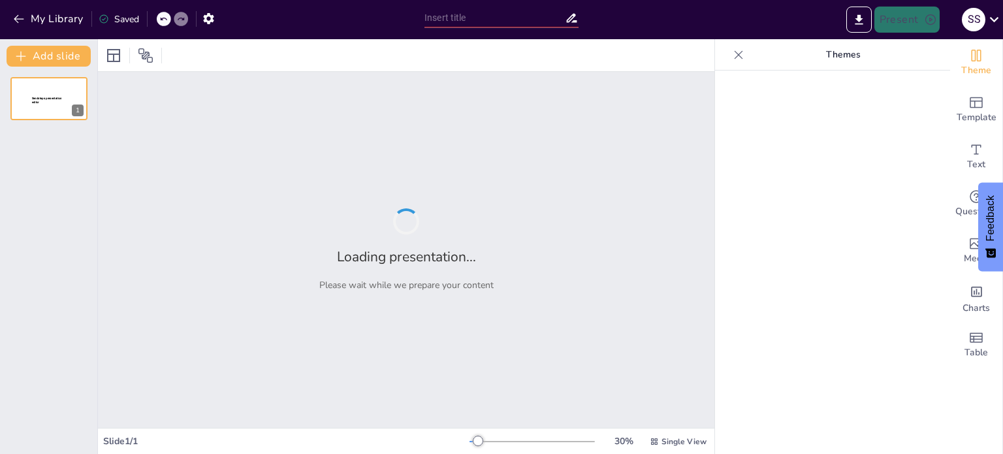
type input "Exploring the Intersection of Technology and Ethics"
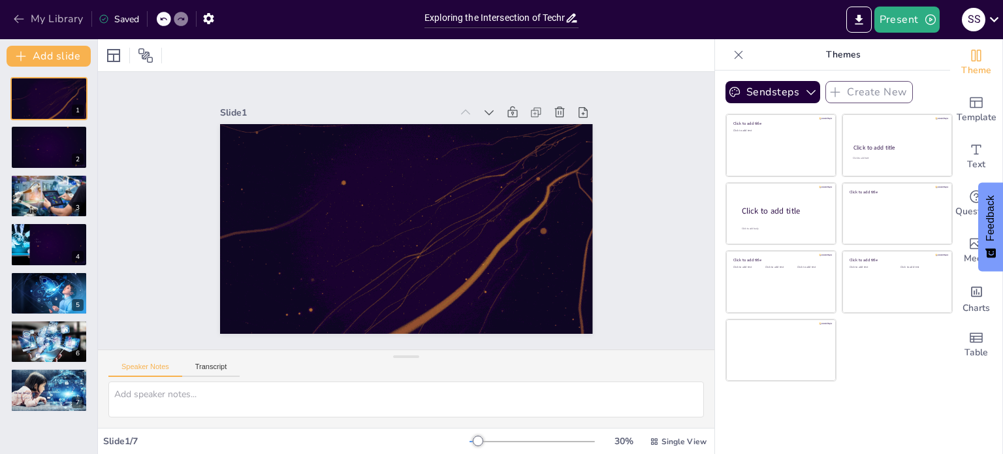
click at [24, 15] on icon "button" at bounding box center [18, 18] width 13 height 13
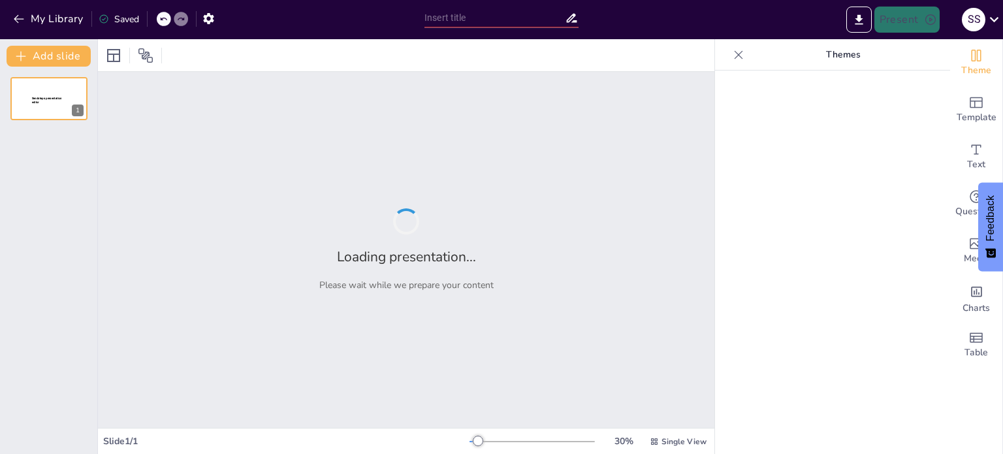
type input "Exploring the Intersection of Technology and Ethics"
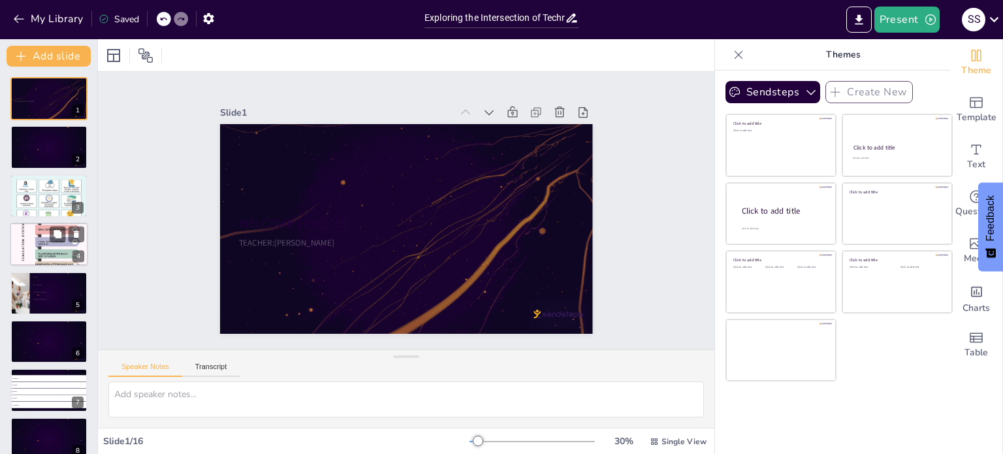
click at [48, 254] on div at bounding box center [49, 244] width 78 height 111
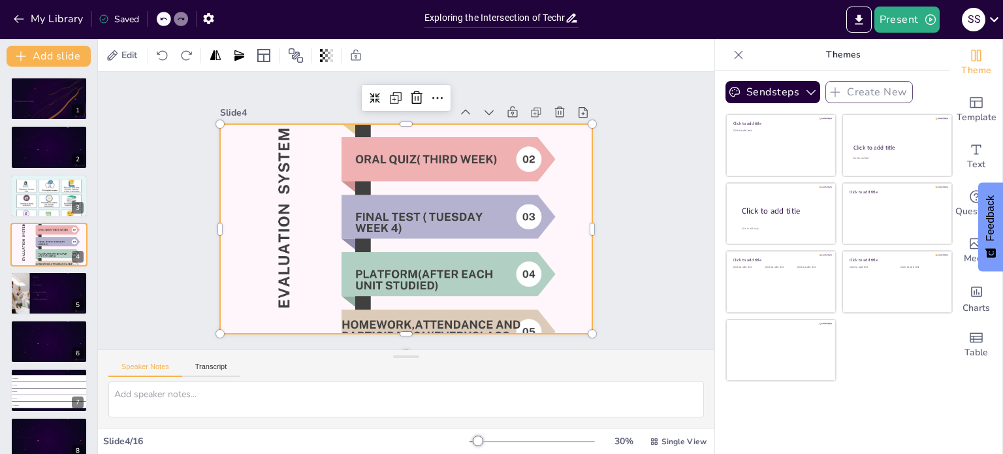
click at [417, 233] on div at bounding box center [394, 226] width 611 height 646
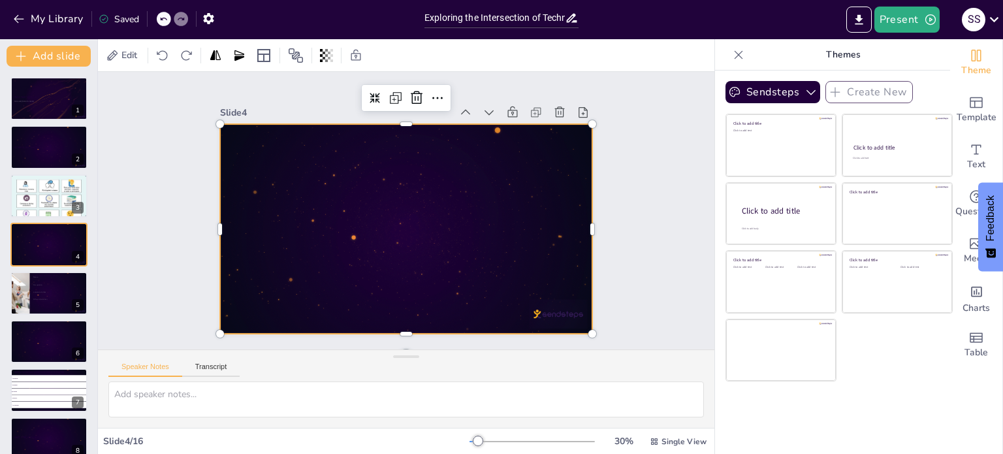
click at [380, 227] on div at bounding box center [389, 203] width 343 height 426
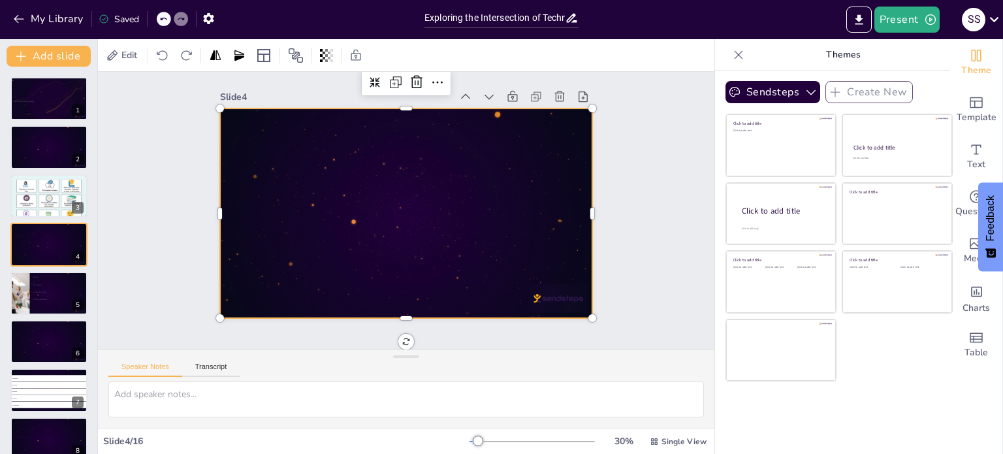
click at [392, 187] on div at bounding box center [404, 208] width 417 height 405
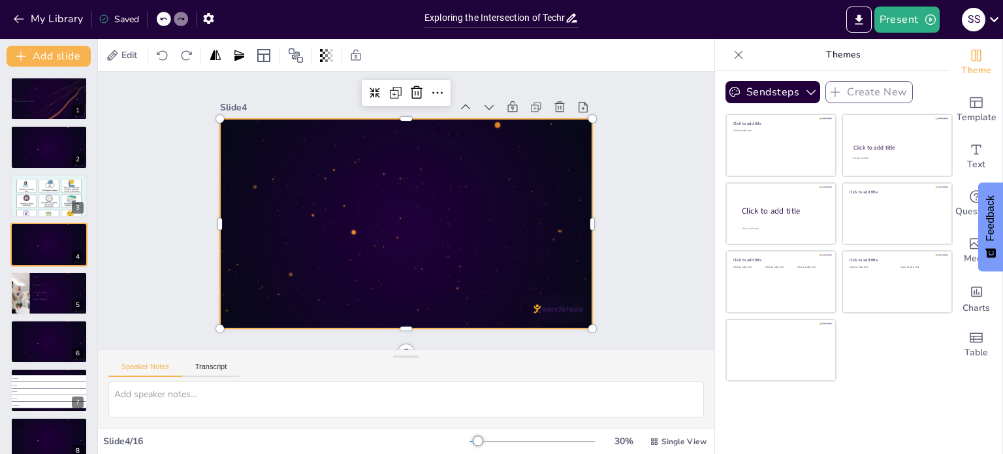
scroll to position [0, 0]
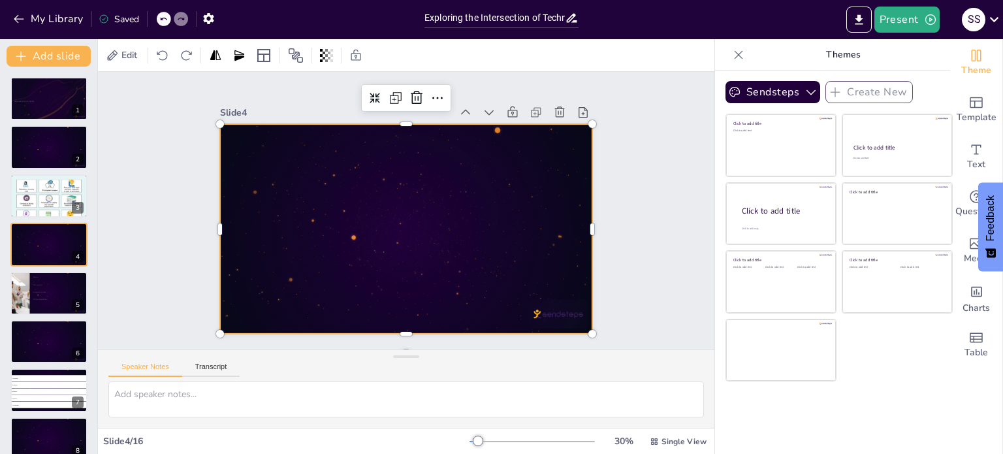
click at [388, 206] on div at bounding box center [387, 208] width 247 height 392
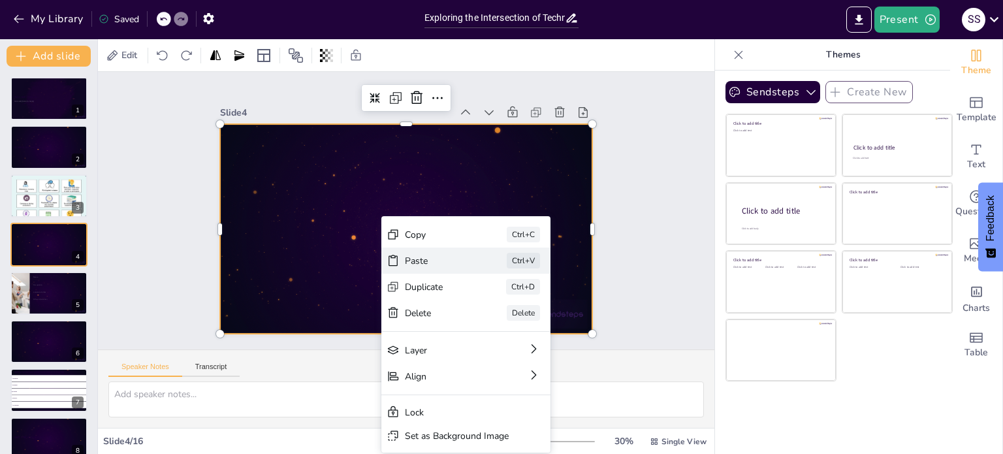
click at [326, 329] on div "Paste" at bounding box center [313, 362] width 25 height 67
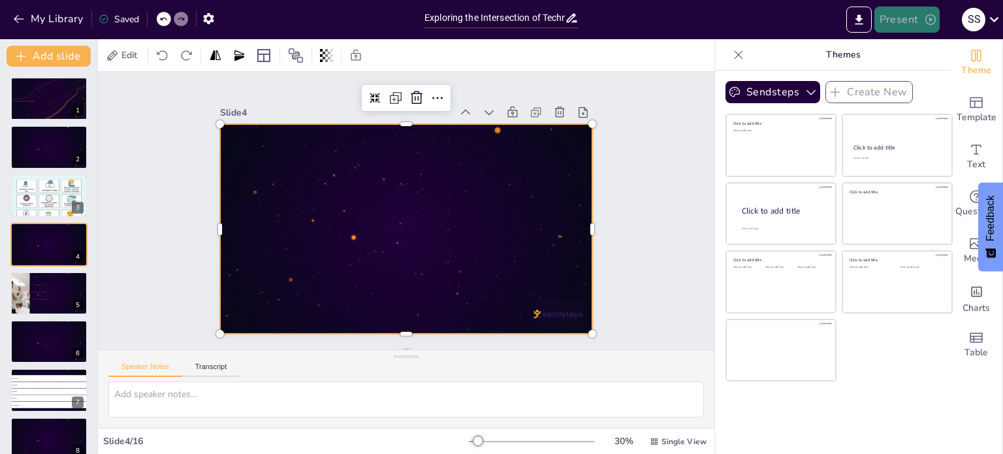
click at [897, 18] on button "Present" at bounding box center [906, 20] width 65 height 26
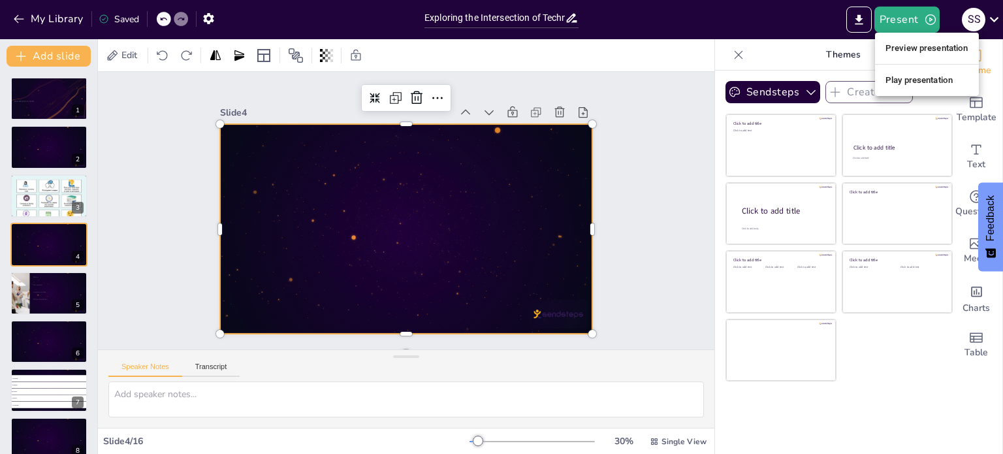
click at [911, 48] on li "Preview presentation" at bounding box center [927, 48] width 104 height 21
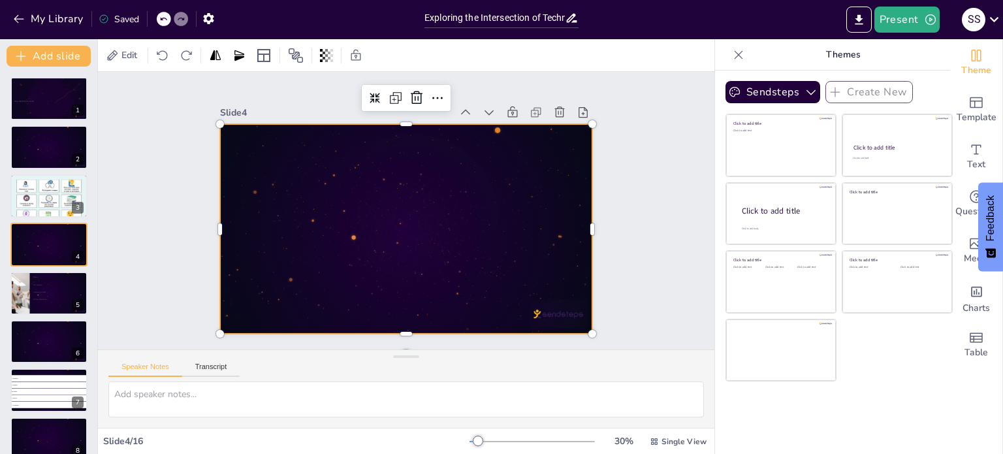
checkbox input "true"
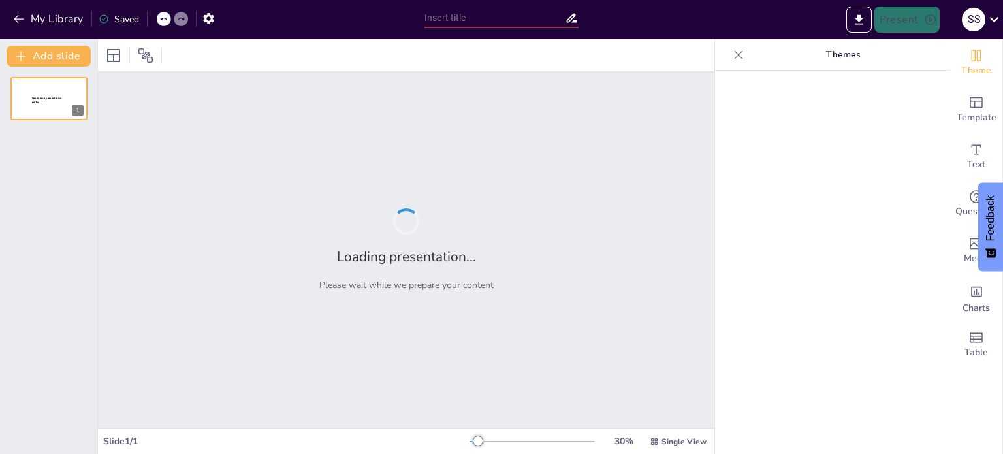
type input "Exploring the Intersection of Technology and Ethics"
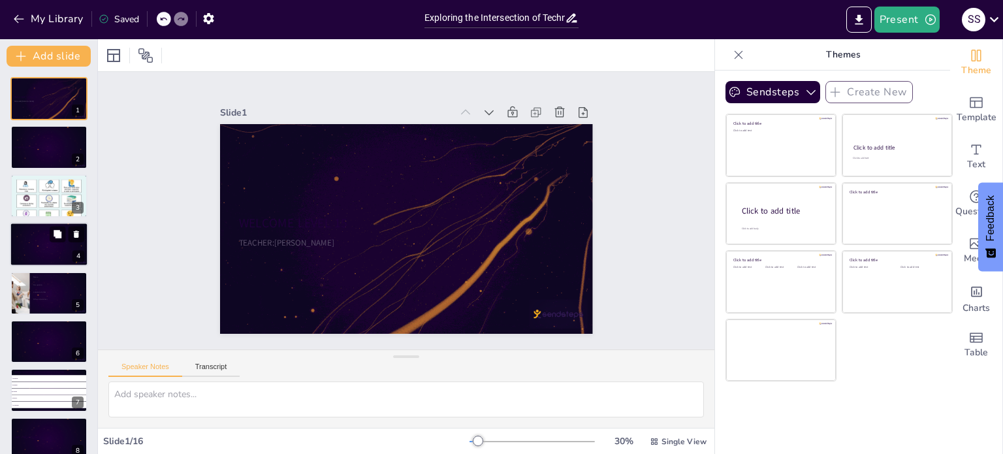
click at [62, 249] on div at bounding box center [49, 244] width 78 height 44
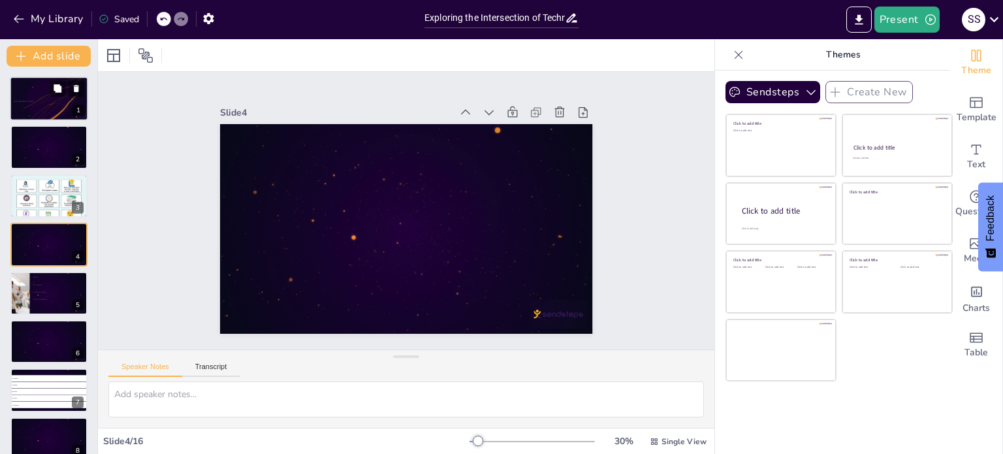
click at [41, 93] on div at bounding box center [49, 98] width 78 height 44
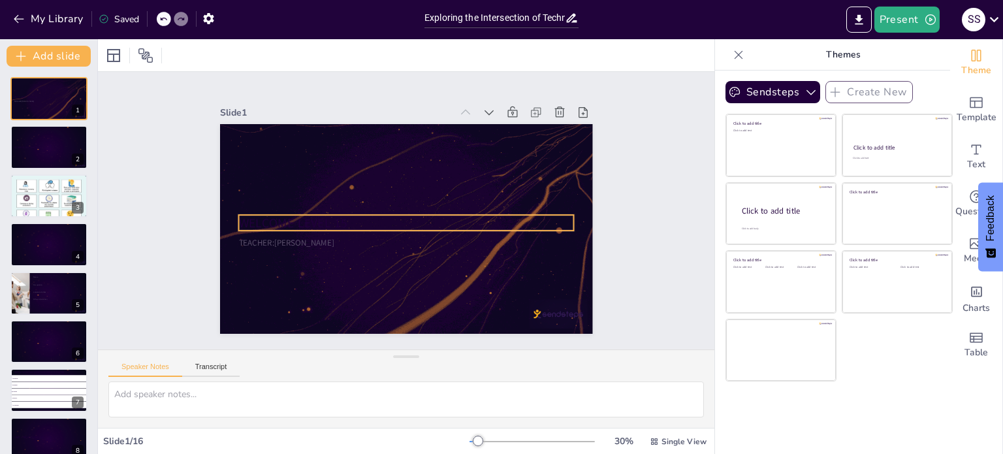
click at [351, 212] on p "WELCOME LEVEL 15" at bounding box center [394, 213] width 87 height 332
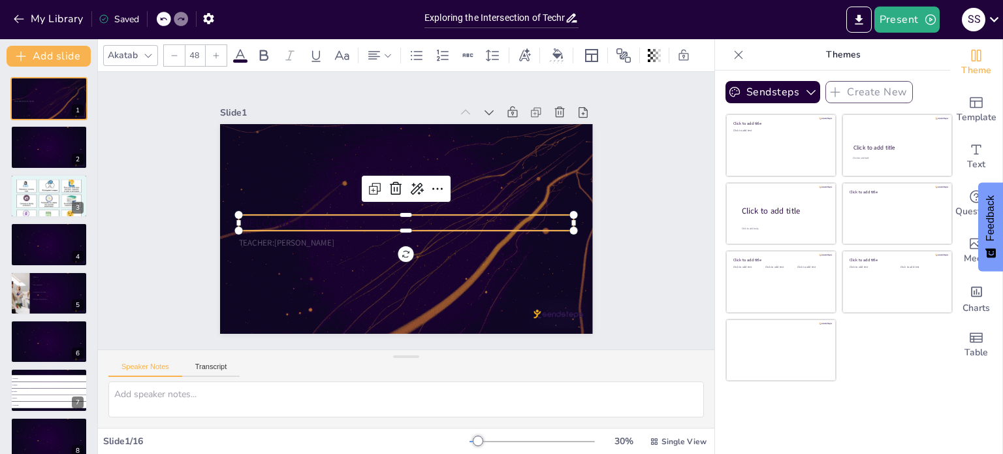
click at [241, 54] on icon at bounding box center [240, 56] width 16 height 16
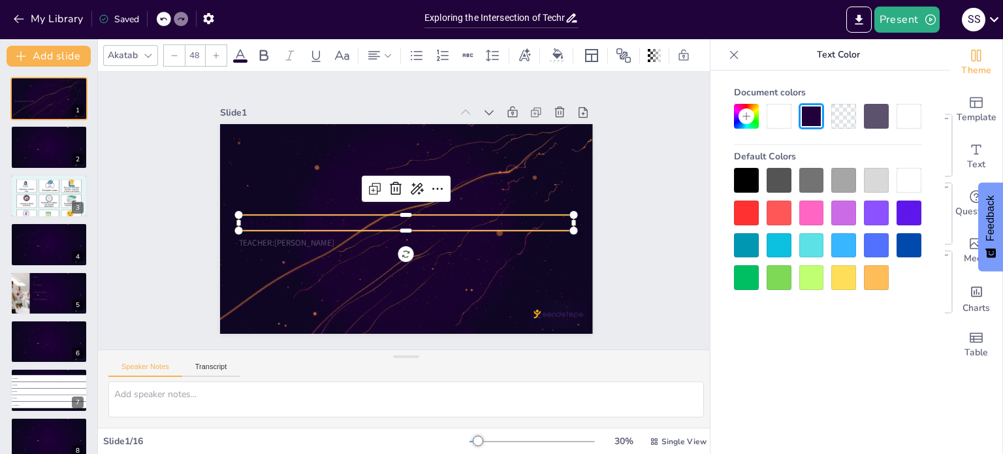
click at [776, 244] on div at bounding box center [778, 245] width 25 height 25
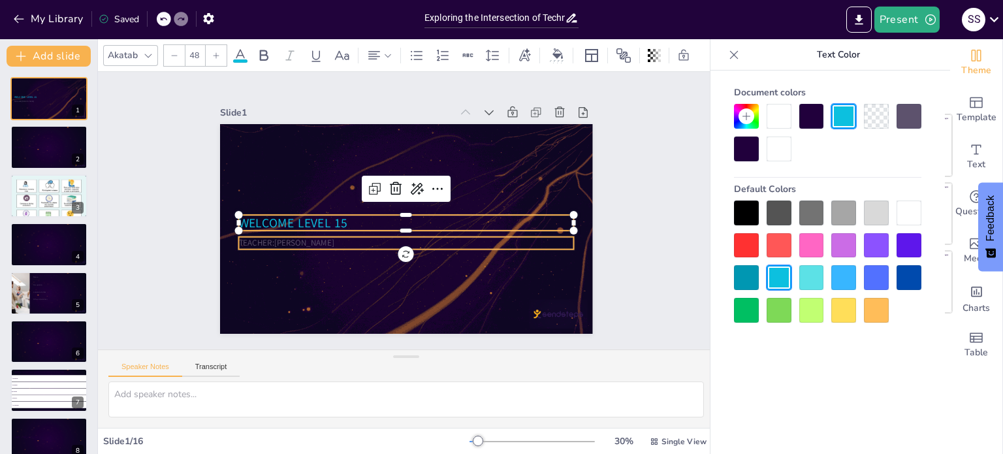
checkbox input "true"
type input "32"
click at [319, 238] on p "TEACHER:[PERSON_NAME]" at bounding box center [378, 226] width 178 height 296
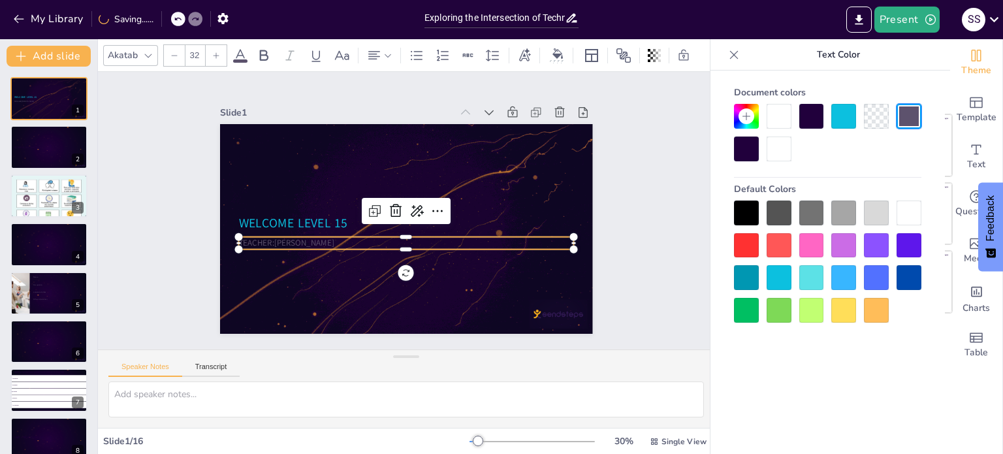
click at [744, 279] on div at bounding box center [746, 277] width 25 height 25
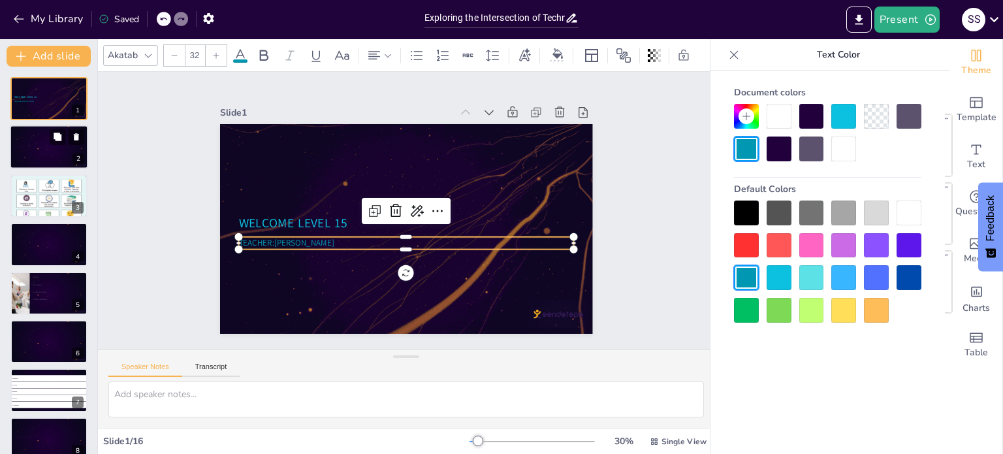
click at [24, 152] on div at bounding box center [49, 147] width 78 height 44
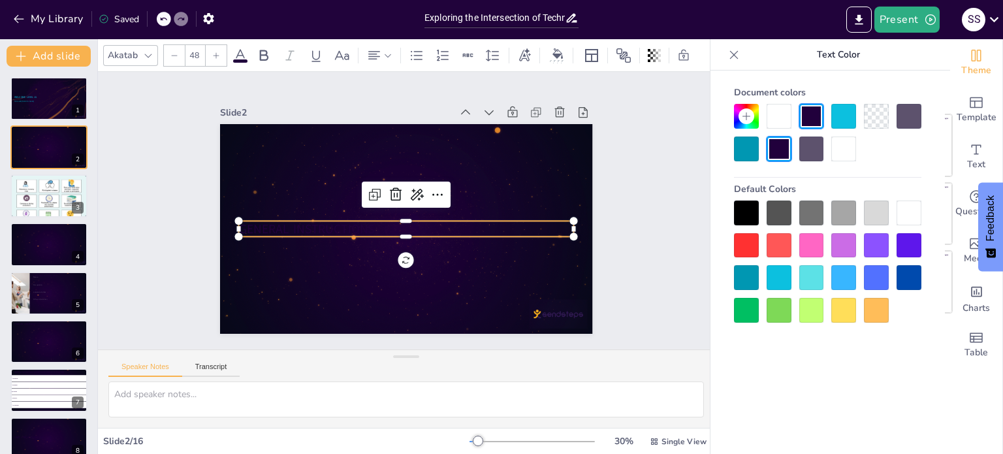
click at [347, 222] on p "GENERAL INSTRUCTIONS" at bounding box center [402, 228] width 332 height 87
click at [845, 281] on div at bounding box center [843, 277] width 25 height 25
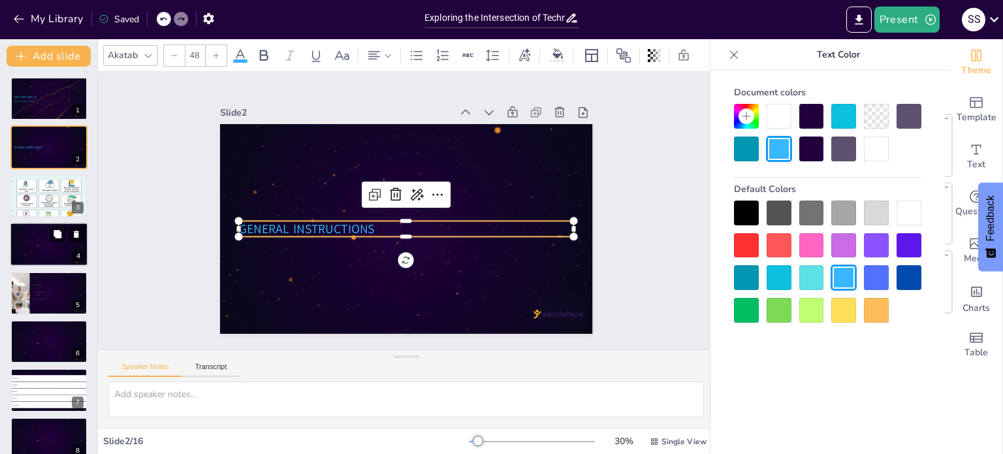
click at [52, 242] on div at bounding box center [49, 244] width 78 height 44
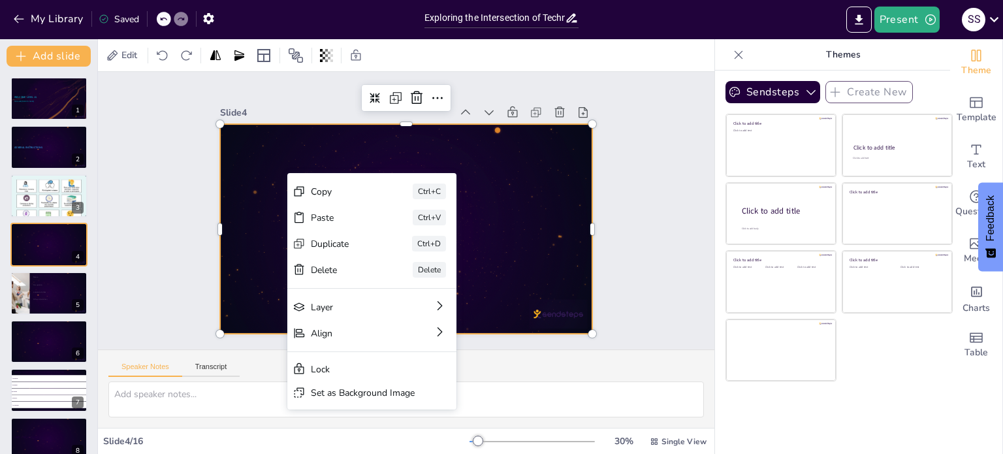
click at [906, 419] on div "Sendsteps Create New Click to add title Click to add text Click to add title Cl…" at bounding box center [832, 262] width 235 height 383
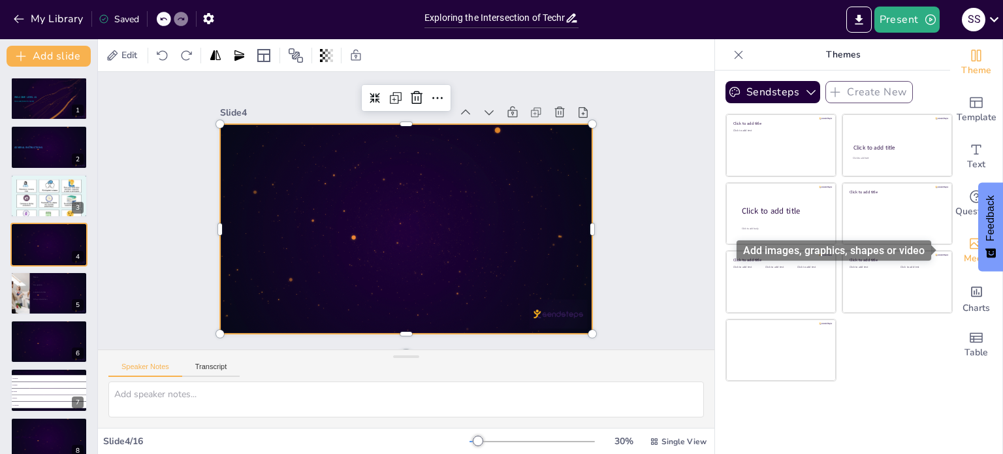
click at [970, 252] on span "Media" at bounding box center [976, 258] width 25 height 14
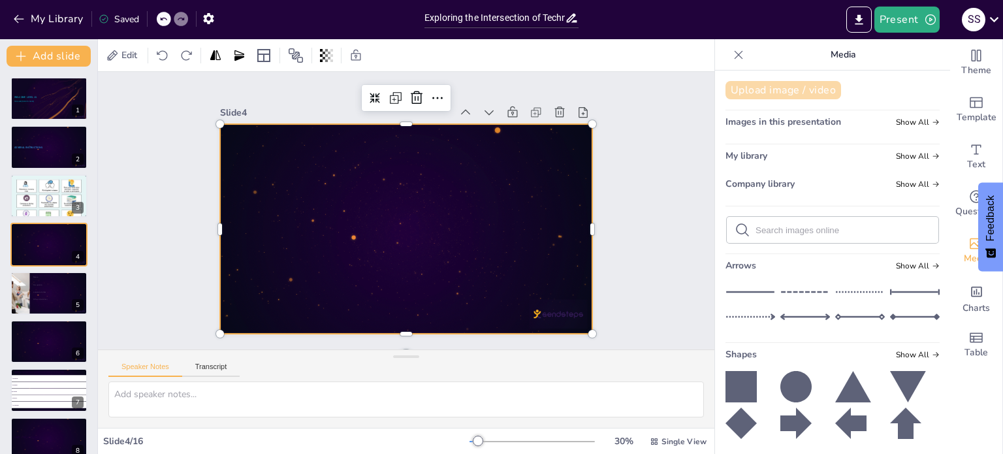
click at [773, 91] on button "Upload image / video" at bounding box center [783, 90] width 116 height 18
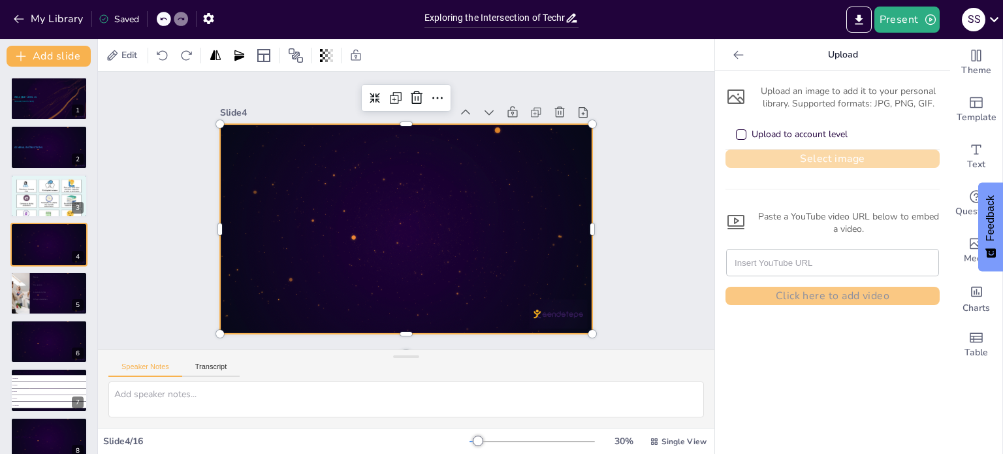
click at [800, 157] on button "Select image" at bounding box center [832, 159] width 214 height 18
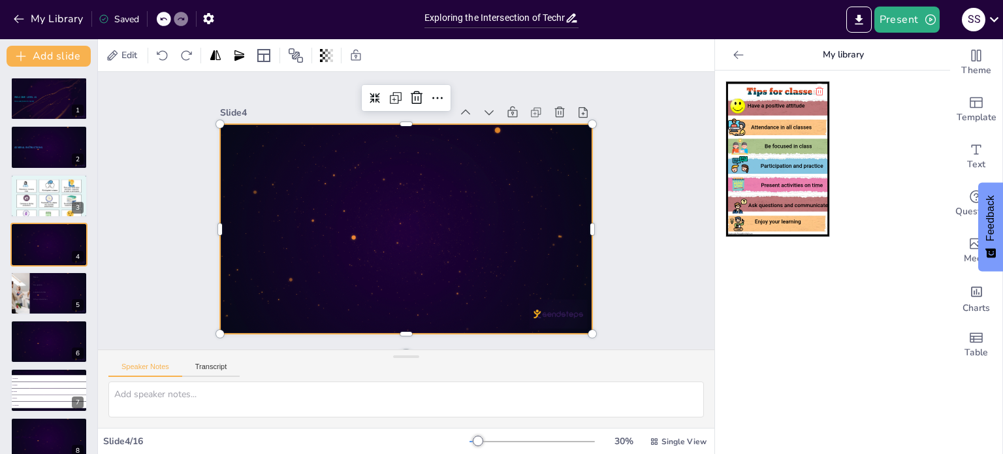
click at [770, 178] on img at bounding box center [777, 159] width 103 height 155
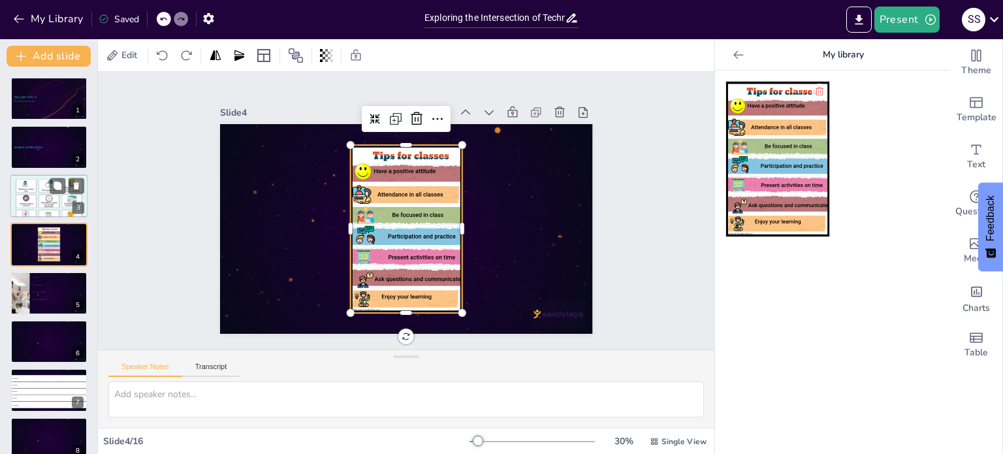
click at [48, 201] on div at bounding box center [49, 195] width 78 height 89
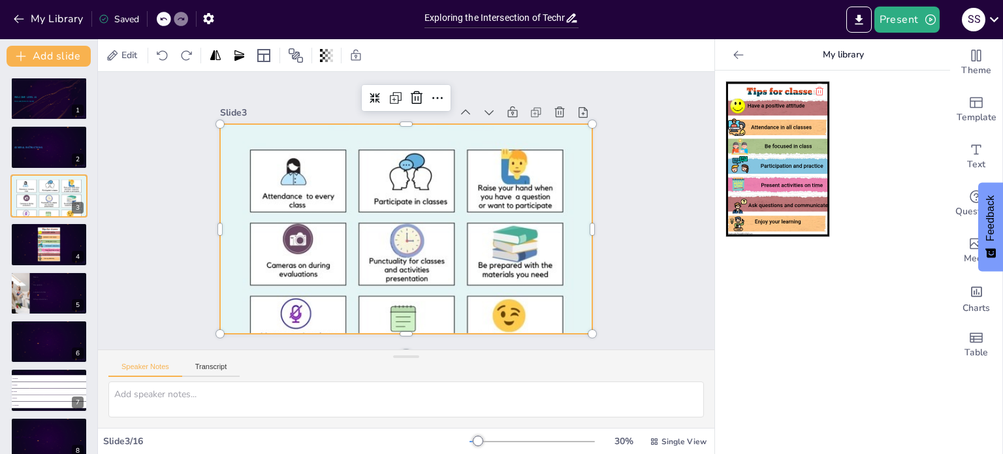
click at [467, 251] on div at bounding box center [391, 222] width 563 height 552
click at [403, 253] on div at bounding box center [404, 229] width 415 height 462
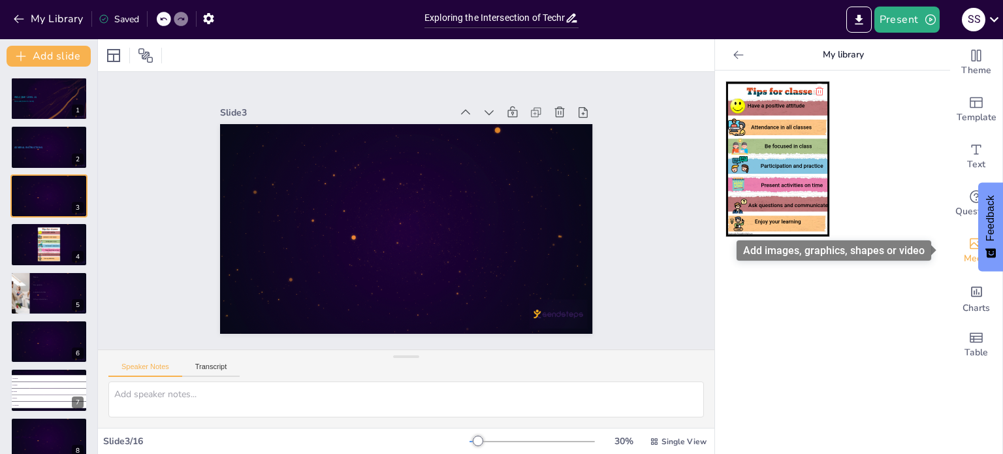
click at [970, 239] on icon "Add images, graphics, shapes or video" at bounding box center [976, 243] width 13 height 11
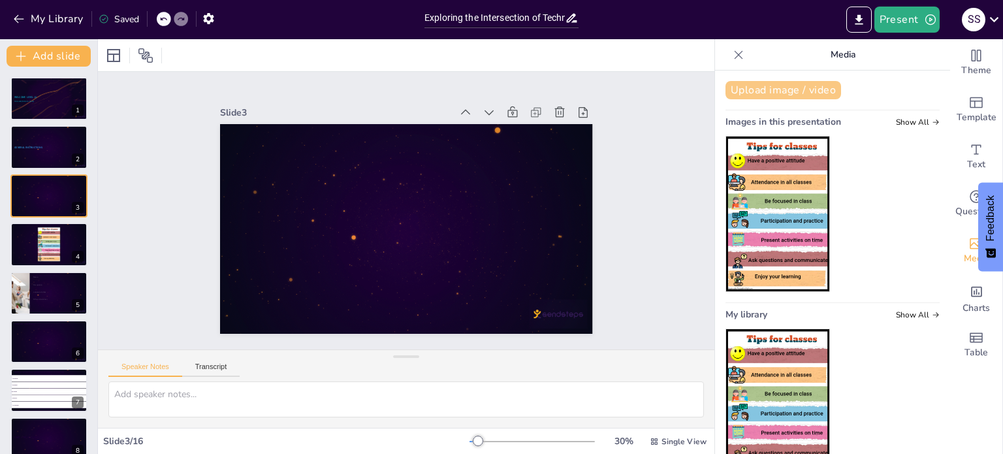
click at [782, 93] on button "Upload image / video" at bounding box center [783, 90] width 116 height 18
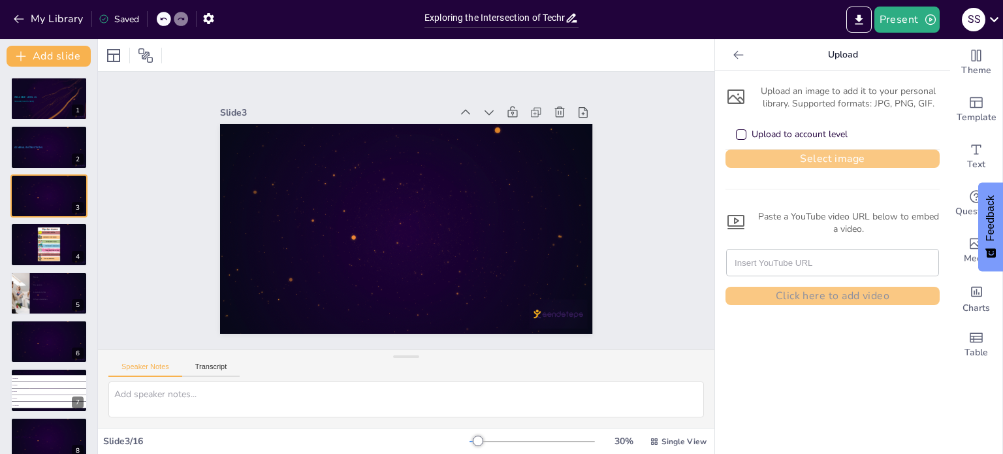
click at [828, 159] on button "Select image" at bounding box center [832, 159] width 214 height 18
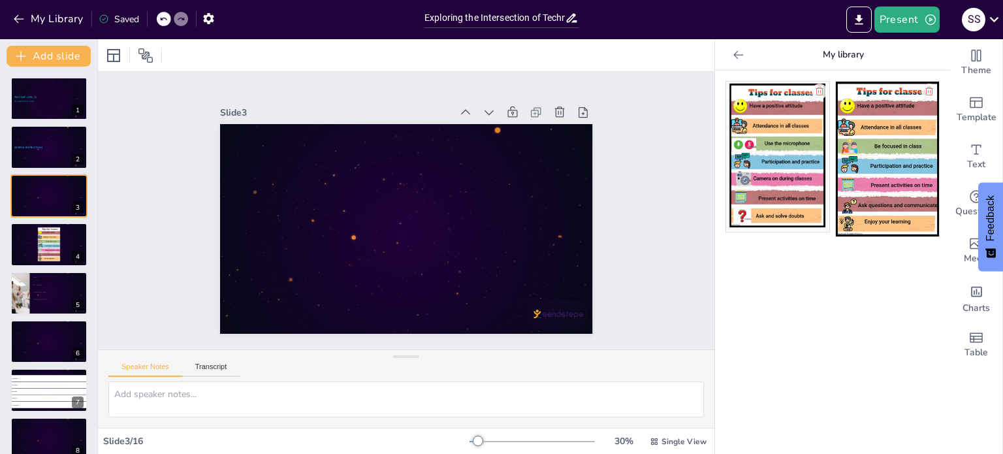
click at [759, 181] on img at bounding box center [777, 157] width 103 height 150
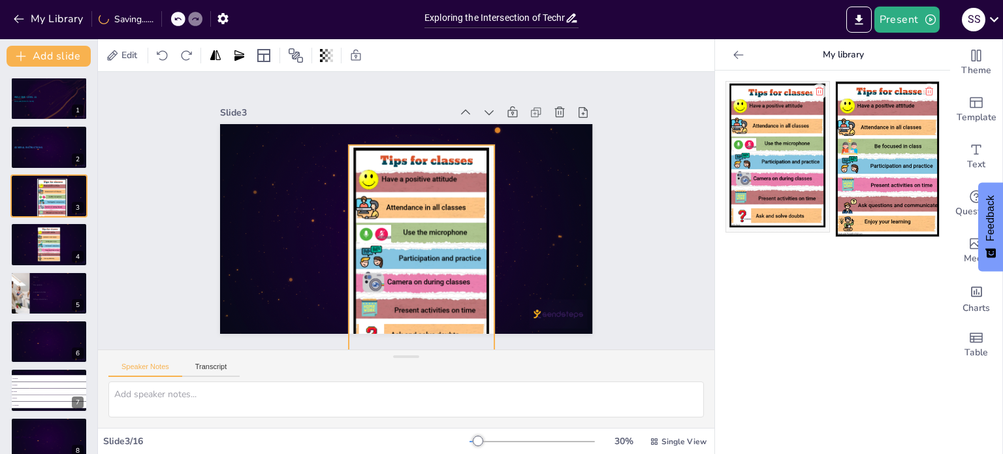
drag, startPoint x: 452, startPoint y: 308, endPoint x: 482, endPoint y: 308, distance: 30.7
click at [482, 308] on div at bounding box center [406, 229] width 373 height 210
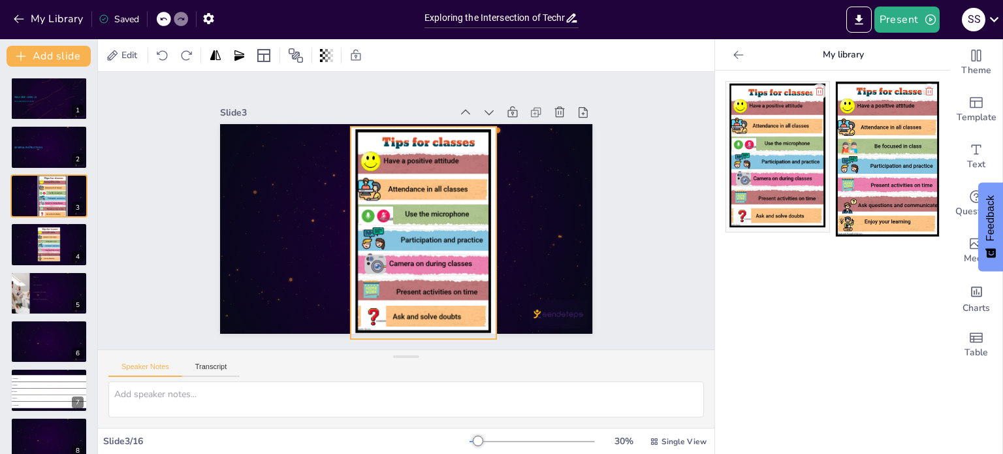
drag, startPoint x: 441, startPoint y: 292, endPoint x: 443, endPoint y: 274, distance: 18.4
click at [443, 274] on div at bounding box center [406, 238] width 243 height 257
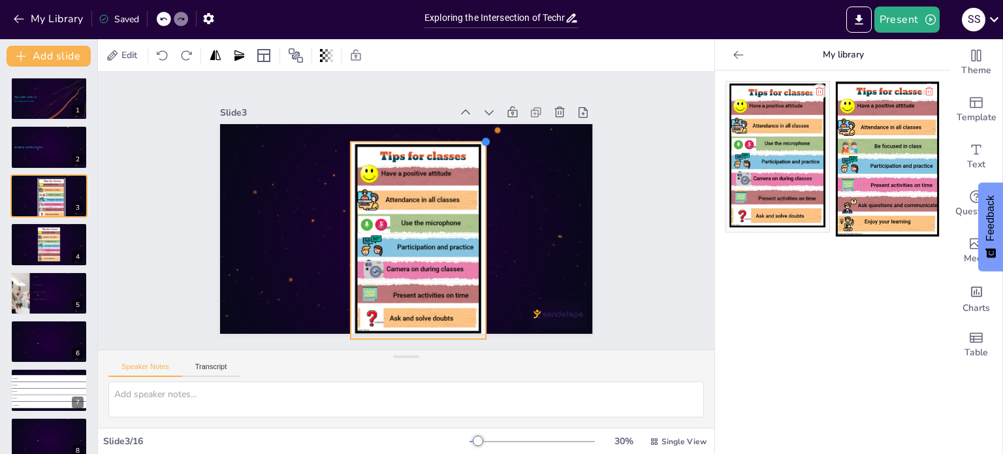
drag, startPoint x: 485, startPoint y: 125, endPoint x: 471, endPoint y: 140, distance: 20.8
click at [487, 145] on div at bounding box center [493, 151] width 12 height 12
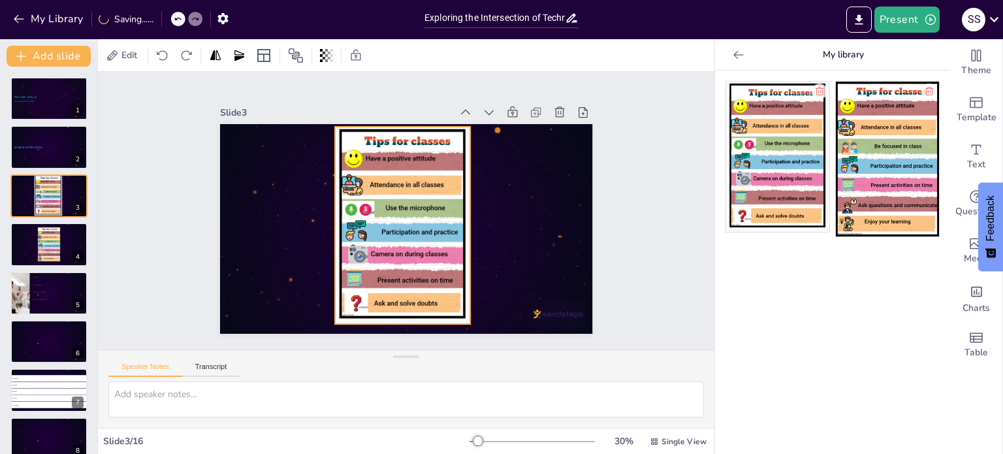
drag, startPoint x: 432, startPoint y: 229, endPoint x: 417, endPoint y: 213, distance: 21.7
click at [417, 213] on div at bounding box center [400, 224] width 155 height 210
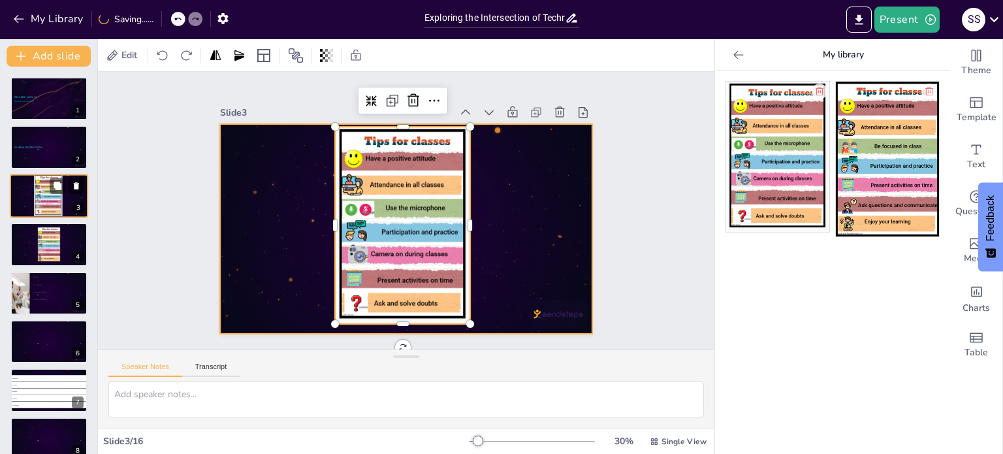
click at [69, 203] on div at bounding box center [49, 196] width 78 height 44
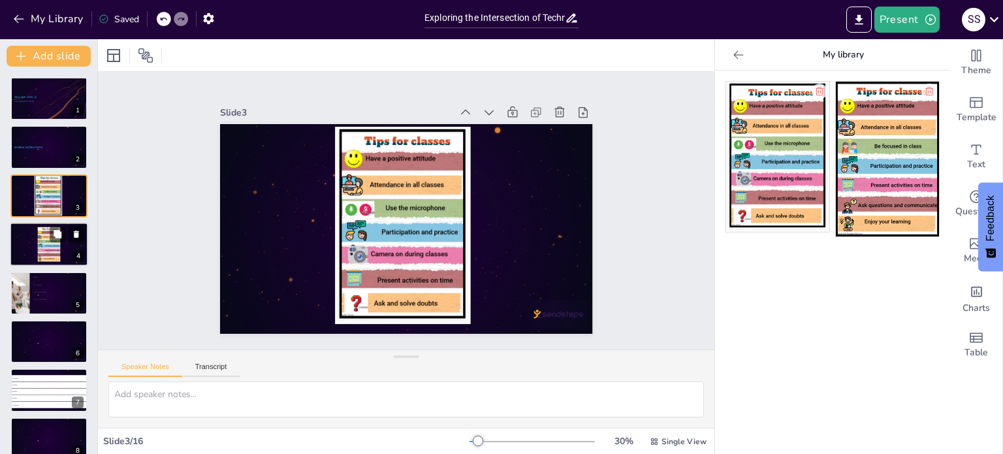
click at [57, 247] on div at bounding box center [49, 244] width 24 height 35
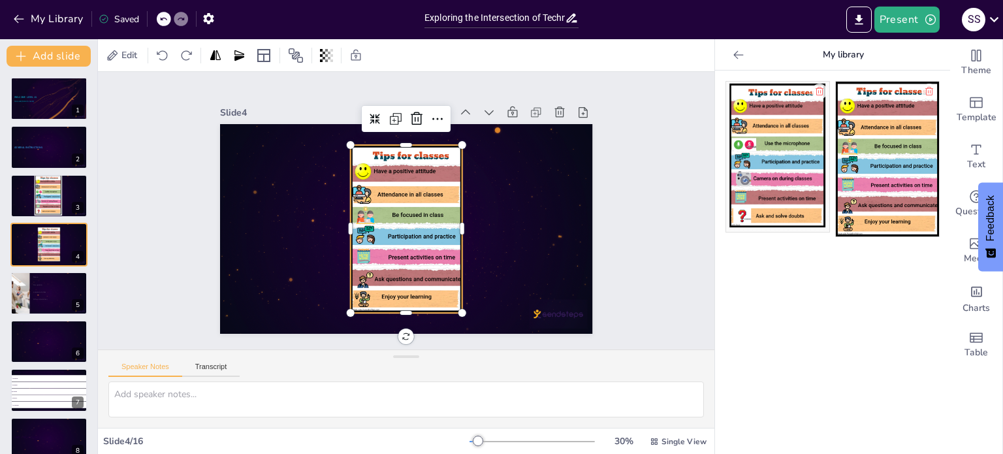
click at [392, 232] on div at bounding box center [391, 221] width 201 height 189
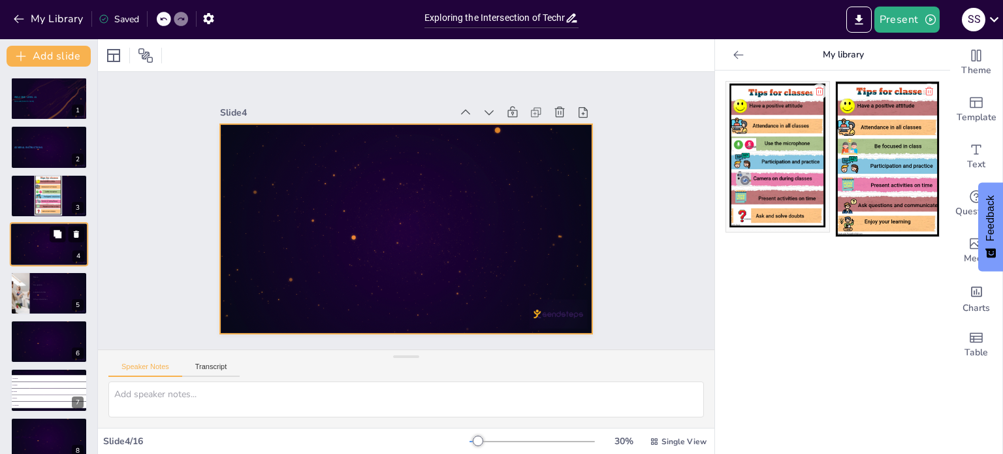
click at [35, 251] on div at bounding box center [49, 244] width 78 height 44
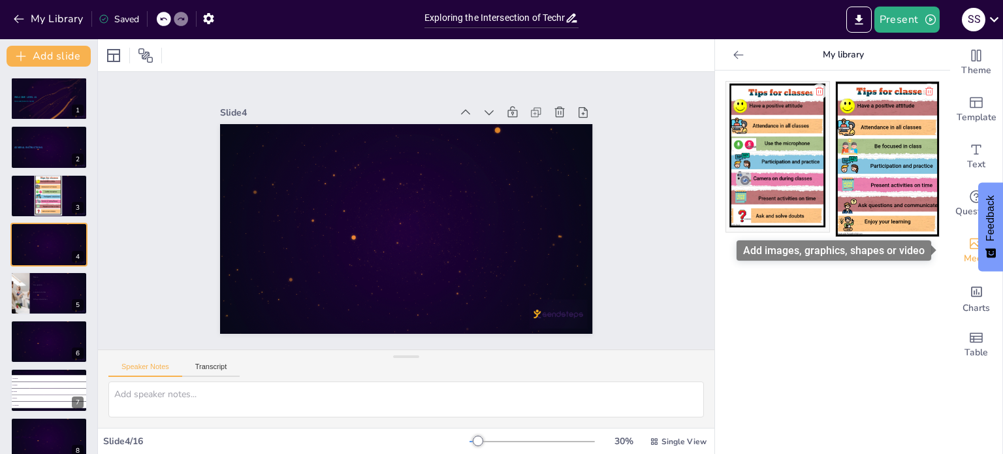
click at [968, 246] on icon "Add images, graphics, shapes or video" at bounding box center [976, 244] width 16 height 16
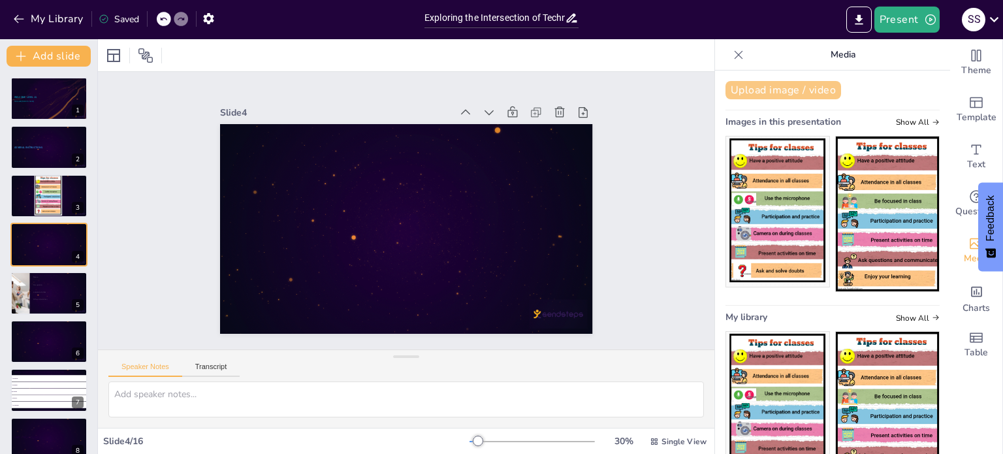
click at [773, 90] on button "Upload image / video" at bounding box center [783, 90] width 116 height 18
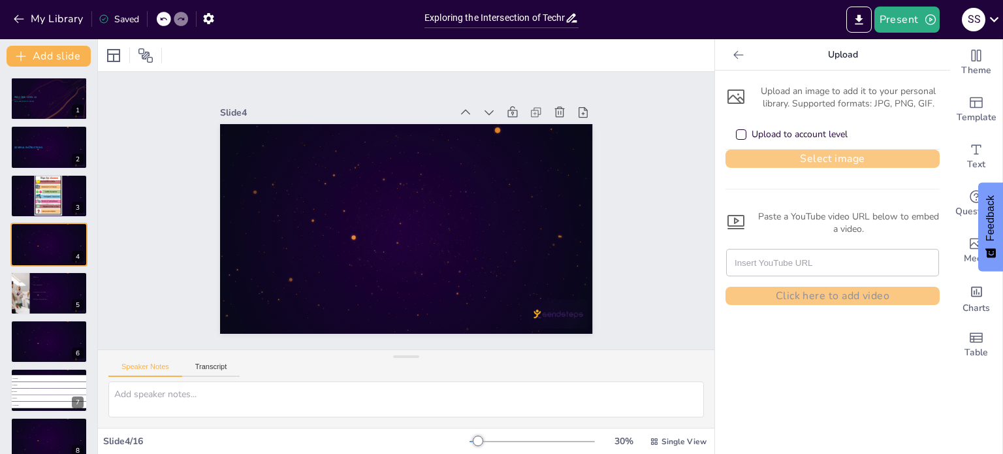
click at [789, 161] on button "Select image" at bounding box center [832, 159] width 214 height 18
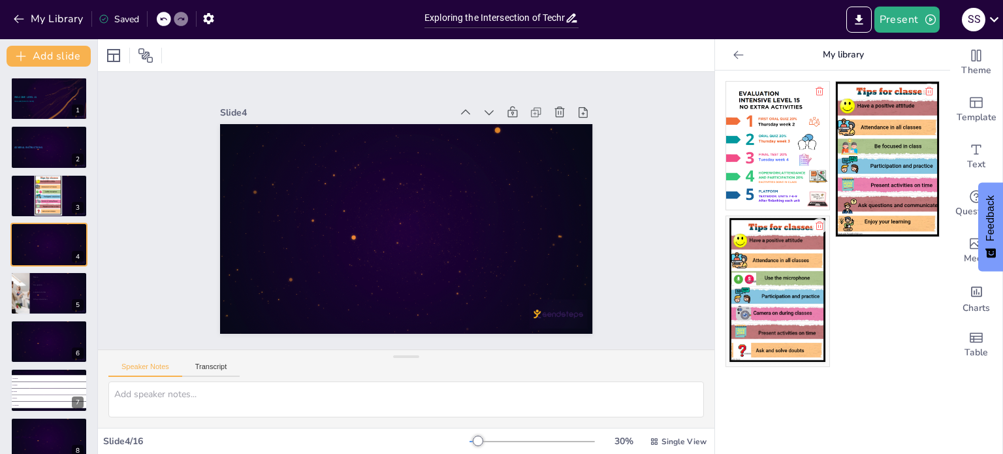
click at [770, 133] on img at bounding box center [777, 146] width 103 height 128
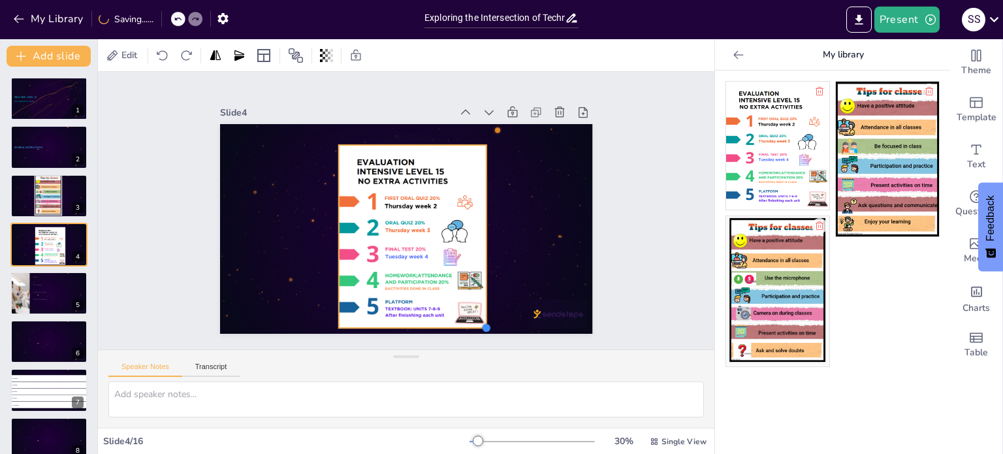
drag, startPoint x: 466, startPoint y: 308, endPoint x: 479, endPoint y: 310, distance: 12.7
click at [479, 310] on div at bounding box center [393, 224] width 417 height 405
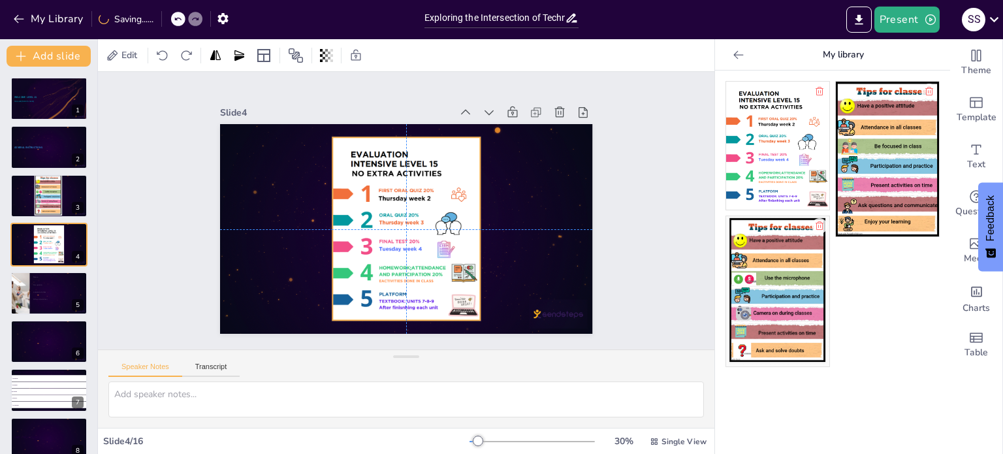
drag, startPoint x: 408, startPoint y: 266, endPoint x: 402, endPoint y: 258, distance: 9.8
click at [402, 258] on div at bounding box center [392, 222] width 235 height 232
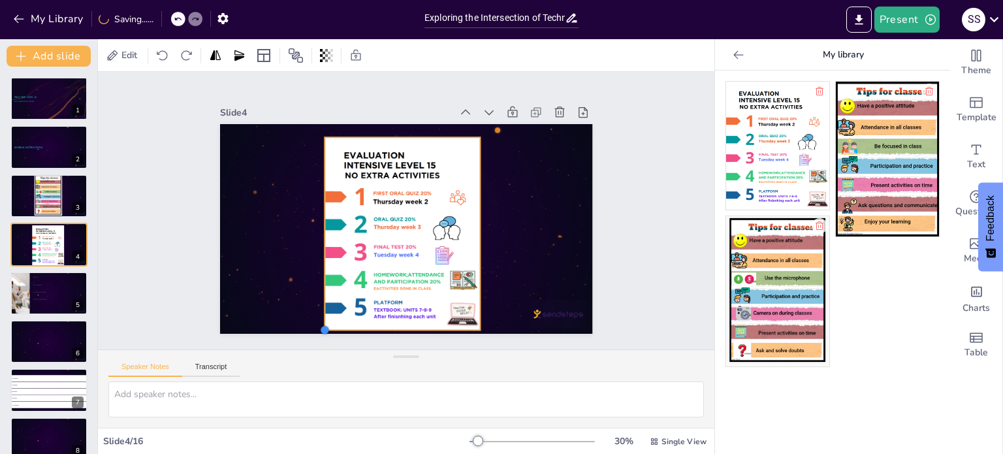
drag, startPoint x: 323, startPoint y: 316, endPoint x: 315, endPoint y: 319, distance: 8.3
click at [315, 319] on div at bounding box center [404, 228] width 392 height 247
click at [49, 114] on div at bounding box center [49, 98] width 78 height 44
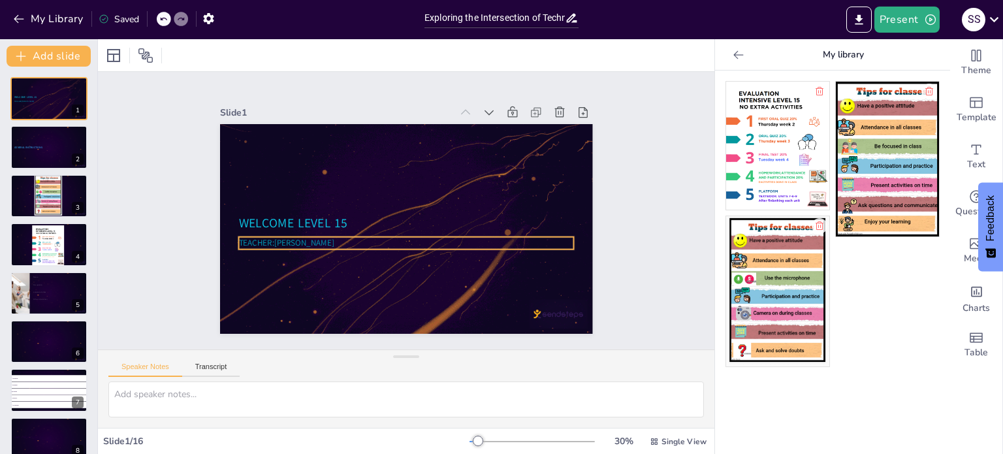
click at [287, 237] on span "TEACHER:[PERSON_NAME]" at bounding box center [285, 243] width 95 height 12
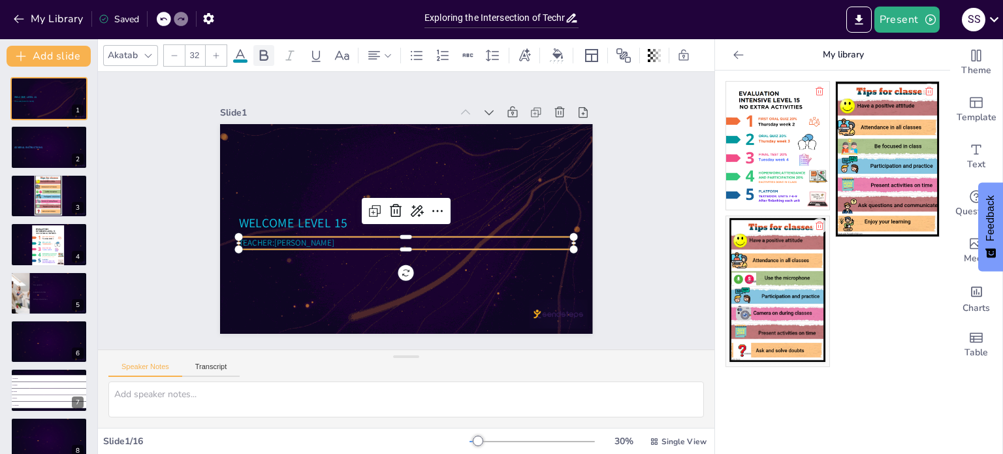
click at [261, 56] on icon at bounding box center [264, 56] width 16 height 16
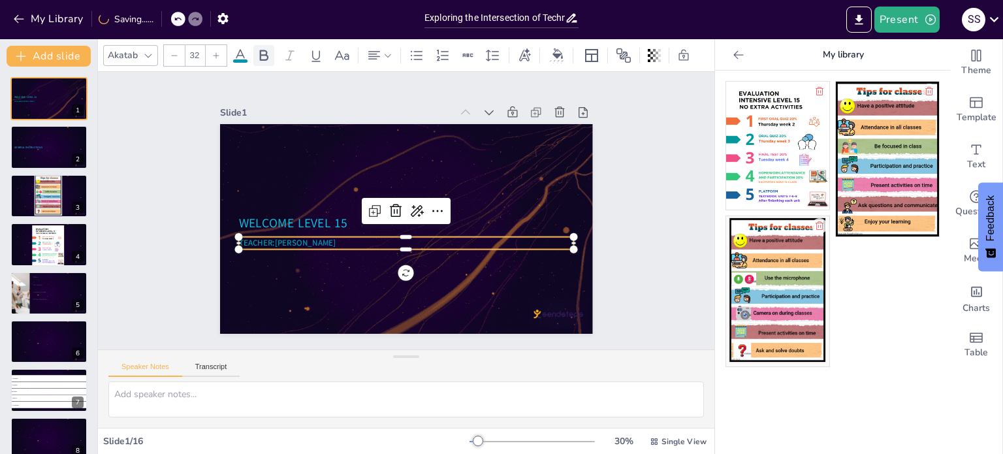
click at [264, 48] on icon at bounding box center [264, 56] width 16 height 16
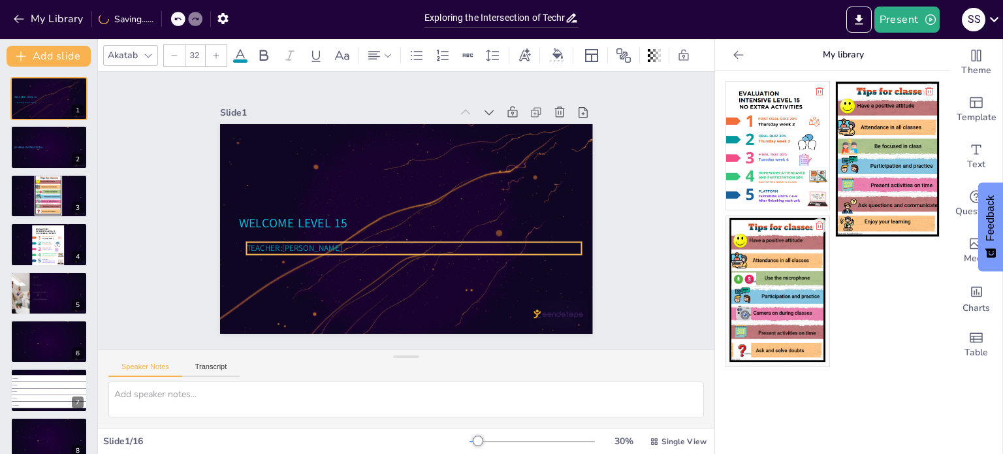
drag, startPoint x: 334, startPoint y: 236, endPoint x: 341, endPoint y: 242, distance: 9.4
click at [341, 242] on p "TEACHER:[PERSON_NAME]" at bounding box center [410, 248] width 335 height 46
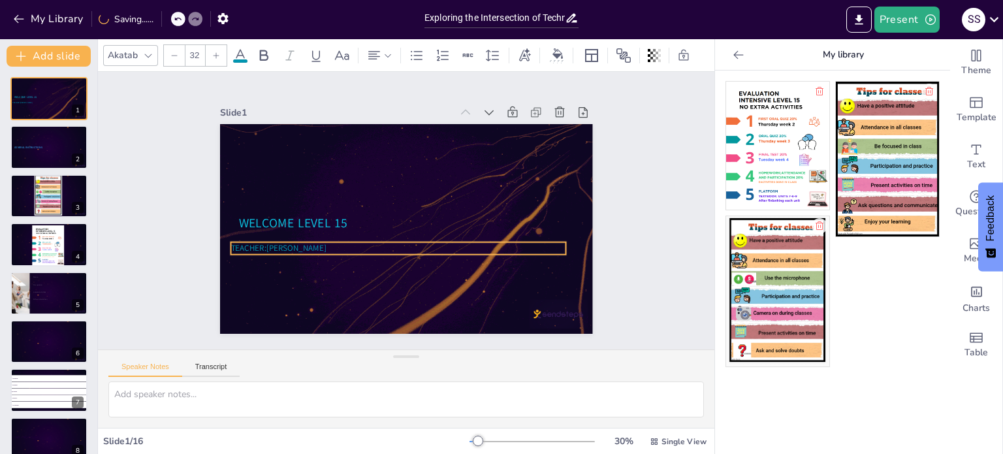
drag, startPoint x: 334, startPoint y: 242, endPoint x: 319, endPoint y: 242, distance: 15.7
click at [319, 242] on p "TEACHER:[PERSON_NAME]" at bounding box center [390, 245] width 330 height 81
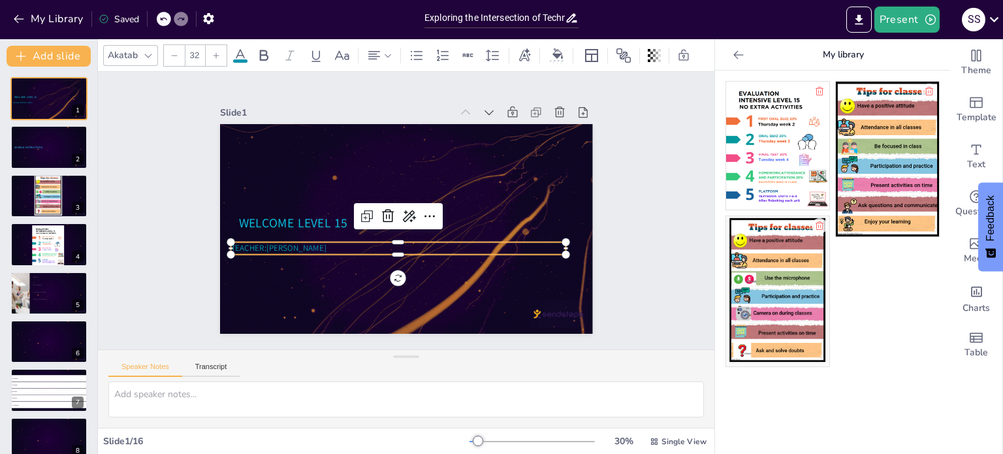
click at [319, 244] on p "TEACHER:[PERSON_NAME]" at bounding box center [368, 215] width 114 height 323
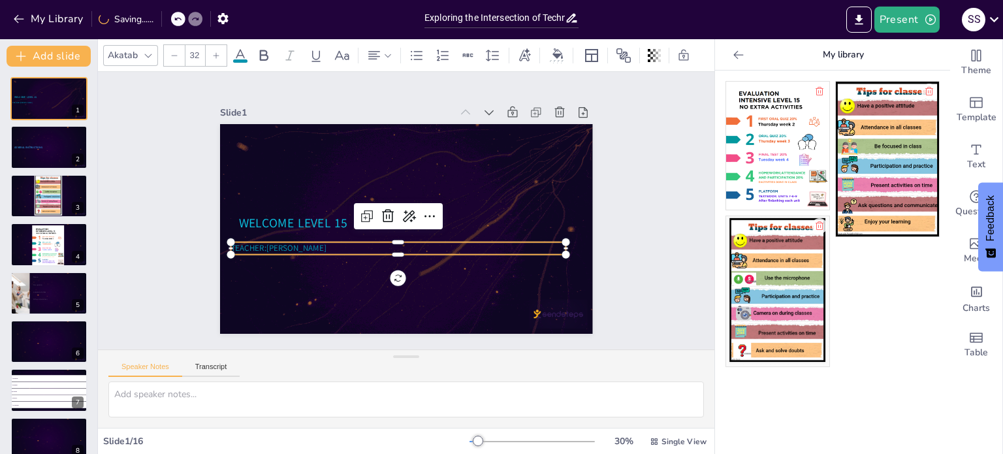
click at [316, 236] on span "TEACHER:[PERSON_NAME]" at bounding box center [272, 220] width 95 height 31
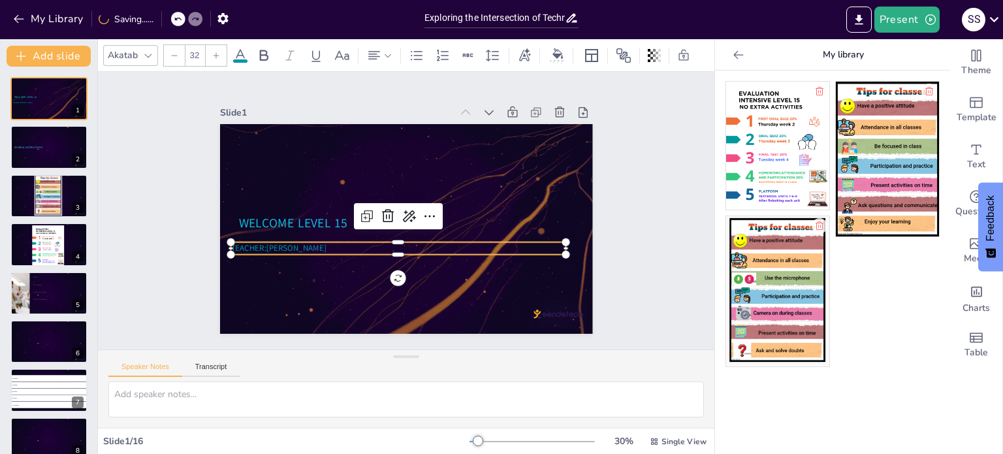
click at [316, 244] on span "TEACHER:[PERSON_NAME]" at bounding box center [277, 248] width 95 height 12
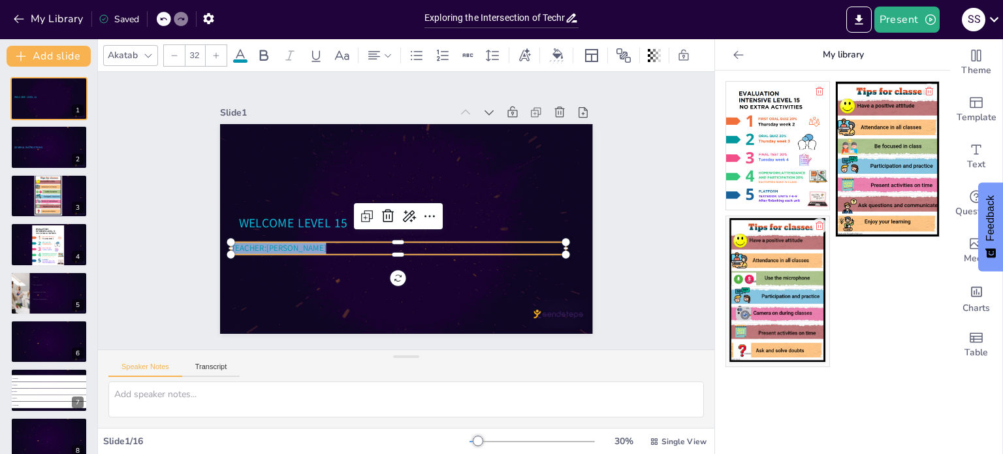
drag, startPoint x: 316, startPoint y: 244, endPoint x: 217, endPoint y: 240, distance: 99.3
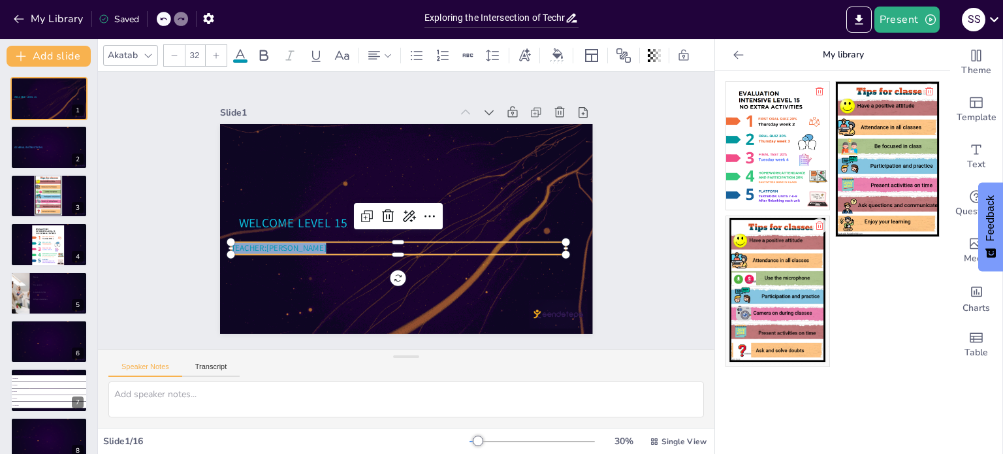
click at [222, 240] on div "WELCOME LEVEL 15 TEACHER:SANDRA ÀBREGO" at bounding box center [404, 228] width 392 height 247
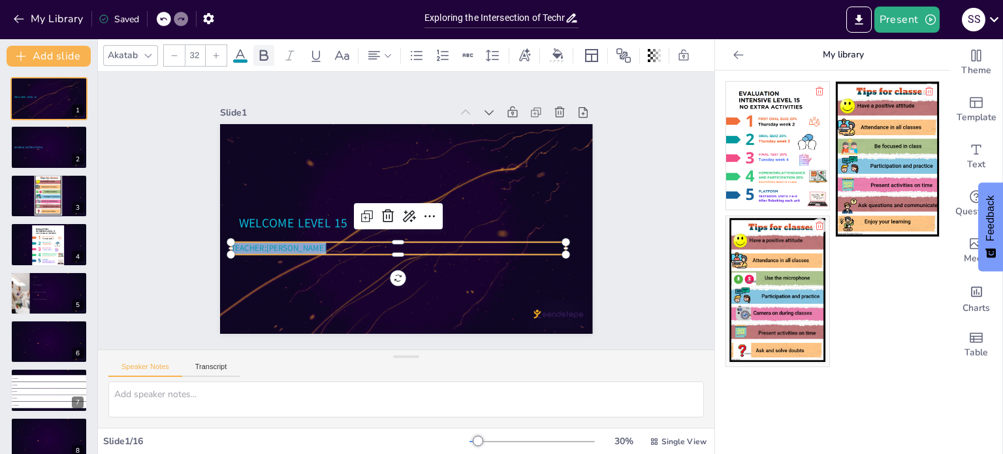
click at [261, 53] on icon at bounding box center [264, 56] width 16 height 16
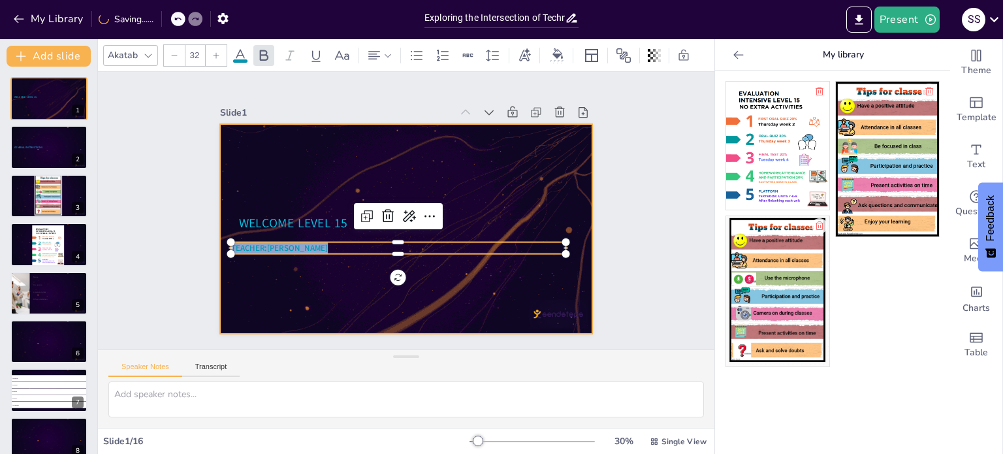
click at [313, 292] on div at bounding box center [402, 228] width 408 height 283
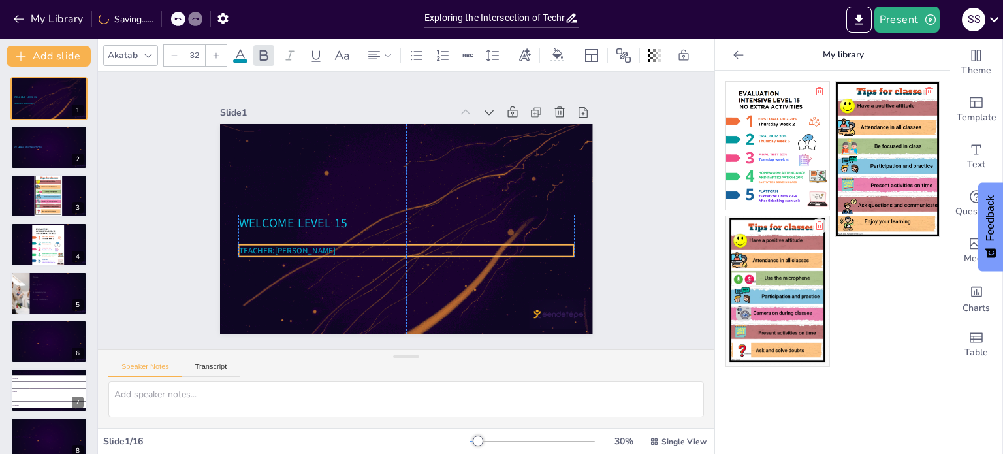
drag, startPoint x: 305, startPoint y: 247, endPoint x: 313, endPoint y: 250, distance: 8.9
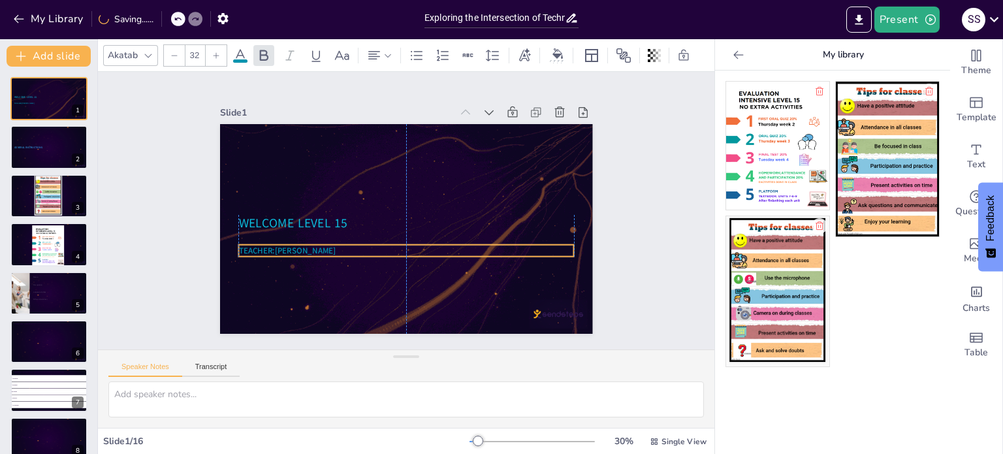
click at [313, 214] on span "TEACHER:[PERSON_NAME]" at bounding box center [282, 185] width 89 height 58
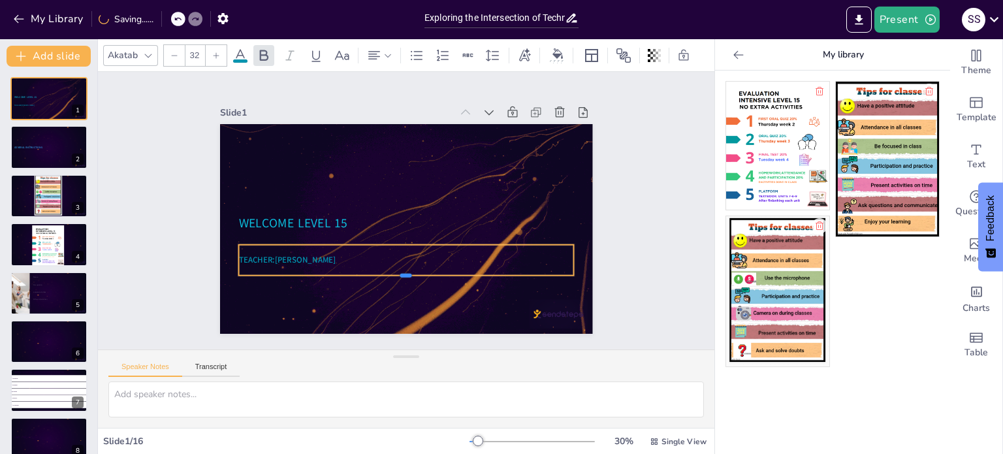
drag, startPoint x: 395, startPoint y: 251, endPoint x: 396, endPoint y: 270, distance: 19.0
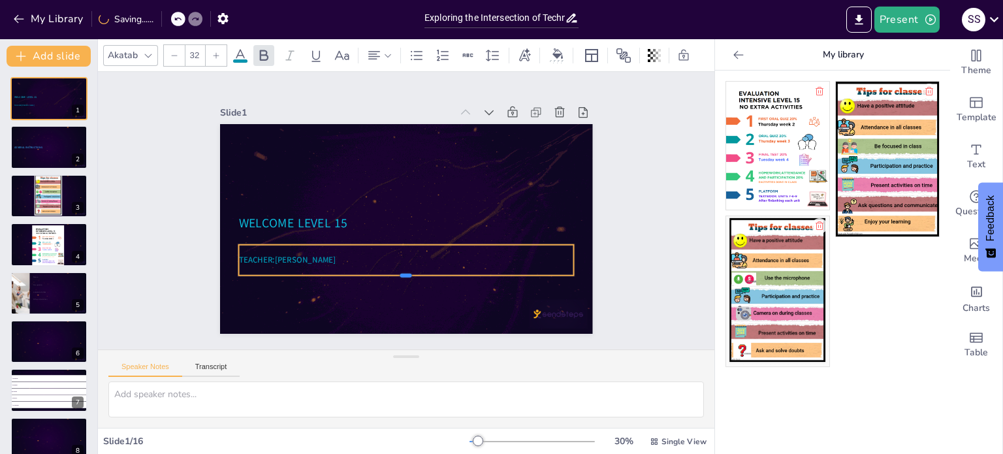
click at [396, 270] on div at bounding box center [392, 279] width 330 height 80
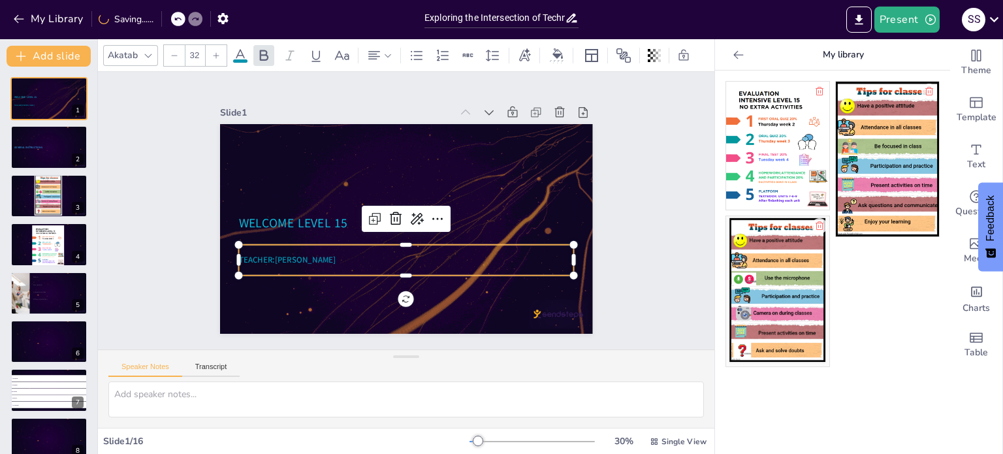
click at [345, 258] on p "TEACHER:[PERSON_NAME]" at bounding box center [366, 240] width 206 height 278
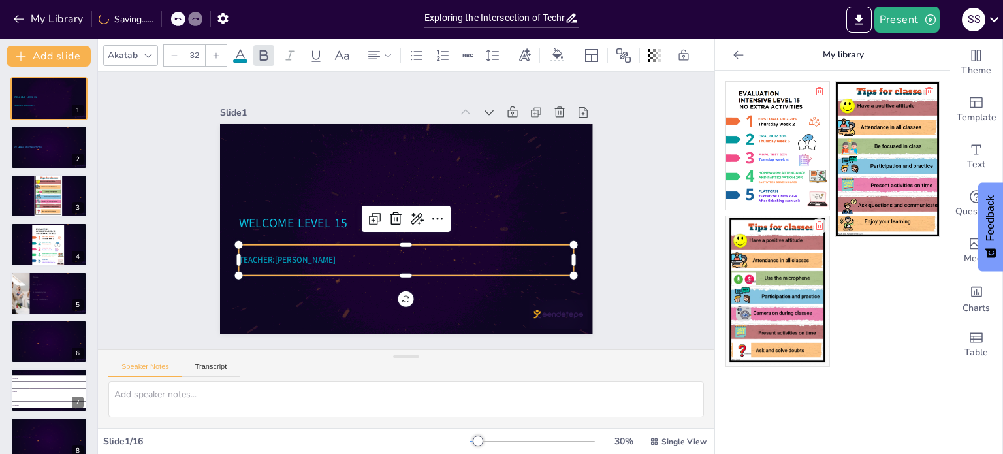
click at [214, 52] on icon at bounding box center [216, 56] width 8 height 8
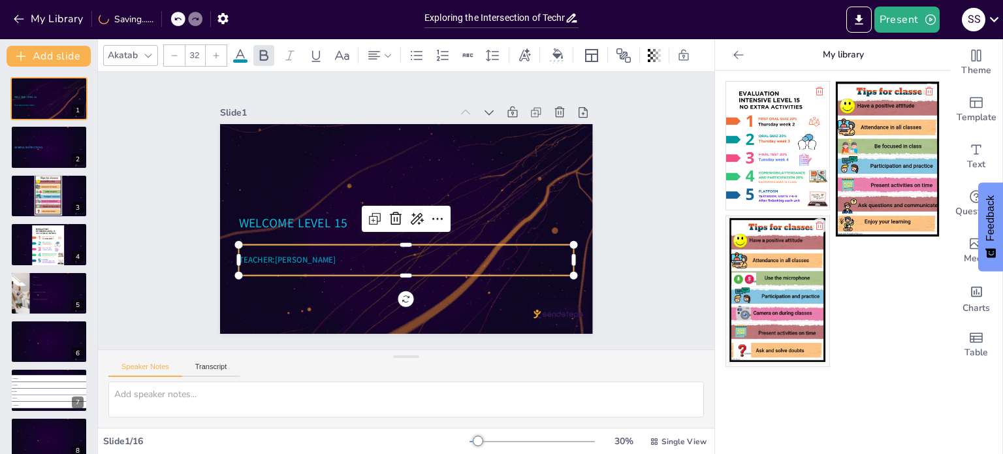
checkbox input "true"
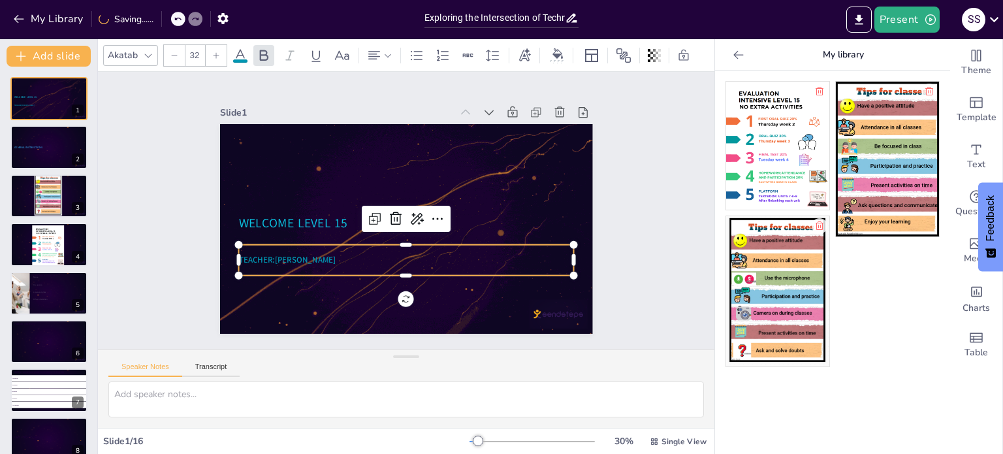
type input "33"
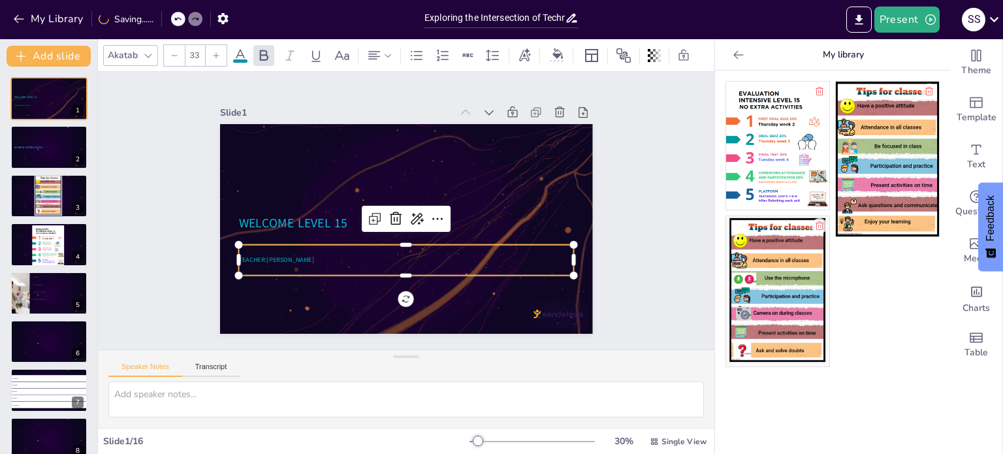
click at [214, 52] on icon at bounding box center [216, 56] width 8 height 8
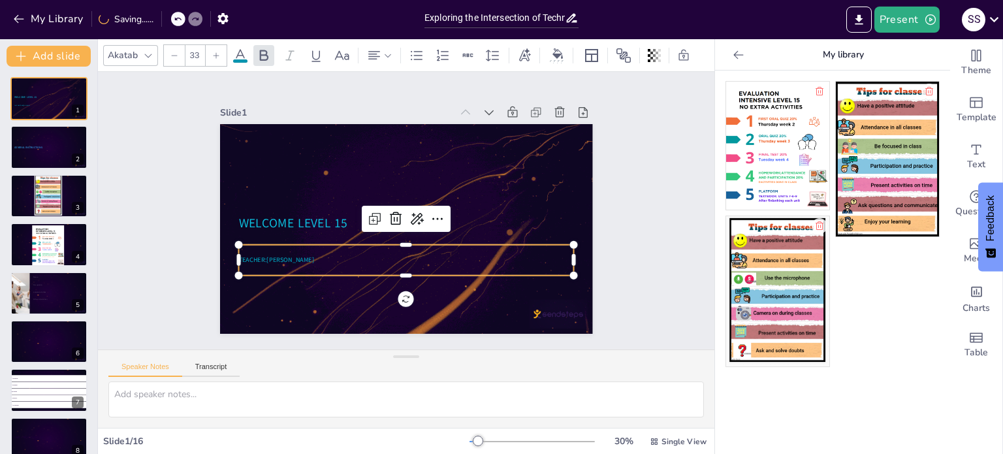
checkbox input "true"
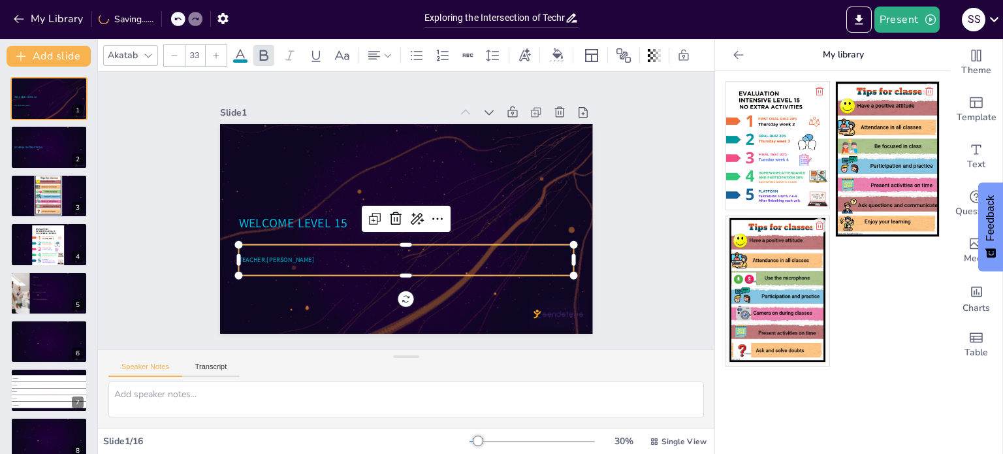
type input "34"
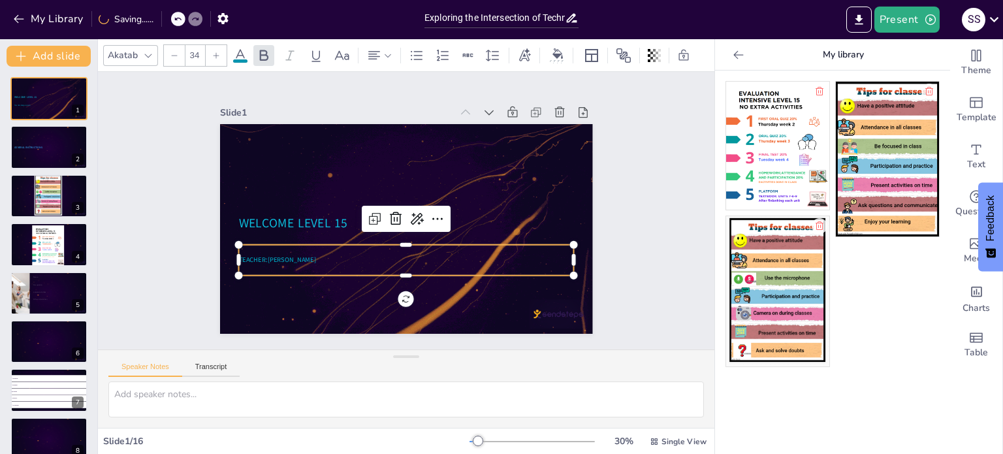
click at [214, 52] on icon at bounding box center [216, 56] width 8 height 8
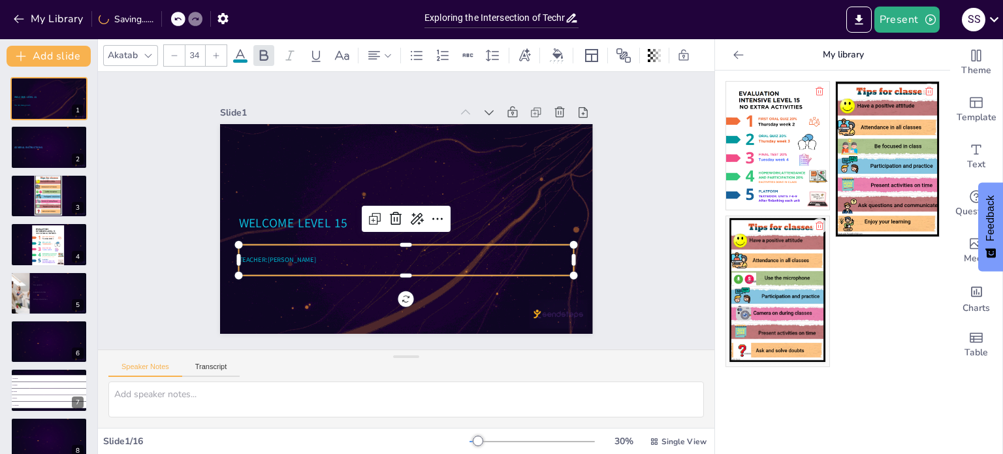
checkbox input "true"
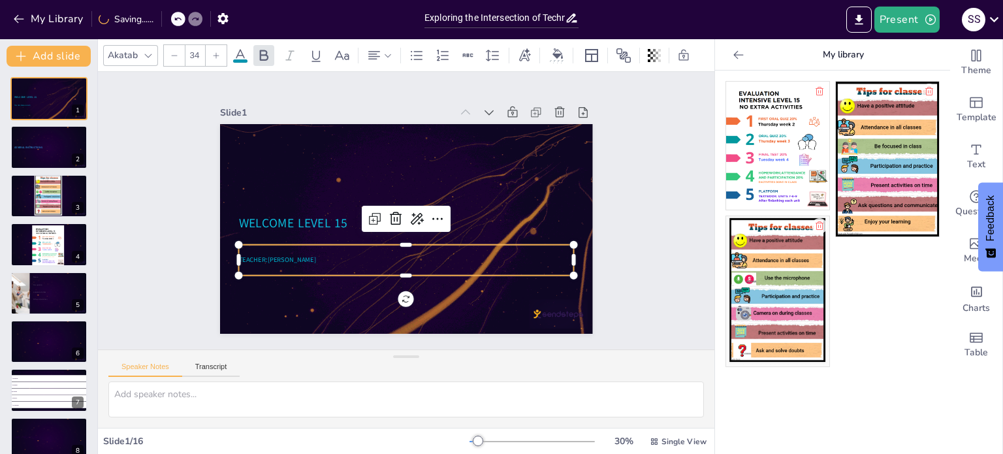
type input "35"
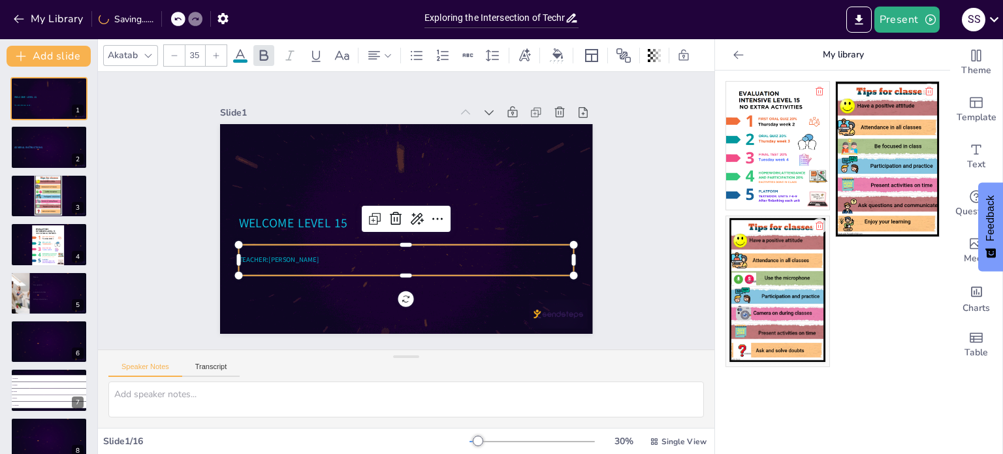
click at [214, 52] on icon at bounding box center [216, 56] width 8 height 8
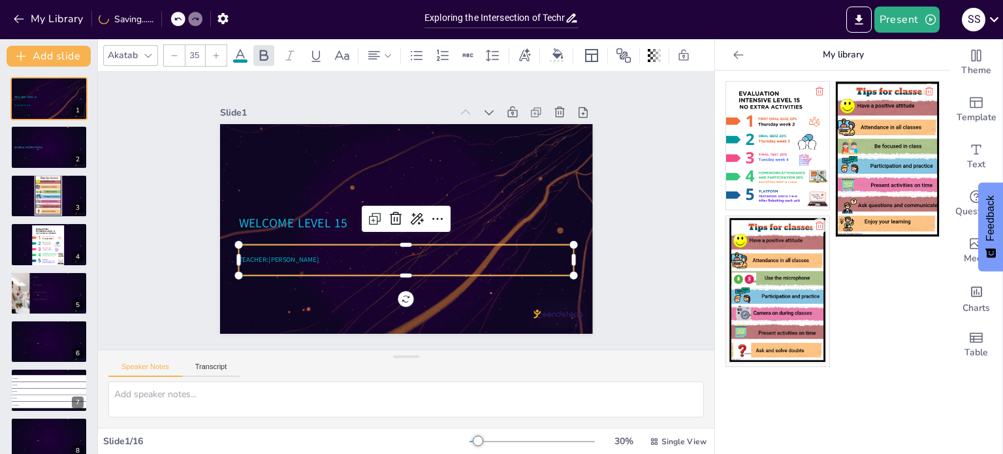
checkbox input "true"
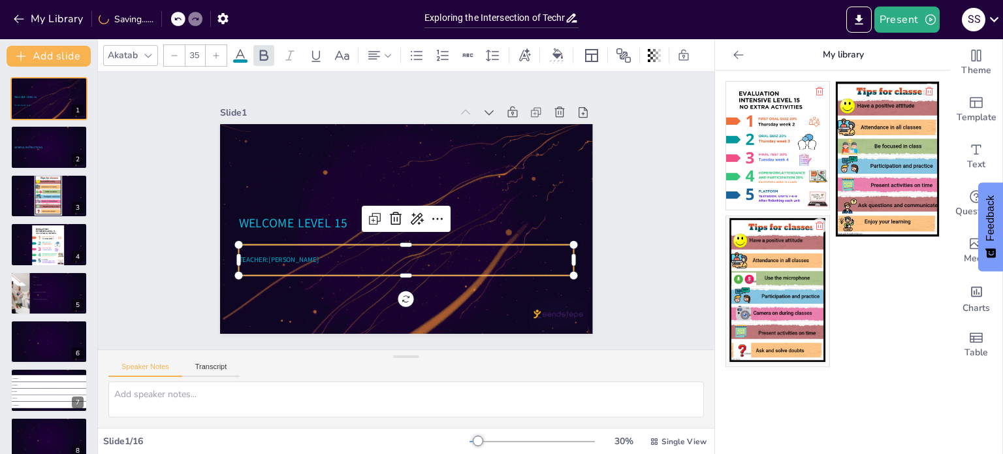
type input "36"
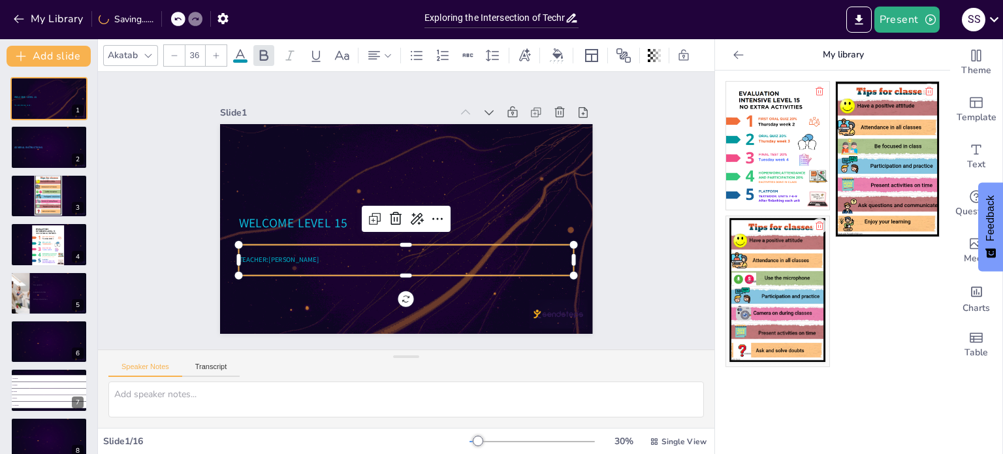
click at [214, 52] on icon at bounding box center [216, 56] width 8 height 8
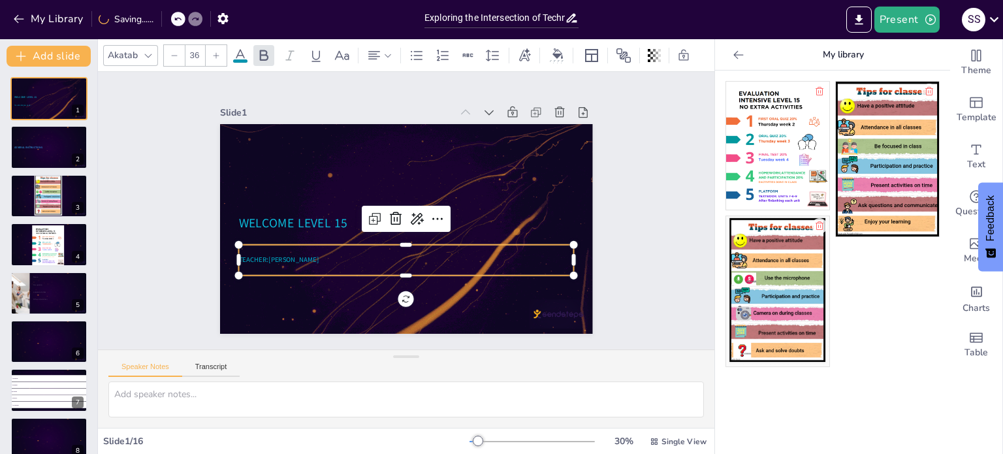
checkbox input "true"
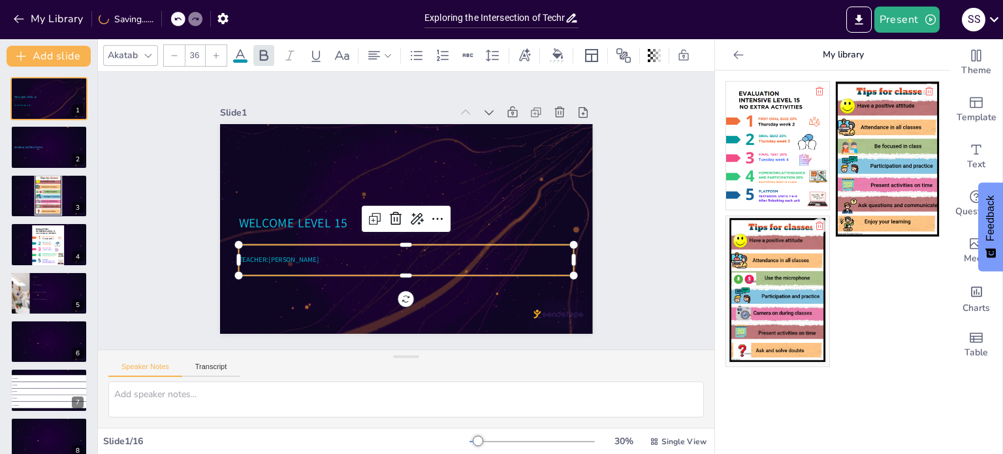
type input "37"
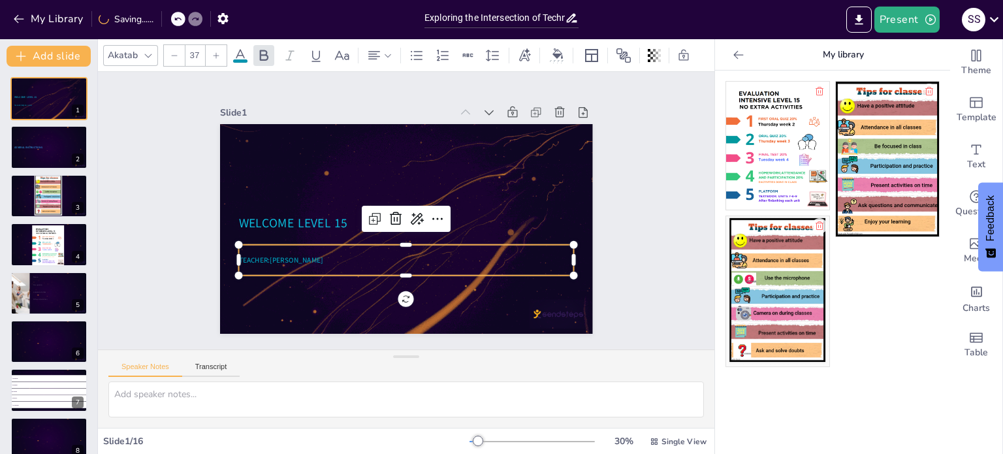
click at [214, 52] on icon at bounding box center [216, 56] width 8 height 8
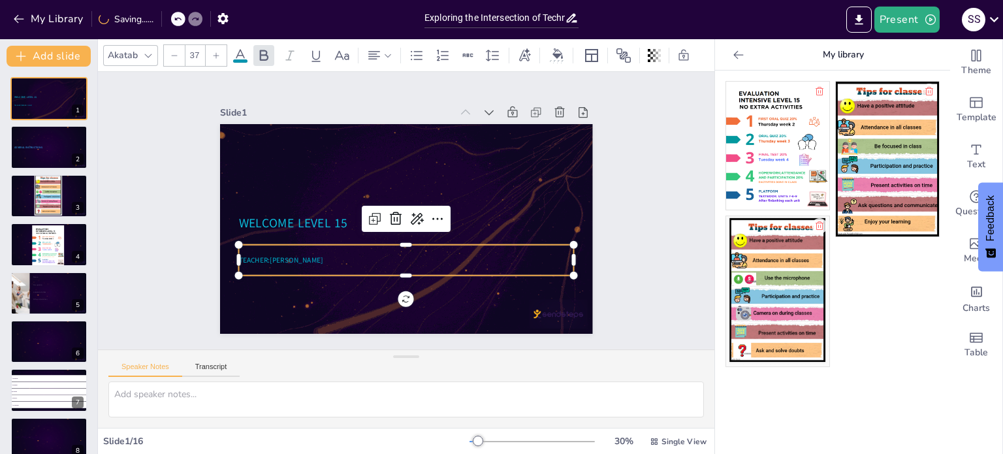
checkbox input "true"
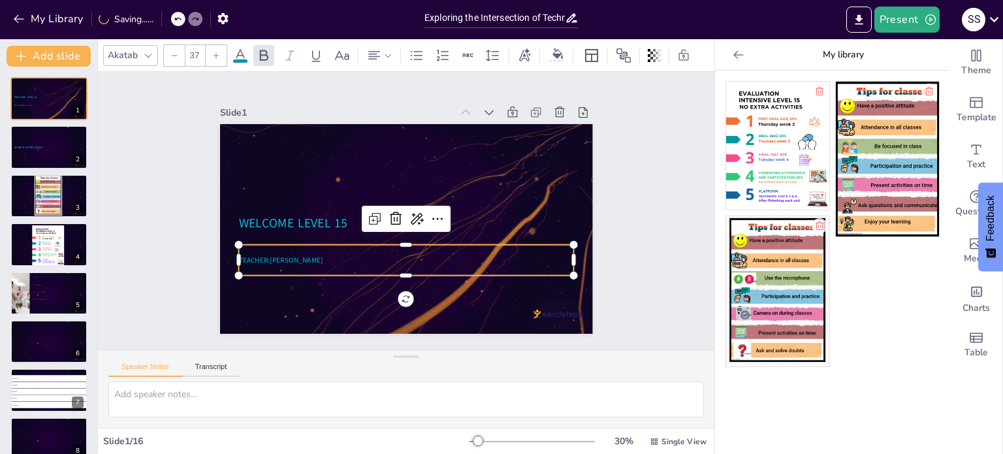
type input "38"
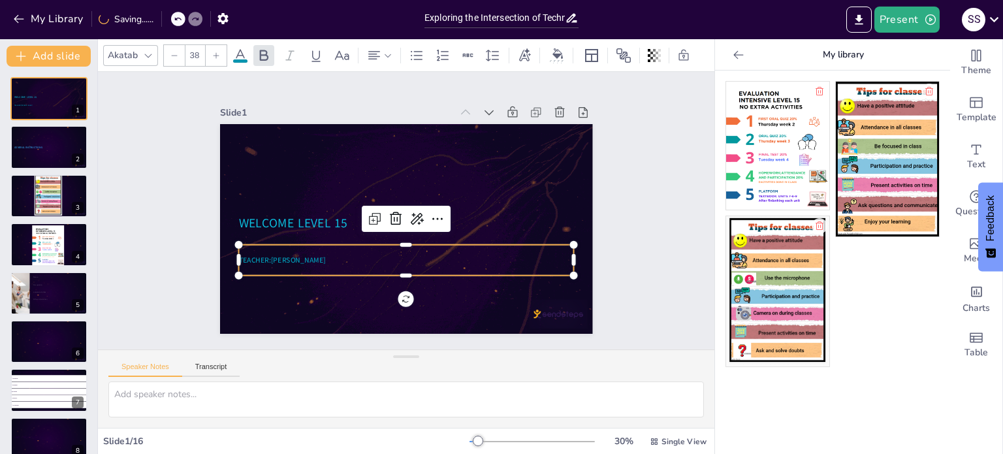
click at [214, 52] on icon at bounding box center [216, 56] width 8 height 8
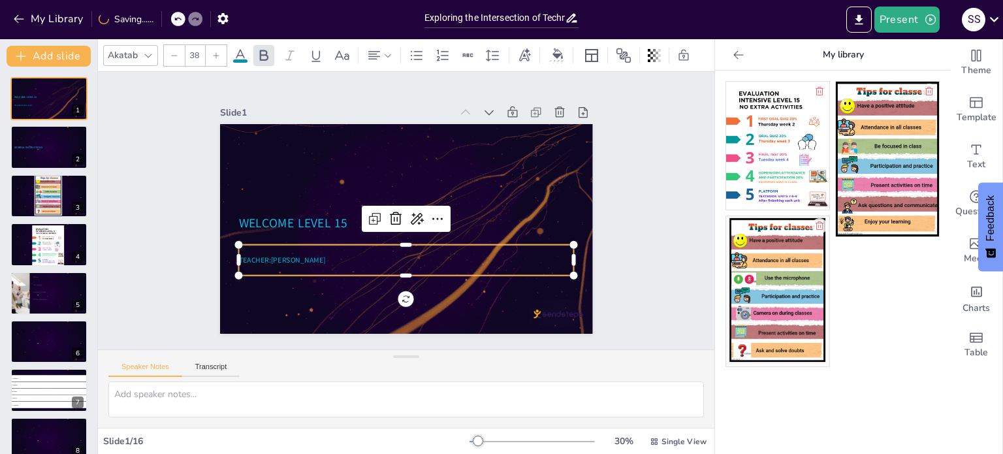
checkbox input "true"
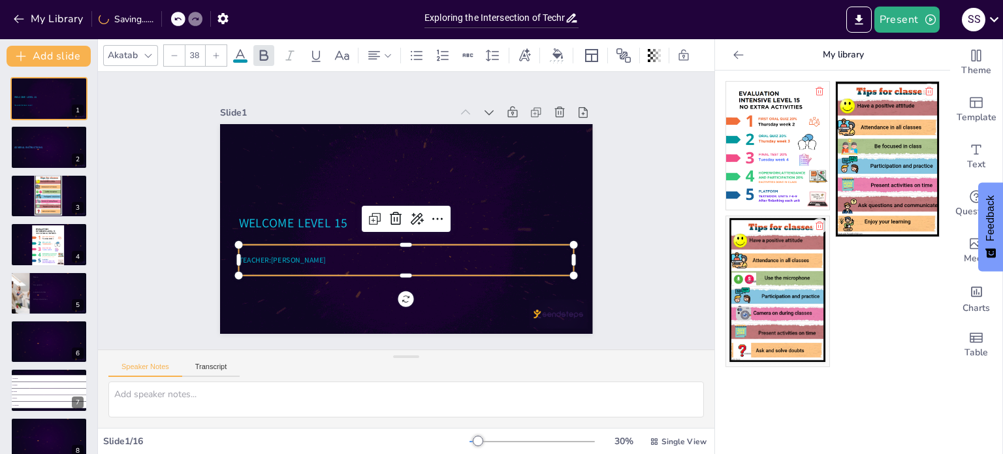
type input "39"
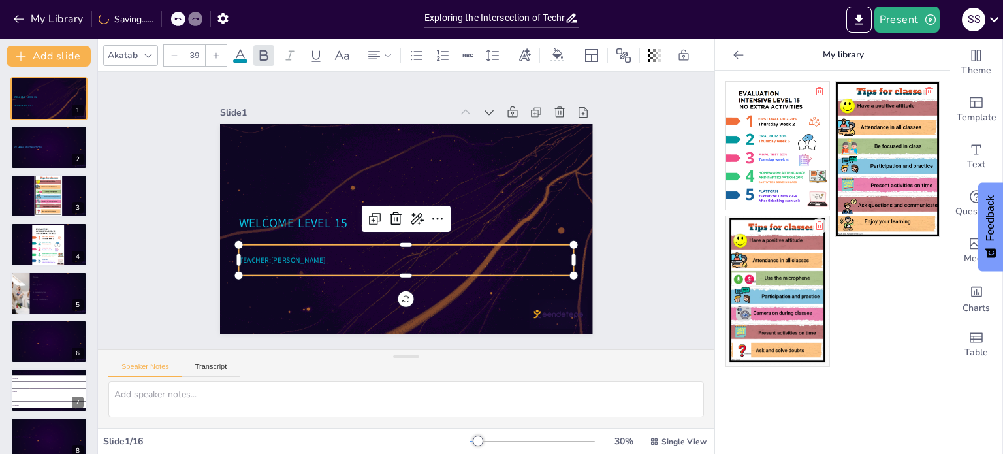
click at [214, 52] on icon at bounding box center [216, 56] width 8 height 8
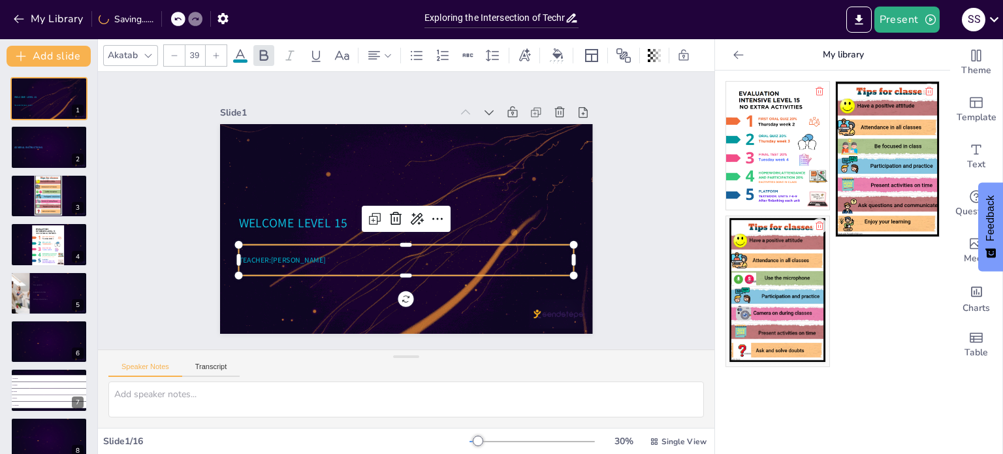
checkbox input "true"
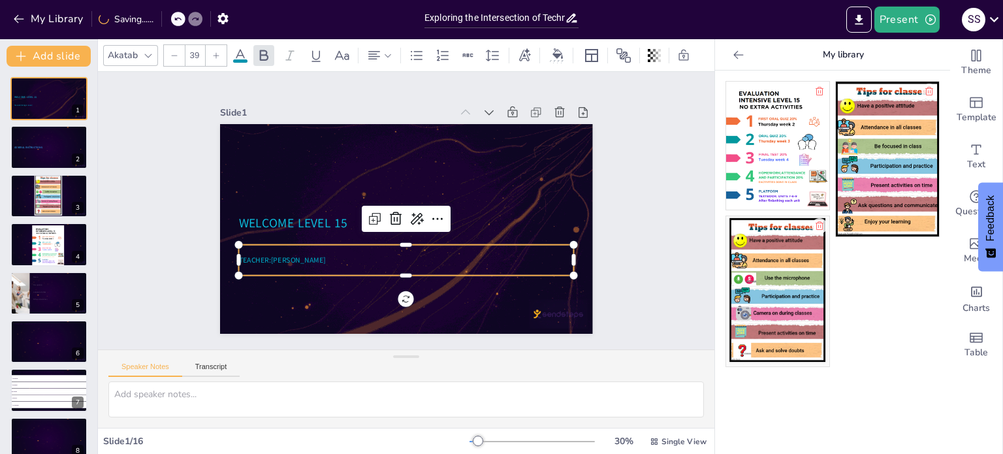
type input "40"
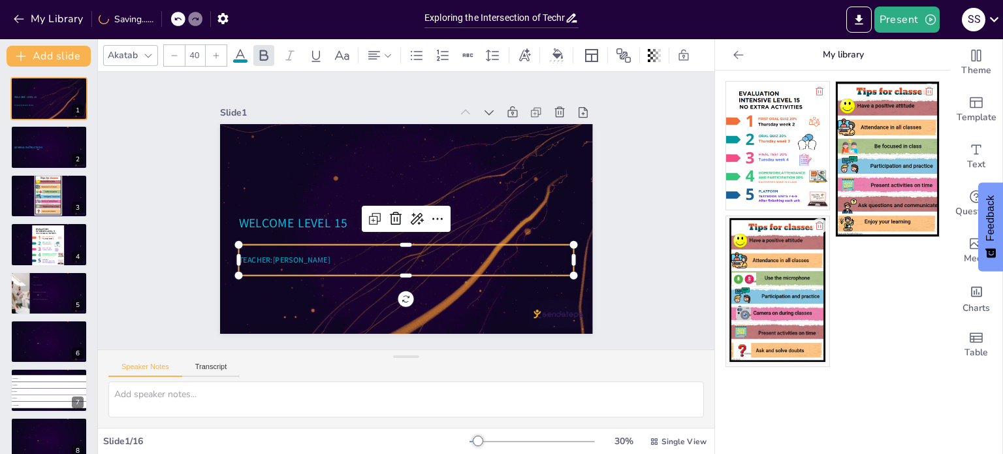
click at [214, 52] on icon at bounding box center [216, 56] width 8 height 8
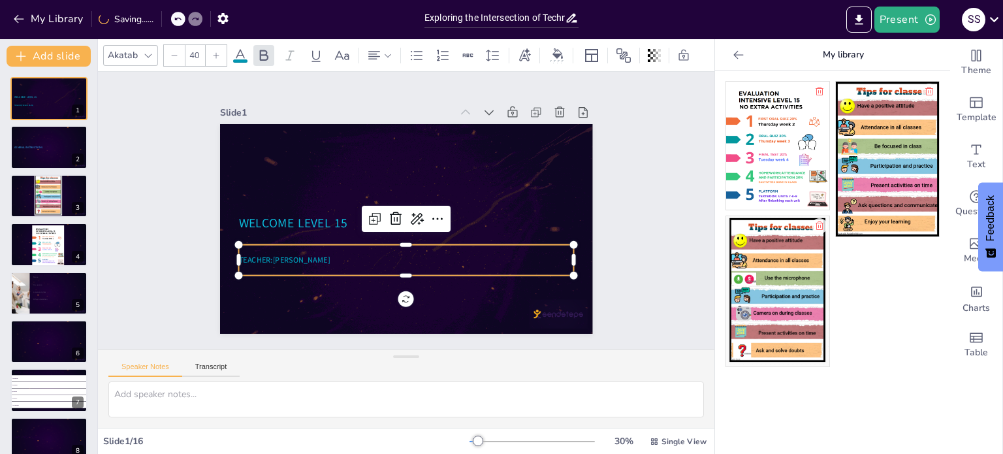
checkbox input "true"
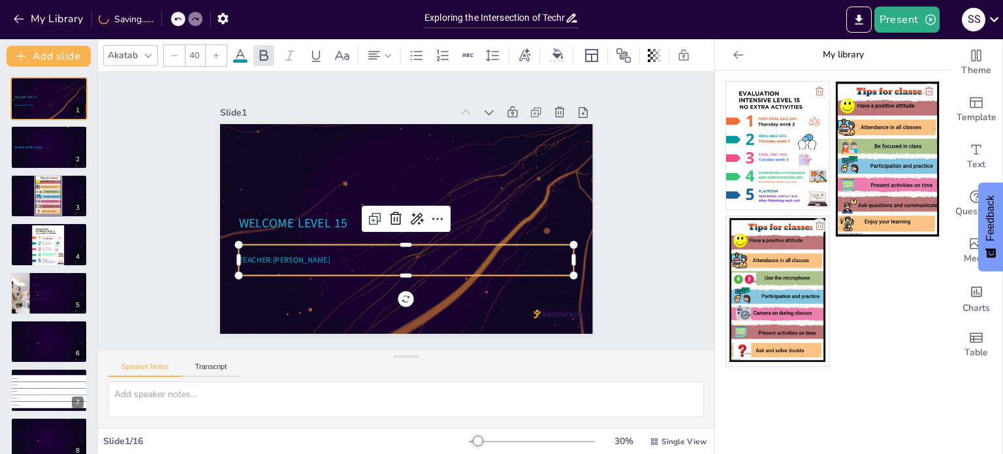
type input "41"
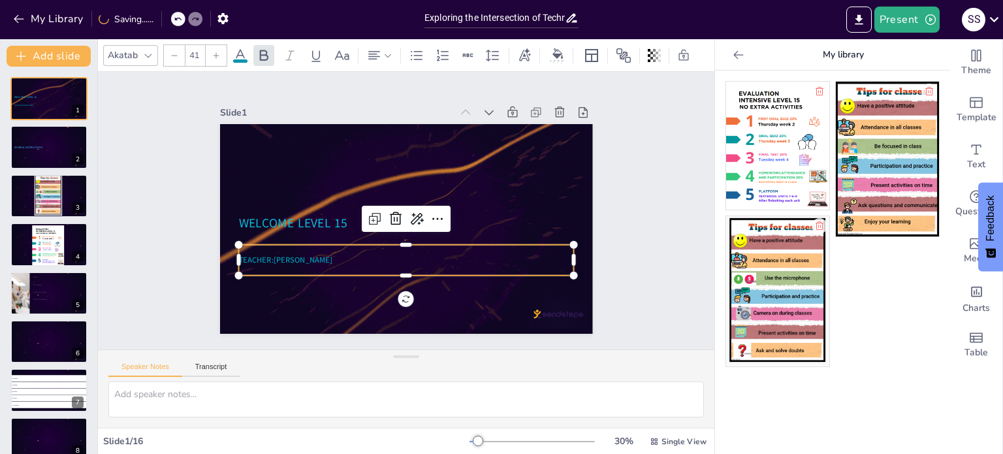
click at [214, 52] on icon at bounding box center [216, 56] width 8 height 8
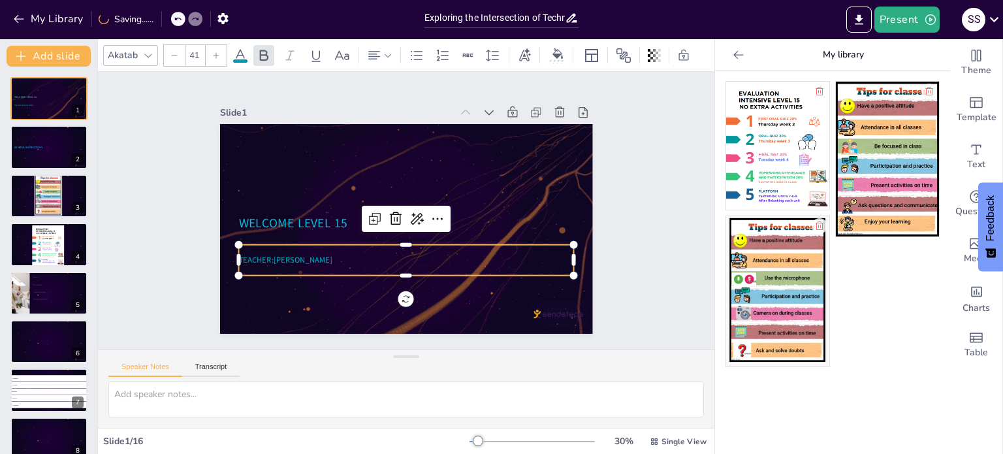
checkbox input "true"
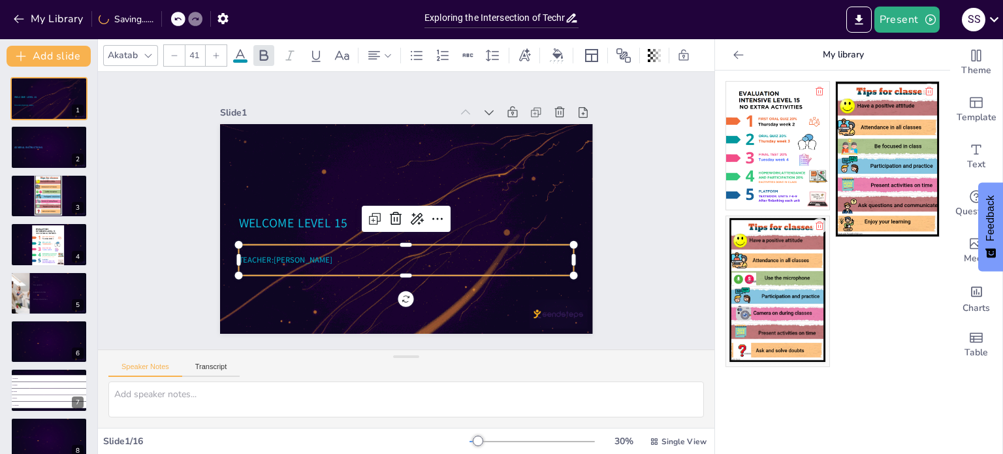
type input "42"
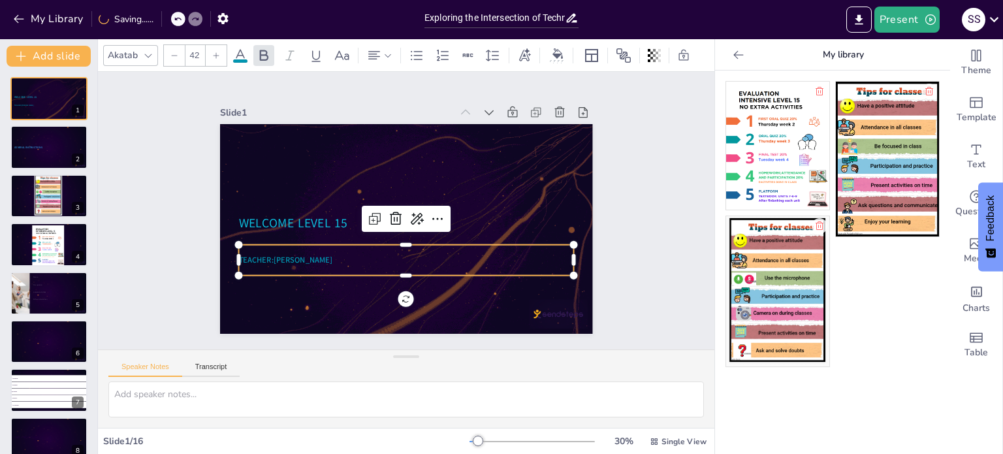
click at [214, 52] on icon at bounding box center [216, 56] width 8 height 8
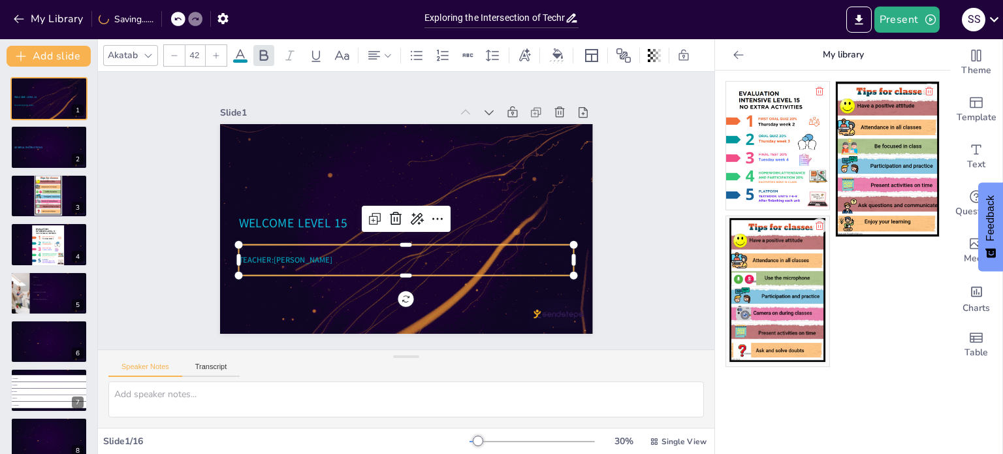
checkbox input "true"
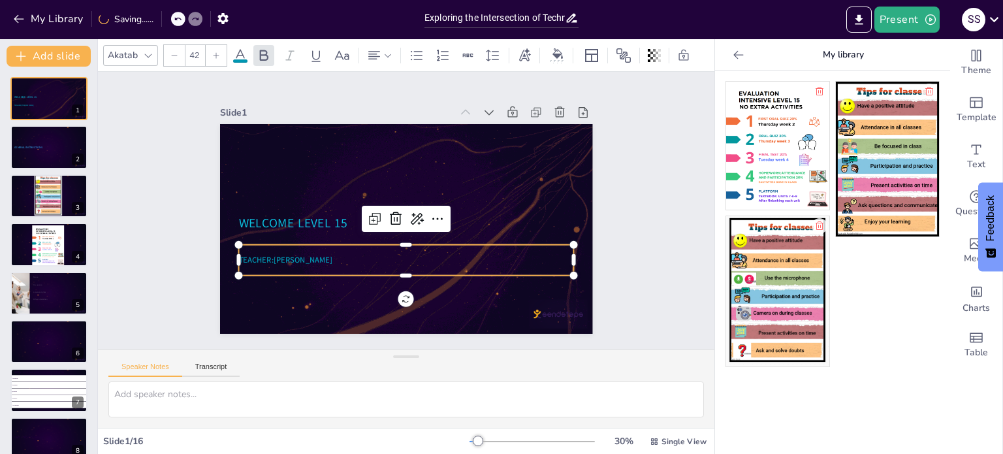
type input "43"
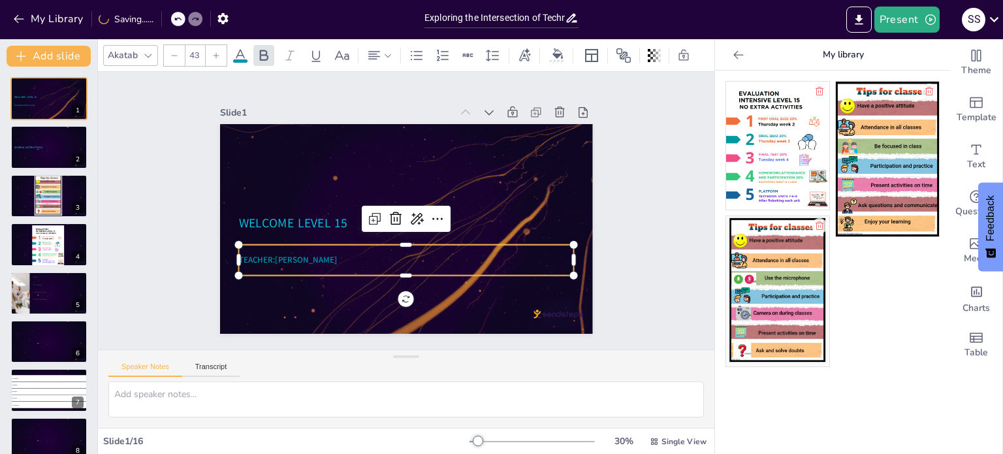
click at [214, 52] on icon at bounding box center [216, 56] width 8 height 8
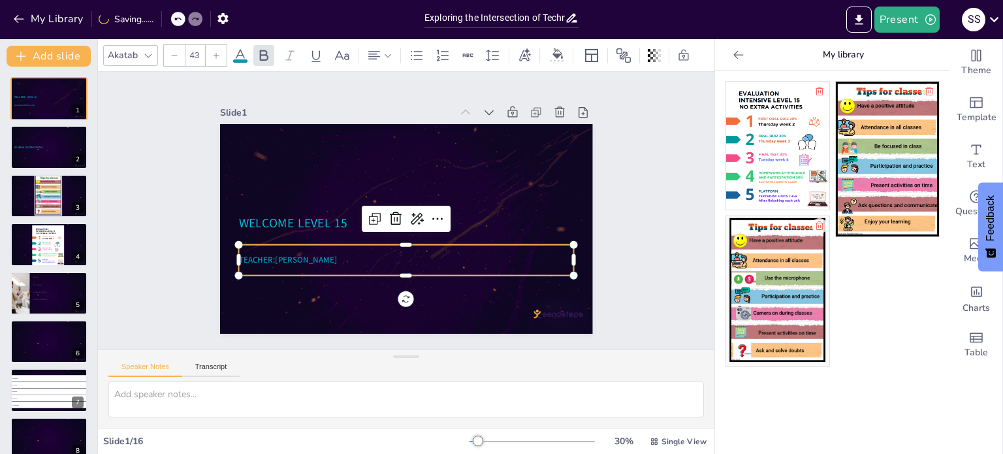
checkbox input "true"
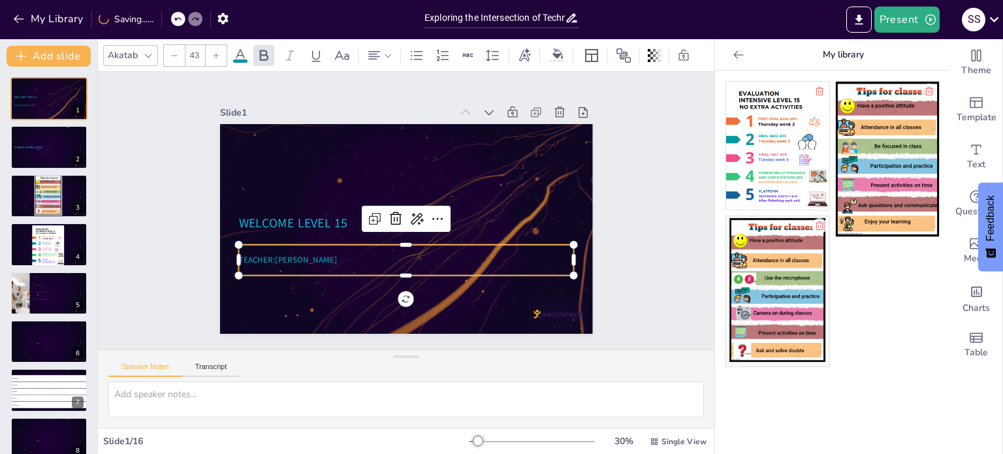
type input "44"
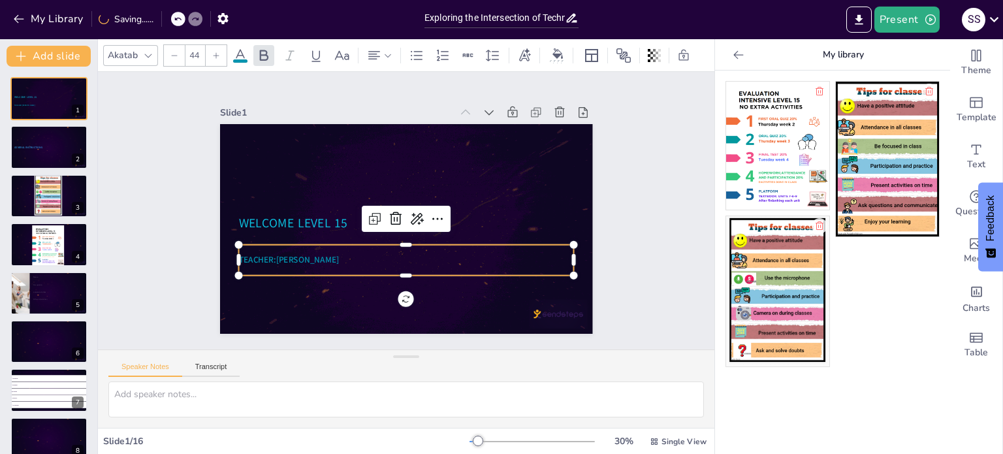
click at [214, 52] on icon at bounding box center [216, 56] width 8 height 8
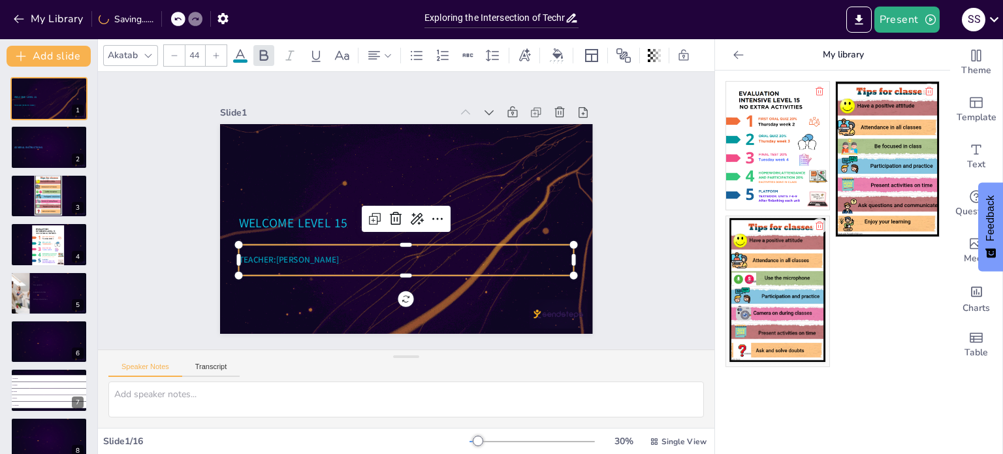
checkbox input "true"
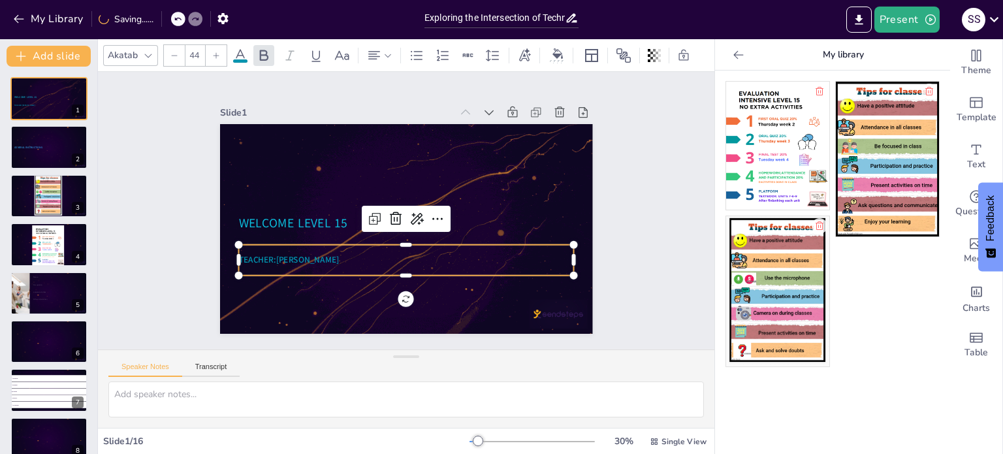
type input "45"
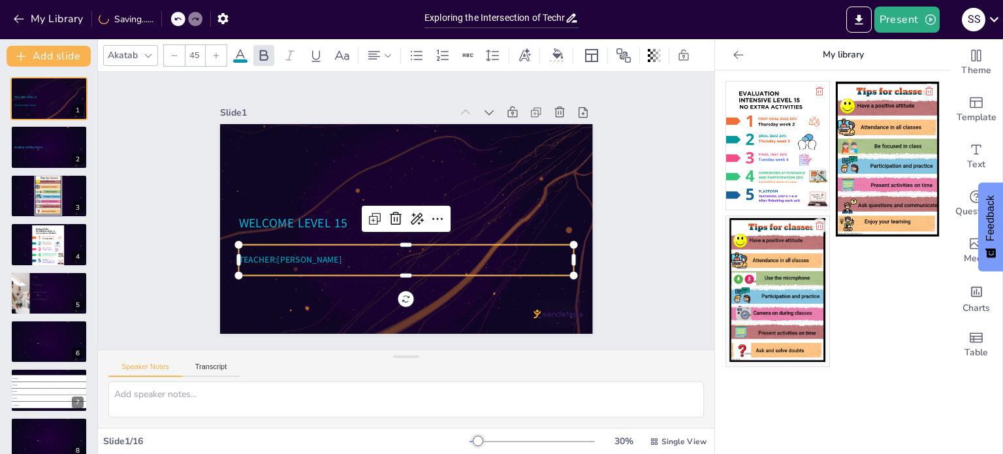
click at [214, 52] on icon at bounding box center [216, 56] width 8 height 8
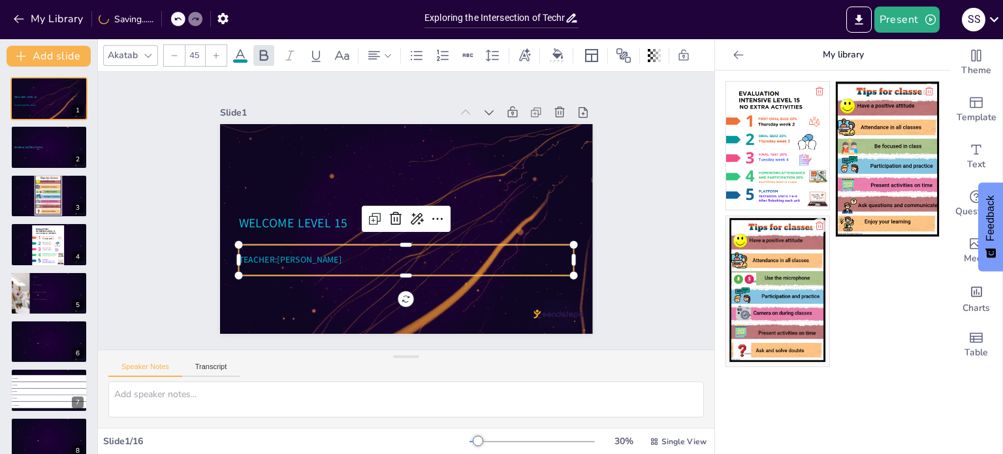
checkbox input "true"
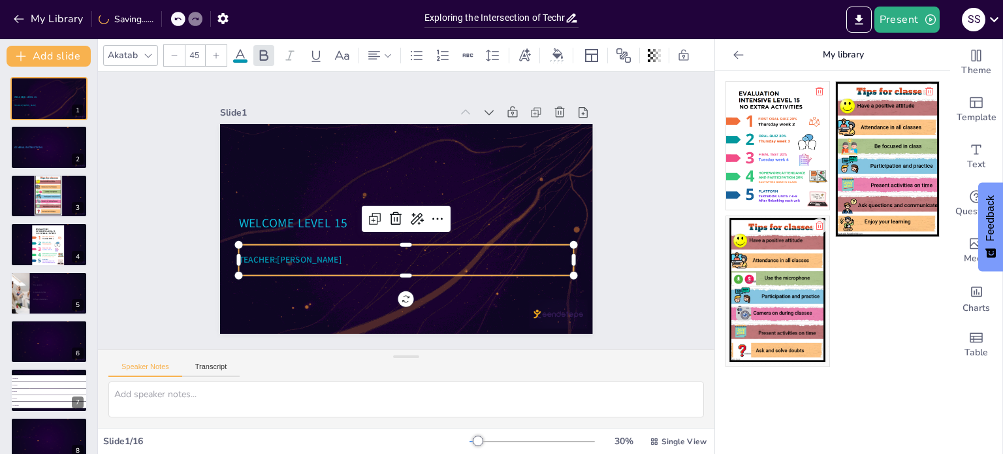
type input "46"
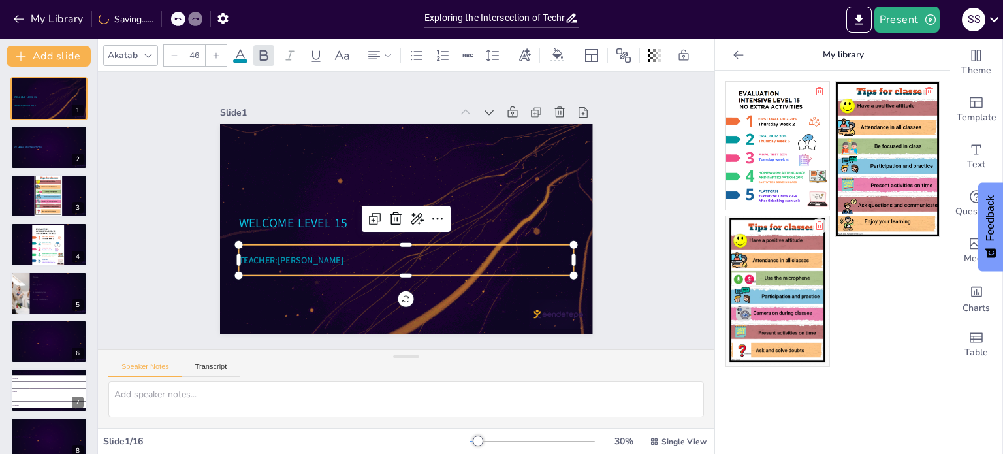
click at [214, 52] on icon at bounding box center [216, 56] width 8 height 8
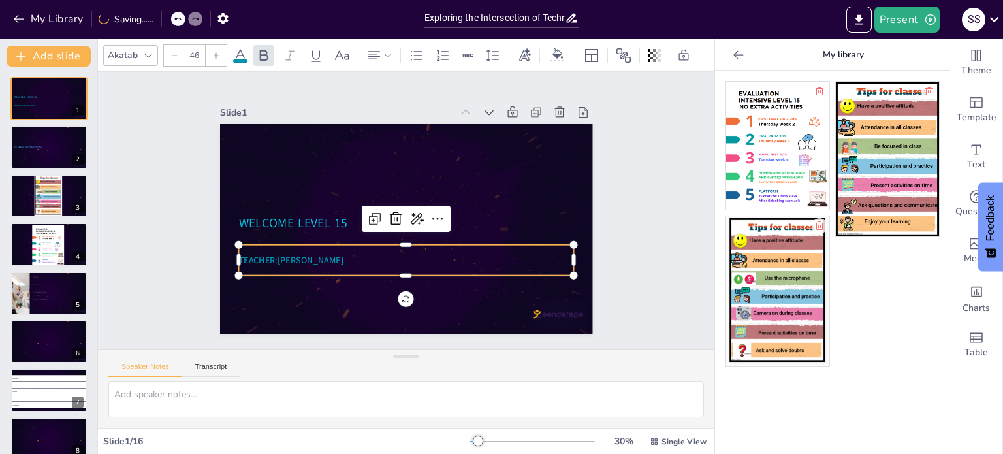
checkbox input "true"
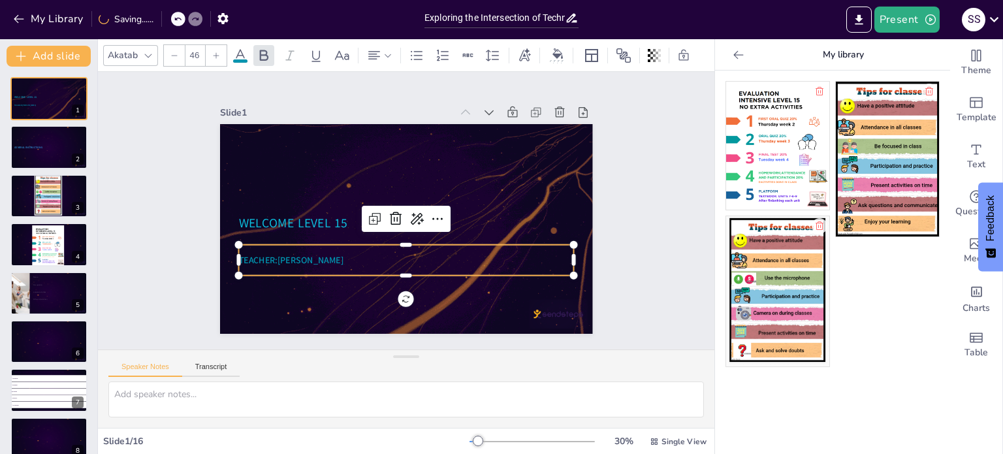
type input "47"
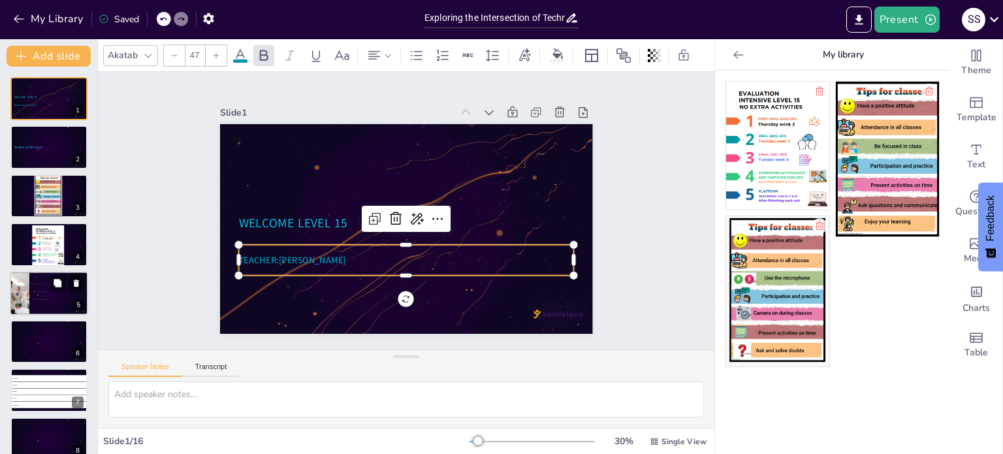
click at [40, 293] on p at bounding box center [58, 293] width 51 height 3
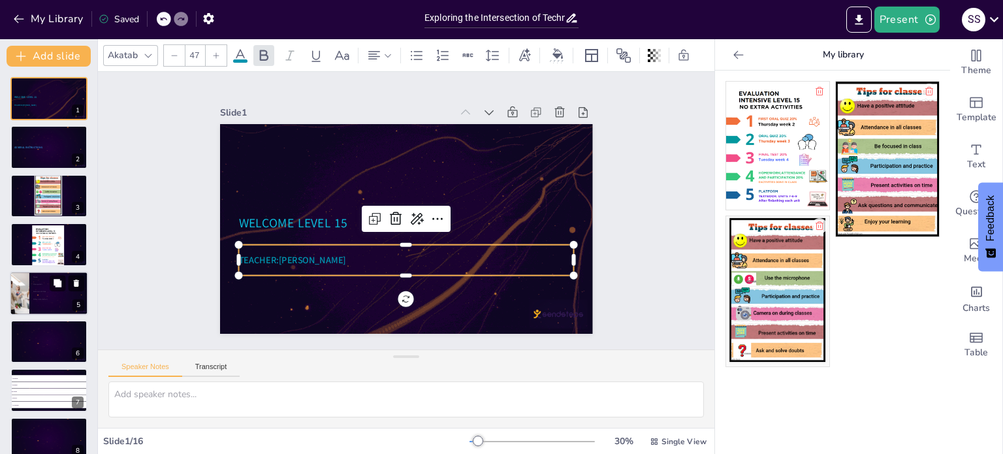
scroll to position [33, 0]
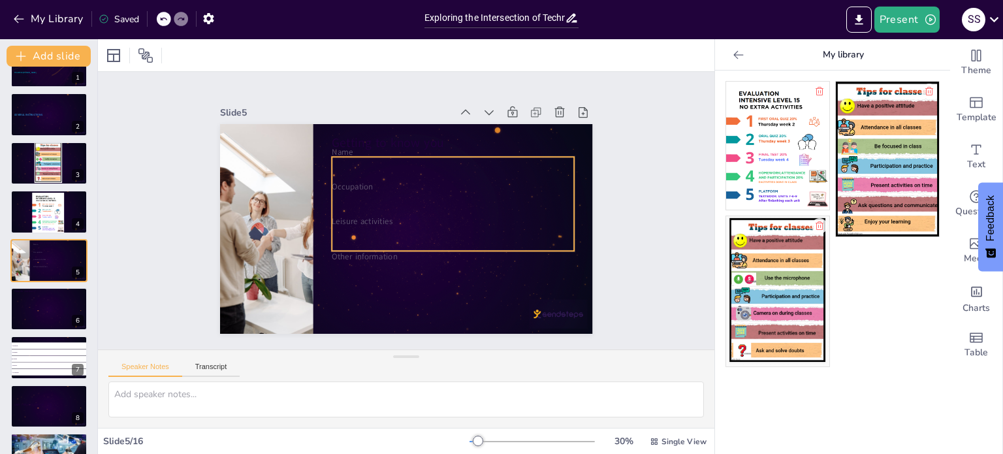
click at [360, 174] on p at bounding box center [460, 185] width 240 height 61
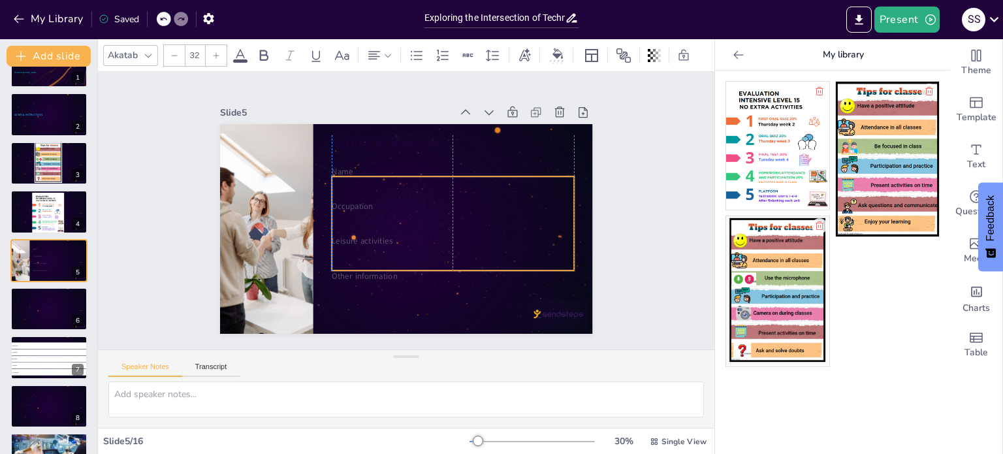
drag, startPoint x: 439, startPoint y: 245, endPoint x: 439, endPoint y: 264, distance: 19.6
click at [439, 264] on div "Name Occupation Leisure activities Other information" at bounding box center [453, 224] width 242 height 116
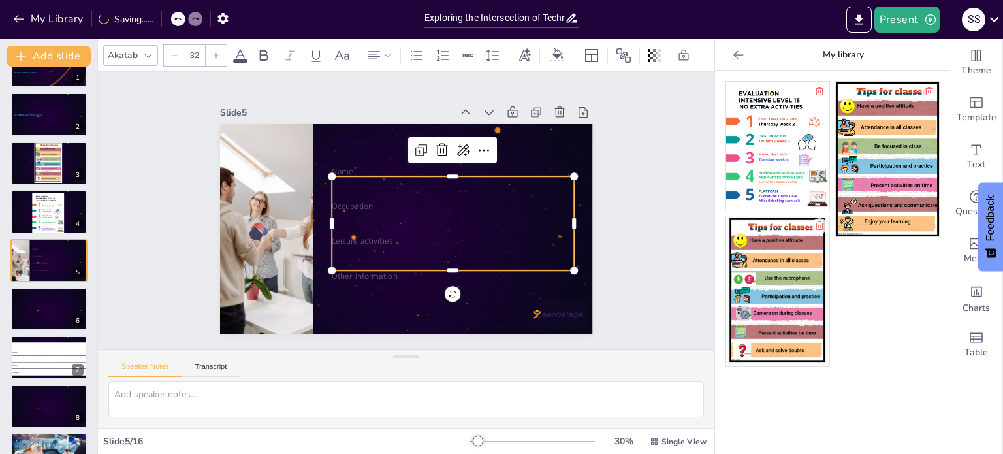
click at [366, 162] on p "Name" at bounding box center [467, 206] width 203 height 151
click at [391, 272] on p "Other information" at bounding box center [438, 284] width 239 height 62
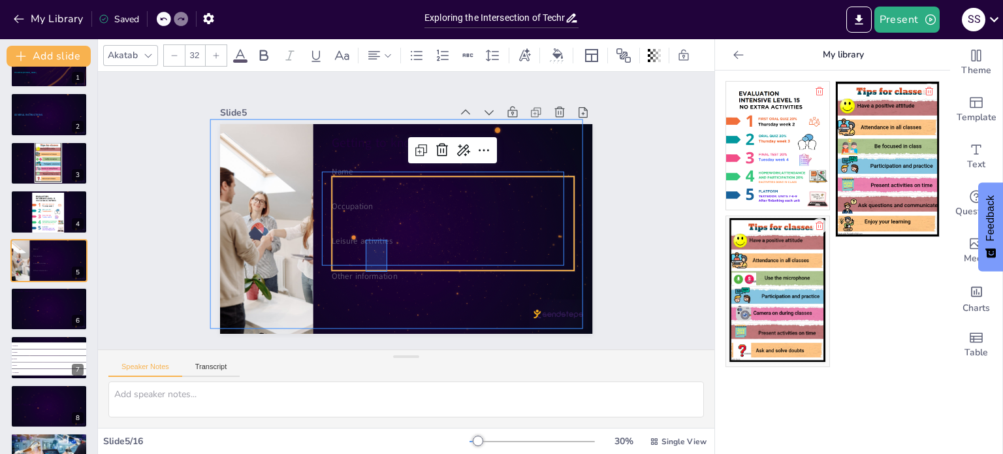
drag, startPoint x: 387, startPoint y: 272, endPoint x: 366, endPoint y: 240, distance: 38.6
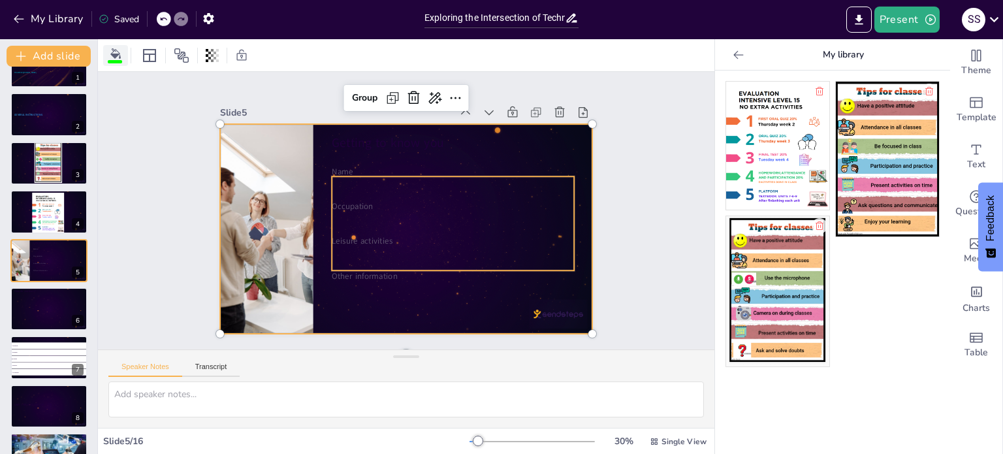
click at [121, 57] on div at bounding box center [116, 55] width 20 height 14
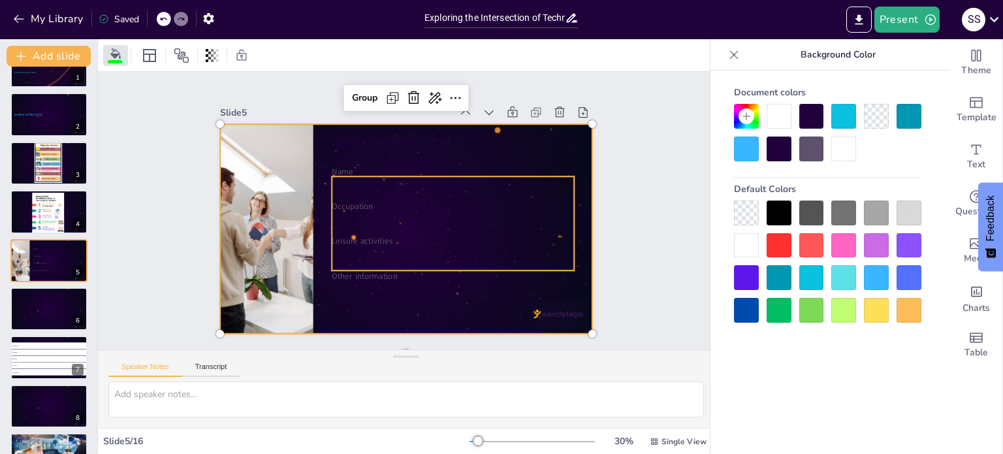
click at [778, 239] on div at bounding box center [778, 245] width 25 height 25
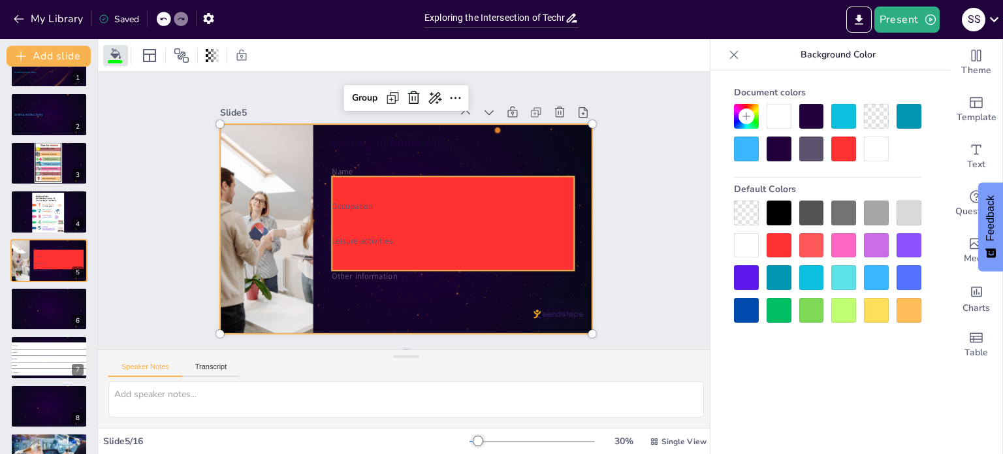
click at [165, 17] on icon at bounding box center [163, 19] width 8 height 8
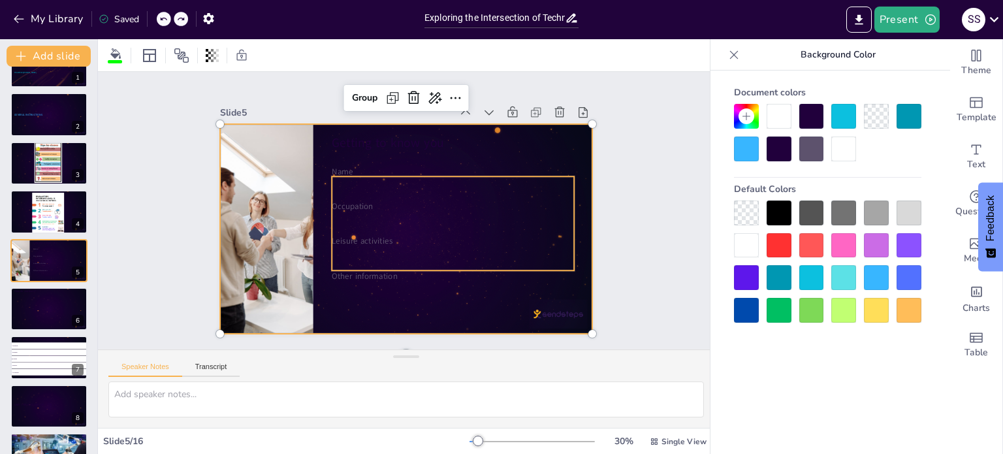
click at [355, 159] on div at bounding box center [399, 226] width 426 height 343
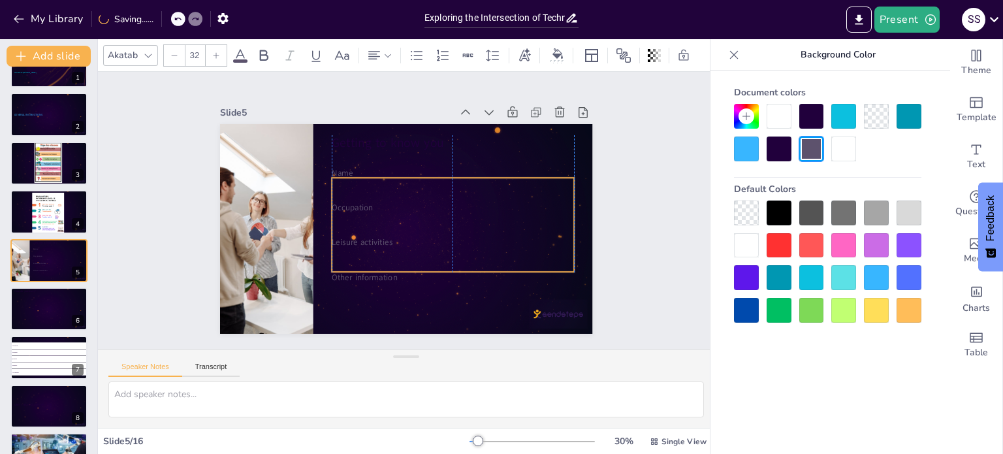
click at [392, 238] on p "Leisure activities" at bounding box center [445, 251] width 240 height 61
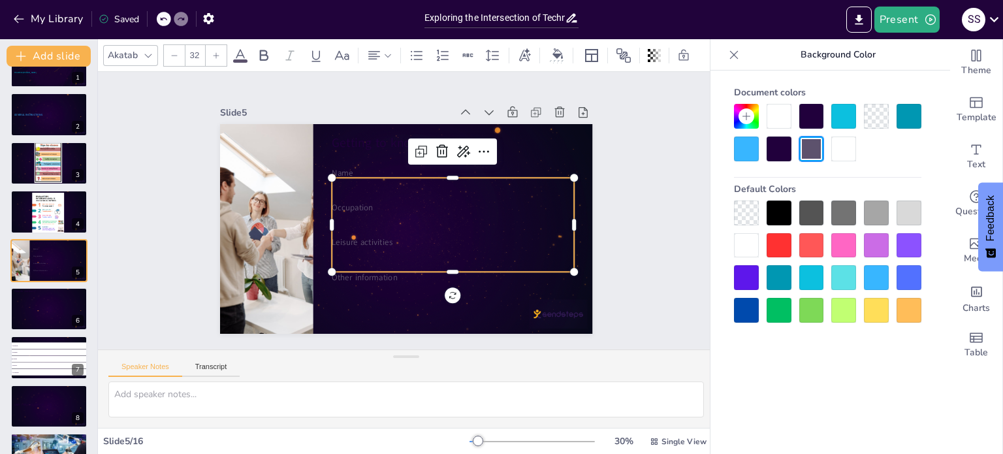
click at [423, 173] on p at bounding box center [458, 200] width 234 height 86
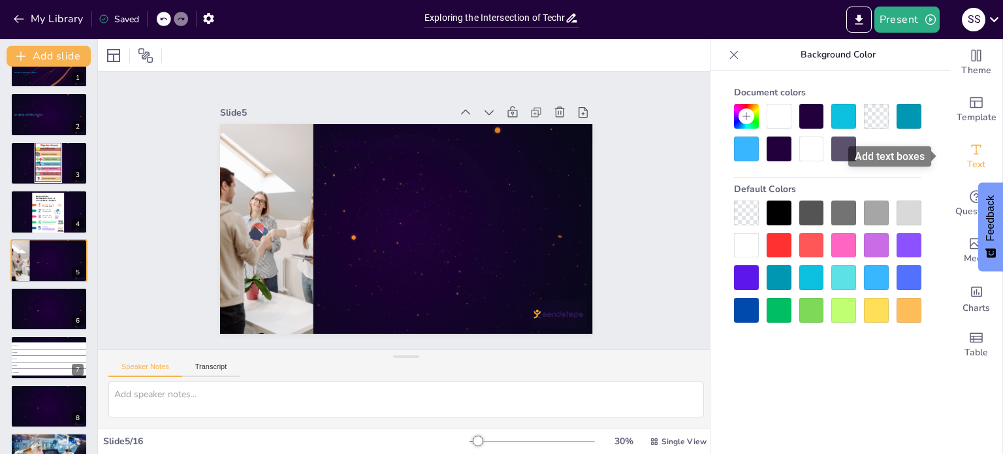
click at [968, 156] on icon "Add text boxes" at bounding box center [976, 150] width 16 height 16
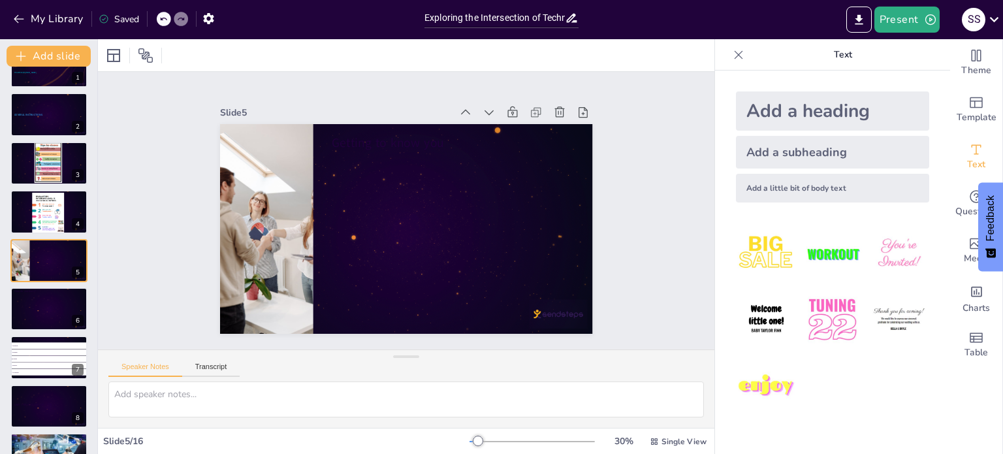
click at [804, 109] on div "Add a heading" at bounding box center [832, 110] width 193 height 39
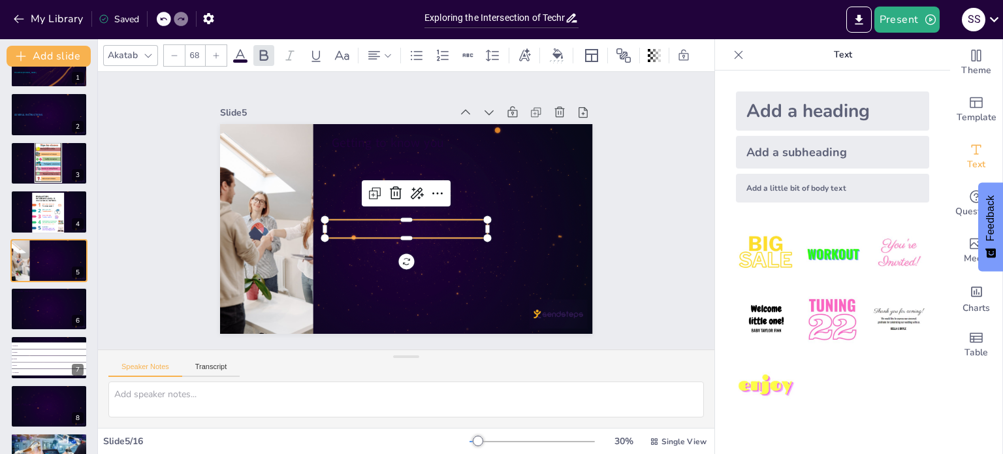
click at [757, 257] on img at bounding box center [766, 253] width 61 height 61
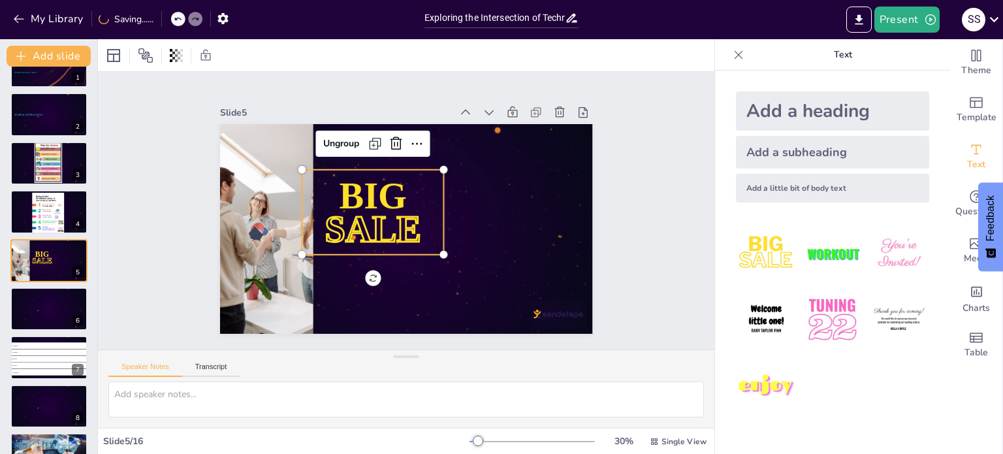
click at [408, 219] on span "SALE" at bounding box center [371, 225] width 100 height 50
click at [406, 221] on span "SALE" at bounding box center [369, 217] width 104 height 69
click at [402, 227] on span "SALE" at bounding box center [380, 182] width 59 height 103
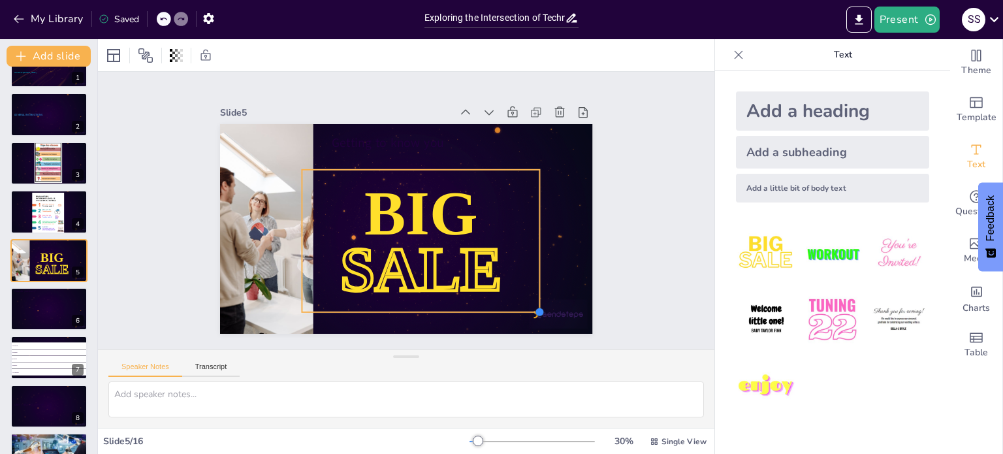
drag, startPoint x: 437, startPoint y: 248, endPoint x: 533, endPoint y: 227, distance: 98.4
click at [533, 227] on div "Getting to know you Heading BIG SALE" at bounding box center [404, 228] width 392 height 247
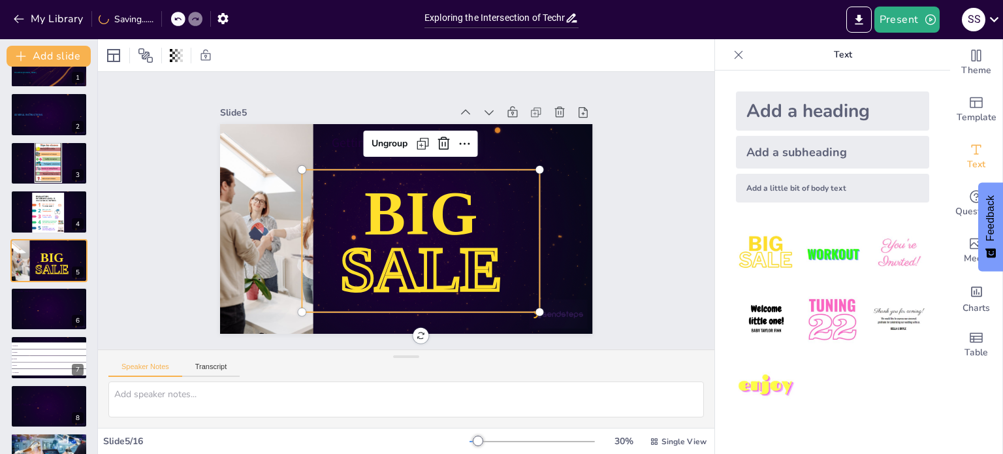
click at [486, 257] on span "SALE" at bounding box center [409, 271] width 172 height 100
click at [483, 262] on span "SALE" at bounding box center [420, 269] width 161 height 68
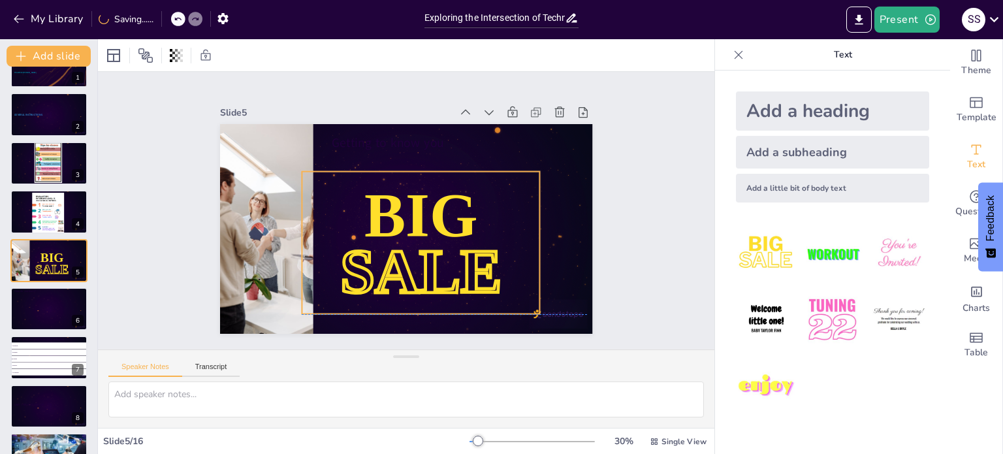
click at [483, 263] on span "SALE" at bounding box center [420, 270] width 161 height 68
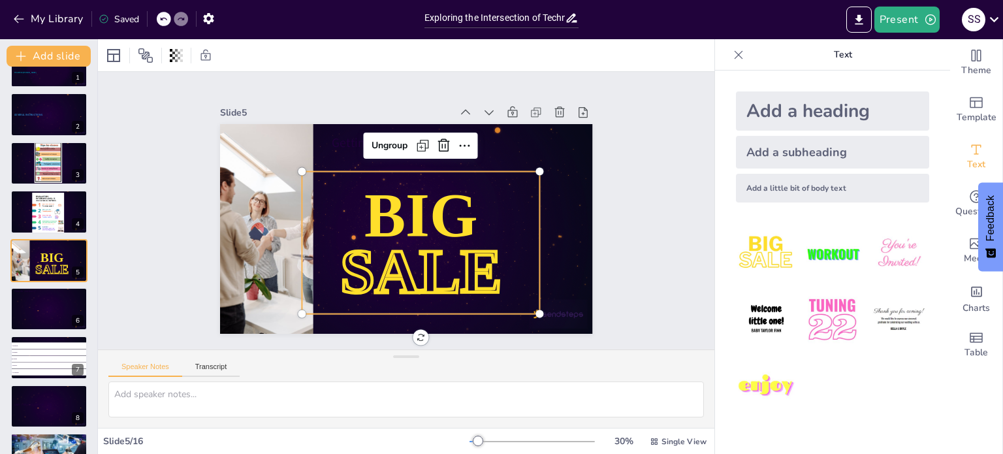
click at [376, 190] on span "BIG" at bounding box center [419, 217] width 125 height 90
click at [398, 219] on span "BIG" at bounding box center [407, 225] width 100 height 129
click at [398, 217] on span "BIG" at bounding box center [419, 219] width 129 height 100
click at [398, 217] on span "BIG" at bounding box center [419, 217] width 125 height 90
click at [758, 114] on div "Add a heading" at bounding box center [832, 110] width 193 height 39
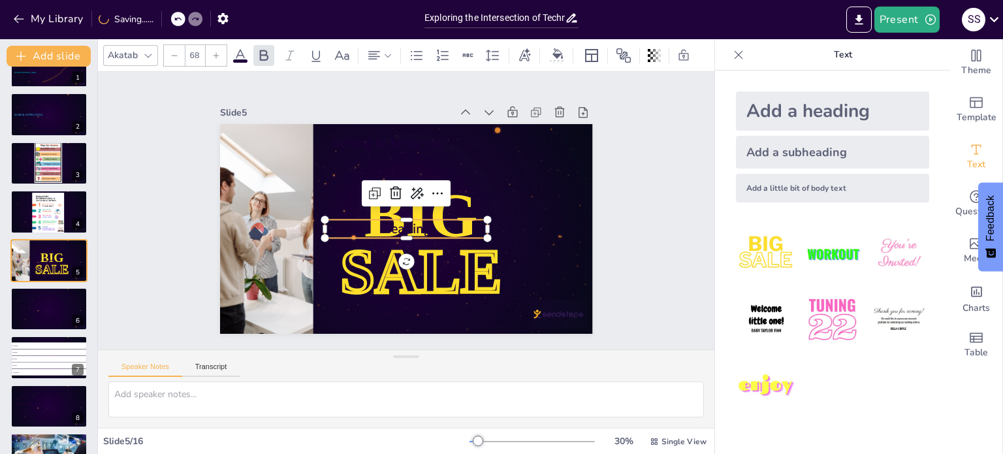
click at [758, 114] on div "Add a heading" at bounding box center [832, 110] width 193 height 39
checkbox input "true"
type input "68"
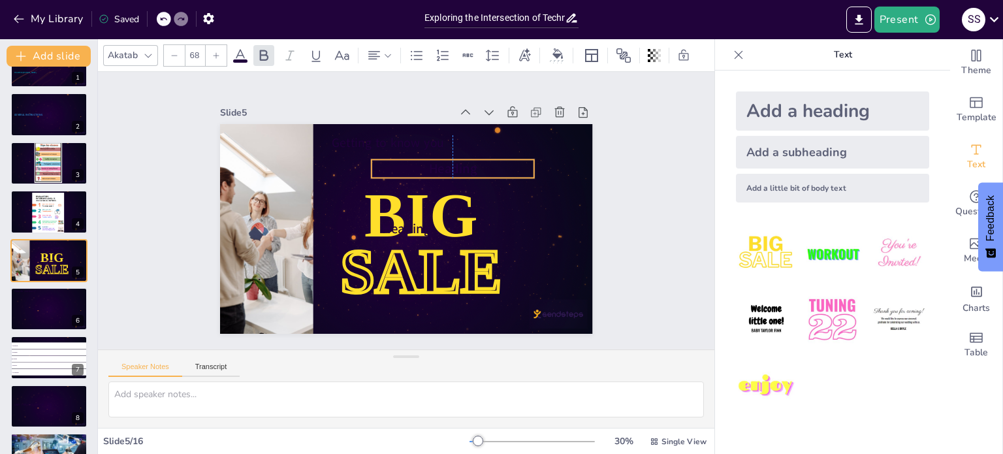
drag, startPoint x: 416, startPoint y: 229, endPoint x: 462, endPoint y: 167, distance: 76.9
click at [462, 167] on span "Heading" at bounding box center [460, 178] width 51 height 27
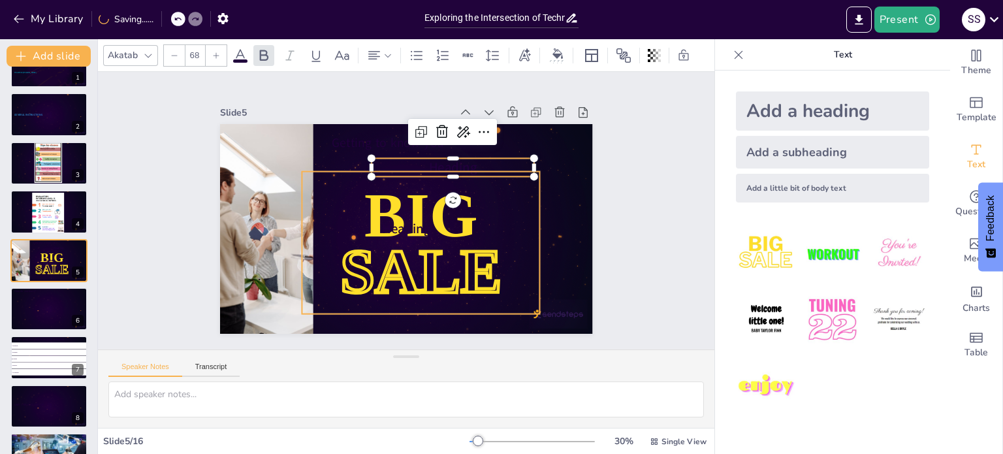
click at [422, 242] on span "SALE" at bounding box center [408, 272] width 172 height 100
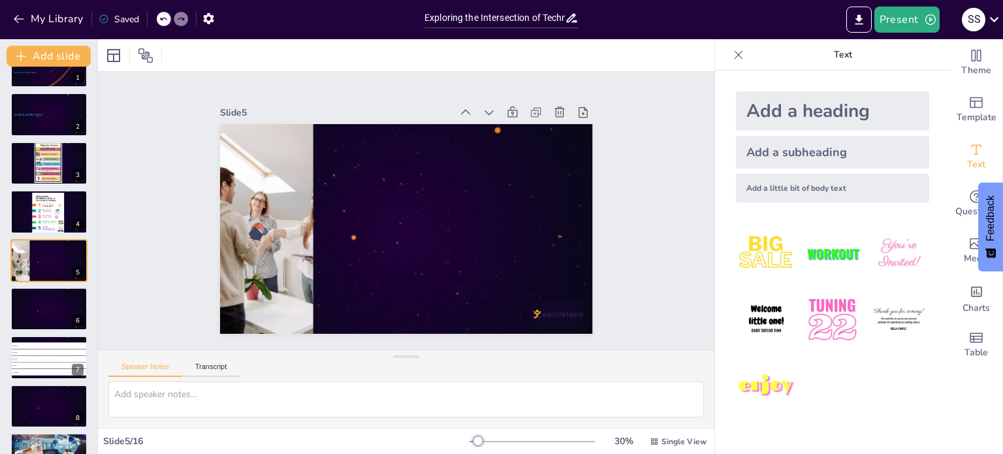
click at [840, 253] on img at bounding box center [832, 253] width 61 height 61
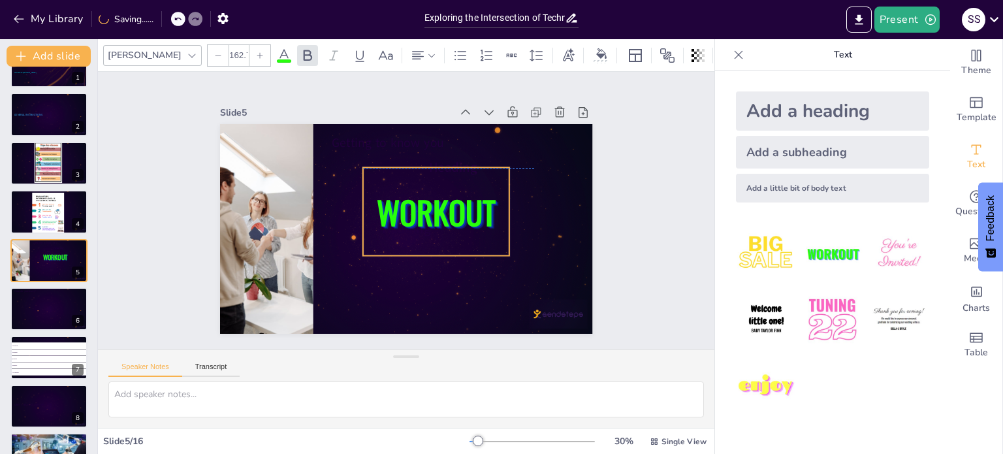
drag, startPoint x: 340, startPoint y: 184, endPoint x: 402, endPoint y: 172, distance: 63.9
click at [406, 168] on div "WORKOUT" at bounding box center [435, 214] width 155 height 103
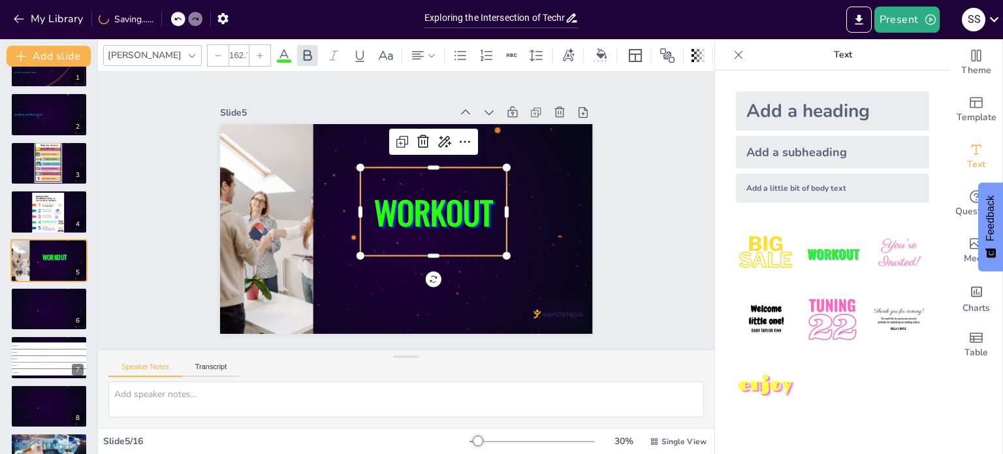
click at [448, 206] on span "WORKOUT" at bounding box center [433, 211] width 119 height 47
click at [448, 206] on span "WORKOUT" at bounding box center [432, 214] width 123 height 59
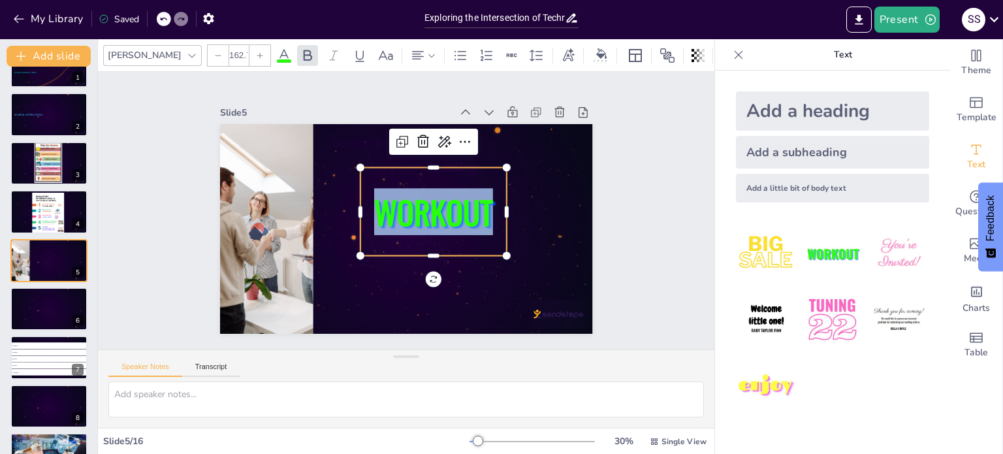
click at [435, 206] on span "WORKOUT" at bounding box center [399, 237] width 71 height 126
checkbox input "true"
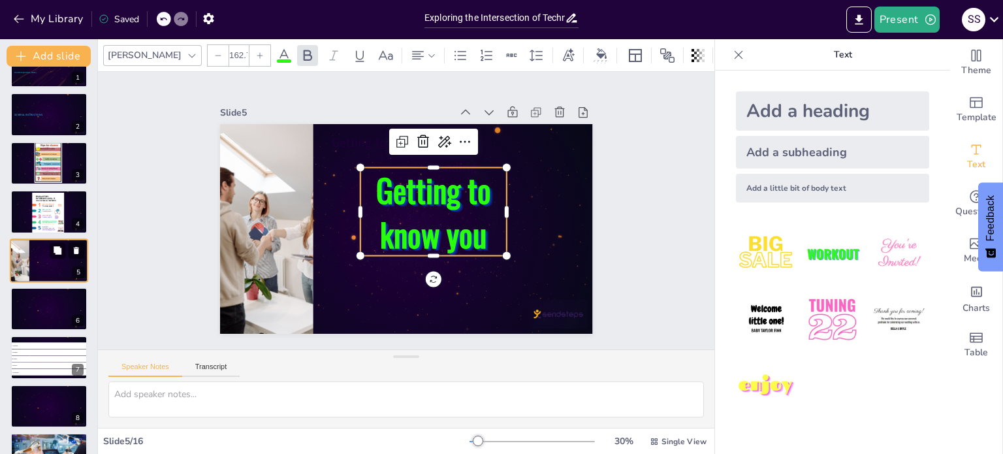
click at [41, 263] on div at bounding box center [54, 256] width 31 height 19
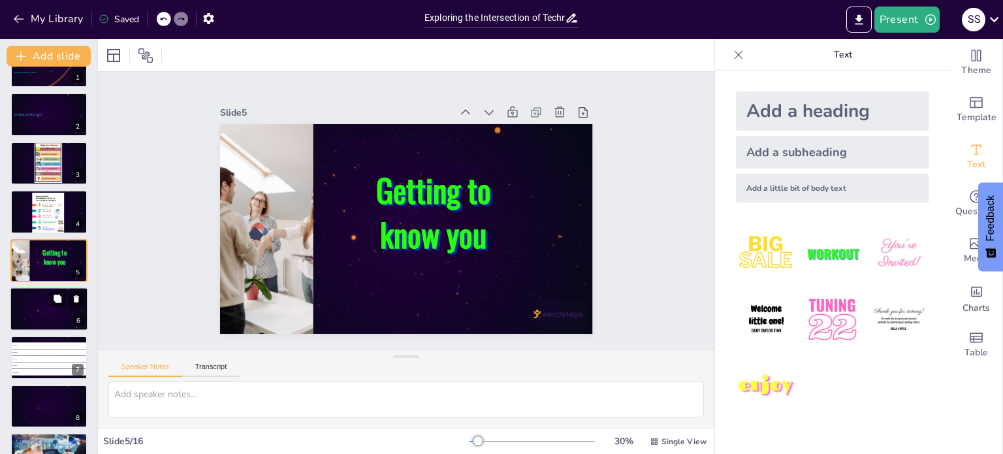
click at [46, 310] on div at bounding box center [49, 311] width 71 height 34
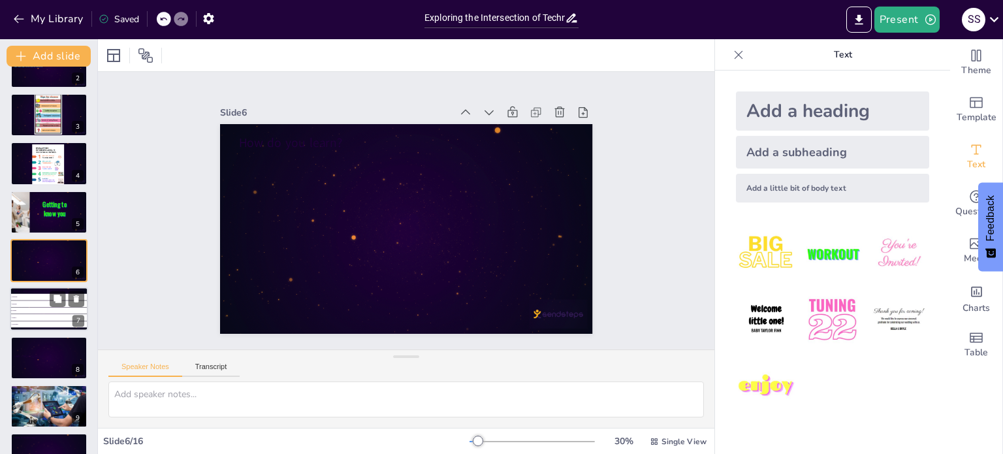
checkbox input "true"
click at [39, 314] on li "Fluency" at bounding box center [49, 317] width 78 height 7
checkbox input "true"
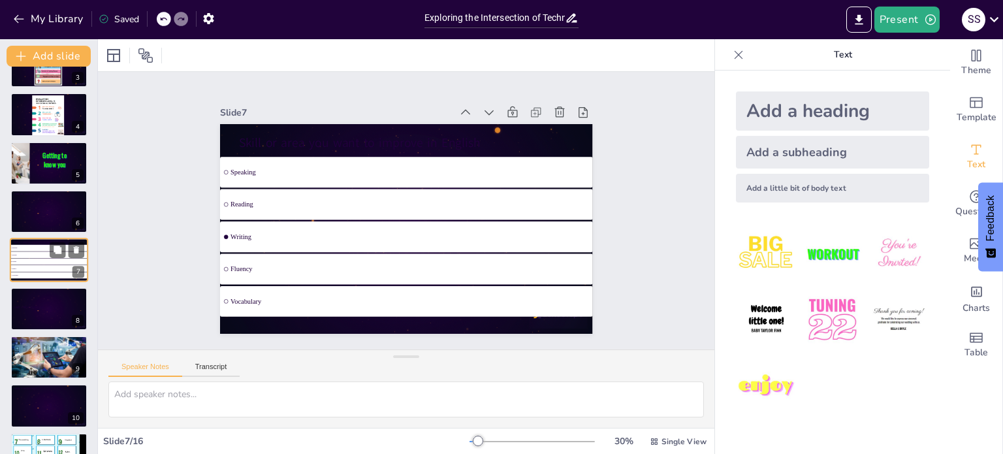
checkbox input "true"
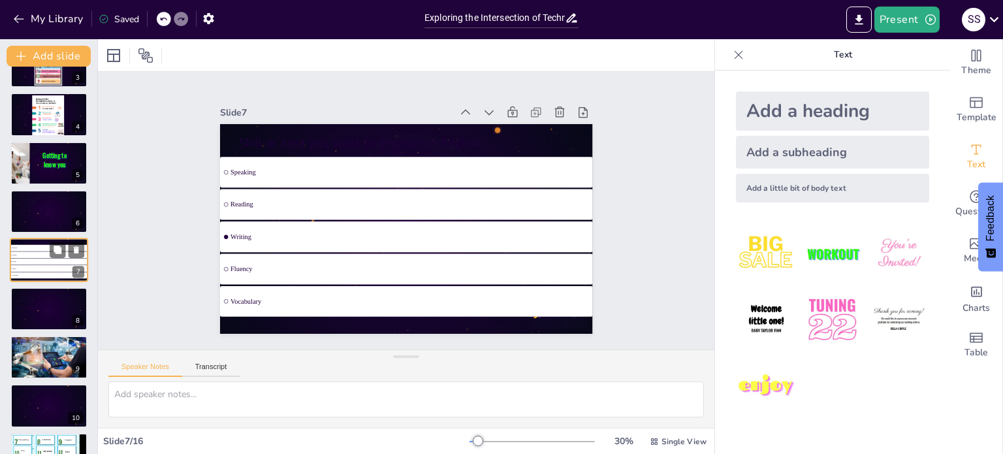
checkbox input "true"
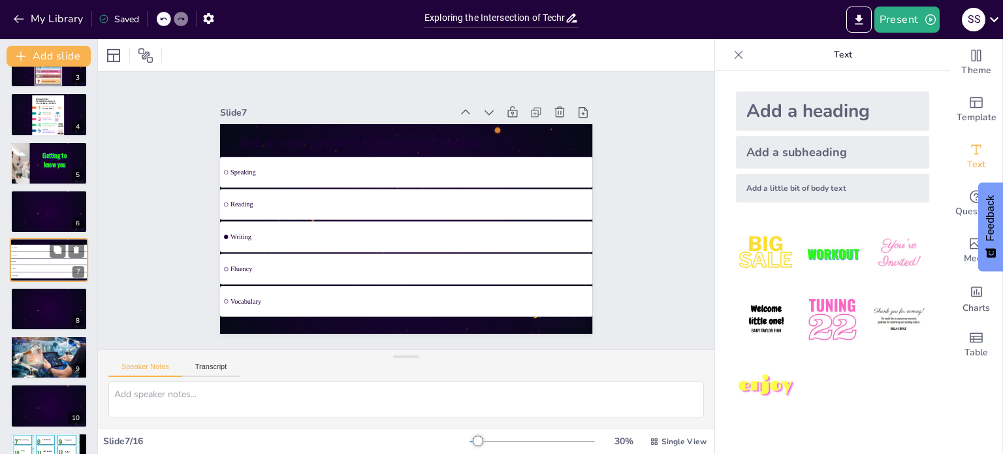
checkbox input "true"
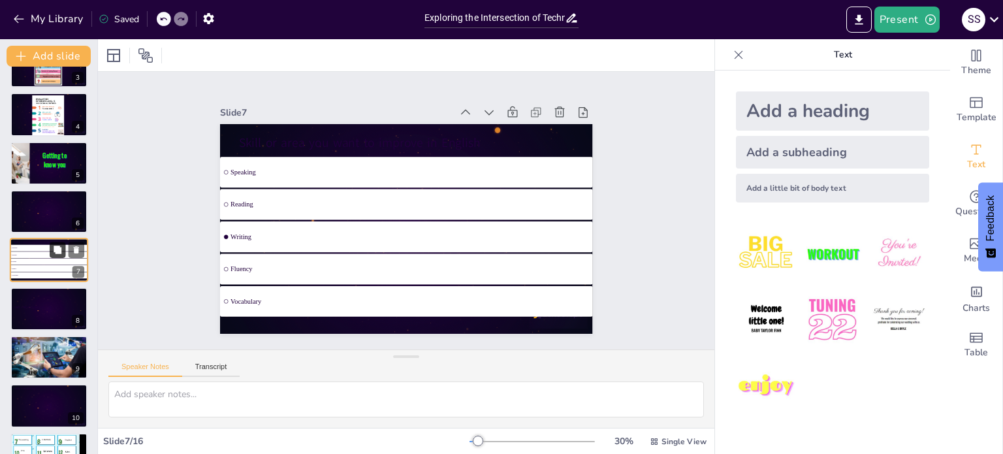
checkbox input "true"
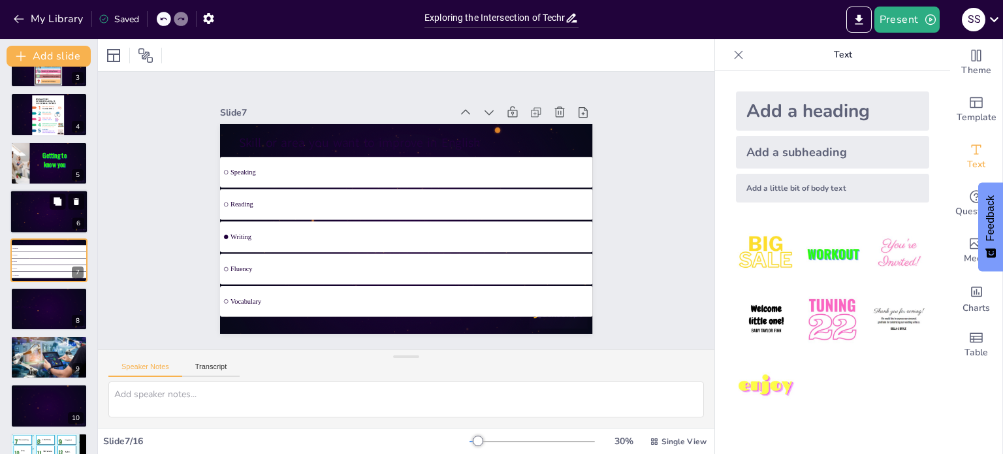
checkbox input "true"
click at [52, 214] on div at bounding box center [49, 214] width 71 height 34
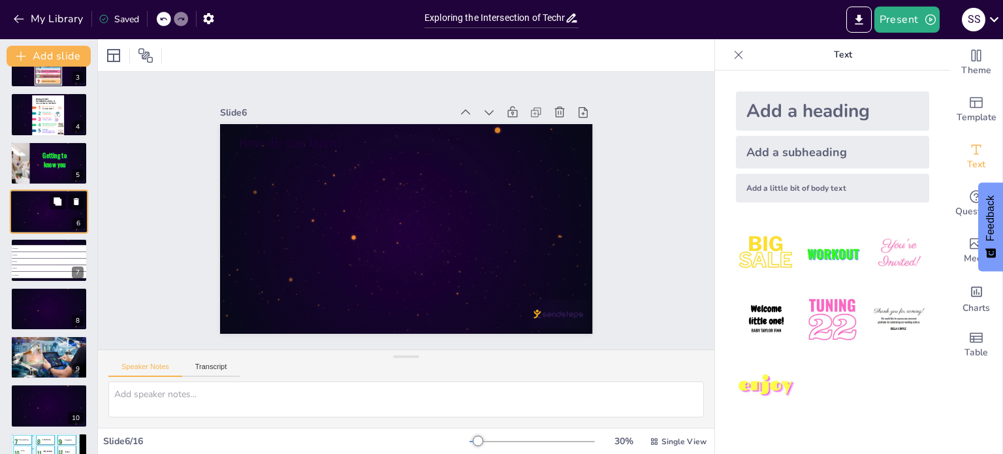
scroll to position [81, 0]
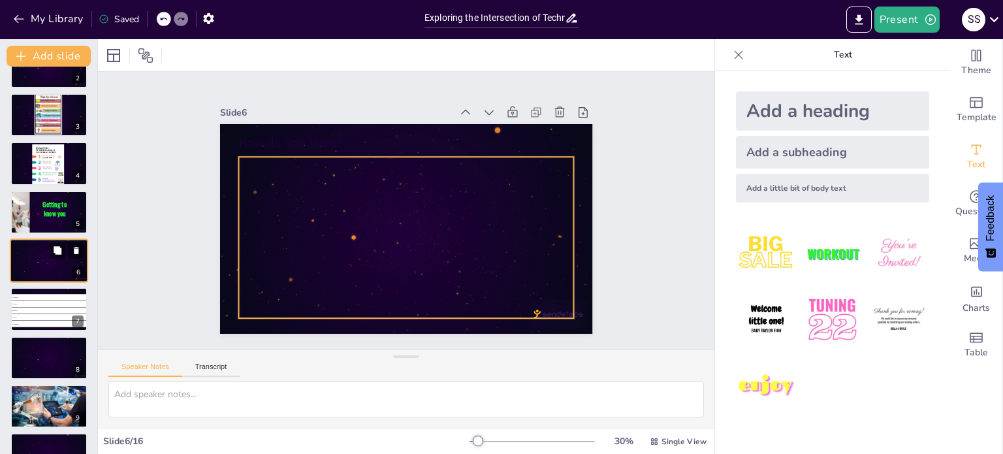
click at [47, 259] on div at bounding box center [49, 262] width 71 height 34
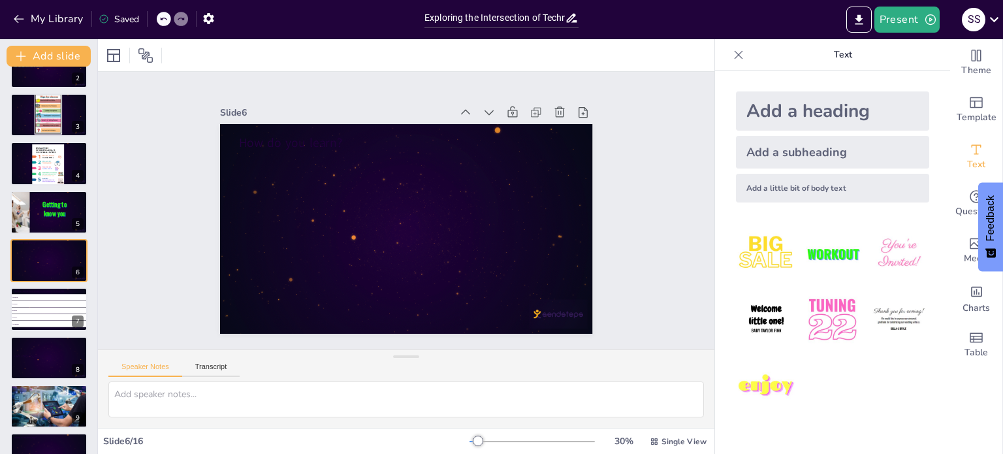
click at [763, 155] on div "Add a subheading" at bounding box center [832, 152] width 193 height 33
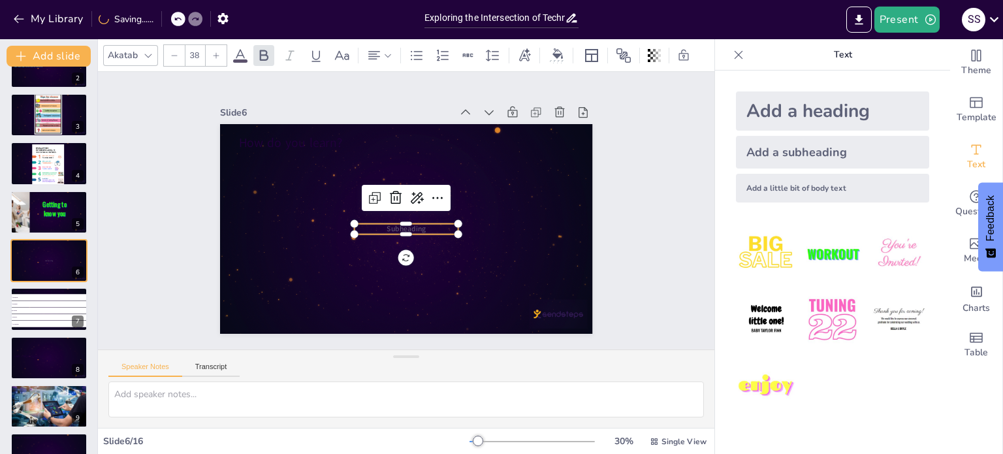
checkbox input "true"
type input "38.5"
checkbox input "true"
type input "40.4"
checkbox input "true"
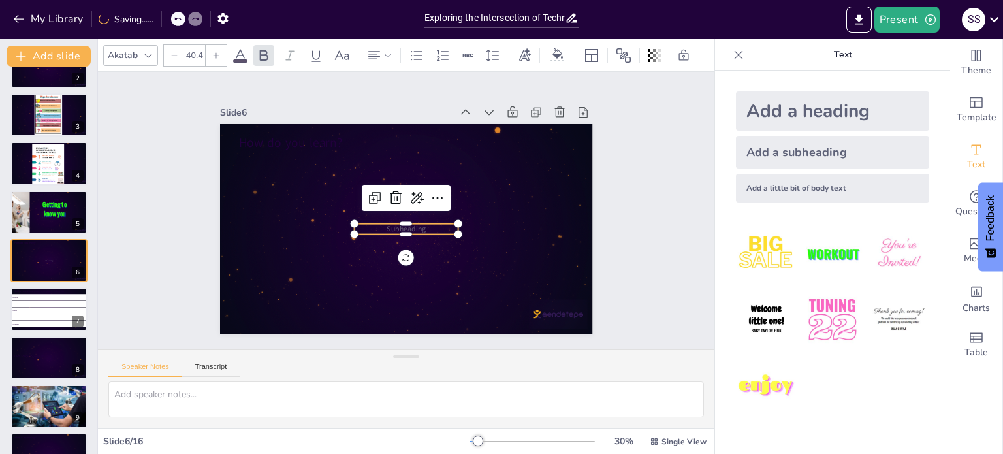
type input "50.1"
checkbox input "true"
type input "69.4"
checkbox input "true"
type input "100.7"
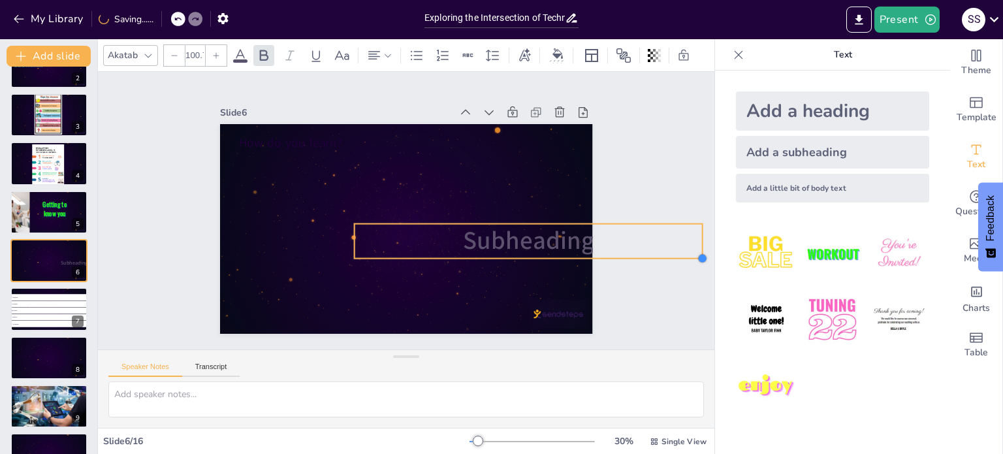
checkbox input "true"
type input "117.6"
checkbox input "true"
type input "127.3"
checkbox input "true"
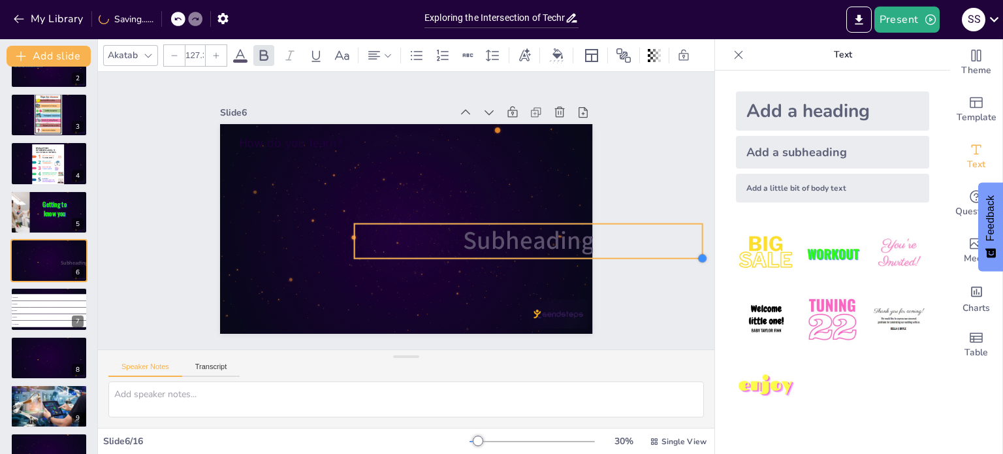
type input "136.9"
checkbox input "true"
type input "146.6"
checkbox input "true"
type input "163.4"
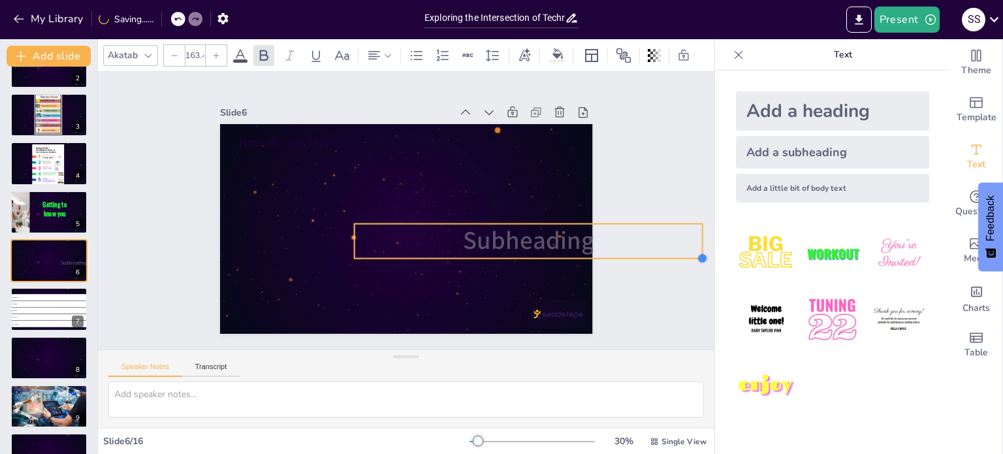
checkbox input "true"
type input "175.5"
checkbox input "true"
type input "185.1"
checkbox input "true"
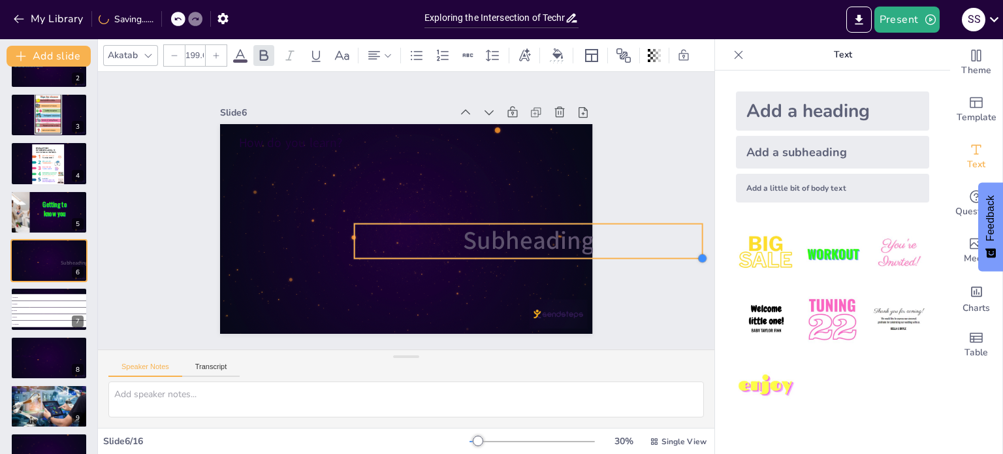
type input "204.4"
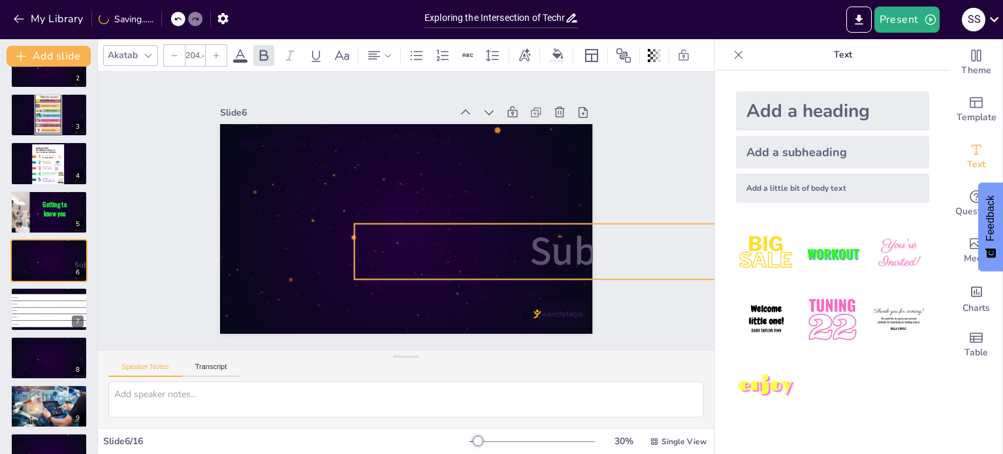
checkbox input "true"
type input "197.2"
checkbox input "true"
type input "182.7"
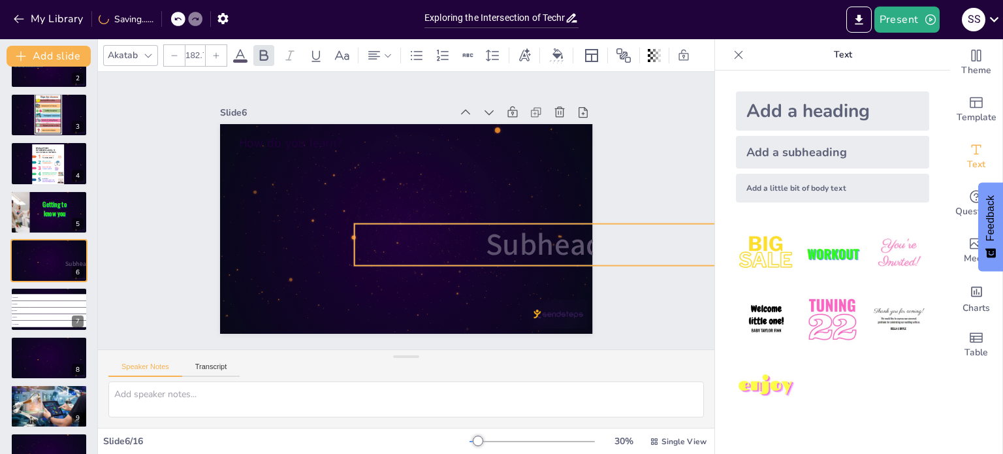
checkbox input "true"
type input "168.3"
checkbox input "true"
type input "153.8"
checkbox input "true"
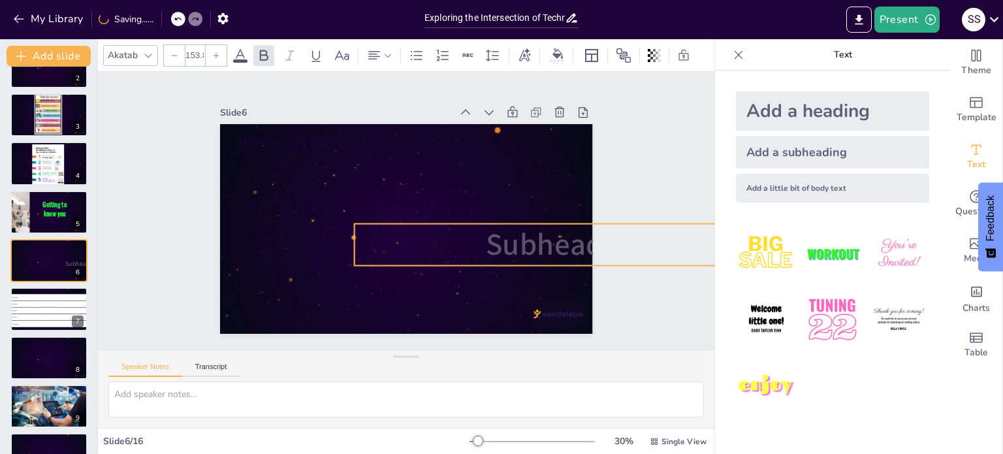
type input "139.3"
checkbox input "true"
type input "129.7"
checkbox input "true"
type input "120"
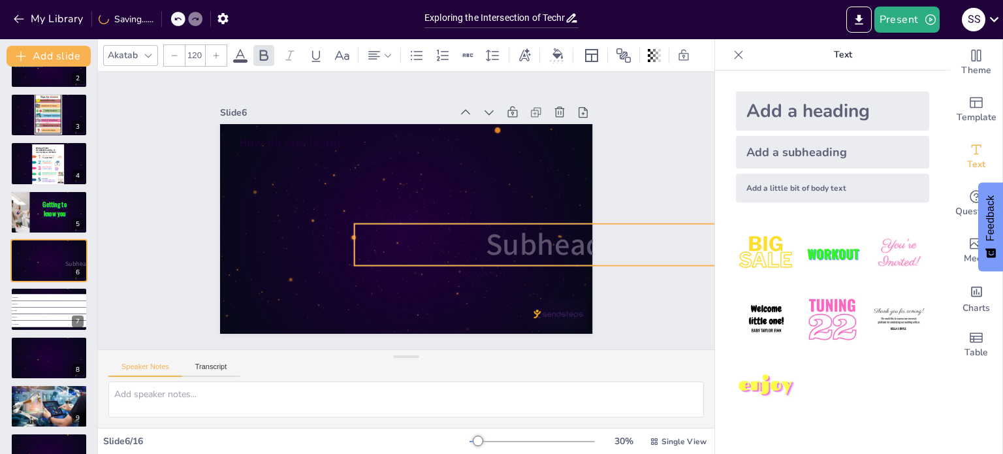
checkbox input "true"
type input "115.2"
checkbox input "true"
type input "110.4"
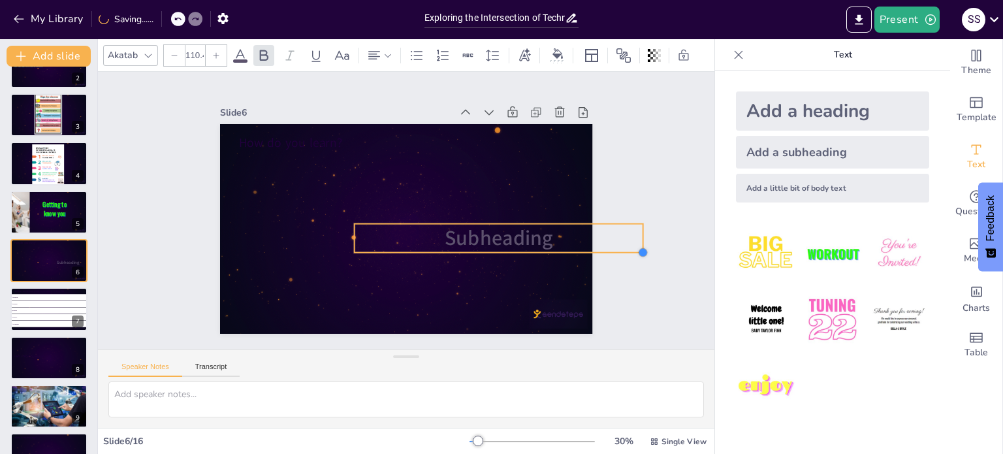
checkbox input "true"
type input "105.5"
checkbox input "true"
type input "103.1"
checkbox input "true"
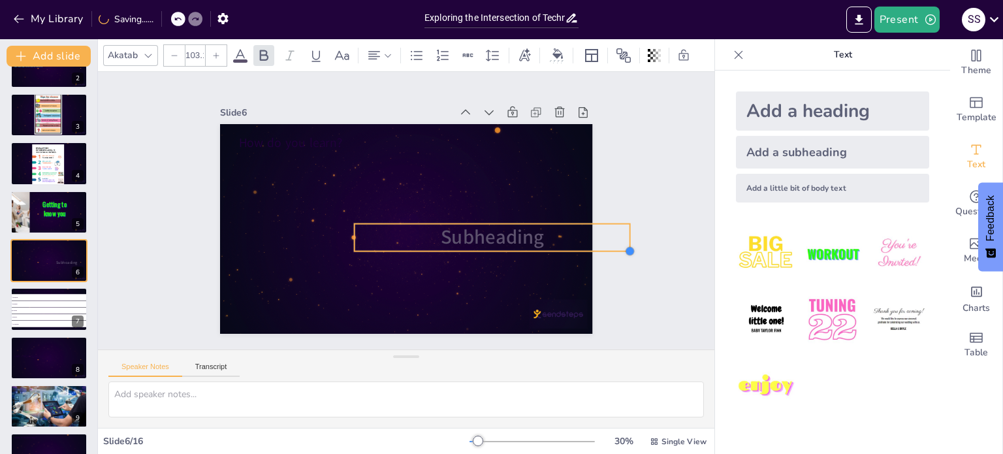
type input "100.7"
checkbox input "true"
type input "95.9"
drag, startPoint x: 449, startPoint y: 230, endPoint x: 344, endPoint y: 246, distance: 105.6
click at [344, 246] on div "How do you learn? Subheading" at bounding box center [393, 224] width 417 height 405
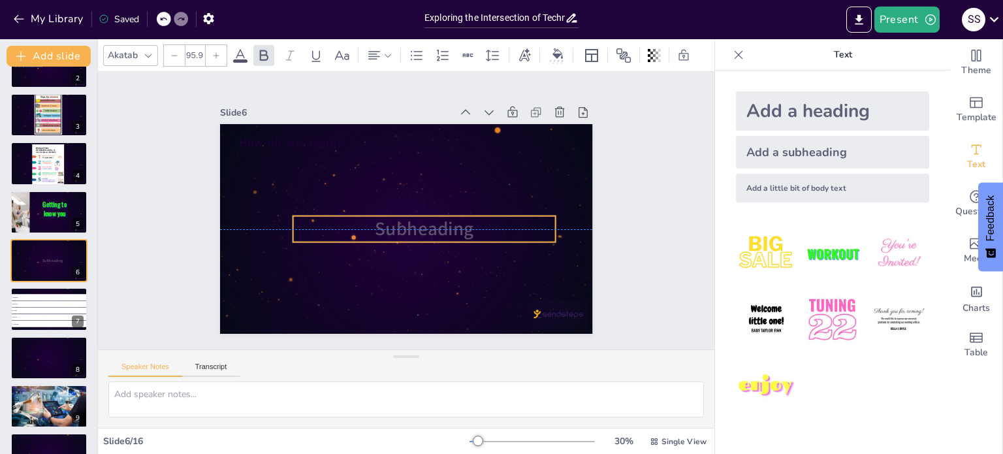
drag, startPoint x: 373, startPoint y: 224, endPoint x: 312, endPoint y: 215, distance: 62.0
click at [312, 215] on p "Subheading" at bounding box center [412, 236] width 240 height 154
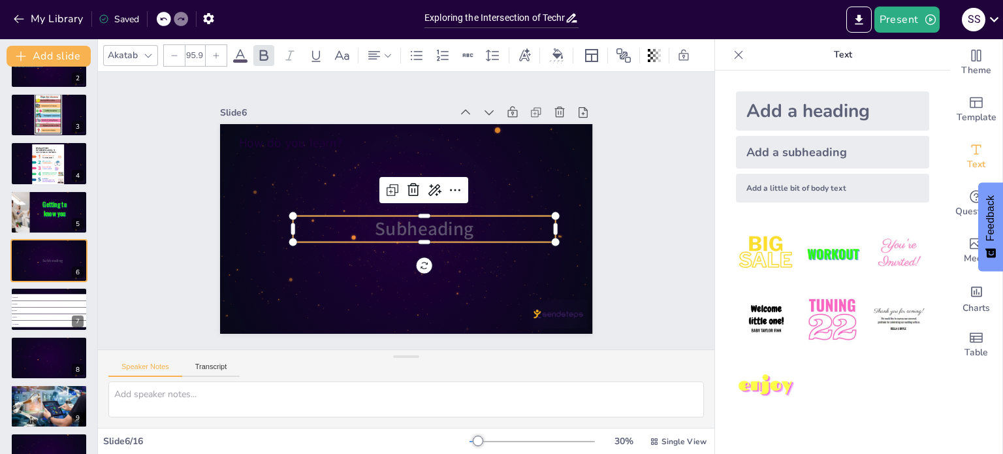
click at [451, 229] on span "Subheading" at bounding box center [421, 231] width 101 height 36
click at [459, 234] on span "Subheading" at bounding box center [421, 230] width 101 height 36
click at [444, 225] on span "Subheading" at bounding box center [409, 236] width 95 height 78
click at [400, 225] on span "Subheading" at bounding box center [421, 231] width 101 height 36
click at [439, 230] on span "Subheading" at bounding box center [421, 231] width 101 height 36
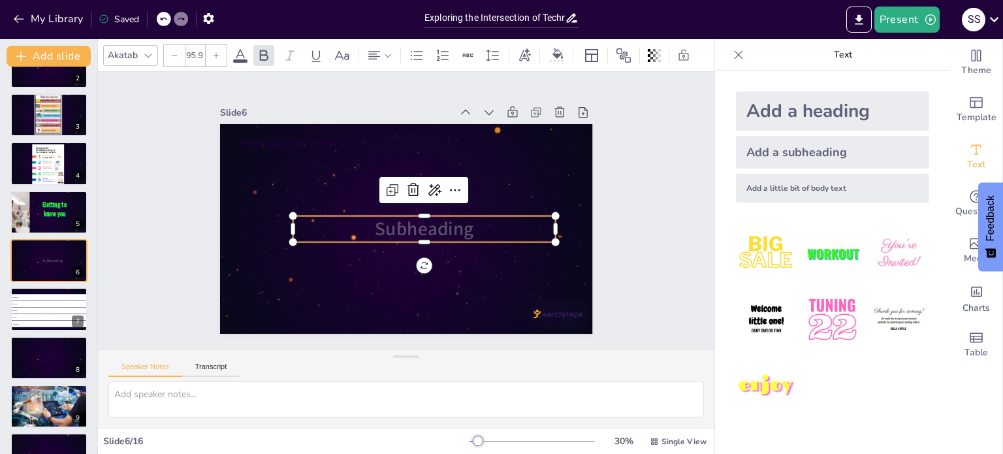
click at [439, 230] on span "Subheading" at bounding box center [415, 233] width 101 height 63
click at [439, 229] on span "Subheading" at bounding box center [420, 231] width 102 height 45
checkbox input "true"
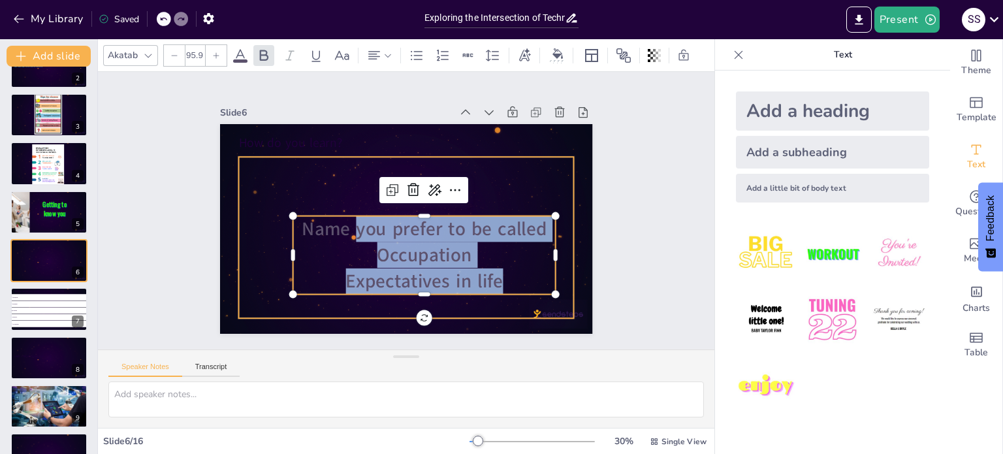
drag, startPoint x: 343, startPoint y: 219, endPoint x: 339, endPoint y: 201, distance: 18.8
click at [339, 201] on div "How do you learn? Name you prefer to be called Occupation Expectatives in life" at bounding box center [402, 228] width 408 height 283
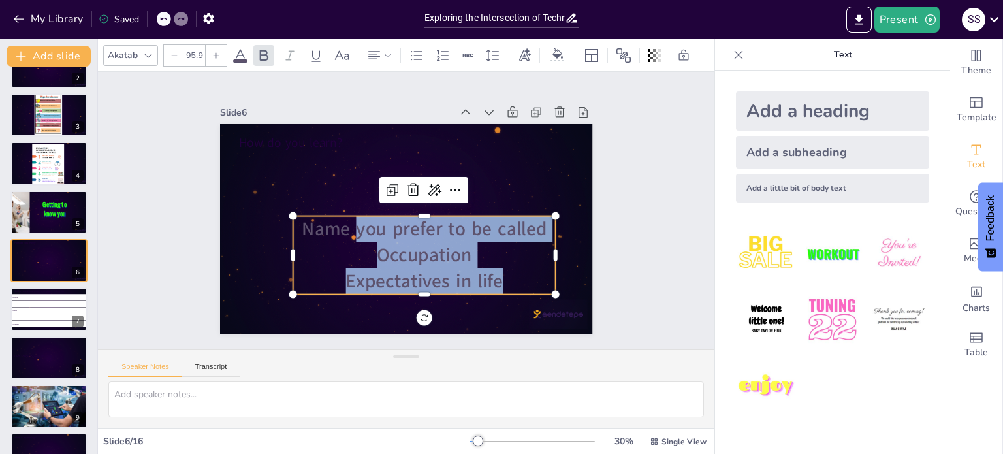
click at [405, 254] on span "Occupation" at bounding box center [394, 257] width 91 height 76
drag, startPoint x: 488, startPoint y: 274, endPoint x: 298, endPoint y: 225, distance: 196.8
click at [300, 226] on div "Name you prefer to be called Occupation Expectatives in life" at bounding box center [414, 257] width 273 height 131
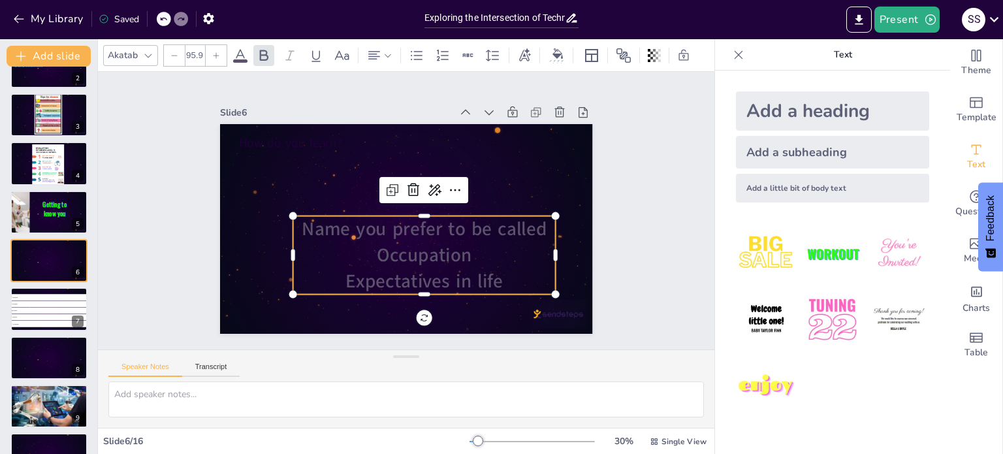
click at [493, 271] on p "Expectatives in life" at bounding box center [417, 283] width 264 height 54
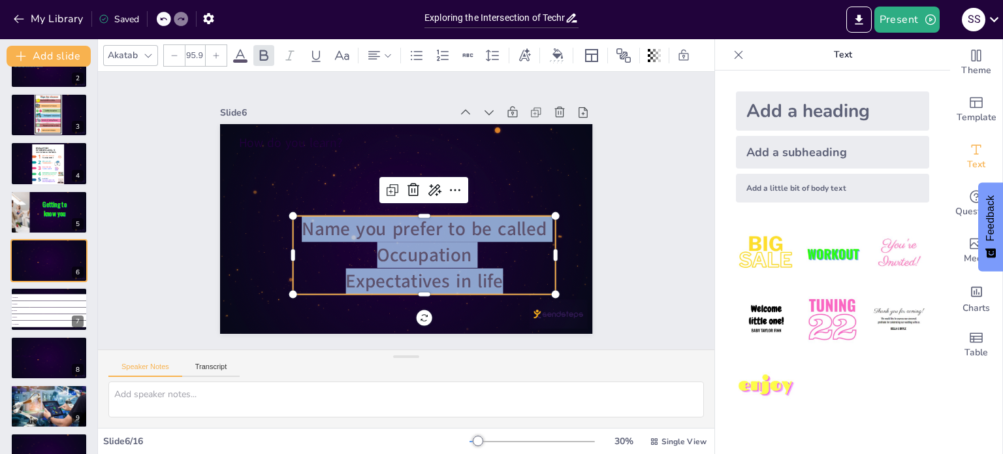
drag, startPoint x: 493, startPoint y: 271, endPoint x: 313, endPoint y: 227, distance: 185.0
click at [313, 227] on div "Name you prefer to be called Occupation Expectatives in life" at bounding box center [409, 258] width 274 height 155
click at [240, 49] on icon at bounding box center [240, 56] width 16 height 16
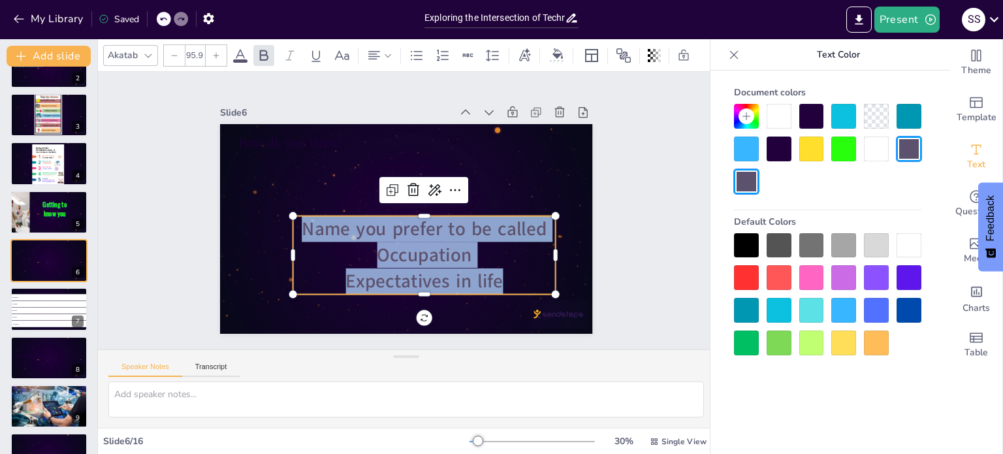
click at [812, 345] on div at bounding box center [811, 342] width 25 height 25
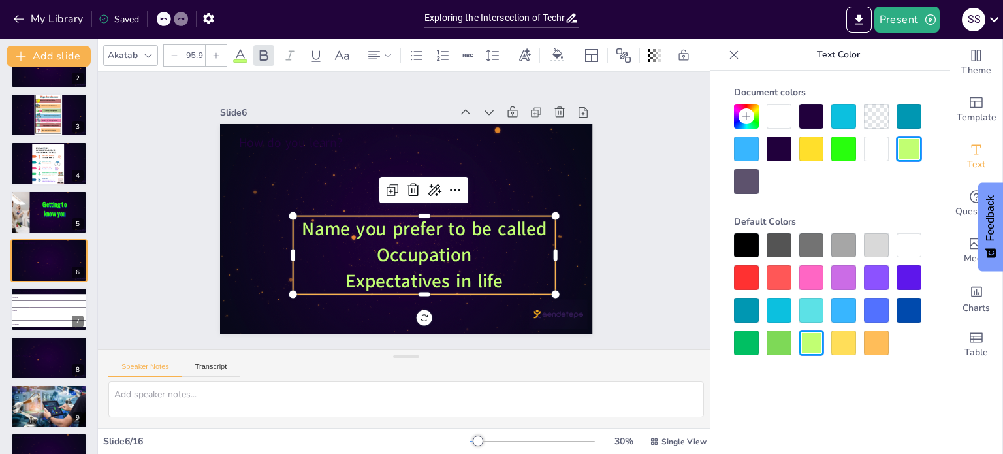
click at [520, 253] on p "Occupation" at bounding box center [399, 258] width 240 height 154
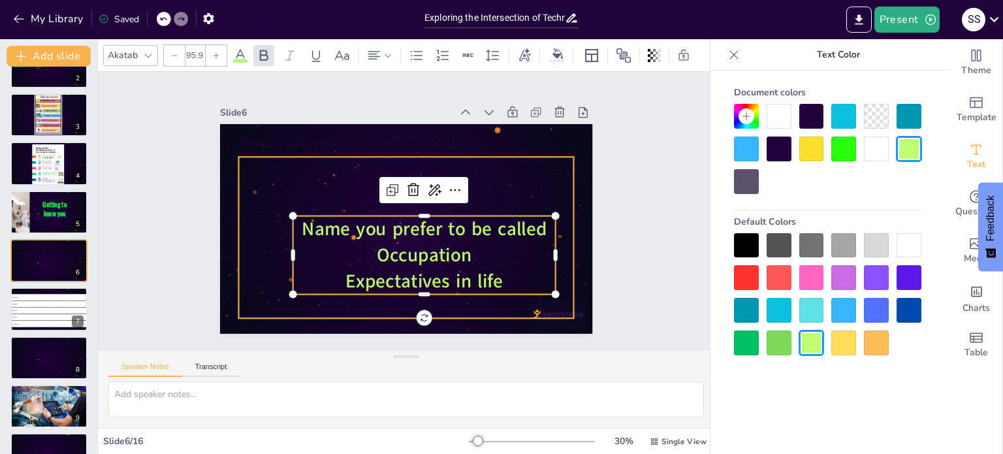
checkbox input "true"
type input "--"
click at [524, 169] on div at bounding box center [395, 235] width 372 height 284
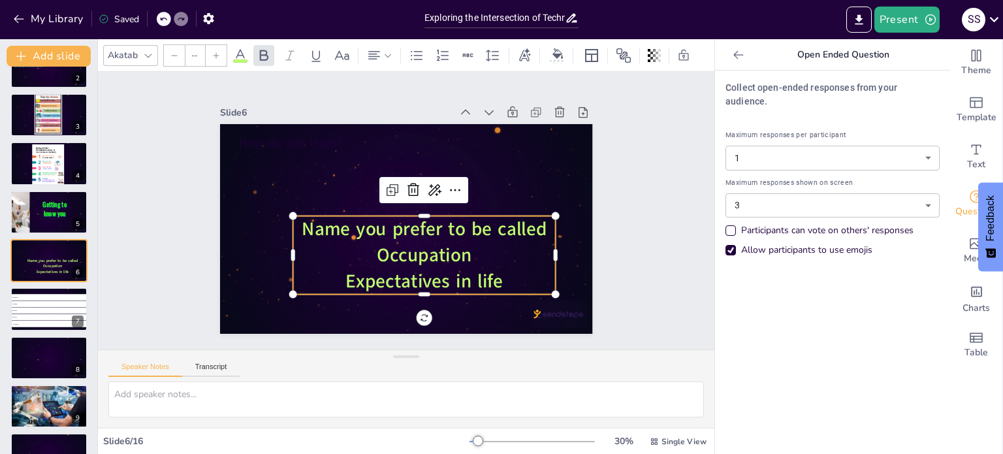
checkbox input "true"
type input "95.9"
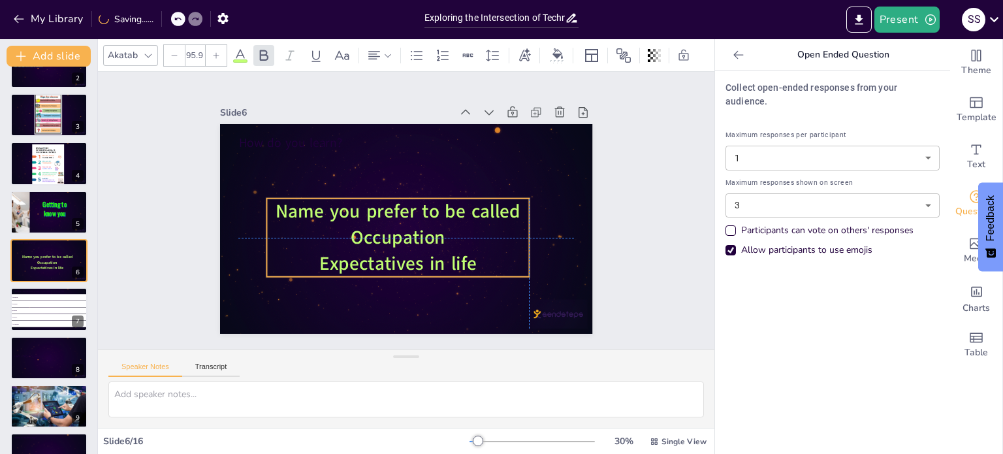
drag, startPoint x: 456, startPoint y: 251, endPoint x: 431, endPoint y: 234, distance: 30.1
click at [431, 234] on span "Occupation" at bounding box center [390, 233] width 98 height 54
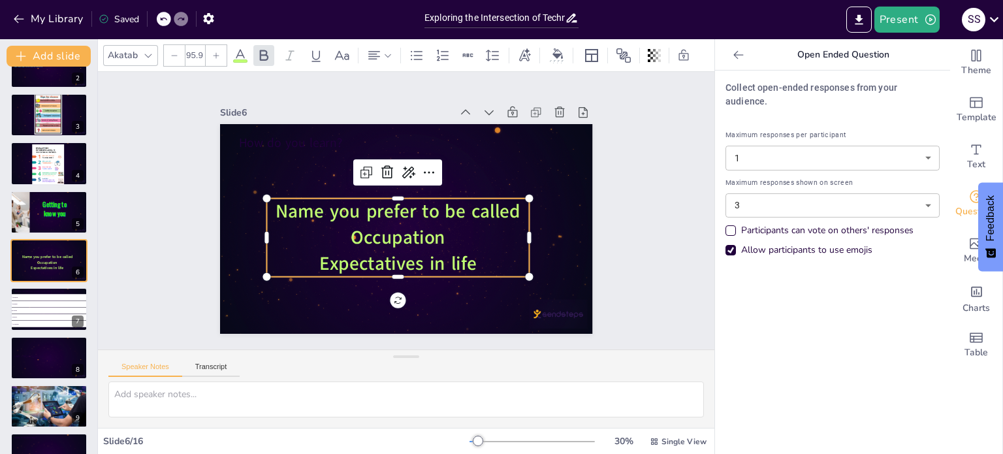
click at [473, 261] on p "Expectatives in life" at bounding box center [393, 263] width 264 height 54
click at [917, 194] on body "My Library Saved Exploring the Intersection of Technology and Ethics Present S …" at bounding box center [501, 227] width 1003 height 454
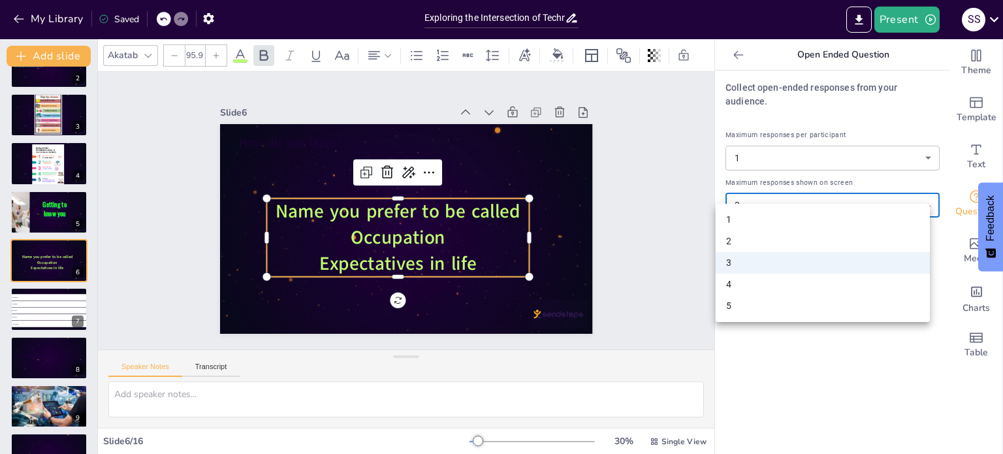
click at [820, 373] on div at bounding box center [501, 227] width 1003 height 454
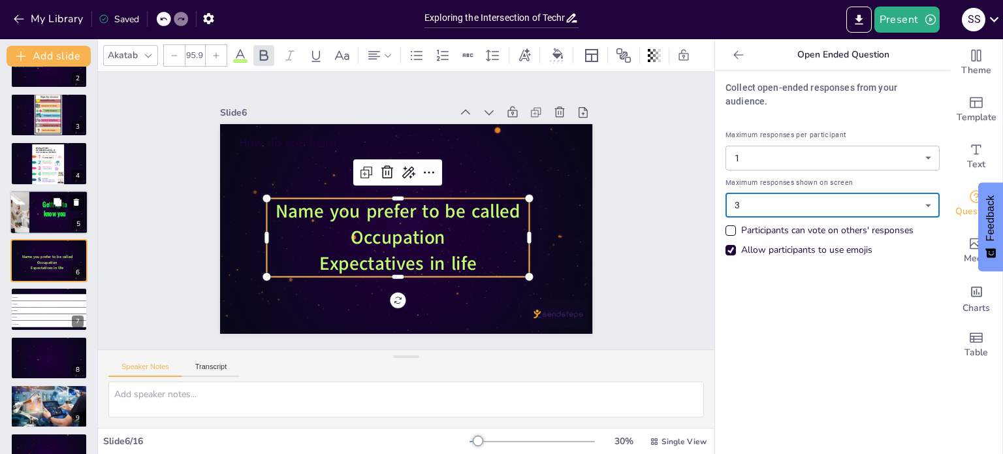
click at [68, 213] on p "Getting to know you" at bounding box center [54, 208] width 31 height 19
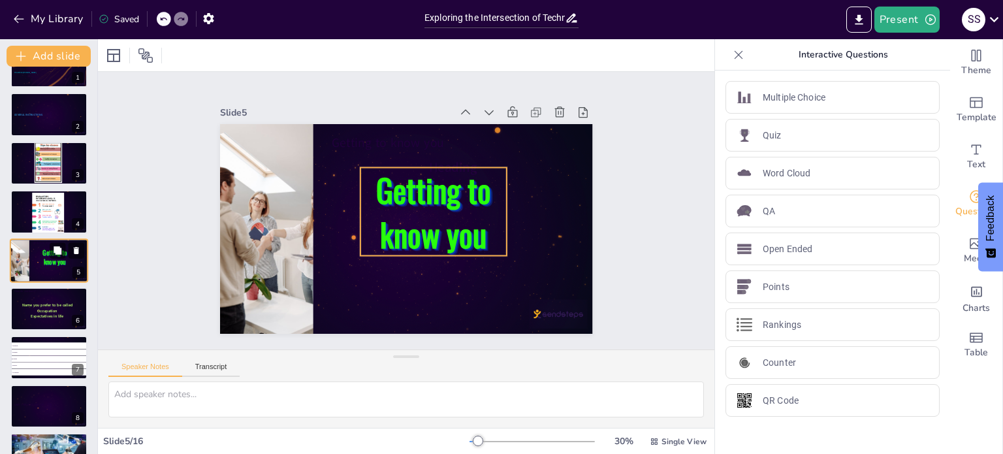
click at [50, 260] on span "Getting to know you" at bounding box center [54, 256] width 24 height 19
click at [404, 230] on span "Getting to know you" at bounding box center [429, 226] width 143 height 138
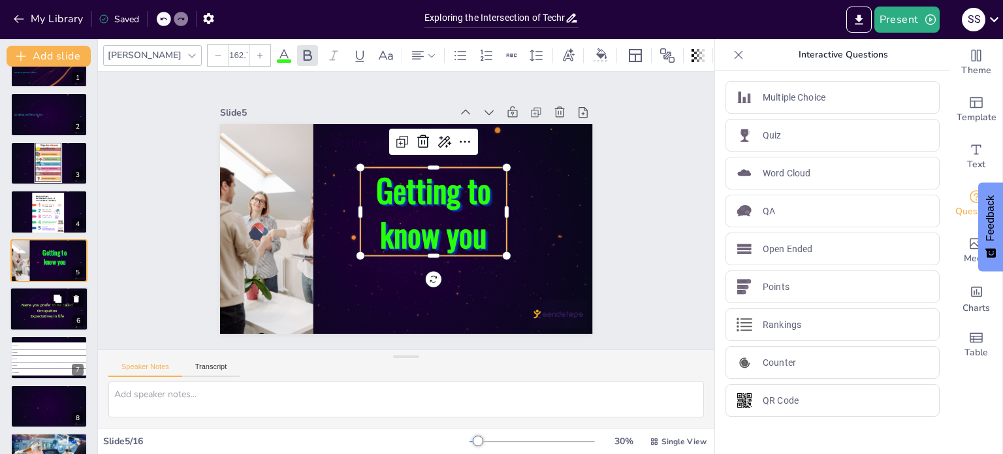
click at [41, 314] on span "Expectatives in life" at bounding box center [47, 315] width 33 height 5
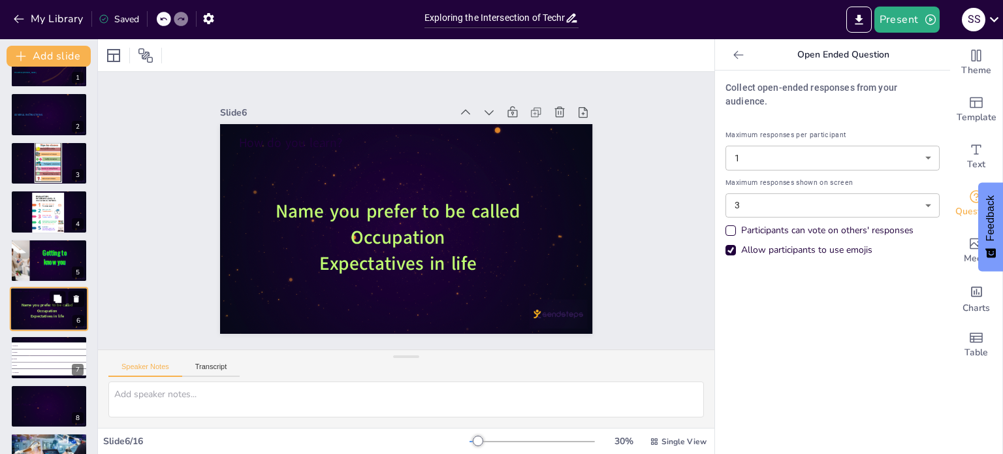
scroll to position [81, 0]
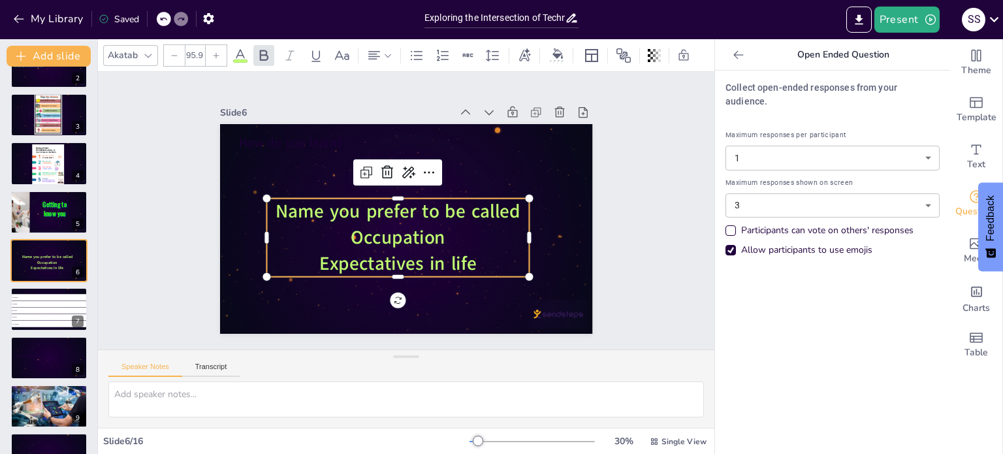
click at [400, 248] on span "Expectatives in life" at bounding box center [368, 248] width 142 height 113
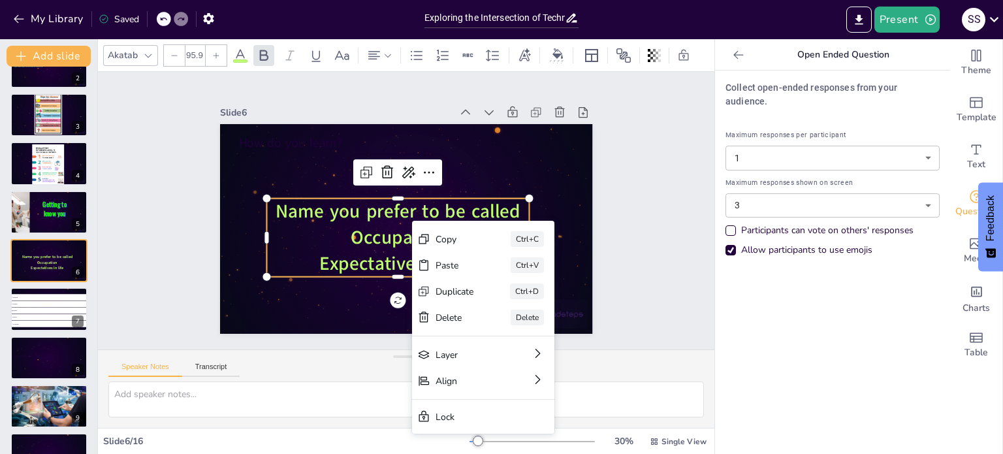
click at [347, 241] on span "Occupation" at bounding box center [395, 236] width 97 height 35
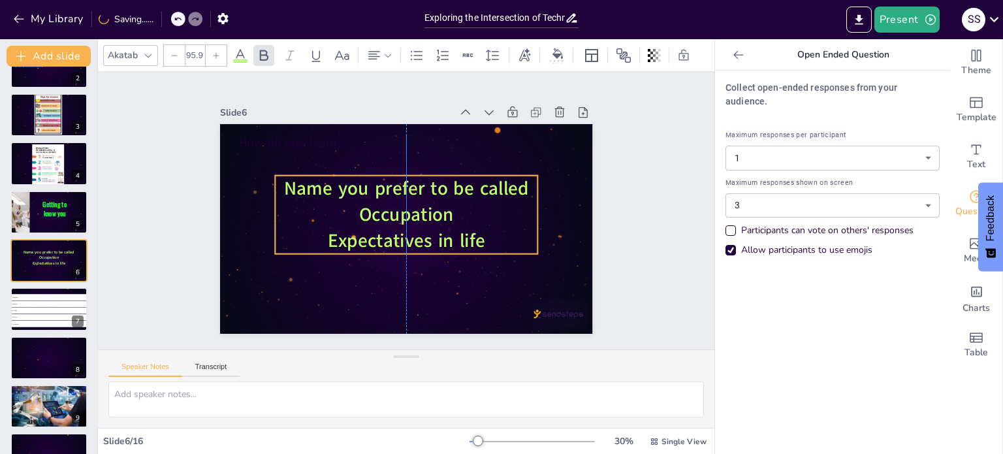
drag, startPoint x: 346, startPoint y: 241, endPoint x: 356, endPoint y: 218, distance: 24.9
click at [356, 218] on span "Occupation" at bounding box center [405, 214] width 98 height 44
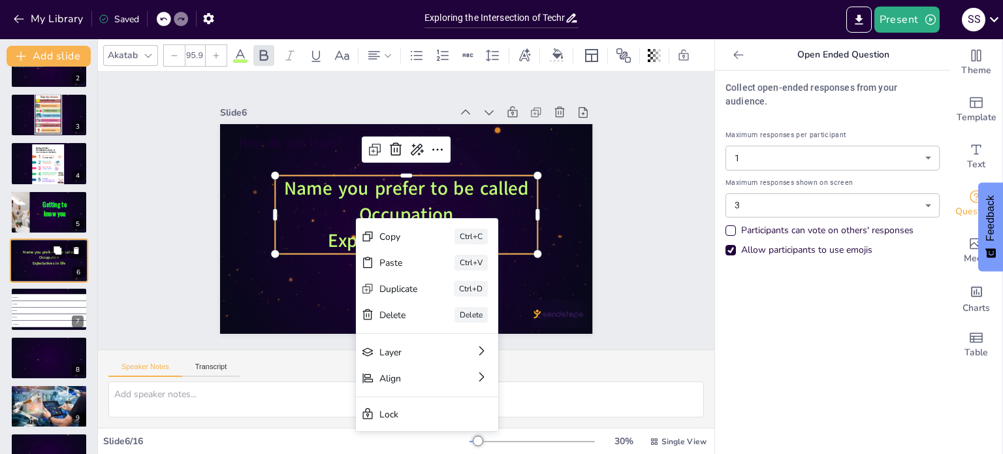
click at [56, 263] on span "Expectatives in life" at bounding box center [49, 263] width 33 height 5
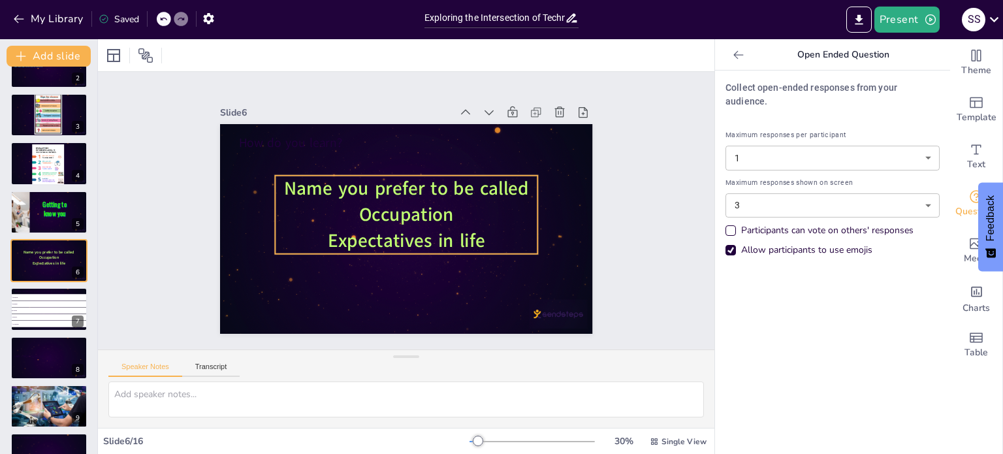
click at [356, 198] on span "Occupation" at bounding box center [405, 214] width 98 height 44
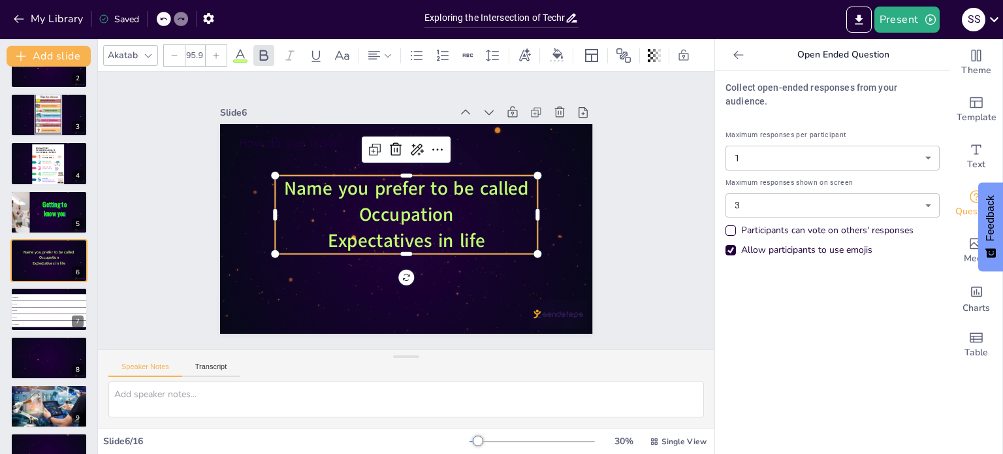
click at [444, 236] on p "Expectatives in life" at bounding box center [378, 222] width 131 height 251
click at [331, 188] on span "Name you prefer to be called" at bounding box center [422, 195] width 183 height 199
click at [289, 190] on span "Name you prefer to be called" at bounding box center [411, 189] width 245 height 76
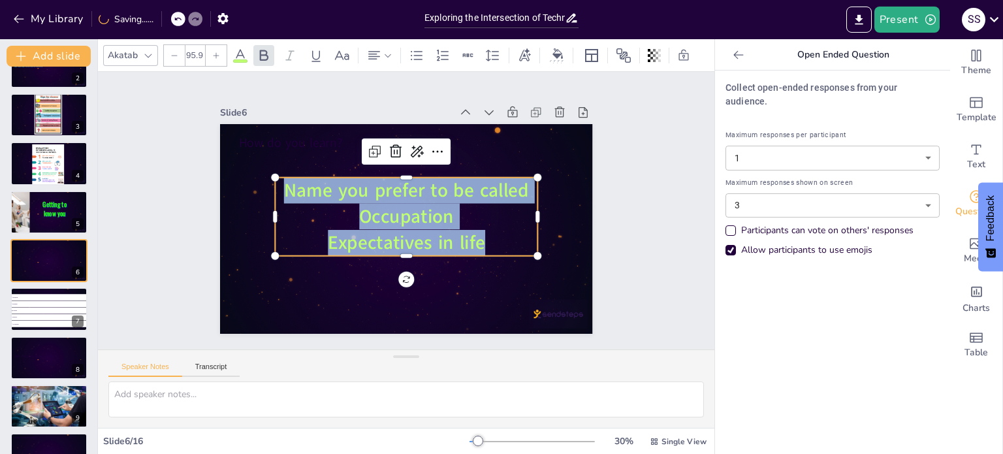
drag, startPoint x: 279, startPoint y: 186, endPoint x: 477, endPoint y: 234, distance: 204.3
click at [477, 234] on div "Name you prefer to be called Occupation Expectatives in life" at bounding box center [401, 215] width 247 height 234
copy div "Name you prefer to be called Occupation Expectatives in life"
checkbox input "true"
click at [53, 208] on button at bounding box center [58, 202] width 16 height 16
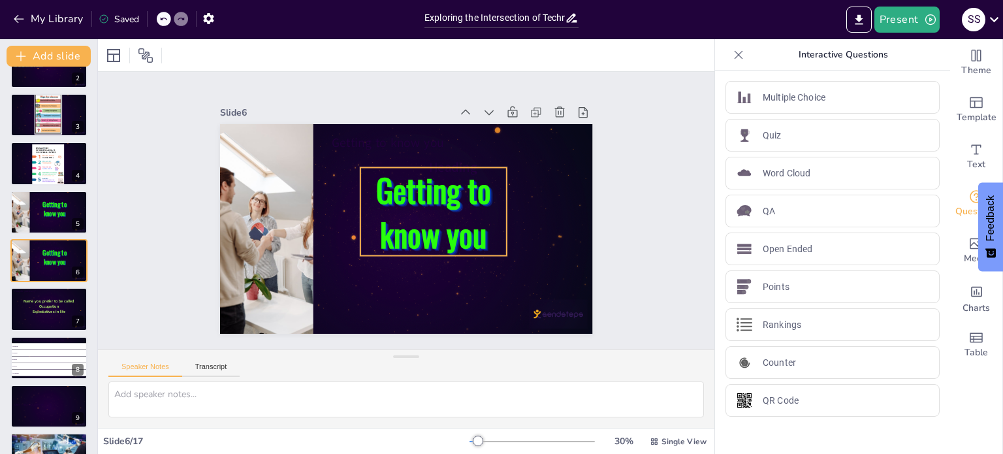
click at [394, 187] on span "Getting to know you" at bounding box center [434, 217] width 127 height 112
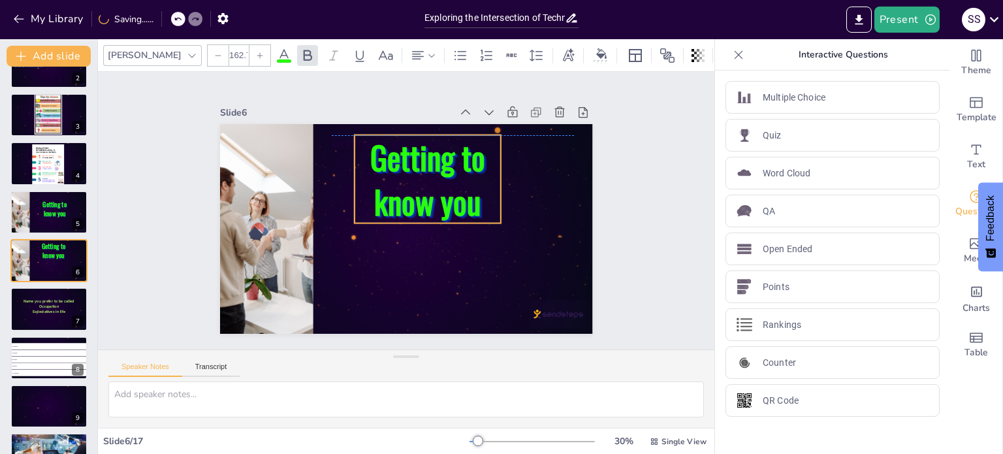
drag, startPoint x: 394, startPoint y: 188, endPoint x: 388, endPoint y: 152, distance: 36.4
click at [388, 152] on span "Getting to know you" at bounding box center [440, 189] width 138 height 128
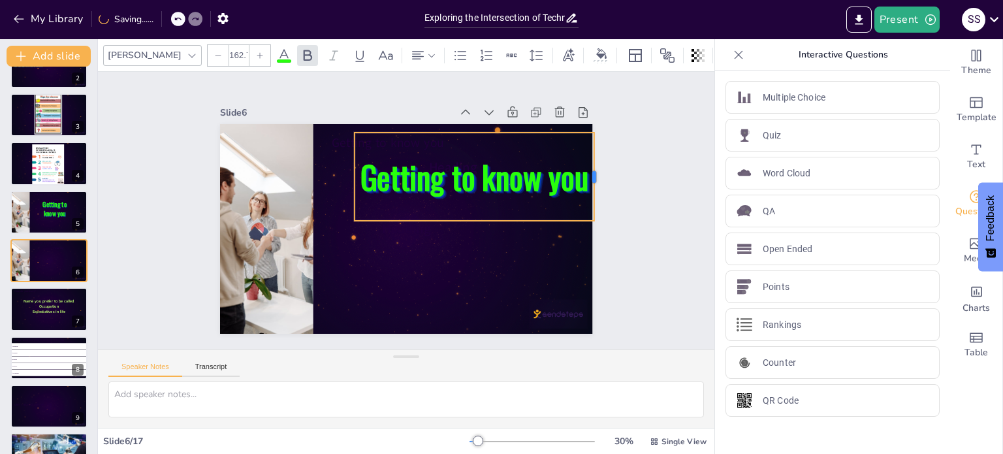
drag, startPoint x: 494, startPoint y: 171, endPoint x: 587, endPoint y: 162, distance: 93.8
click at [587, 215] on div at bounding box center [596, 257] width 46 height 85
drag, startPoint x: 428, startPoint y: 130, endPoint x: 396, endPoint y: 132, distance: 32.1
click at [396, 132] on div "Getting to know you" at bounding box center [481, 215] width 251 height 197
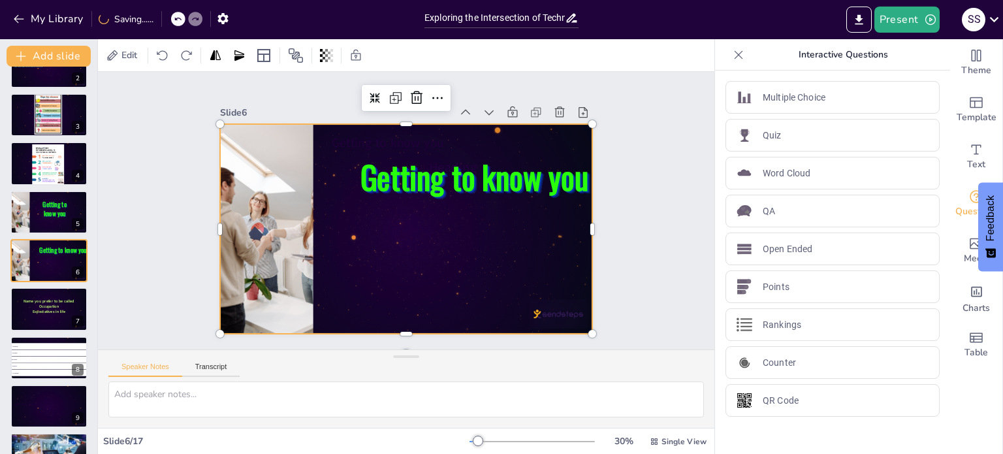
click at [420, 266] on div at bounding box center [400, 228] width 419 height 315
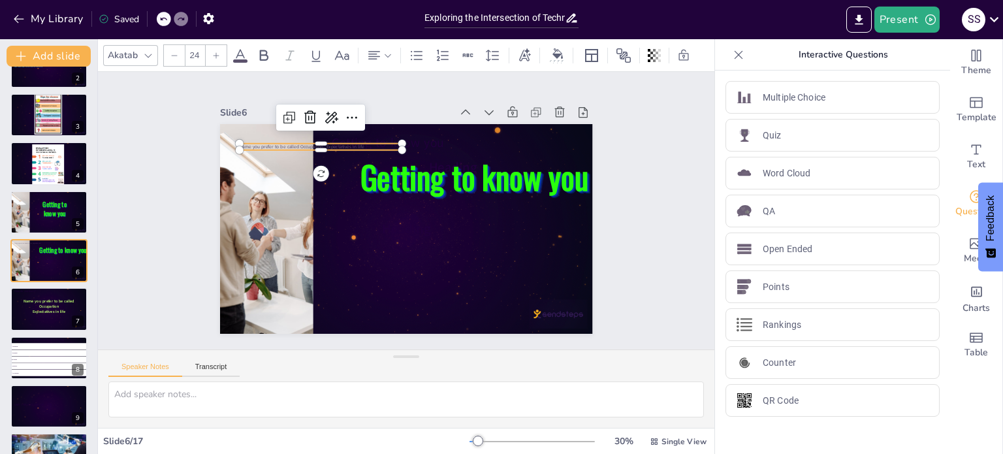
checkbox input "true"
type input "26.4"
checkbox input "true"
type input "31.2"
checkbox input "true"
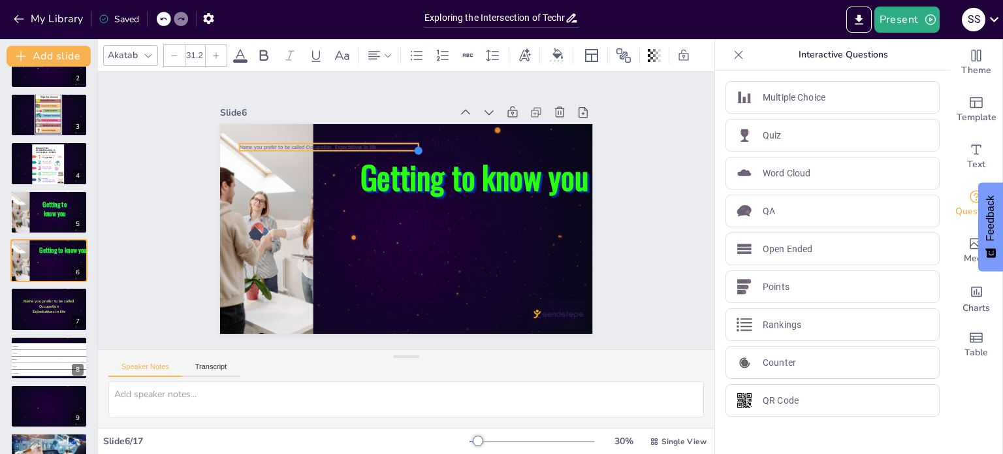
type input "40.8"
checkbox input "true"
type input "57.6"
checkbox input "true"
type input "72.1"
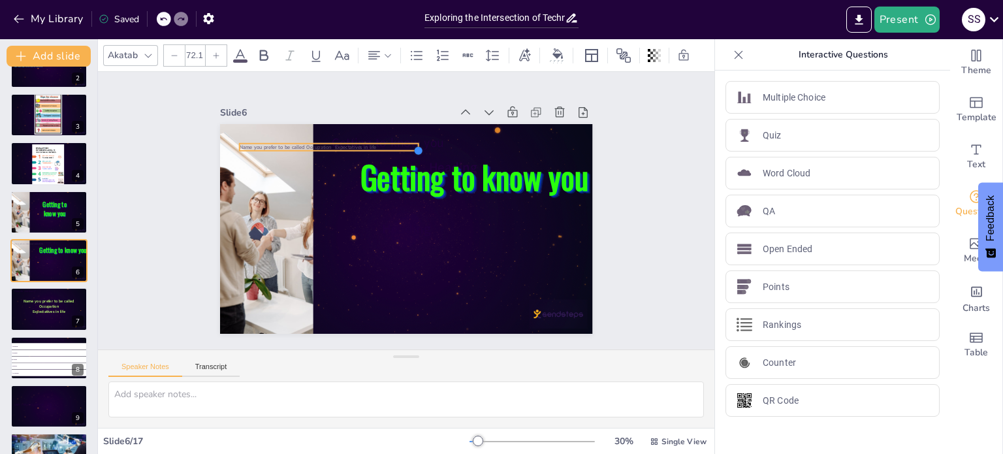
checkbox input "true"
type input "74.5"
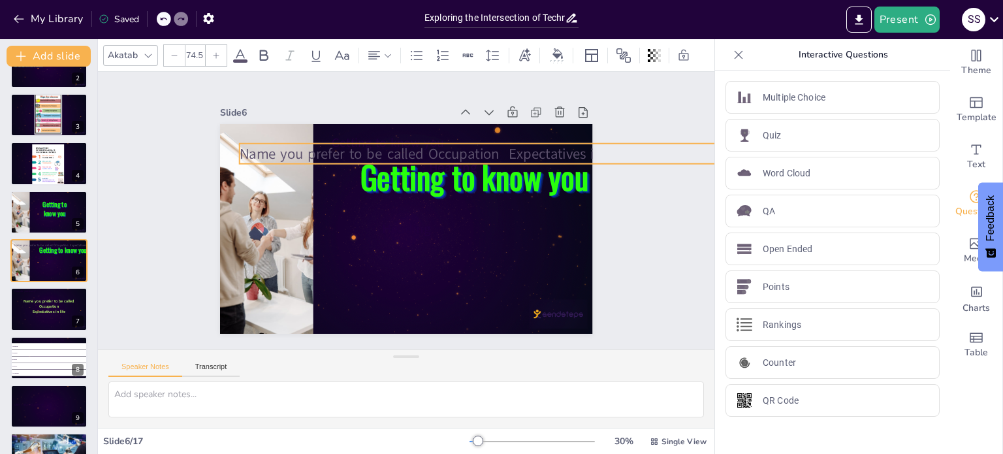
checkbox input "true"
type input "81.7"
checkbox input "true"
type input "84.1"
drag, startPoint x: 393, startPoint y: 146, endPoint x: 396, endPoint y: 162, distance: 16.6
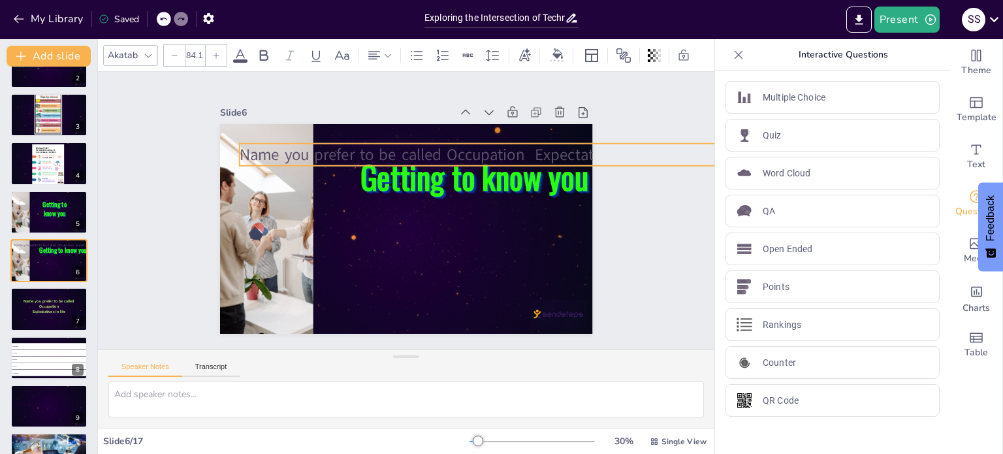
click at [396, 162] on div "Getting to know you Heading Heading Heading Getting to know you Name you prefer…" at bounding box center [393, 224] width 417 height 405
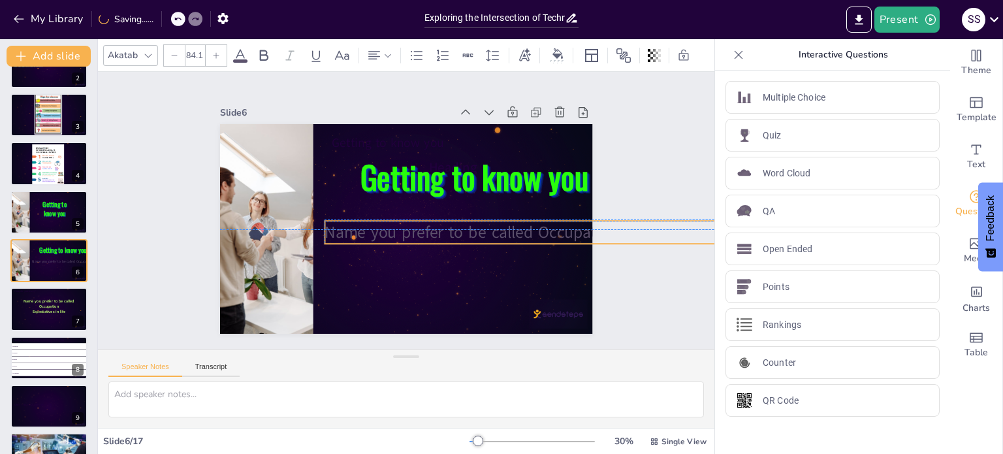
drag, startPoint x: 298, startPoint y: 150, endPoint x: 384, endPoint y: 227, distance: 115.2
click at [384, 227] on span "Name you prefer to be called Occupation Expectatives in life" at bounding box center [481, 326] width 308 height 339
click at [520, 229] on span "Name you prefer to be called Occupation Expectatives in life" at bounding box center [529, 273] width 421 height 156
click at [528, 230] on span "Name you prefer to be called Occupation Expectatives in life" at bounding box center [469, 334] width 274 height 366
click at [528, 230] on span "Name you prefer to be called Occupation Expectatives in life" at bounding box center [541, 232] width 435 height 22
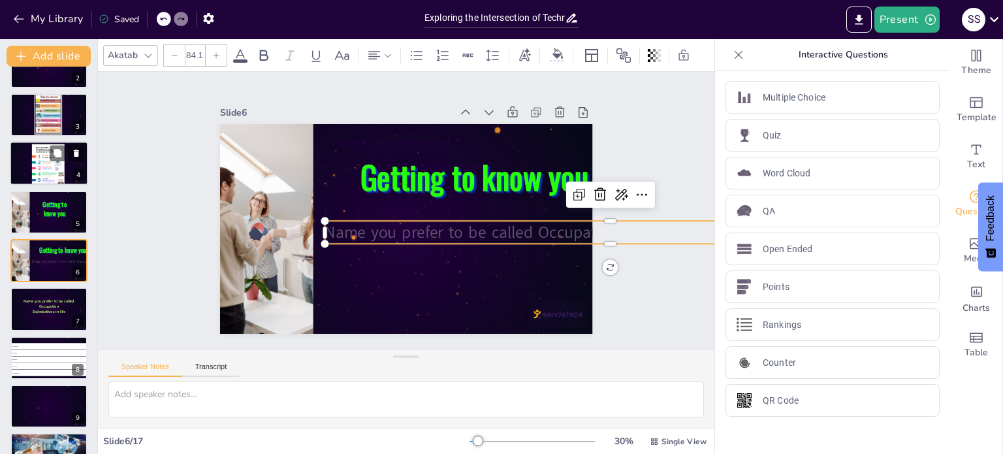
checkbox input "true"
click at [55, 153] on icon at bounding box center [58, 153] width 8 height 8
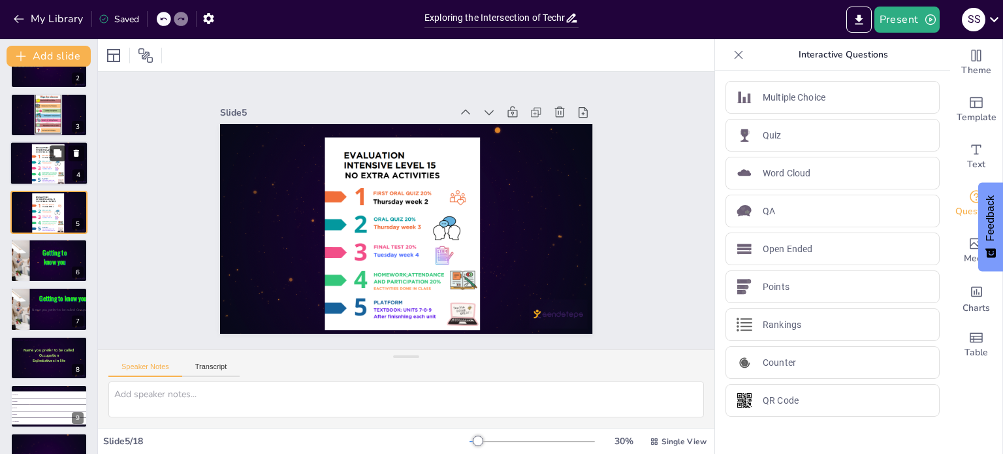
scroll to position [33, 0]
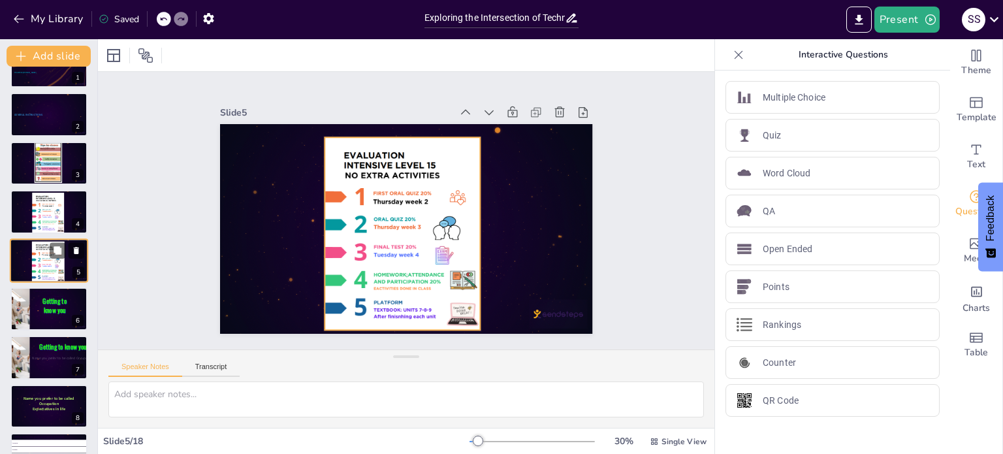
click at [60, 265] on div at bounding box center [48, 261] width 33 height 40
click at [342, 255] on div at bounding box center [389, 226] width 239 height 247
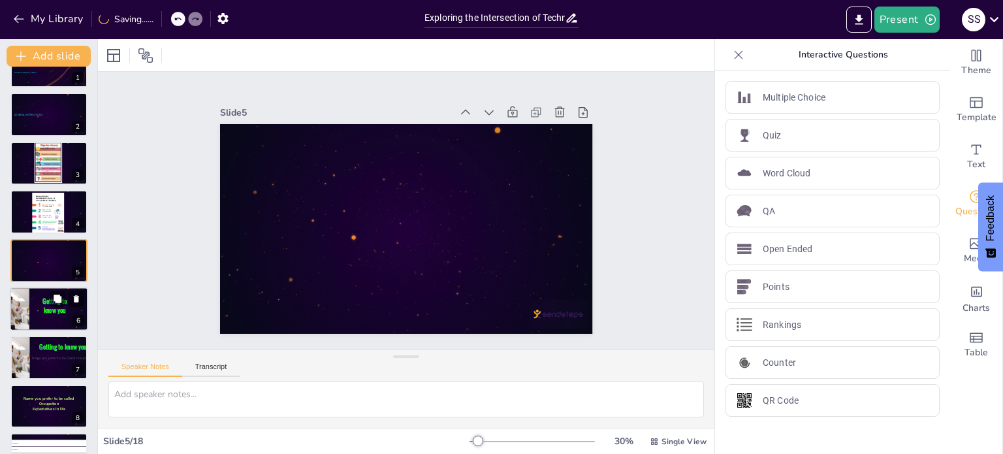
click at [24, 313] on div at bounding box center [19, 309] width 29 height 44
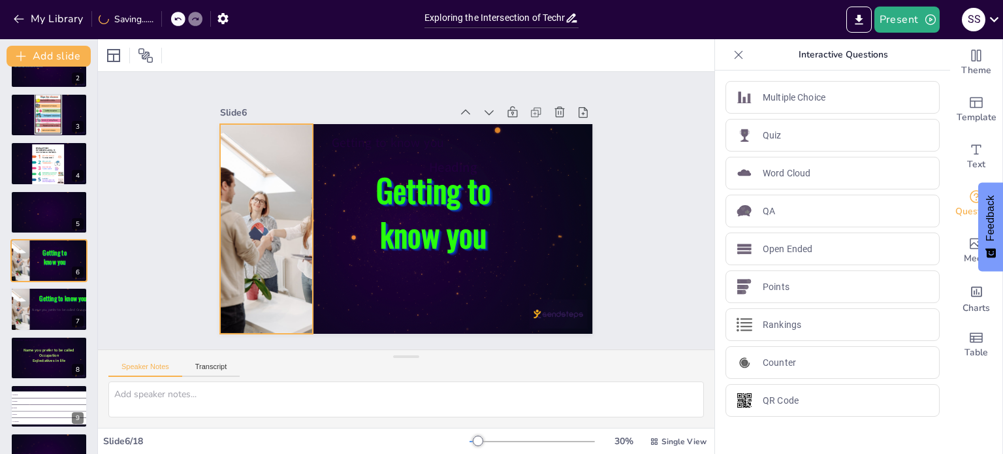
click at [261, 234] on div at bounding box center [266, 199] width 180 height 234
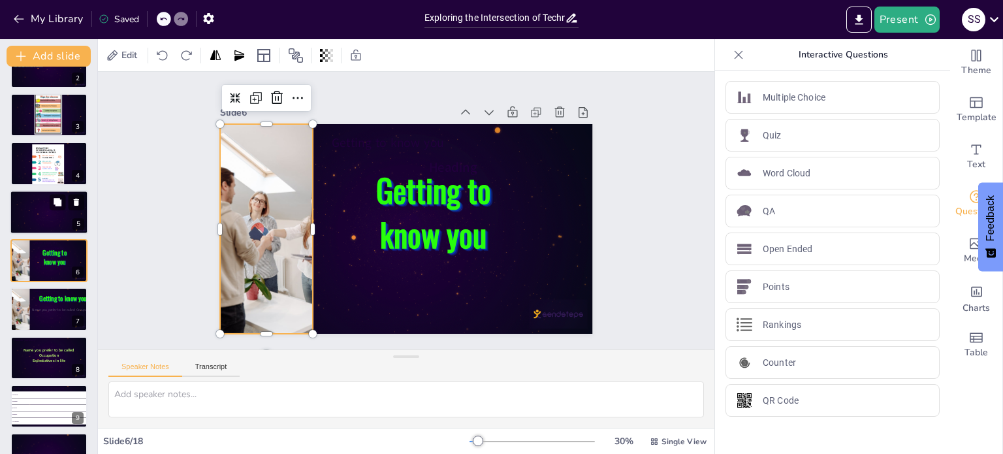
click at [33, 207] on div at bounding box center [49, 212] width 78 height 44
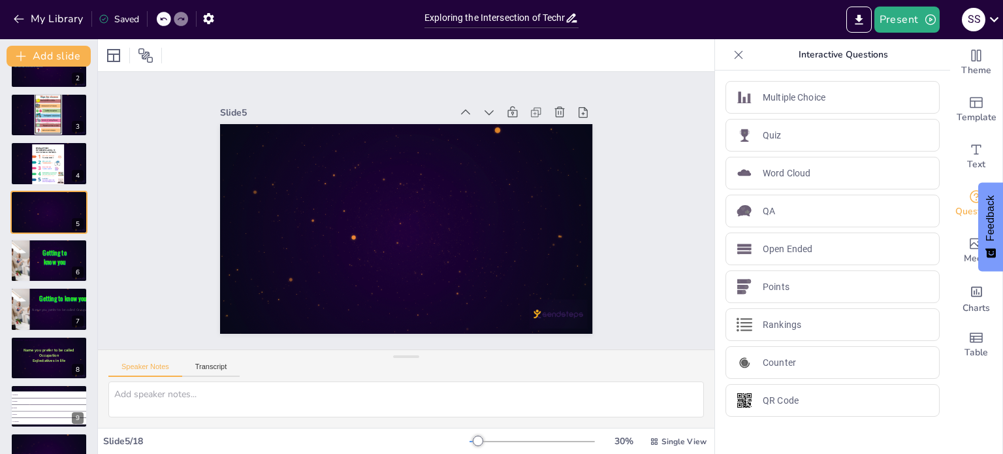
scroll to position [33, 0]
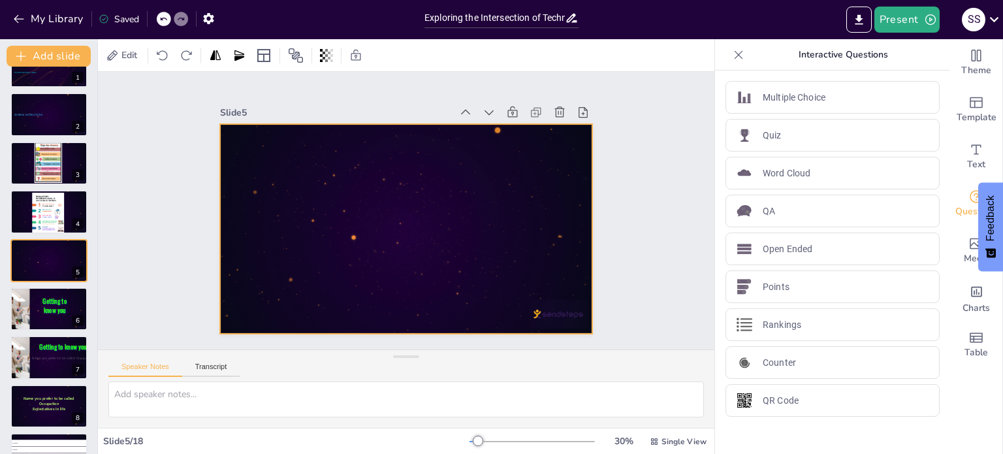
click at [306, 176] on div at bounding box center [404, 228] width 392 height 247
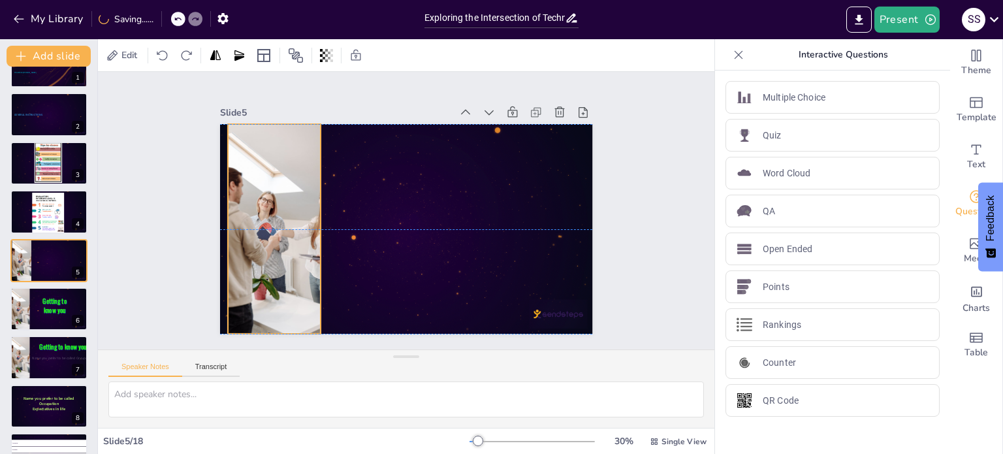
drag, startPoint x: 382, startPoint y: 202, endPoint x: 250, endPoint y: 202, distance: 131.9
click at [250, 202] on div at bounding box center [278, 174] width 213 height 248
checkbox input "true"
click at [56, 297] on icon at bounding box center [58, 298] width 8 height 8
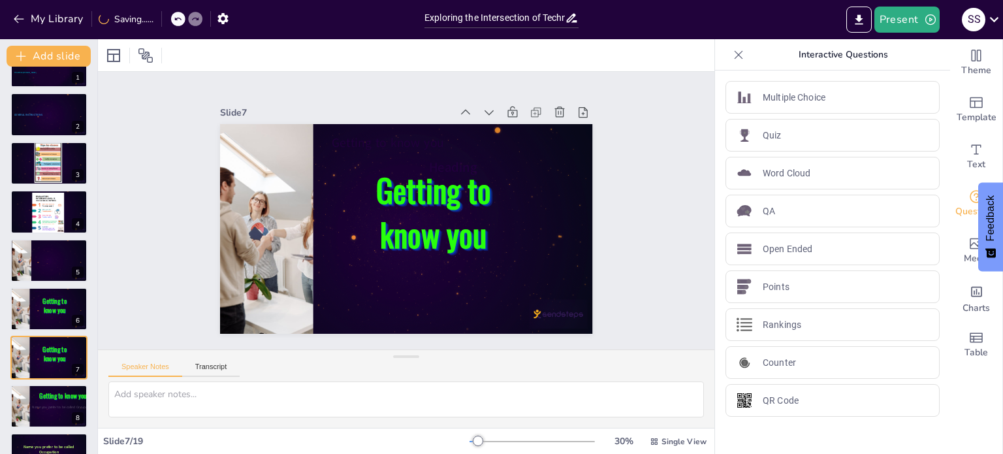
scroll to position [130, 0]
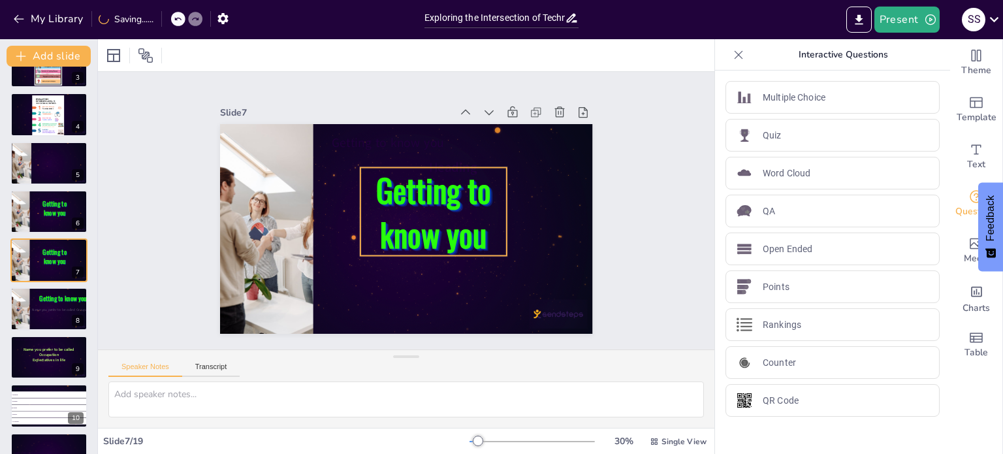
click at [452, 212] on span "Getting to know you" at bounding box center [434, 217] width 127 height 112
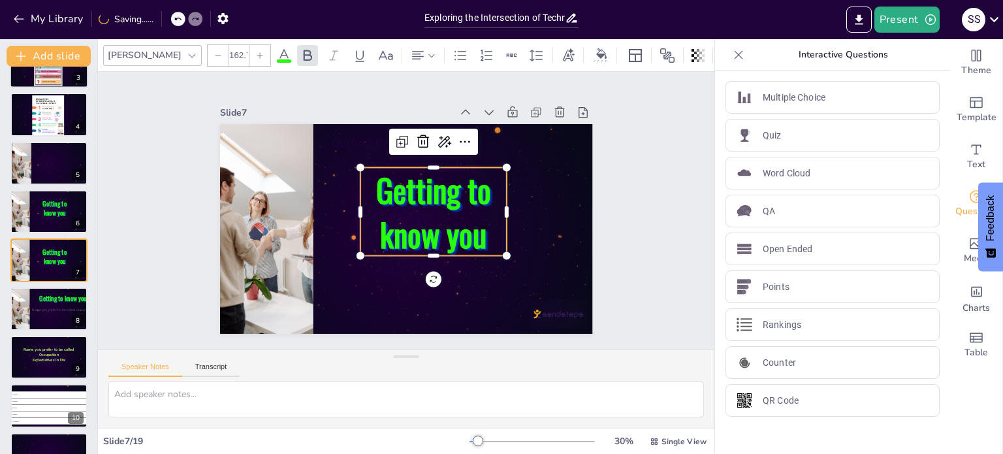
drag, startPoint x: 52, startPoint y: 161, endPoint x: 64, endPoint y: 161, distance: 12.4
click at [50, 161] on div at bounding box center [48, 163] width 77 height 43
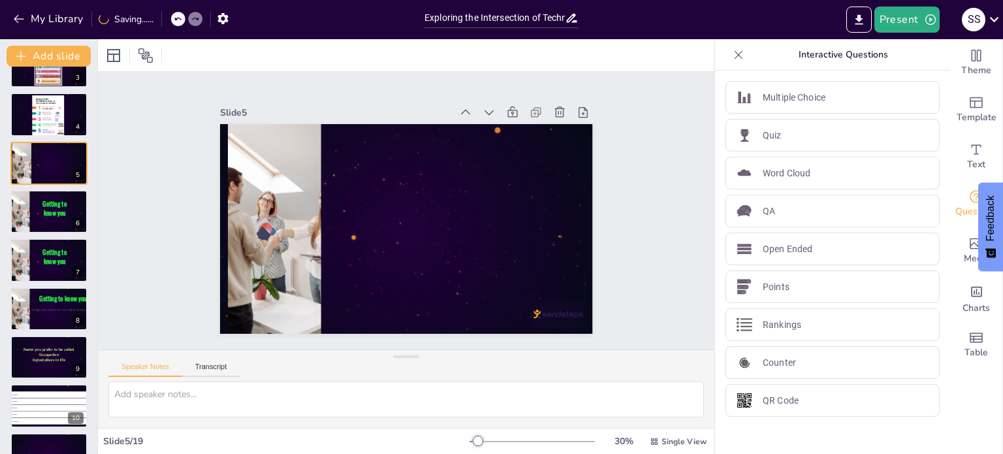
scroll to position [33, 0]
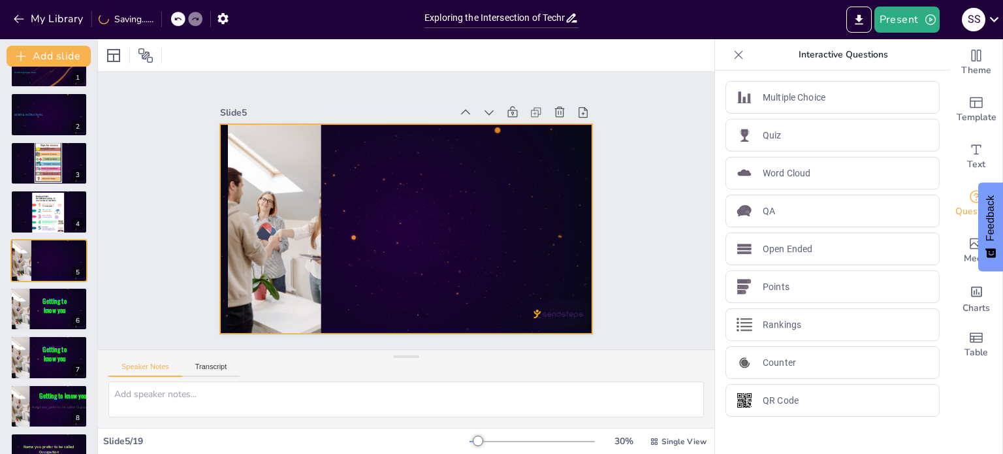
click at [452, 198] on div at bounding box center [387, 212] width 247 height 392
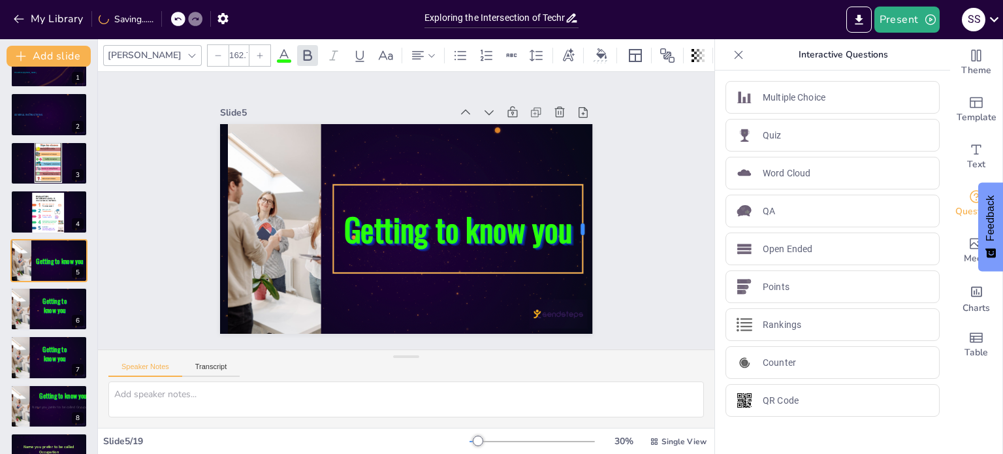
drag, startPoint x: 470, startPoint y: 223, endPoint x: 574, endPoint y: 210, distance: 104.6
click at [489, 370] on div at bounding box center [445, 388] width 87 height 37
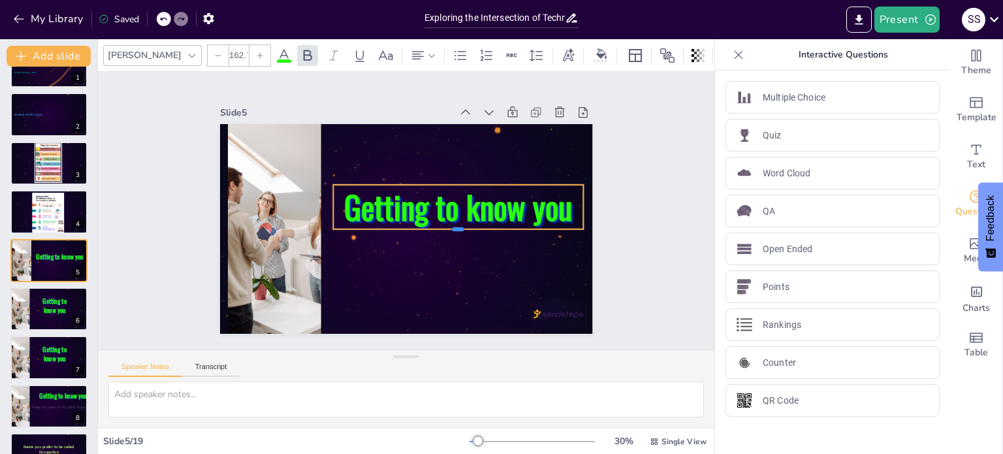
drag, startPoint x: 447, startPoint y: 268, endPoint x: 459, endPoint y: 219, distance: 50.5
click at [460, 221] on div "Getting to know you" at bounding box center [402, 228] width 408 height 283
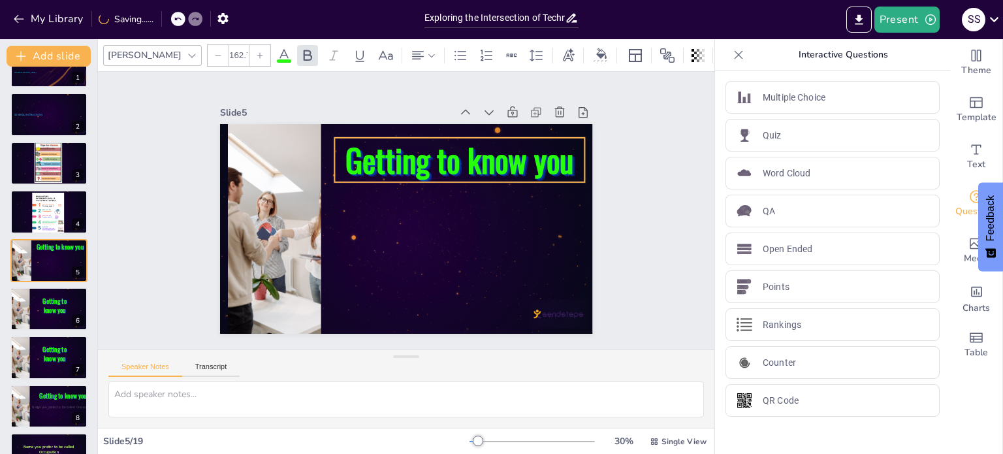
drag, startPoint x: 396, startPoint y: 194, endPoint x: 397, endPoint y: 147, distance: 47.0
click at [397, 147] on span "Getting to know you" at bounding box center [478, 224] width 172 height 212
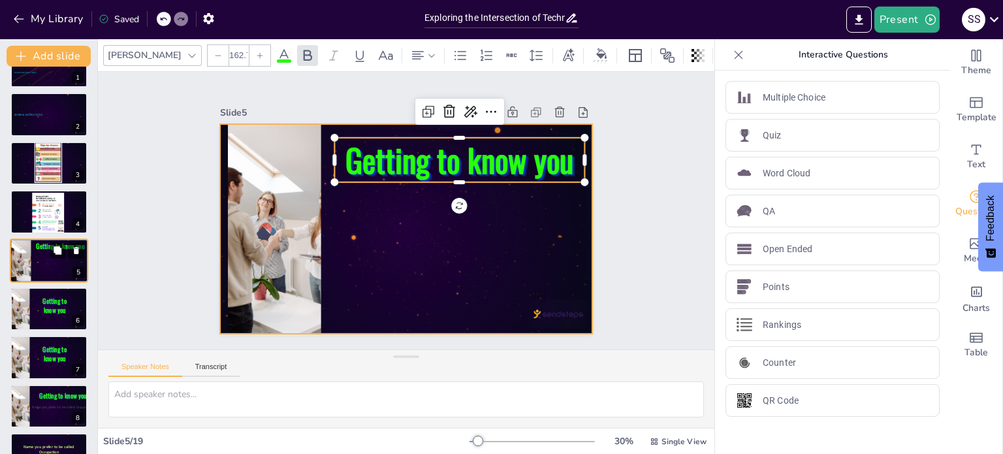
click at [61, 261] on div at bounding box center [49, 260] width 78 height 44
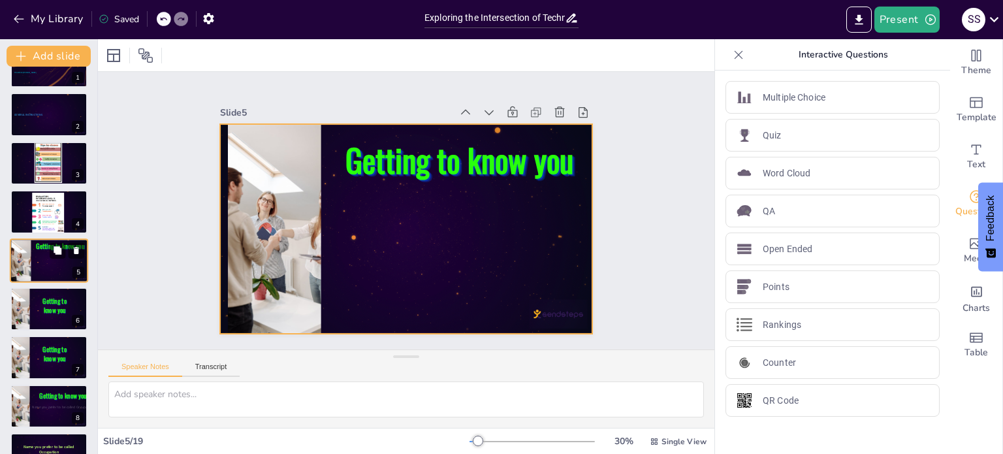
click at [53, 259] on div at bounding box center [49, 260] width 78 height 44
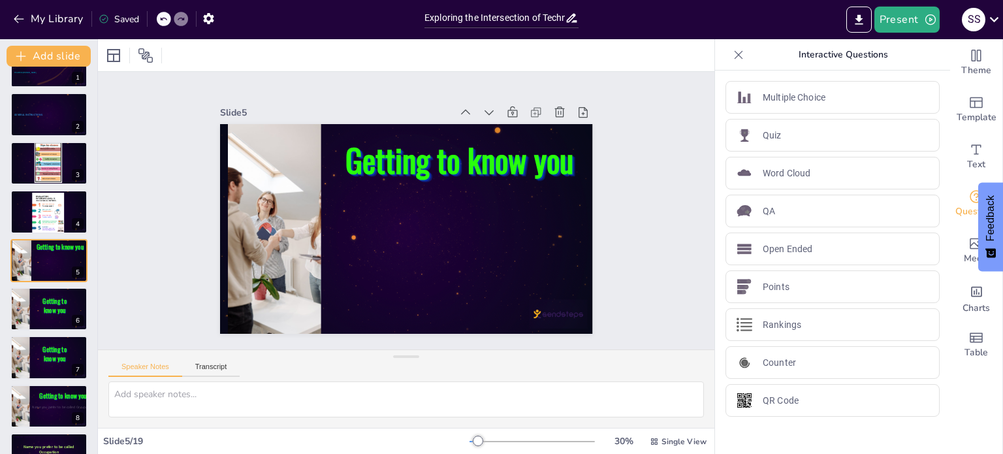
click at [734, 52] on icon at bounding box center [738, 54] width 8 height 8
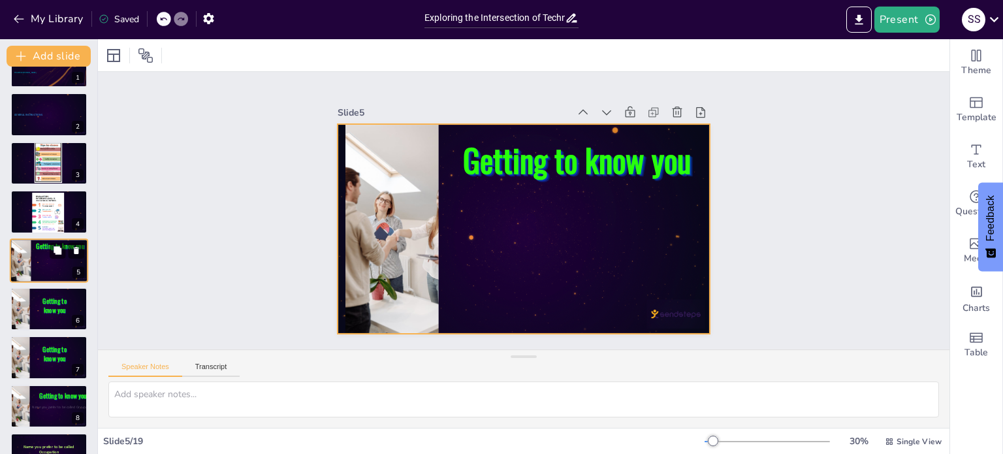
click at [50, 264] on div at bounding box center [49, 260] width 78 height 44
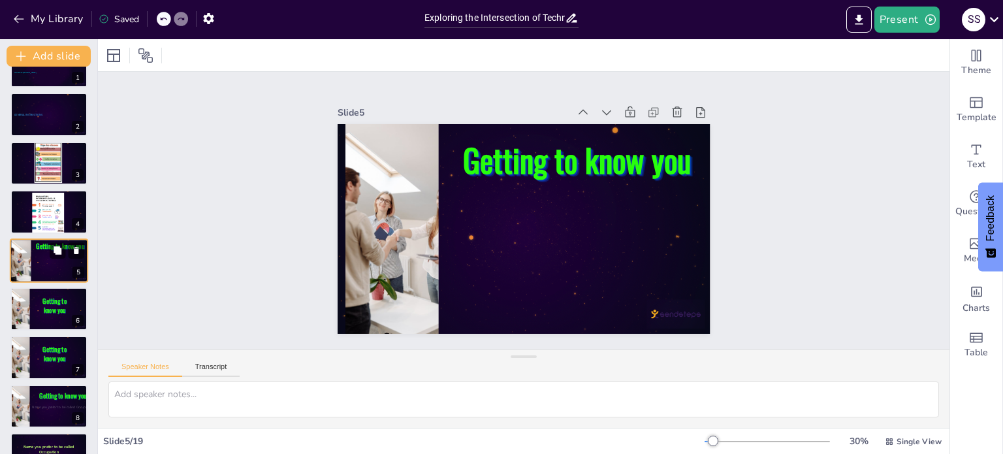
click at [55, 266] on div at bounding box center [49, 260] width 78 height 44
click at [69, 309] on p "Getting to know you" at bounding box center [54, 305] width 31 height 19
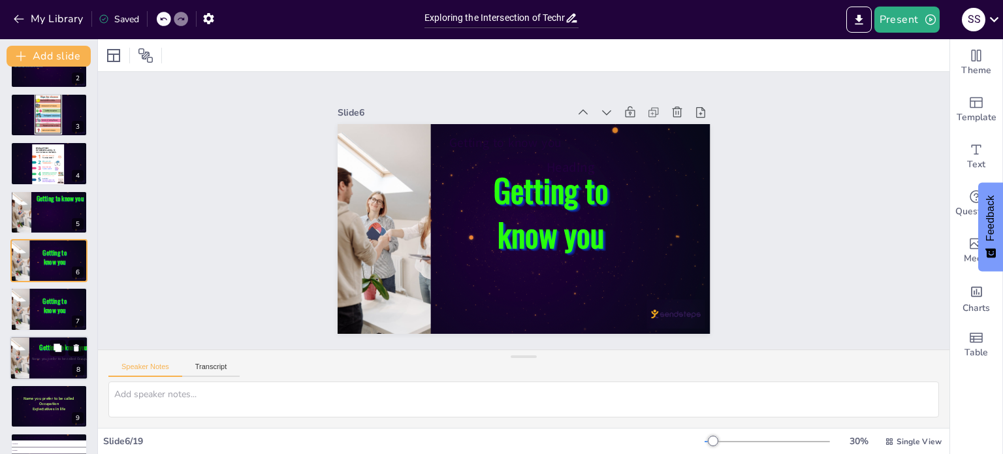
checkbox input "true"
click at [74, 353] on button at bounding box center [77, 348] width 16 height 16
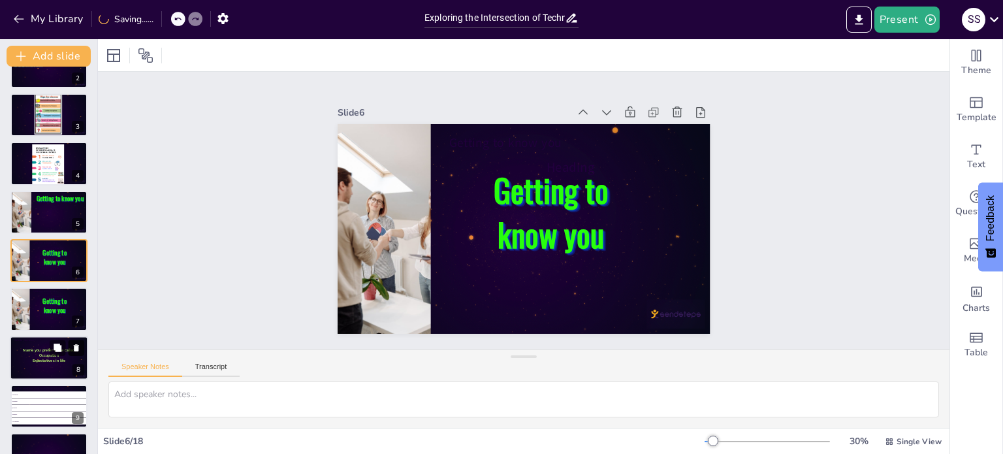
click at [76, 345] on icon at bounding box center [76, 347] width 5 height 7
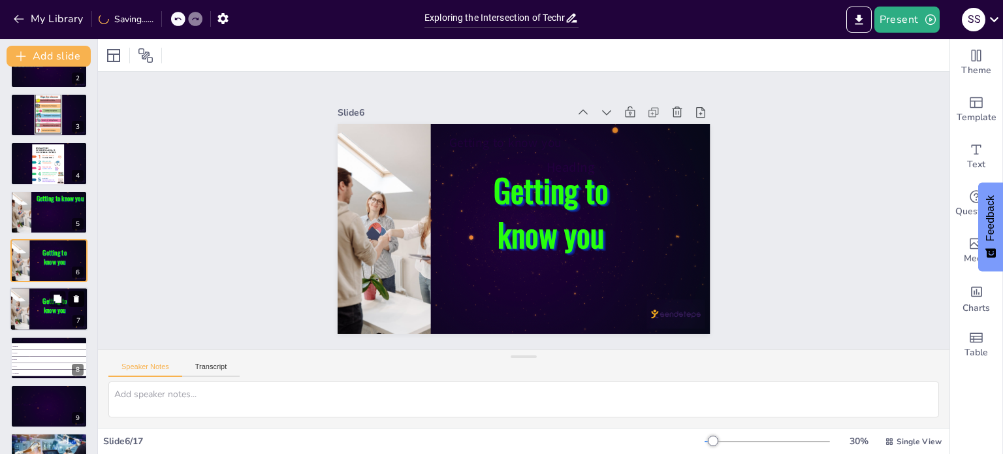
checkbox input "true"
click at [78, 296] on icon at bounding box center [76, 298] width 9 height 9
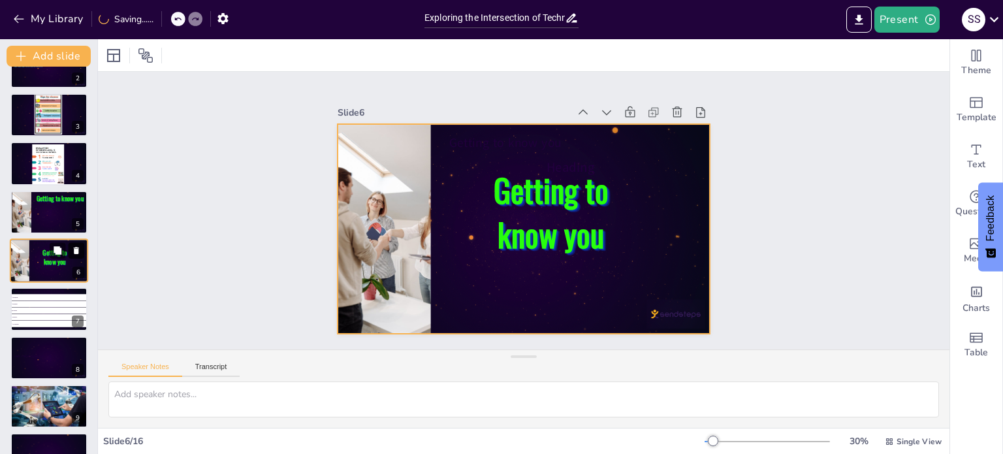
checkbox input "true"
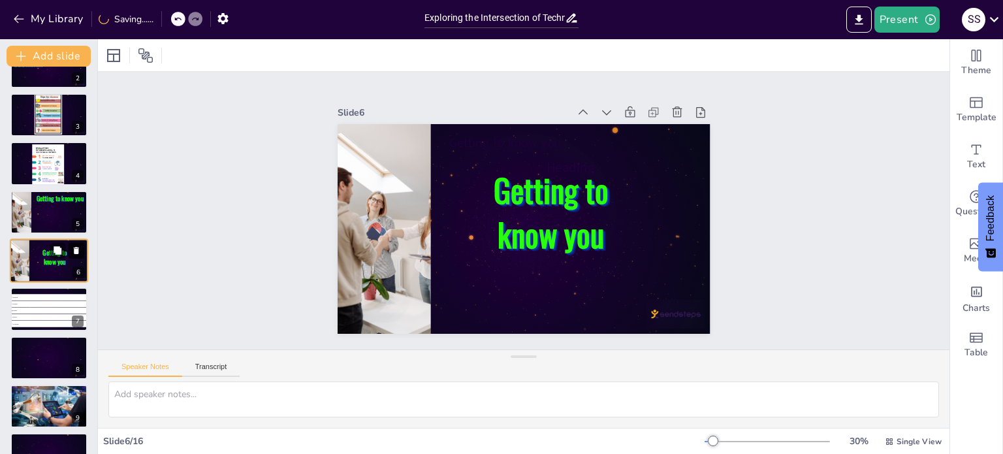
click at [78, 249] on icon at bounding box center [76, 249] width 9 height 9
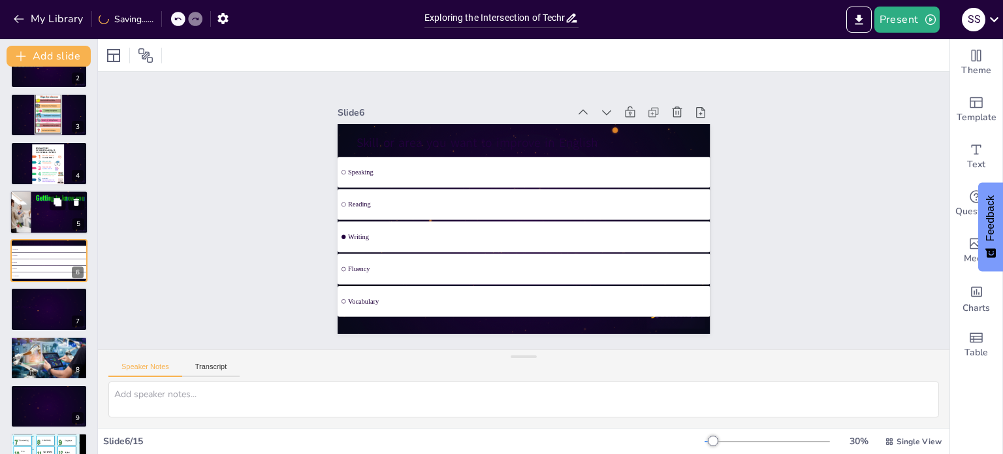
checkbox input "true"
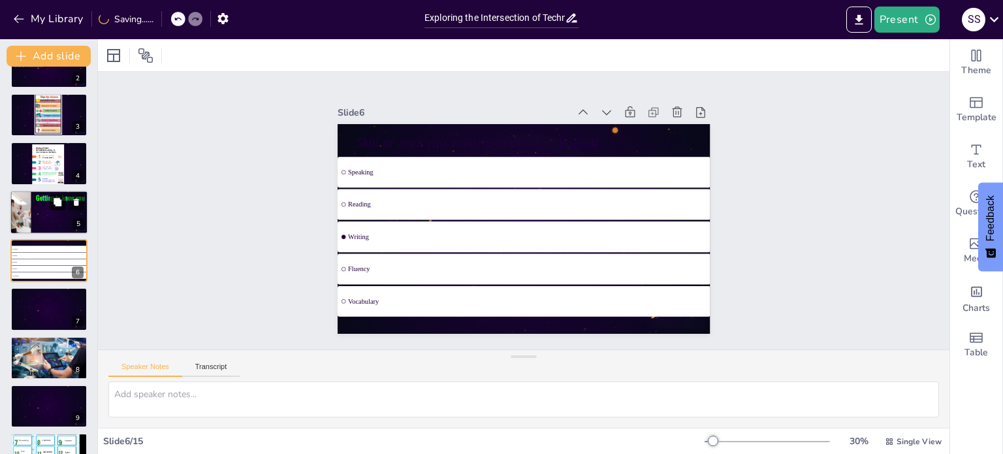
checkbox input "true"
click at [59, 206] on button at bounding box center [58, 202] width 16 height 16
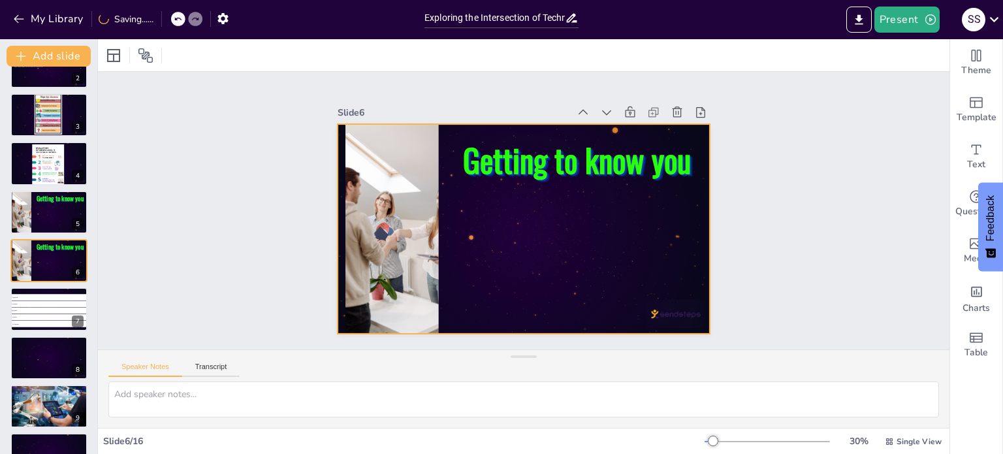
click at [538, 222] on div at bounding box center [520, 228] width 408 height 283
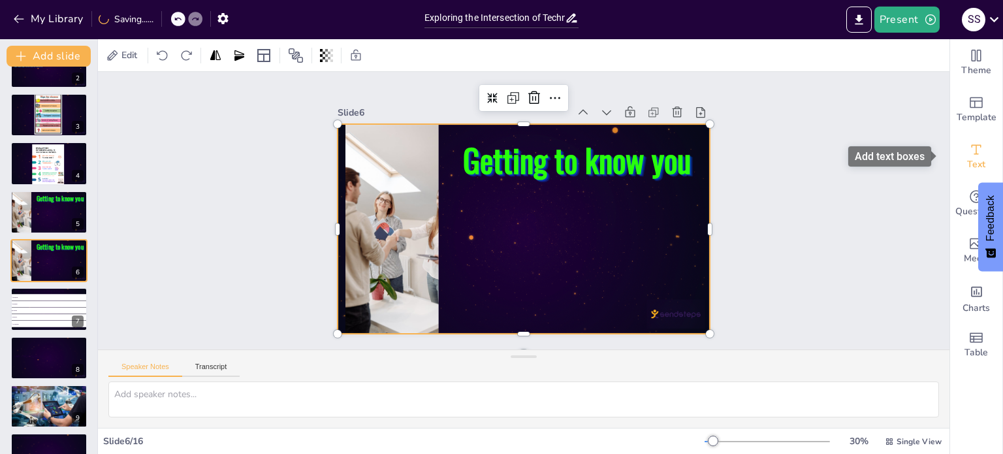
click at [974, 161] on span "Text" at bounding box center [976, 164] width 18 height 14
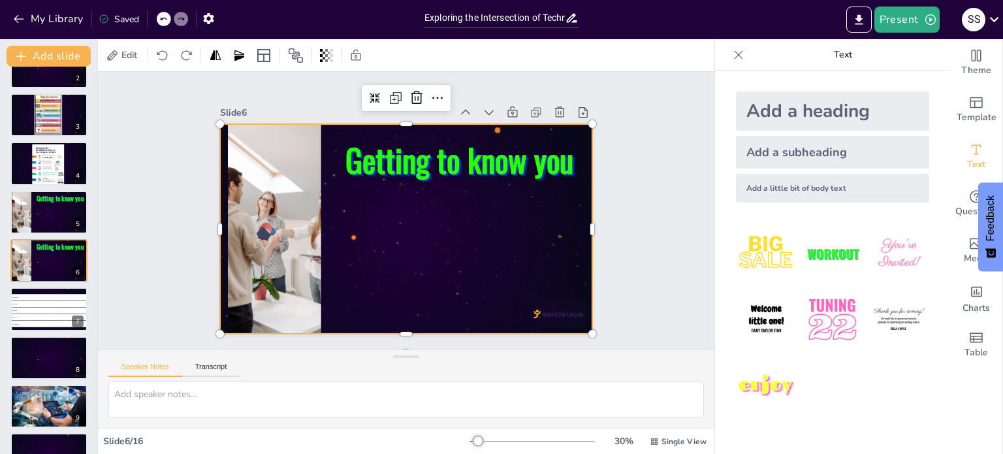
click at [798, 152] on div "Add a subheading" at bounding box center [832, 152] width 193 height 33
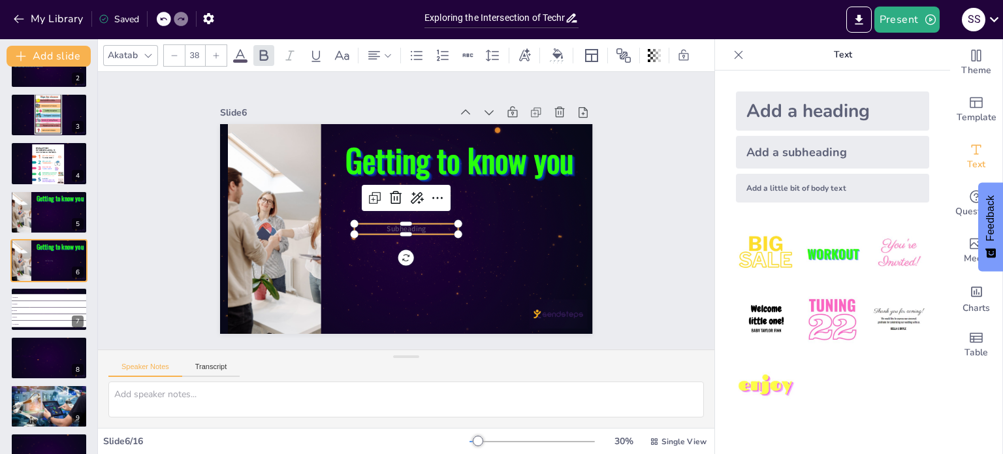
click at [406, 227] on span "Subheading" at bounding box center [395, 225] width 37 height 31
checkbox input "true"
type input "38.5"
checkbox input "true"
type input "39"
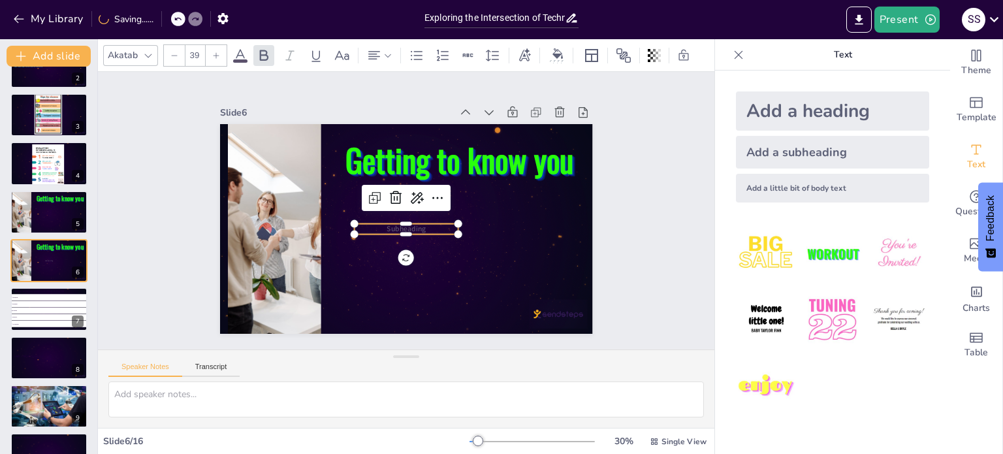
checkbox input "true"
type input "45.2"
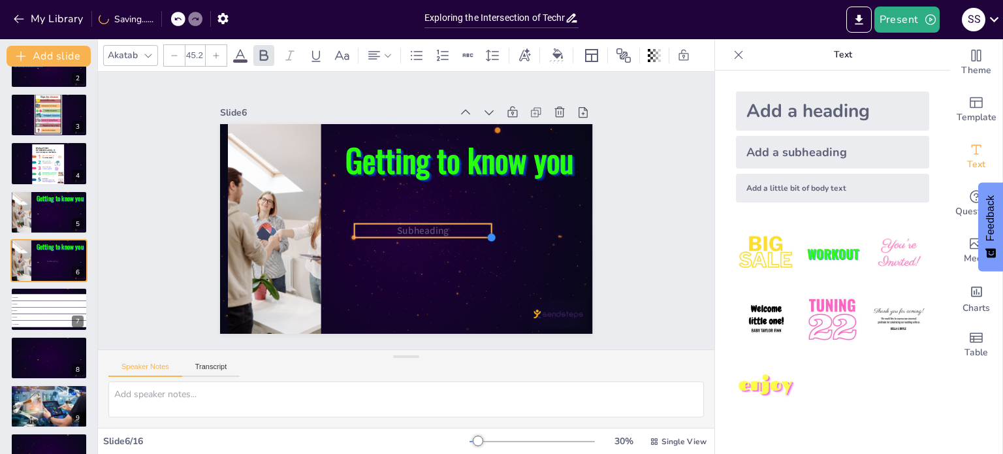
checkbox input "true"
type input "50.1"
checkbox input "true"
type input "59.7"
checkbox input "true"
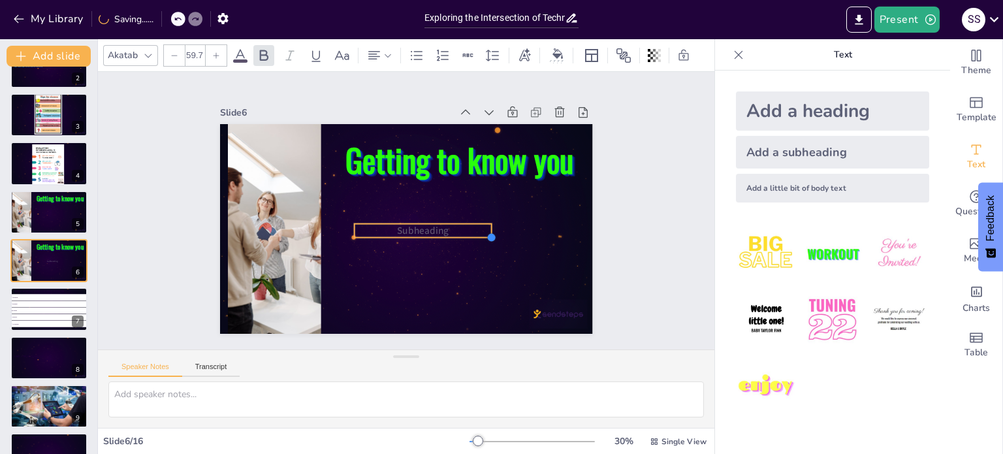
type input "76.6"
checkbox input "true"
type input "88.7"
checkbox input "true"
type input "108"
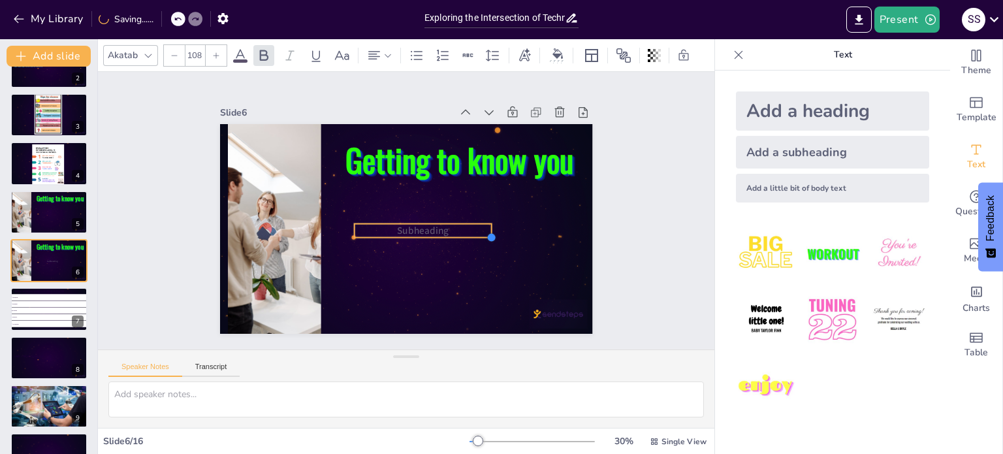
checkbox input "true"
type input "115.2"
checkbox input "true"
type input "129.7"
checkbox input "true"
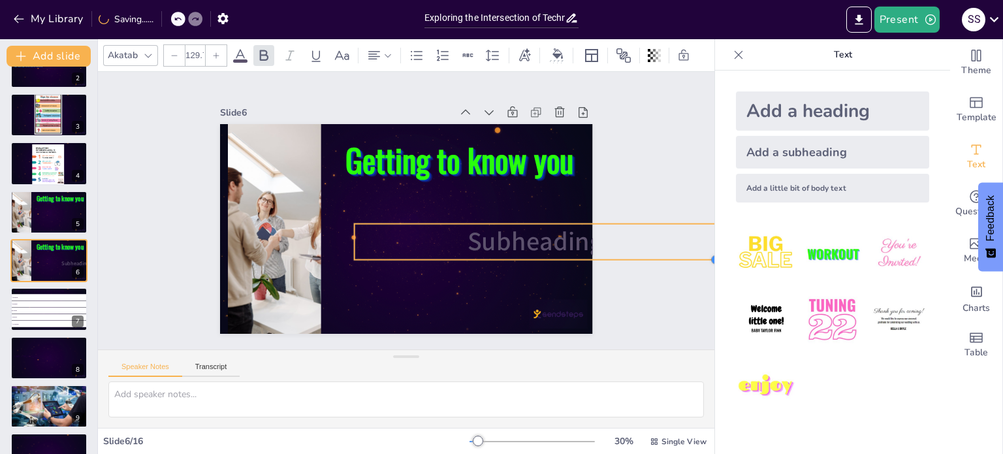
type input "132.1"
checkbox input "true"
type input "129.7"
checkbox input "true"
type input "124.8"
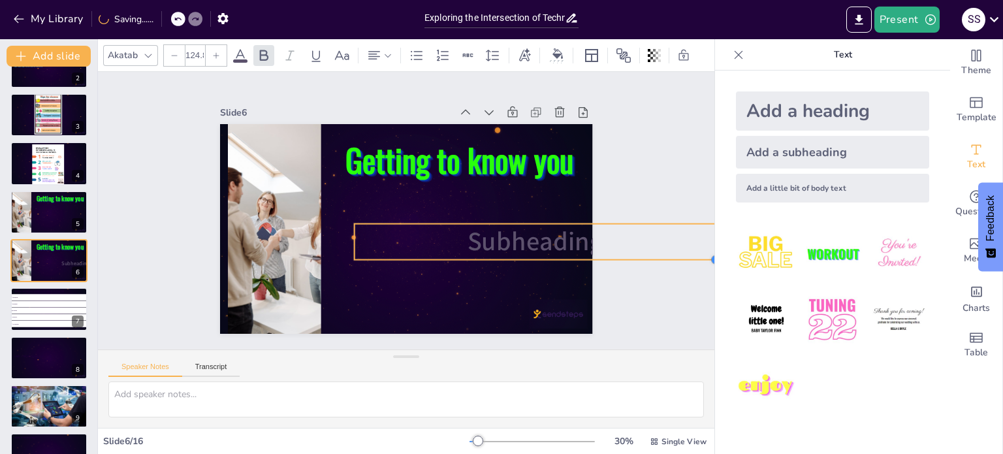
checkbox input "true"
type input "115.2"
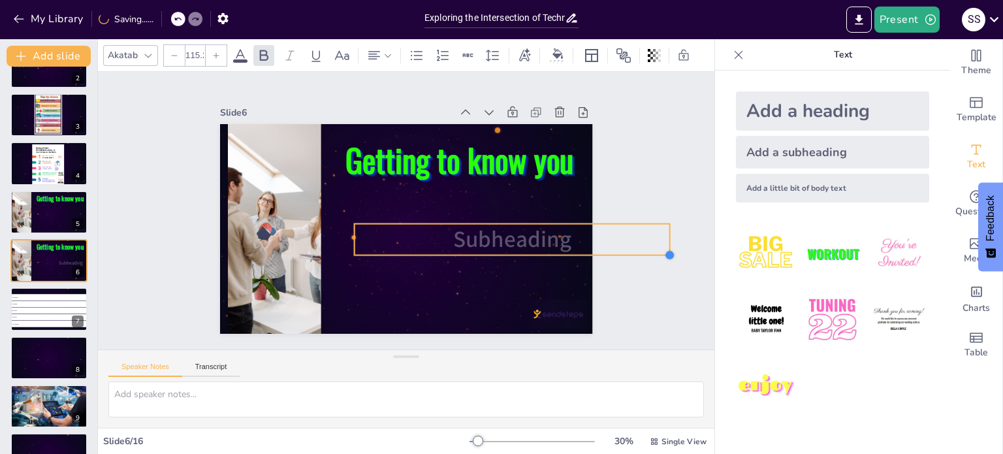
checkbox input "true"
type input "112.8"
checkbox input "true"
type input "110.4"
checkbox input "true"
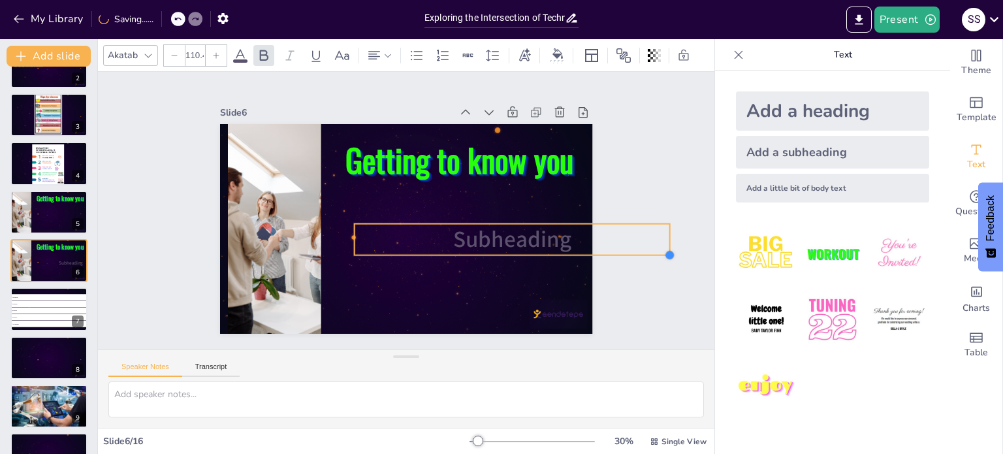
type input "105.5"
checkbox input "true"
type input "98.3"
checkbox input "true"
type input "95.9"
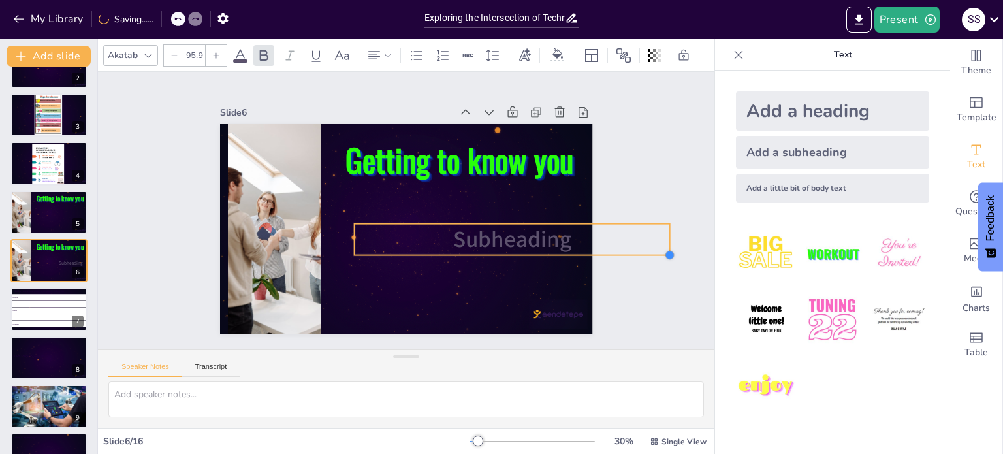
checkbox input "true"
type input "88.7"
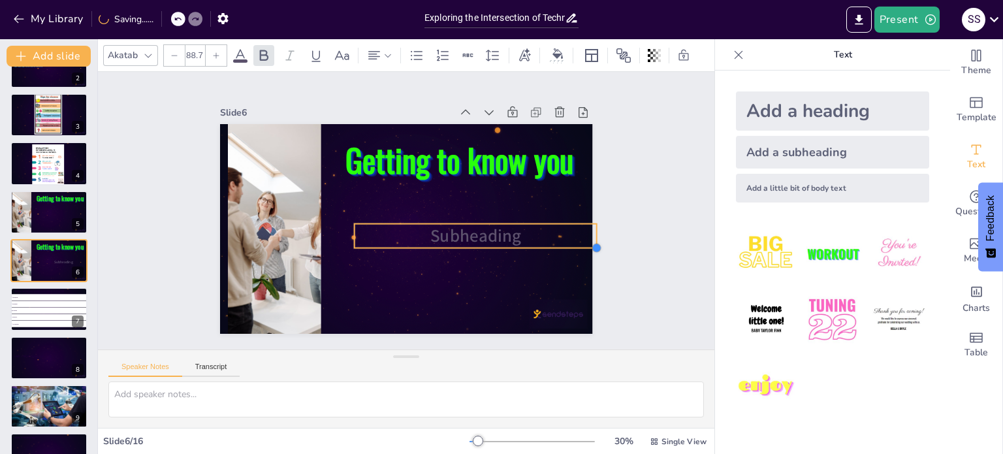
checkbox input "true"
type input "86.2"
checkbox input "true"
type input "83.8"
checkbox input "true"
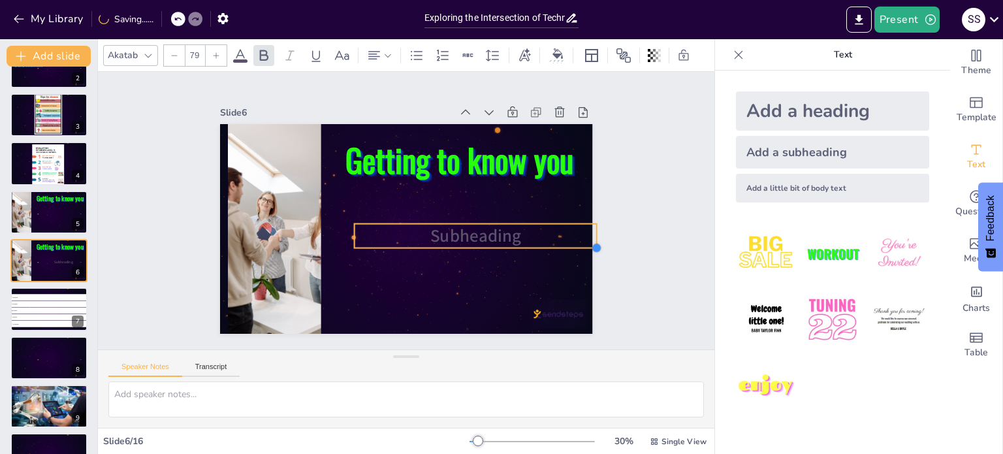
type input "76.6"
checkbox input "true"
type input "74.2"
drag, startPoint x: 449, startPoint y: 232, endPoint x: 415, endPoint y: 242, distance: 35.3
click at [415, 242] on div "Getting to know you Subheading" at bounding box center [404, 228] width 392 height 247
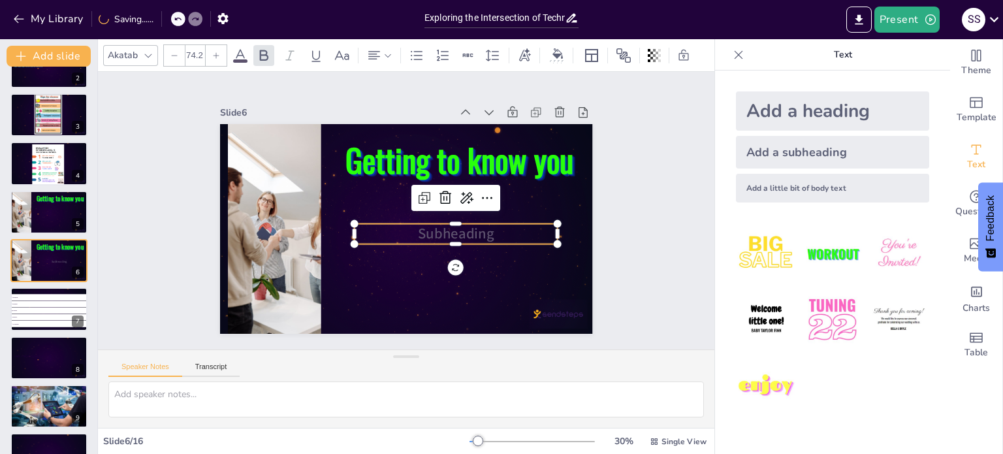
click at [487, 230] on p "Subheading" at bounding box center [453, 238] width 204 height 41
click at [487, 230] on p "Subheading" at bounding box center [446, 248] width 199 height 82
click at [453, 231] on span "Subheading" at bounding box center [453, 238] width 78 height 27
click at [405, 195] on span "Subheading" at bounding box center [366, 173] width 78 height 42
click at [453, 229] on span "Subheading" at bounding box center [442, 251] width 78 height 49
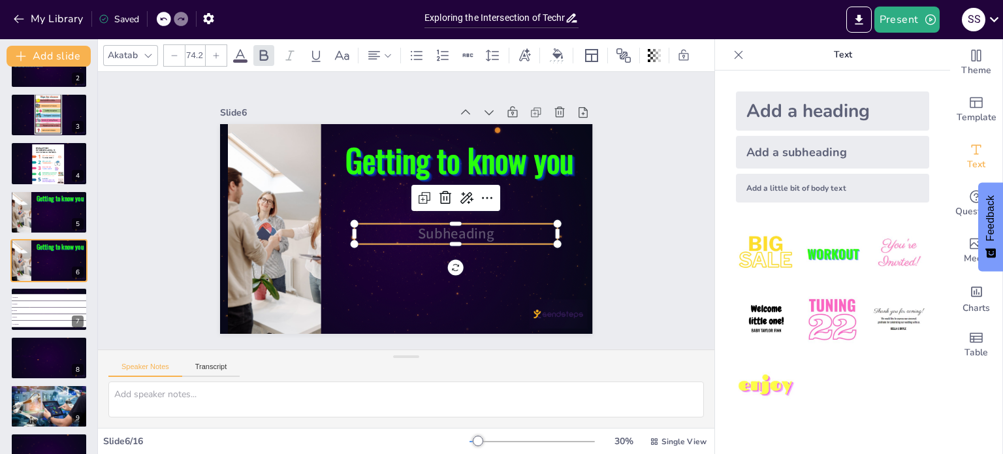
checkbox input "true"
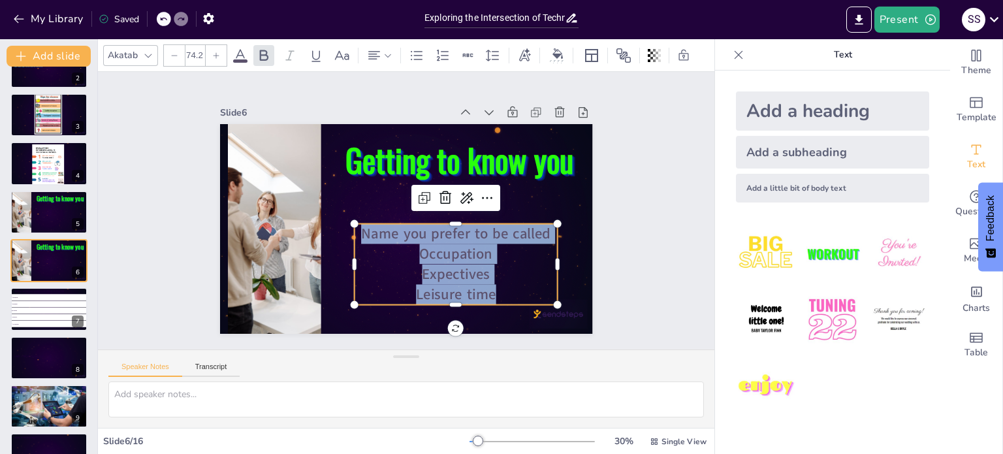
drag, startPoint x: 484, startPoint y: 287, endPoint x: 350, endPoint y: 226, distance: 147.8
click at [350, 226] on div "Name you prefer to be called Occupation Expectives Leisure time" at bounding box center [422, 281] width 216 height 171
click at [240, 59] on span at bounding box center [240, 60] width 14 height 3
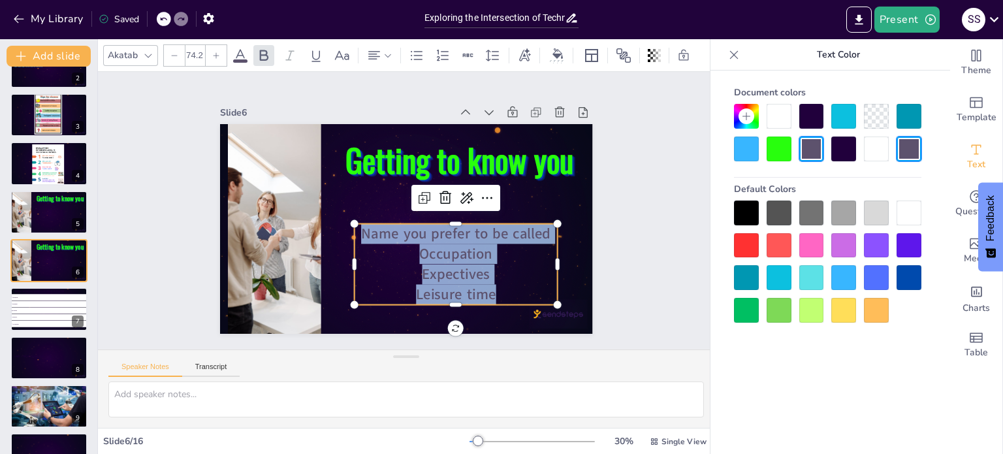
click at [811, 315] on div at bounding box center [811, 310] width 25 height 25
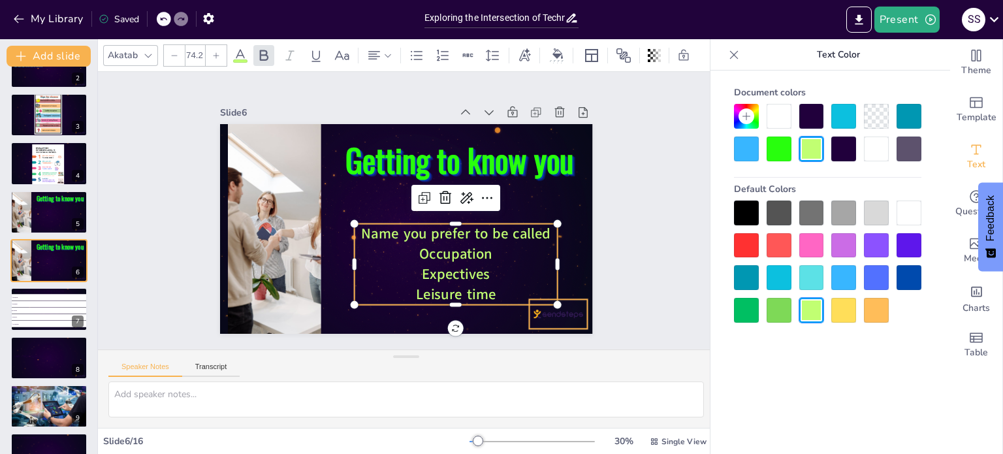
click at [575, 311] on div at bounding box center [546, 328] width 61 height 35
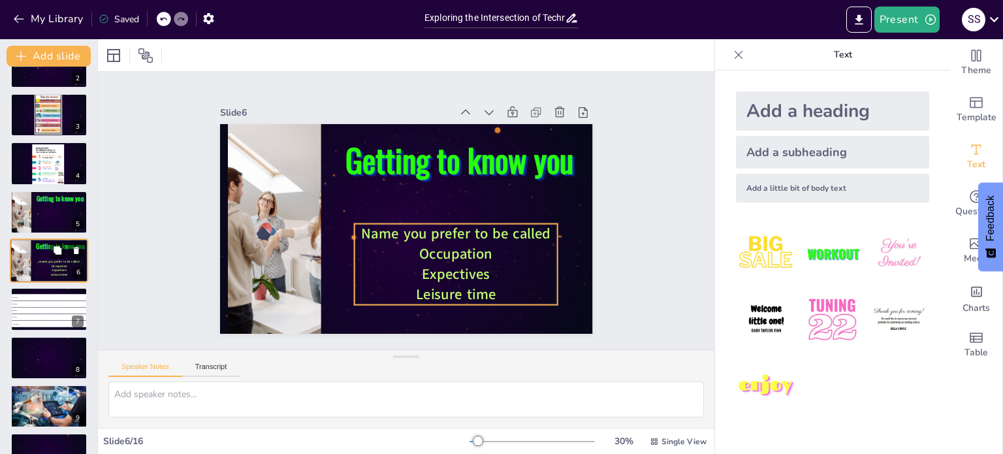
click at [65, 264] on span "Occupation" at bounding box center [60, 266] width 16 height 4
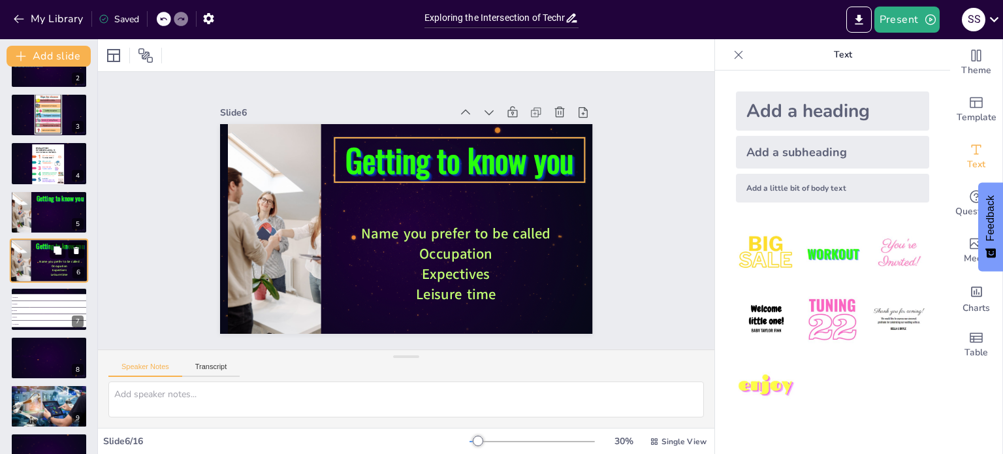
checkbox input "true"
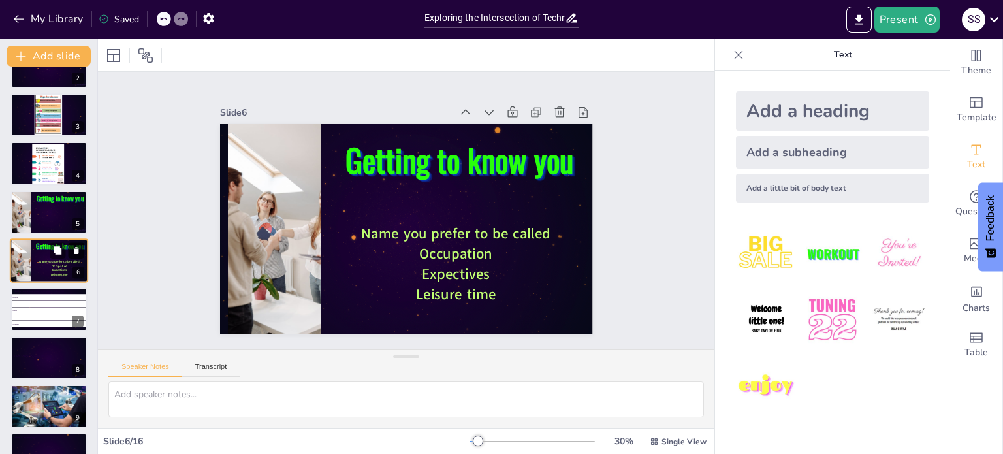
click at [78, 251] on icon at bounding box center [76, 250] width 5 height 7
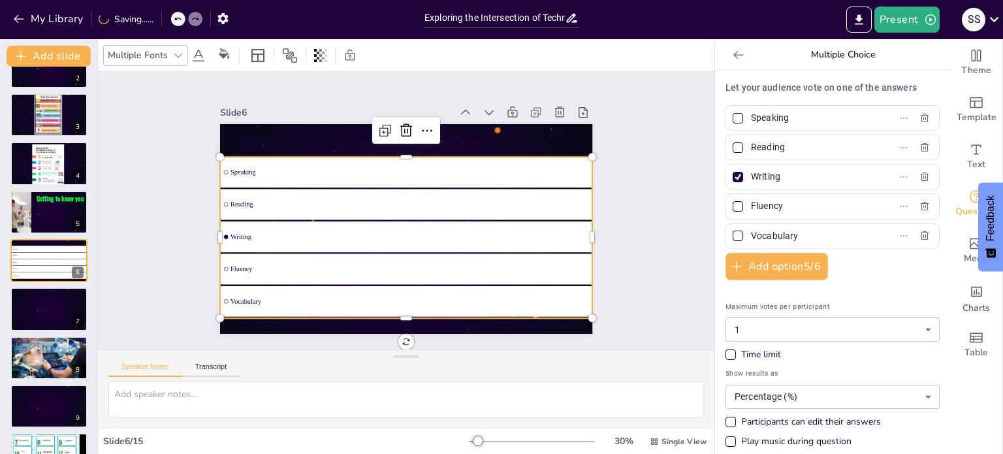
click at [340, 206] on ul "Speaking Reading Writing Fluency Vocabulary" at bounding box center [401, 236] width 398 height 235
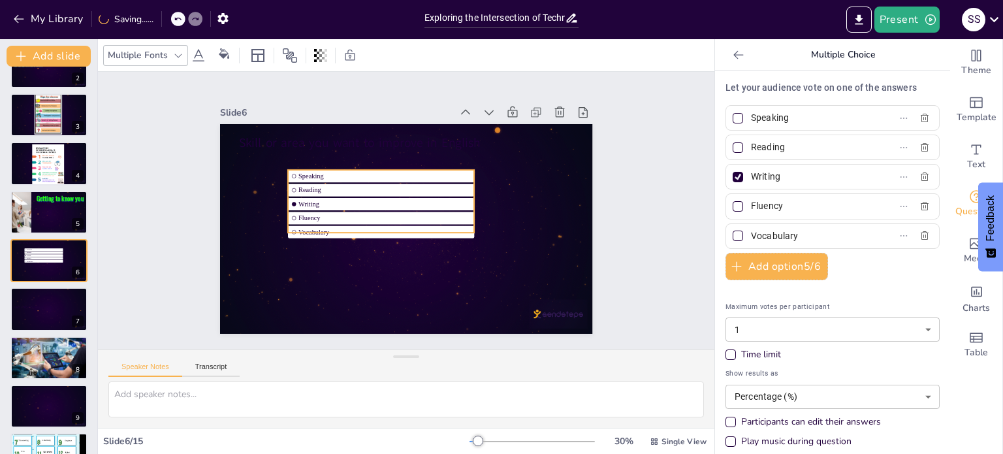
drag, startPoint x: 329, startPoint y: 193, endPoint x: 397, endPoint y: 206, distance: 69.1
click at [397, 206] on ul "Speaking Reading Writing Fluency Vocabulary" at bounding box center [381, 201] width 186 height 63
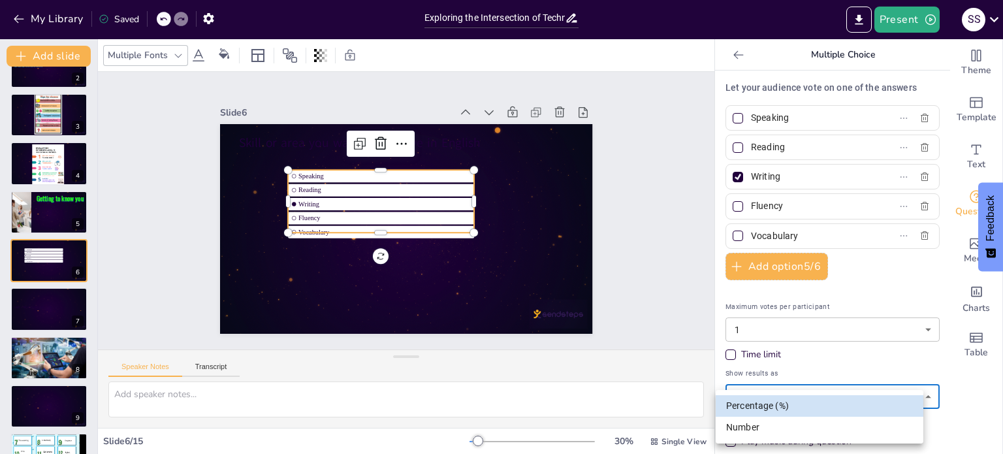
click at [806, 396] on body "My Library Saved Exploring the Intersection of Technology and Ethics Present S …" at bounding box center [501, 227] width 1003 height 454
click at [464, 228] on div at bounding box center [501, 227] width 1003 height 454
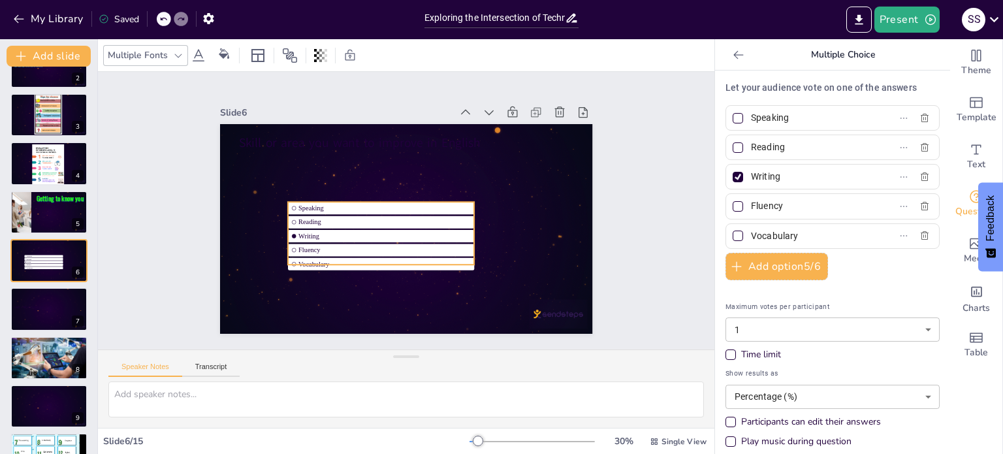
drag, startPoint x: 373, startPoint y: 226, endPoint x: 373, endPoint y: 258, distance: 32.0
click at [373, 258] on span "Vocabulary" at bounding box center [378, 261] width 172 height 25
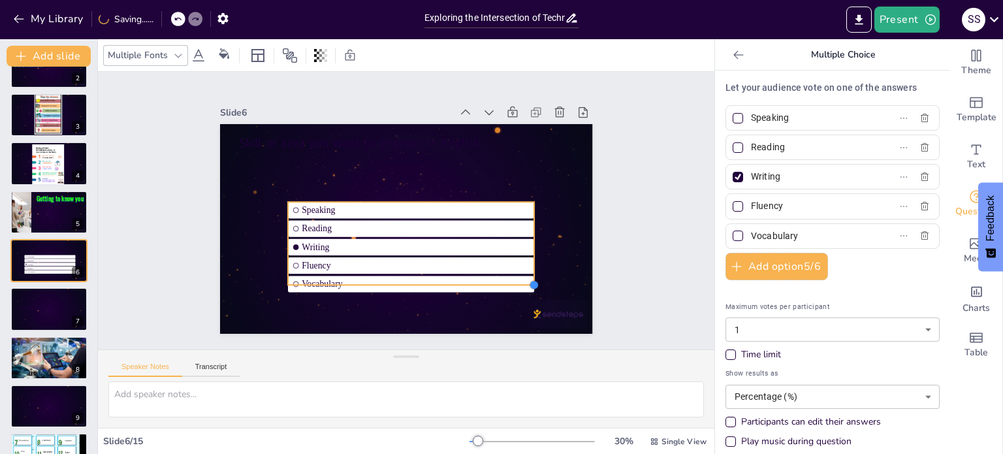
drag, startPoint x: 462, startPoint y: 259, endPoint x: 507, endPoint y: 279, distance: 48.8
click at [507, 279] on div "Skill or area you want to improve in English Speaking Reading Writing Fluency V…" at bounding box center [400, 228] width 419 height 315
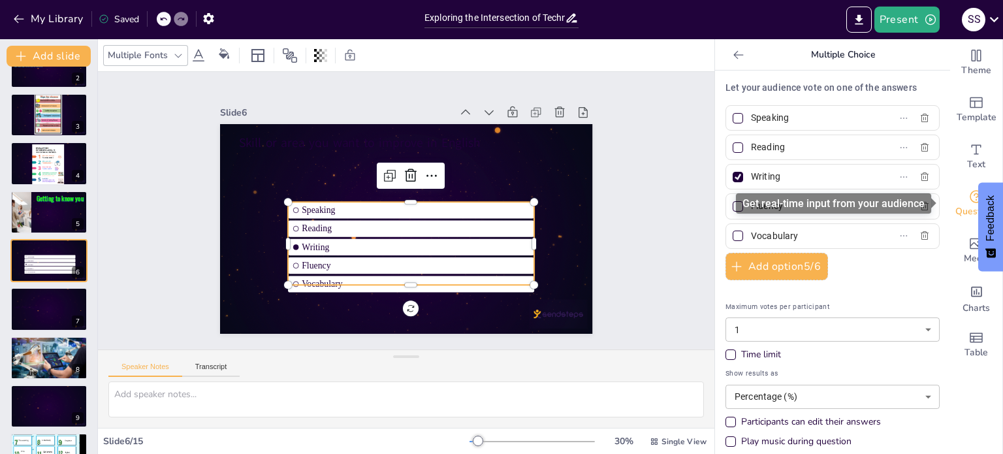
click at [970, 202] on icon "Get real-time input from your audience" at bounding box center [976, 196] width 13 height 13
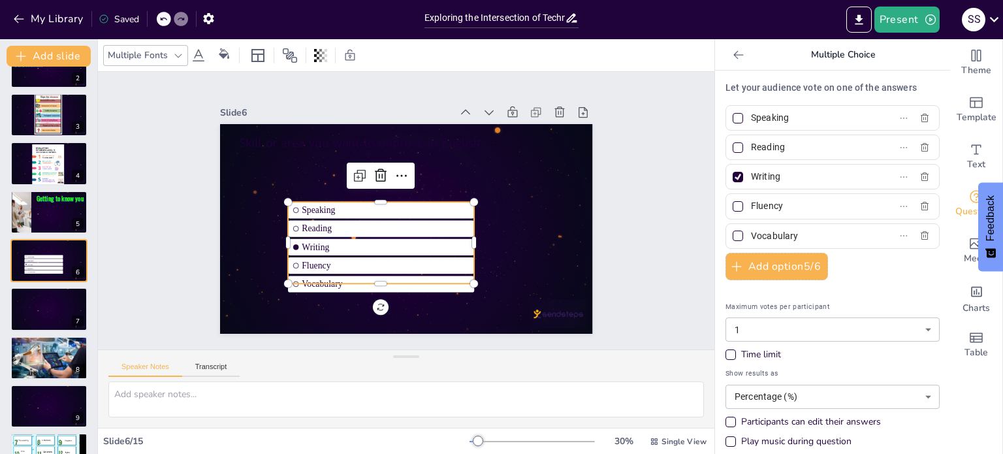
click at [734, 177] on div at bounding box center [737, 177] width 7 height 7
click at [751, 177] on input "Writing" at bounding box center [811, 176] width 121 height 19
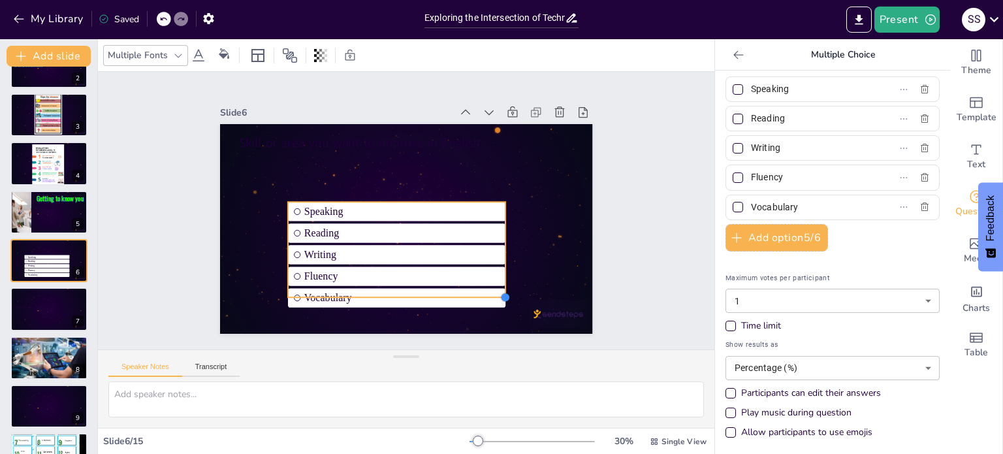
drag, startPoint x: 462, startPoint y: 280, endPoint x: 494, endPoint y: 284, distance: 31.6
click at [494, 284] on div "Skill or area you want to improve in English Speaking Reading Writing Fluency V…" at bounding box center [404, 228] width 392 height 247
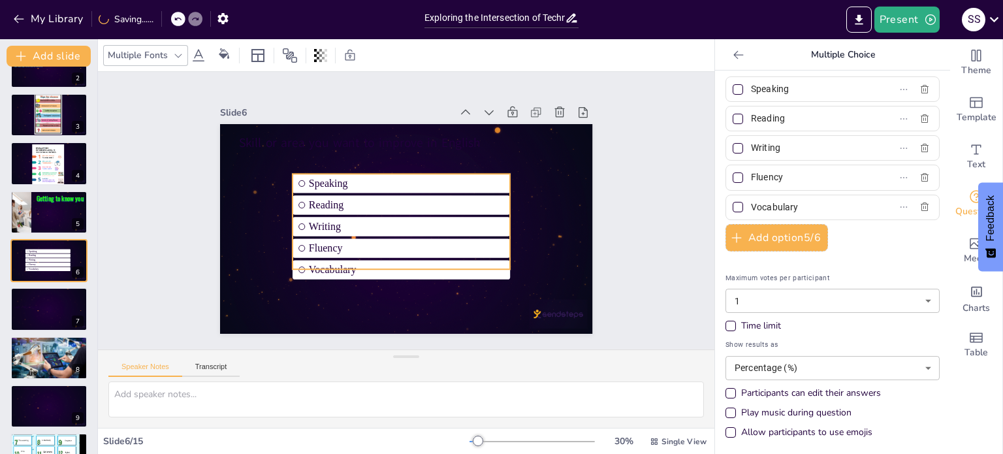
drag, startPoint x: 420, startPoint y: 250, endPoint x: 424, endPoint y: 222, distance: 28.4
click at [424, 222] on span "Writing" at bounding box center [403, 226] width 195 height 52
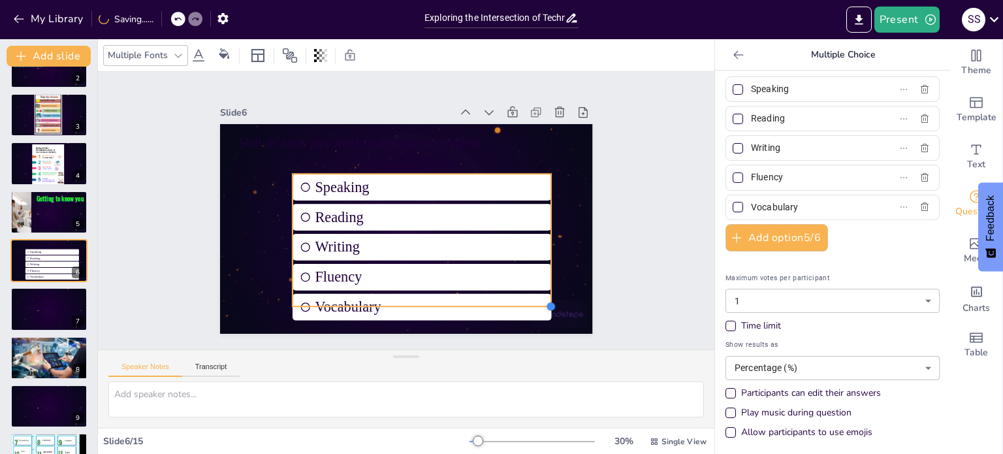
drag, startPoint x: 467, startPoint y: 261, endPoint x: 539, endPoint y: 283, distance: 75.8
click at [539, 283] on div "Skill or area you want to improve in English Speaking Reading Writing Fluency V…" at bounding box center [402, 228] width 408 height 282
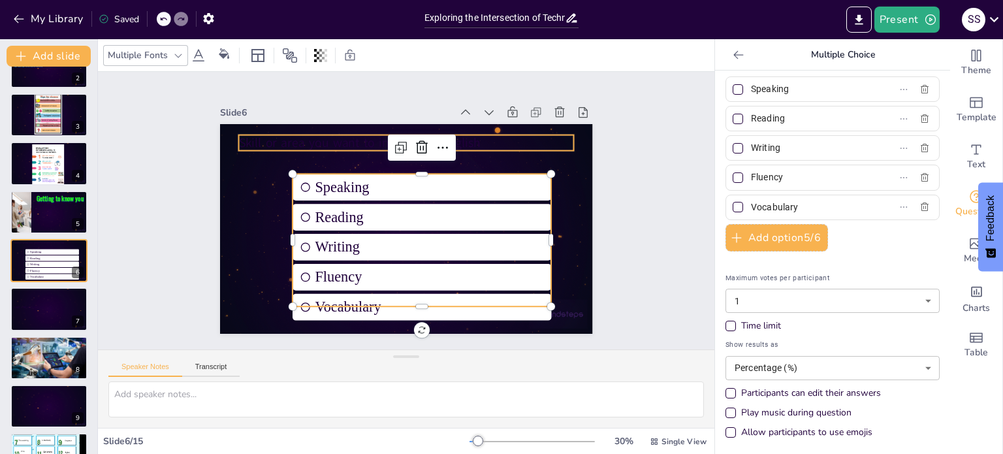
click at [291, 142] on p "Skill or area you want to improve in English" at bounding box center [413, 143] width 336 height 52
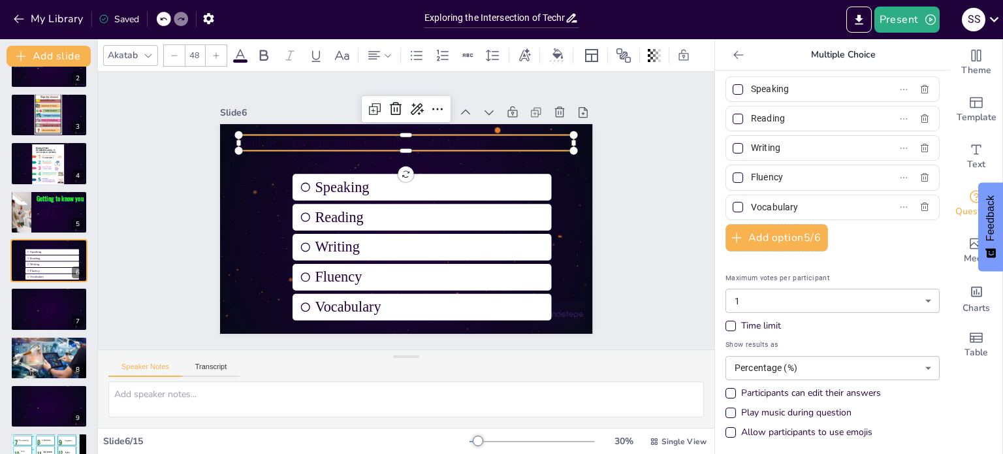
click at [238, 52] on icon at bounding box center [240, 56] width 16 height 16
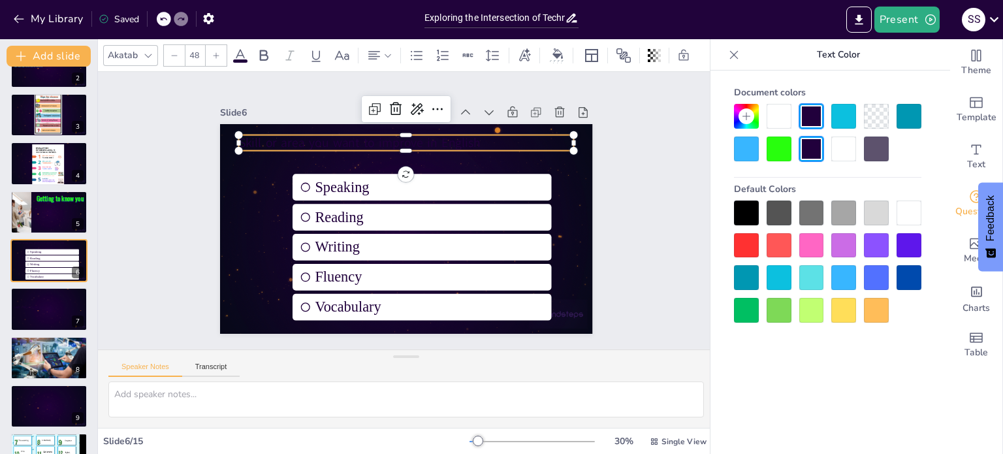
click at [782, 285] on div at bounding box center [778, 277] width 25 height 25
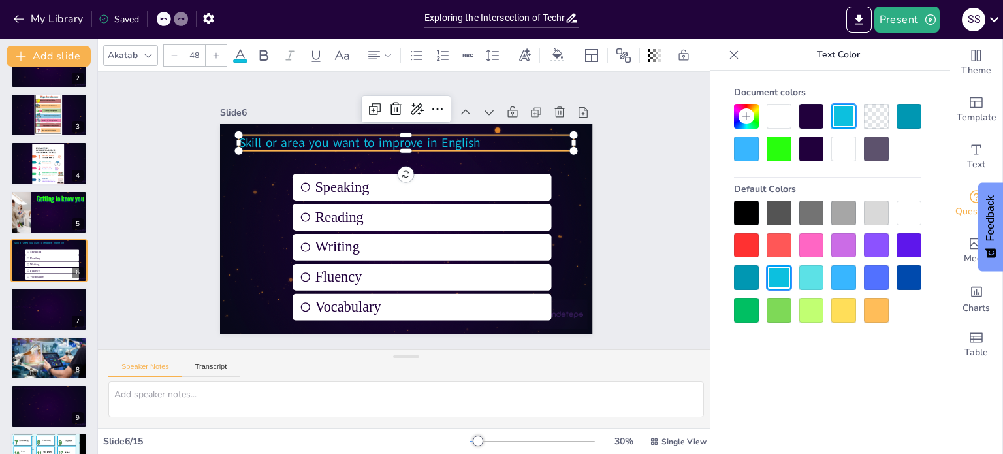
click at [841, 400] on div "Document colors Default Colors" at bounding box center [827, 282] width 234 height 422
click at [726, 57] on div at bounding box center [733, 54] width 21 height 21
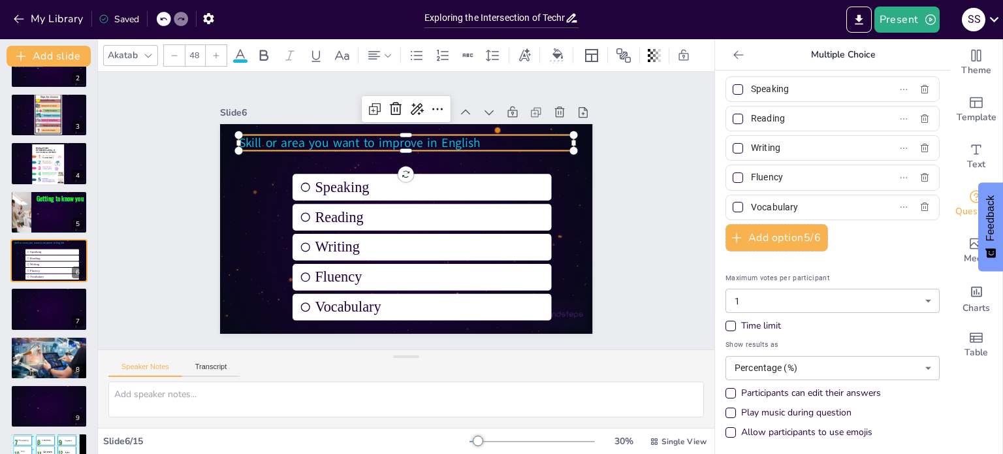
scroll to position [0, 0]
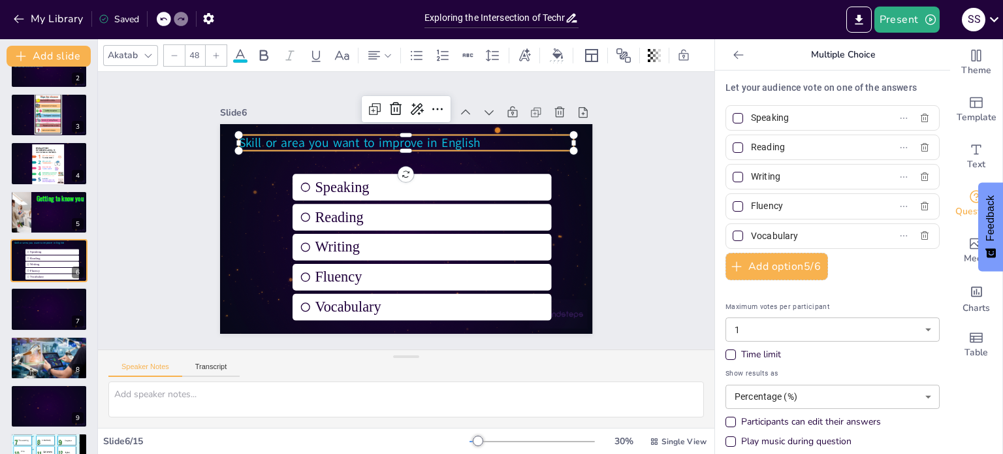
click at [876, 321] on body "My Library Saved Exploring the Intersection of Technology and Ethics Present S …" at bounding box center [501, 227] width 1003 height 454
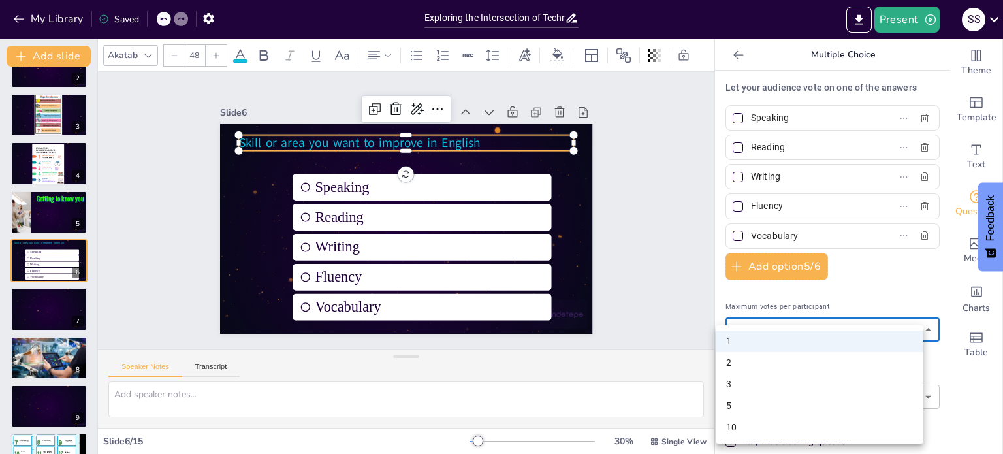
click at [876, 321] on div at bounding box center [501, 227] width 1003 height 454
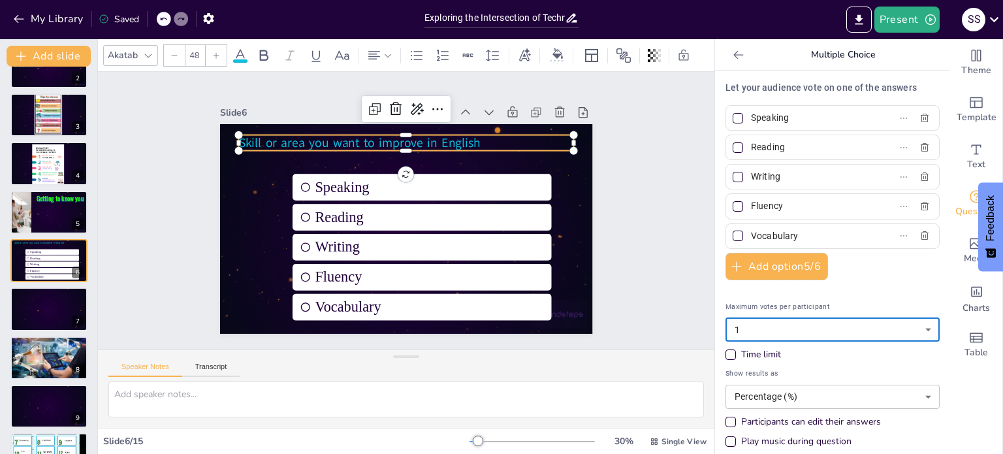
click at [874, 326] on body "My Library Saved Exploring the Intersection of Technology and Ethics Present S …" at bounding box center [501, 227] width 1003 height 454
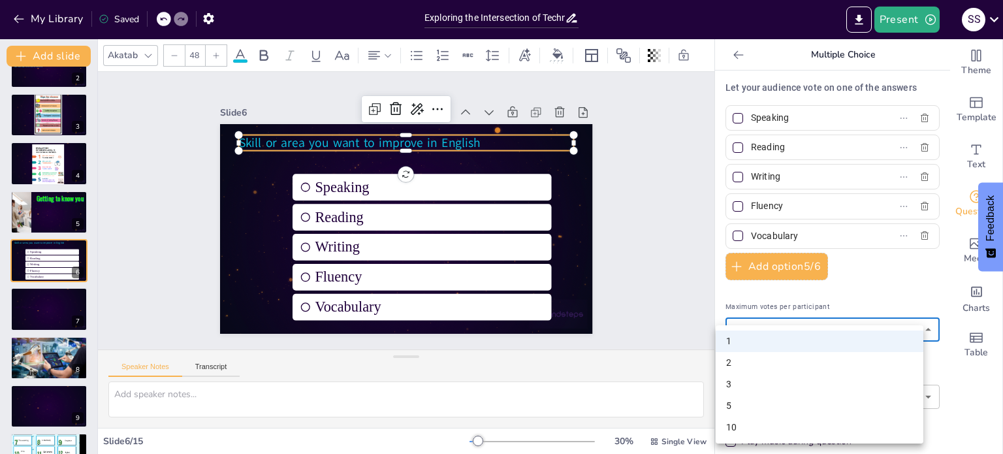
click at [877, 265] on div at bounding box center [501, 227] width 1003 height 454
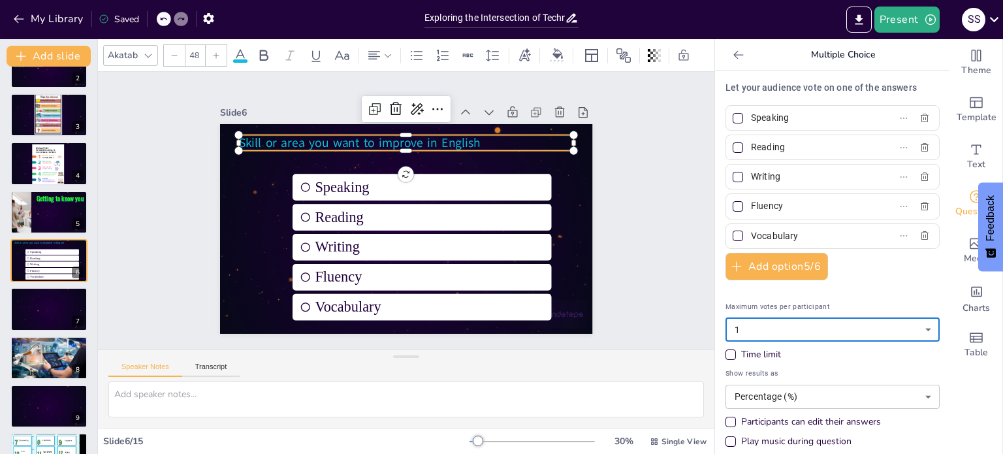
scroll to position [29, 0]
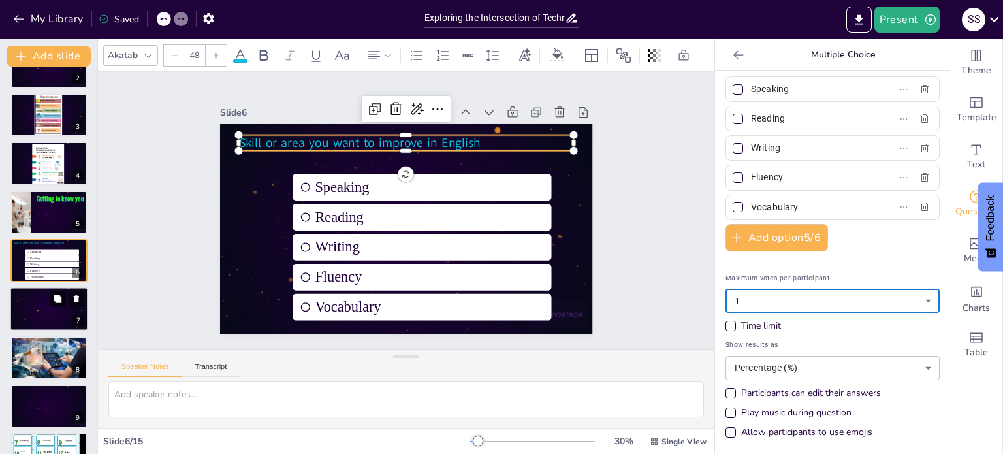
click at [57, 303] on button at bounding box center [58, 299] width 16 height 16
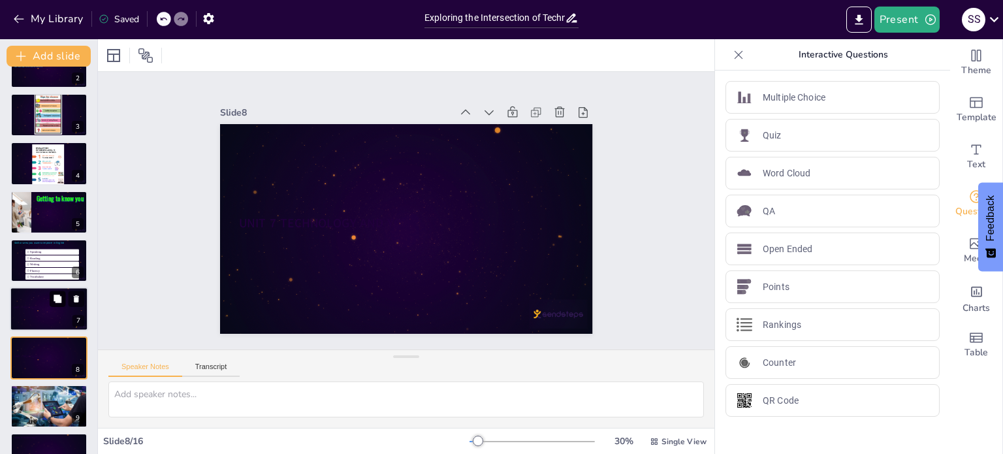
scroll to position [178, 0]
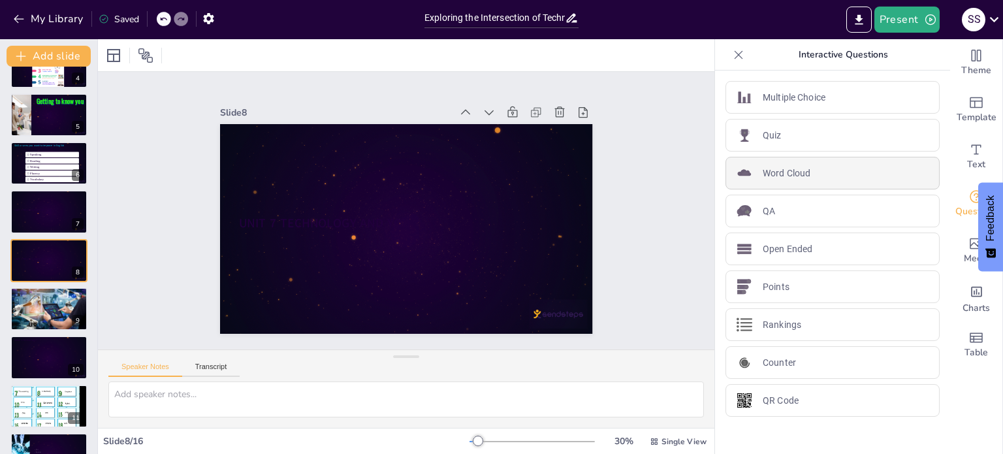
click at [780, 174] on p "Word Cloud" at bounding box center [787, 173] width 48 height 14
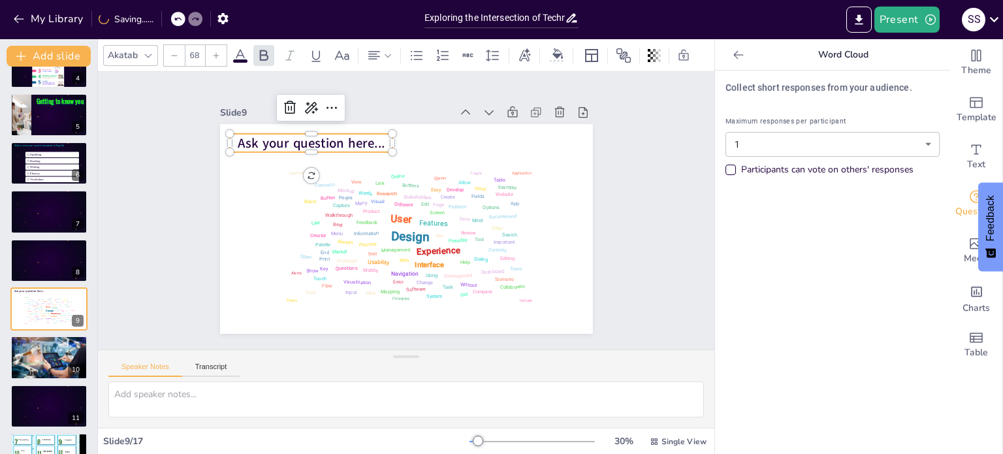
click at [468, 135] on span "Ask your question here..." at bounding box center [506, 151] width 76 height 142
click at [362, 140] on span "Ask your question here..." at bounding box center [318, 133] width 148 height 33
click at [381, 142] on div "Ask your question here... Design User Experience Interface Features Navigation …" at bounding box center [400, 228] width 419 height 315
click at [375, 144] on span "Ask your question here..." at bounding box center [321, 134] width 153 height 35
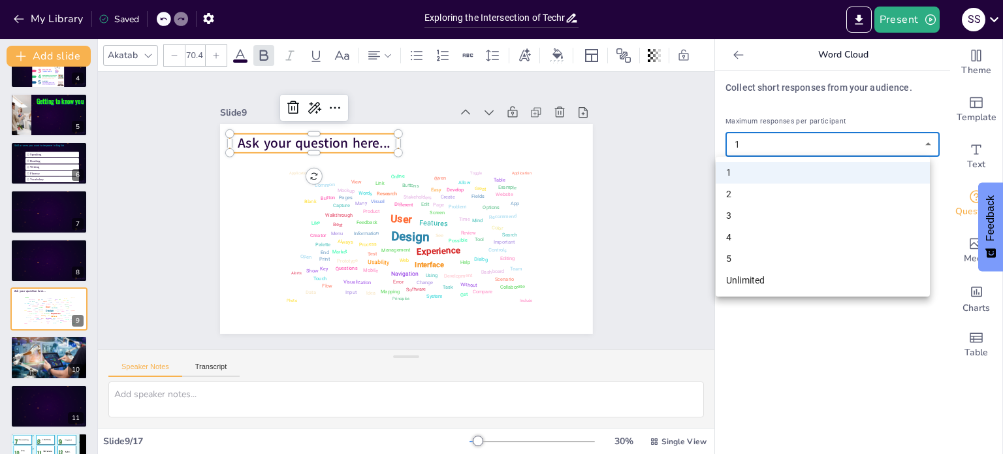
click at [791, 144] on body "My Library Saved Exploring the Intersection of Technology and Ethics Present S …" at bounding box center [501, 227] width 1003 height 454
click at [738, 232] on li "4" at bounding box center [823, 238] width 214 height 22
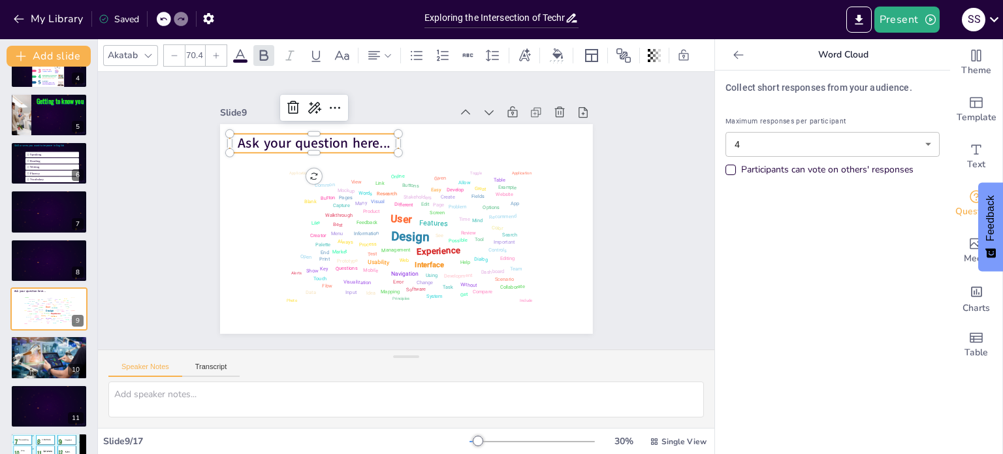
click at [385, 138] on p "Ask your question here..." at bounding box center [321, 134] width 170 height 37
click at [378, 137] on span "Ask your question here..." at bounding box center [371, 102] width 134 height 104
click at [370, 138] on span "Ask your question here..." at bounding box center [349, 111] width 147 height 79
click at [370, 138] on span "Ask your question here..." at bounding box center [329, 126] width 153 height 50
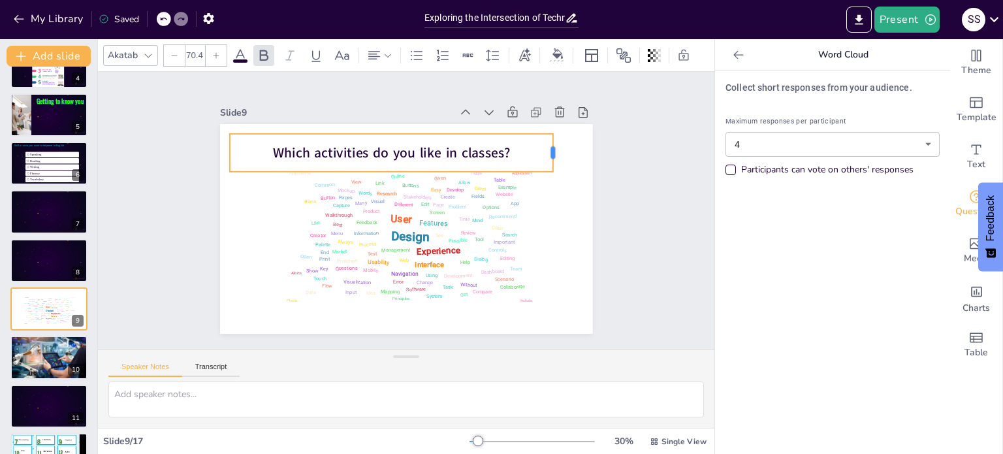
drag, startPoint x: 391, startPoint y: 148, endPoint x: 546, endPoint y: 140, distance: 154.9
click at [556, 150] on div at bounding box center [563, 169] width 14 height 39
click at [42, 353] on div at bounding box center [49, 357] width 78 height 52
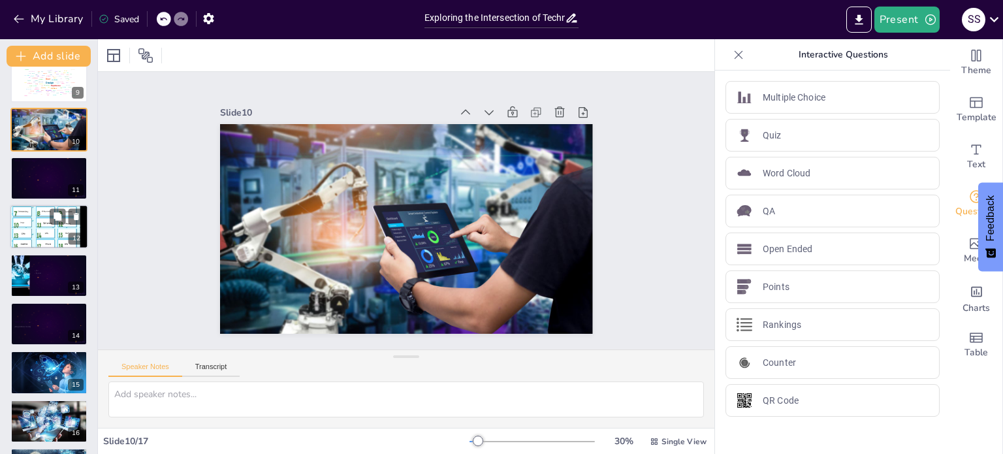
scroll to position [454, 0]
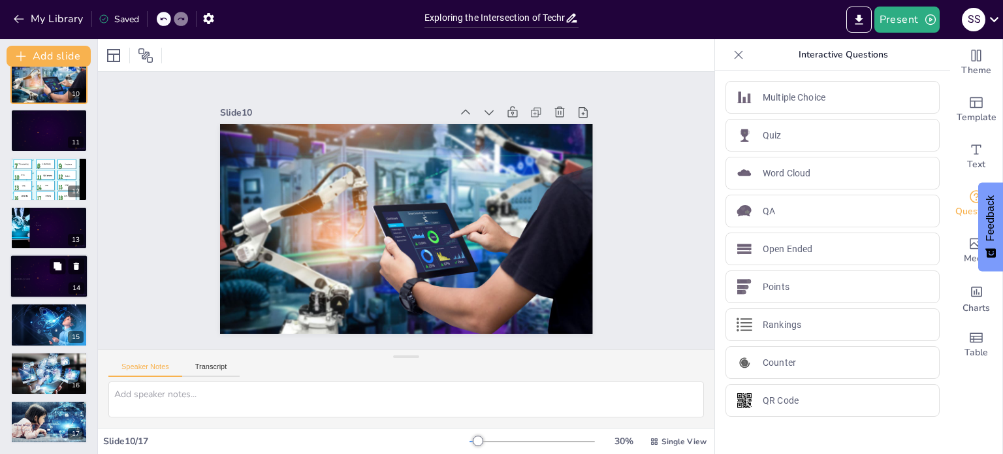
click at [48, 274] on p "Time to discuss" at bounding box center [49, 274] width 71 height 4
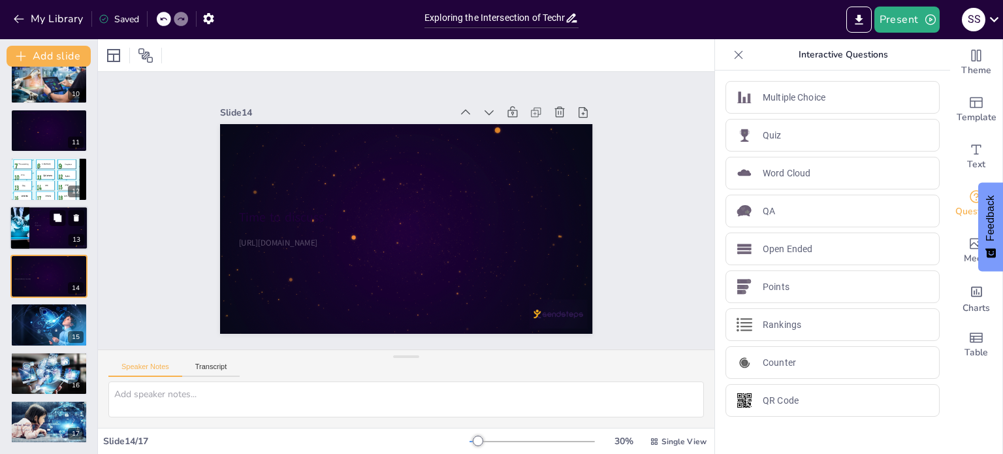
click at [47, 229] on div at bounding box center [49, 228] width 78 height 44
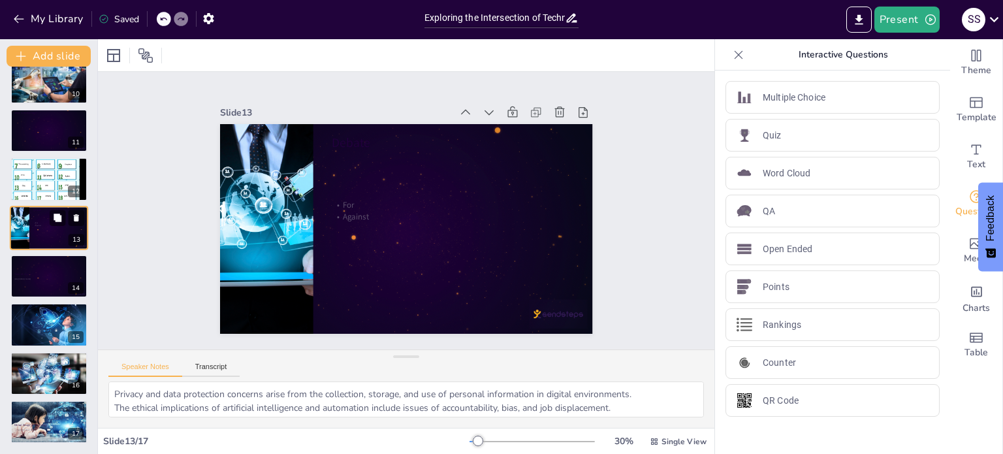
scroll to position [420, 0]
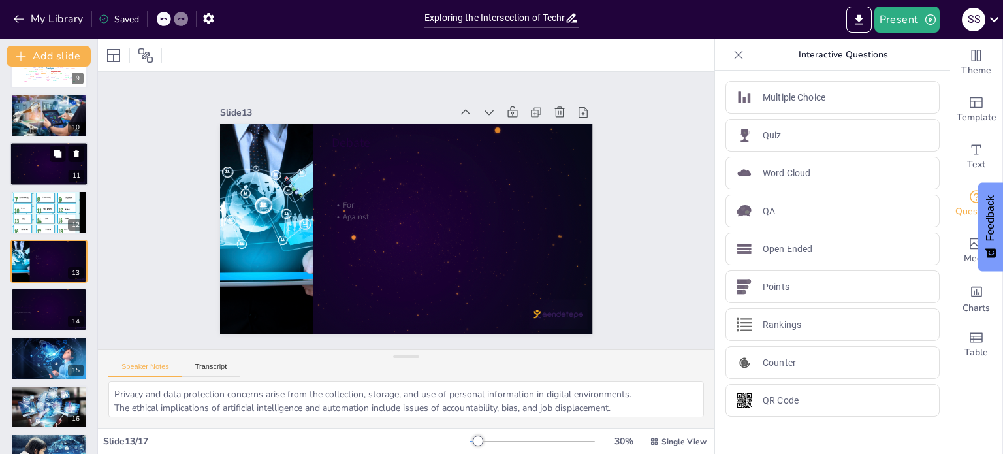
click at [43, 162] on div at bounding box center [49, 166] width 71 height 34
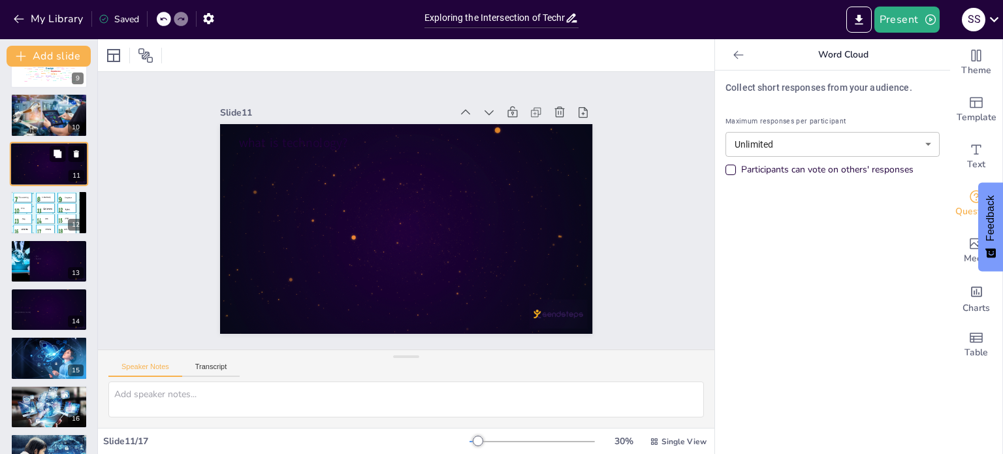
scroll to position [324, 0]
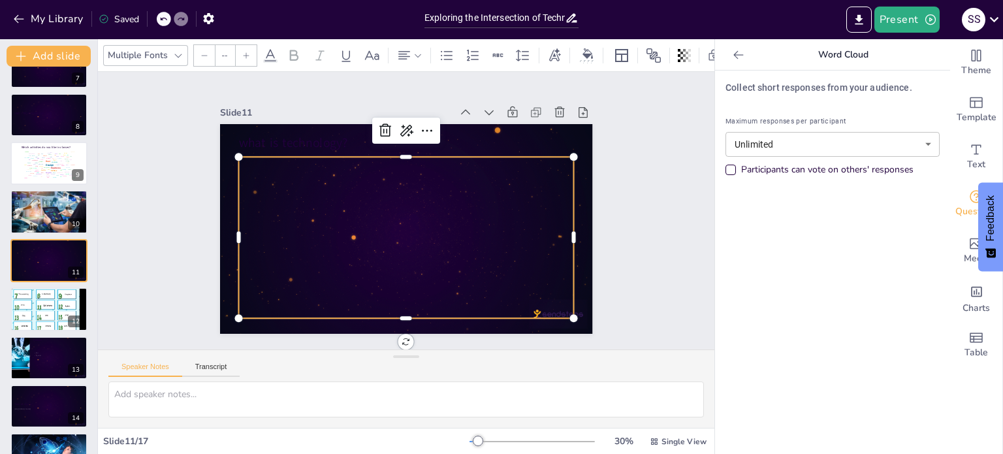
click at [330, 176] on div at bounding box center [401, 236] width 362 height 227
click at [271, 59] on span at bounding box center [270, 60] width 14 height 3
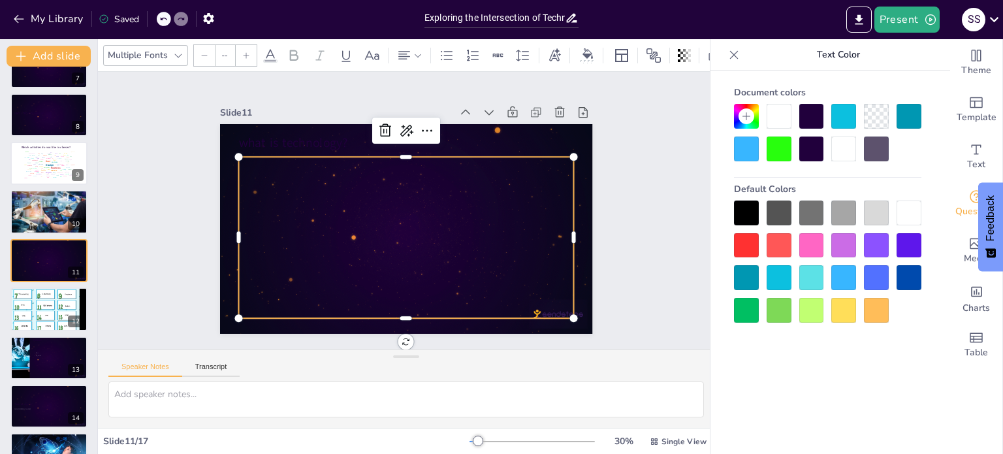
click at [813, 314] on div at bounding box center [811, 310] width 25 height 25
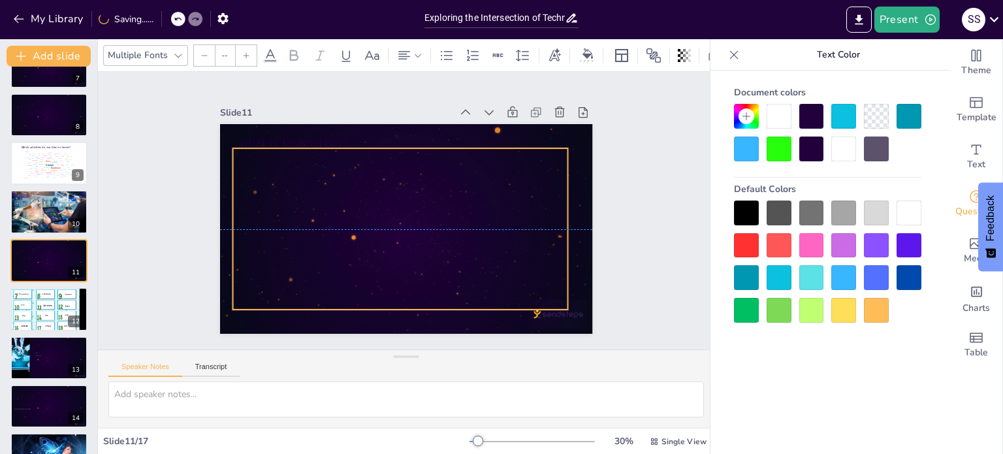
drag, startPoint x: 452, startPoint y: 247, endPoint x: 446, endPoint y: 237, distance: 11.4
click at [446, 237] on div at bounding box center [400, 228] width 336 height 161
click at [388, 208] on div at bounding box center [394, 226] width 369 height 257
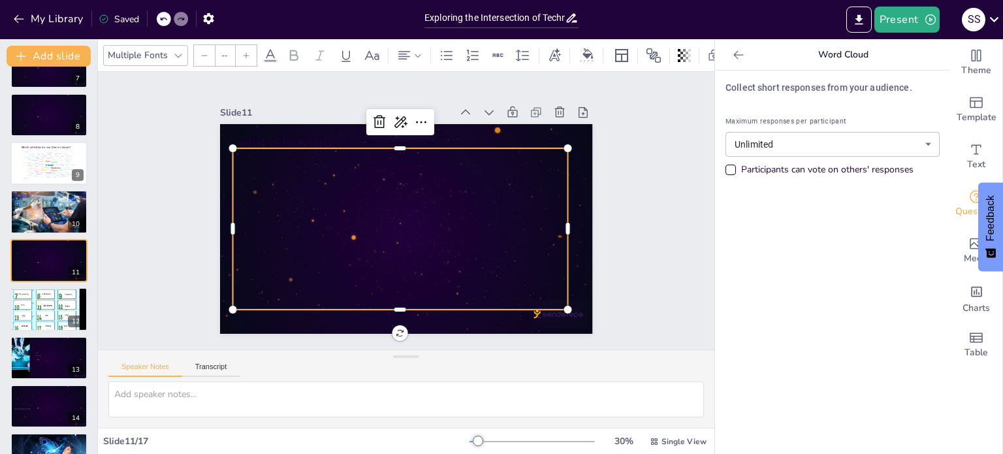
click at [346, 208] on div at bounding box center [398, 228] width 351 height 195
click at [266, 48] on icon at bounding box center [270, 56] width 16 height 16
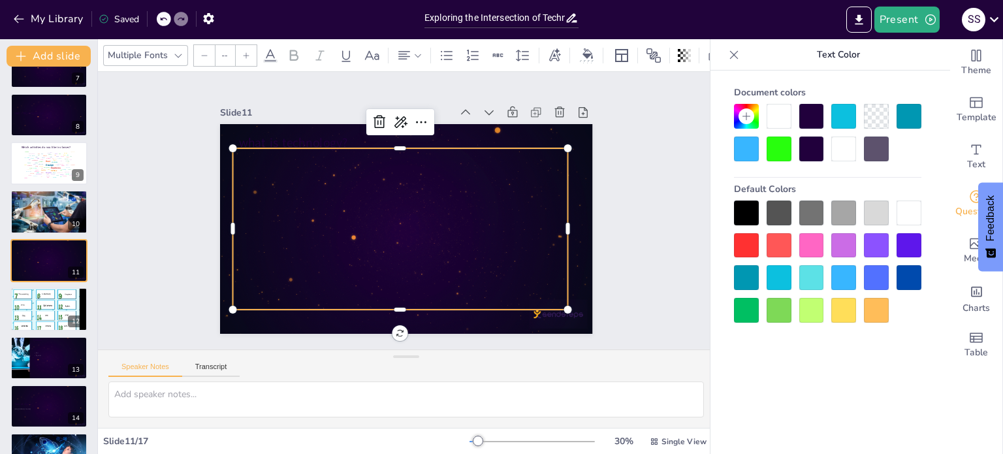
click at [781, 310] on div at bounding box center [778, 310] width 25 height 25
click at [407, 209] on div at bounding box center [398, 228] width 351 height 195
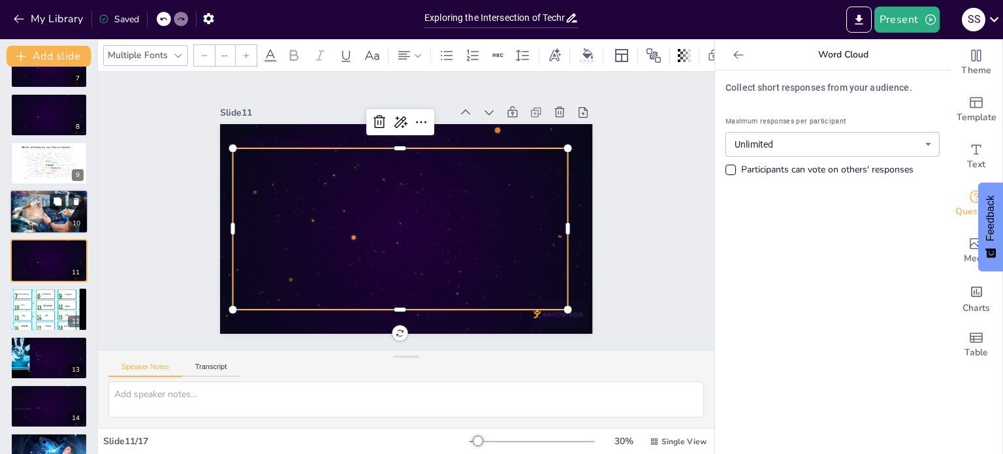
click at [55, 206] on button at bounding box center [58, 202] width 16 height 16
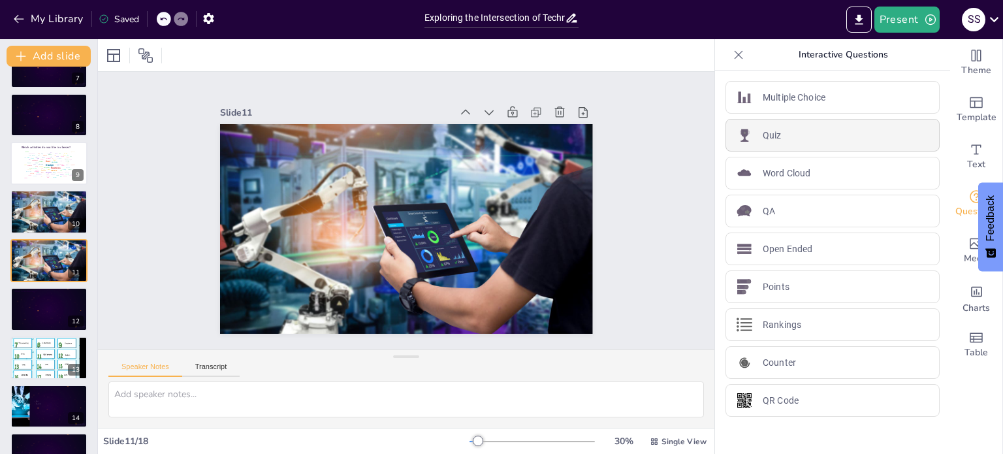
click at [781, 135] on div "Quiz" at bounding box center [832, 135] width 214 height 33
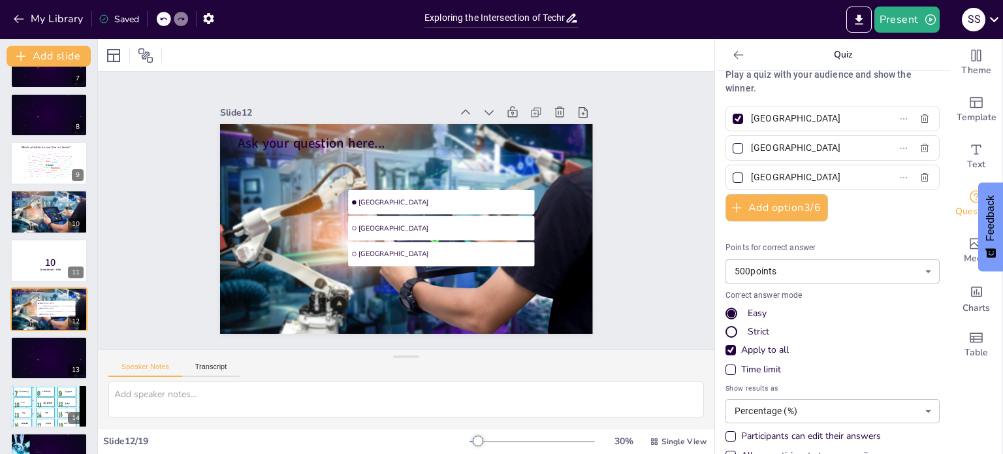
scroll to position [0, 0]
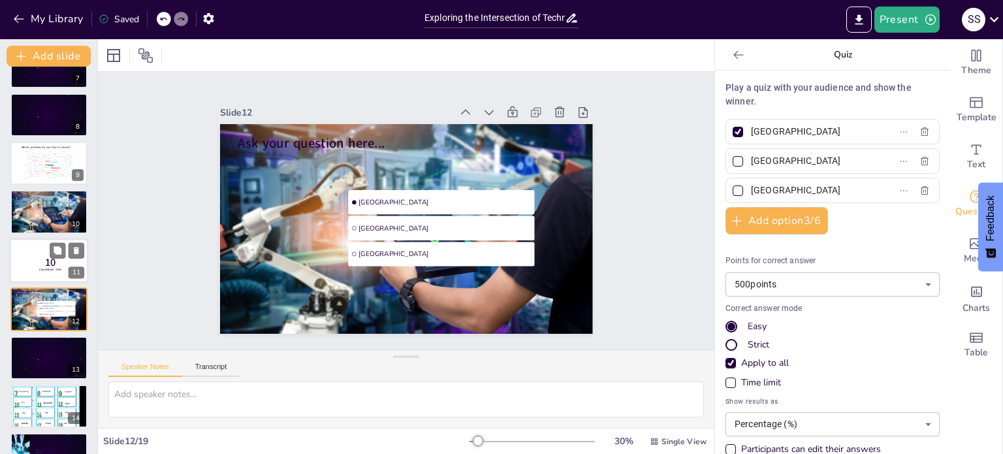
click at [49, 265] on span "10" at bounding box center [50, 262] width 11 height 14
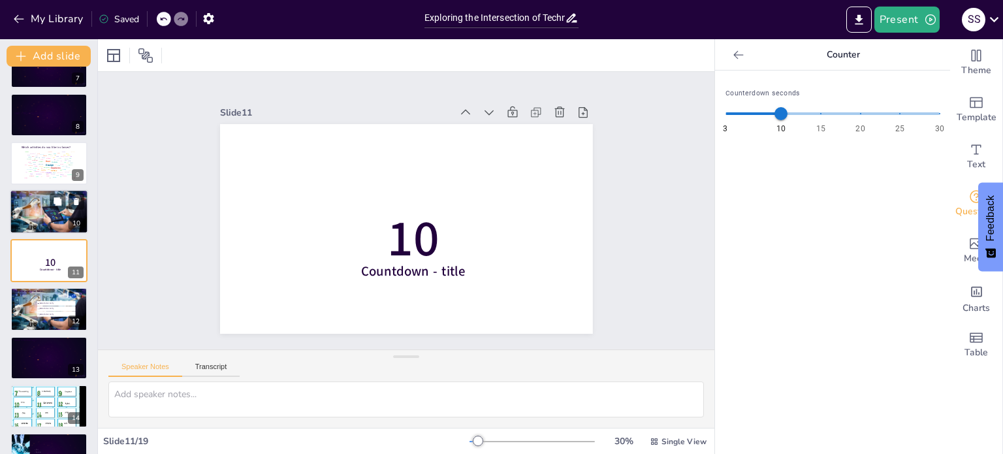
click at [33, 212] on div at bounding box center [49, 211] width 78 height 52
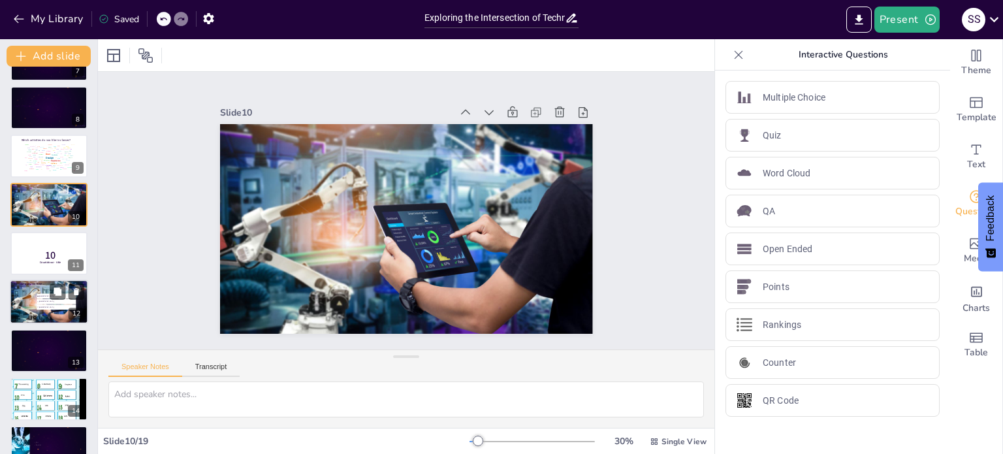
scroll to position [406, 0]
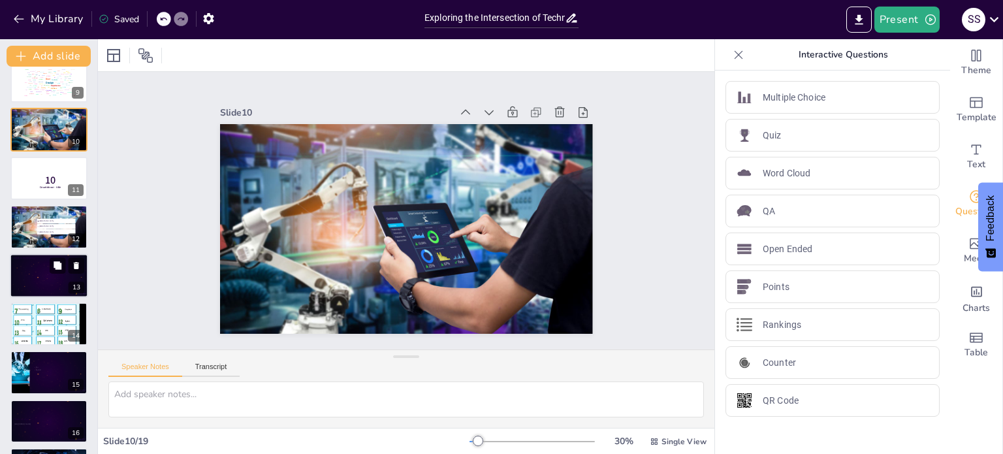
click at [44, 277] on div at bounding box center [47, 276] width 71 height 34
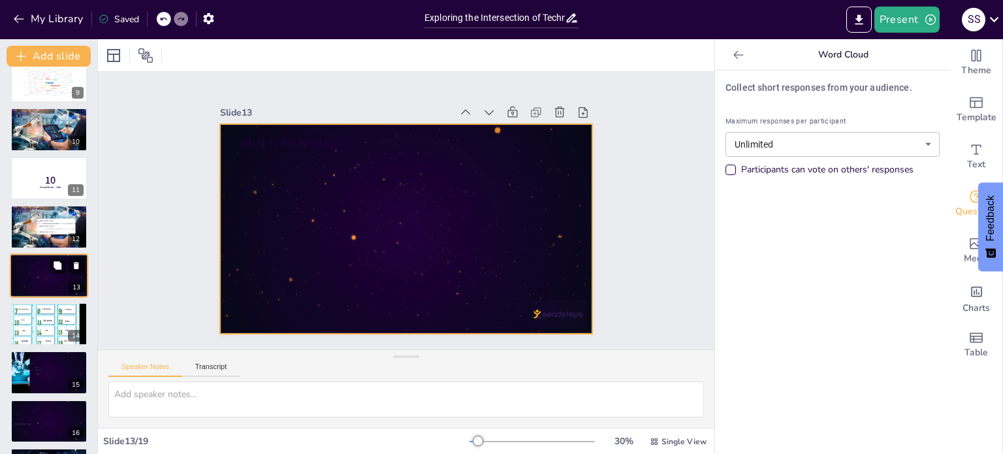
scroll to position [420, 0]
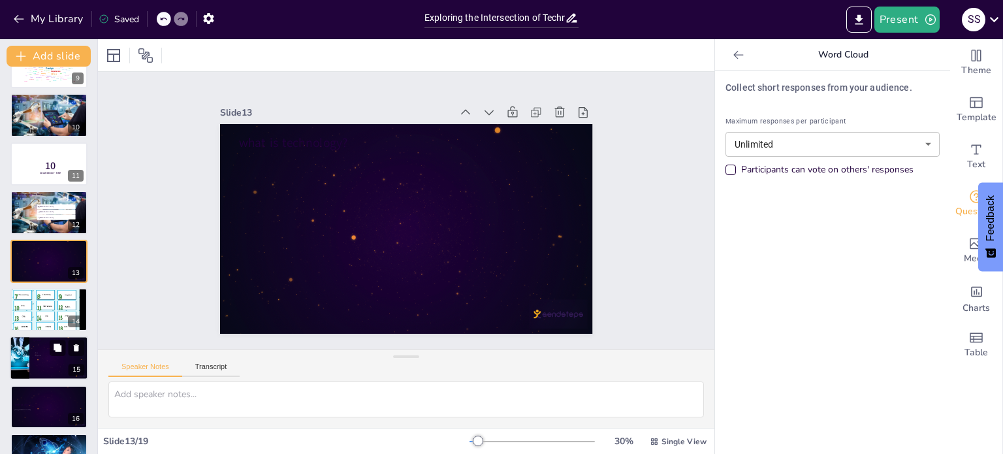
click at [68, 360] on div at bounding box center [49, 358] width 78 height 44
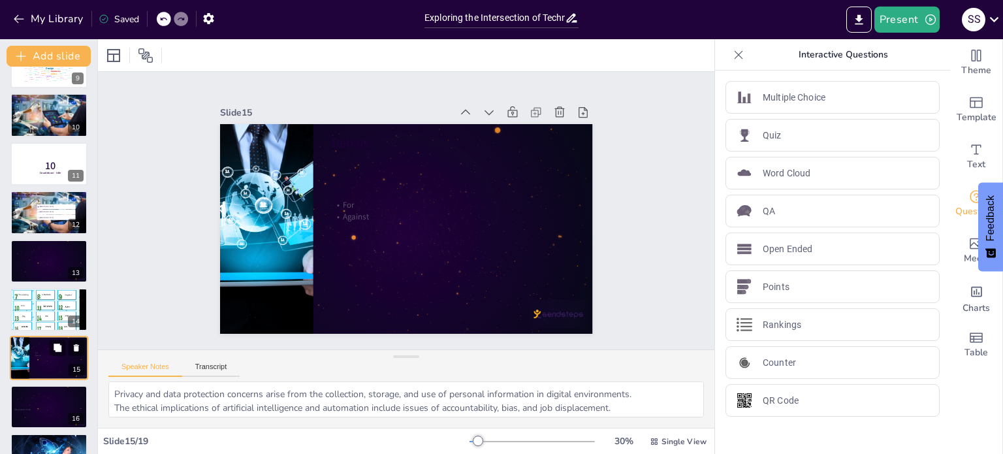
scroll to position [518, 0]
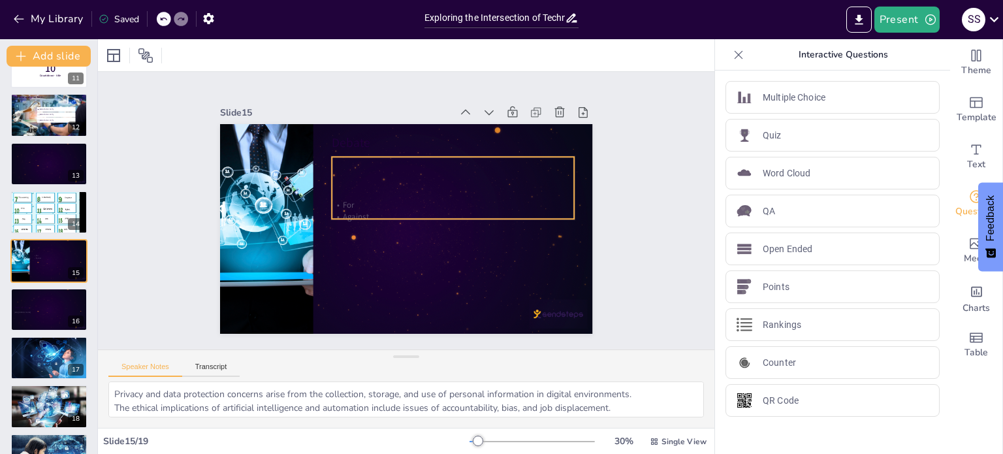
click at [337, 212] on p "Against" at bounding box center [451, 226] width 240 height 62
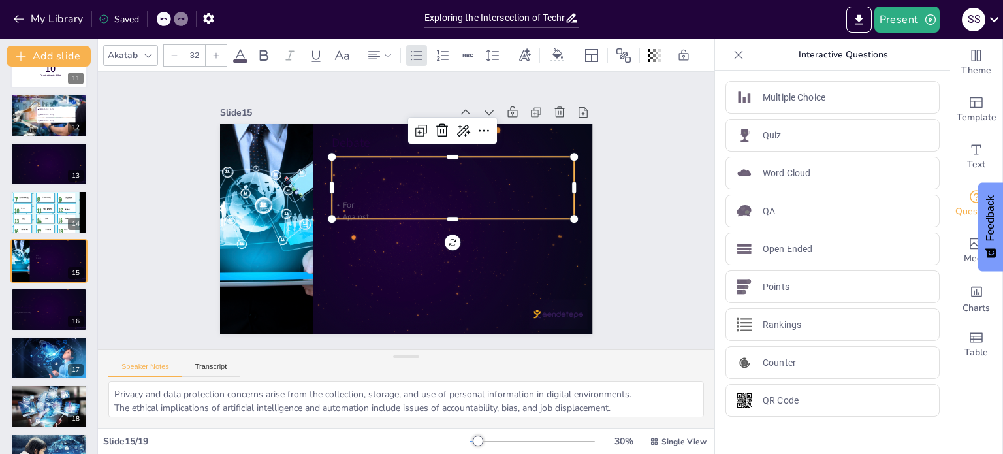
click at [244, 59] on span at bounding box center [240, 60] width 14 height 3
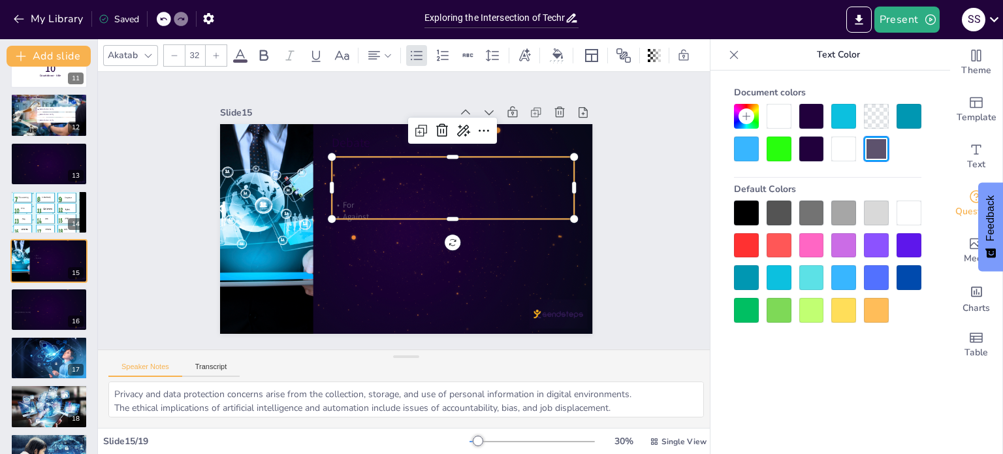
click at [772, 311] on div at bounding box center [778, 310] width 25 height 25
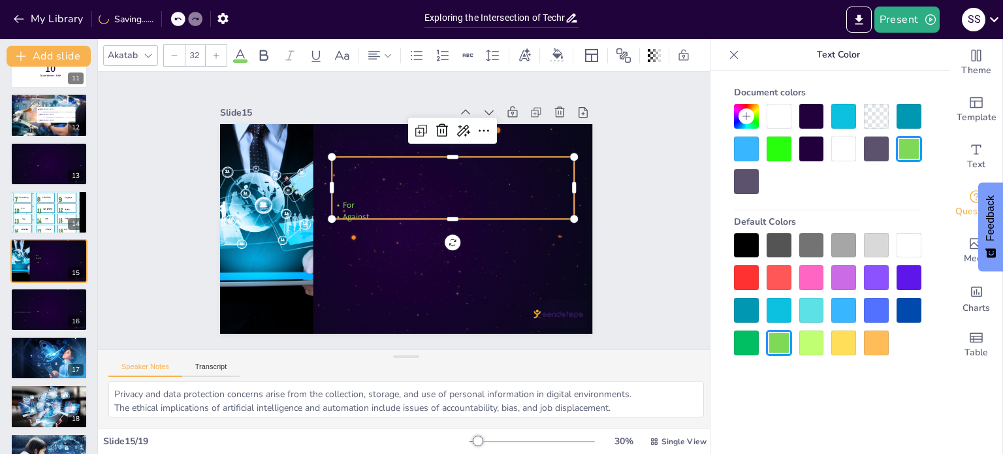
click at [214, 52] on icon at bounding box center [216, 56] width 8 height 8
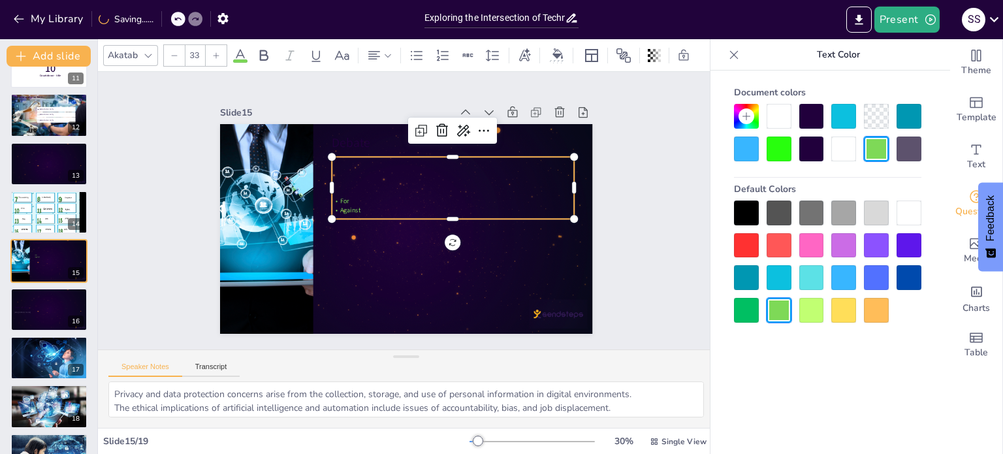
click at [214, 52] on icon at bounding box center [216, 56] width 8 height 8
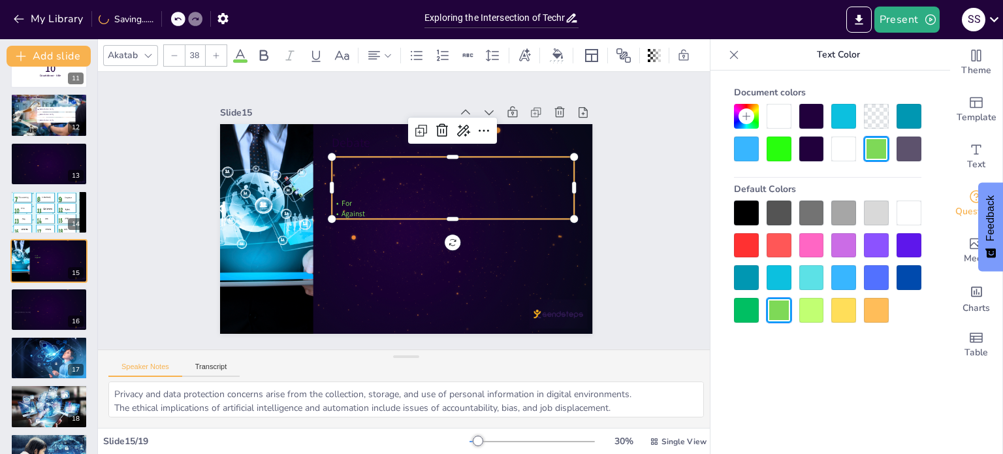
click at [214, 52] on icon at bounding box center [216, 56] width 8 height 8
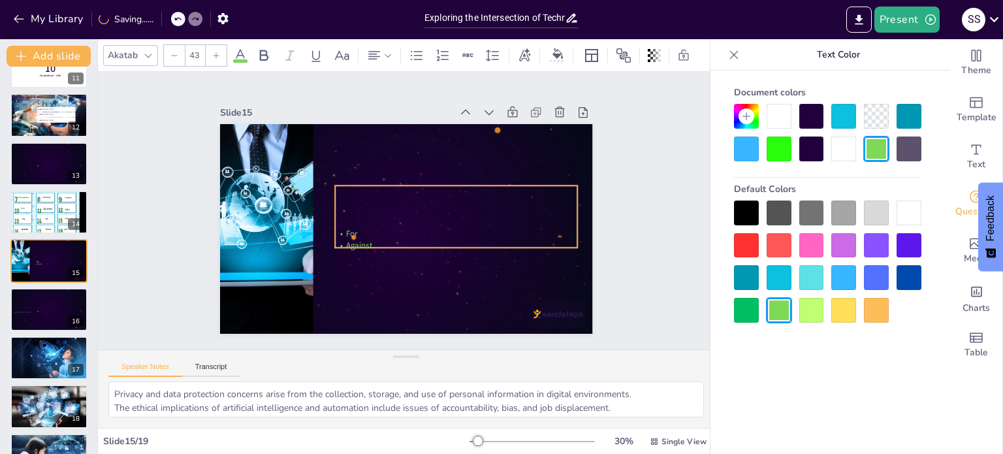
drag, startPoint x: 445, startPoint y: 211, endPoint x: 448, endPoint y: 240, distance: 28.9
click at [448, 240] on p "Against" at bounding box center [413, 271] width 171 height 188
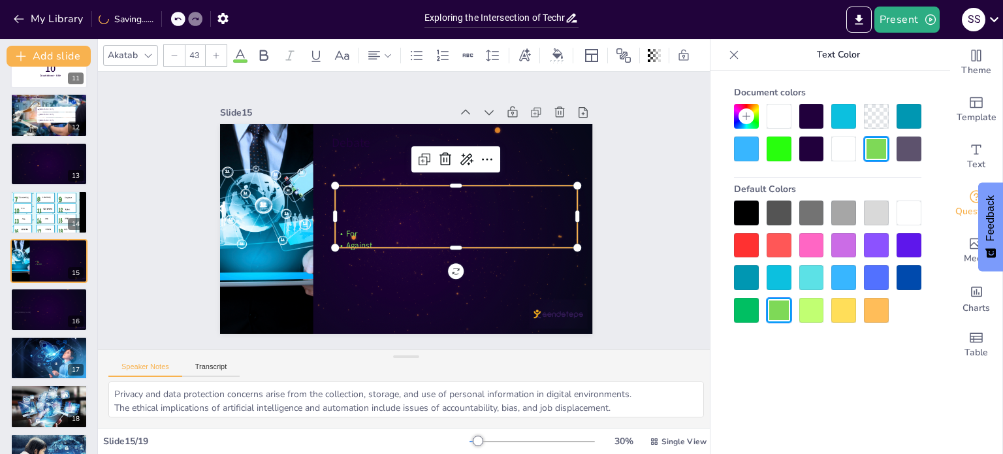
click at [396, 200] on p at bounding box center [452, 230] width 226 height 109
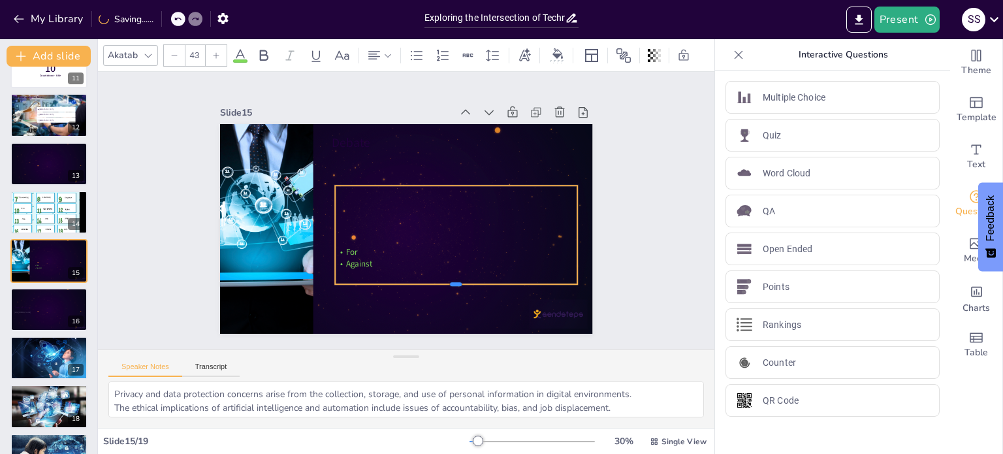
drag, startPoint x: 450, startPoint y: 245, endPoint x: 441, endPoint y: 281, distance: 37.7
click at [408, 281] on div at bounding box center [354, 287] width 108 height 225
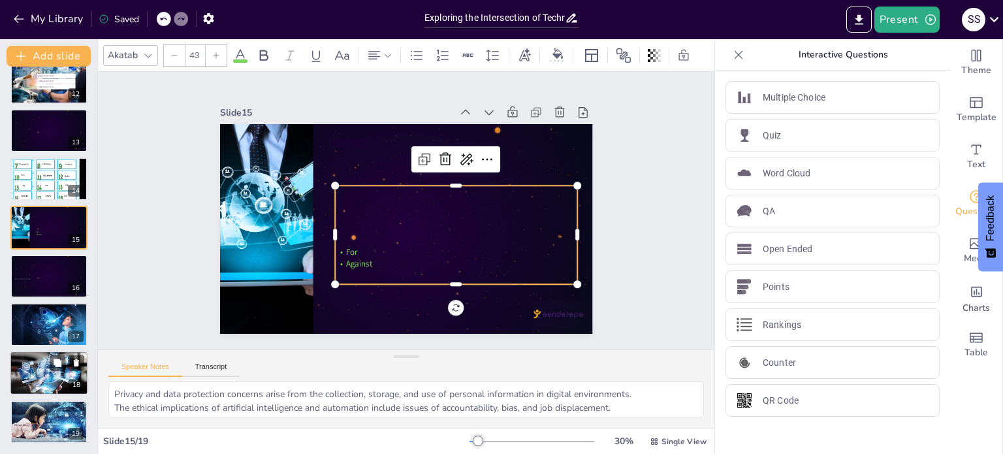
scroll to position [486, 0]
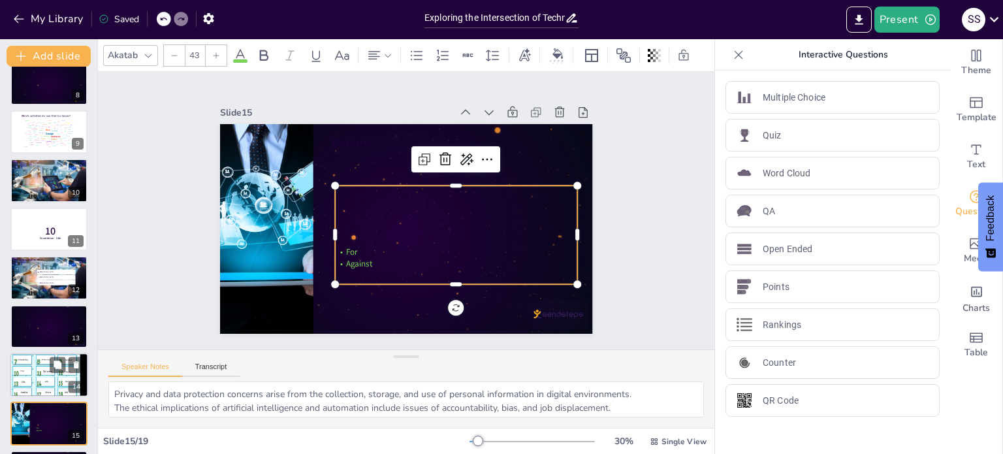
click at [54, 383] on div at bounding box center [49, 375] width 78 height 84
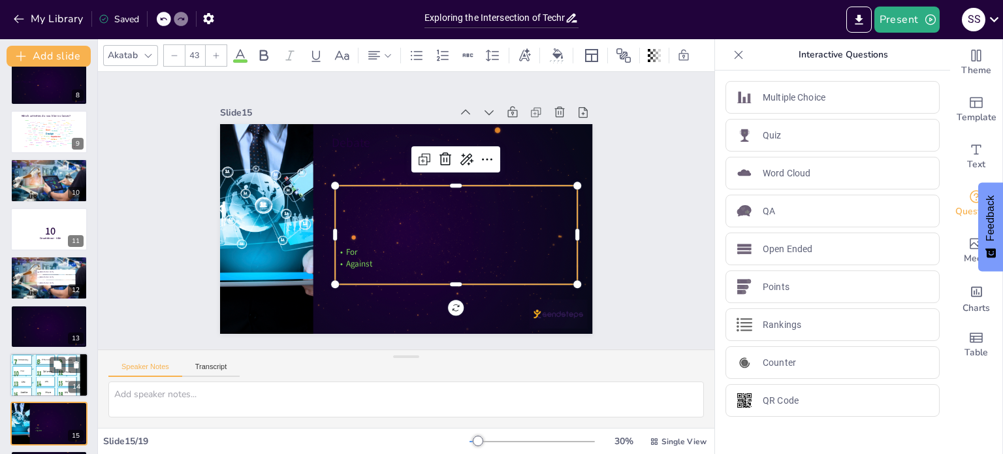
scroll to position [469, 0]
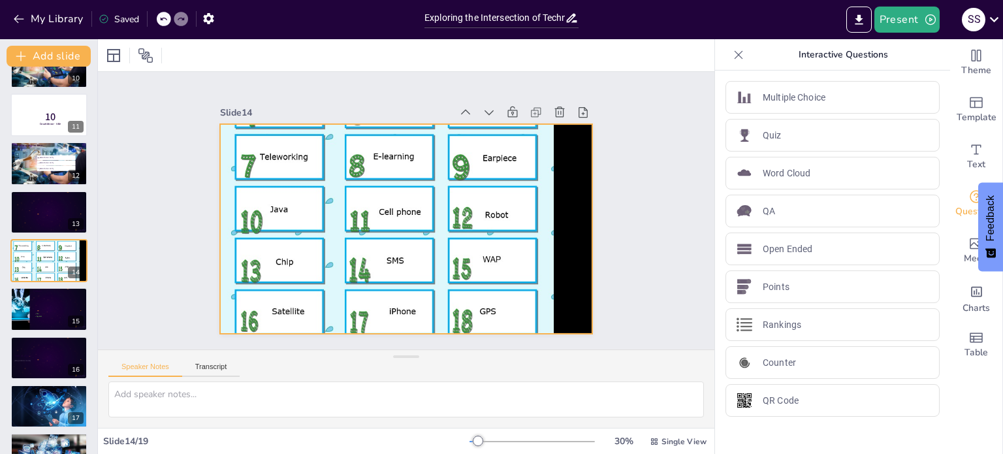
click at [405, 251] on div at bounding box center [404, 228] width 412 height 435
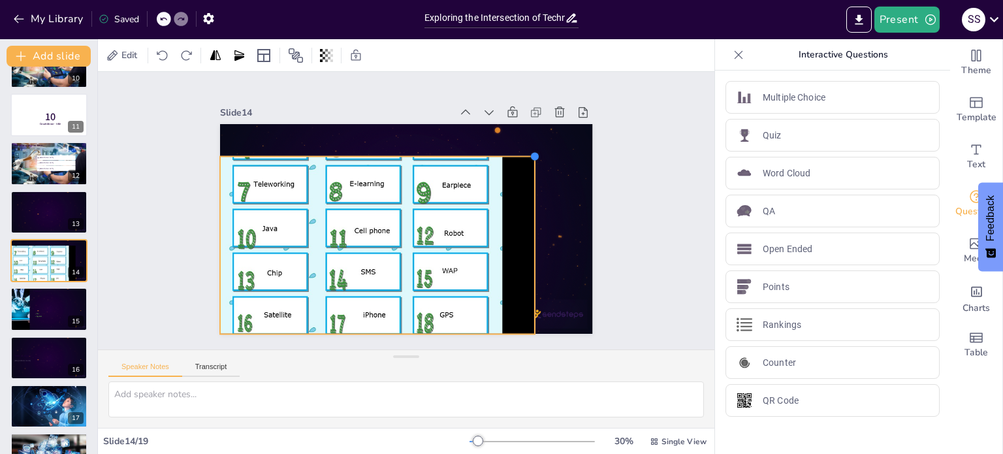
drag, startPoint x: 582, startPoint y: 119, endPoint x: 525, endPoint y: 160, distance: 70.3
click at [525, 160] on div at bounding box center [393, 224] width 417 height 405
drag, startPoint x: 372, startPoint y: 234, endPoint x: 409, endPoint y: 204, distance: 47.3
click at [396, 217] on div at bounding box center [371, 237] width 378 height 395
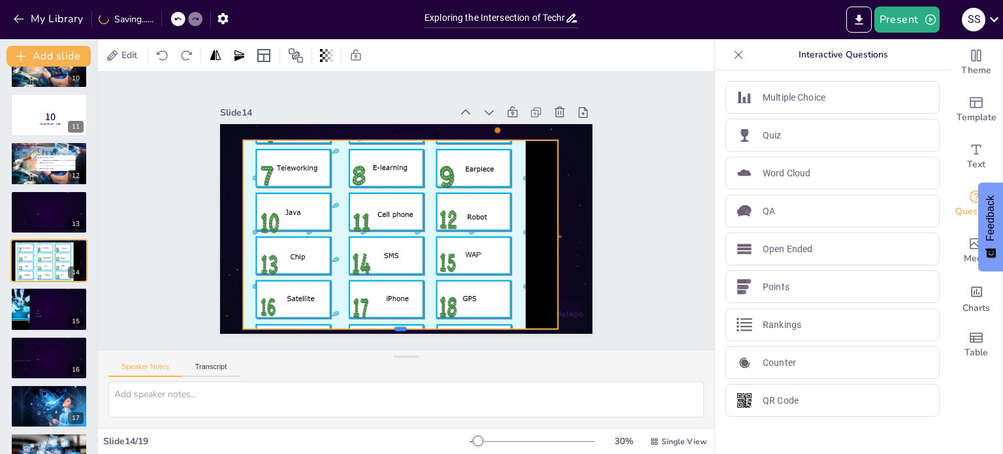
drag, startPoint x: 388, startPoint y: 315, endPoint x: 392, endPoint y: 321, distance: 7.4
click at [392, 326] on div at bounding box center [387, 332] width 315 height 43
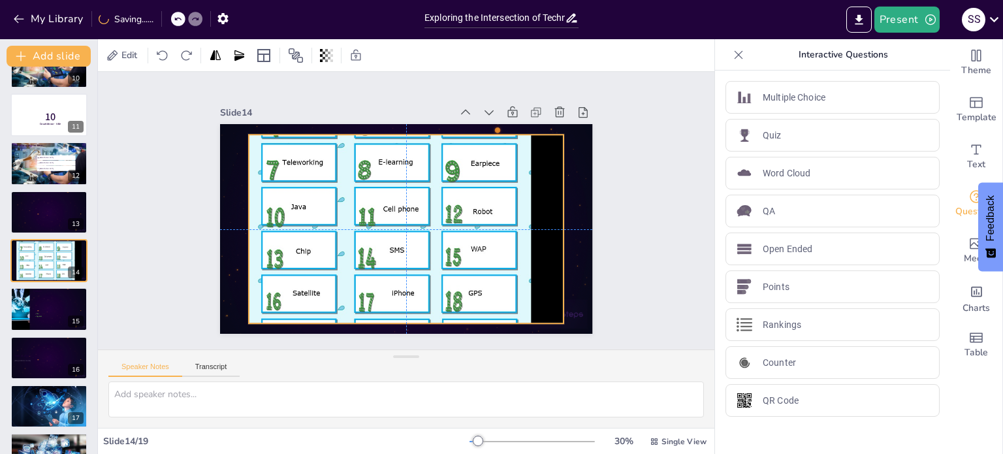
drag, startPoint x: 375, startPoint y: 198, endPoint x: 381, endPoint y: 193, distance: 8.8
click at [381, 193] on div at bounding box center [404, 223] width 349 height 368
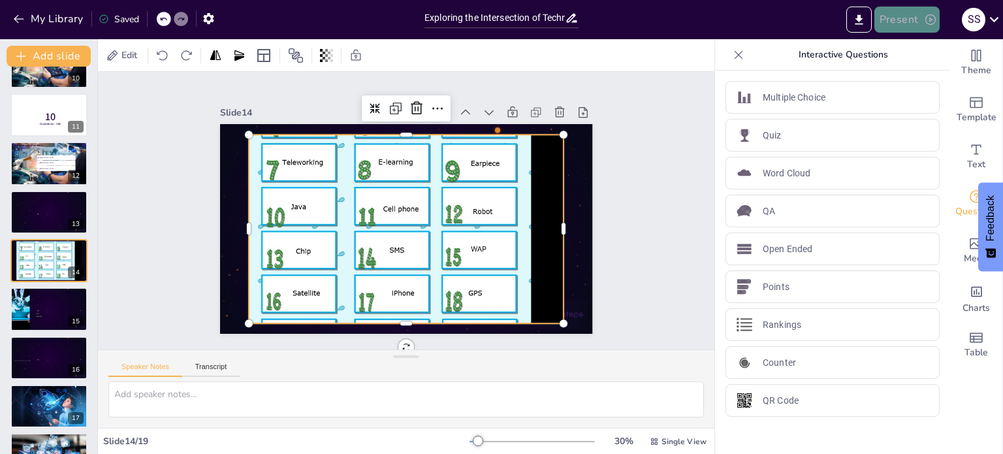
click at [902, 20] on button "Present" at bounding box center [906, 20] width 65 height 26
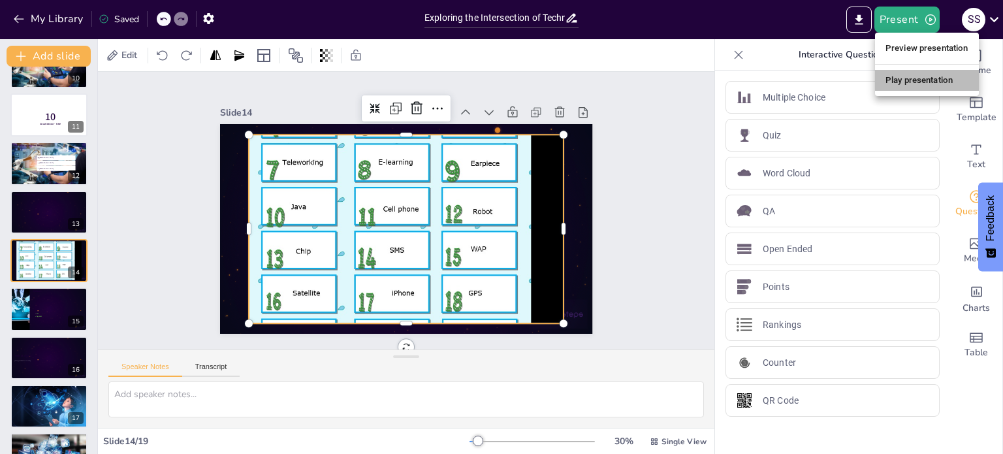
click at [931, 87] on li "Play presentation" at bounding box center [927, 80] width 104 height 21
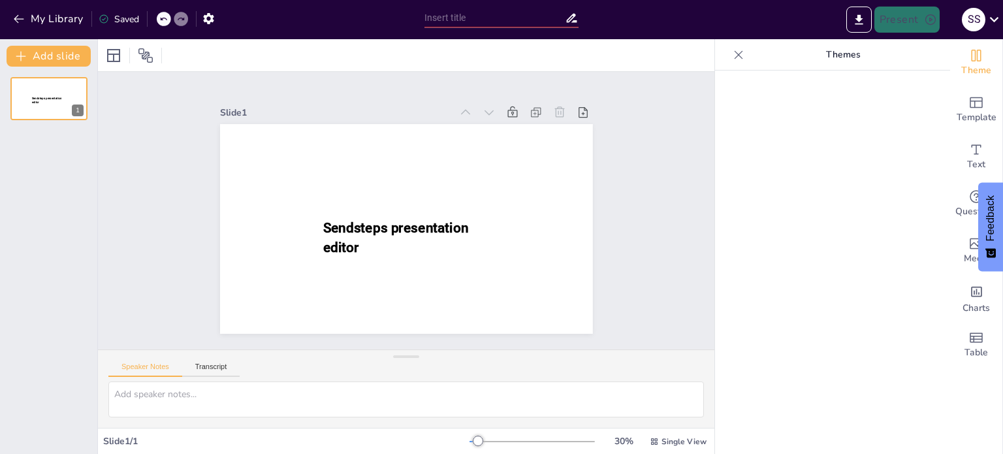
type input "Exploring the Intersection of Technology and Ethics"
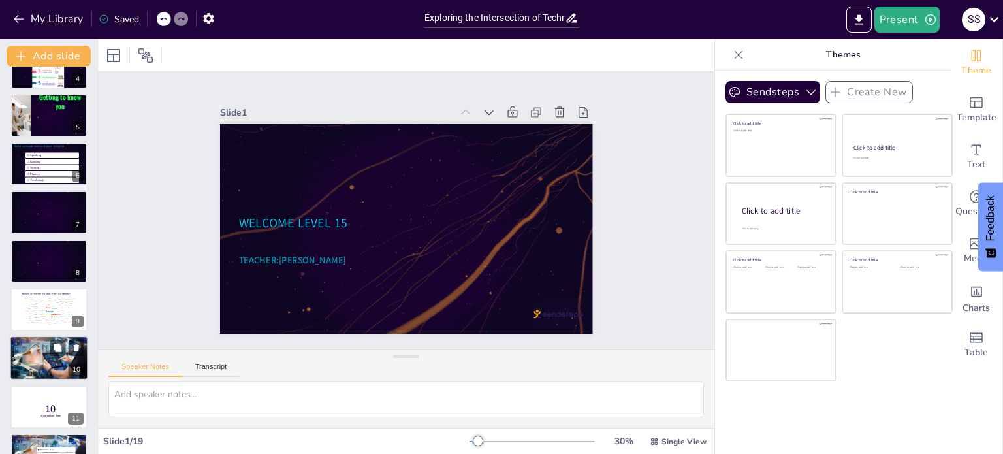
scroll to position [131, 0]
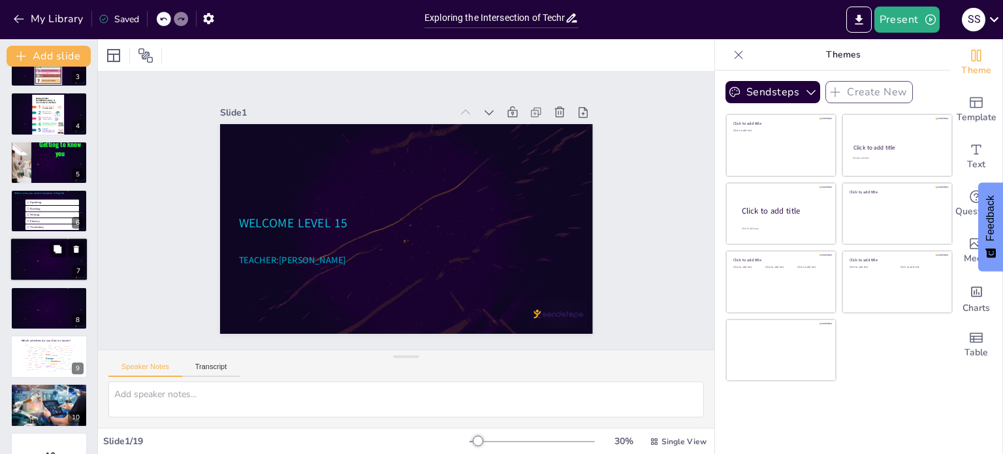
click at [47, 251] on div at bounding box center [49, 260] width 78 height 44
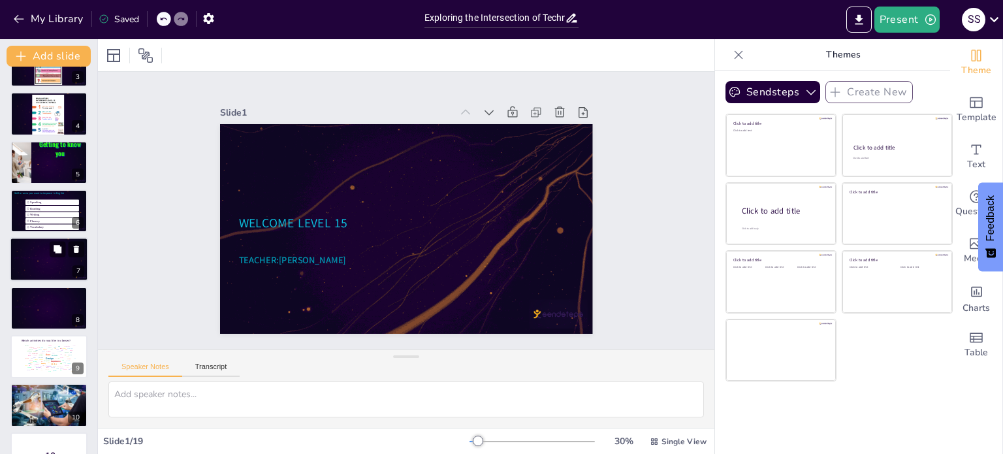
click at [47, 251] on div at bounding box center [49, 260] width 78 height 44
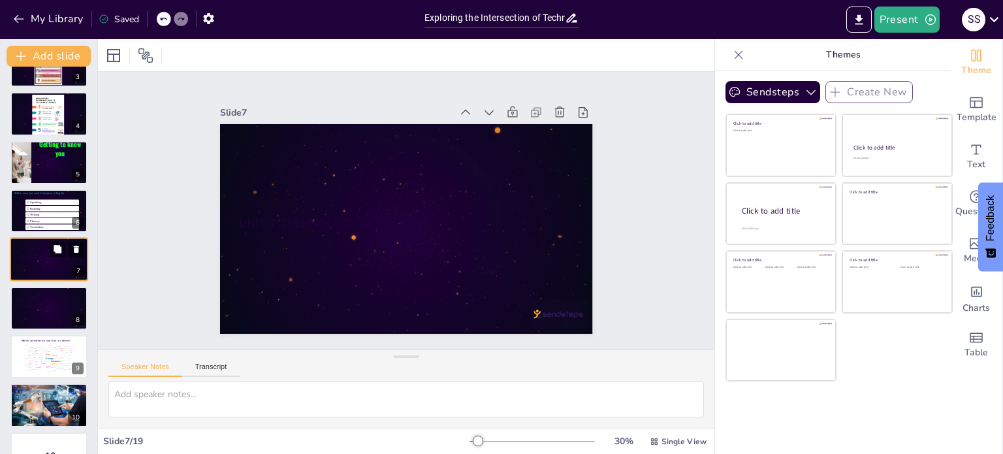
scroll to position [130, 0]
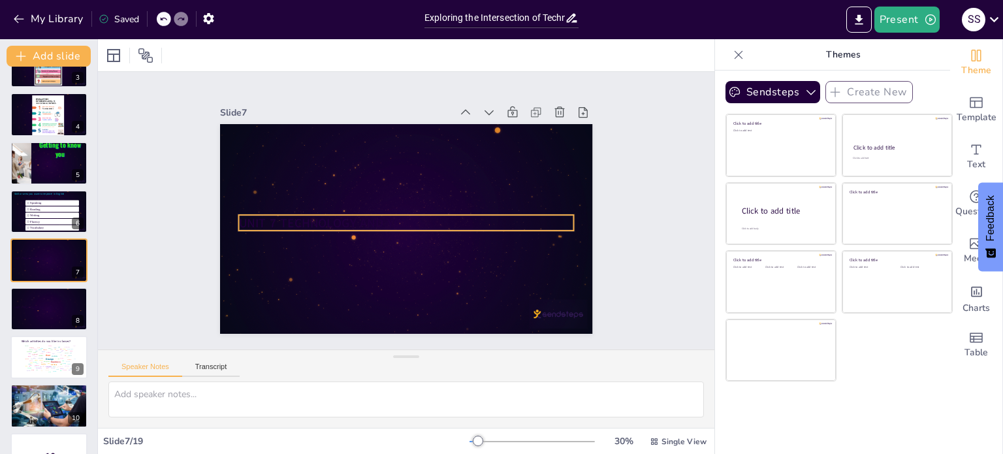
click at [303, 214] on strong "UNIT 7 TECHNOLOGY AND YOU" at bounding box center [324, 222] width 172 height 17
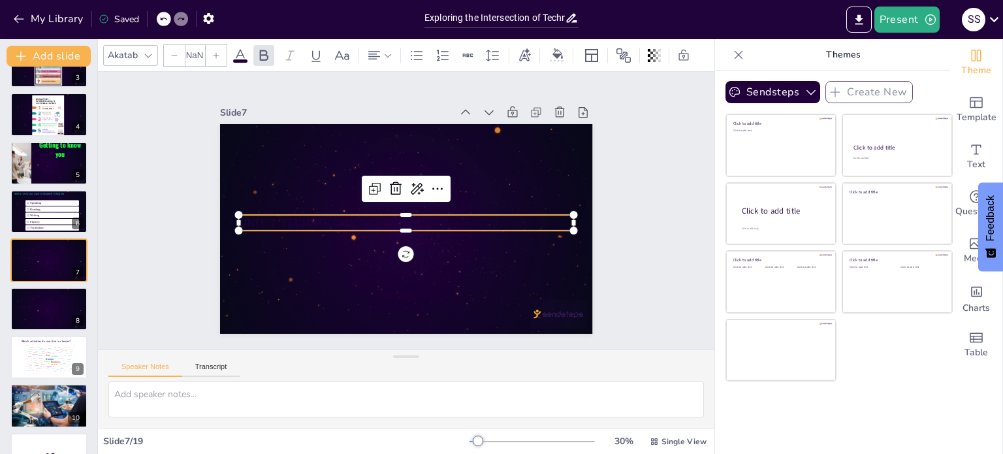
type input "48"
click at [236, 48] on icon at bounding box center [240, 56] width 16 height 16
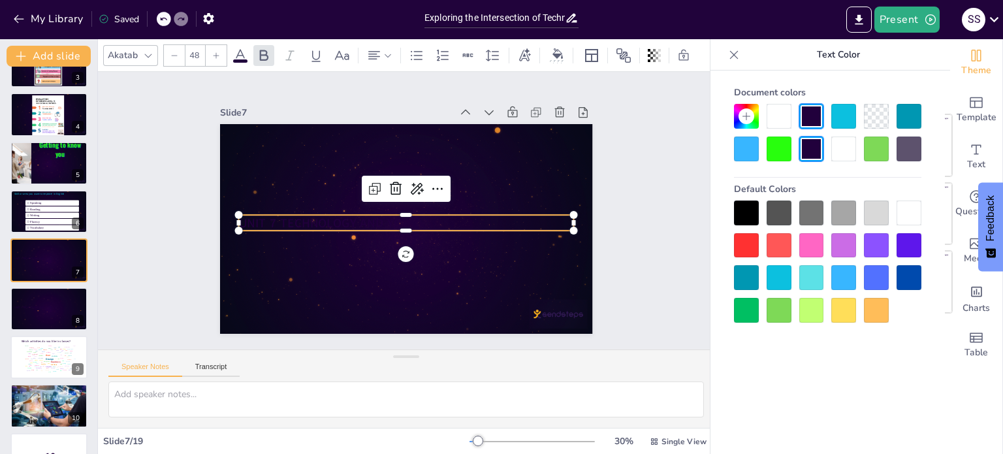
click at [779, 309] on div at bounding box center [778, 310] width 25 height 25
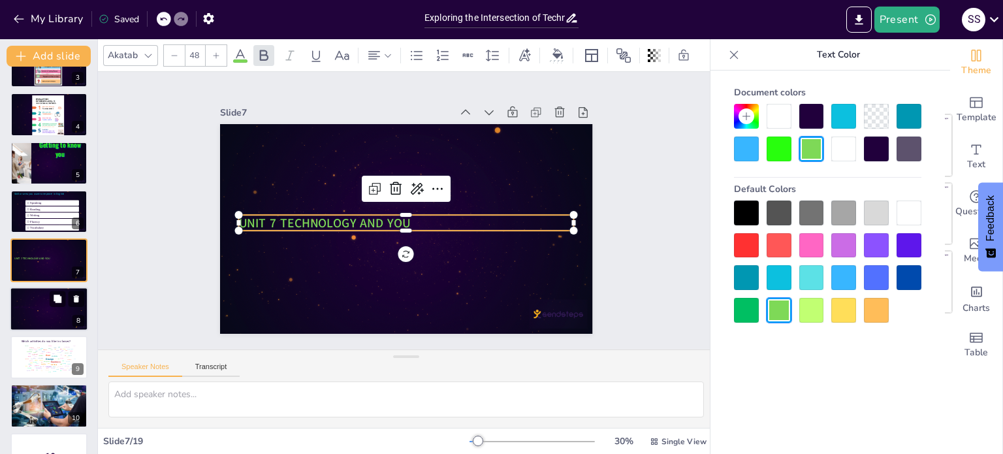
click at [37, 309] on div at bounding box center [49, 309] width 78 height 44
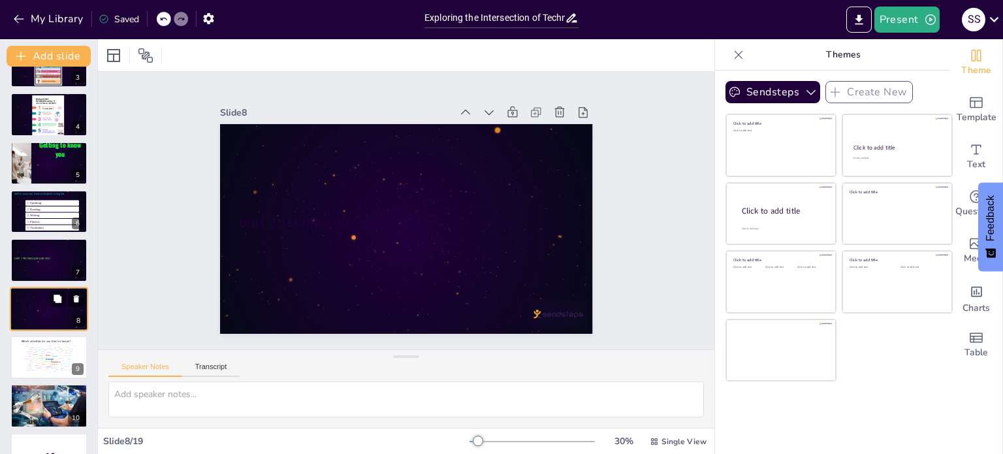
scroll to position [178, 0]
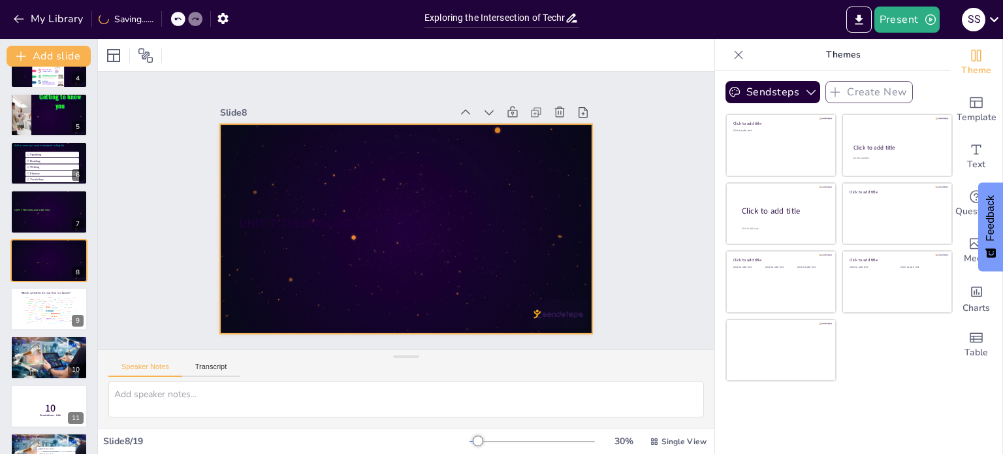
click at [349, 196] on div at bounding box center [406, 229] width 373 height 210
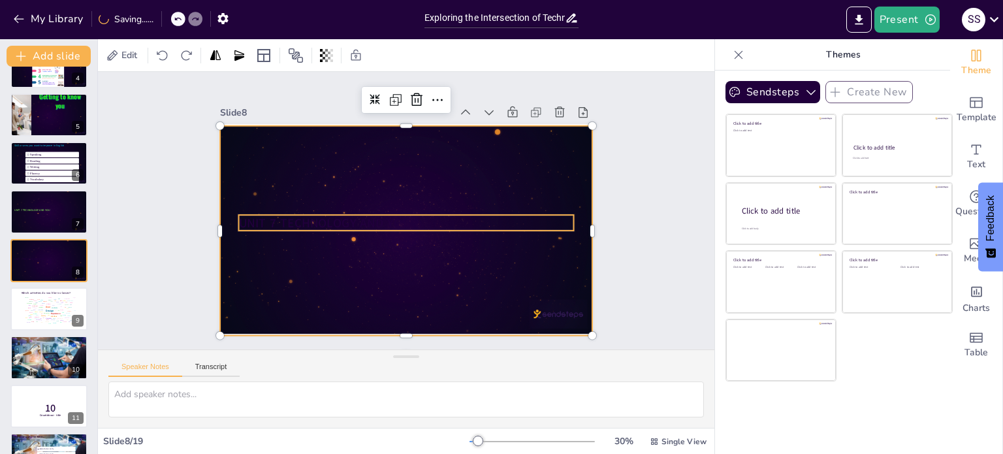
click at [343, 225] on div "UNIT 7 TECHNOLOGY AND YOU" at bounding box center [406, 229] width 373 height 210
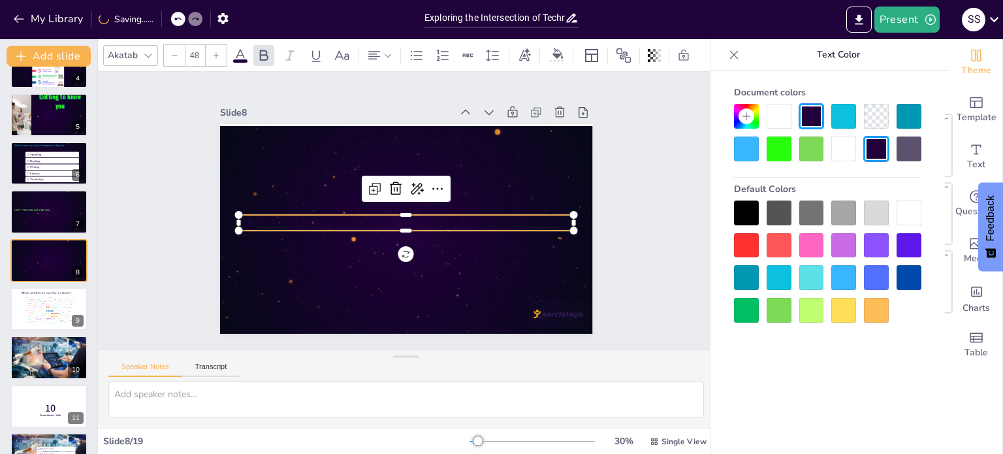
click at [780, 315] on div at bounding box center [778, 310] width 25 height 25
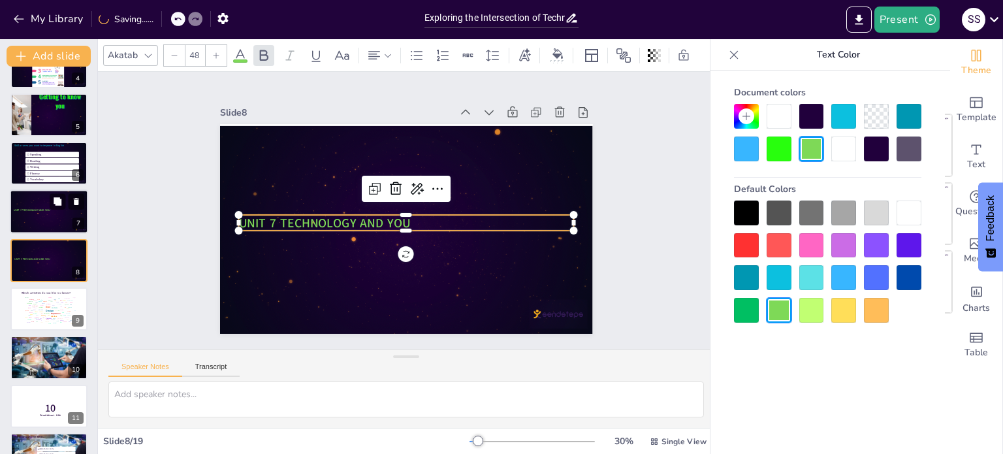
click at [38, 218] on div at bounding box center [49, 212] width 78 height 44
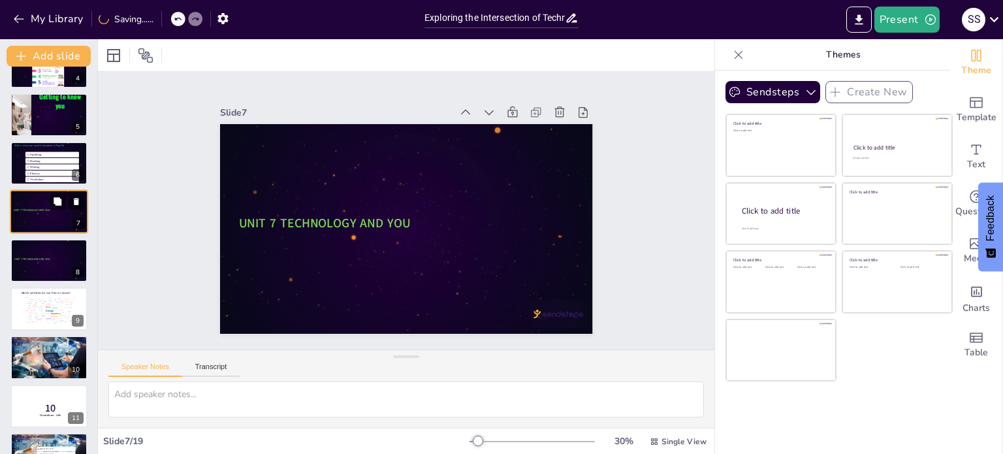
scroll to position [130, 0]
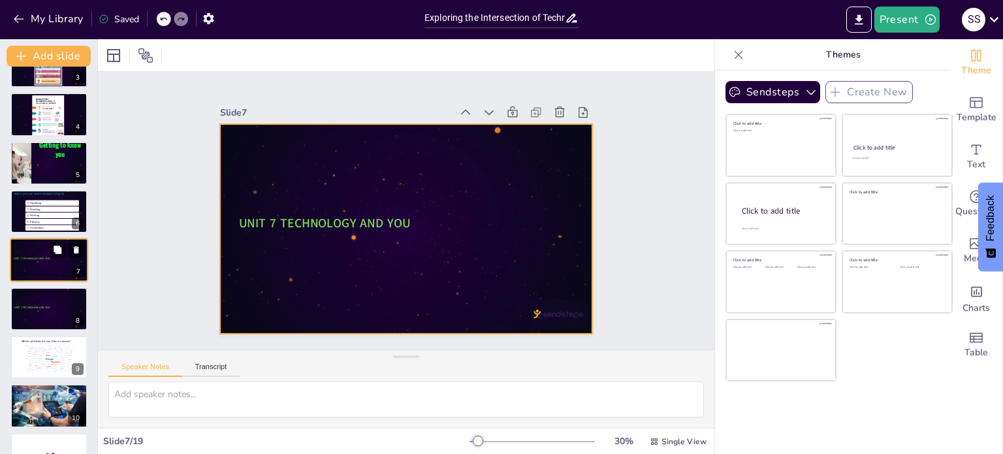
click at [43, 261] on div at bounding box center [49, 260] width 78 height 44
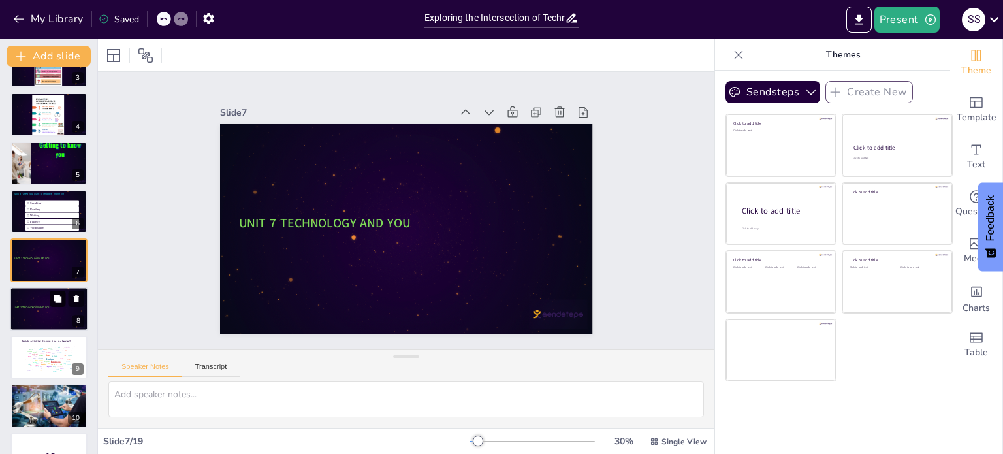
click at [55, 306] on button at bounding box center [58, 299] width 16 height 16
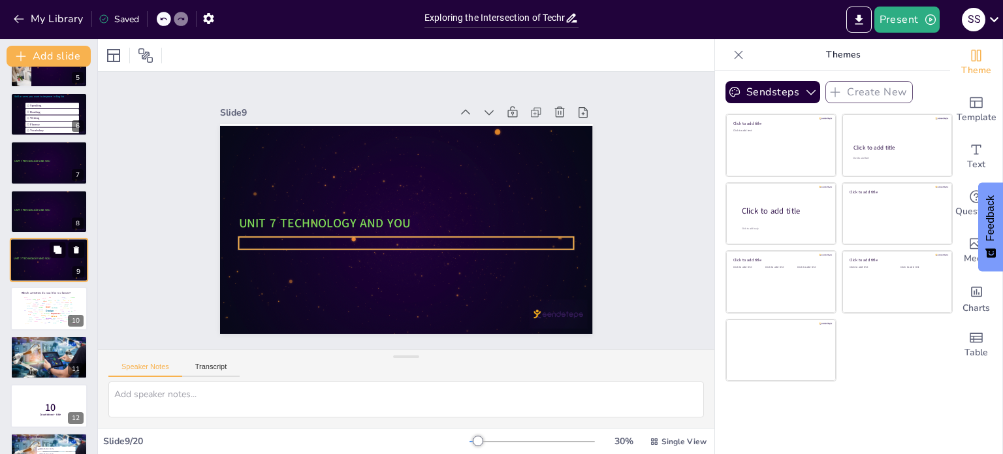
click at [63, 262] on div at bounding box center [49, 263] width 71 height 3
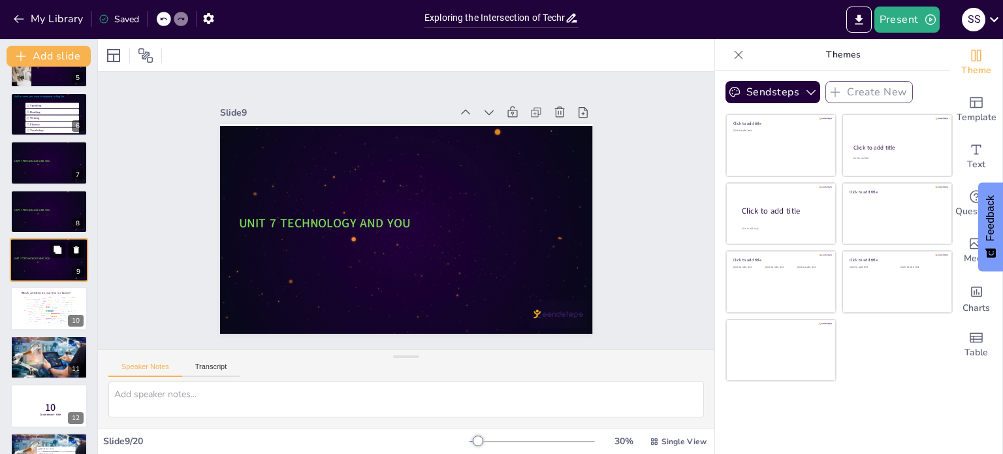
click at [79, 250] on icon at bounding box center [76, 249] width 9 height 9
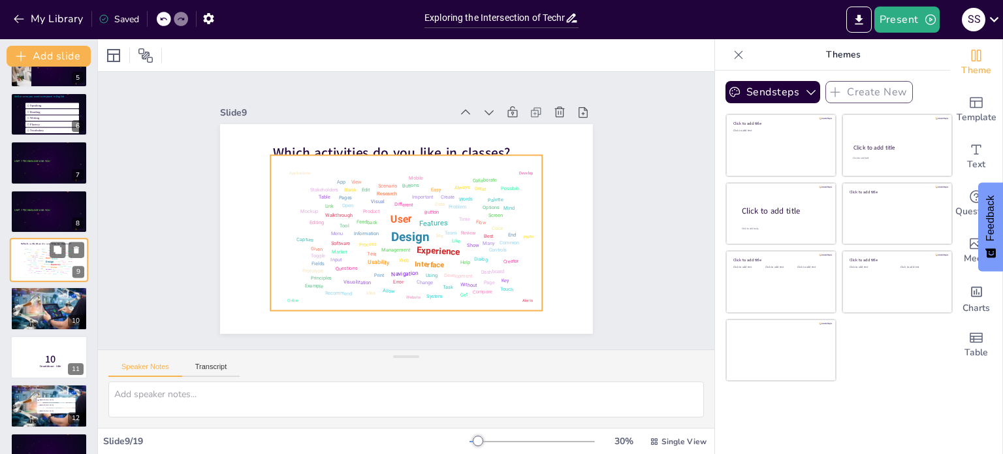
drag, startPoint x: 24, startPoint y: 264, endPoint x: 26, endPoint y: 217, distance: 47.0
click at [29, 249] on div "Design User Experience Interface Features Navigation Usability Test Process Inf…" at bounding box center [49, 260] width 55 height 31
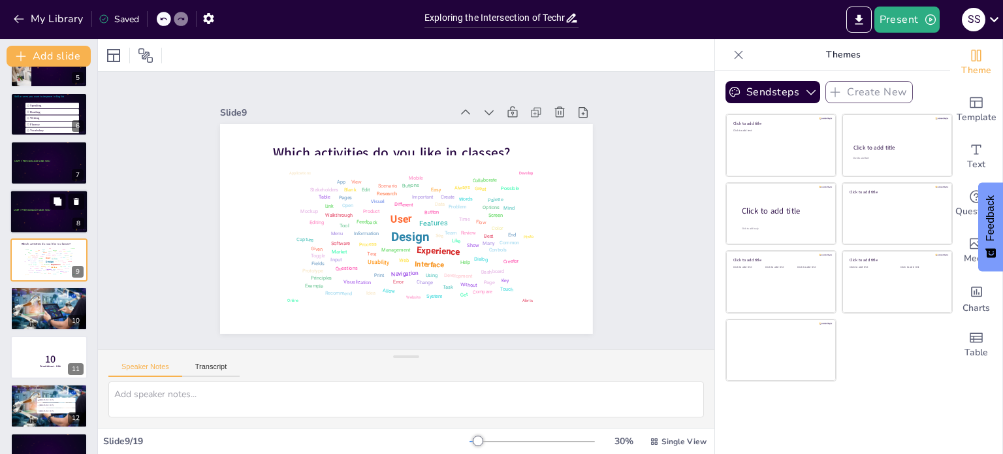
scroll to position [217, 0]
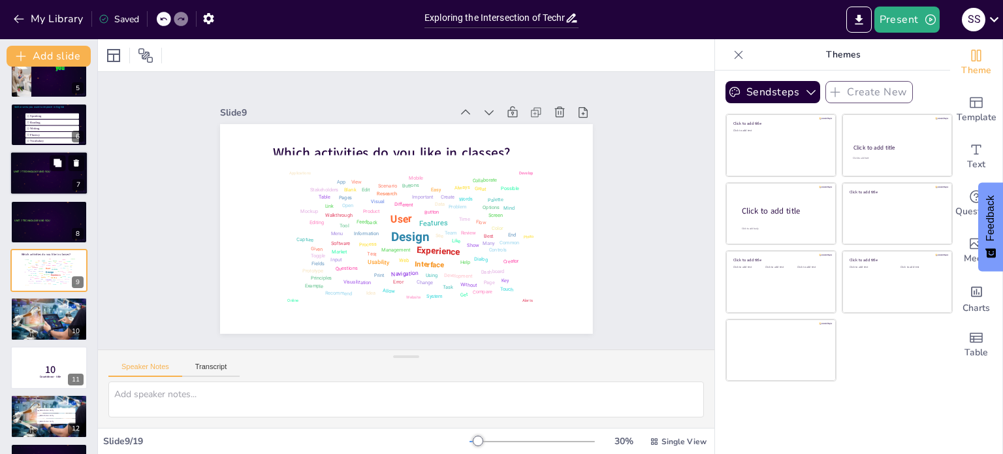
drag, startPoint x: 26, startPoint y: 217, endPoint x: 27, endPoint y: 183, distance: 34.0
click at [27, 183] on div "WELCOME LEVEL 15 TEACHER:SANDRA ÀBREGO 1 GENERAL INSTRUCTIONS 2 3 4 Getting to …" at bounding box center [48, 318] width 97 height 917
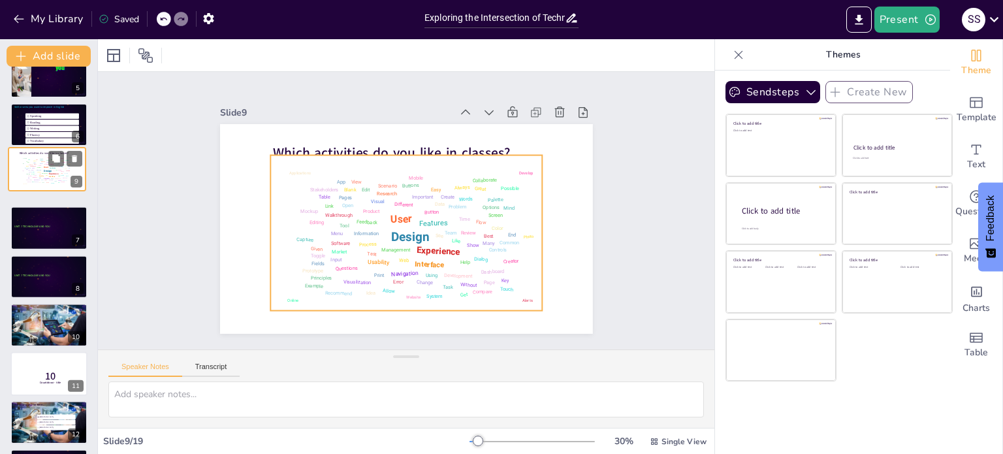
drag, startPoint x: 31, startPoint y: 276, endPoint x: 31, endPoint y: 170, distance: 105.8
click at [31, 170] on div "Design User Experience Interface Features Navigation Usability Test Process Inf…" at bounding box center [47, 170] width 55 height 31
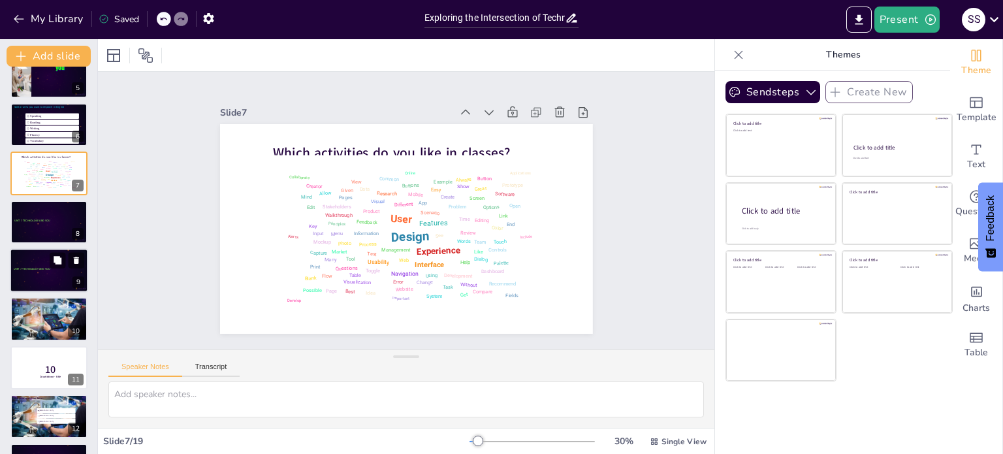
scroll to position [184, 0]
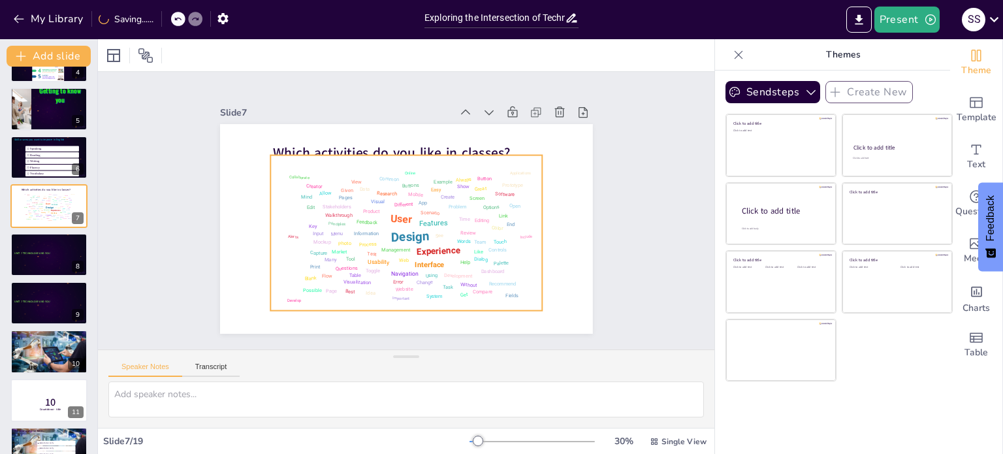
click at [390, 194] on div "Design User Experience Interface Features Navigation Usability Test Process Inf…" at bounding box center [406, 233] width 264 height 148
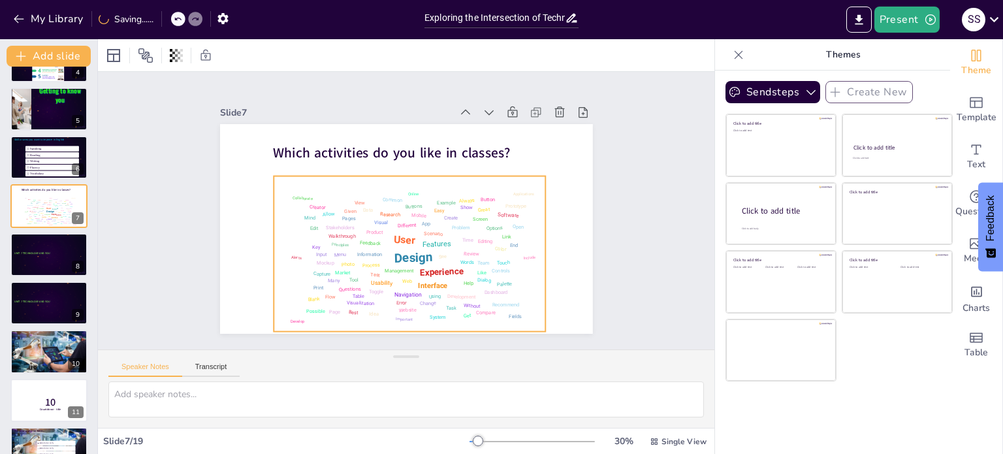
drag, startPoint x: 501, startPoint y: 189, endPoint x: 504, endPoint y: 210, distance: 21.1
click at [504, 212] on div "Software" at bounding box center [508, 215] width 22 height 7
click at [533, 176] on div "Design User Experience Interface Features Navigation Usability Test Process Inf…" at bounding box center [410, 253] width 272 height 155
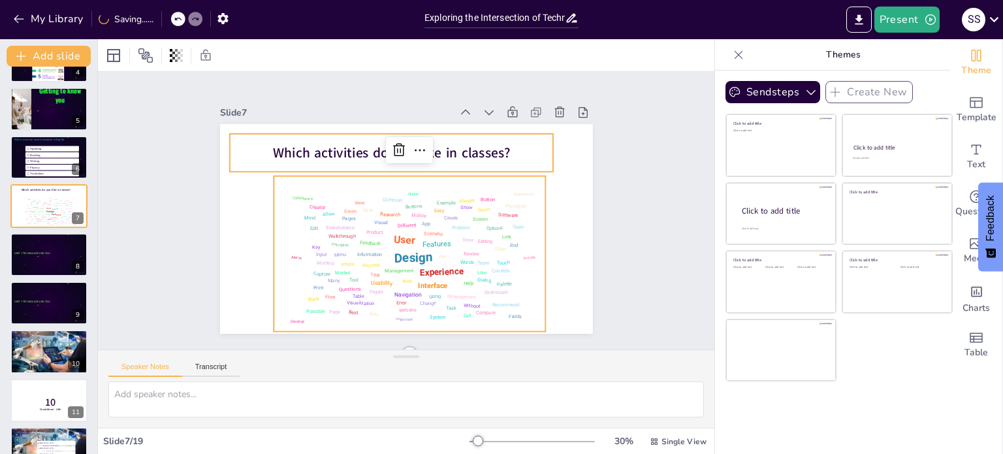
click at [452, 157] on span "Which activities do you like in classes?" at bounding box center [391, 153] width 237 height 19
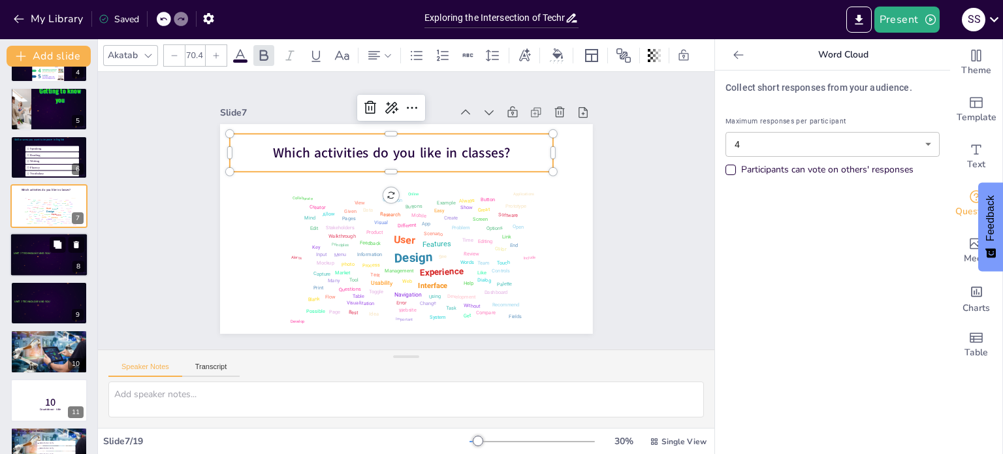
click at [42, 263] on div at bounding box center [49, 254] width 78 height 44
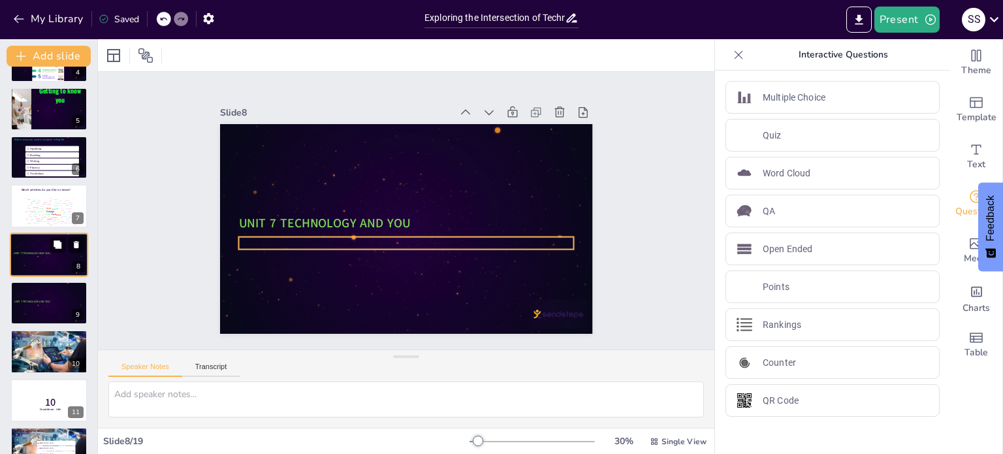
click at [42, 259] on div at bounding box center [49, 257] width 71 height 3
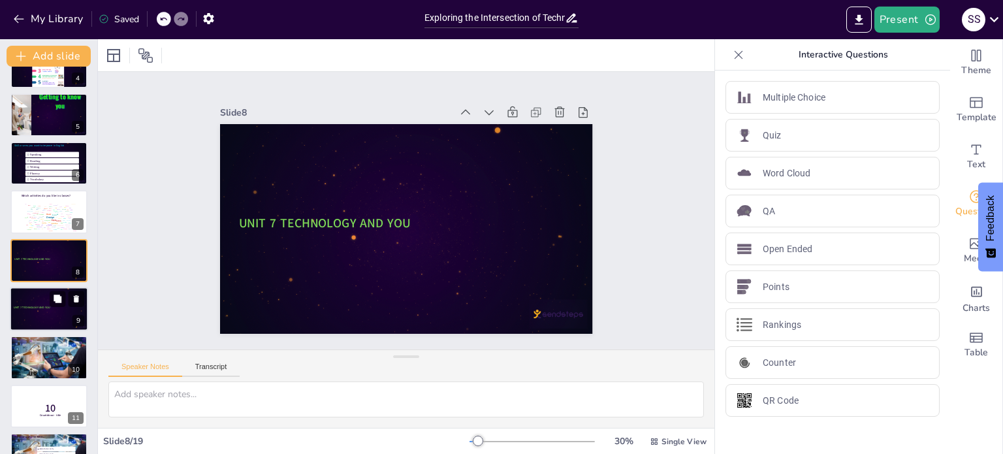
click at [39, 302] on div at bounding box center [49, 309] width 78 height 44
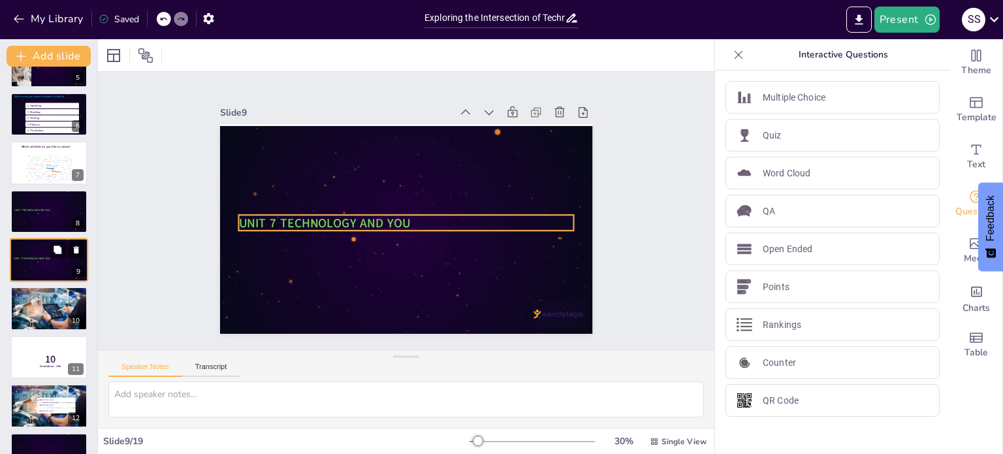
click at [44, 259] on span "UNIT 7 TECHNOLOGY AND YOU" at bounding box center [32, 258] width 36 height 3
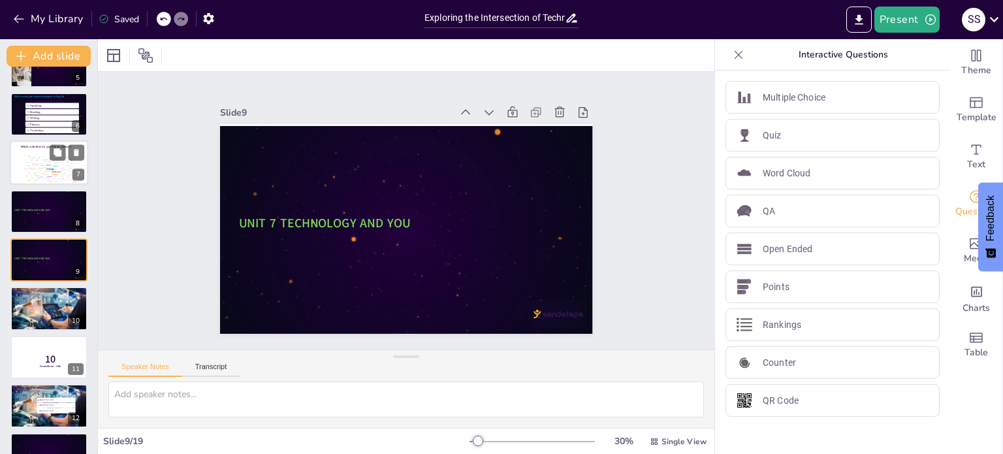
click at [49, 216] on div at bounding box center [48, 211] width 77 height 43
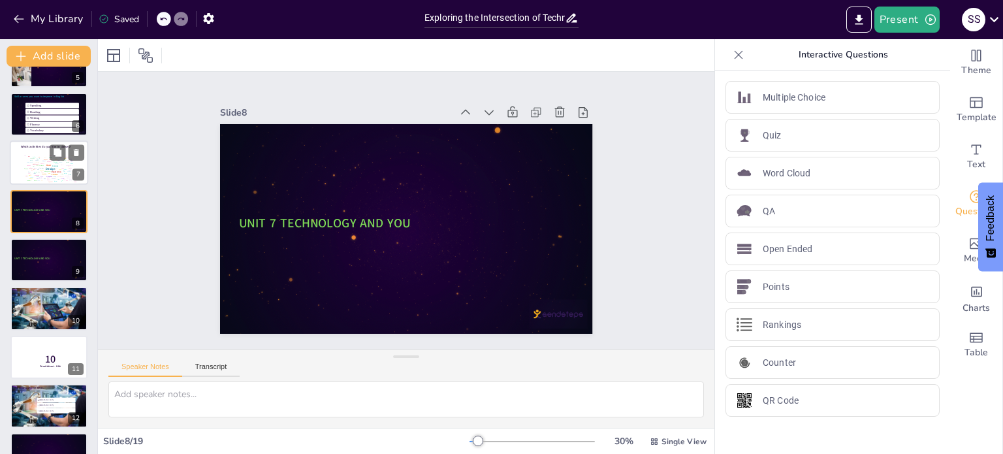
scroll to position [178, 0]
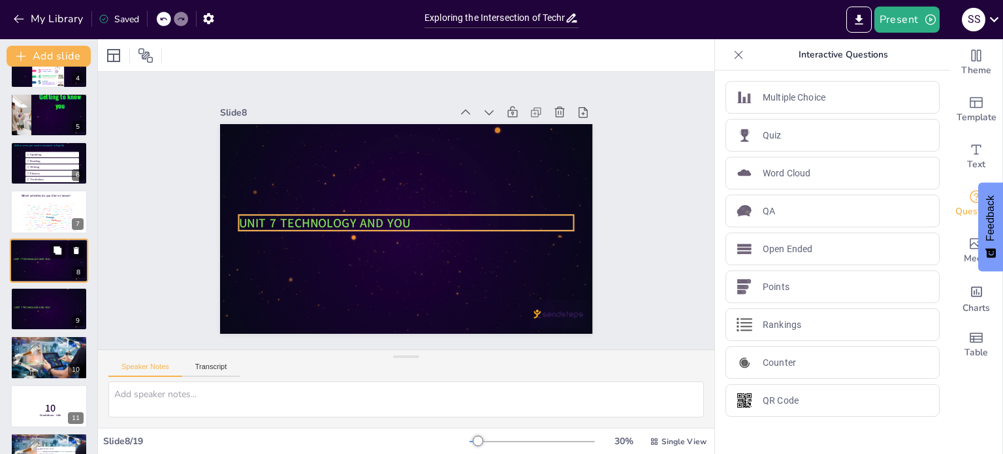
click at [55, 258] on p "UNIT 7 TECHNOLOGY AND YOU" at bounding box center [49, 259] width 71 height 4
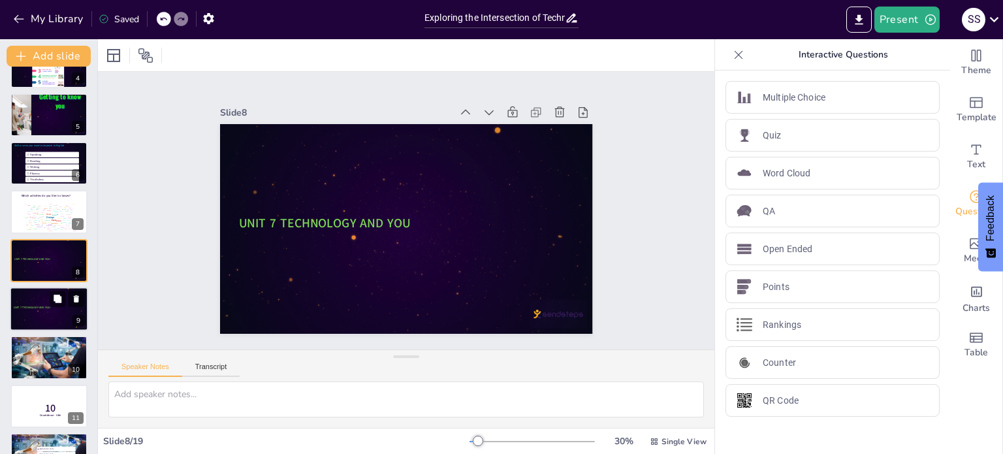
click at [40, 315] on div at bounding box center [49, 309] width 78 height 44
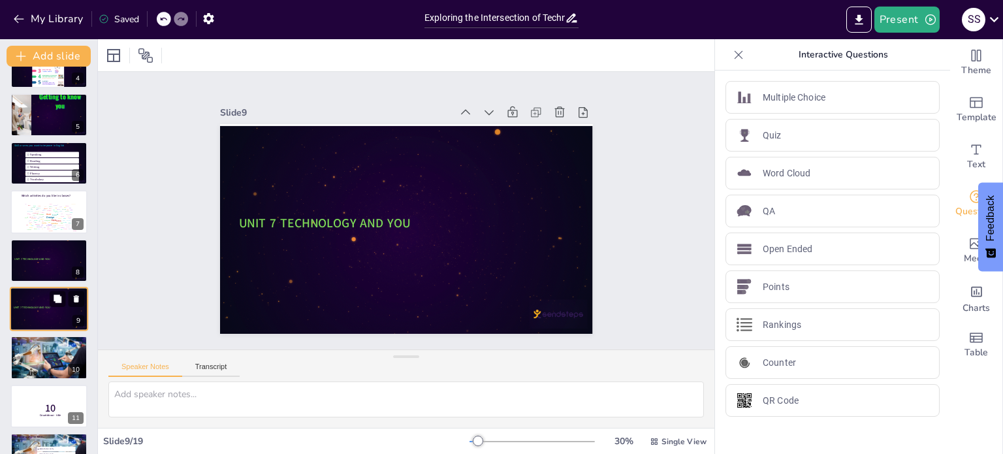
scroll to position [227, 0]
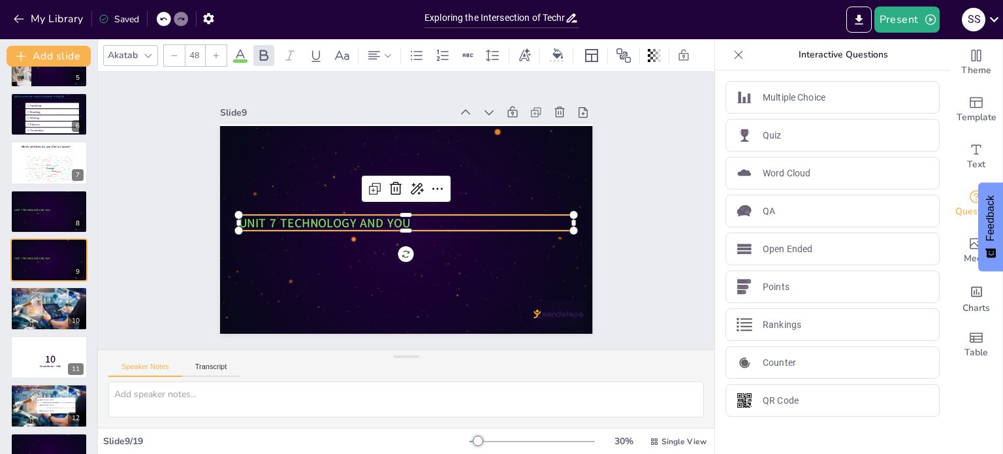
click at [343, 217] on span "UNIT 7 TECHNOLOGY AND YOU" at bounding box center [324, 222] width 172 height 17
drag, startPoint x: 50, startPoint y: 155, endPoint x: 48, endPoint y: 208, distance: 52.3
click at [48, 208] on div "WELCOME LEVEL 15 TEACHER:SANDRA ÀBREGO 1 GENERAL INSTRUCTIONS 2 3 4 Getting to …" at bounding box center [48, 308] width 97 height 917
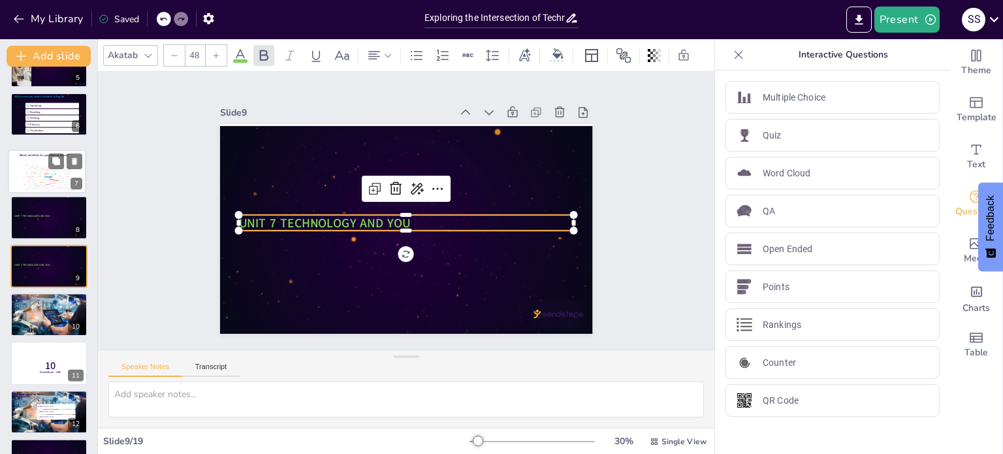
scroll to position [227, 0]
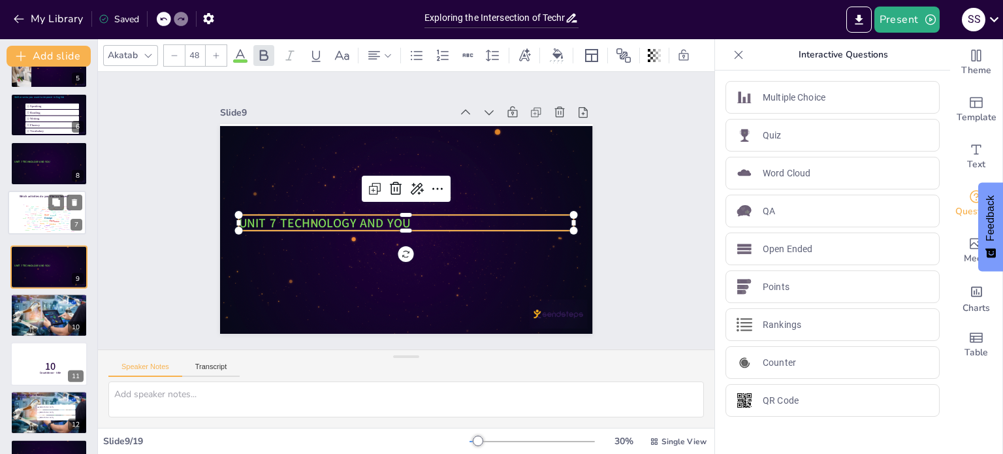
drag, startPoint x: 33, startPoint y: 156, endPoint x: 30, endPoint y: 211, distance: 54.9
click at [31, 211] on div "Design User Experience Interface Features Navigation Usability Test Process Inf…" at bounding box center [47, 217] width 55 height 31
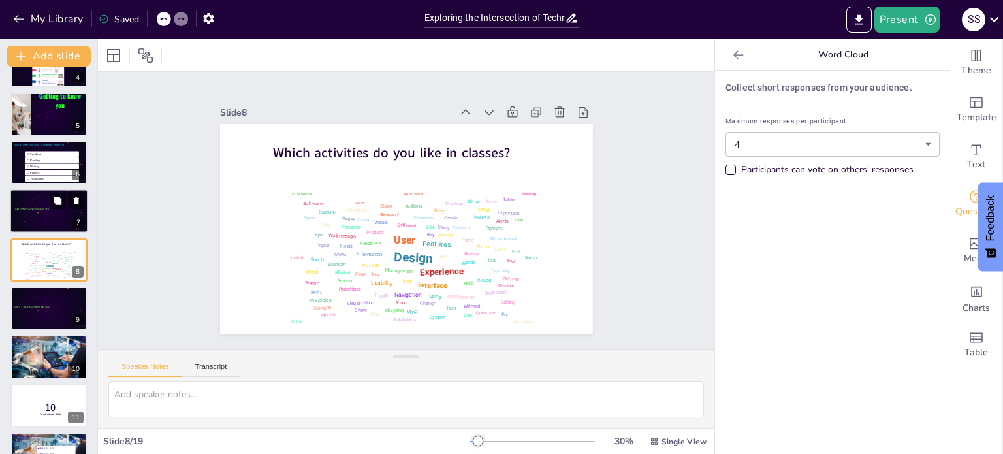
scroll to position [130, 0]
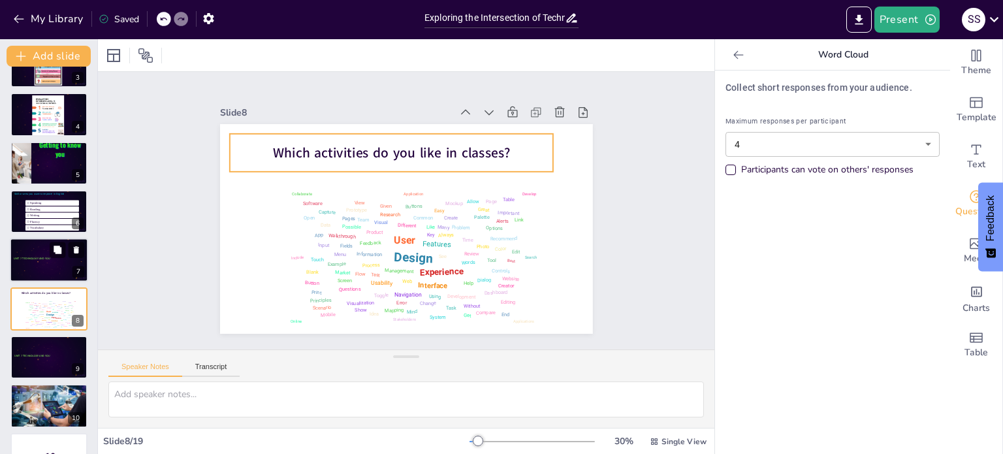
click at [434, 153] on span "Which activities do you like in classes?" at bounding box center [391, 153] width 237 height 19
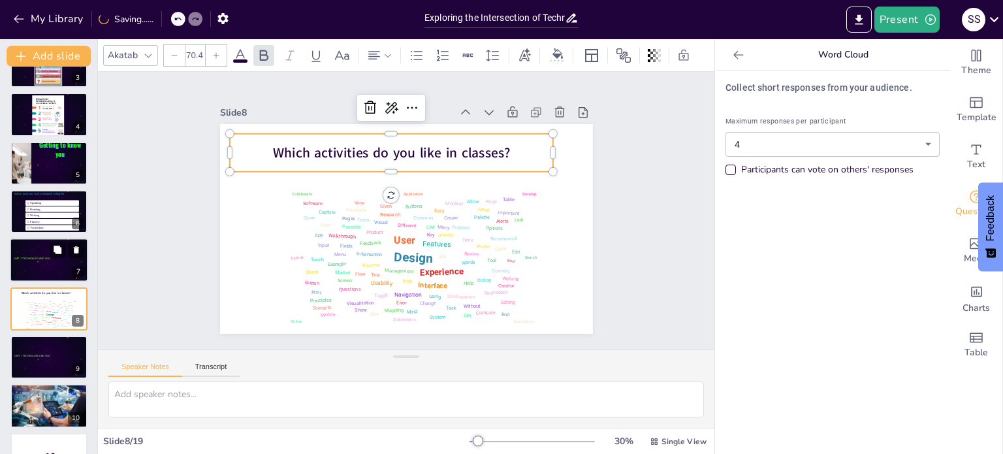
click at [496, 144] on span "Which activities do you like in classes?" at bounding box center [391, 153] width 237 height 19
click at [492, 148] on span "Which activities do you like in classes?" at bounding box center [391, 153] width 237 height 19
click at [491, 153] on span "Which activities do you like in classes?" at bounding box center [391, 153] width 237 height 19
click at [490, 148] on span "Which activities do you like in classes?" at bounding box center [391, 153] width 237 height 19
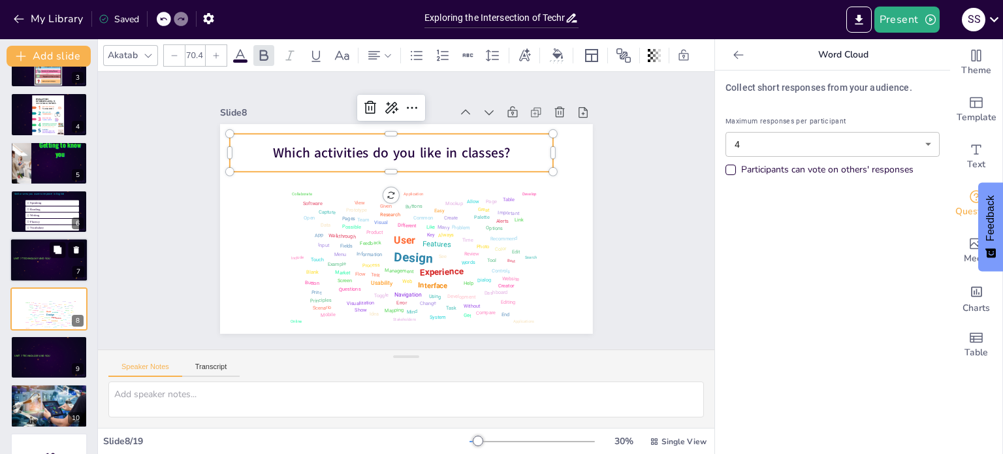
click at [490, 148] on span "Which activities do you like in classes?" at bounding box center [391, 153] width 237 height 19
click at [493, 149] on span "Which activities do you like in classes?" at bounding box center [391, 153] width 237 height 19
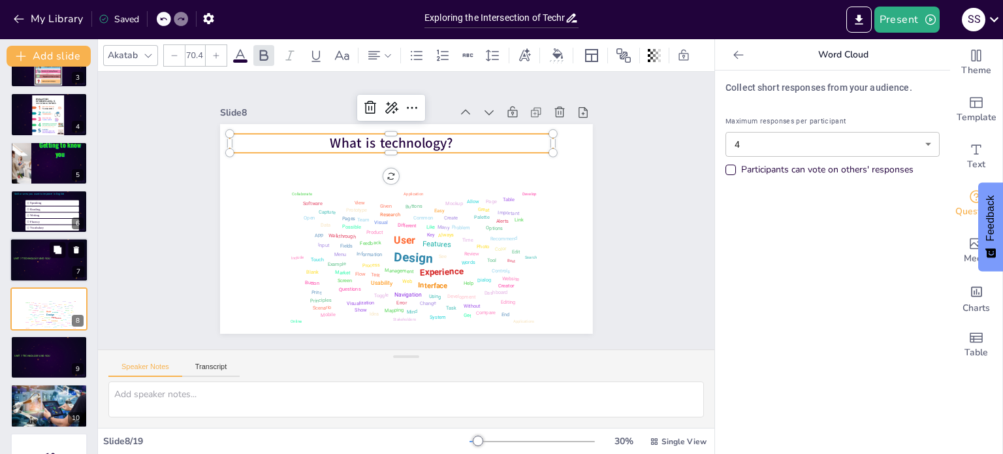
click at [42, 262] on div at bounding box center [49, 263] width 71 height 3
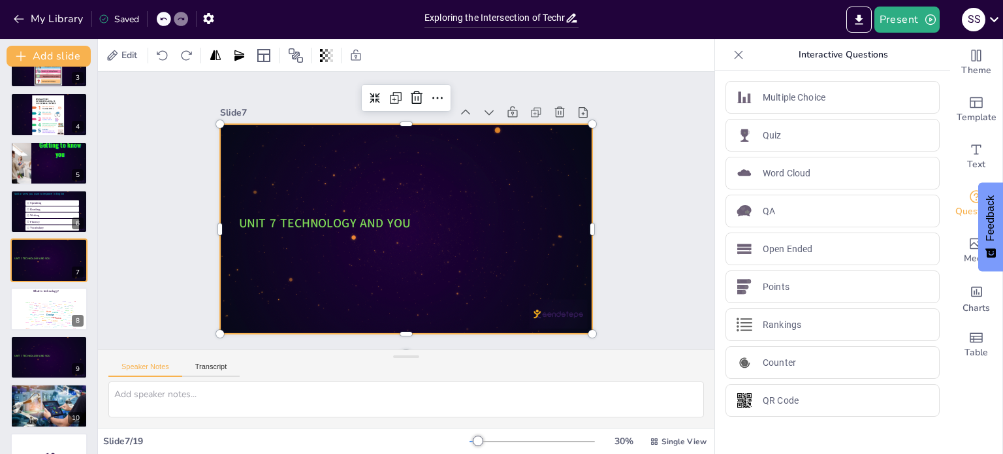
click at [370, 253] on div at bounding box center [406, 229] width 373 height 210
click at [51, 359] on div at bounding box center [49, 360] width 71 height 3
click at [51, 449] on span "10" at bounding box center [50, 456] width 10 height 14
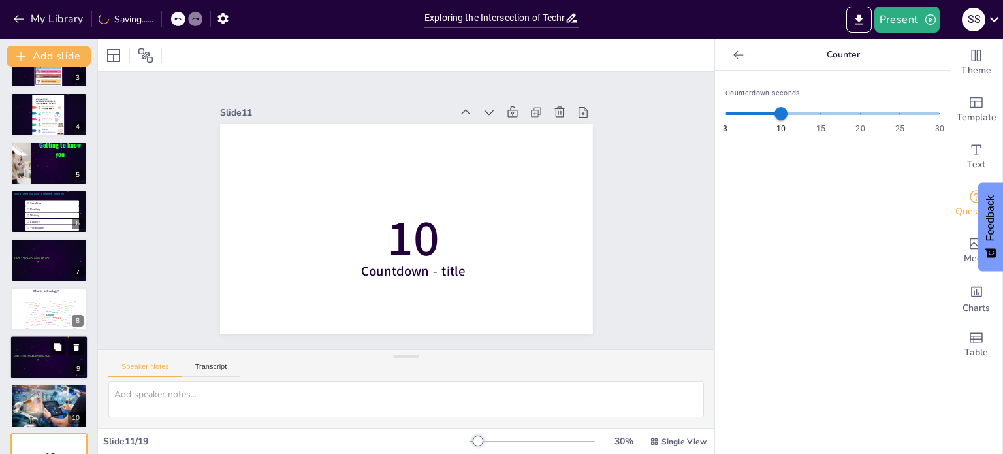
scroll to position [324, 0]
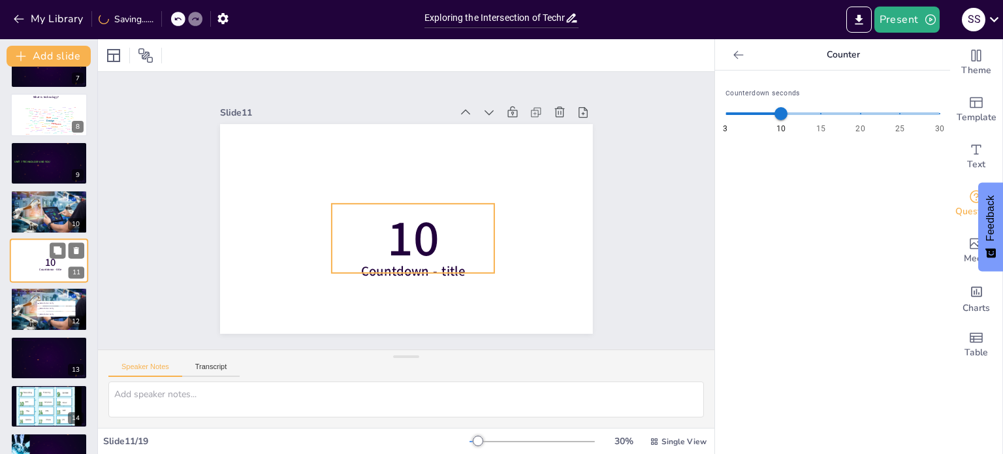
click at [48, 265] on span "10" at bounding box center [50, 262] width 11 height 14
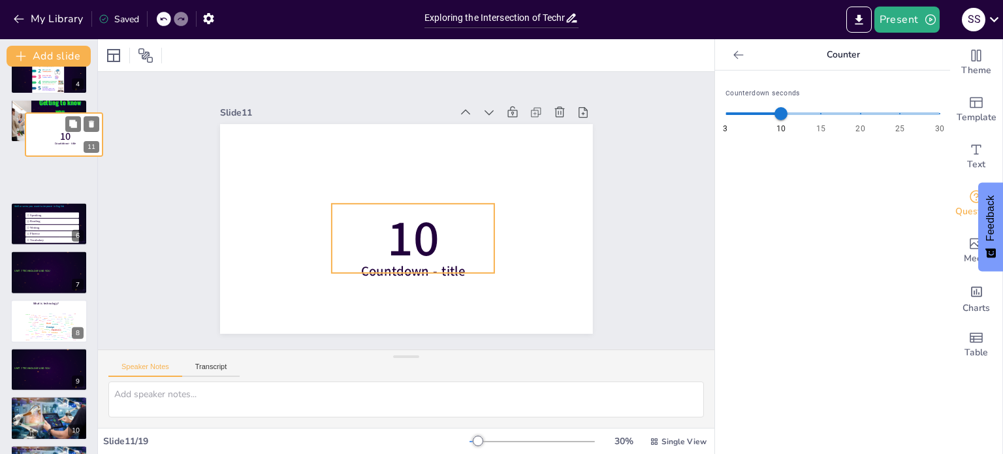
drag, startPoint x: 54, startPoint y: 395, endPoint x: 69, endPoint y: 135, distance: 260.3
click at [69, 135] on span "10" at bounding box center [65, 136] width 10 height 14
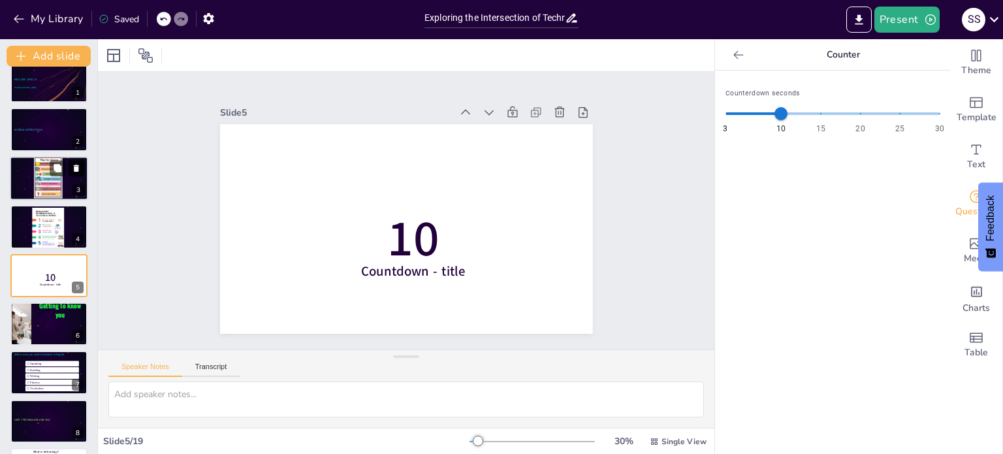
scroll to position [0, 0]
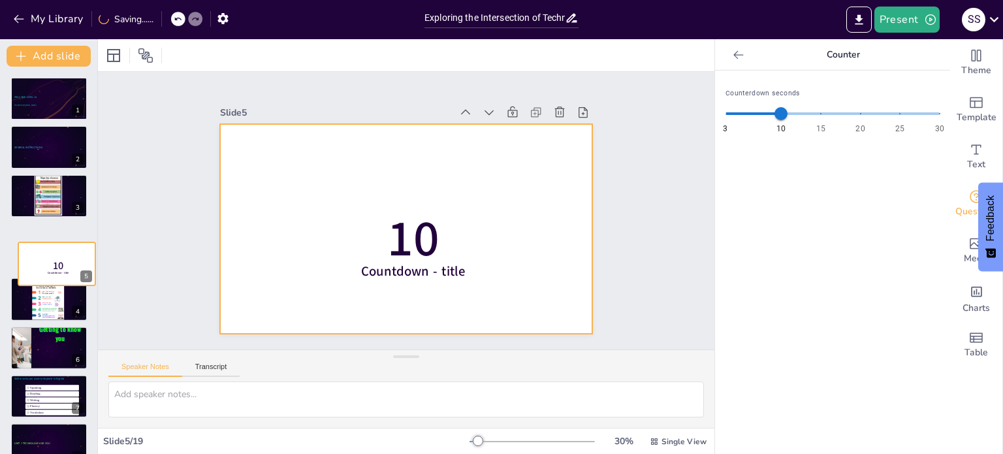
drag, startPoint x: 50, startPoint y: 296, endPoint x: 60, endPoint y: 221, distance: 75.7
click at [59, 242] on div "10 Countdown - title" at bounding box center [56, 242] width 77 height 0
drag, startPoint x: 60, startPoint y: 221, endPoint x: 62, endPoint y: 178, distance: 43.1
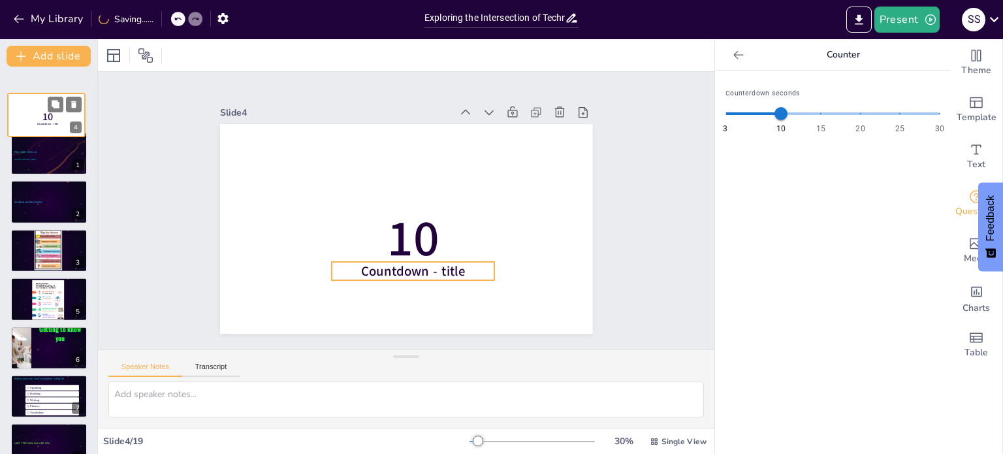
drag, startPoint x: 59, startPoint y: 216, endPoint x: 57, endPoint y: 121, distance: 94.7
click at [57, 93] on div "10 Countdown - title" at bounding box center [46, 93] width 77 height 0
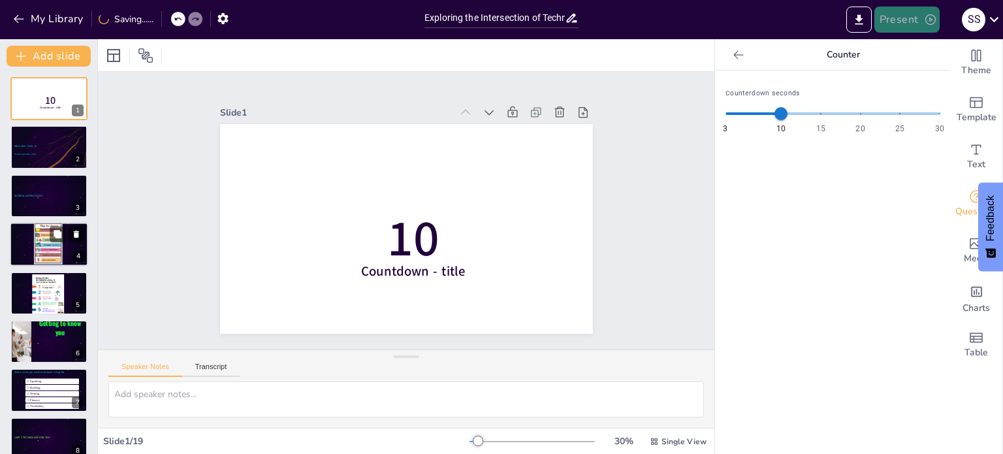
click at [906, 23] on button "Present" at bounding box center [906, 20] width 65 height 26
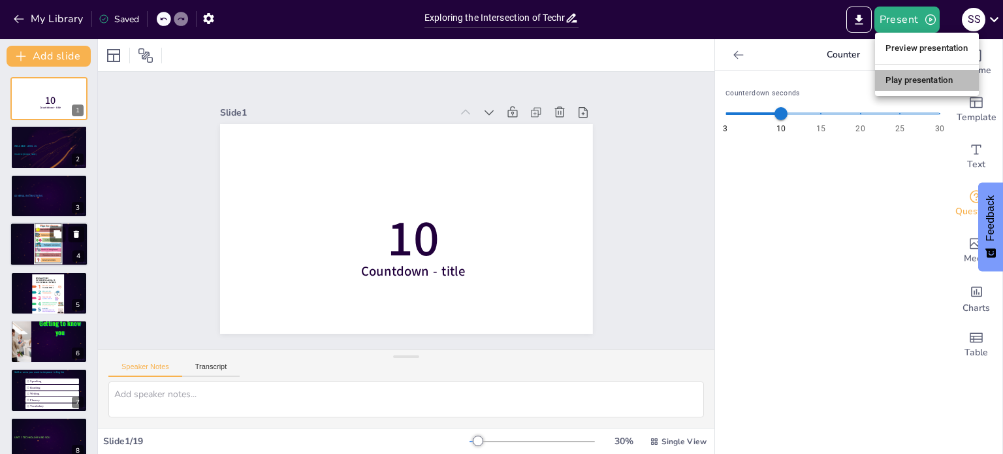
click at [917, 80] on li "Play presentation" at bounding box center [927, 80] width 104 height 21
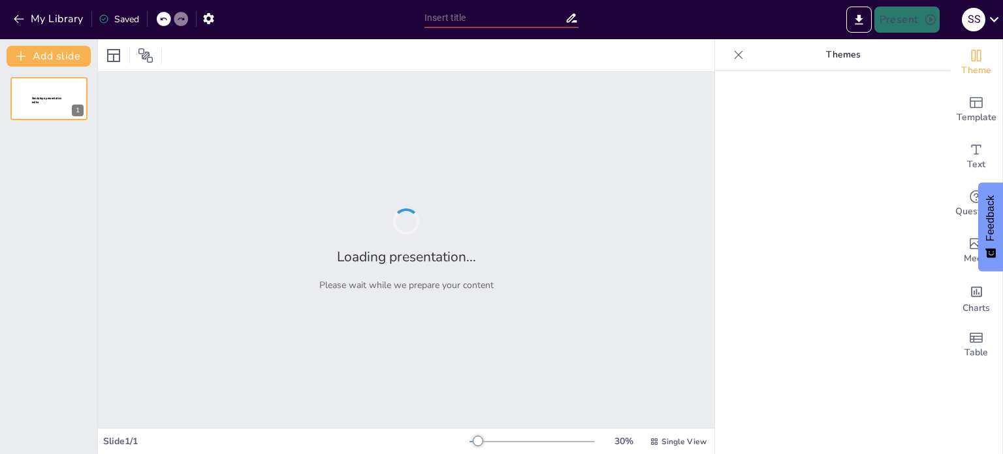
type input "Exploring the Intersection of Technology and Ethics"
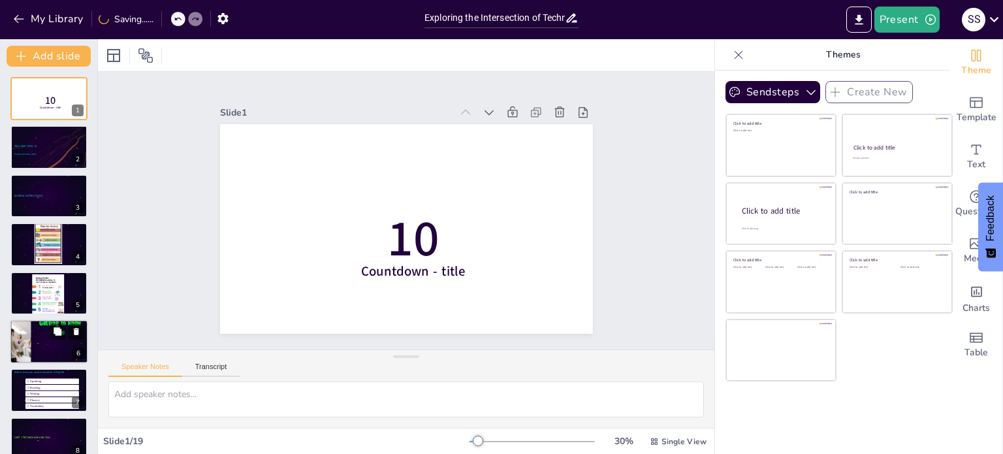
click at [50, 343] on div at bounding box center [49, 341] width 78 height 44
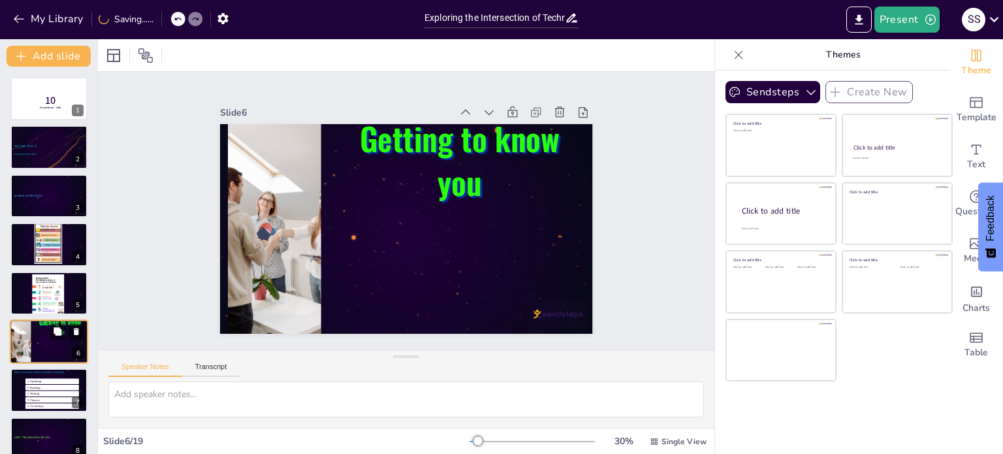
scroll to position [81, 0]
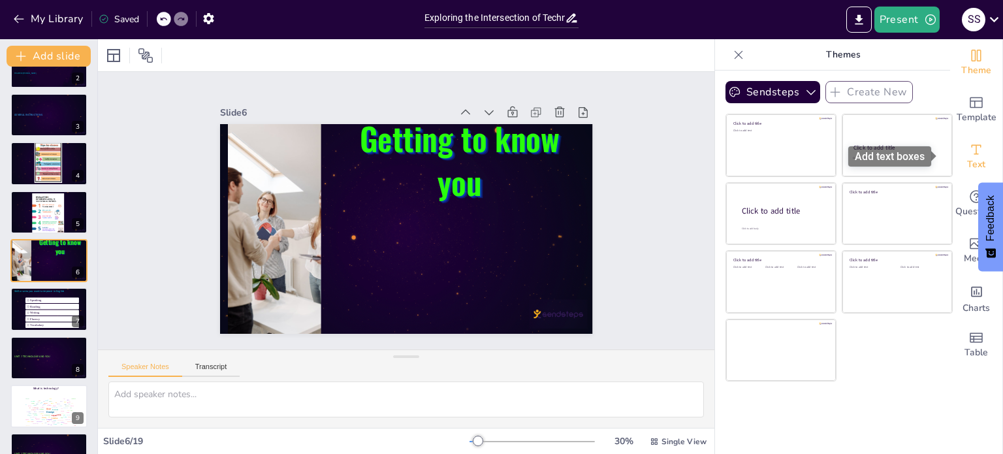
click at [968, 148] on icon "Add text boxes" at bounding box center [976, 150] width 16 height 16
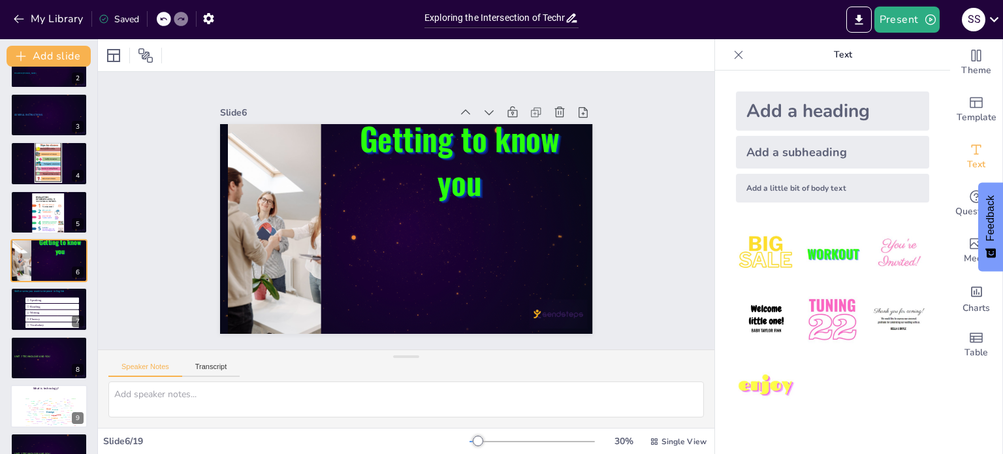
click at [804, 156] on div "Add a subheading" at bounding box center [832, 152] width 193 height 33
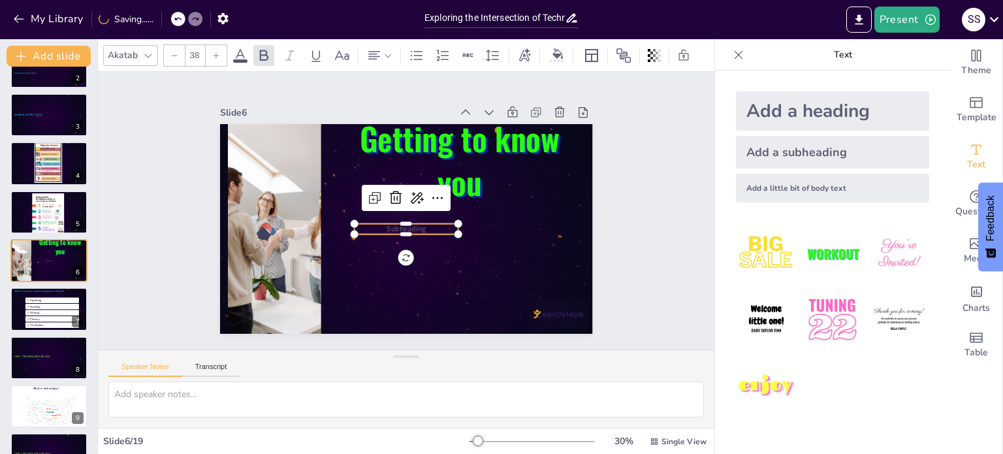
click at [398, 223] on p "Subheading" at bounding box center [387, 212] width 21 height 104
click at [426, 222] on p "Subheading" at bounding box center [415, 195] width 95 height 61
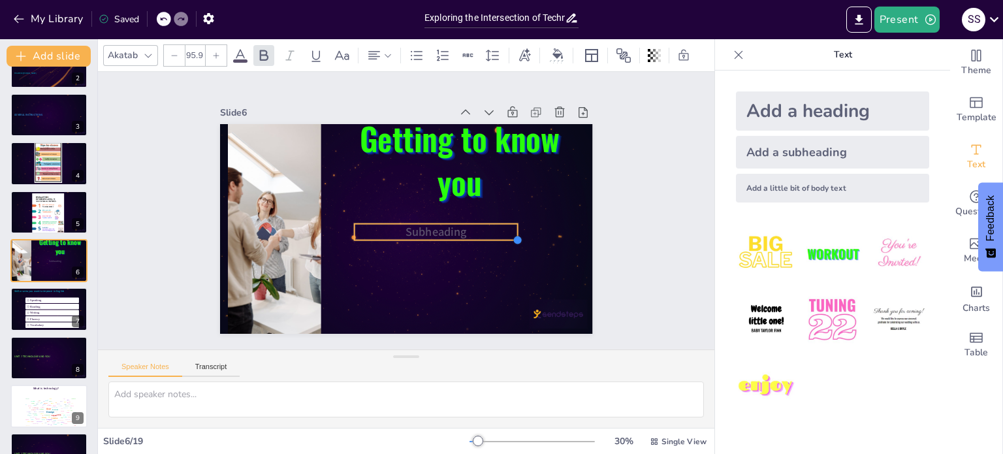
type input "103.1"
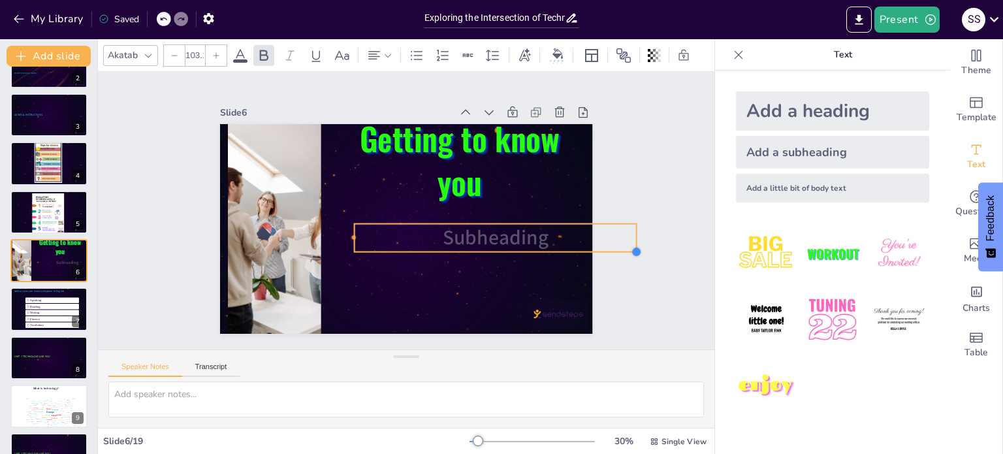
drag, startPoint x: 449, startPoint y: 232, endPoint x: 496, endPoint y: 249, distance: 49.6
click at [496, 249] on div "Getting to know you Subheading" at bounding box center [406, 192] width 373 height 210
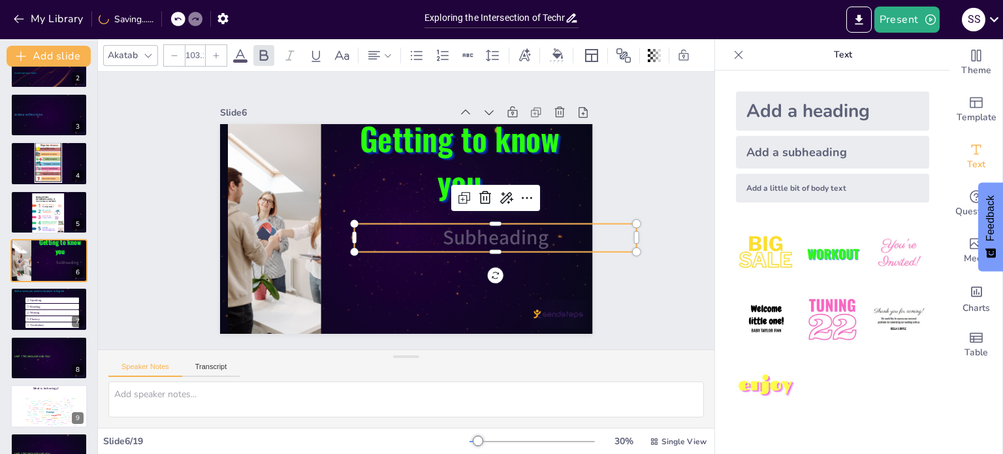
click at [466, 209] on p "Subheading" at bounding box center [324, 166] width 282 height 86
click at [404, 236] on p "Subheading" at bounding box center [361, 292] width 86 height 282
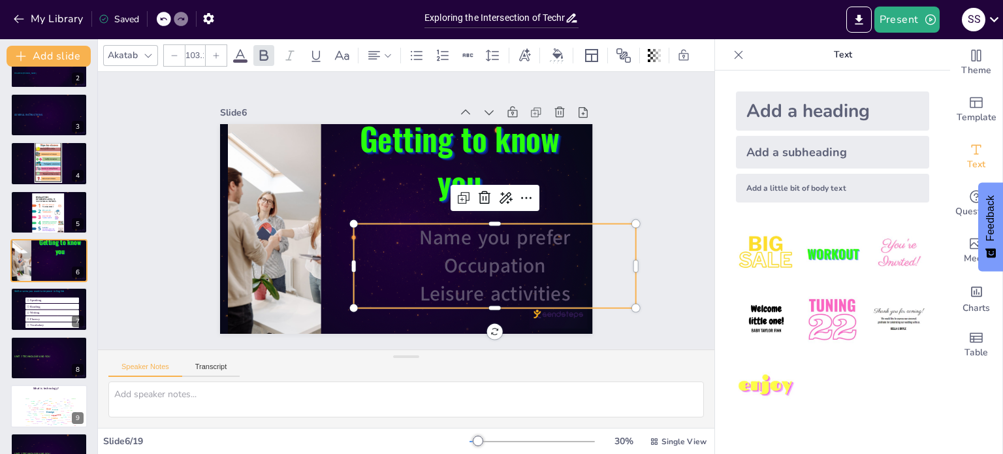
drag, startPoint x: 379, startPoint y: 221, endPoint x: 364, endPoint y: 214, distance: 16.6
click at [364, 214] on div "Getting to know you Name you prefer Occupation Leisure activities" at bounding box center [393, 224] width 417 height 405
click at [355, 251] on span "Leisure activities" at bounding box center [286, 195] width 138 height 111
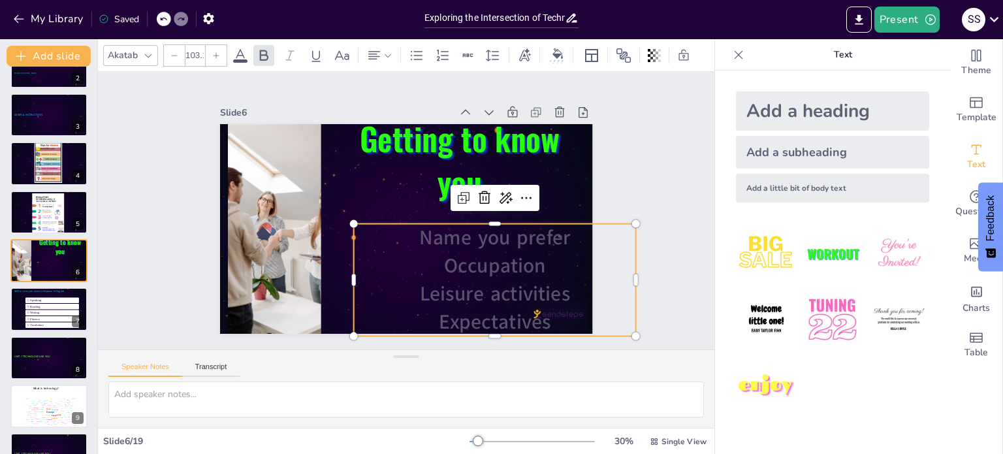
drag, startPoint x: 541, startPoint y: 321, endPoint x: 405, endPoint y: 232, distance: 162.8
click at [405, 232] on div "Name you prefer Occupation Leisure activities Expectatives" at bounding box center [487, 288] width 292 height 141
click at [240, 52] on icon at bounding box center [240, 56] width 16 height 16
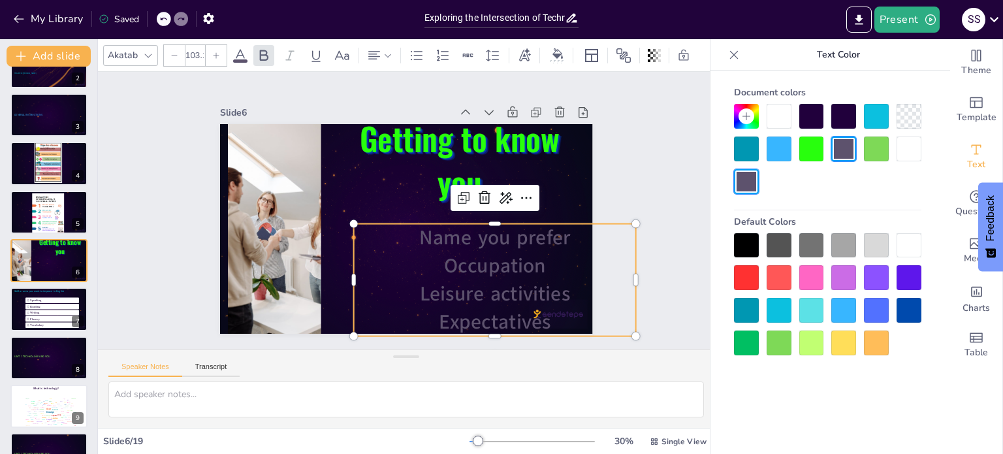
click at [812, 343] on div at bounding box center [811, 342] width 25 height 25
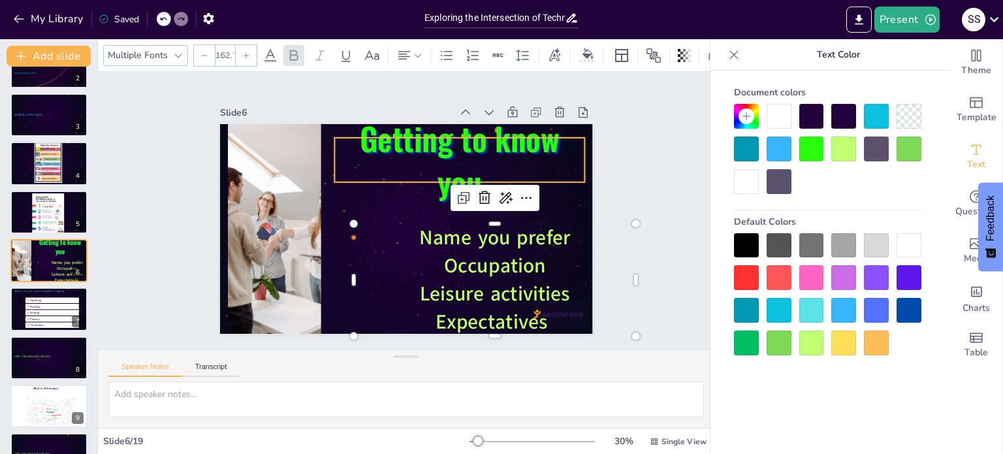
click at [375, 198] on p "Getting to know you" at bounding box center [479, 208] width 245 height 233
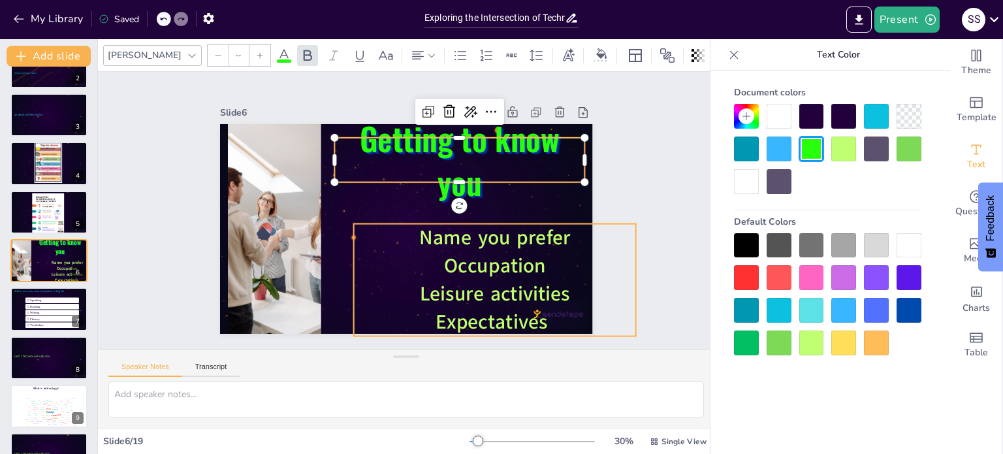
type input "103.1"
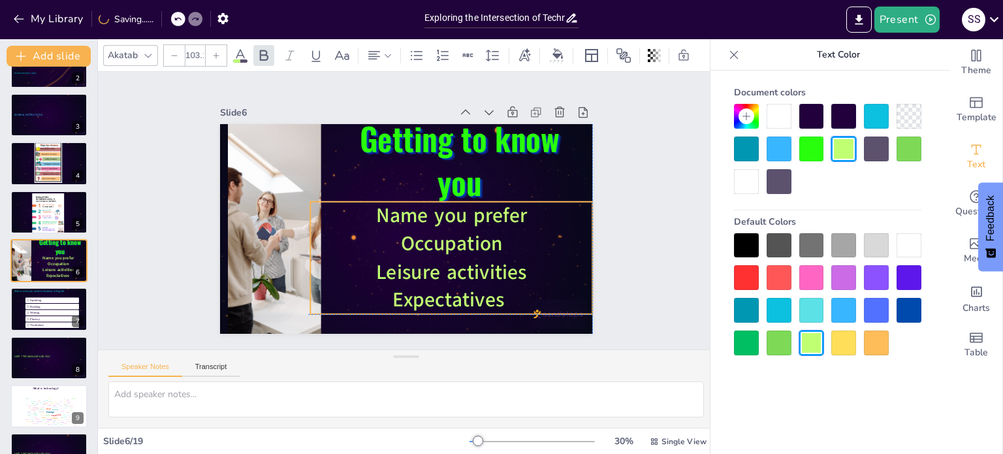
drag, startPoint x: 454, startPoint y: 271, endPoint x: 409, endPoint y: 248, distance: 50.5
click at [392, 248] on span "Occupation" at bounding box center [355, 233] width 74 height 102
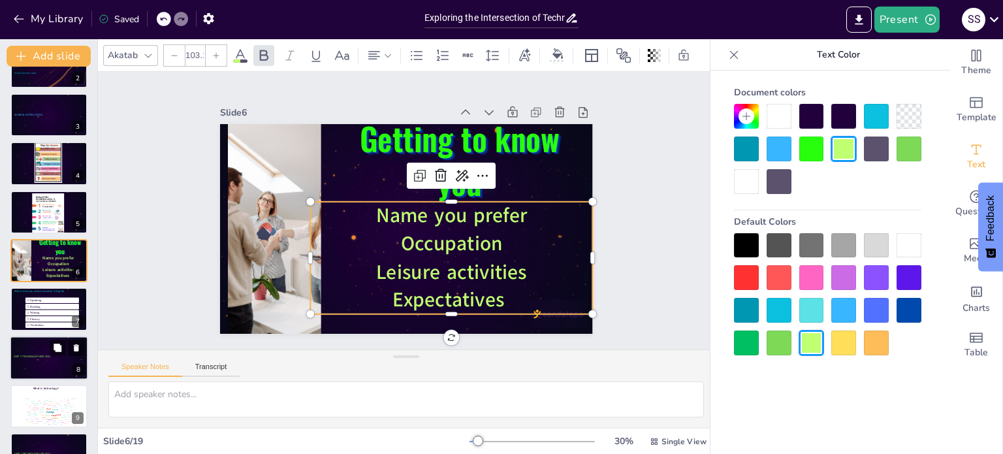
click at [54, 360] on div at bounding box center [49, 360] width 71 height 3
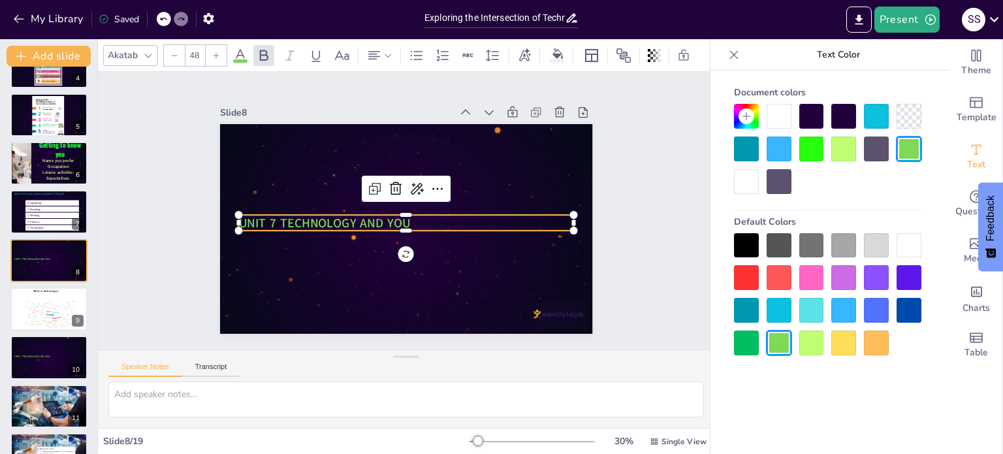
click at [349, 221] on span "UNIT 7 TECHNOLOGY AND YOU" at bounding box center [369, 136] width 69 height 168
click at [219, 50] on div at bounding box center [216, 55] width 21 height 21
click at [217, 52] on icon at bounding box center [216, 56] width 8 height 8
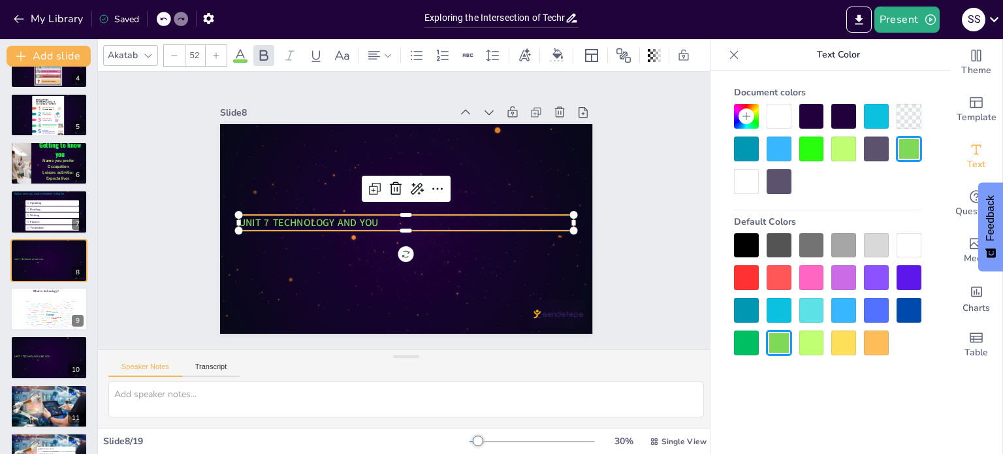
click at [217, 52] on icon at bounding box center [216, 56] width 8 height 8
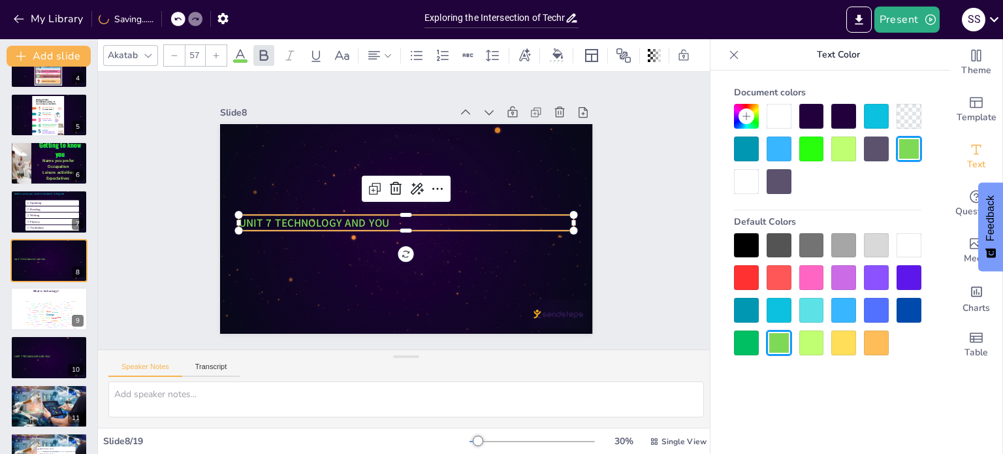
click at [217, 52] on icon at bounding box center [216, 56] width 8 height 8
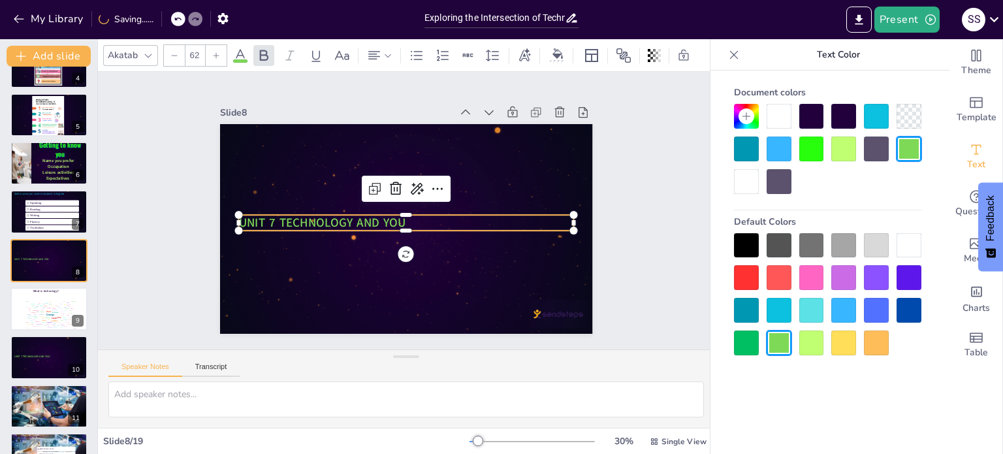
click at [217, 52] on icon at bounding box center [216, 56] width 8 height 8
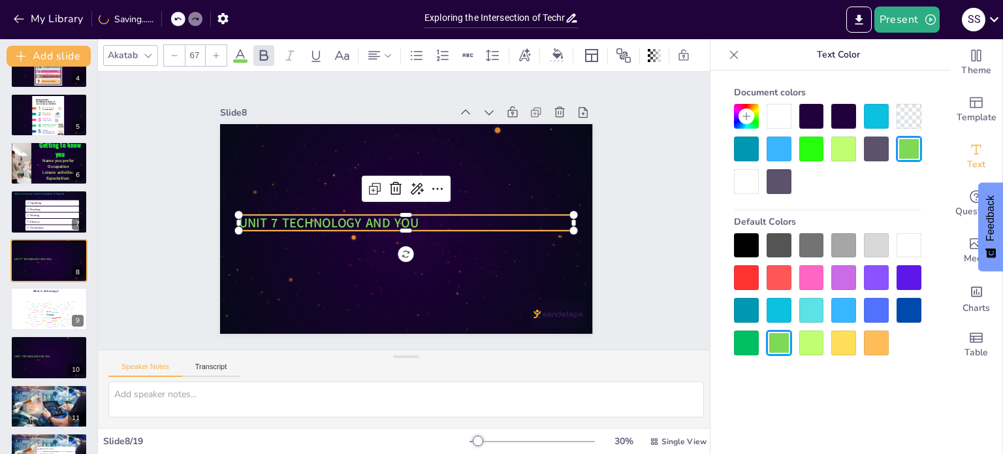
click at [217, 52] on icon at bounding box center [216, 56] width 8 height 8
type input "70"
click at [52, 362] on div at bounding box center [49, 358] width 78 height 44
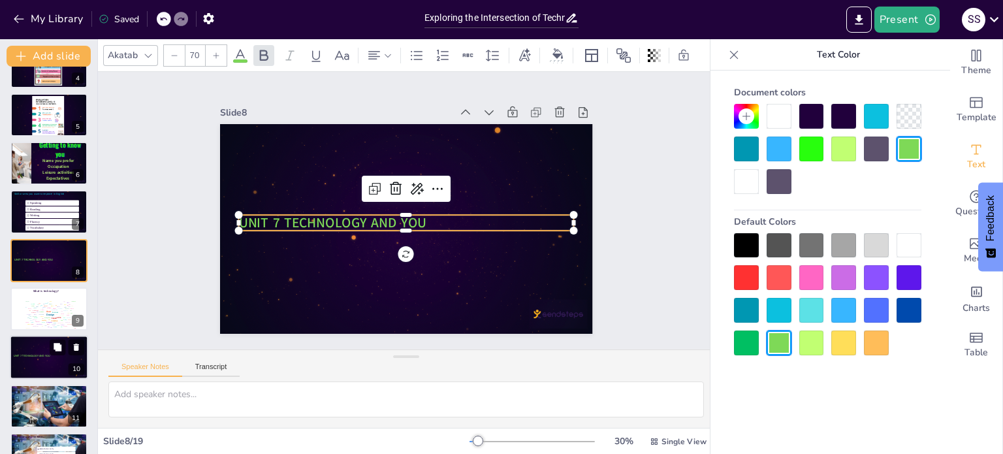
scroll to position [276, 0]
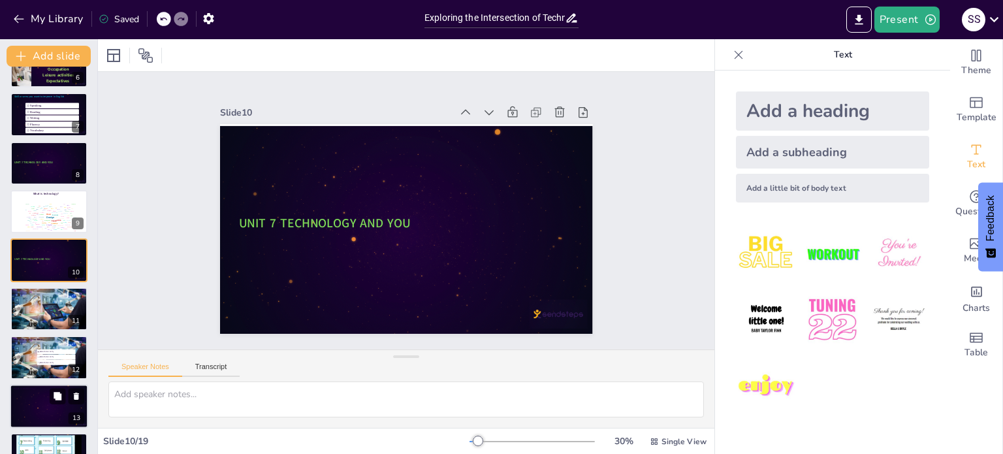
click at [57, 407] on div at bounding box center [47, 406] width 71 height 34
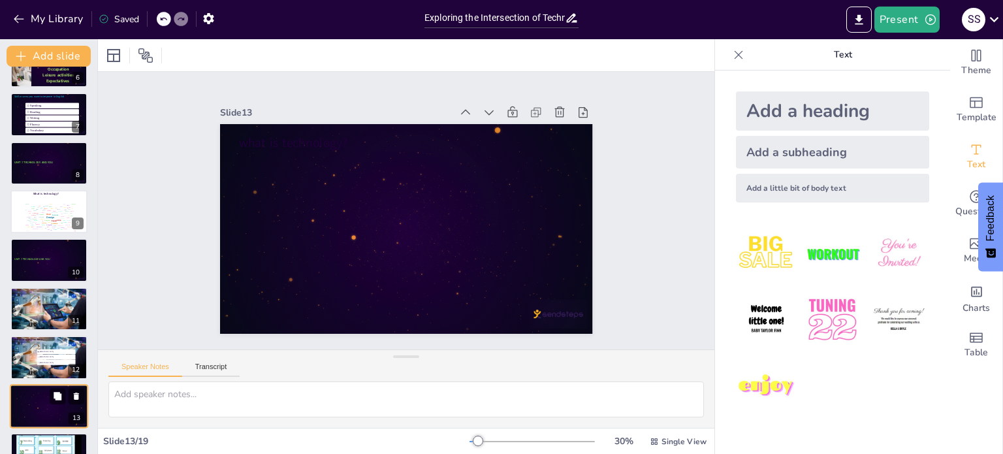
scroll to position [420, 0]
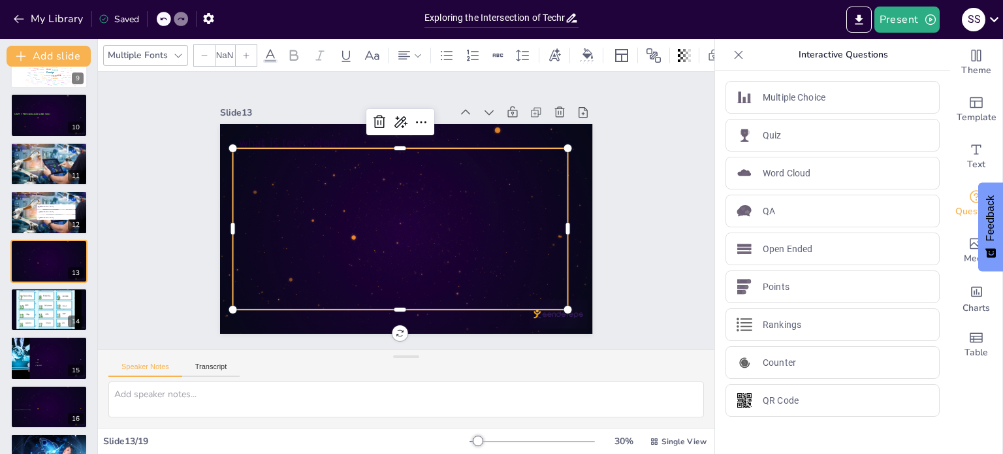
type input "--"
click at [394, 218] on div at bounding box center [388, 202] width 195 height 351
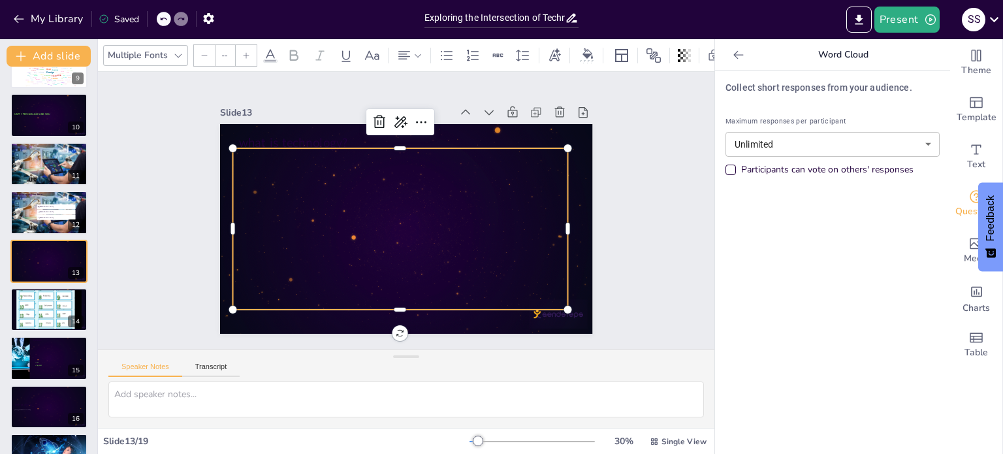
click at [362, 217] on div at bounding box center [425, 208] width 284 height 372
click at [362, 217] on div at bounding box center [404, 191] width 372 height 283
click at [334, 225] on div at bounding box center [388, 218] width 233 height 257
click at [334, 225] on div at bounding box center [394, 226] width 369 height 257
click at [334, 225] on div at bounding box center [425, 205] width 328 height 366
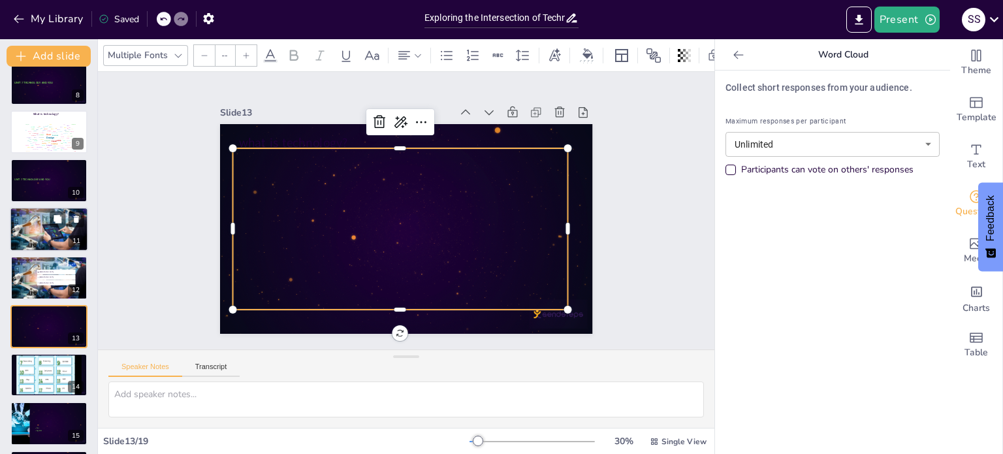
click at [47, 234] on div at bounding box center [49, 229] width 78 height 52
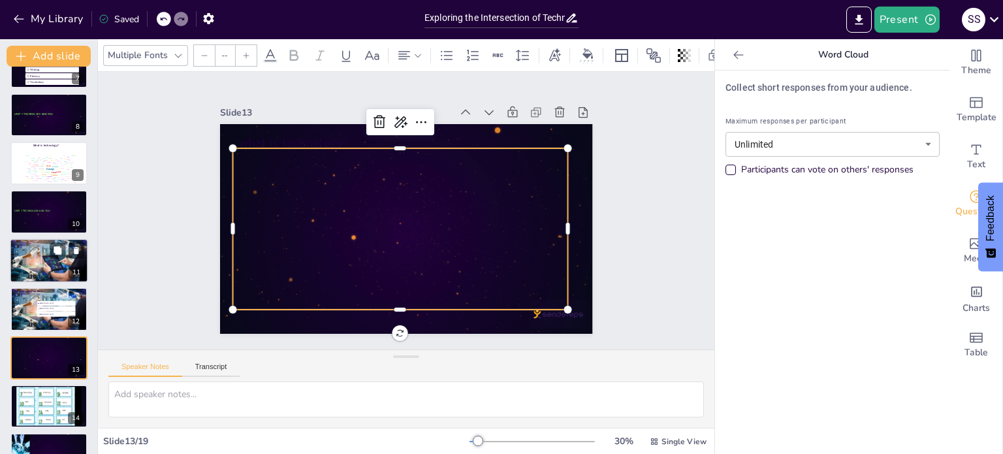
click at [47, 234] on div "10 Countdown - title 1 WELCOME LEVEL 15 TEACHER:SANDRA ÀBREGO 2 GENERAL INSTRUC…" at bounding box center [48, 211] width 97 height 917
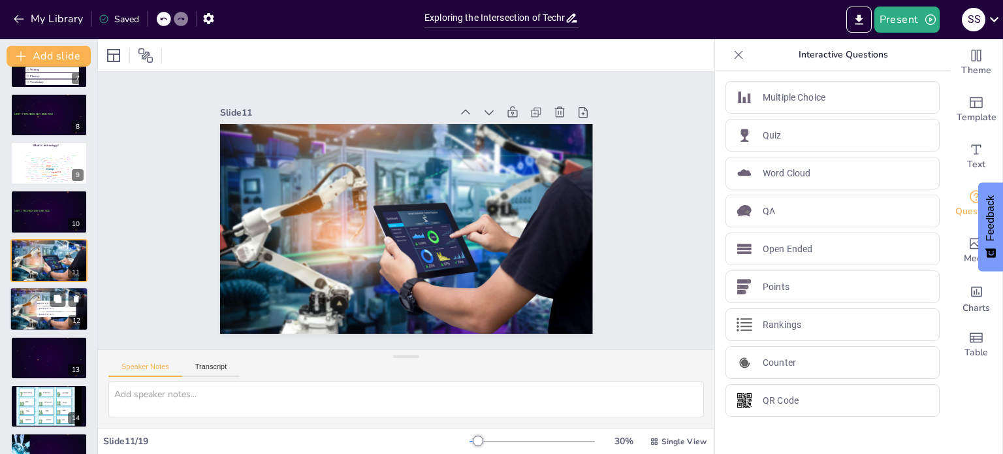
click at [37, 322] on div at bounding box center [49, 309] width 78 height 52
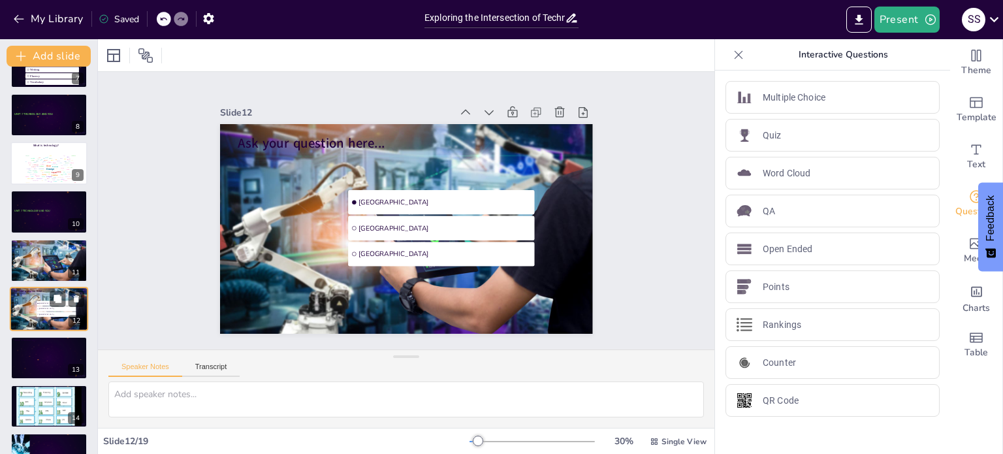
scroll to position [373, 0]
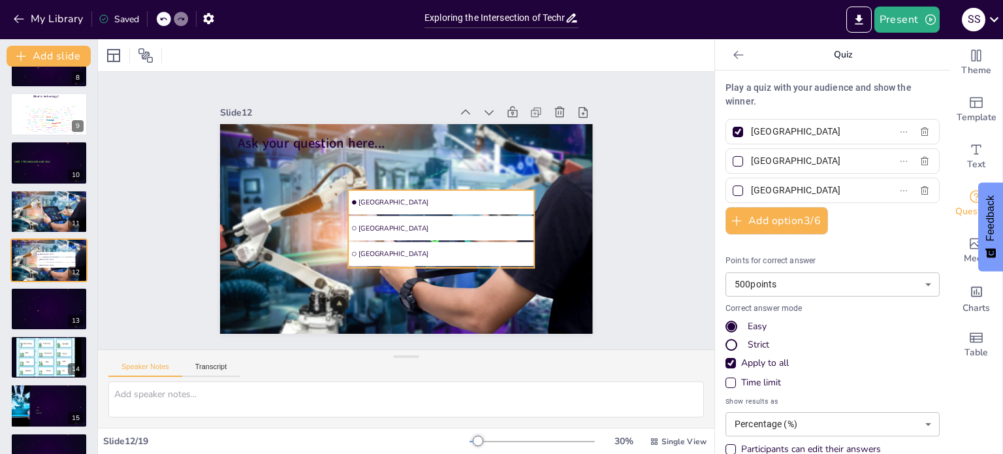
click at [367, 204] on ul "Amsterdam Rotterdam The Hague" at bounding box center [427, 244] width 200 height 161
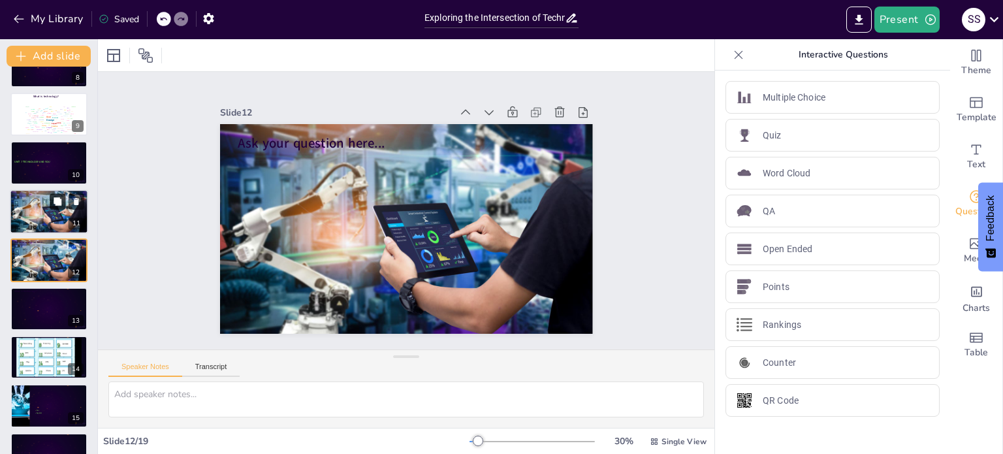
click at [53, 204] on icon at bounding box center [57, 201] width 9 height 9
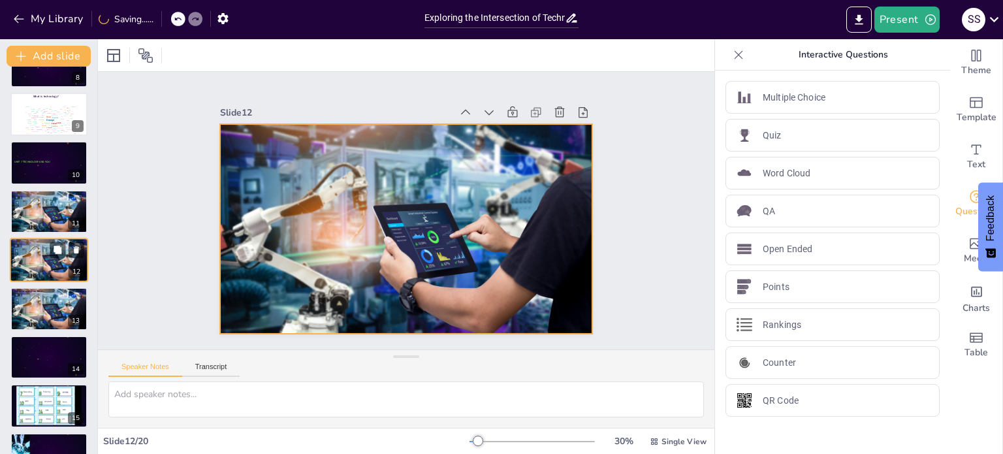
click at [67, 263] on div at bounding box center [49, 260] width 78 height 52
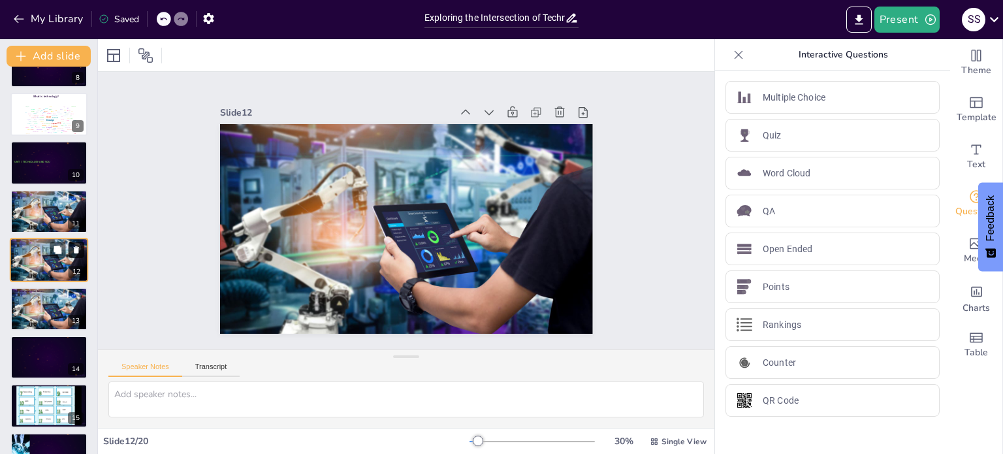
click at [79, 247] on icon at bounding box center [76, 249] width 9 height 9
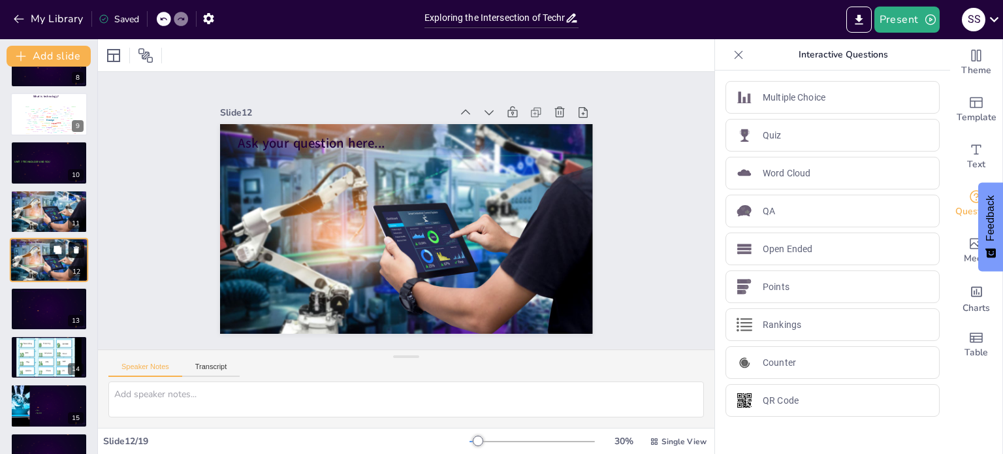
click at [79, 247] on icon at bounding box center [76, 249] width 9 height 9
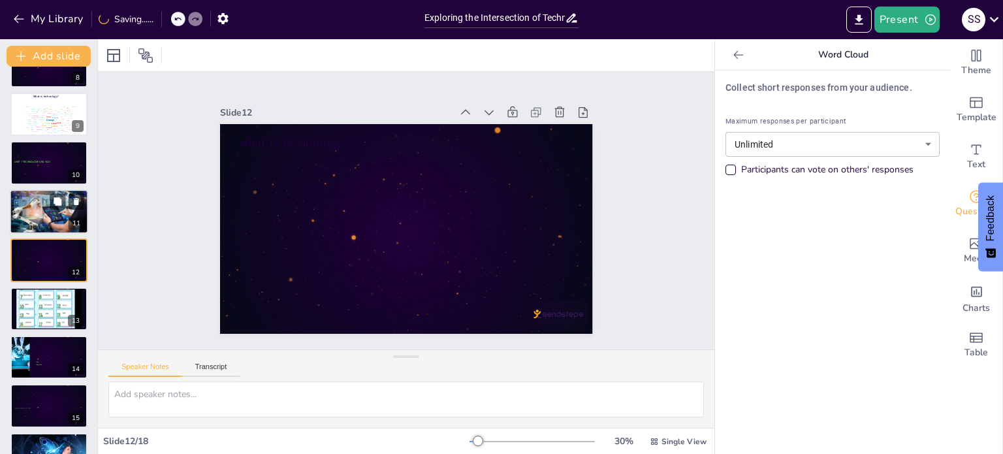
click at [41, 213] on div at bounding box center [49, 211] width 78 height 52
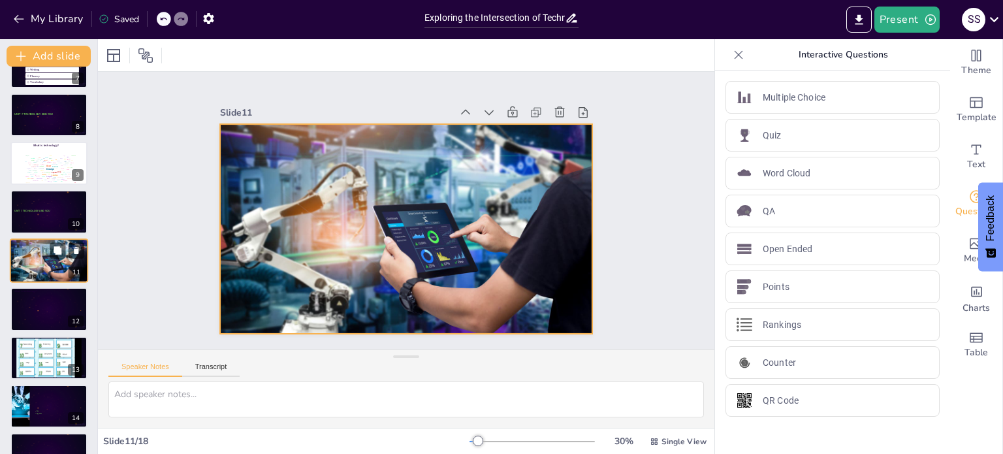
click at [48, 255] on div at bounding box center [49, 260] width 78 height 52
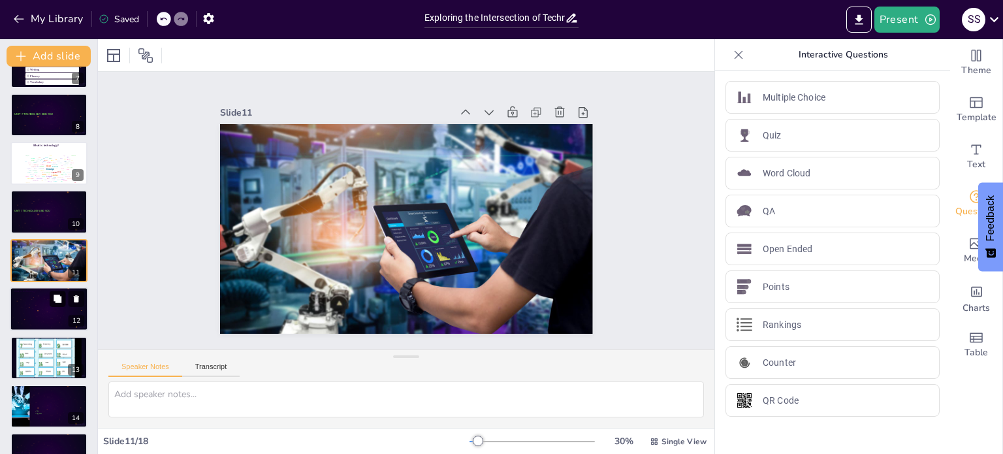
click at [54, 300] on icon at bounding box center [57, 298] width 9 height 9
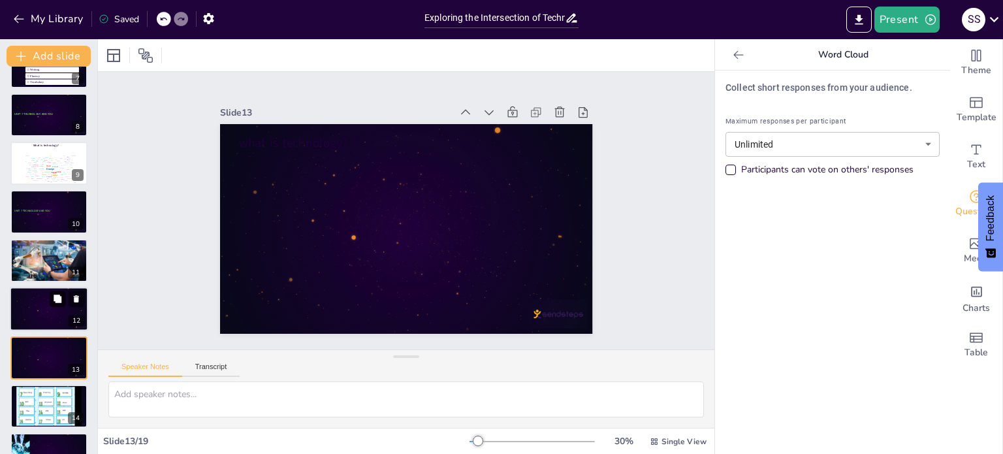
scroll to position [420, 0]
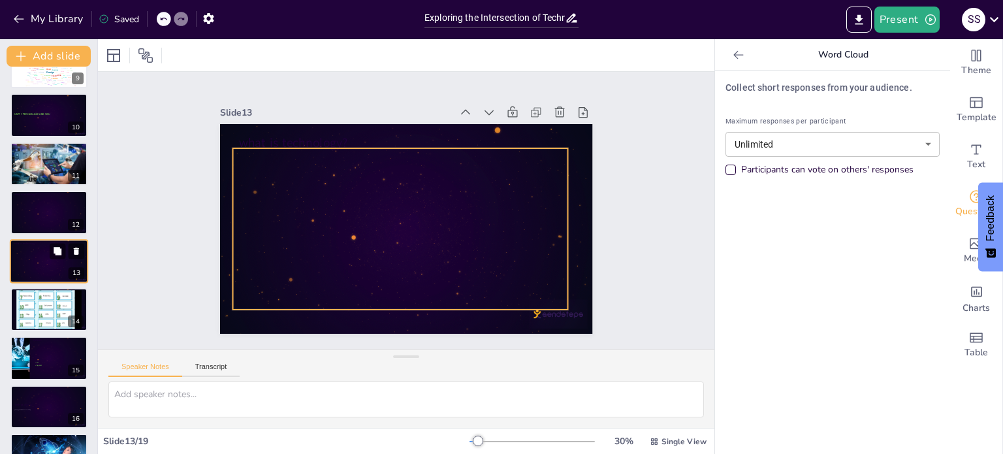
click at [52, 262] on div at bounding box center [47, 261] width 71 height 34
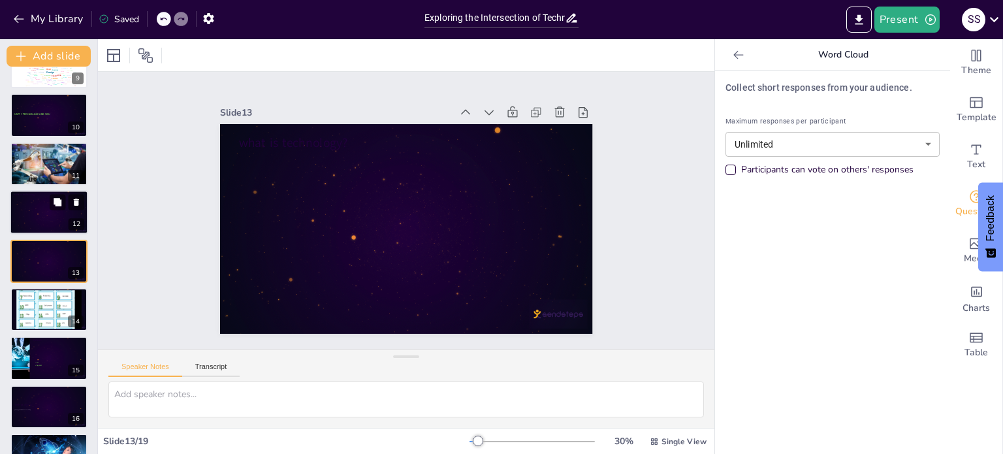
click at [56, 213] on div at bounding box center [47, 212] width 71 height 34
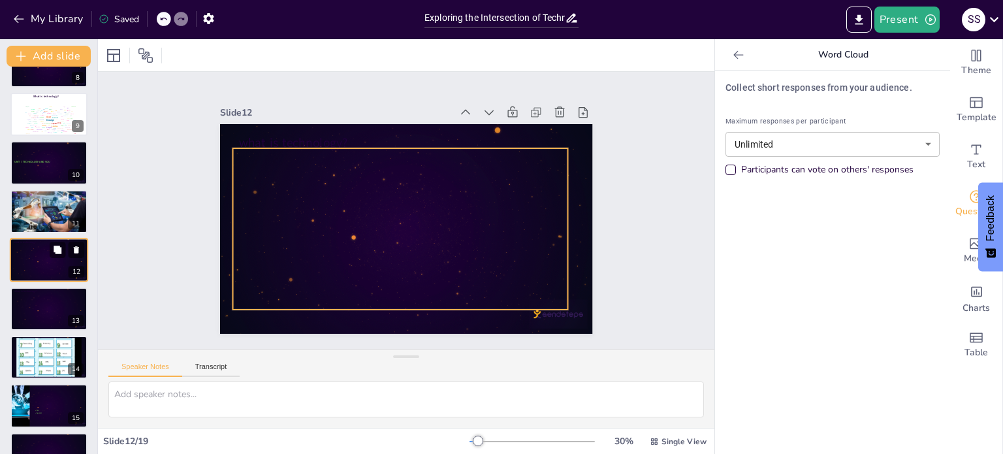
click at [52, 269] on div at bounding box center [47, 260] width 71 height 34
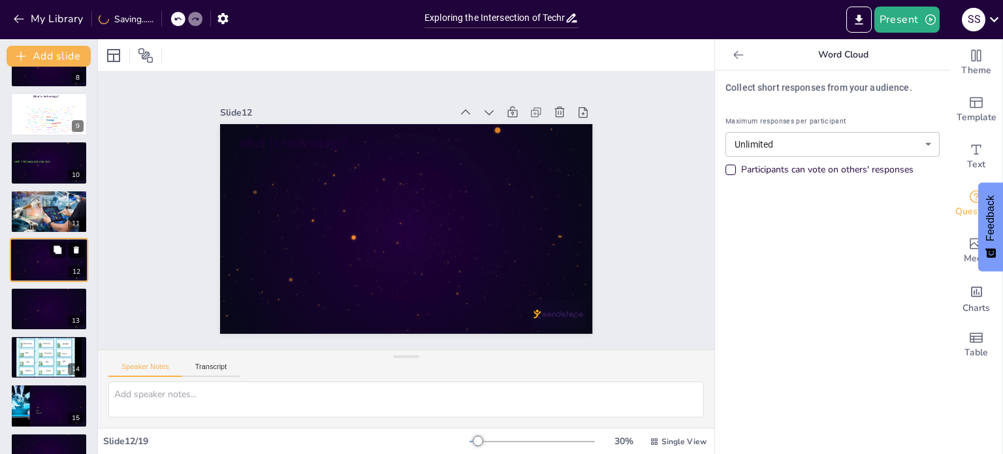
click at [80, 252] on icon at bounding box center [76, 249] width 9 height 9
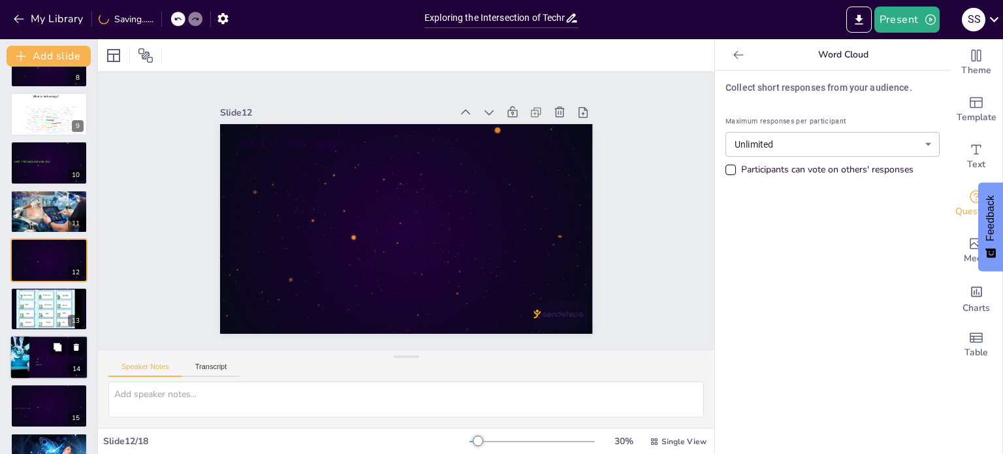
click at [50, 364] on p "Against" at bounding box center [59, 365] width 51 height 3
type textarea "Privacy and data protection concerns arise from the collection, storage, and us…"
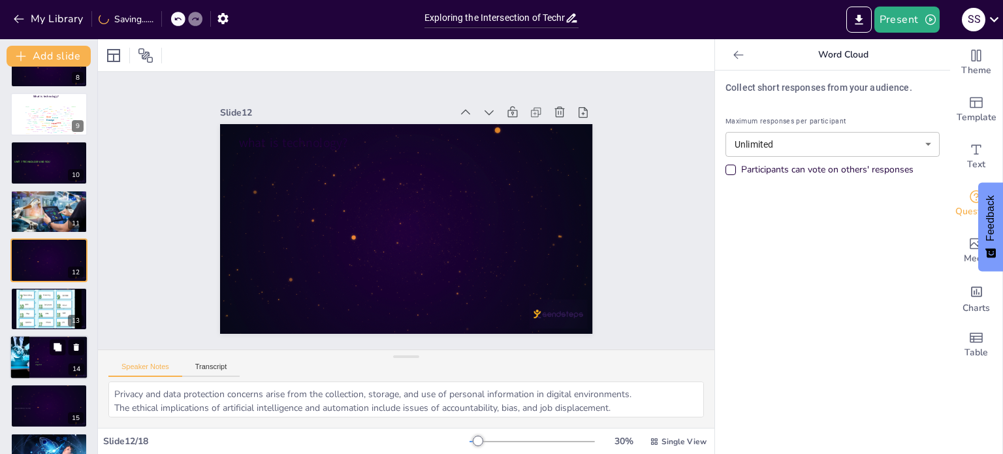
scroll to position [469, 0]
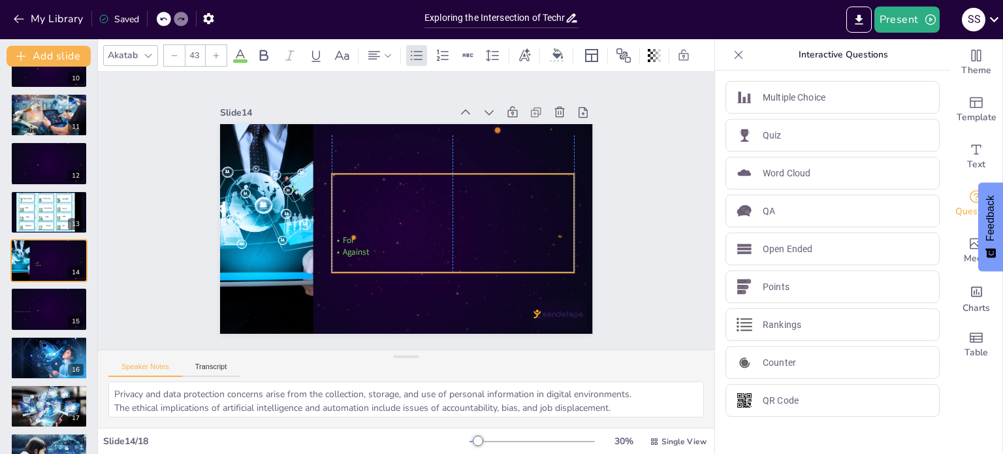
drag, startPoint x: 353, startPoint y: 255, endPoint x: 350, endPoint y: 243, distance: 12.0
click at [350, 227] on span "Against" at bounding box center [341, 214] width 28 height 25
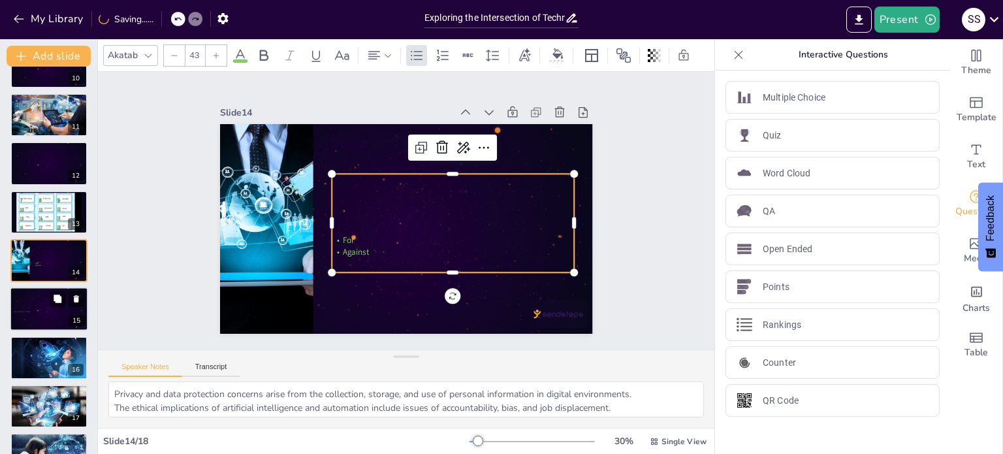
click at [54, 314] on div at bounding box center [49, 309] width 78 height 44
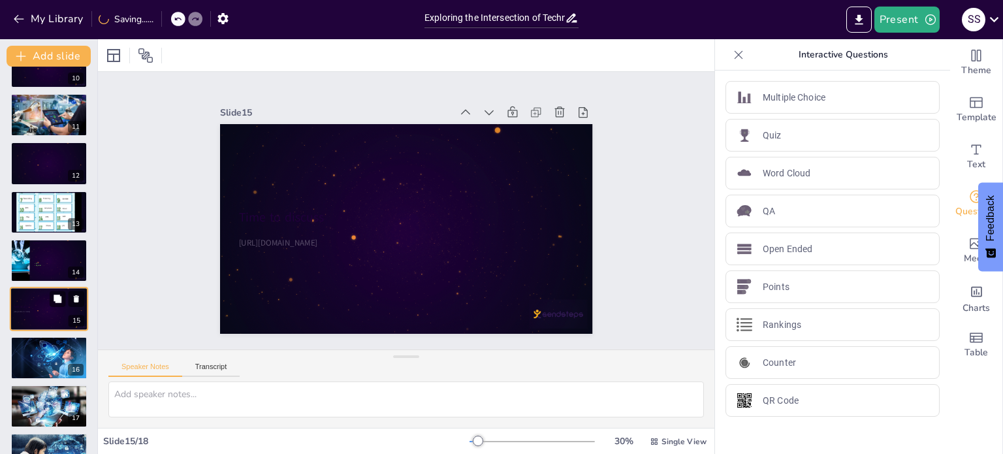
scroll to position [502, 0]
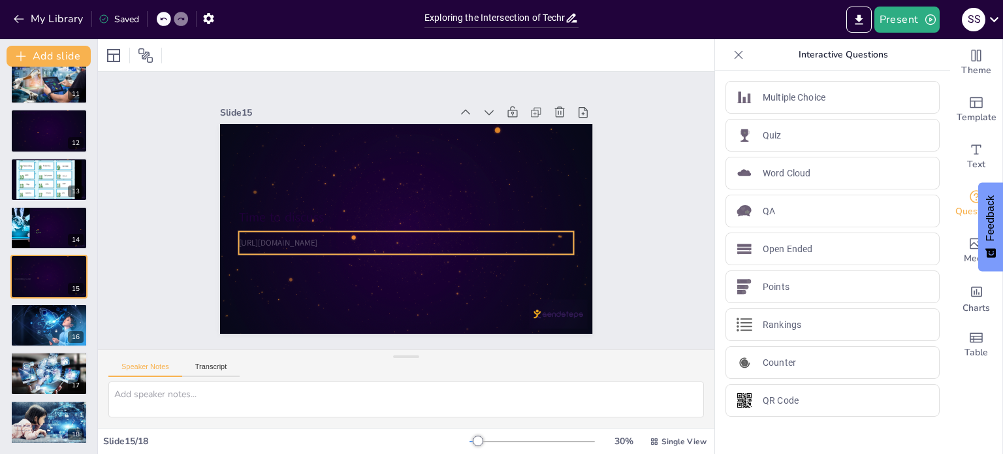
click at [331, 242] on p "[URL][DOMAIN_NAME]" at bounding box center [378, 226] width 178 height 296
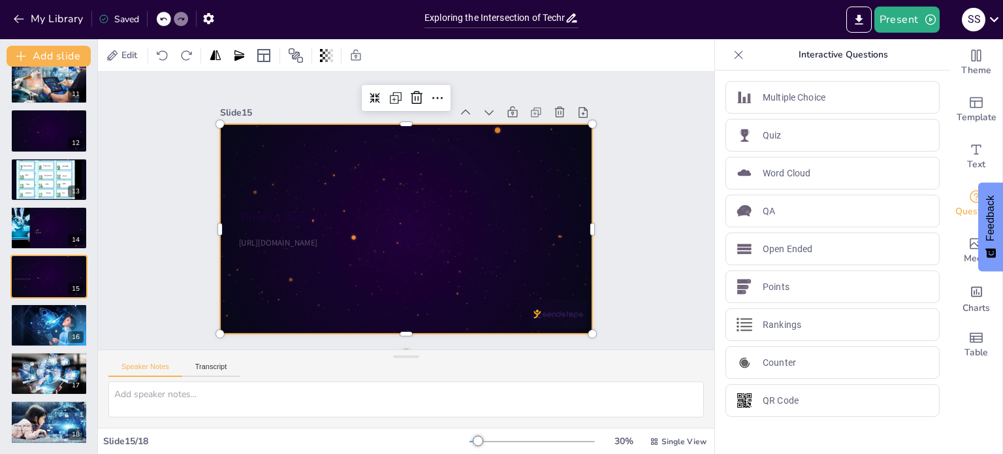
click at [511, 268] on div at bounding box center [392, 222] width 405 height 417
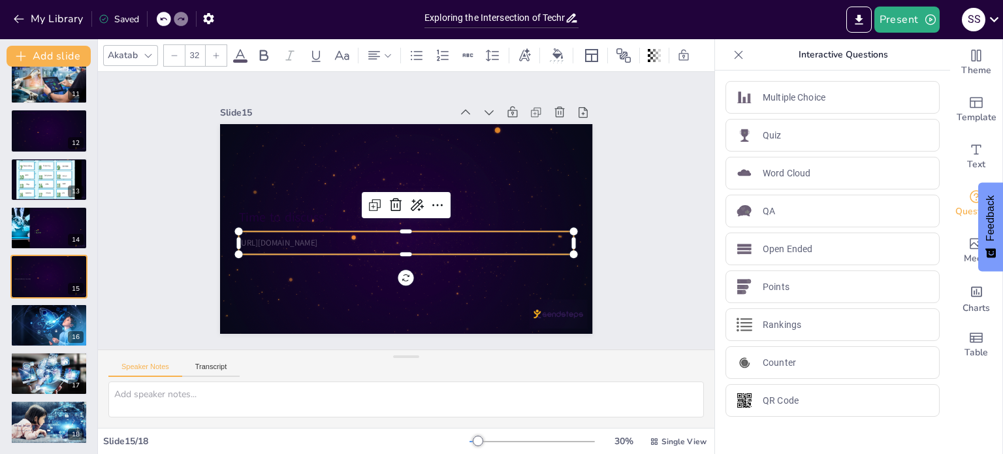
click at [397, 237] on p "[URL][DOMAIN_NAME]" at bounding box center [374, 213] width 46 height 335
click at [208, 18] on icon "button" at bounding box center [209, 19] width 14 height 14
click at [210, 20] on icon "button" at bounding box center [208, 18] width 10 height 11
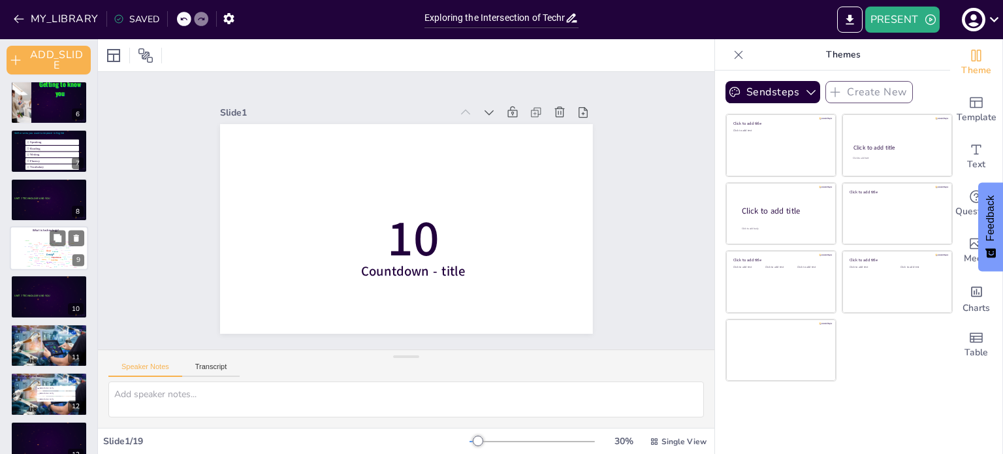
scroll to position [261, 0]
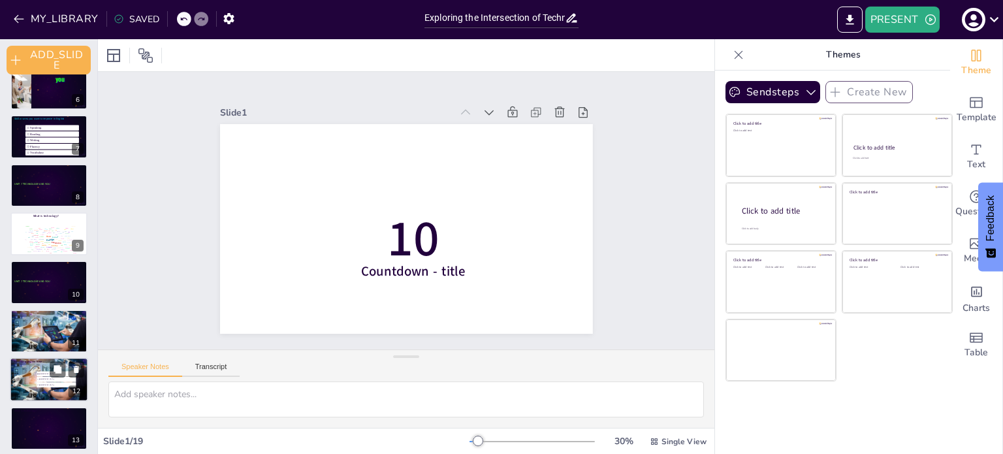
click at [44, 375] on li "[GEOGRAPHIC_DATA]" at bounding box center [56, 373] width 39 height 5
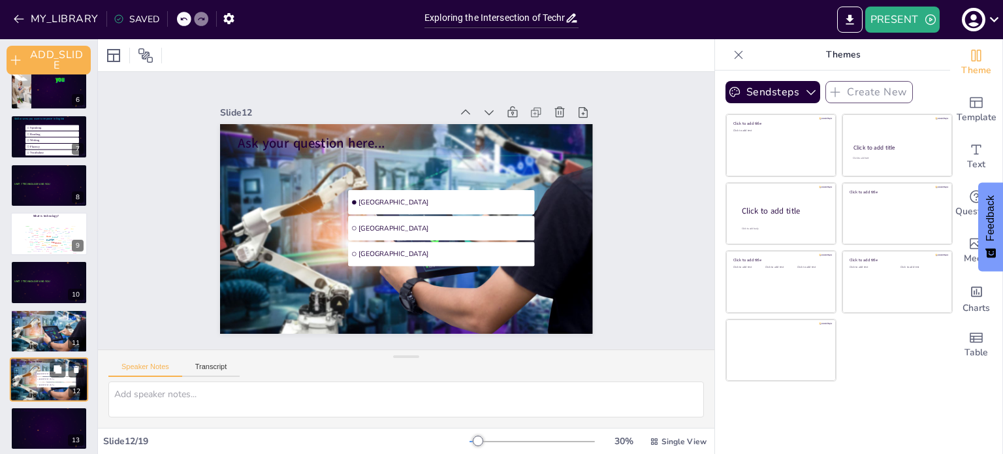
scroll to position [376, 0]
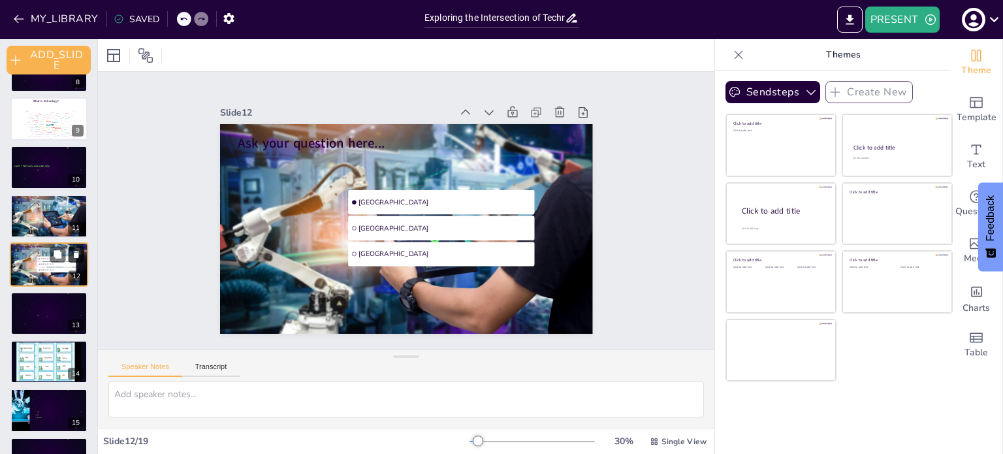
click at [76, 251] on icon at bounding box center [76, 254] width 9 height 9
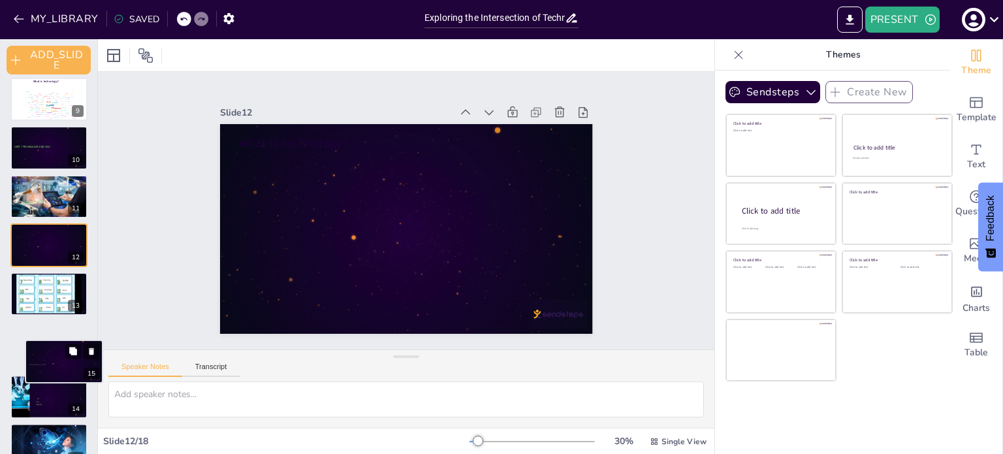
scroll to position [397, 0]
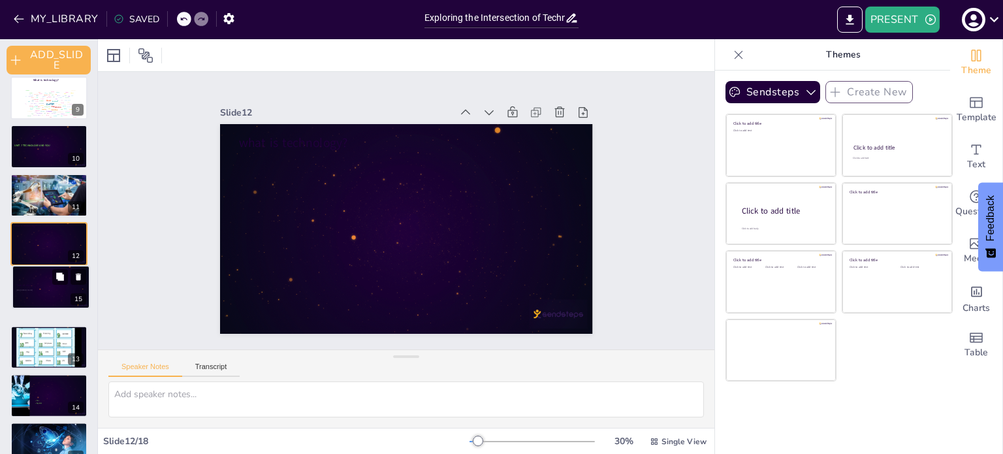
drag, startPoint x: 54, startPoint y: 415, endPoint x: 55, endPoint y: 289, distance: 126.0
click at [55, 289] on div "[URL][DOMAIN_NAME]" at bounding box center [50, 289] width 69 height 5
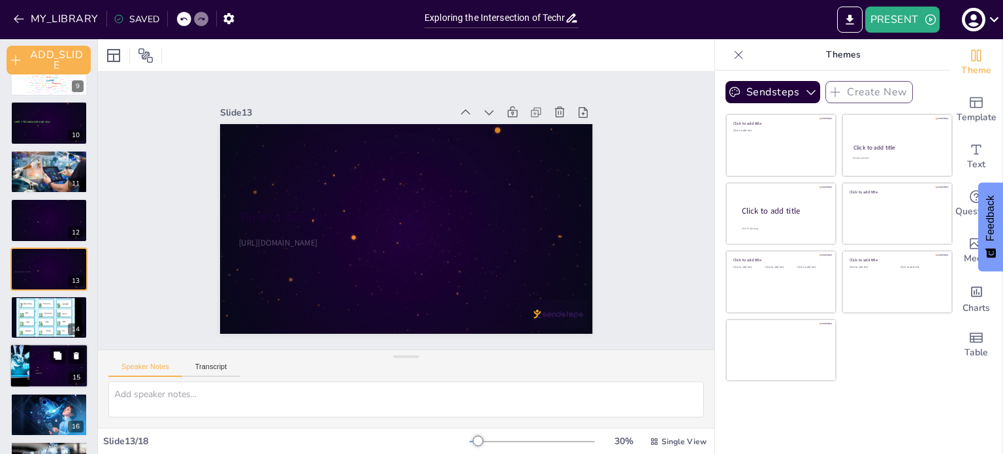
scroll to position [480, 0]
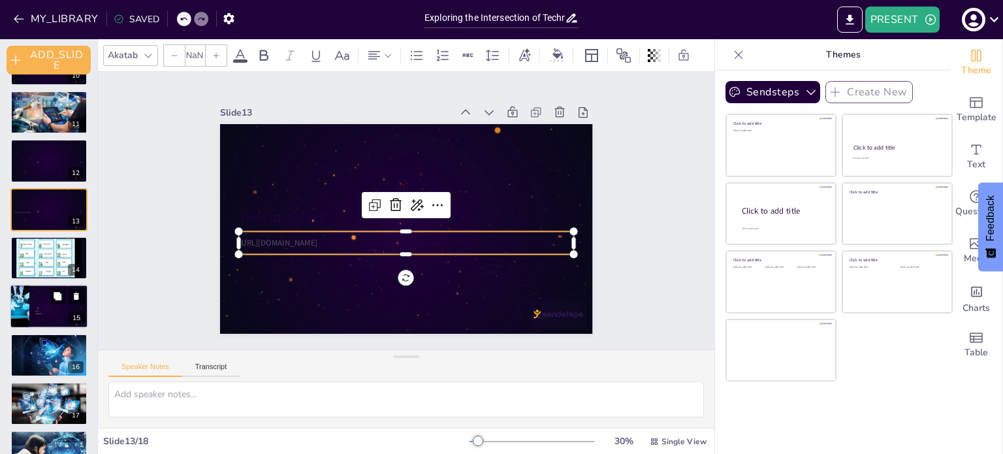
type input "32"
click at [277, 237] on p "[URL][DOMAIN_NAME]" at bounding box center [406, 243] width 336 height 12
click at [538, 16] on input "Exploring the Intersection of Technology and Ethics" at bounding box center [494, 17] width 140 height 19
click at [539, 16] on input "Exploring the Intersection of Technology and Ethics" at bounding box center [494, 17] width 140 height 19
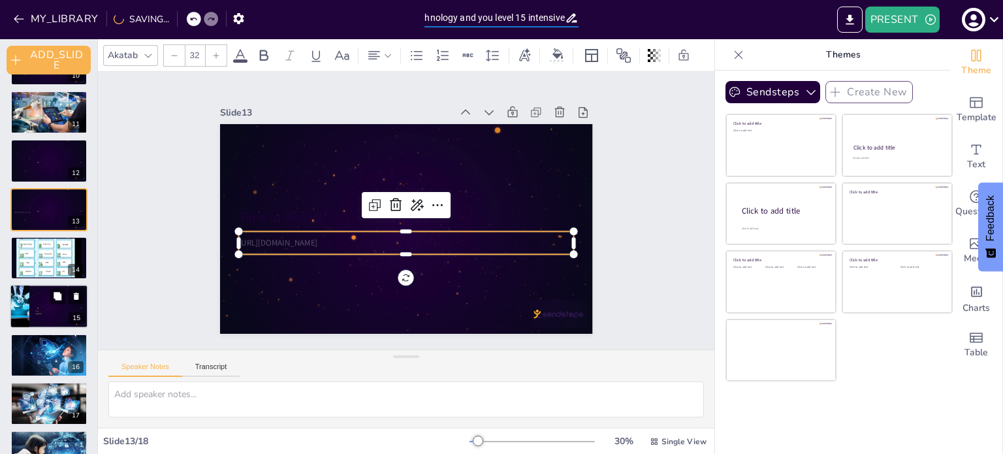
type input "Technology and you level 15 intensive"
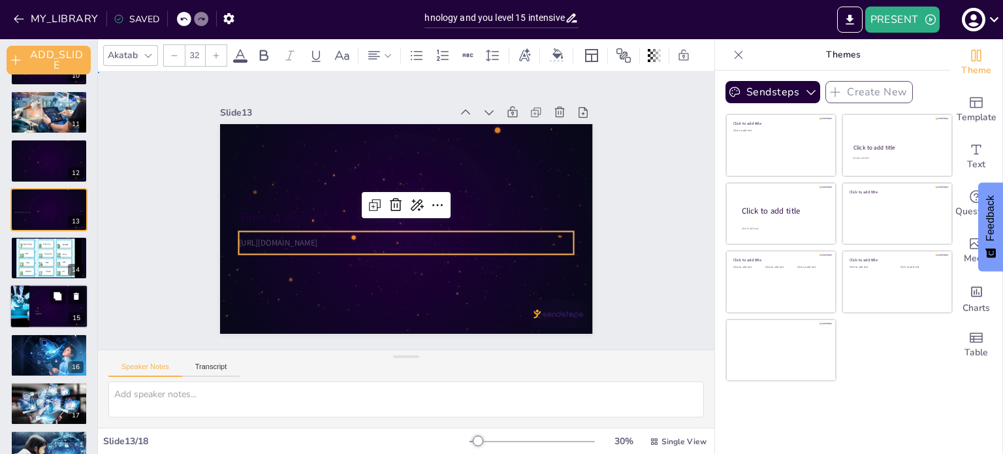
scroll to position [0, 0]
click at [654, 202] on div "Slide 1 10 Countdown - title Slide 2 WELCOME LEVEL 15 TEACHER:[PERSON_NAME] Sli…" at bounding box center [406, 210] width 616 height 277
click at [453, 245] on div "[URL][DOMAIN_NAME]" at bounding box center [406, 242] width 336 height 23
click at [892, 28] on button "PRESENT" at bounding box center [902, 20] width 74 height 26
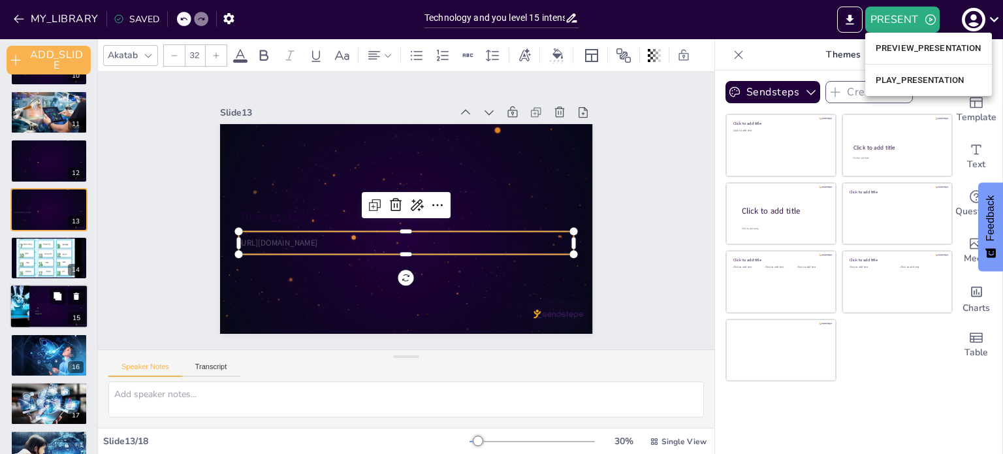
click at [943, 50] on li "PREVIEW_PRESENTATION" at bounding box center [928, 48] width 127 height 21
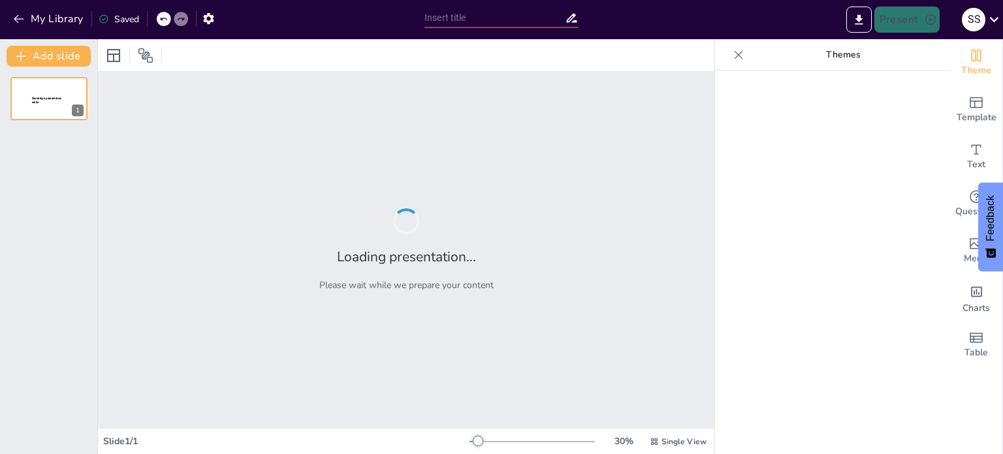
type input "Technology and you level 15 intensive"
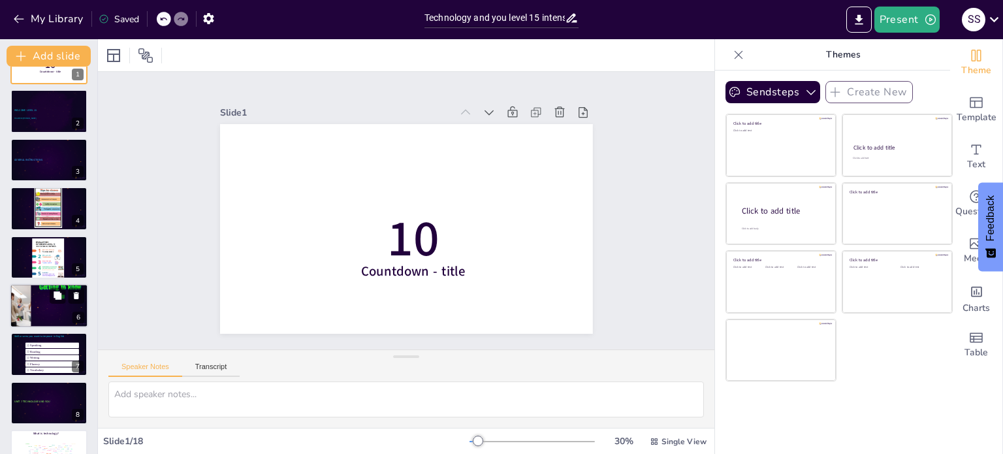
scroll to position [131, 0]
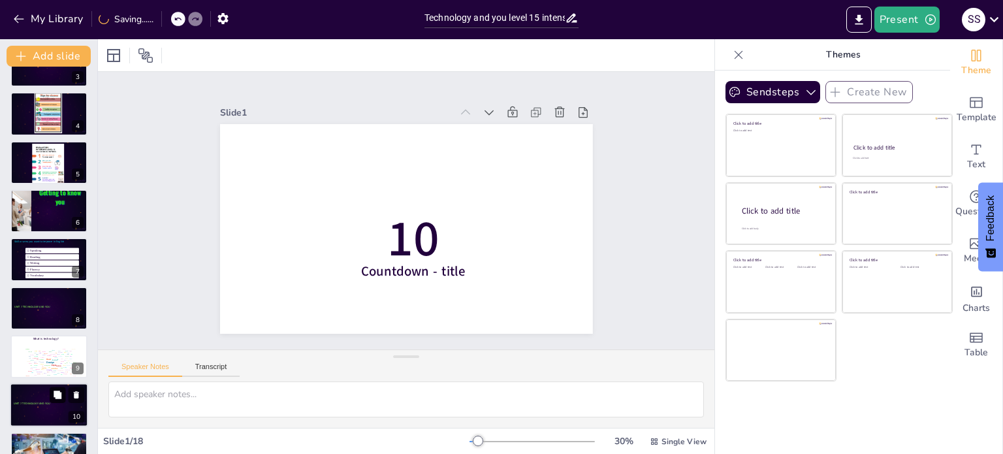
click at [50, 394] on button at bounding box center [58, 395] width 16 height 16
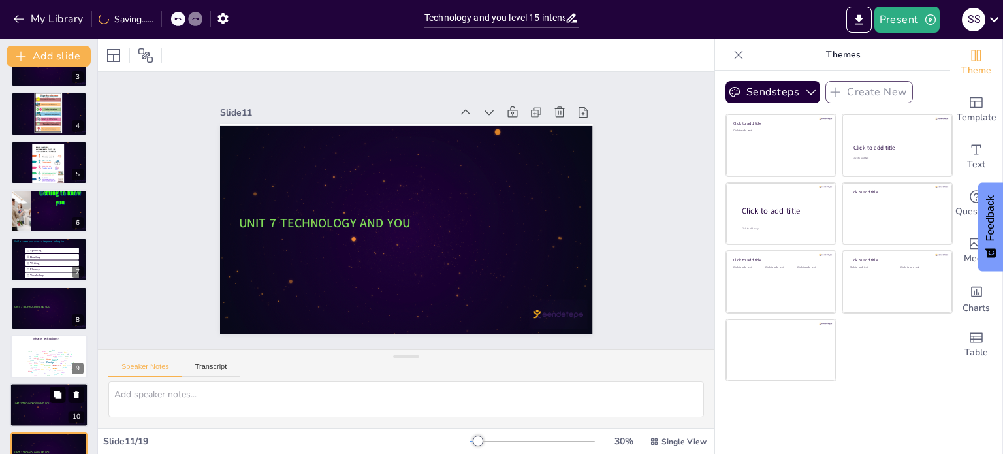
scroll to position [324, 0]
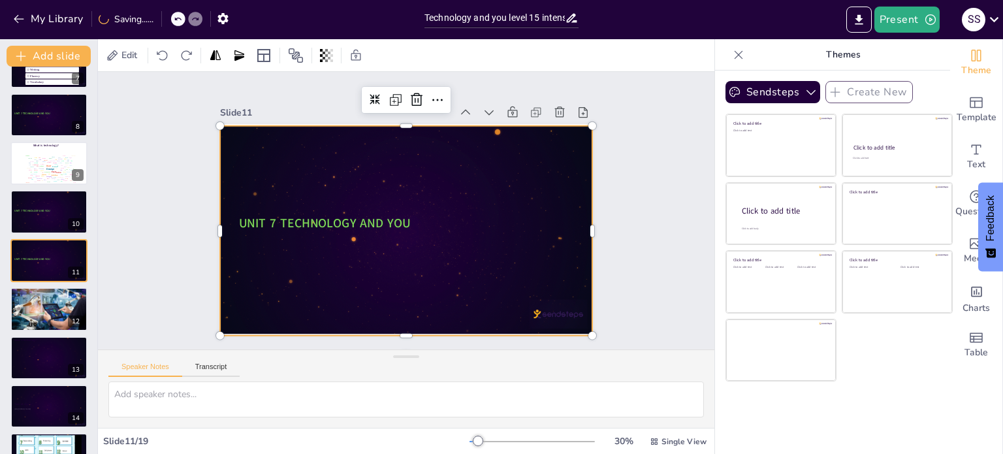
click at [342, 171] on div at bounding box center [402, 230] width 408 height 282
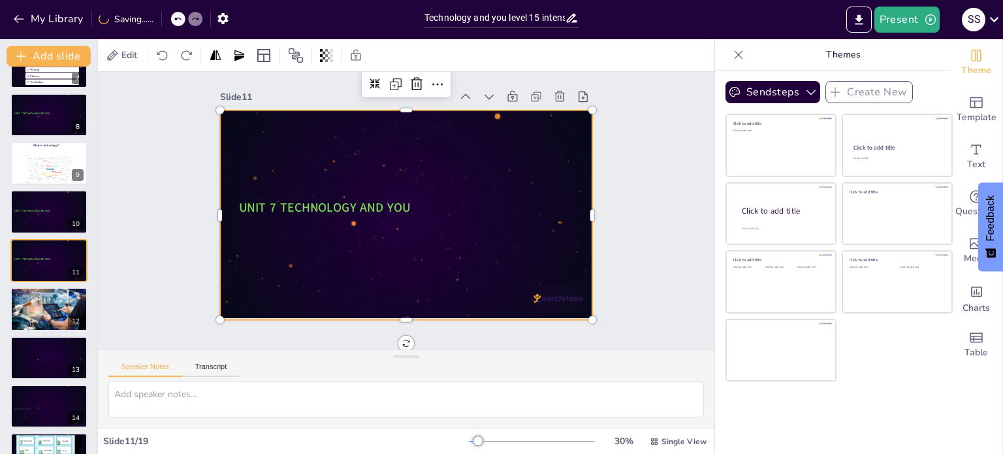
scroll to position [22, 0]
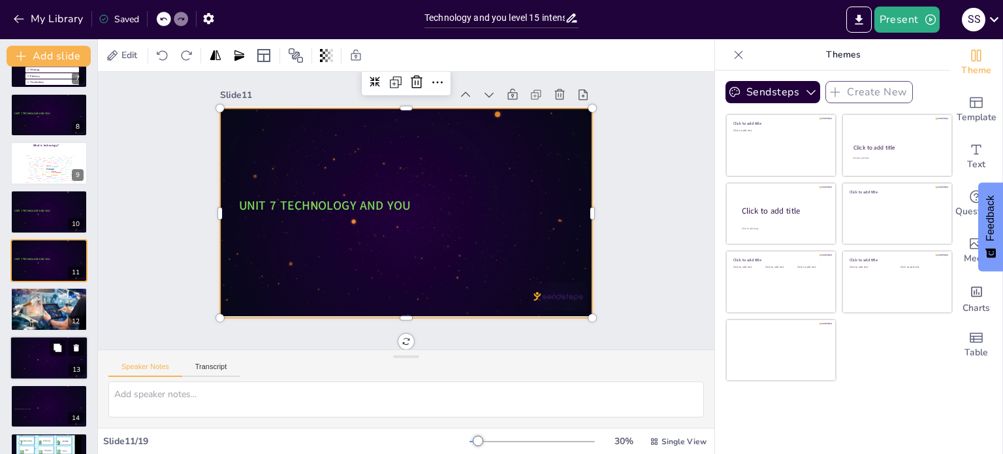
click at [42, 355] on div at bounding box center [47, 358] width 71 height 34
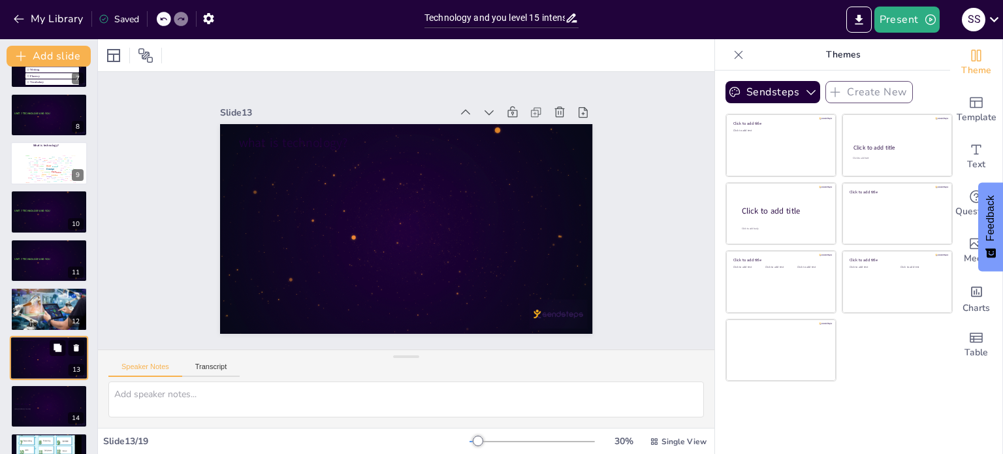
scroll to position [0, 0]
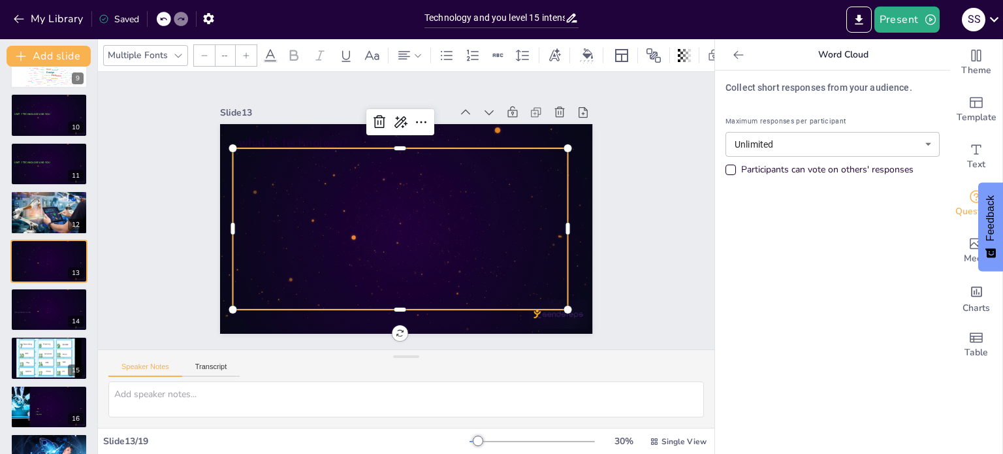
click at [326, 168] on div at bounding box center [397, 227] width 362 height 227
click at [54, 262] on div at bounding box center [47, 261] width 71 height 34
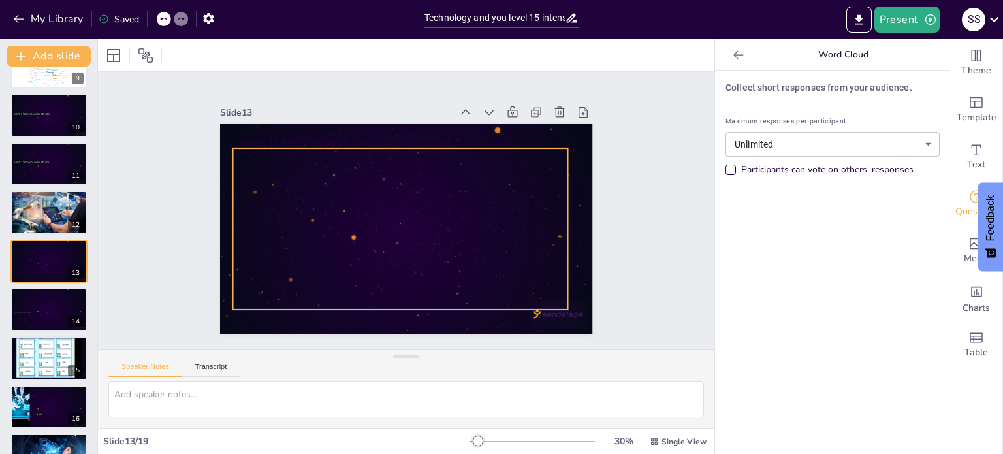
click at [344, 155] on div at bounding box center [397, 227] width 362 height 227
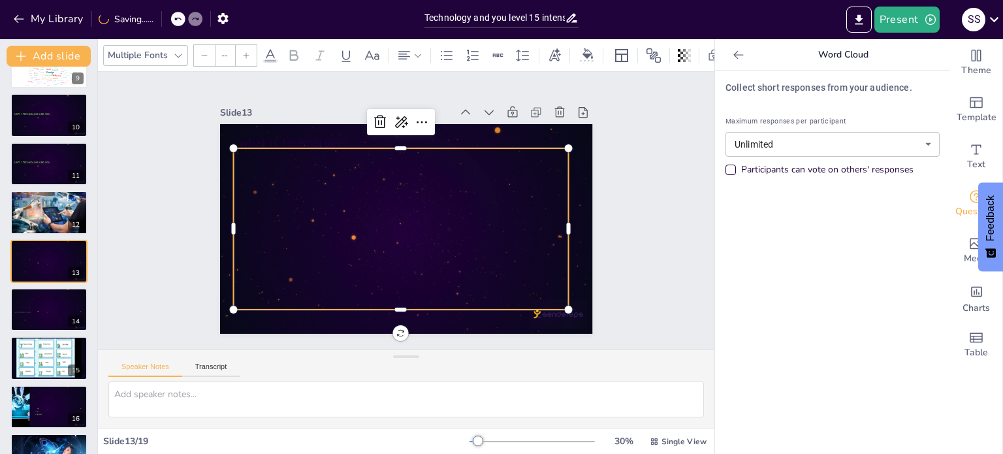
click at [268, 50] on icon at bounding box center [270, 55] width 12 height 12
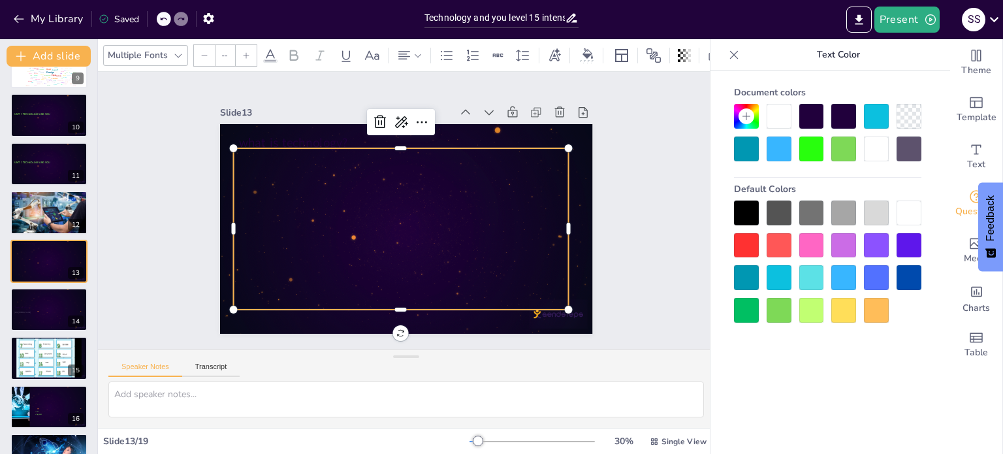
click at [788, 306] on div at bounding box center [778, 310] width 25 height 25
click at [287, 170] on div at bounding box center [399, 228] width 351 height 195
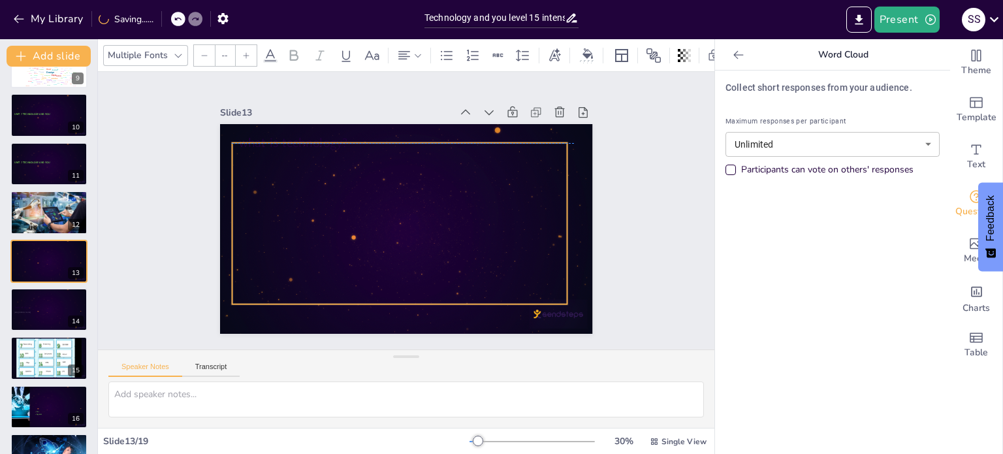
drag, startPoint x: 257, startPoint y: 166, endPoint x: 255, endPoint y: 159, distance: 7.9
click at [255, 159] on div at bounding box center [398, 222] width 351 height 195
click at [26, 106] on div at bounding box center [49, 115] width 78 height 44
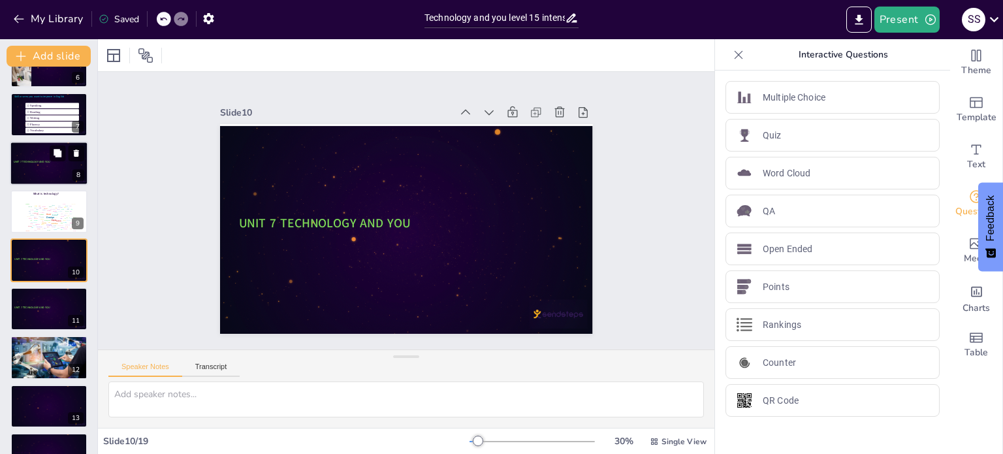
click at [46, 161] on span "UNIT 7 TECHNOLOGY AND YOU" at bounding box center [32, 161] width 36 height 3
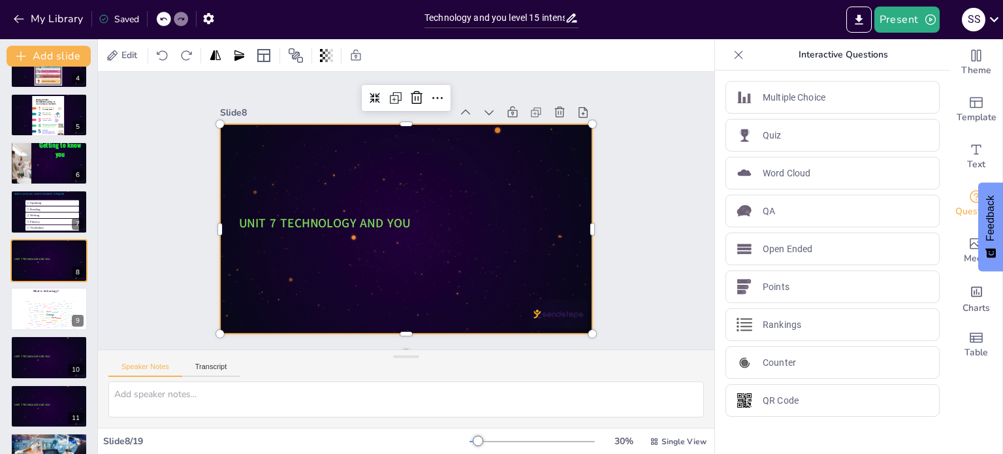
click at [331, 172] on div at bounding box center [400, 228] width 419 height 315
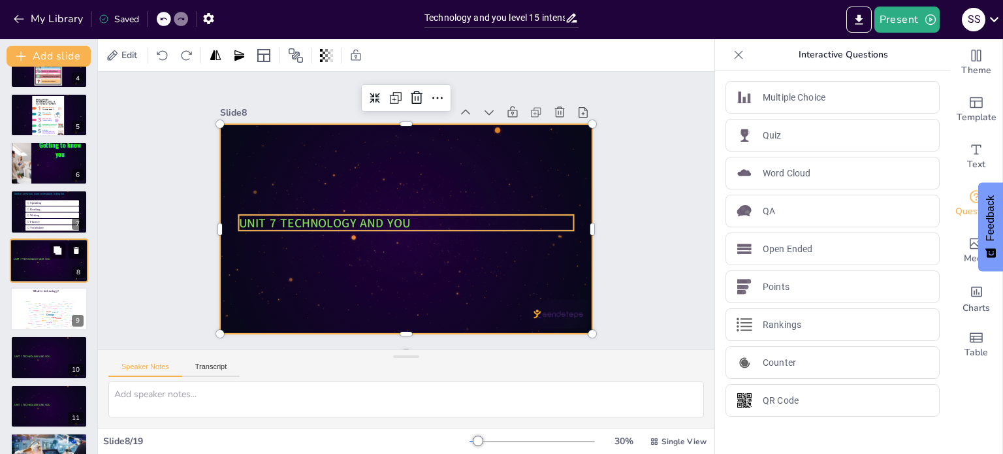
click at [41, 258] on span "UNIT 7 TECHNOLOGY AND YOU" at bounding box center [32, 258] width 36 height 3
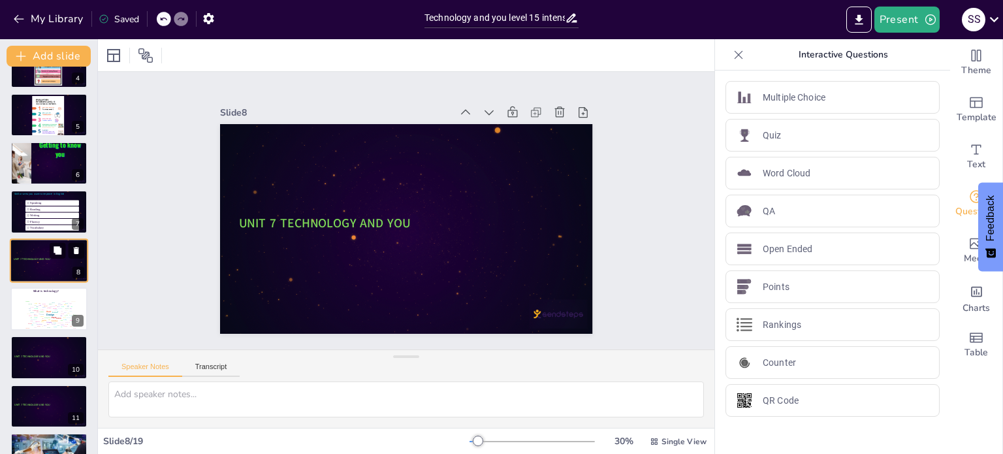
scroll to position [0, 0]
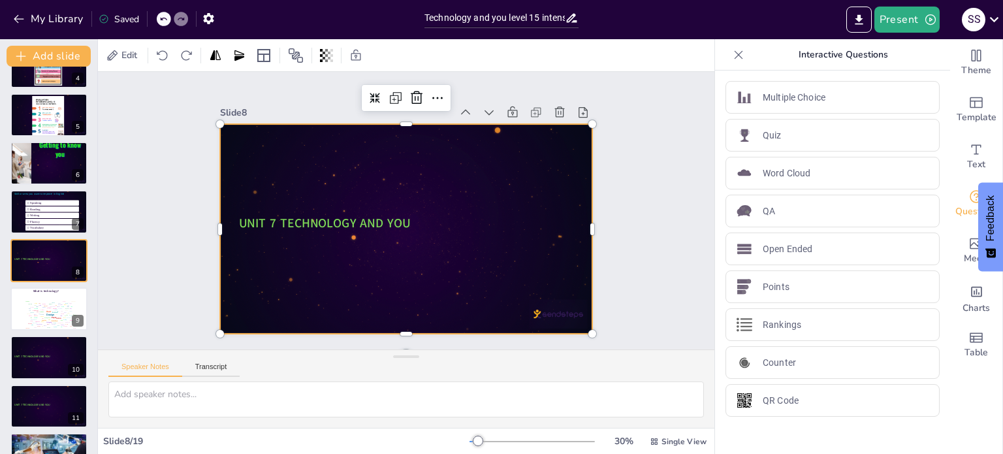
click at [343, 171] on div at bounding box center [404, 228] width 392 height 247
click at [908, 21] on button "Present" at bounding box center [906, 20] width 65 height 26
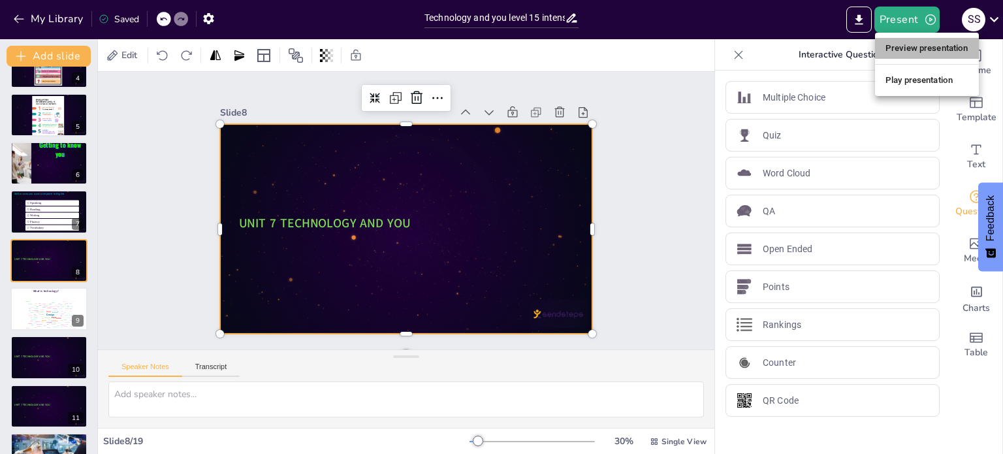
click at [919, 50] on li "Preview presentation" at bounding box center [927, 48] width 104 height 21
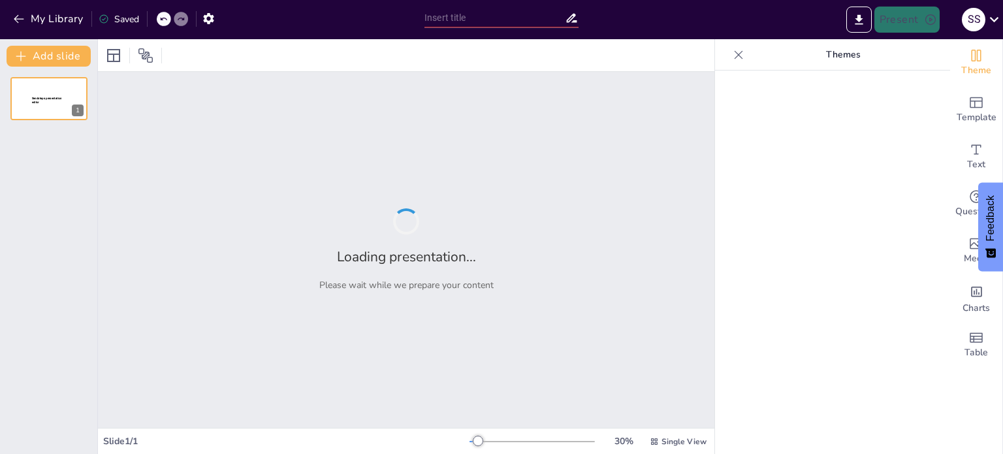
type input "Technology and you level 15 intensive"
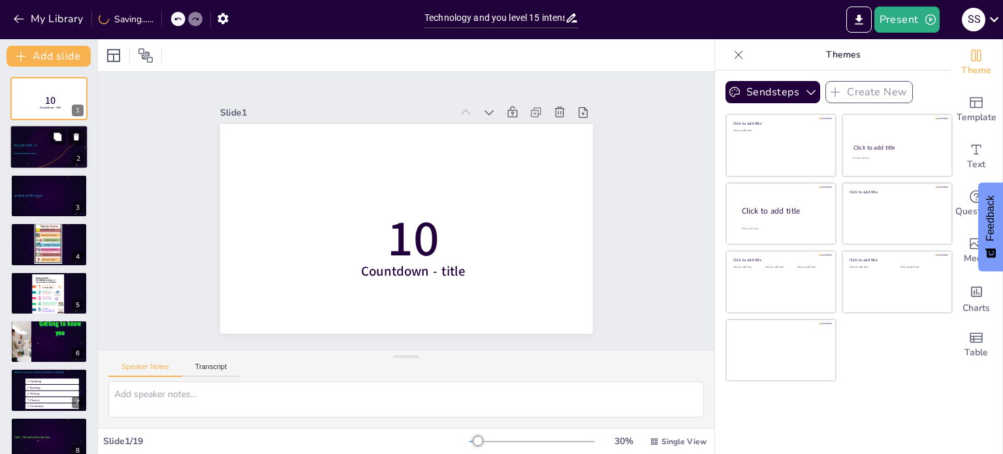
click at [31, 148] on div at bounding box center [49, 147] width 78 height 44
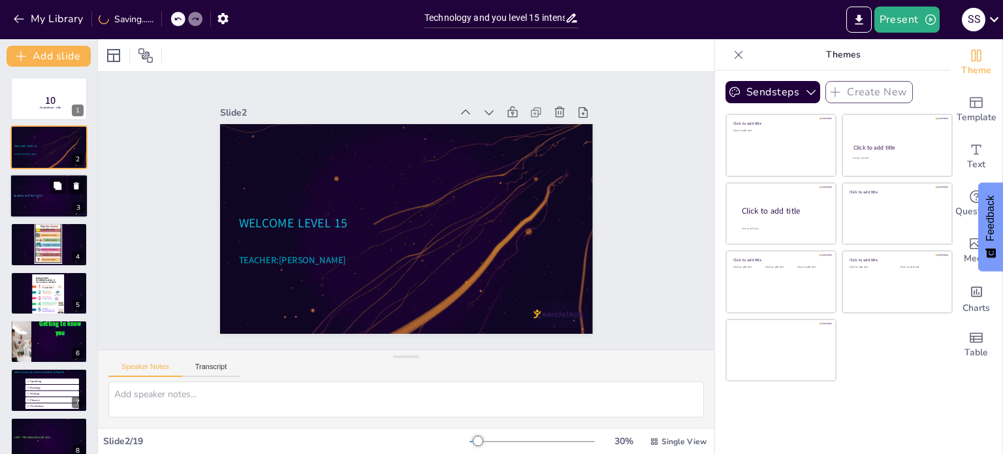
click at [19, 204] on div at bounding box center [49, 196] width 78 height 44
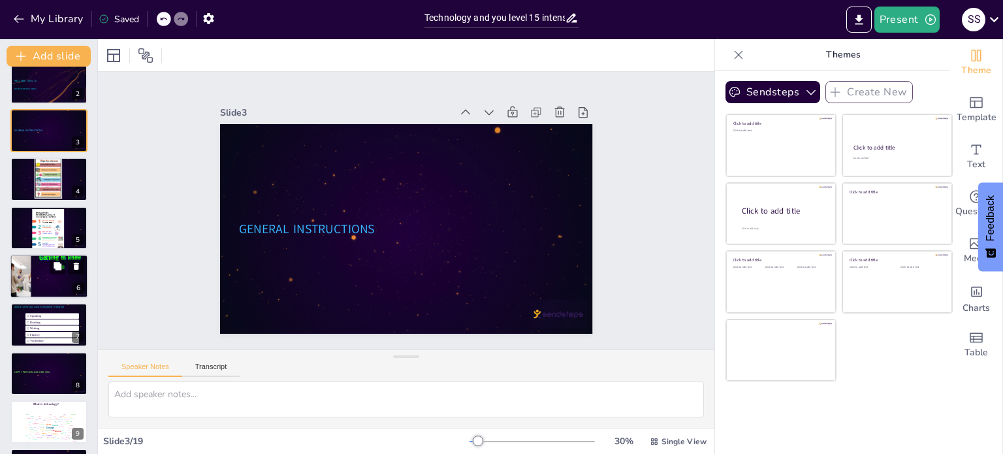
click at [48, 287] on div at bounding box center [49, 276] width 78 height 44
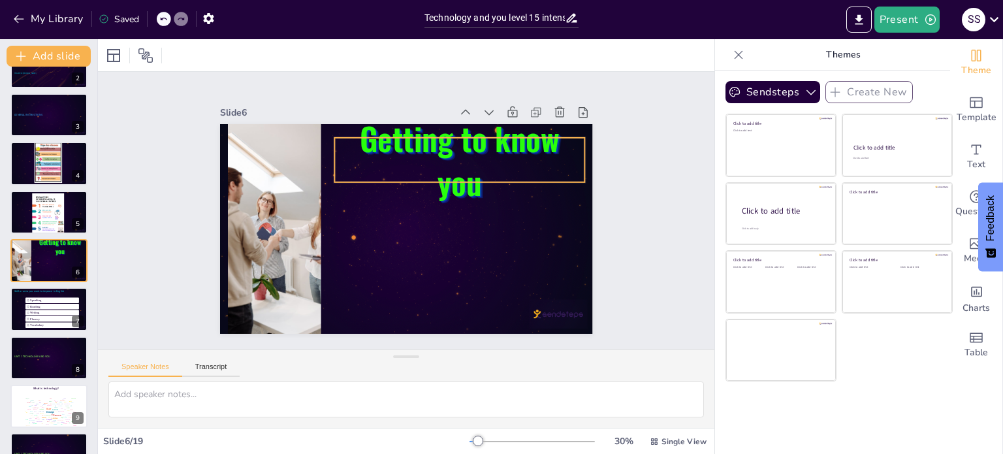
click at [435, 182] on div "Getting to know you" at bounding box center [395, 195] width 424 height 388
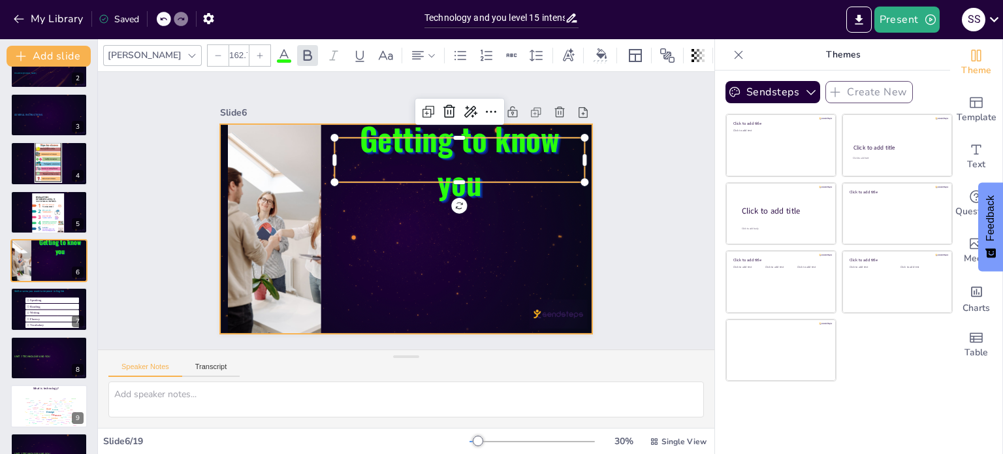
click at [432, 241] on div at bounding box center [423, 208] width 247 height 392
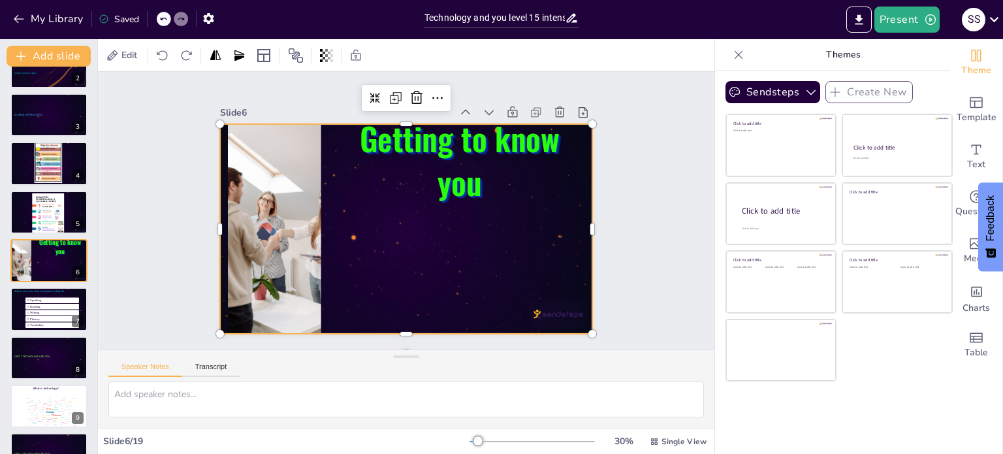
click at [432, 242] on div at bounding box center [416, 195] width 424 height 388
click at [432, 242] on div at bounding box center [389, 203] width 343 height 426
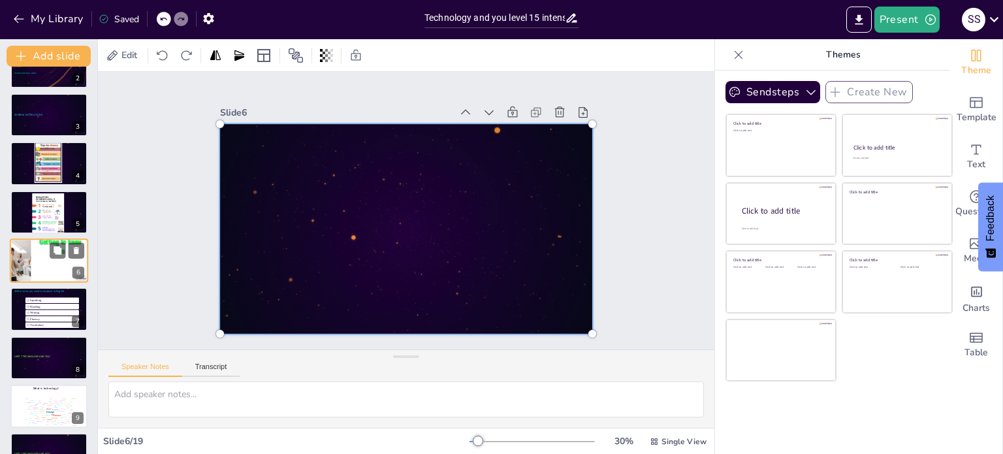
click at [47, 259] on div at bounding box center [49, 260] width 78 height 44
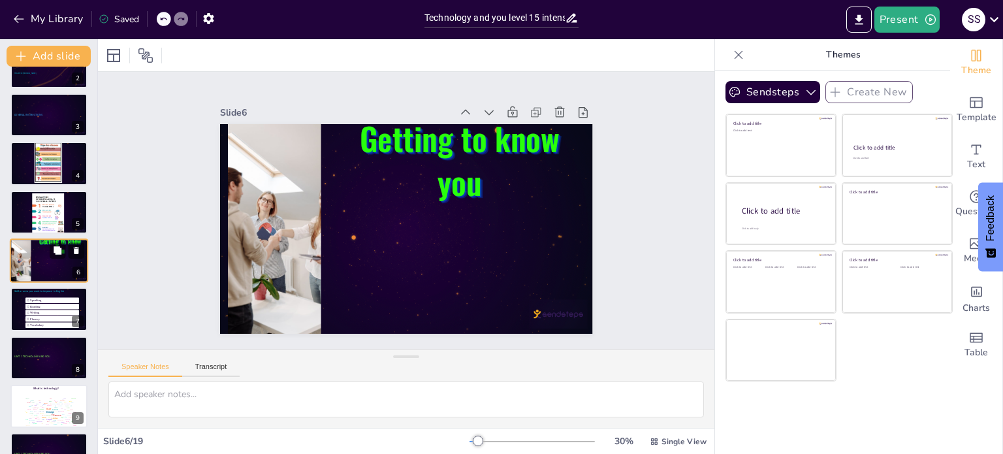
scroll to position [0, 0]
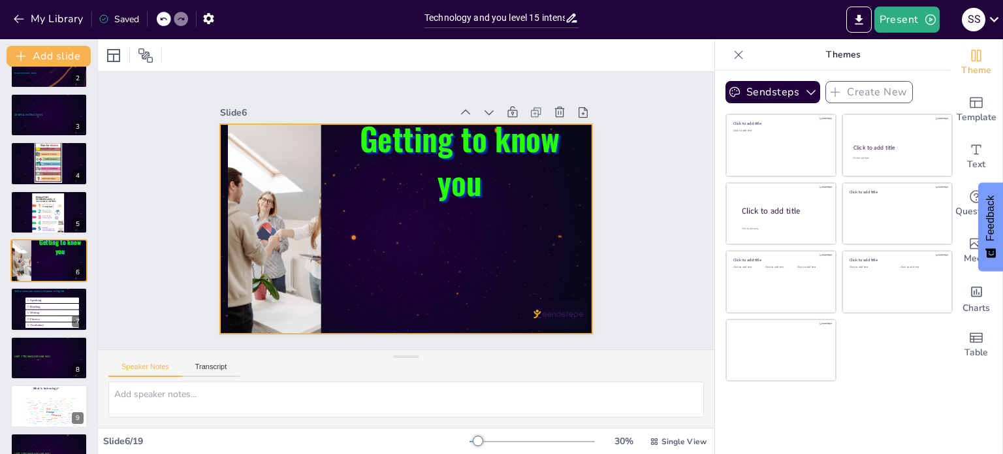
click at [419, 245] on div at bounding box center [410, 228] width 408 height 283
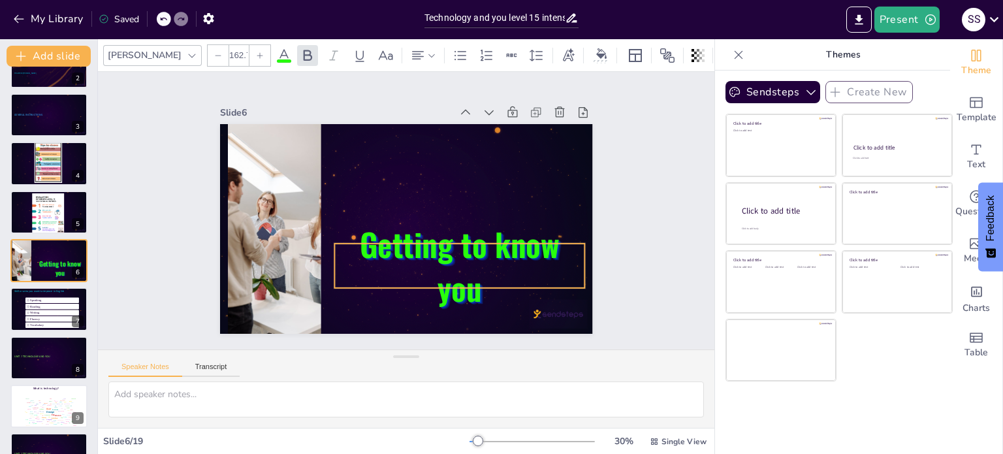
drag, startPoint x: 500, startPoint y: 163, endPoint x: 500, endPoint y: 271, distance: 108.4
click at [452, 271] on p "Getting to know you" at bounding box center [329, 205] width 245 height 233
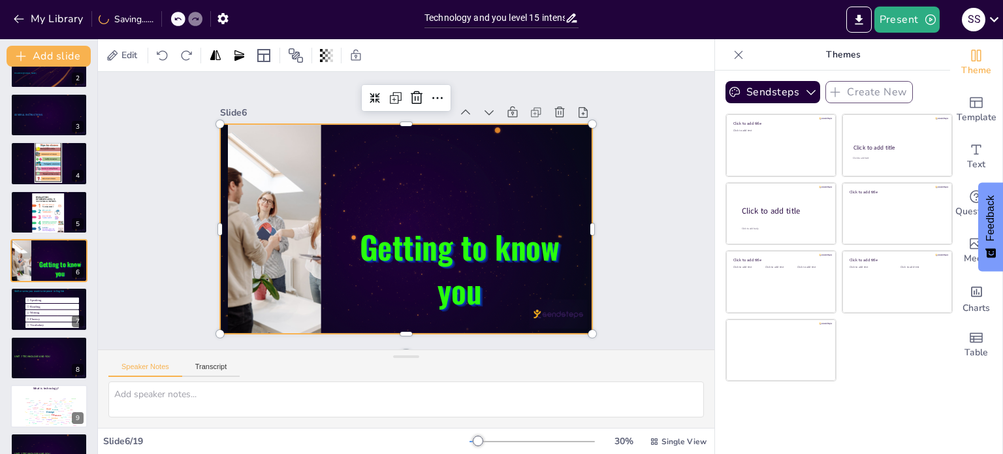
click at [447, 165] on div at bounding box center [389, 218] width 343 height 426
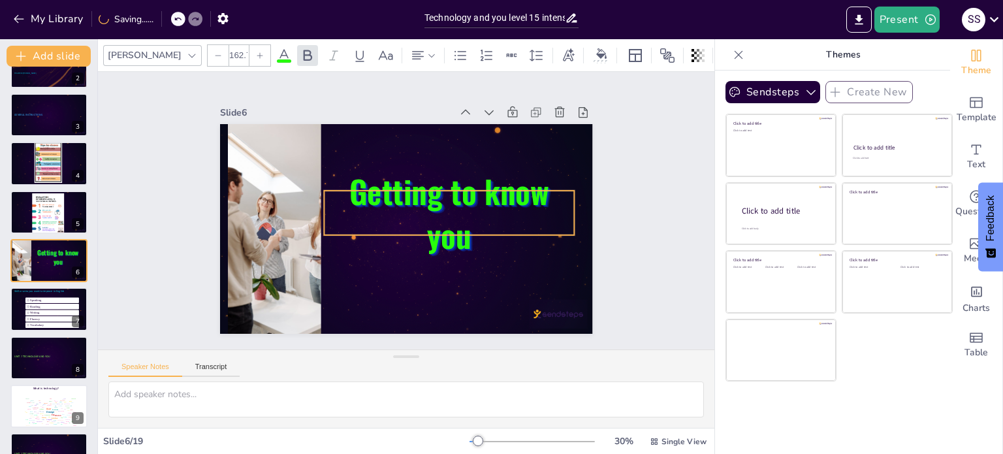
drag, startPoint x: 413, startPoint y: 258, endPoint x: 402, endPoint y: 200, distance: 58.4
click at [402, 201] on span "Getting to know you" at bounding box center [451, 224] width 180 height 168
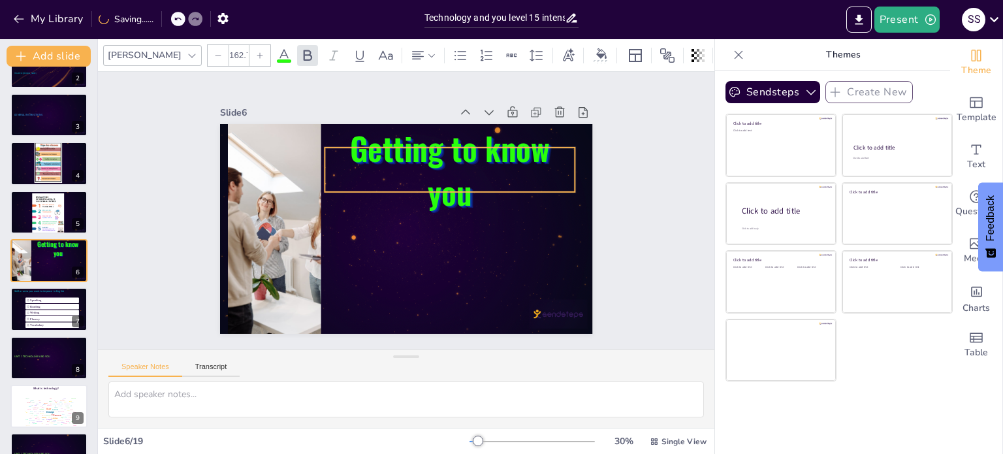
drag, startPoint x: 402, startPoint y: 208, endPoint x: 403, endPoint y: 166, distance: 41.8
click at [403, 166] on p "Getting to know you" at bounding box center [447, 254] width 88 height 250
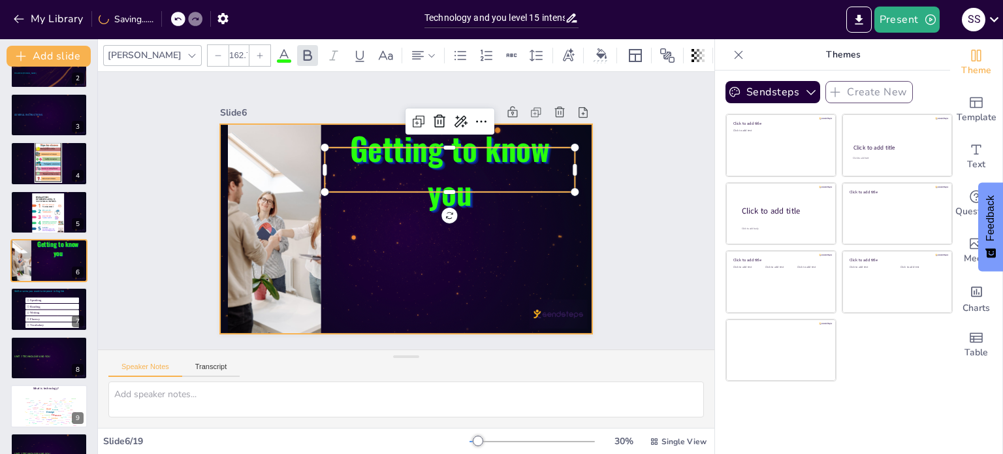
click at [350, 234] on div at bounding box center [410, 193] width 408 height 283
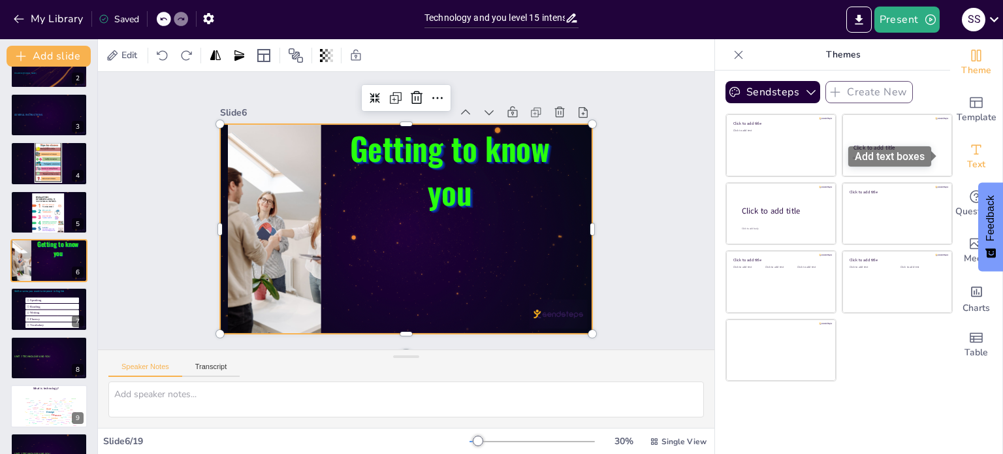
click at [969, 152] on icon "Add text boxes" at bounding box center [976, 150] width 16 height 16
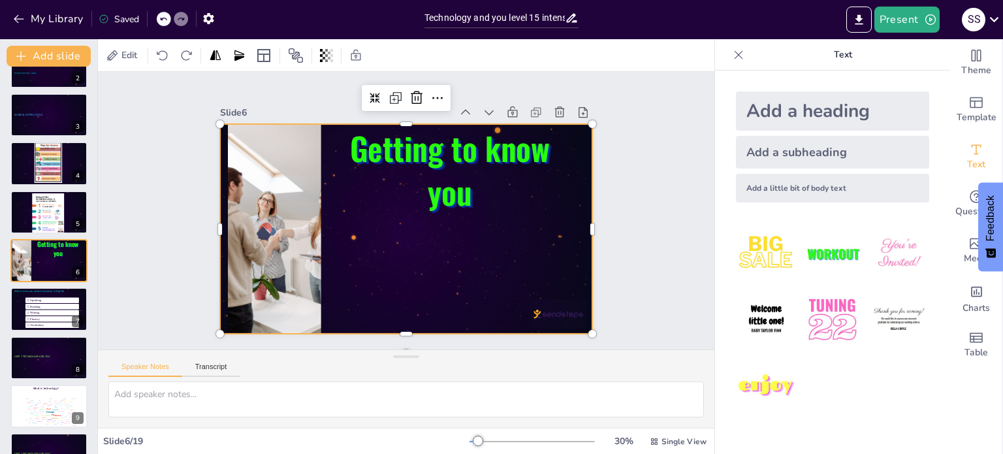
click at [799, 157] on div "Add a subheading" at bounding box center [832, 152] width 193 height 33
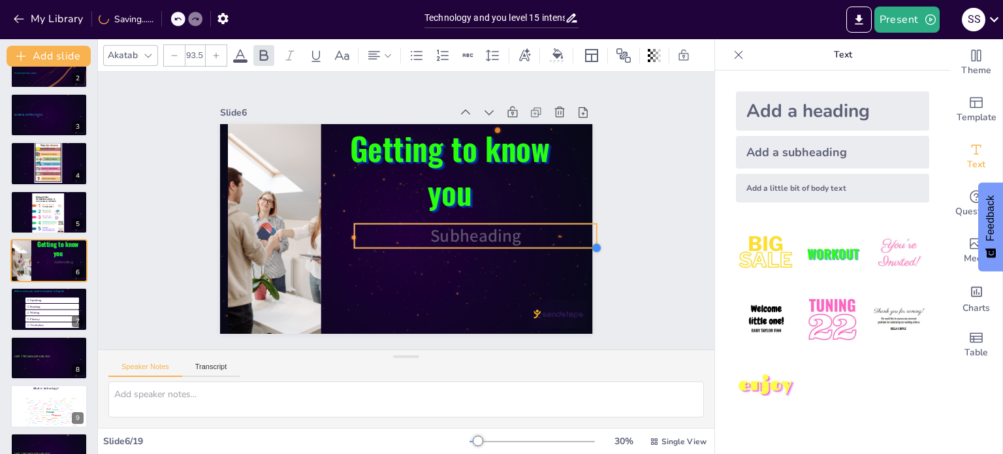
type input "95.9"
drag, startPoint x: 450, startPoint y: 227, endPoint x: 468, endPoint y: 242, distance: 24.1
click at [468, 242] on div "Getting to know you Subheading" at bounding box center [411, 193] width 419 height 315
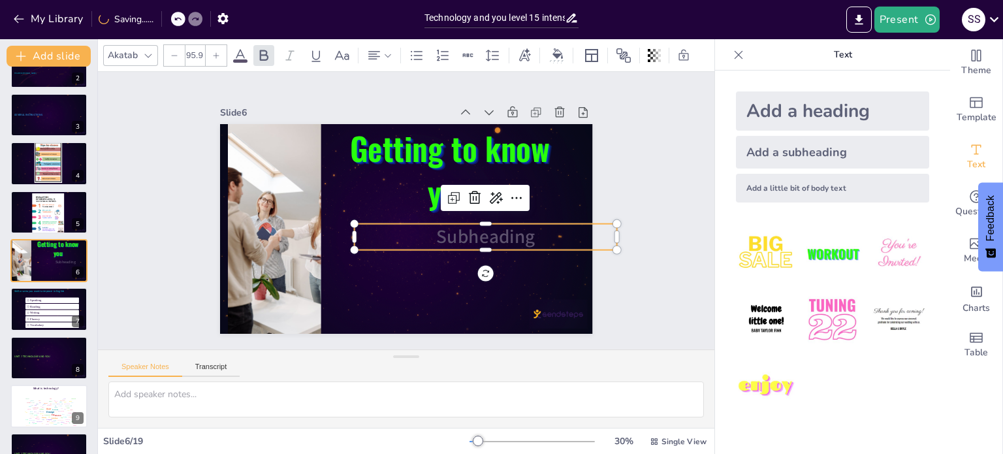
click at [409, 181] on span "Subheading" at bounding box center [364, 138] width 90 height 85
click at [394, 187] on span "Subheading" at bounding box center [344, 154] width 101 height 63
click at [424, 178] on span "Subheading" at bounding box center [388, 129] width 71 height 98
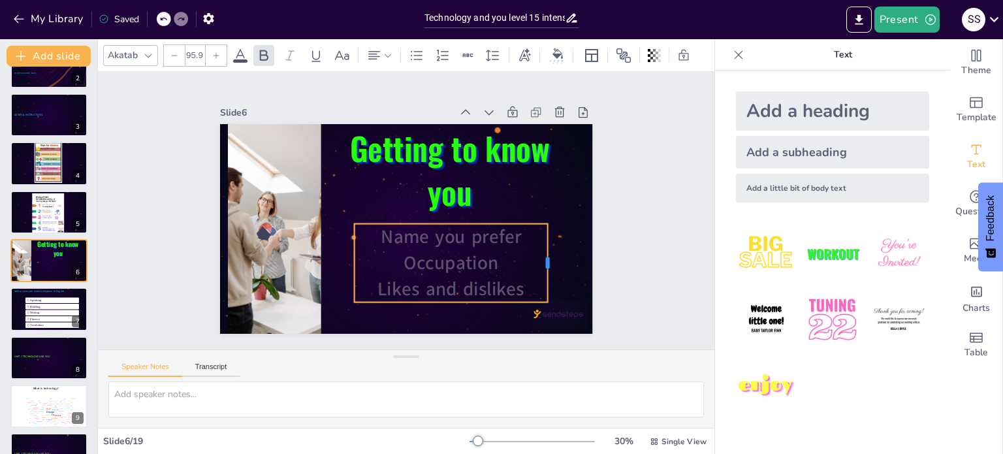
drag, startPoint x: 608, startPoint y: 262, endPoint x: 539, endPoint y: 256, distance: 69.5
click at [292, 256] on div at bounding box center [262, 269] width 60 height 65
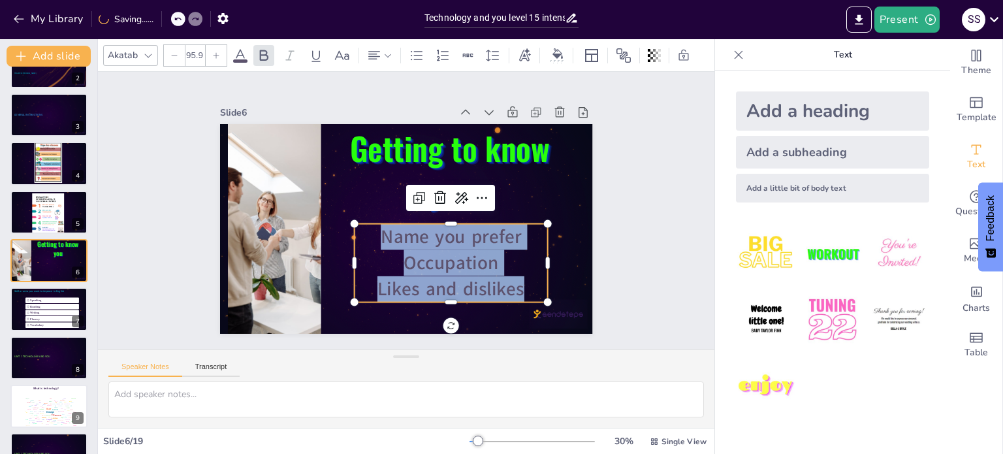
drag, startPoint x: 514, startPoint y: 286, endPoint x: 370, endPoint y: 231, distance: 154.4
click at [370, 212] on div "Name you prefer Occupation Likes and dislikes" at bounding box center [356, 163] width 200 height 98
click at [241, 59] on span at bounding box center [240, 60] width 14 height 3
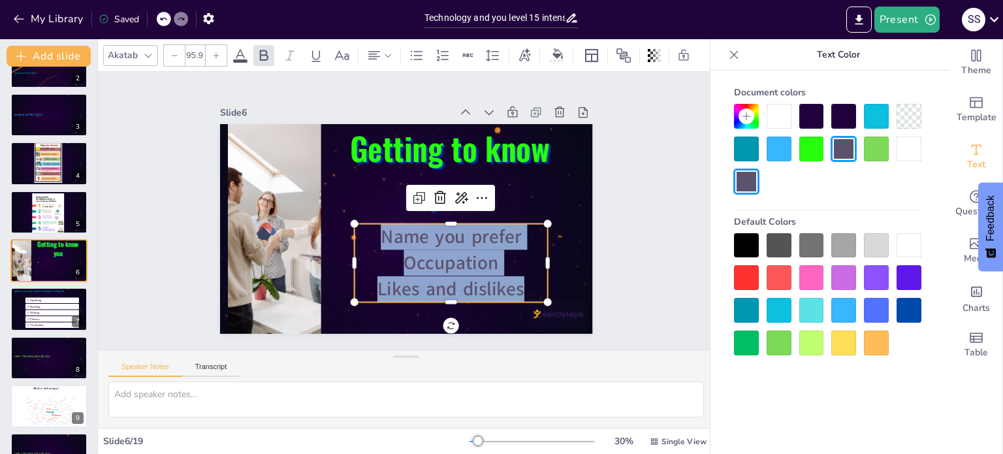
click at [810, 350] on div at bounding box center [811, 342] width 25 height 25
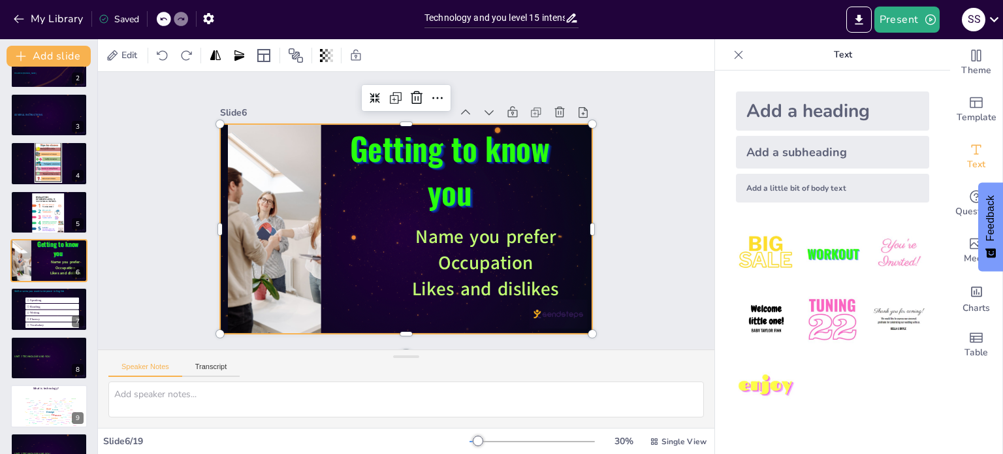
click at [414, 308] on div at bounding box center [402, 193] width 408 height 283
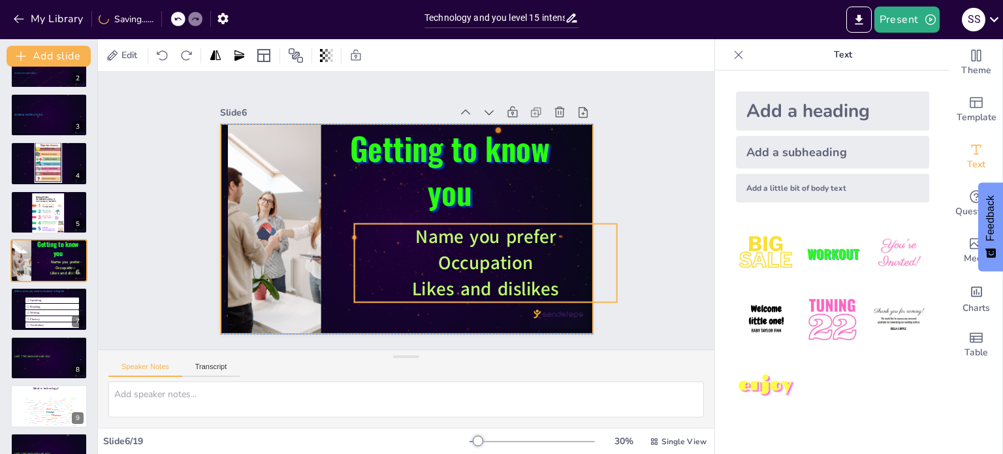
click at [461, 262] on div "Name you prefer Occupation Likes and dislikes" at bounding box center [458, 131] width 78 height 262
click at [374, 276] on span "Likes and dislikes" at bounding box center [346, 304] width 55 height 149
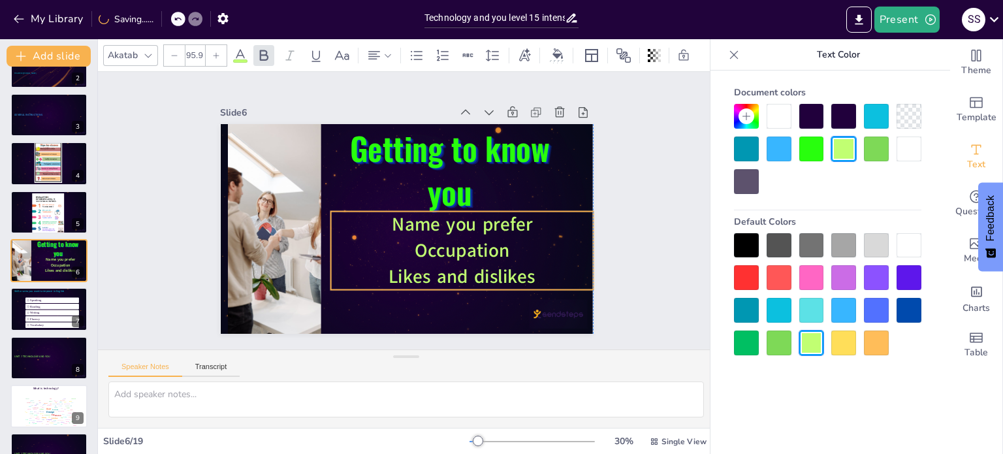
drag, startPoint x: 462, startPoint y: 281, endPoint x: 436, endPoint y: 268, distance: 28.3
click at [362, 268] on span "Likes and dislikes" at bounding box center [327, 244] width 70 height 148
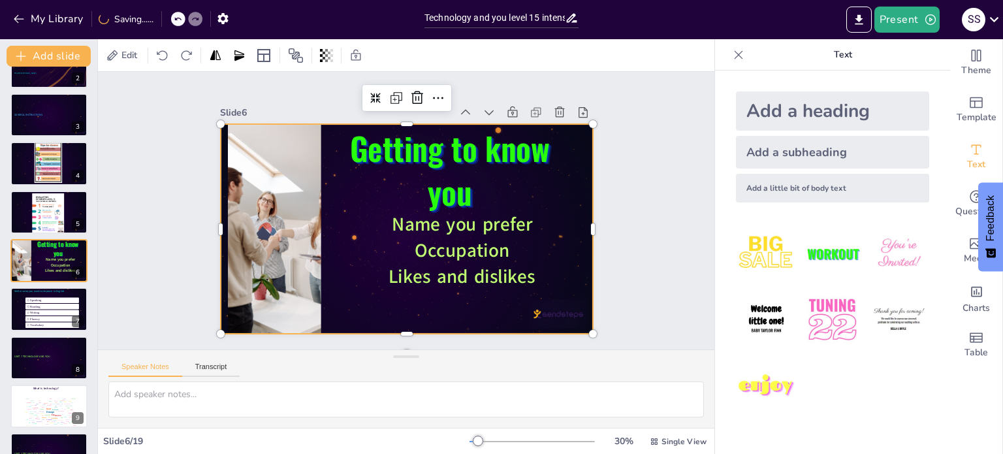
click at [412, 313] on div at bounding box center [387, 209] width 247 height 392
click at [39, 361] on div at bounding box center [49, 358] width 78 height 44
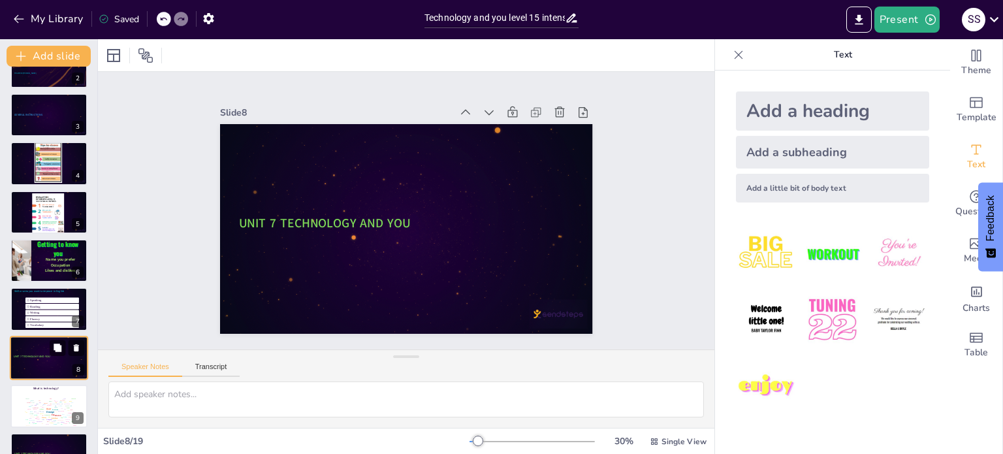
scroll to position [178, 0]
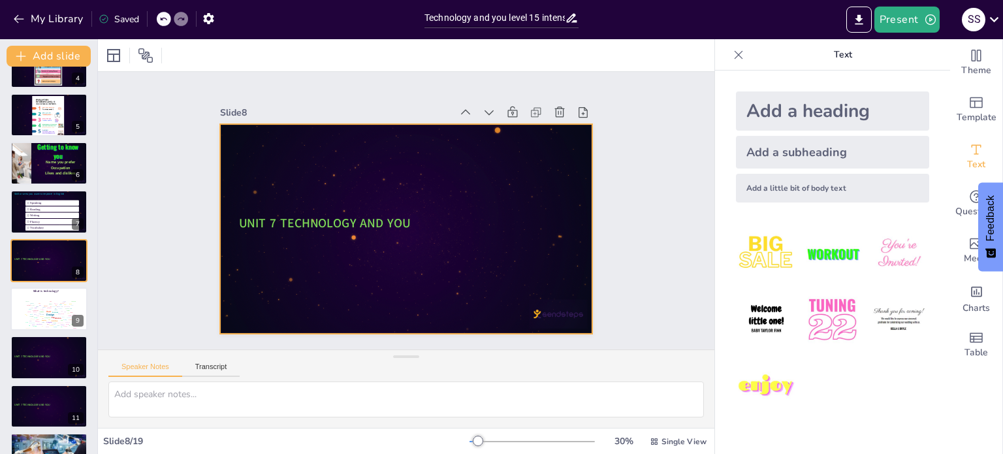
click at [353, 170] on div at bounding box center [387, 212] width 247 height 392
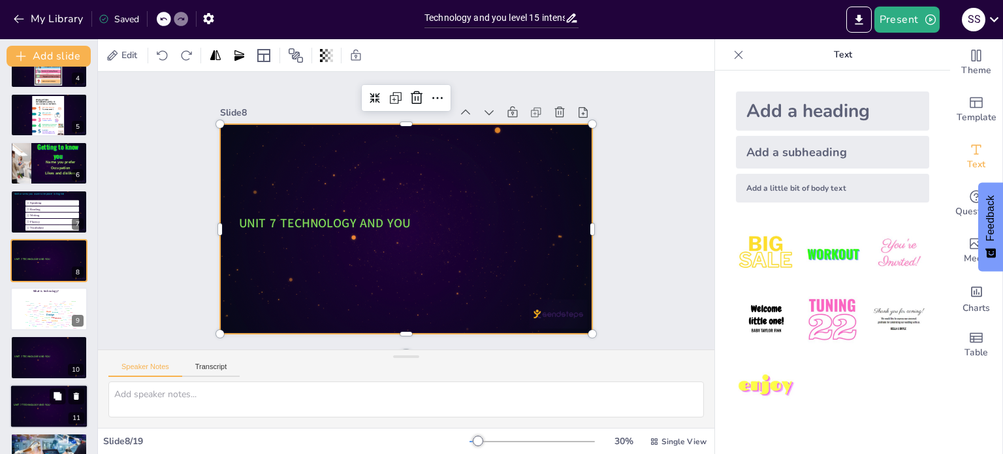
click at [36, 408] on div at bounding box center [49, 409] width 71 height 3
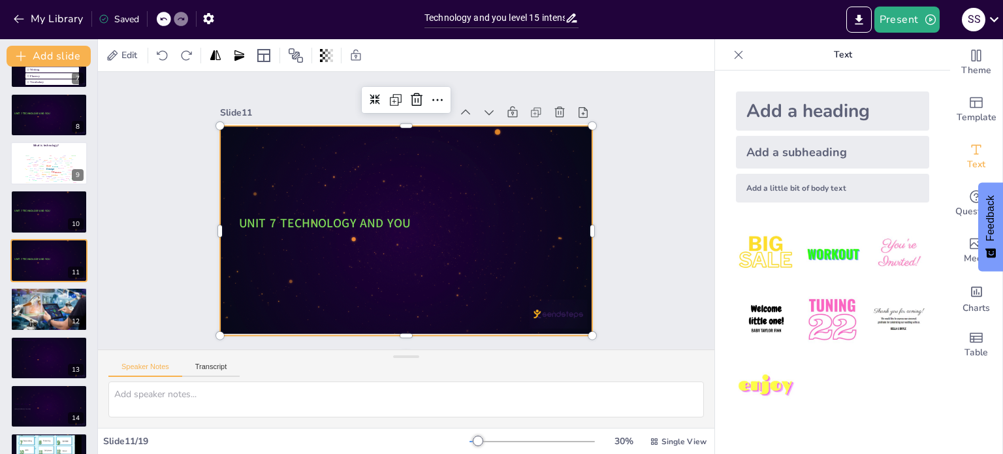
click at [280, 176] on div at bounding box center [415, 228] width 426 height 343
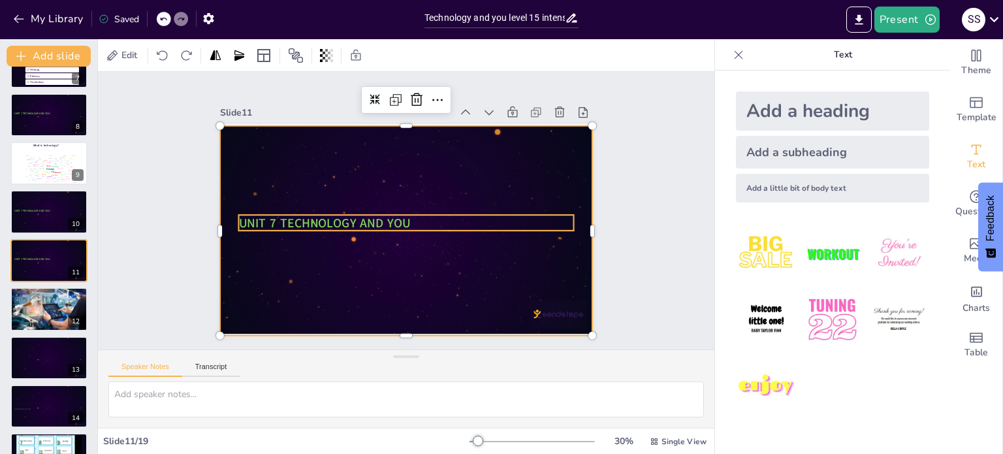
click at [389, 210] on span "UNIT 7 TECHNOLOGY AND YOU" at bounding box center [458, 146] width 139 height 127
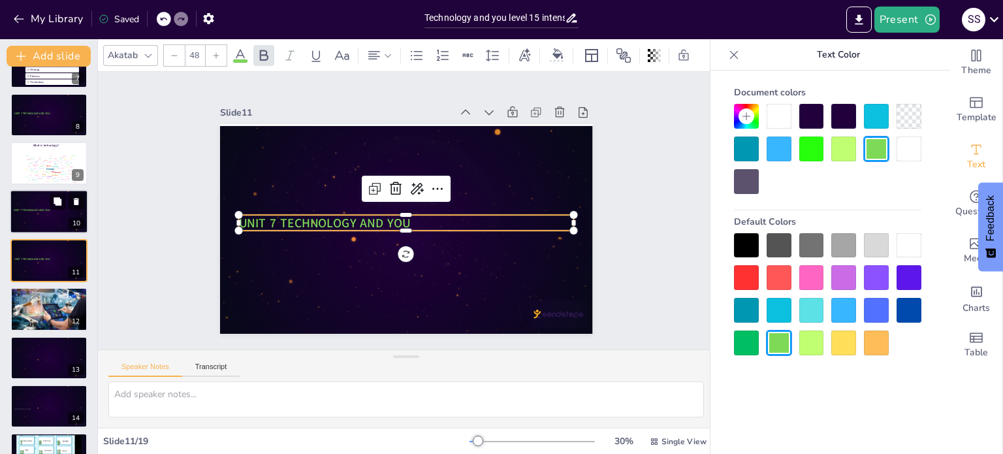
click at [37, 219] on div at bounding box center [49, 212] width 78 height 44
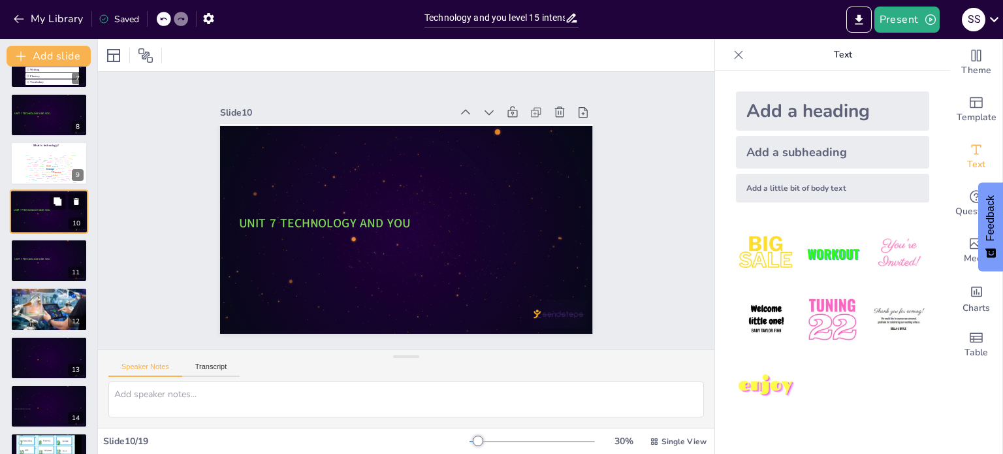
scroll to position [276, 0]
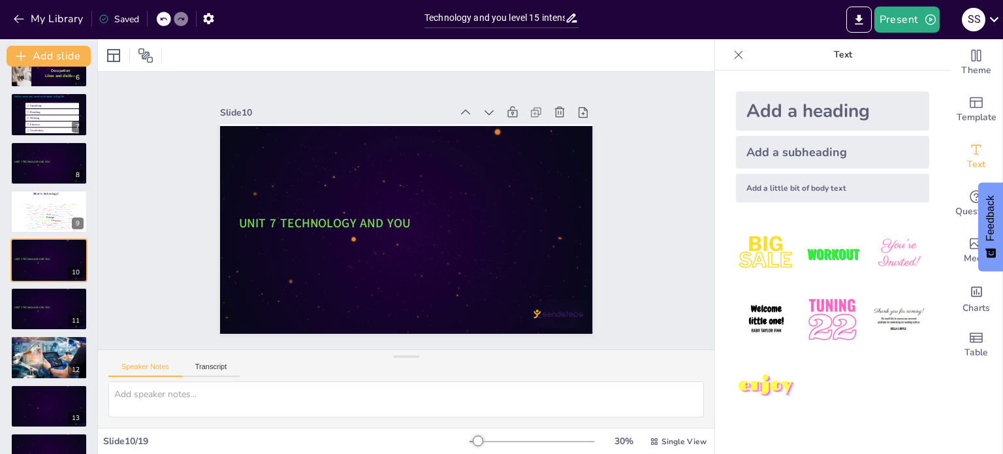
click at [734, 57] on icon at bounding box center [738, 54] width 8 height 8
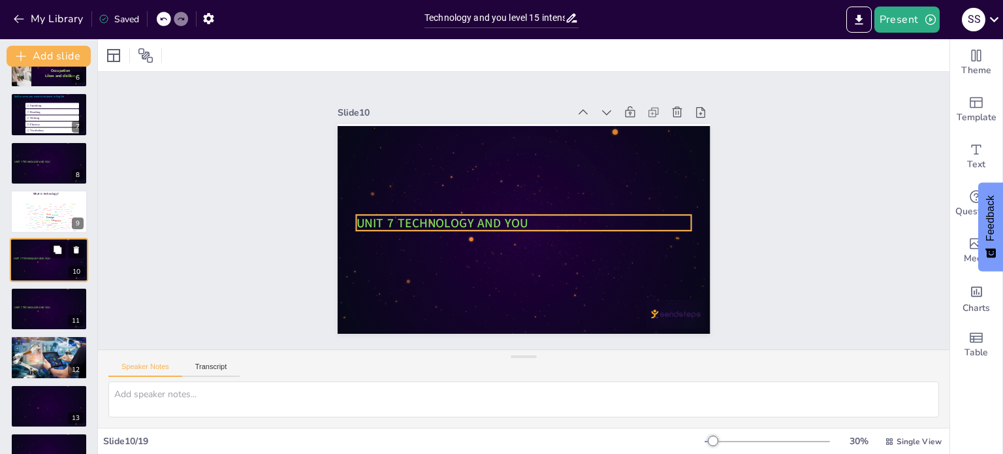
click at [39, 257] on span "UNIT 7 TECHNOLOGY AND YOU" at bounding box center [32, 258] width 36 height 3
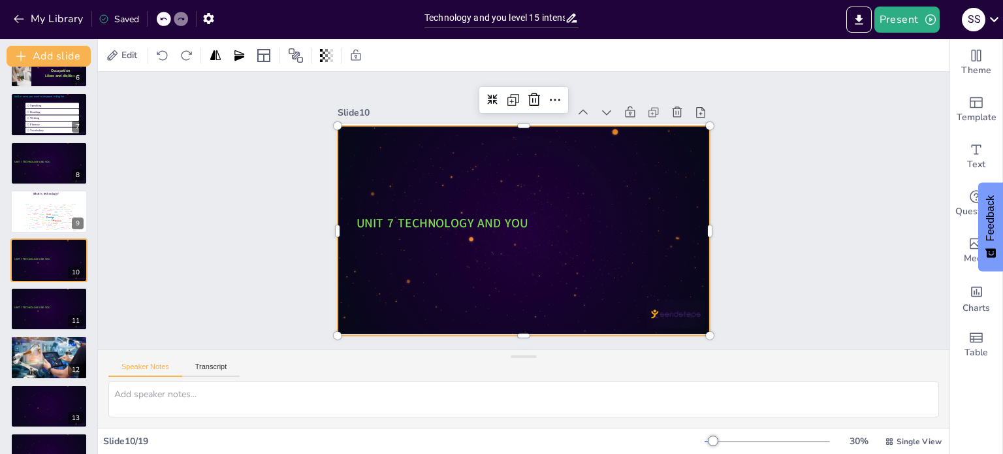
click at [460, 188] on div at bounding box center [530, 192] width 419 height 315
click at [31, 314] on div at bounding box center [49, 309] width 78 height 44
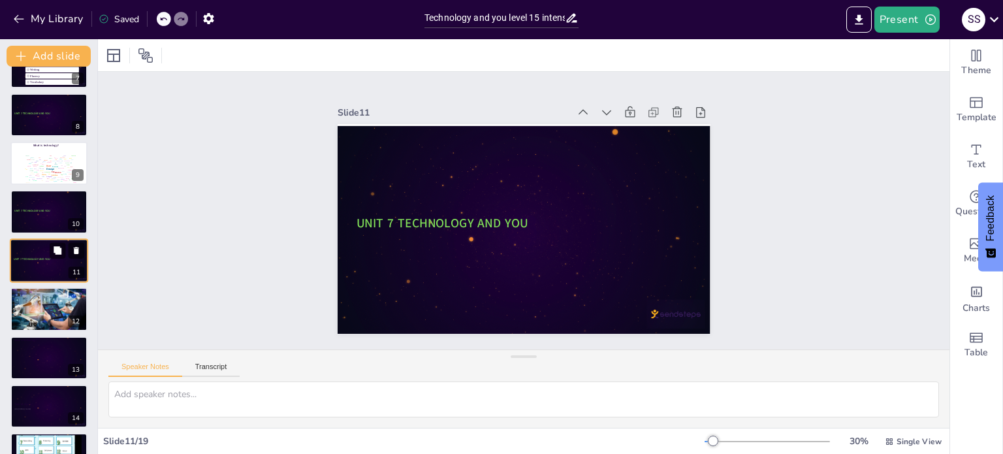
scroll to position [259, 0]
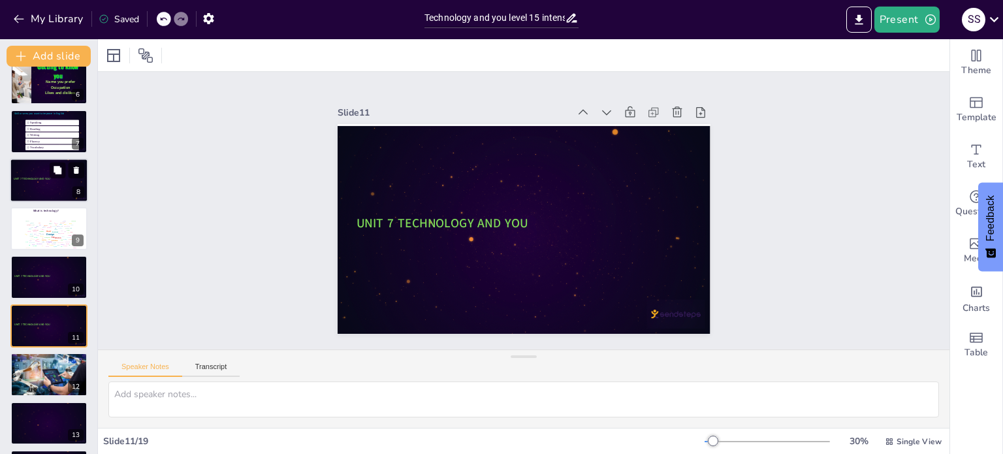
click at [42, 187] on div at bounding box center [49, 180] width 78 height 44
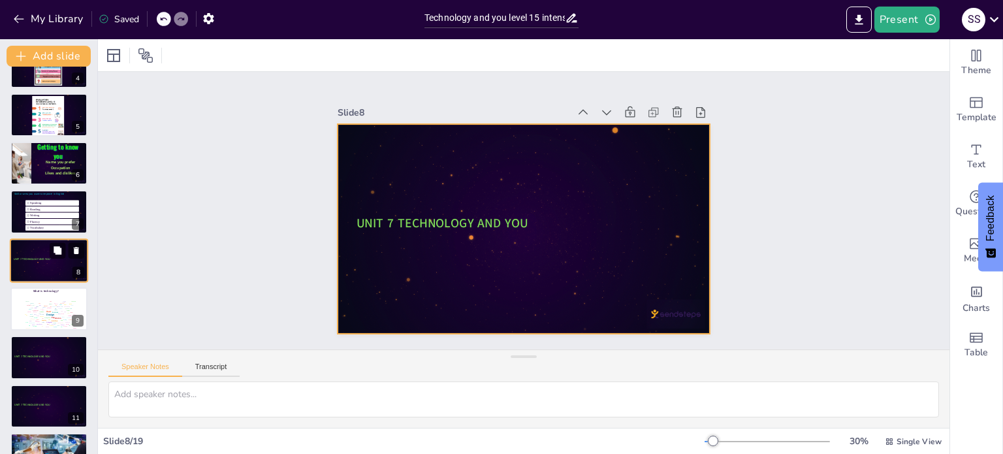
click at [54, 267] on div at bounding box center [49, 260] width 78 height 44
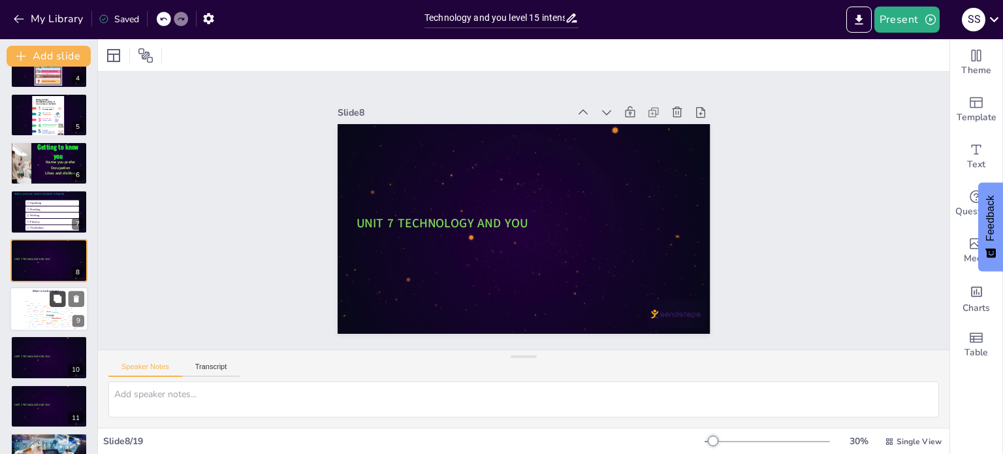
click at [55, 304] on button at bounding box center [58, 299] width 16 height 16
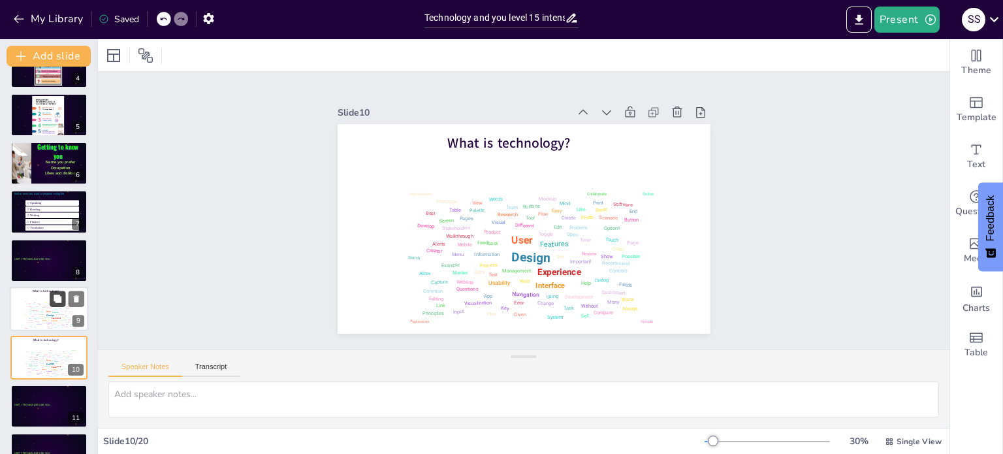
scroll to position [276, 0]
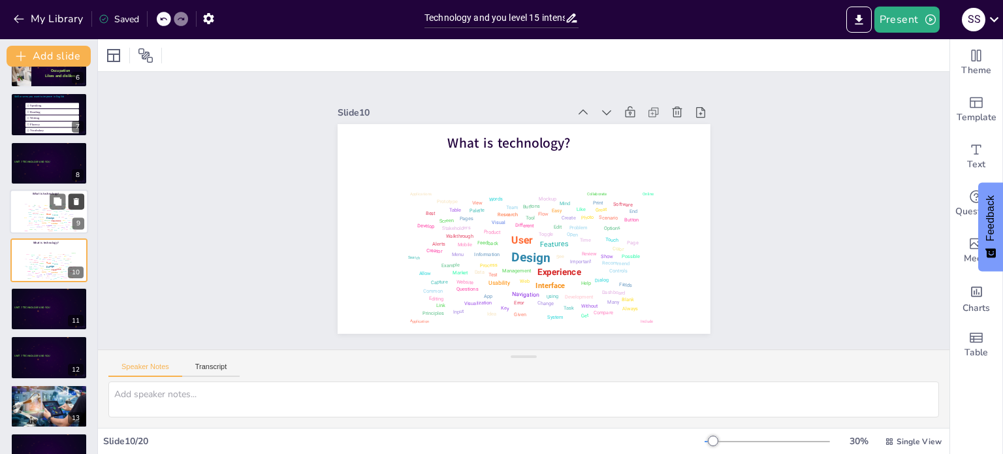
click at [76, 199] on icon at bounding box center [76, 201] width 5 height 7
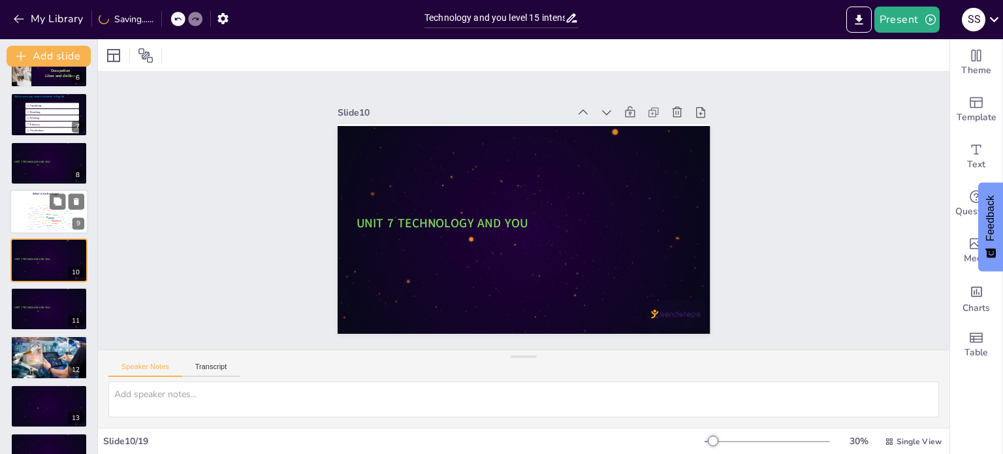
click at [42, 216] on div "Information" at bounding box center [42, 216] width 6 height 1
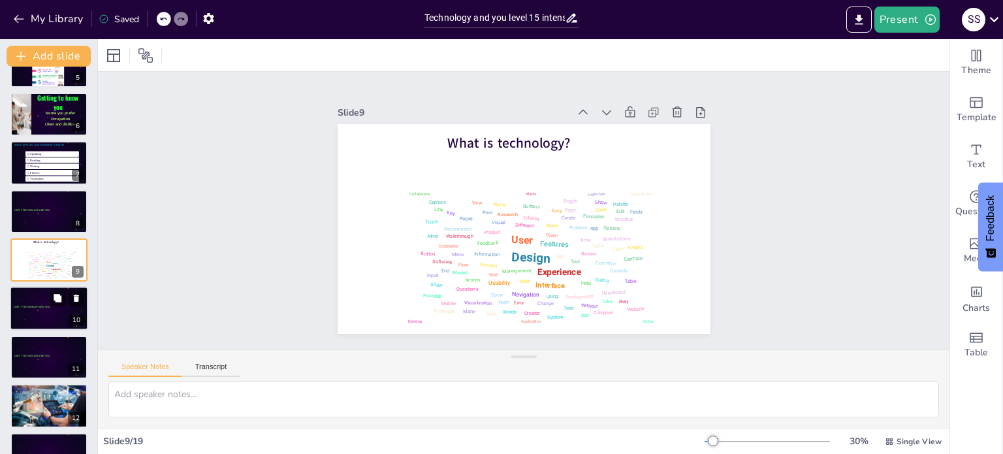
click at [41, 313] on div at bounding box center [49, 309] width 78 height 44
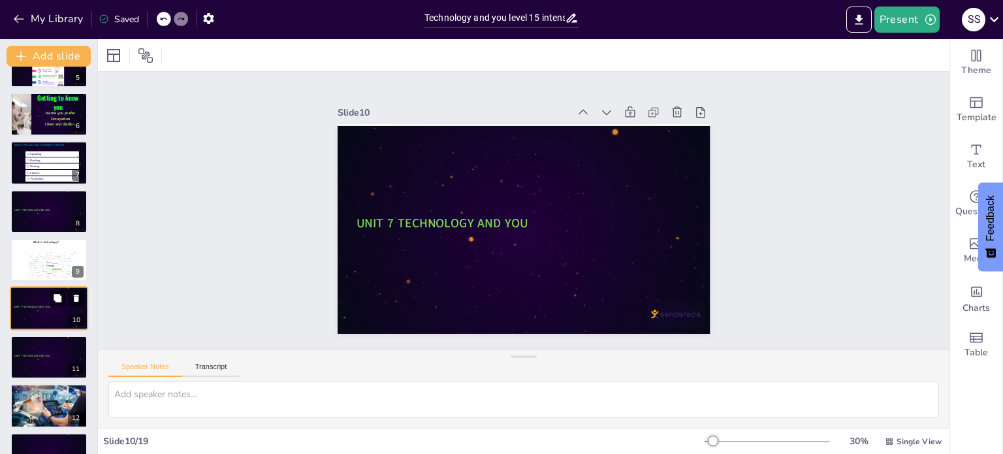
scroll to position [276, 0]
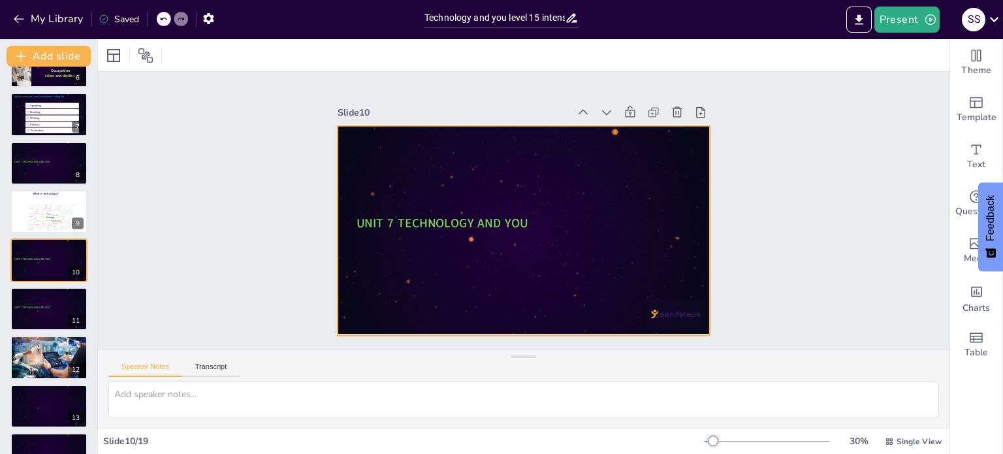
click at [456, 156] on div at bounding box center [504, 210] width 210 height 373
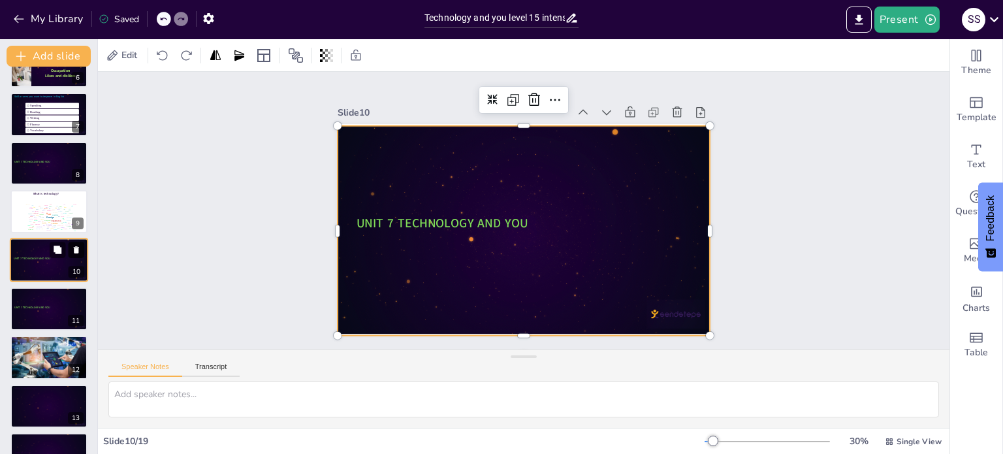
click at [78, 249] on icon at bounding box center [76, 250] width 5 height 7
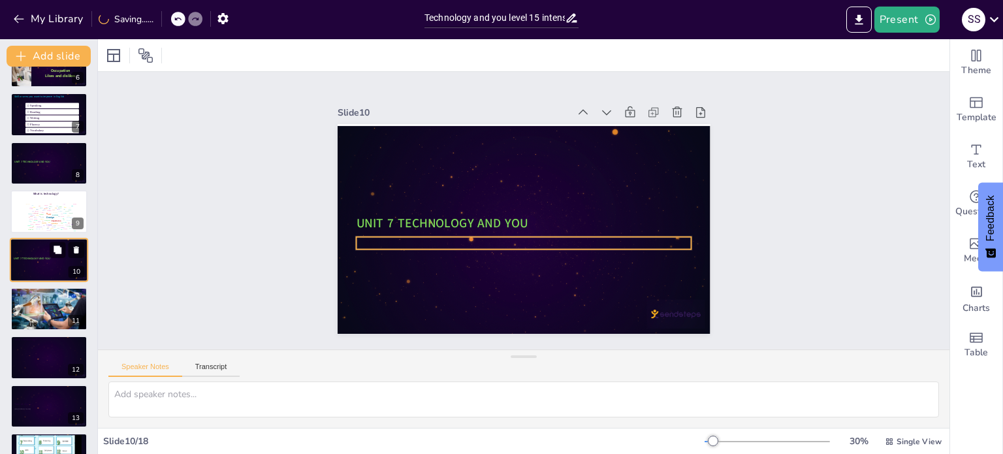
click at [55, 262] on div at bounding box center [49, 263] width 71 height 3
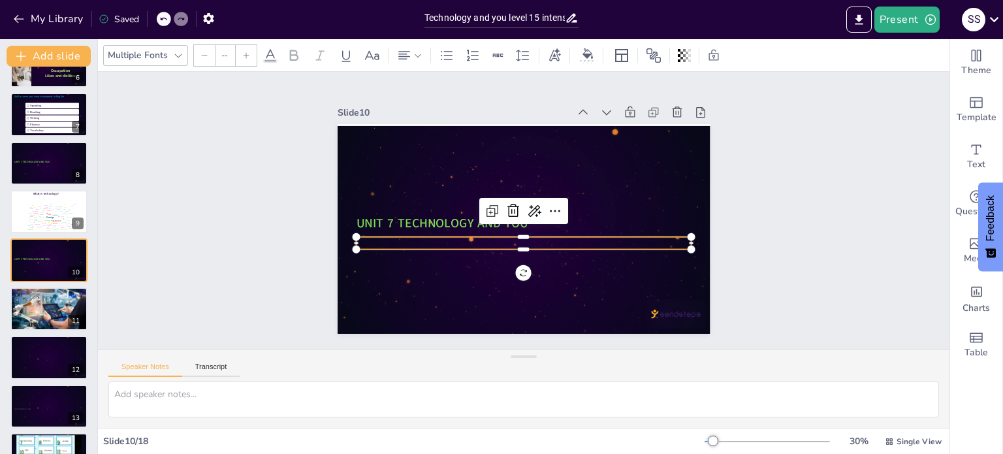
click at [451, 237] on div at bounding box center [492, 204] width 82 height 330
click at [272, 61] on span at bounding box center [270, 60] width 14 height 3
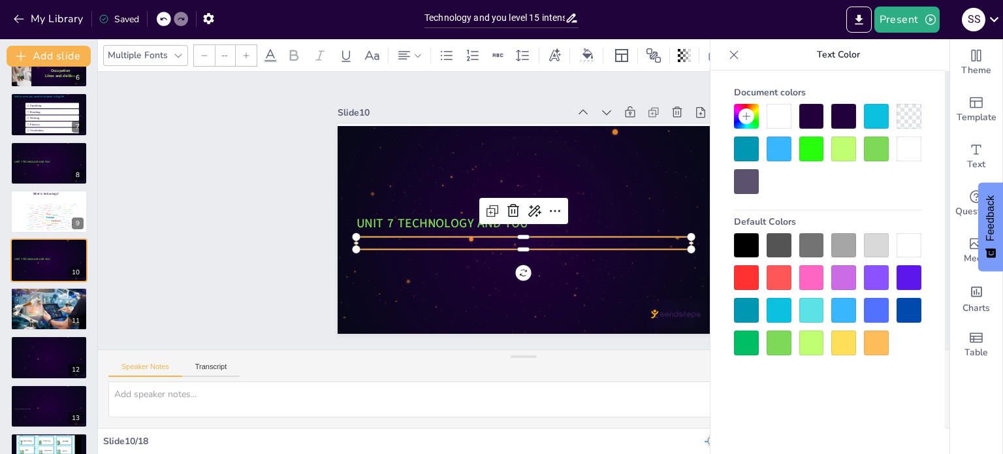
click at [812, 343] on div at bounding box center [811, 342] width 25 height 25
click at [515, 237] on div at bounding box center [491, 213] width 47 height 335
click at [810, 341] on div at bounding box center [811, 342] width 25 height 25
click at [466, 242] on div at bounding box center [536, 240] width 311 height 148
click at [55, 167] on div at bounding box center [49, 163] width 78 height 44
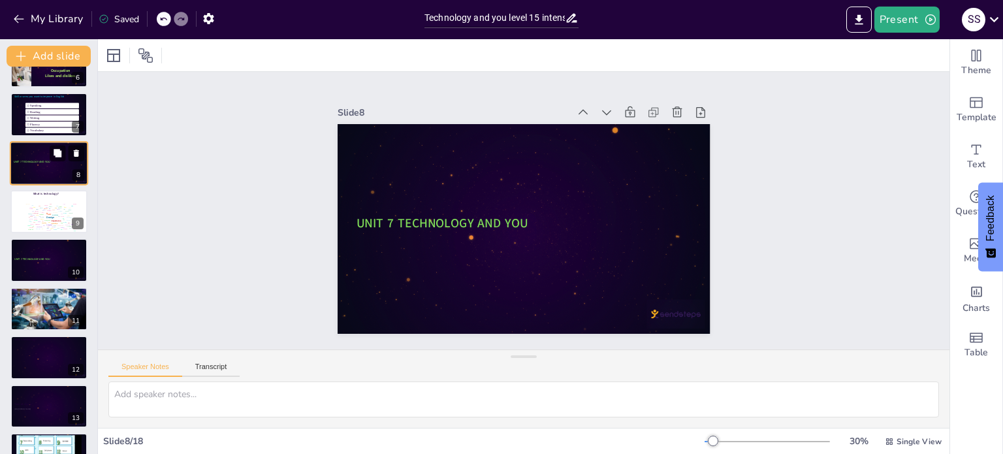
scroll to position [178, 0]
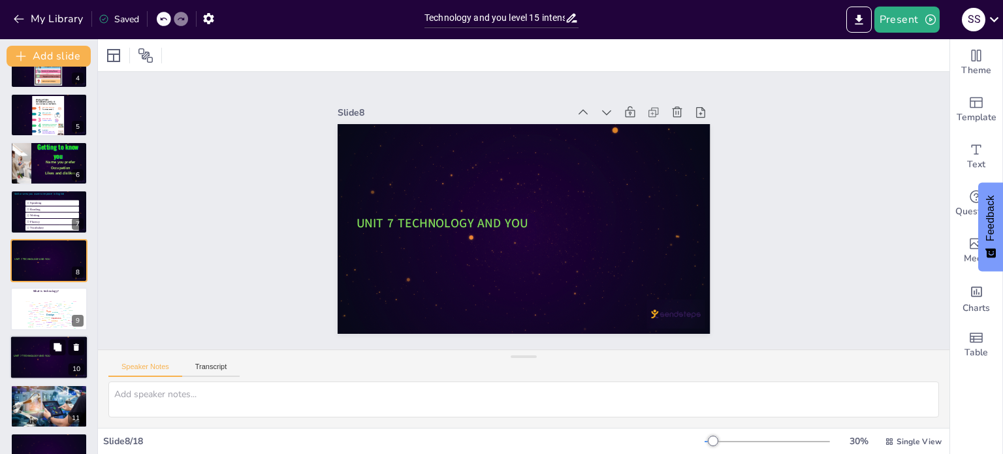
click at [48, 357] on div at bounding box center [49, 358] width 78 height 44
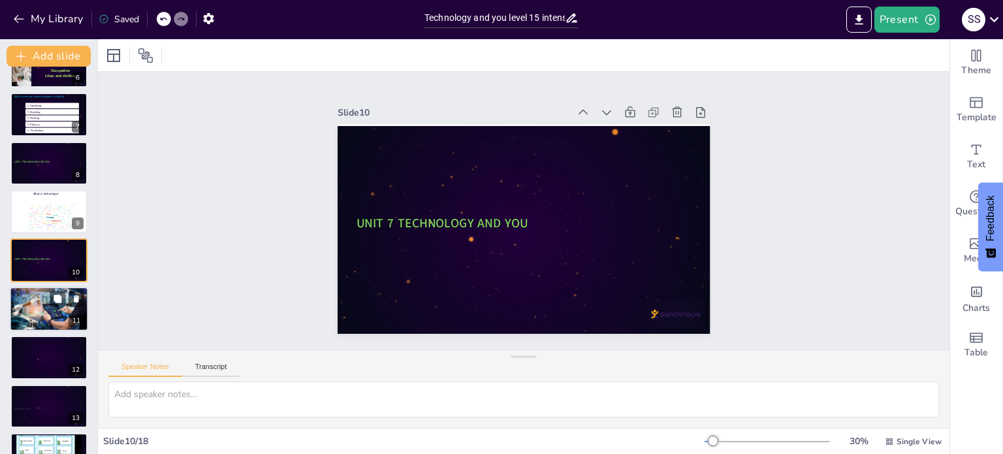
click at [47, 314] on div at bounding box center [49, 309] width 78 height 52
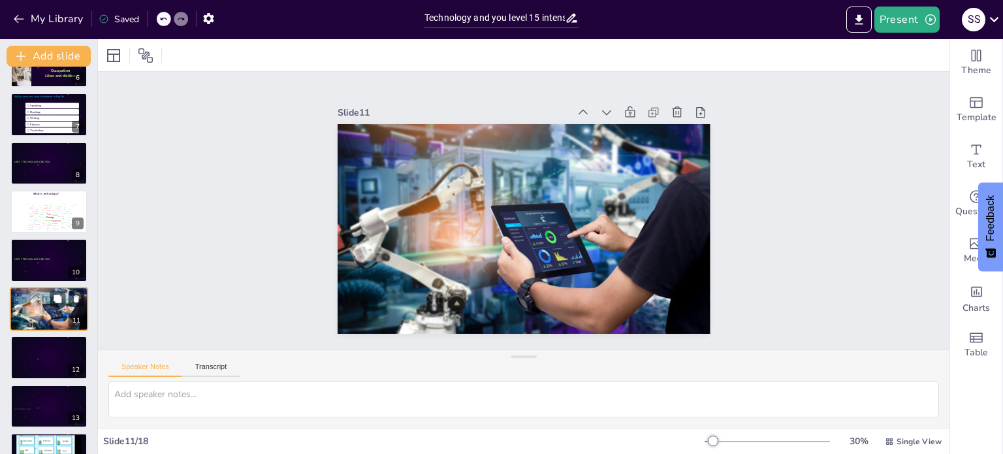
scroll to position [324, 0]
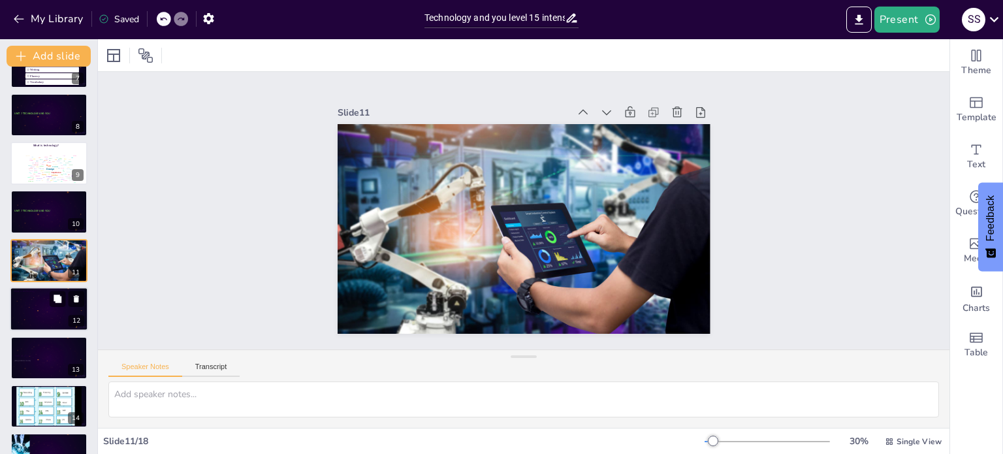
click at [45, 313] on div at bounding box center [47, 308] width 71 height 34
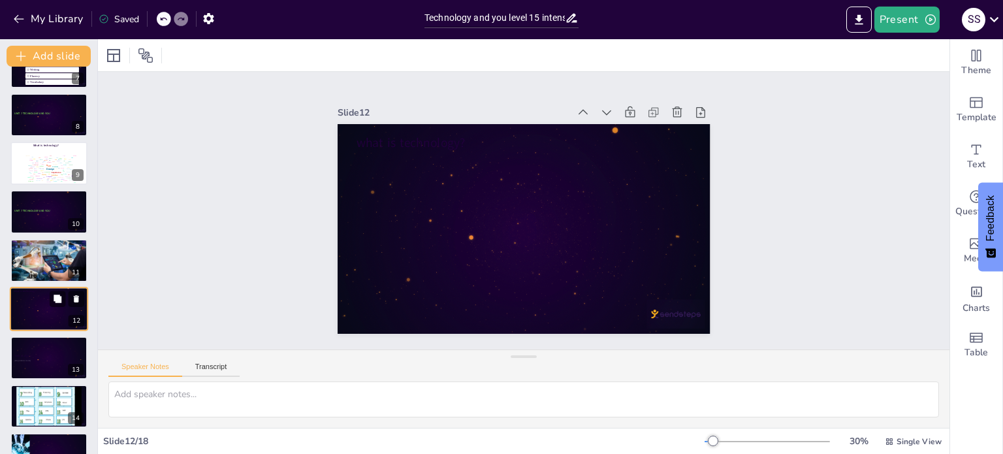
scroll to position [373, 0]
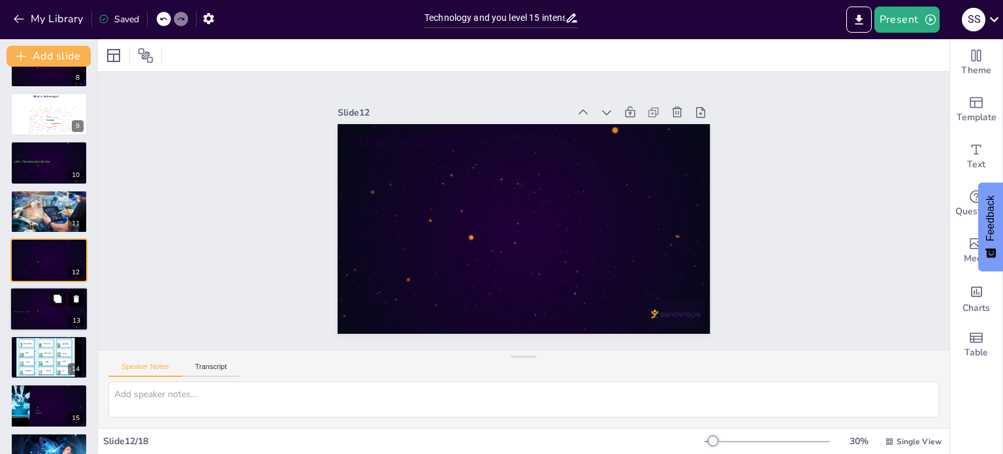
click at [76, 299] on icon at bounding box center [76, 298] width 5 height 7
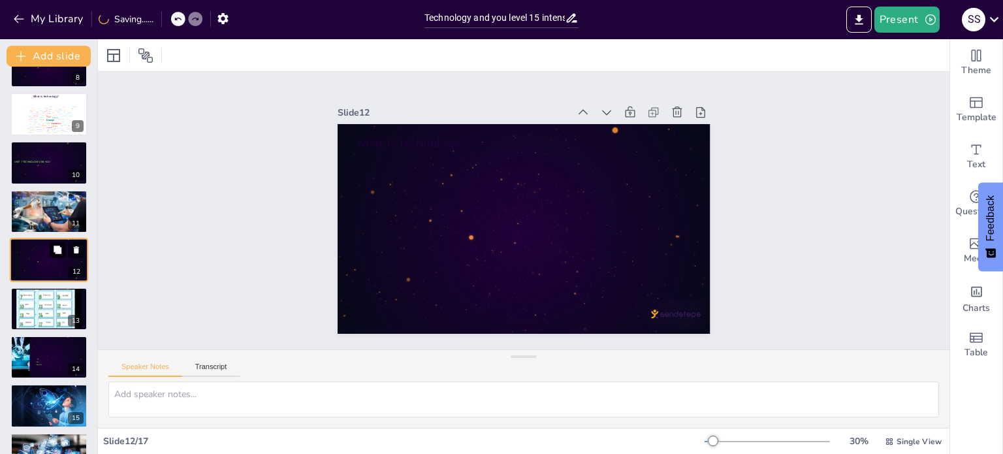
click at [53, 255] on button at bounding box center [58, 250] width 16 height 16
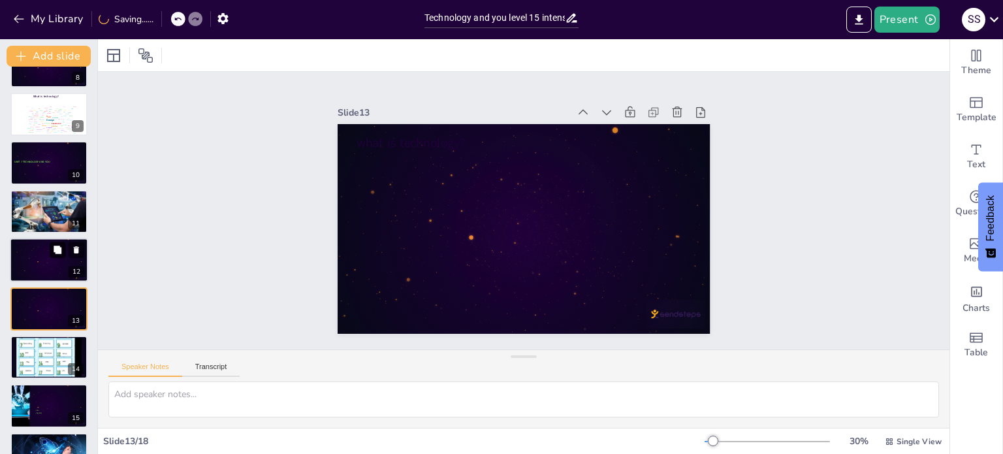
scroll to position [420, 0]
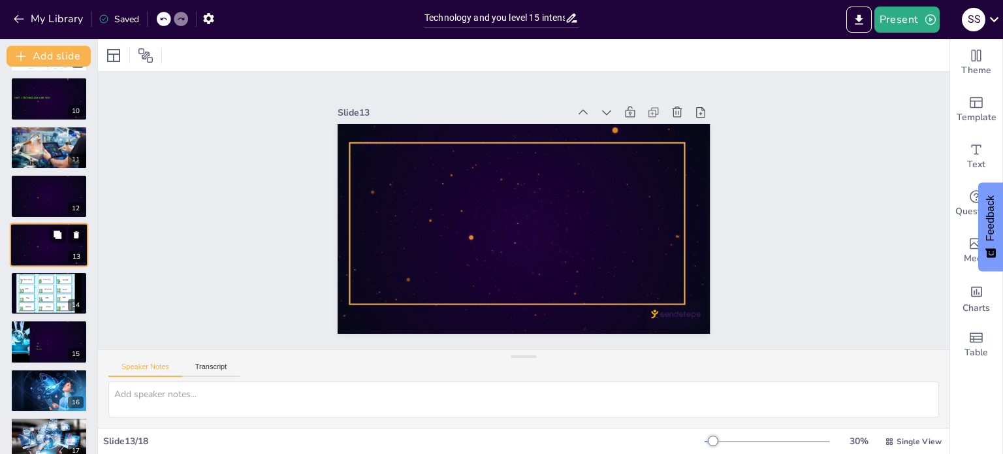
click at [43, 255] on div at bounding box center [47, 244] width 71 height 34
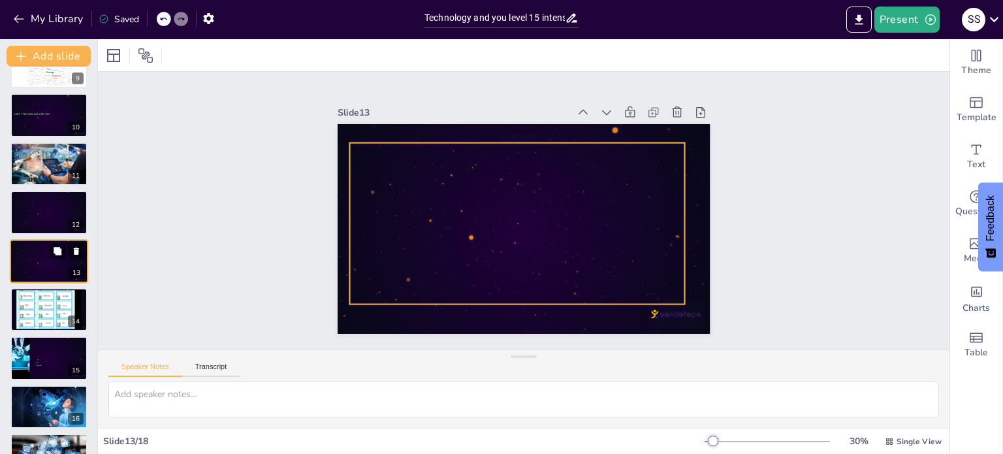
click at [57, 264] on div at bounding box center [47, 260] width 71 height 34
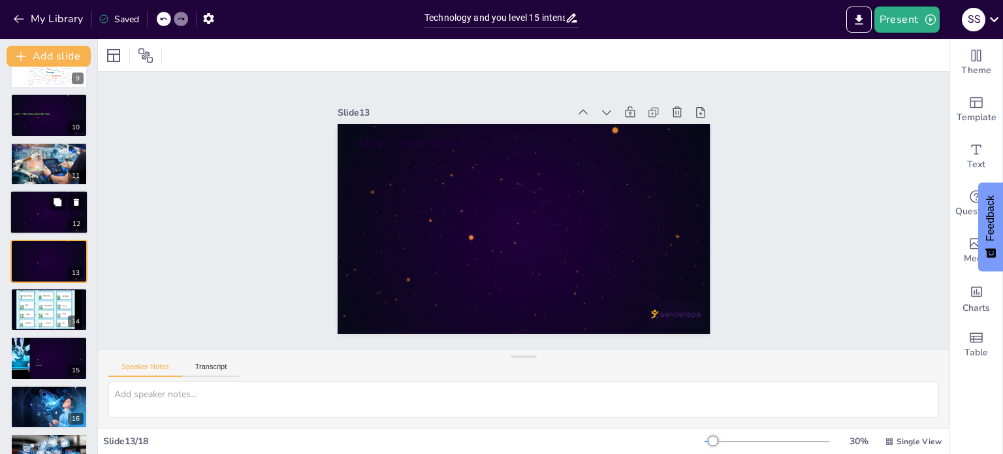
click at [60, 216] on div at bounding box center [47, 212] width 71 height 34
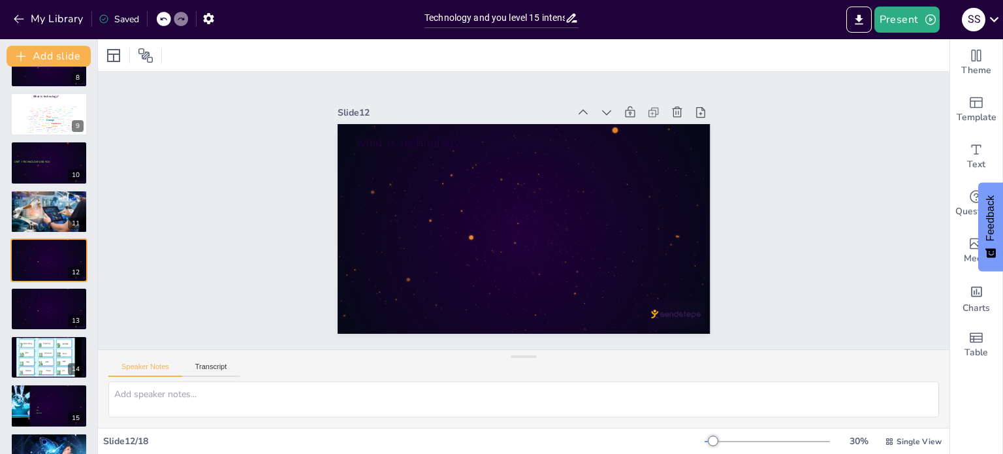
click at [161, 17] on icon at bounding box center [163, 19] width 8 height 8
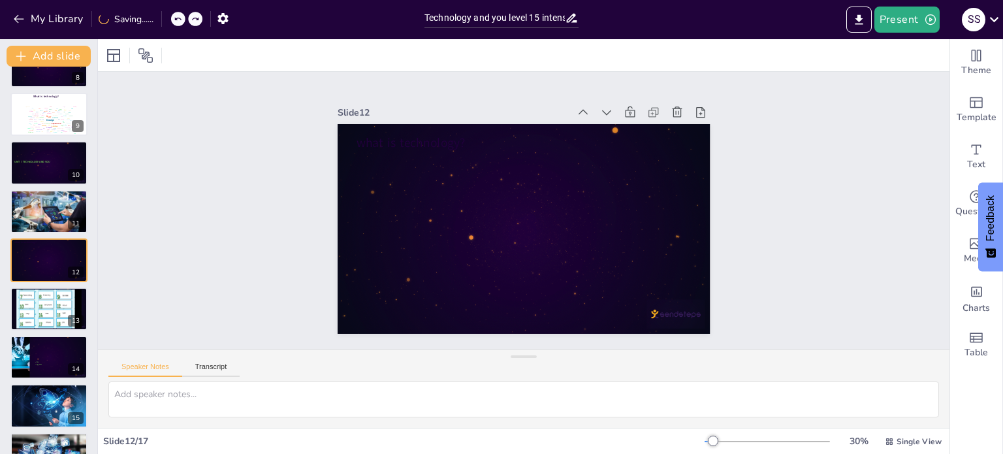
click at [161, 17] on div "My Library Saving......" at bounding box center [117, 19] width 235 height 24
click at [163, 22] on icon at bounding box center [163, 19] width 8 height 8
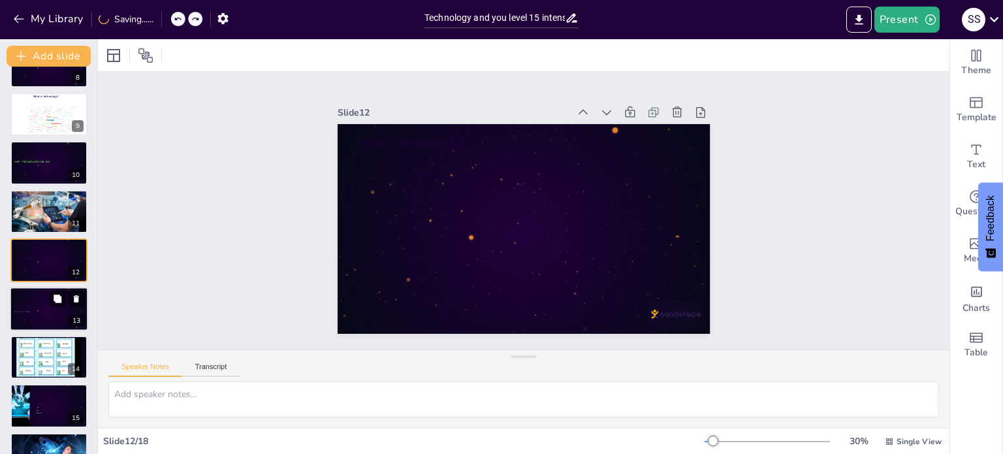
click at [40, 308] on div at bounding box center [49, 309] width 78 height 44
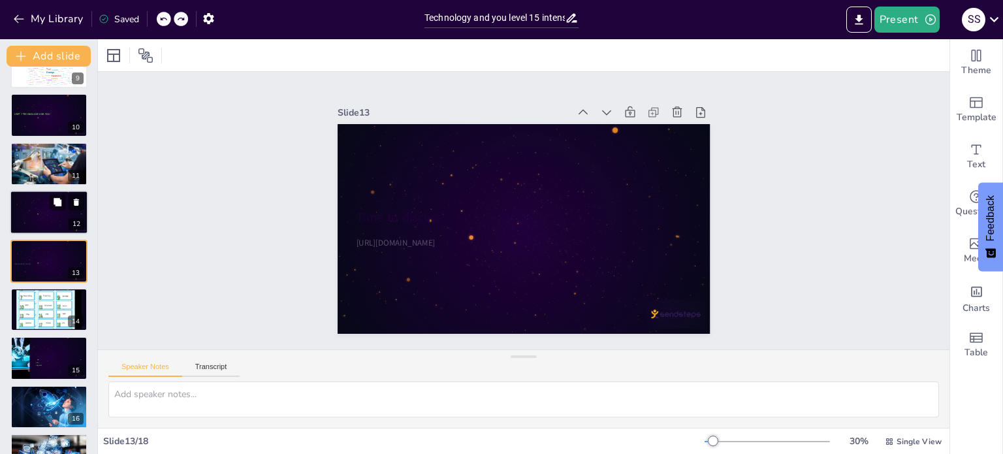
click at [51, 213] on div at bounding box center [47, 212] width 71 height 34
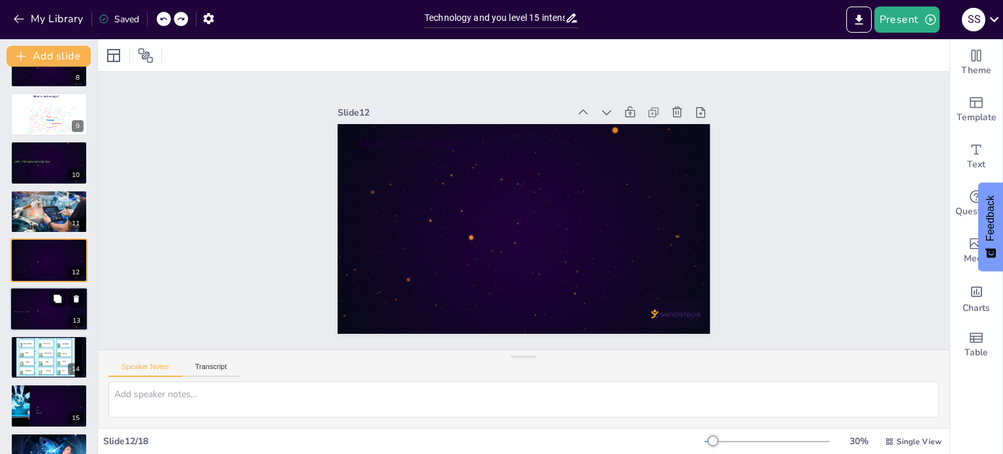
click at [47, 319] on div at bounding box center [49, 309] width 78 height 44
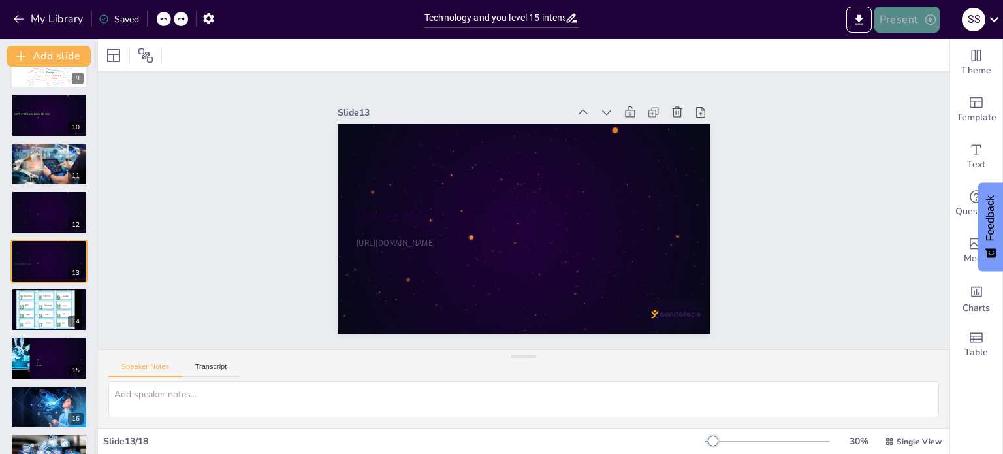
click at [910, 20] on button "Present" at bounding box center [906, 20] width 65 height 26
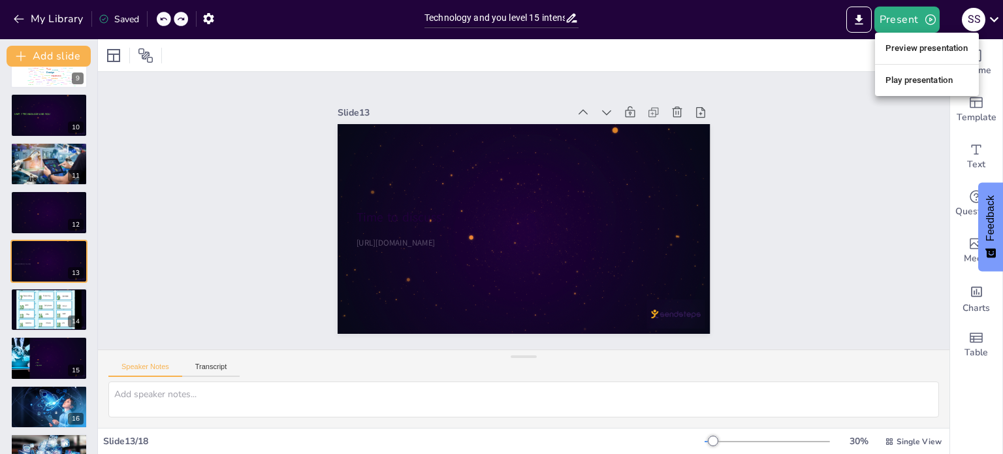
click at [943, 46] on li "Preview presentation" at bounding box center [927, 48] width 104 height 21
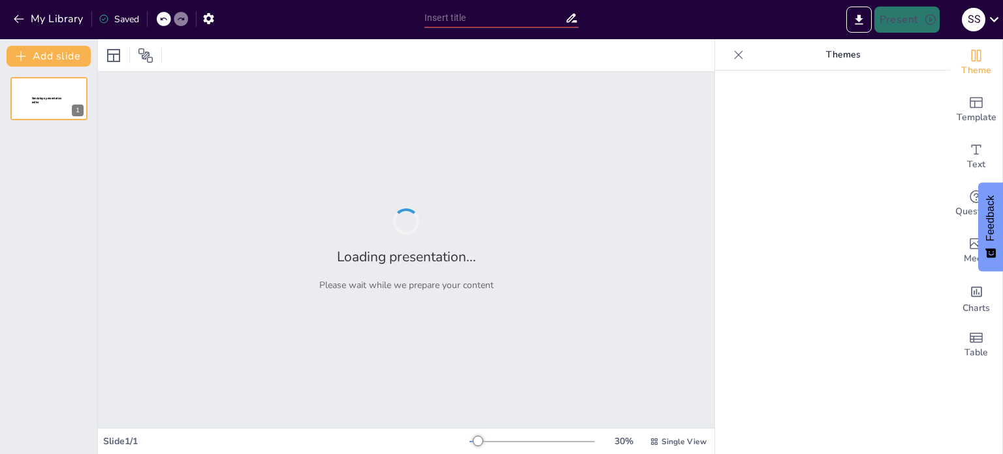
type input "Technology and you level 15 intensive"
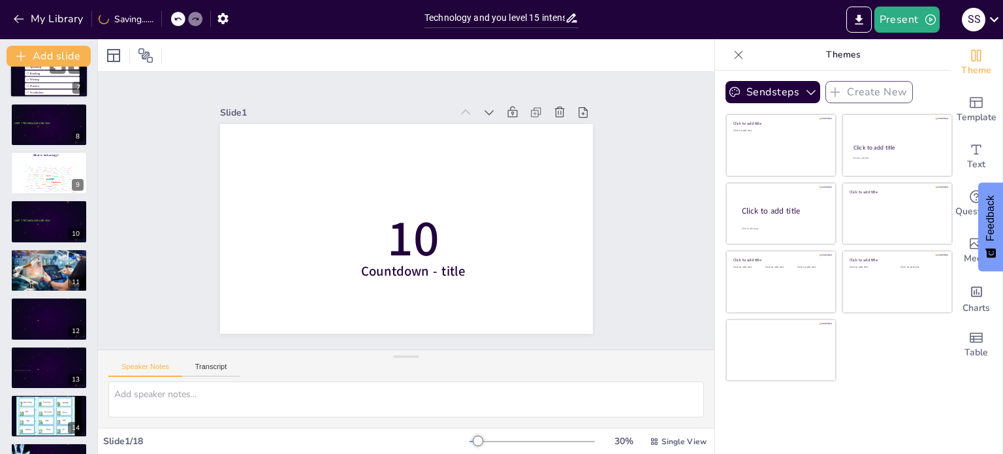
scroll to position [326, 0]
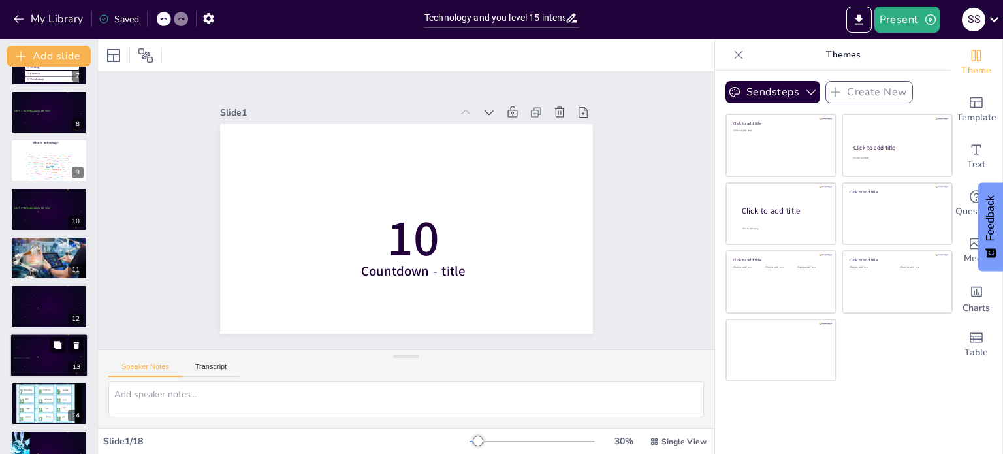
click at [54, 357] on p "[URL][DOMAIN_NAME]" at bounding box center [49, 357] width 71 height 3
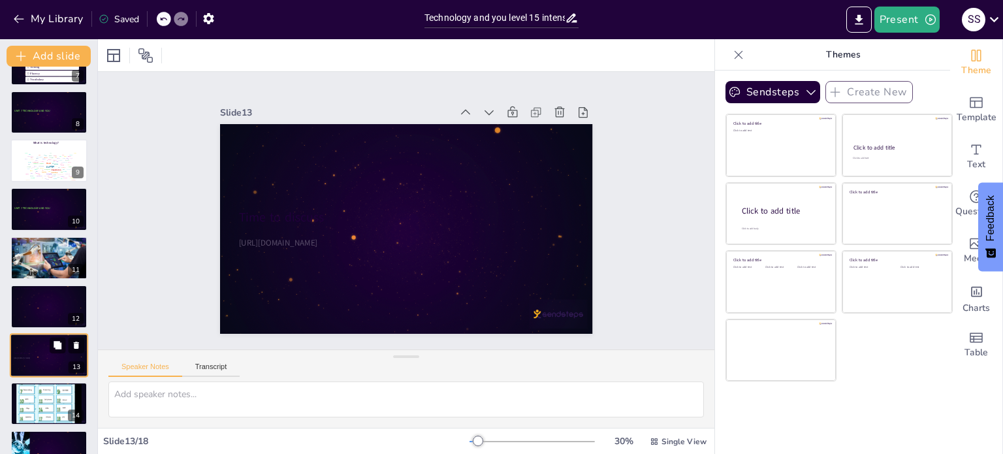
scroll to position [420, 0]
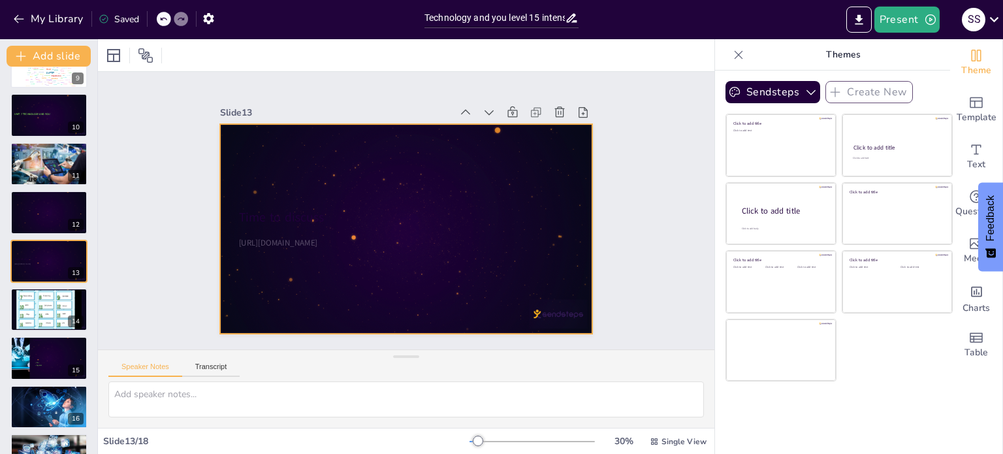
click at [292, 198] on div at bounding box center [424, 207] width 283 height 408
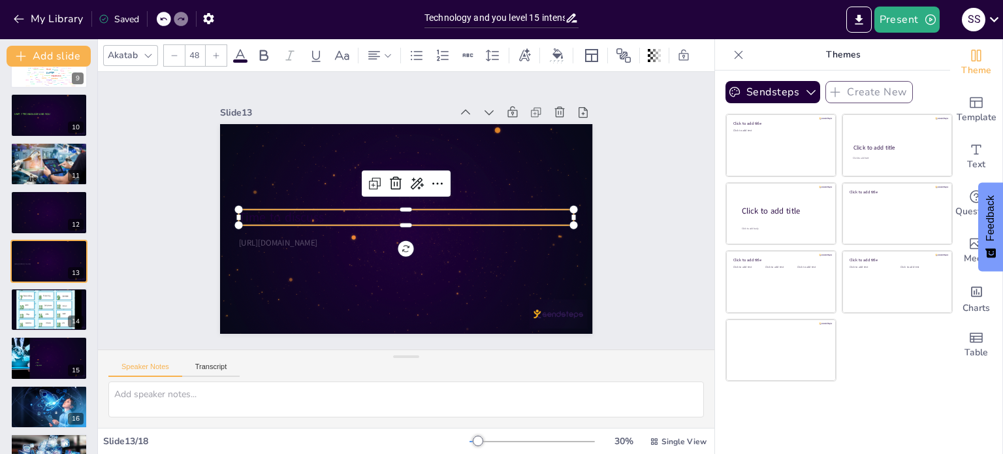
click at [309, 215] on p "Time to discuss" at bounding box center [400, 214] width 183 height 299
click at [240, 52] on icon at bounding box center [240, 56] width 16 height 16
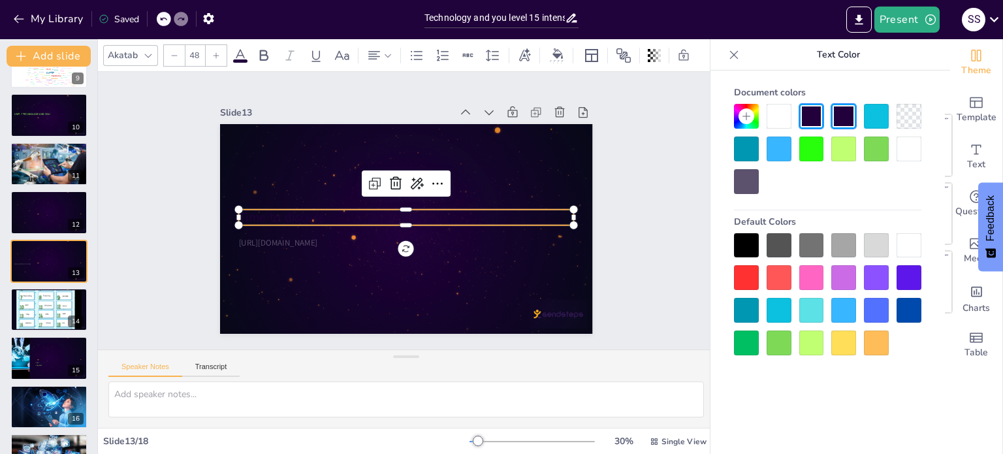
click at [811, 345] on div at bounding box center [811, 342] width 25 height 25
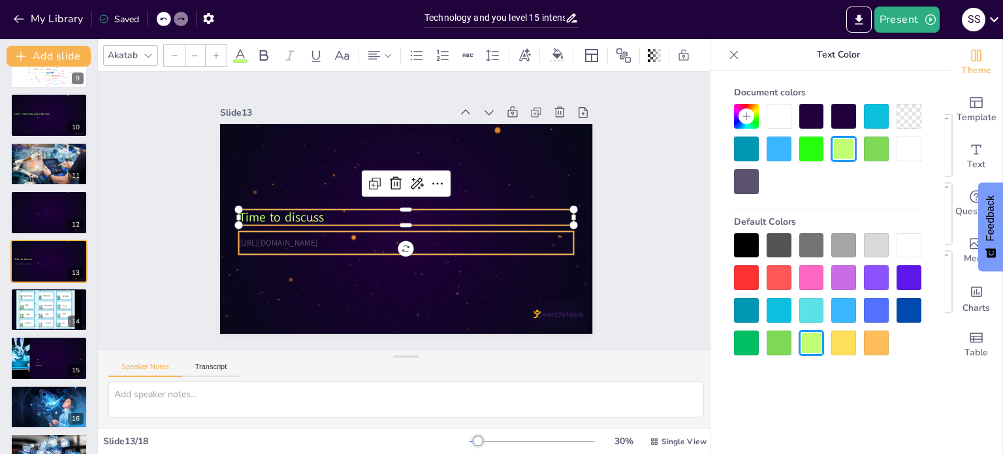
type input "32"
click at [368, 238] on p "[URL][DOMAIN_NAME]" at bounding box center [379, 229] width 207 height 277
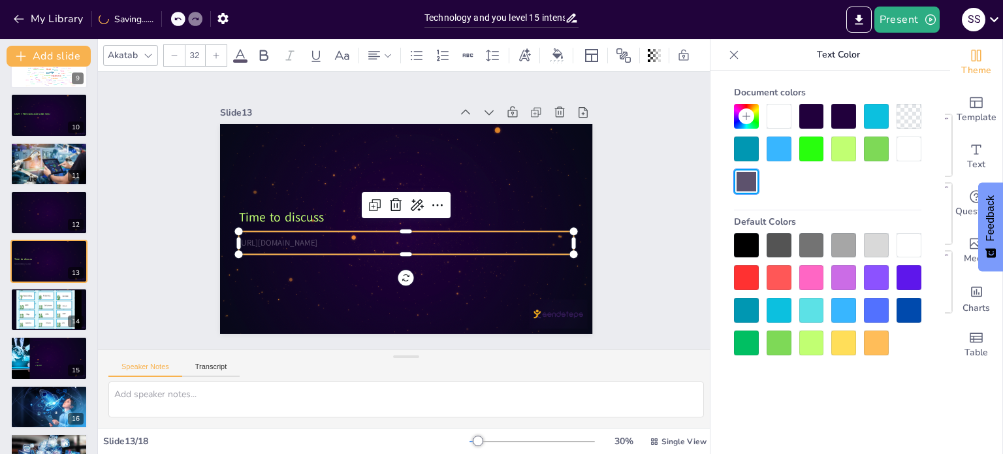
click at [816, 343] on div at bounding box center [811, 342] width 25 height 25
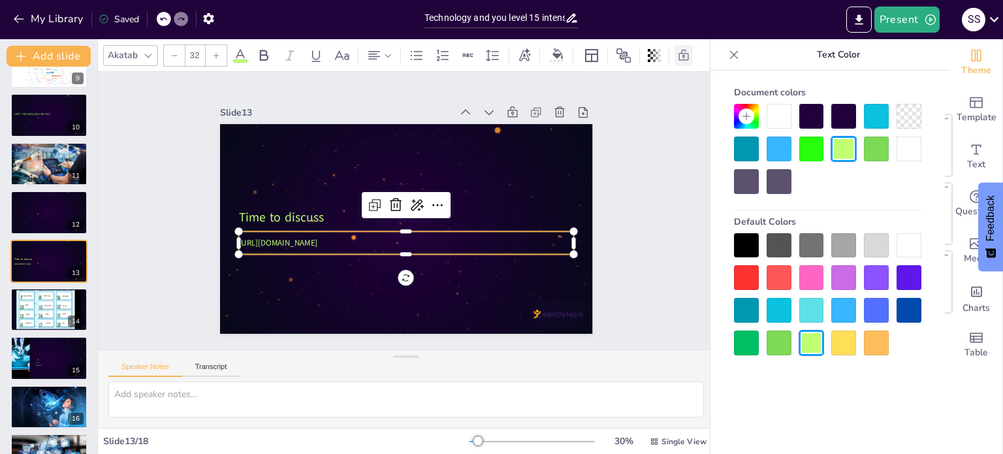
click at [686, 52] on icon at bounding box center [683, 55] width 13 height 13
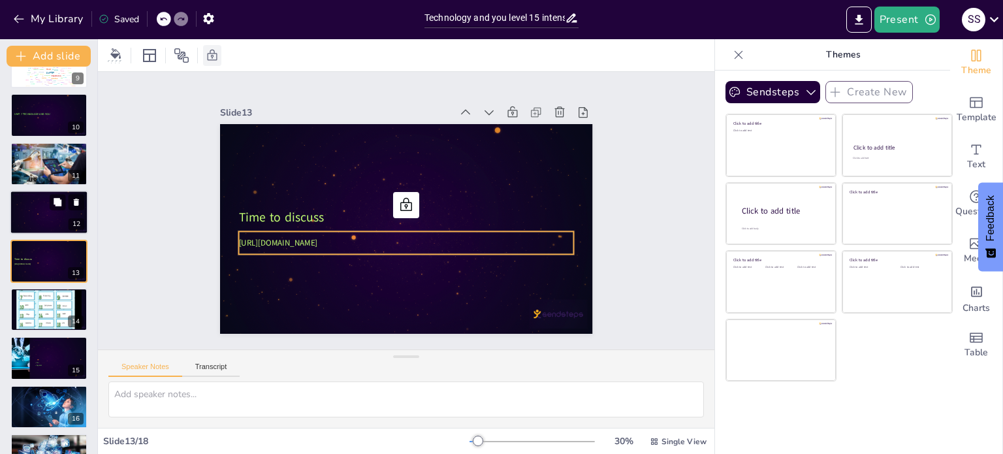
click at [57, 216] on div at bounding box center [47, 212] width 71 height 34
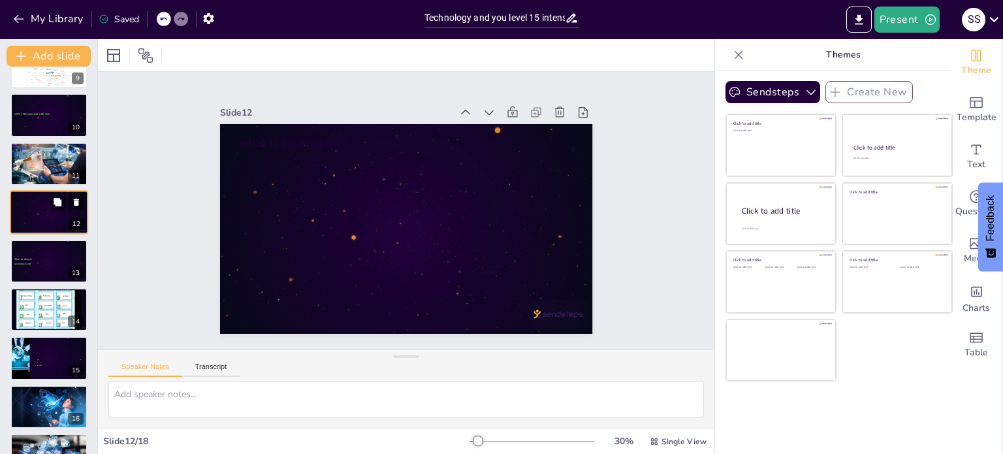
scroll to position [373, 0]
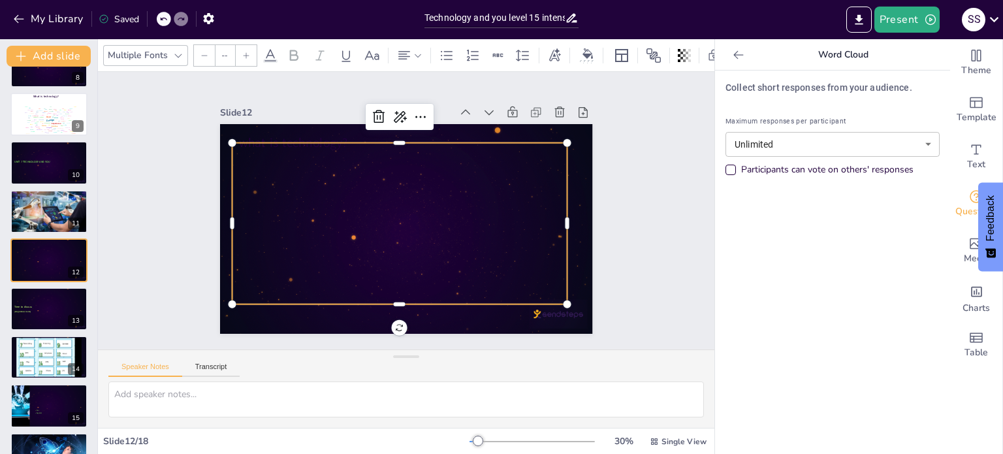
click at [295, 157] on div at bounding box center [421, 211] width 284 height 372
click at [28, 108] on div "Allow" at bounding box center [29, 108] width 3 height 1
type input "4"
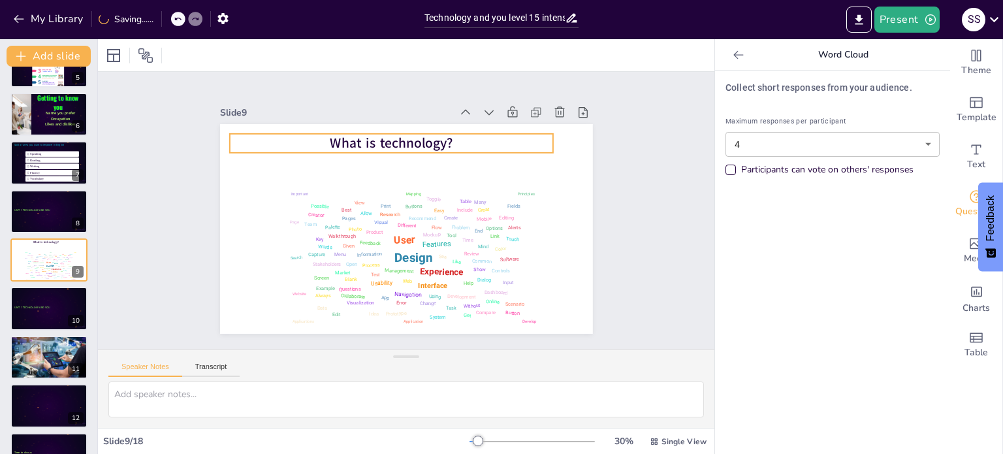
click at [390, 144] on span "What is technology?" at bounding box center [398, 142] width 125 height 31
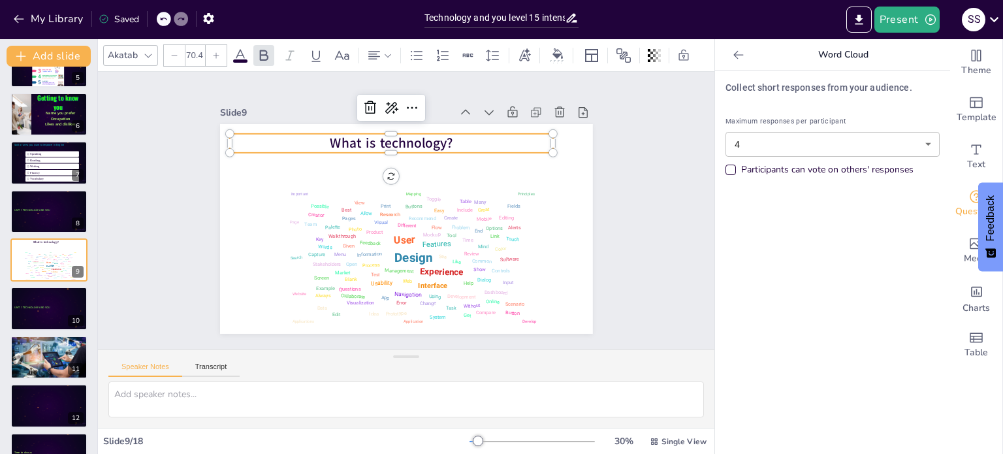
click at [240, 59] on span at bounding box center [240, 60] width 14 height 3
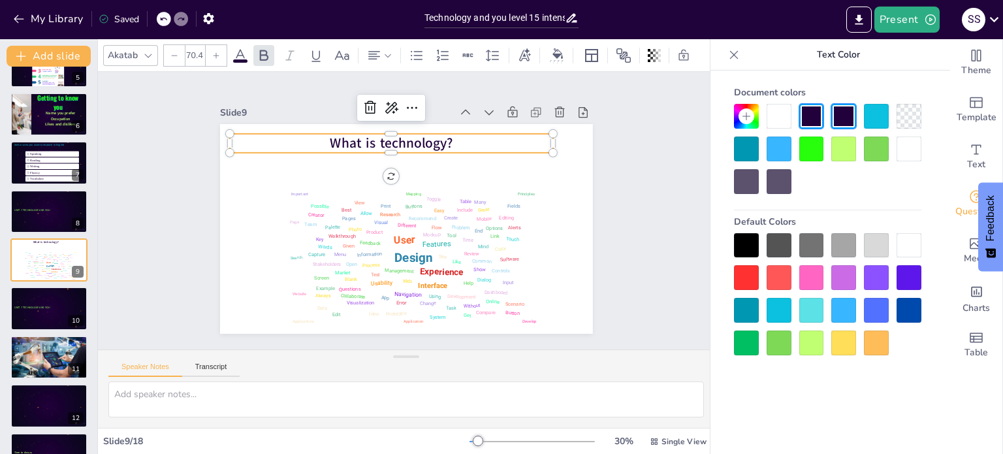
click at [812, 345] on div at bounding box center [811, 342] width 25 height 25
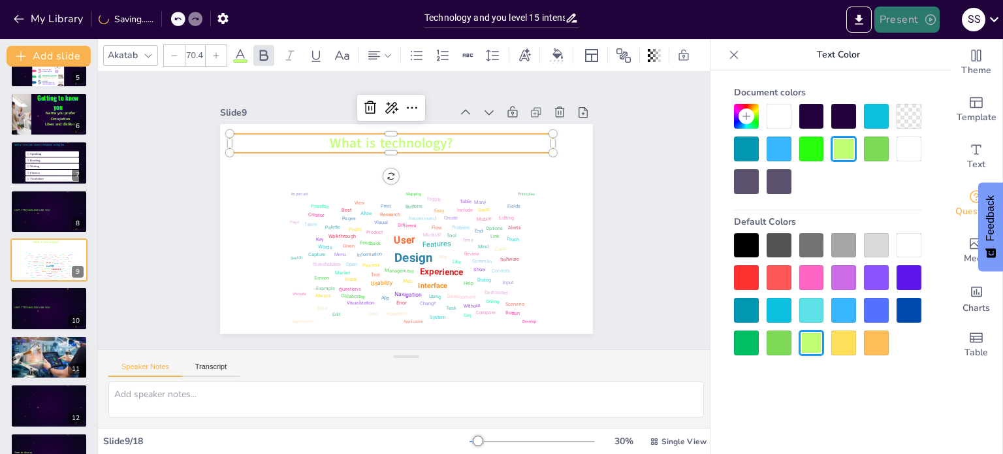
click at [904, 19] on button "Present" at bounding box center [906, 20] width 65 height 26
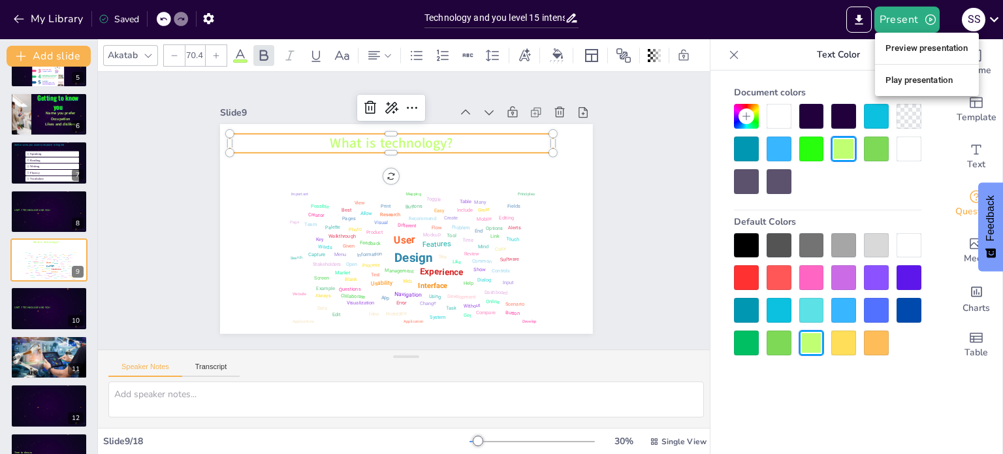
click at [932, 52] on li "Preview presentation" at bounding box center [927, 48] width 104 height 21
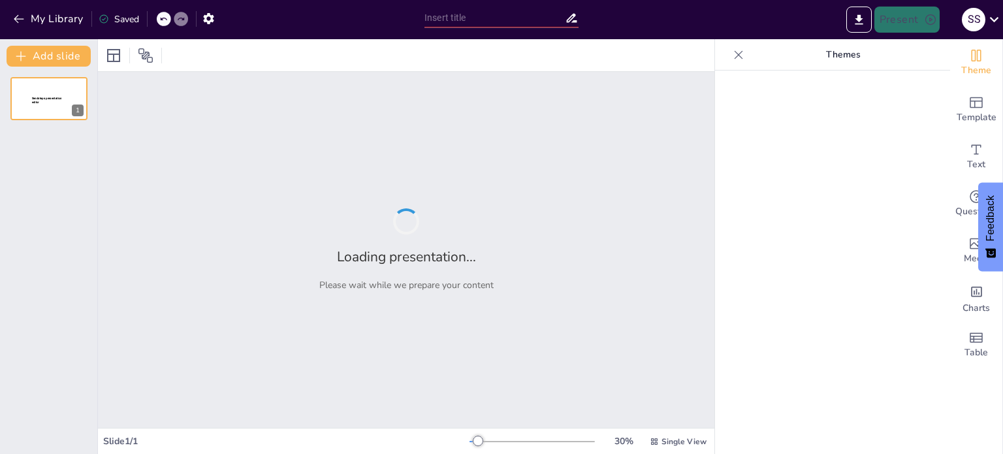
type input "Technology and you level 15 intensive"
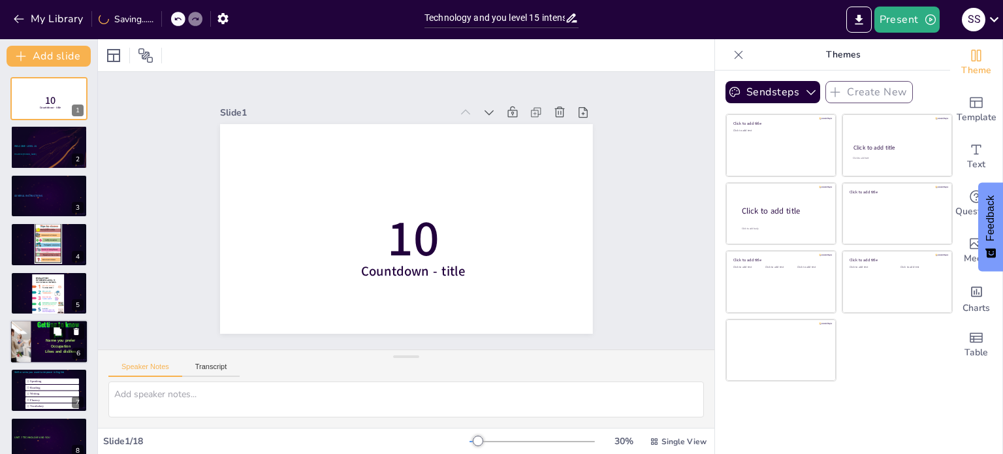
click at [55, 328] on icon at bounding box center [58, 331] width 8 height 8
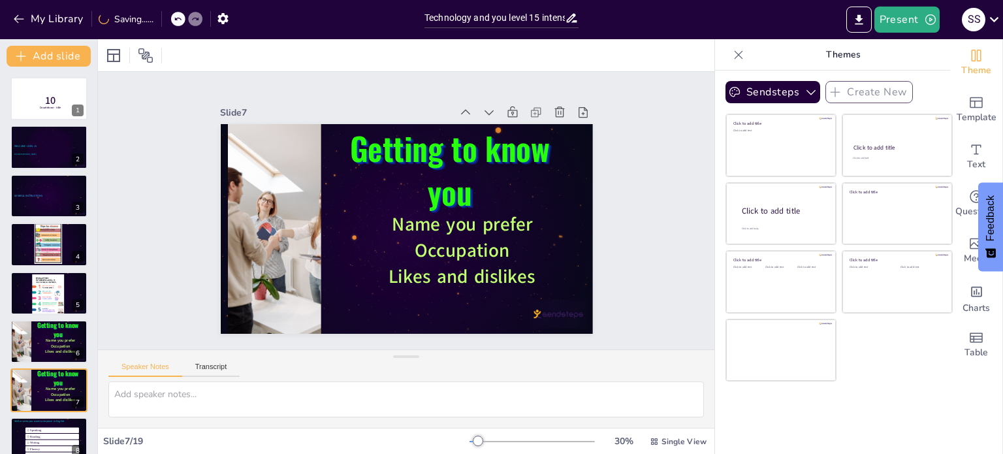
scroll to position [130, 0]
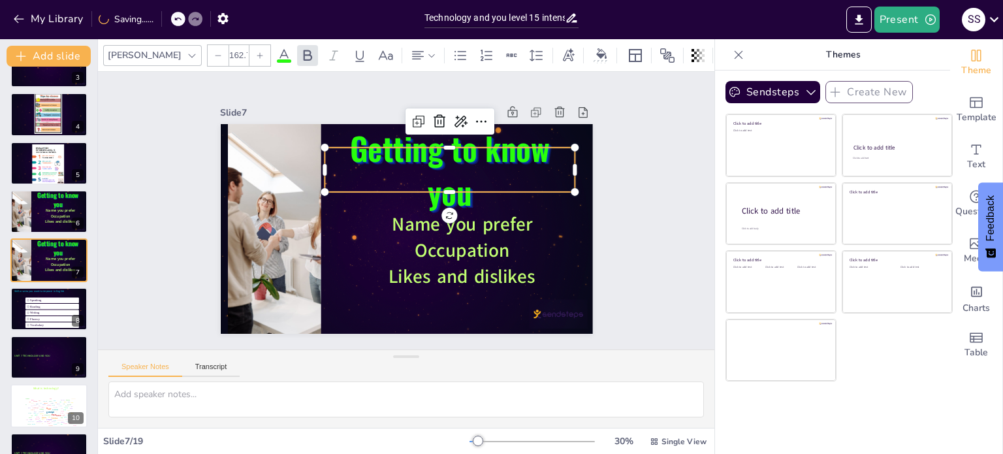
click at [424, 168] on span "Getting to know you" at bounding box center [456, 170] width 204 height 103
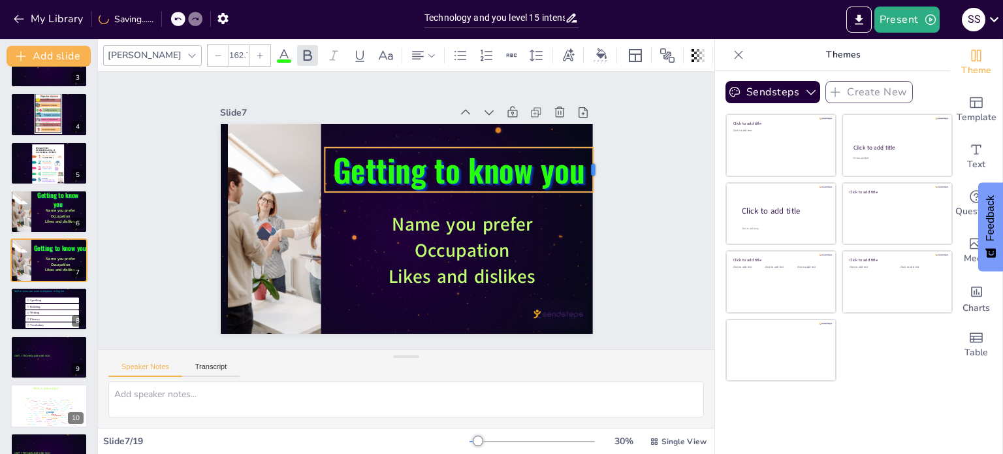
drag, startPoint x: 564, startPoint y: 162, endPoint x: 582, endPoint y: 159, distance: 18.6
click at [582, 159] on div "Getting to know you Name you prefer Occupation Likes and dislikes" at bounding box center [406, 229] width 373 height 210
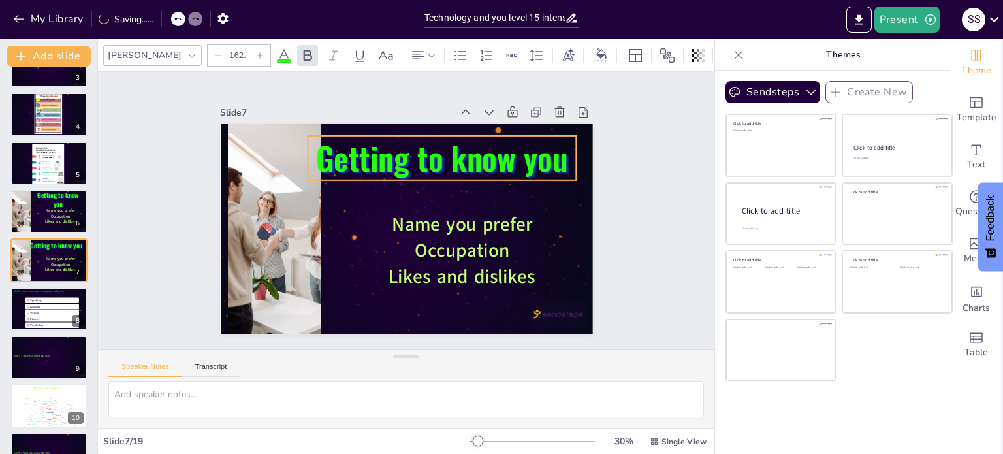
drag, startPoint x: 454, startPoint y: 163, endPoint x: 437, endPoint y: 151, distance: 20.6
click at [437, 151] on span "Getting to know you" at bounding box center [456, 171] width 255 height 123
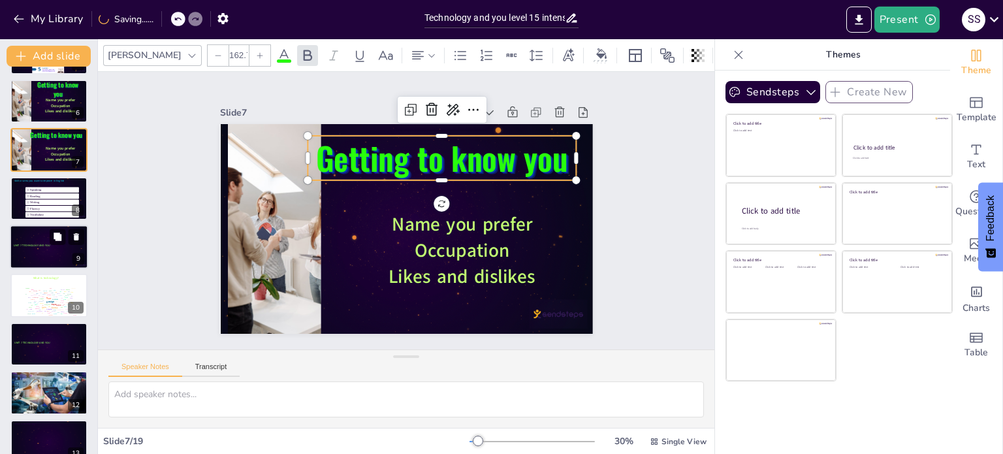
scroll to position [261, 0]
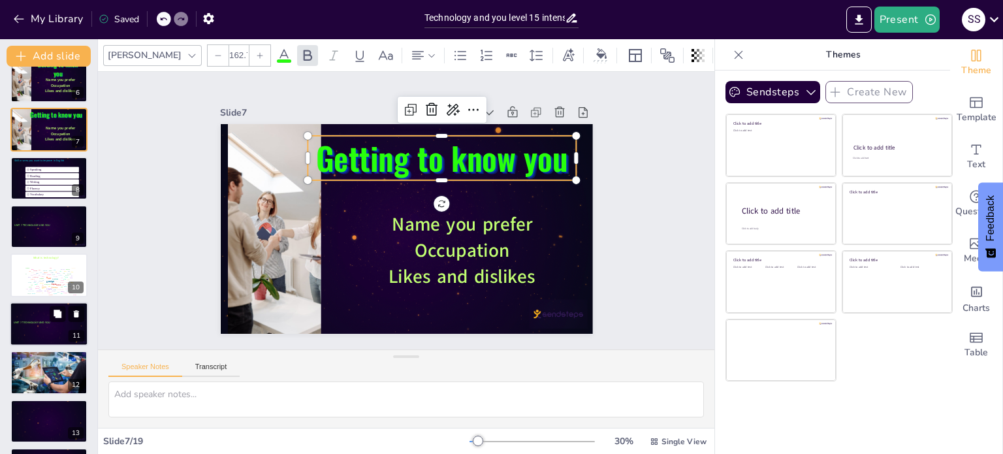
click at [57, 331] on div at bounding box center [49, 324] width 78 height 44
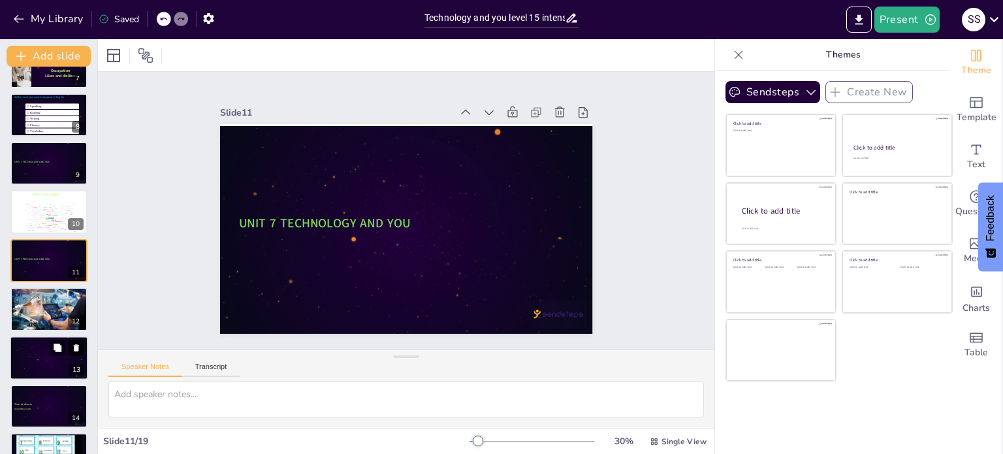
click at [78, 347] on icon at bounding box center [76, 347] width 5 height 7
click at [47, 353] on p "Time to discuss" at bounding box center [49, 355] width 71 height 4
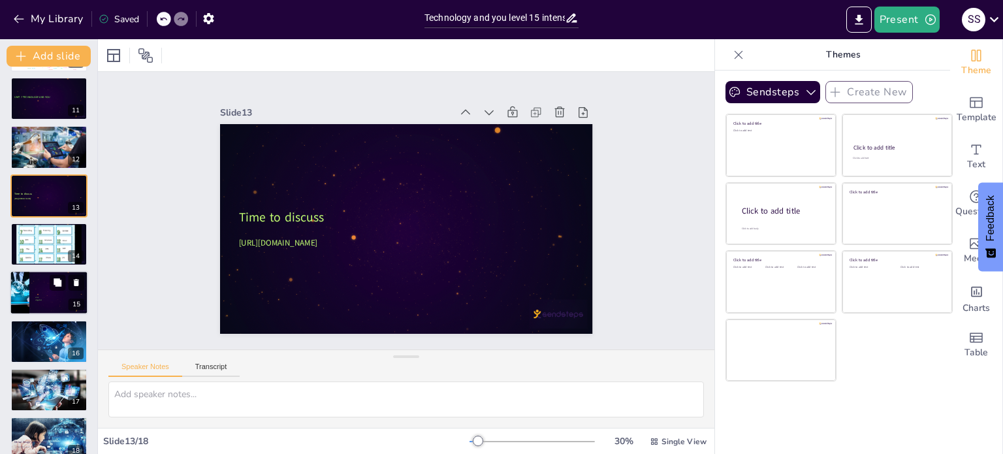
scroll to position [502, 0]
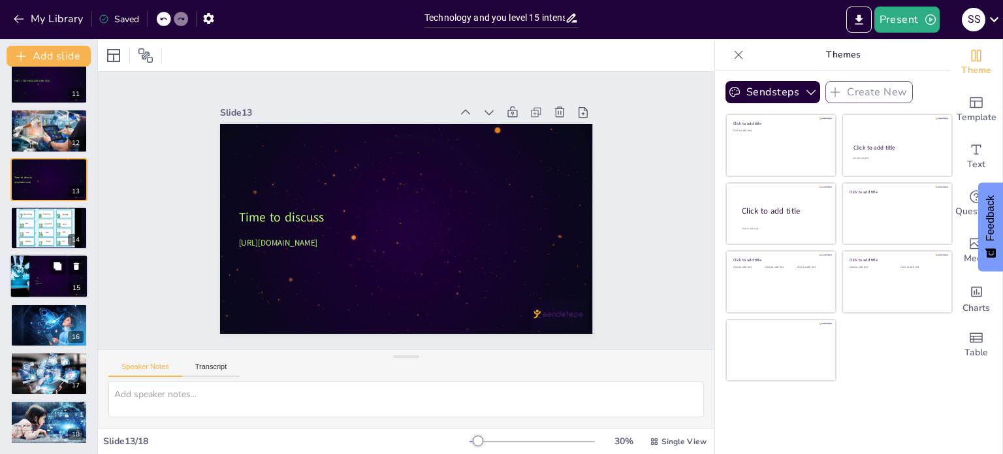
click at [44, 276] on p at bounding box center [59, 277] width 51 height 3
type textarea "Privacy and data protection concerns arise from the collection, storage, and us…"
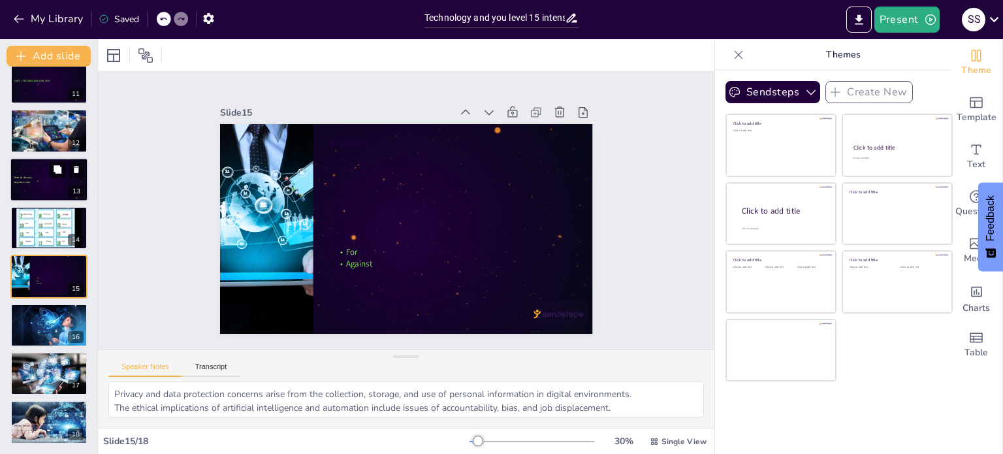
click at [60, 168] on icon at bounding box center [58, 169] width 8 height 8
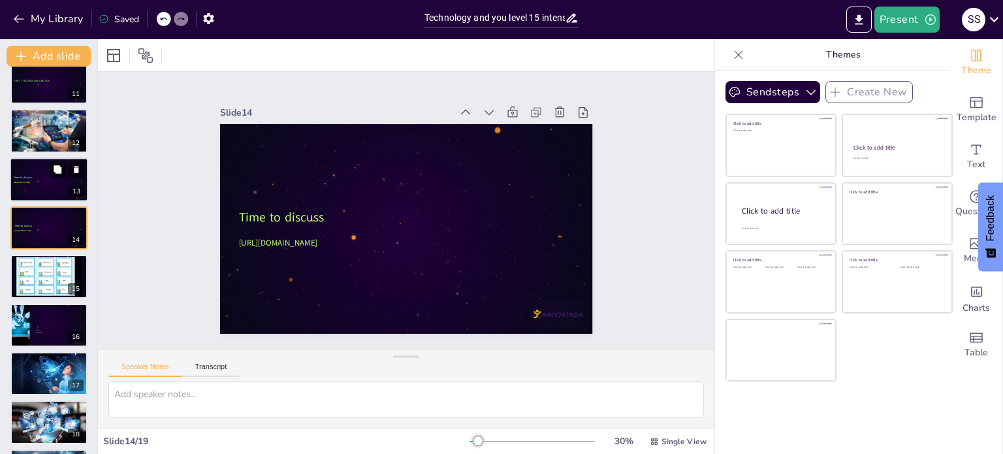
scroll to position [469, 0]
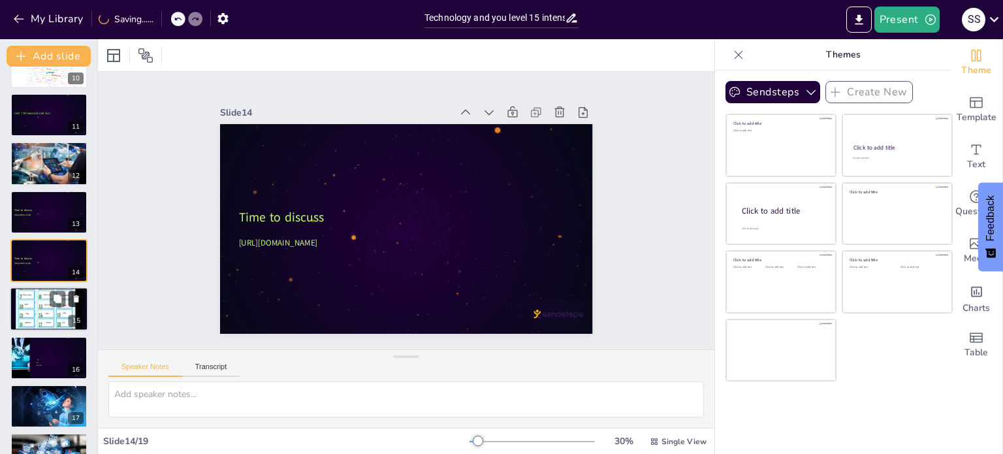
drag, startPoint x: 60, startPoint y: 257, endPoint x: 76, endPoint y: 299, distance: 45.2
click at [76, 299] on div "10 Countdown - title 1 WELCOME LEVEL 15 TEACHER:[PERSON_NAME] 2 GENERAL INSTRUC…" at bounding box center [48, 66] width 97 height 917
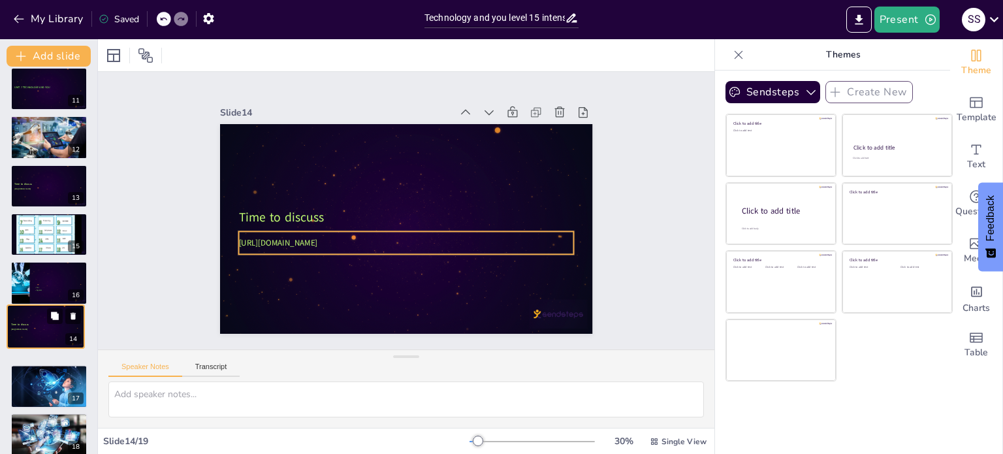
drag, startPoint x: 38, startPoint y: 258, endPoint x: 33, endPoint y: 328, distance: 70.0
click at [33, 305] on div "Time to discuss [URL][DOMAIN_NAME]" at bounding box center [45, 305] width 77 height 0
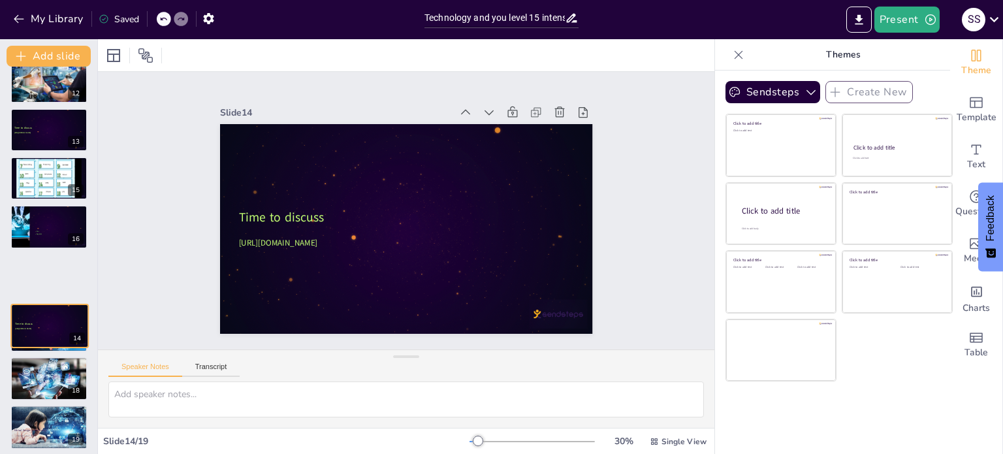
scroll to position [518, 0]
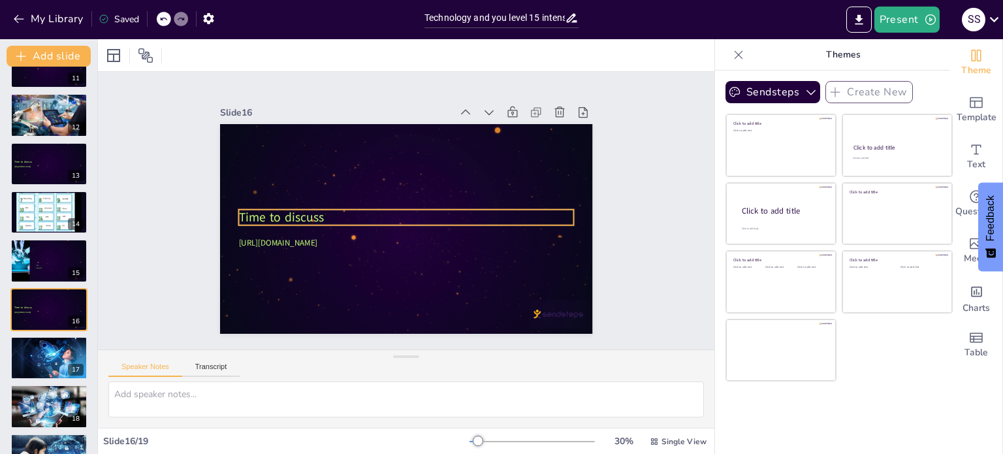
click at [310, 219] on div "Time to discuss [URL][DOMAIN_NAME]" at bounding box center [402, 228] width 408 height 283
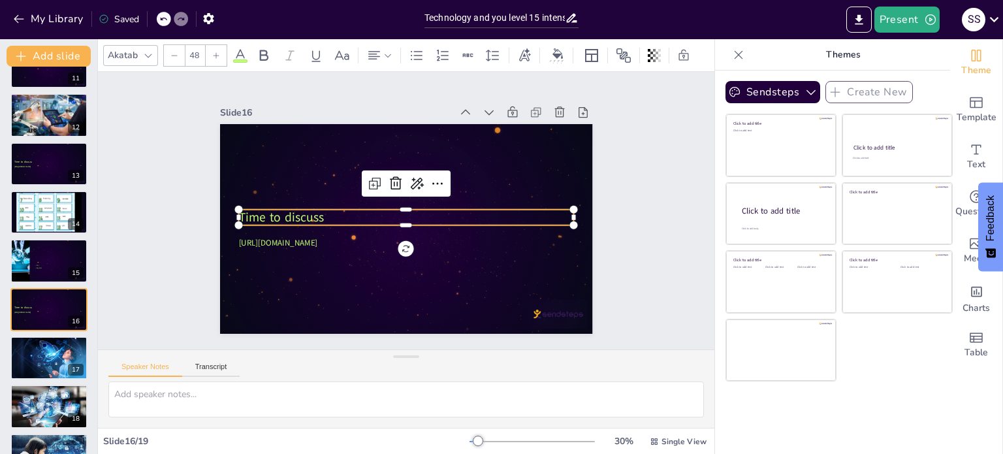
click at [310, 200] on span "Time to discuss" at bounding box center [285, 178] width 86 height 42
click at [323, 211] on p "Time to discuss" at bounding box center [404, 217] width 324 height 120
click at [316, 213] on p "Time to discuss" at bounding box center [405, 217] width 332 height 87
click at [316, 213] on p "Time to discuss" at bounding box center [406, 217] width 336 height 52
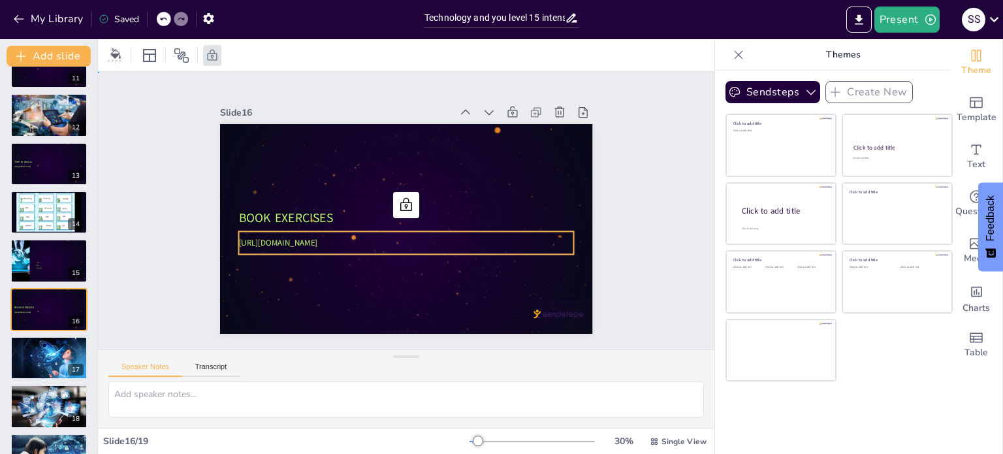
click at [314, 229] on span "[URL][DOMAIN_NAME]" at bounding box center [274, 215] width 80 height 27
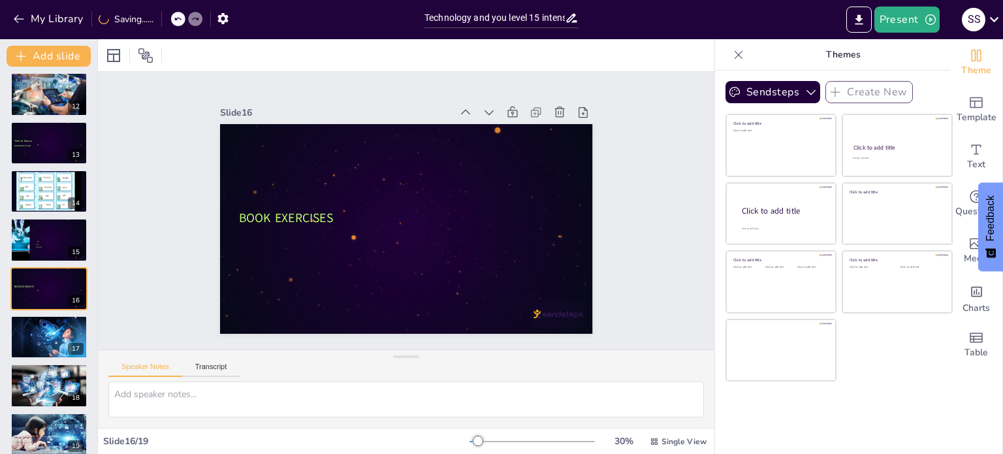
scroll to position [551, 0]
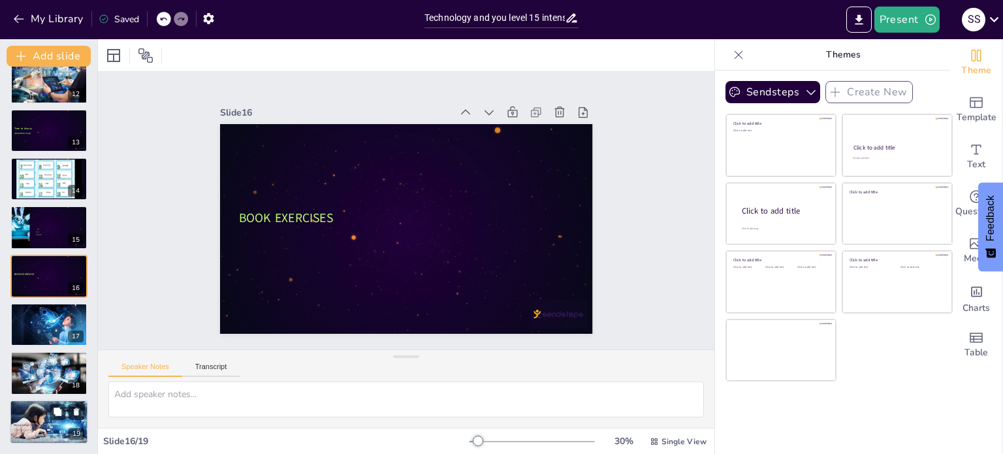
click at [52, 424] on p "Ethical Design in Technology" at bounding box center [49, 425] width 71 height 4
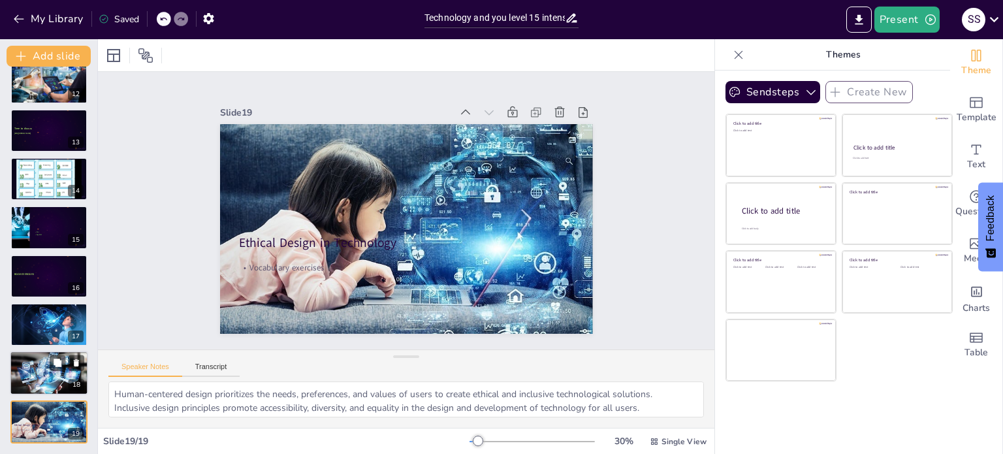
click at [42, 382] on div at bounding box center [49, 373] width 79 height 44
type textarea "[DATE], rapid technological advancements in areas such as artificial intelligen…"
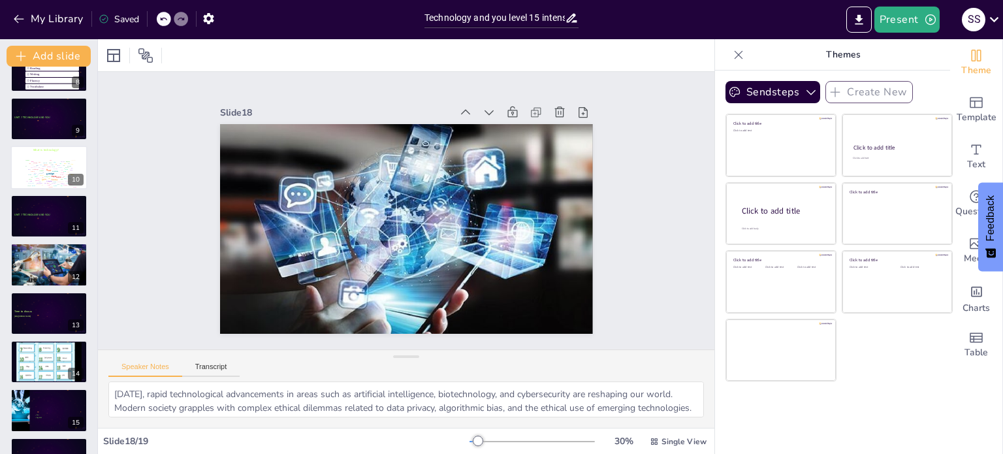
scroll to position [355, 0]
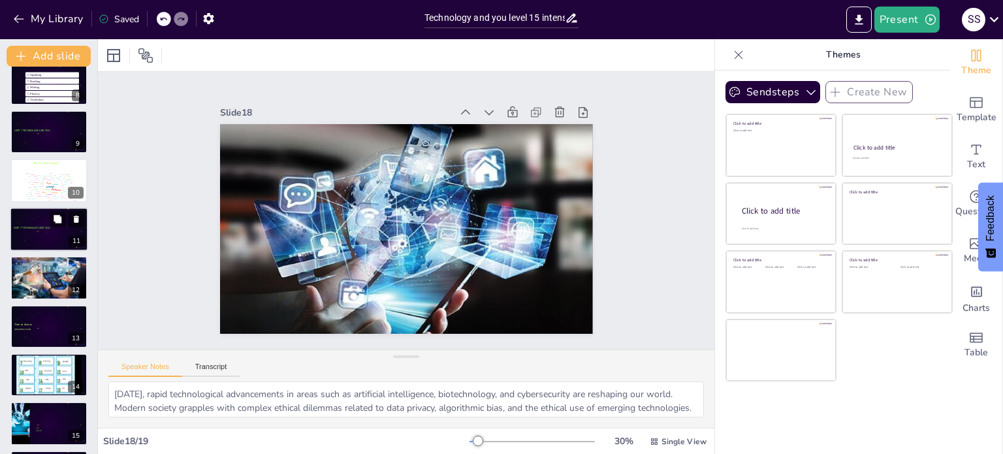
click at [44, 237] on div at bounding box center [49, 230] width 78 height 44
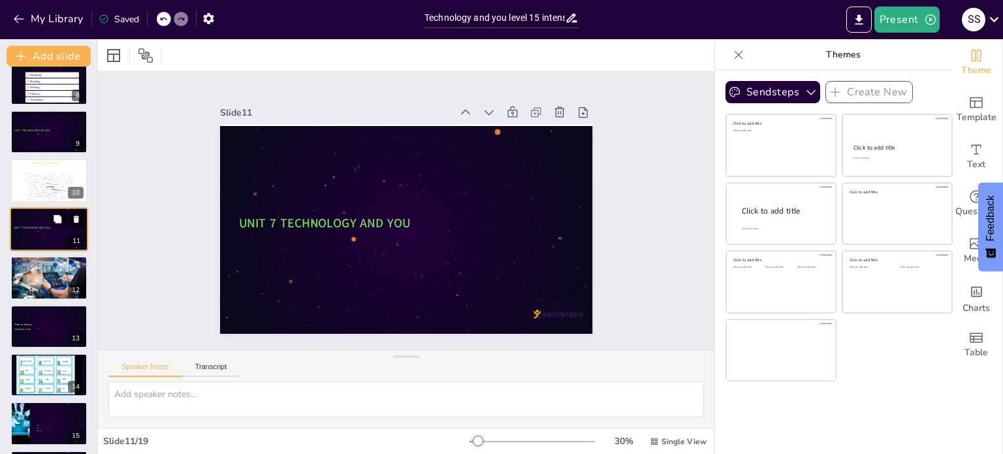
scroll to position [324, 0]
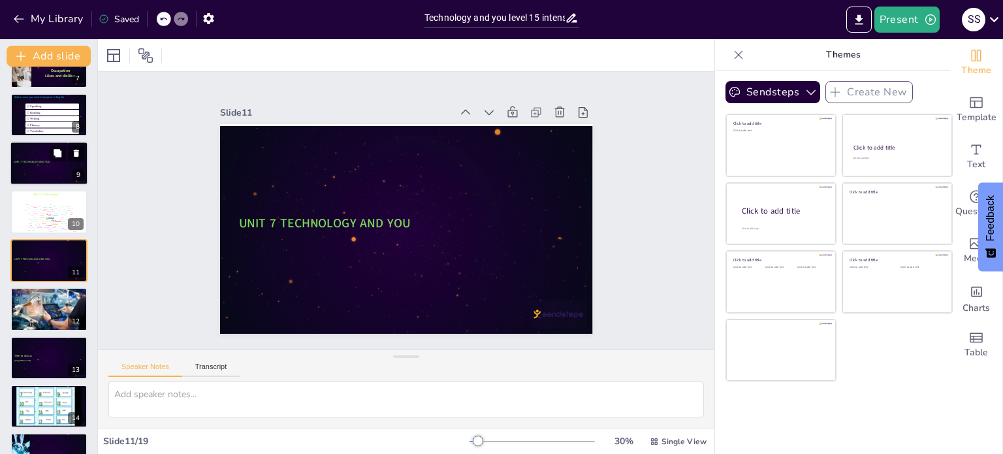
click at [52, 166] on div at bounding box center [49, 163] width 78 height 44
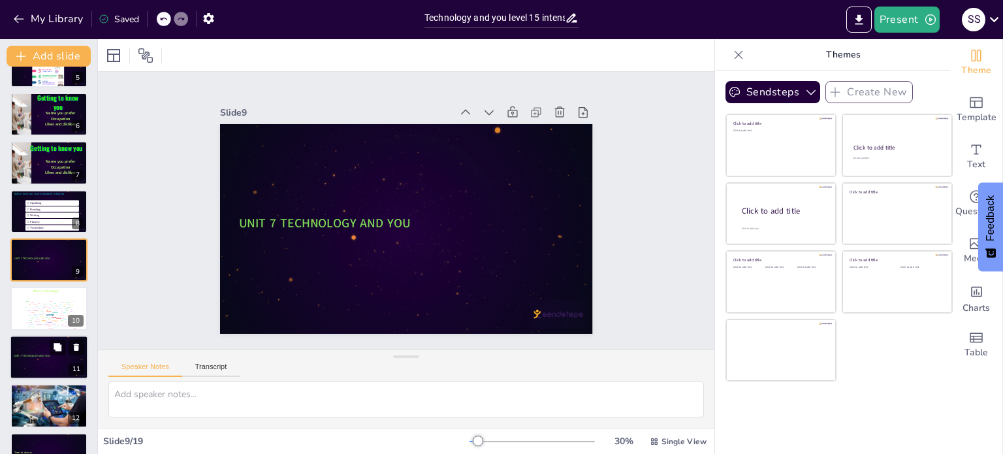
scroll to position [292, 0]
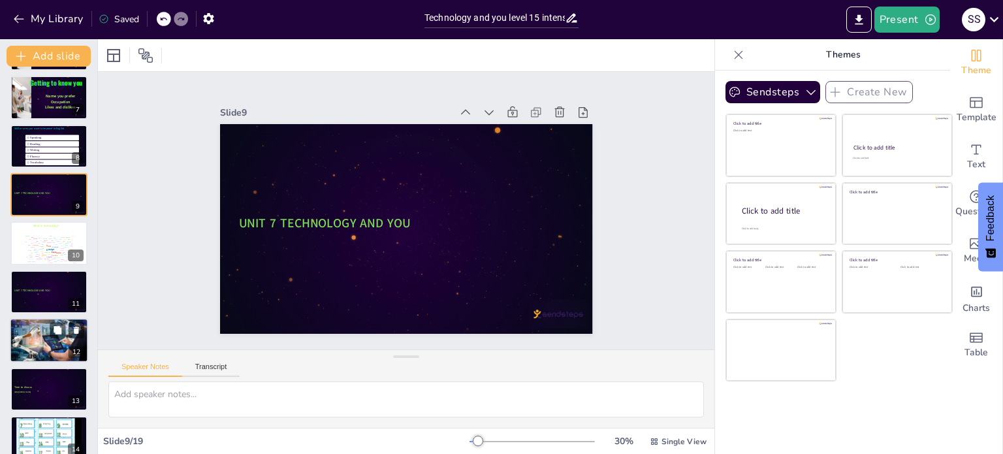
click at [50, 342] on div at bounding box center [49, 340] width 78 height 52
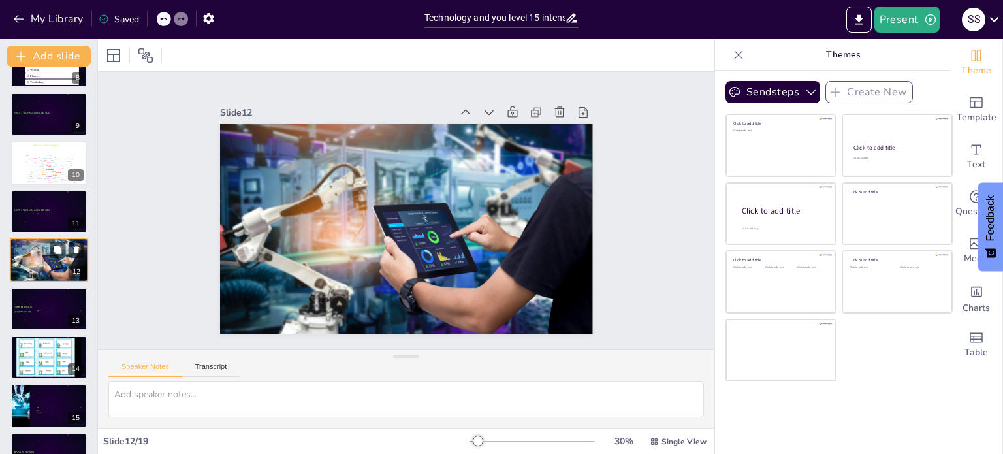
scroll to position [438, 0]
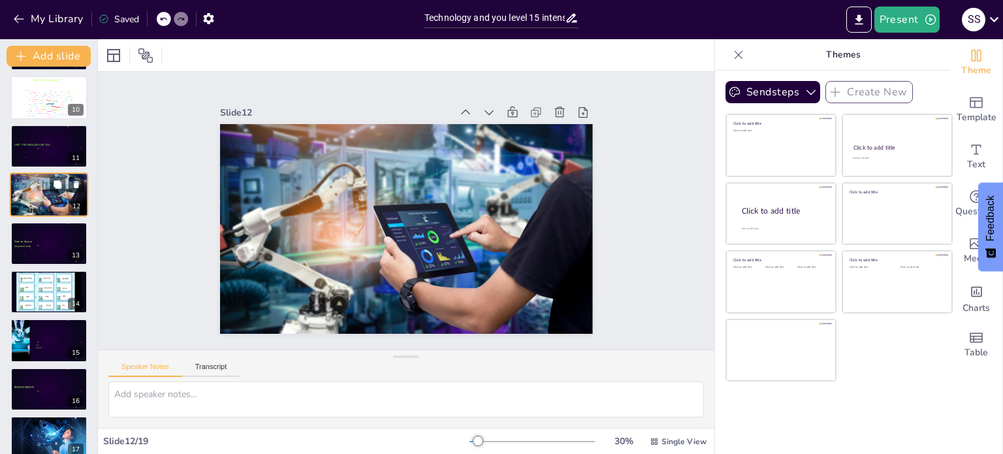
click at [50, 342] on p at bounding box center [59, 342] width 50 height 3
type textarea "Privacy and data protection concerns arise from the collection, storage, and us…"
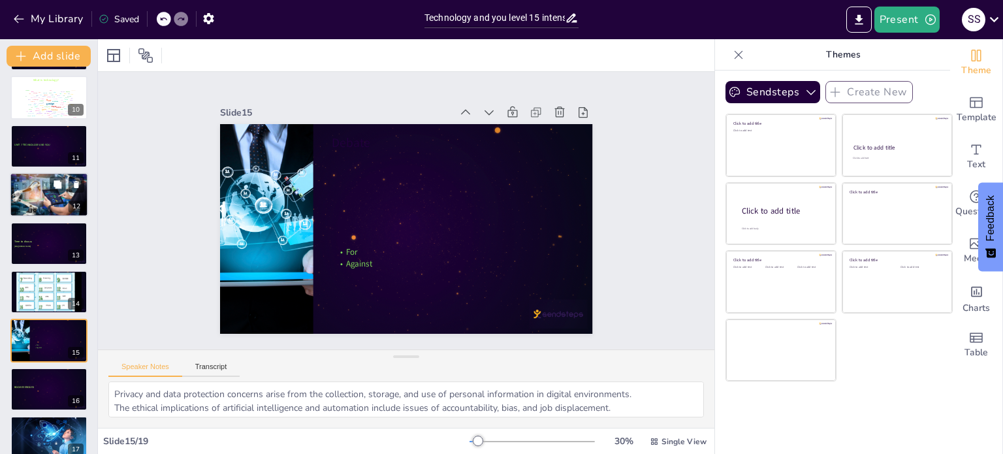
scroll to position [518, 0]
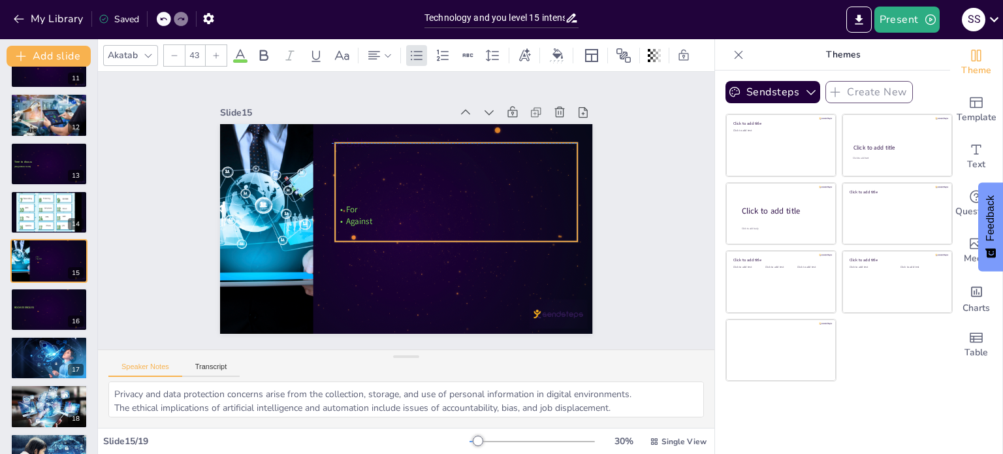
drag, startPoint x: 363, startPoint y: 258, endPoint x: 362, endPoint y: 216, distance: 41.8
click at [362, 216] on p "Against" at bounding box center [453, 231] width 240 height 62
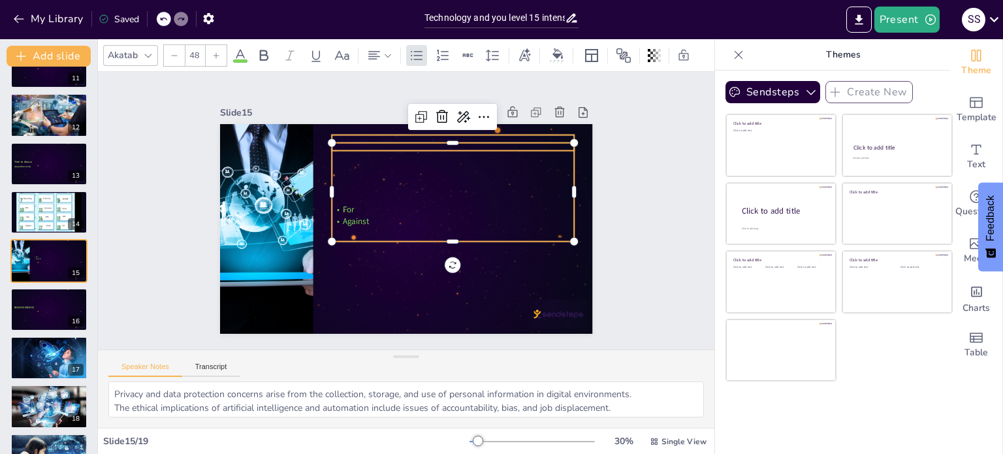
click at [444, 132] on p "Debate" at bounding box center [459, 148] width 243 height 42
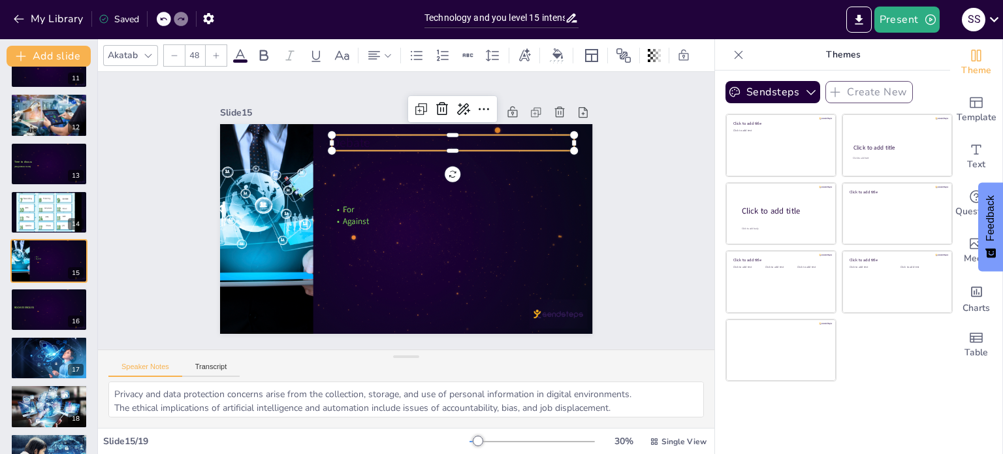
click at [238, 52] on icon at bounding box center [240, 56] width 16 height 16
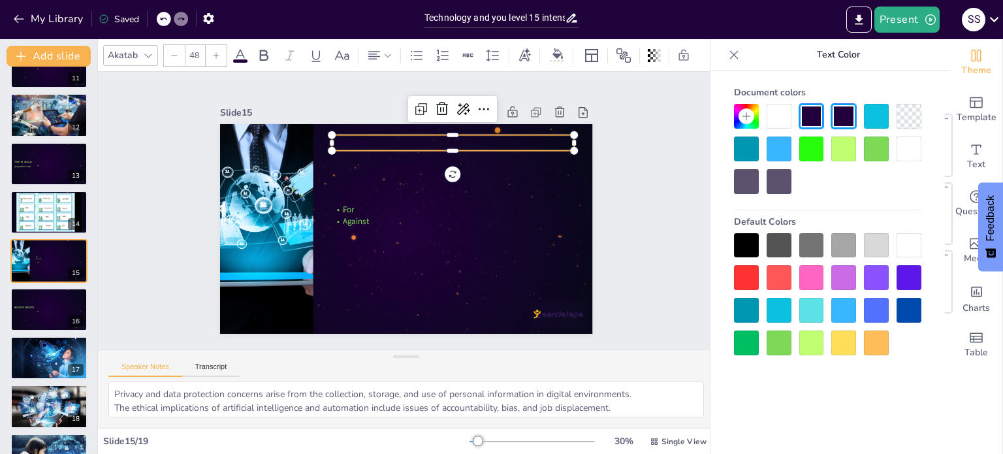
click at [783, 341] on div at bounding box center [778, 342] width 25 height 25
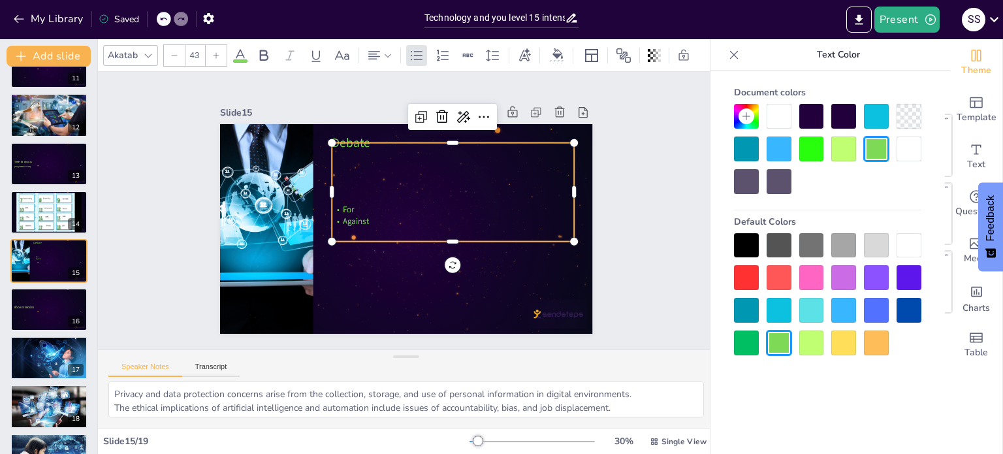
click at [387, 221] on p "Against" at bounding box center [451, 226] width 242 height 37
click at [225, 53] on div at bounding box center [216, 55] width 21 height 21
click at [225, 54] on div at bounding box center [216, 55] width 21 height 21
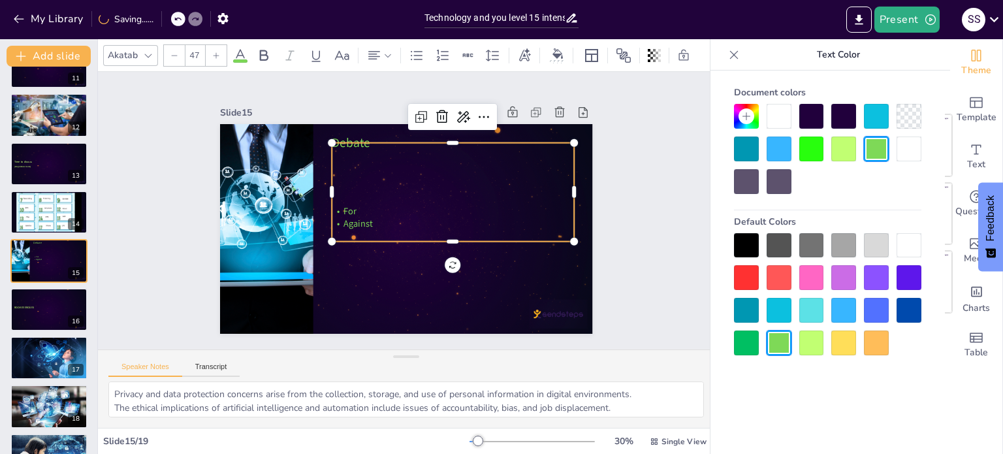
click at [225, 54] on div at bounding box center [216, 55] width 21 height 21
type input "49"
click at [385, 211] on p "For" at bounding box center [453, 211] width 242 height 13
click at [367, 225] on p "Against" at bounding box center [449, 234] width 240 height 63
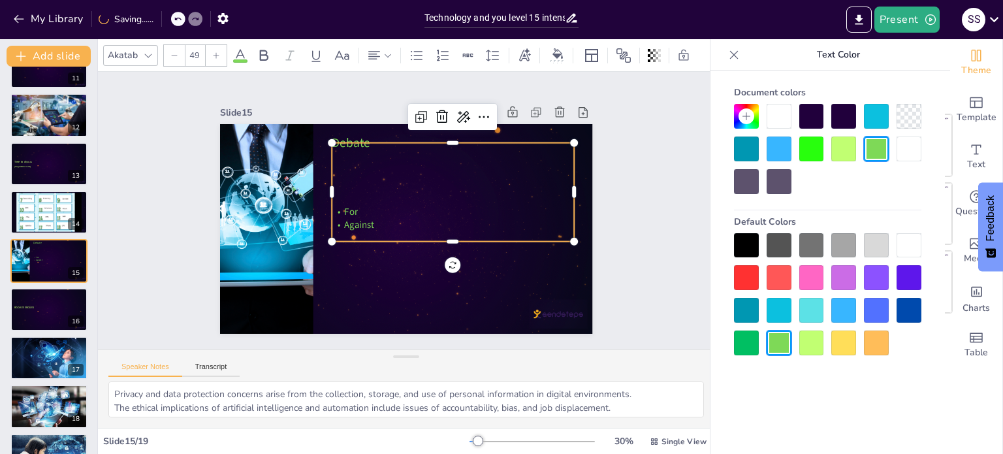
click at [364, 222] on p "Against" at bounding box center [449, 234] width 240 height 63
click at [353, 211] on p "For" at bounding box center [452, 216] width 242 height 39
click at [264, 48] on icon at bounding box center [264, 56] width 16 height 16
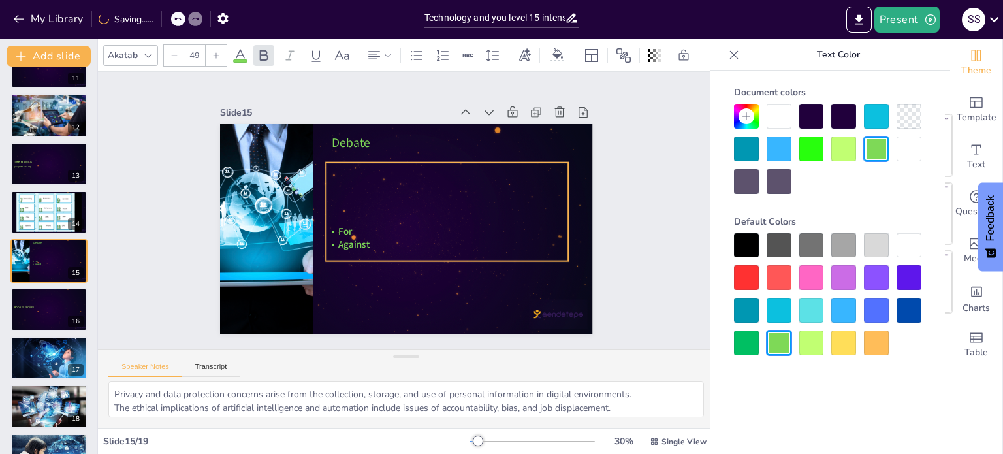
drag, startPoint x: 411, startPoint y: 219, endPoint x: 405, endPoint y: 239, distance: 20.4
click at [405, 239] on p "Against" at bounding box center [447, 244] width 242 height 13
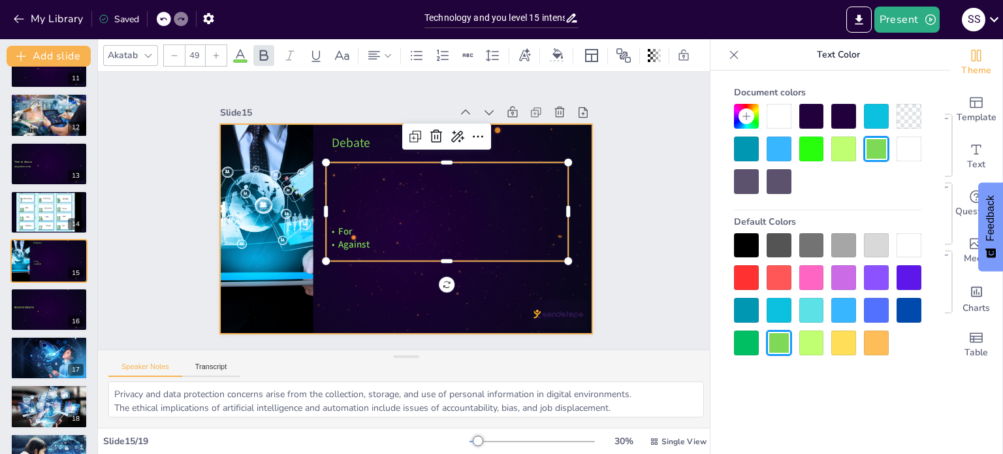
click at [387, 306] on div at bounding box center [404, 228] width 392 height 247
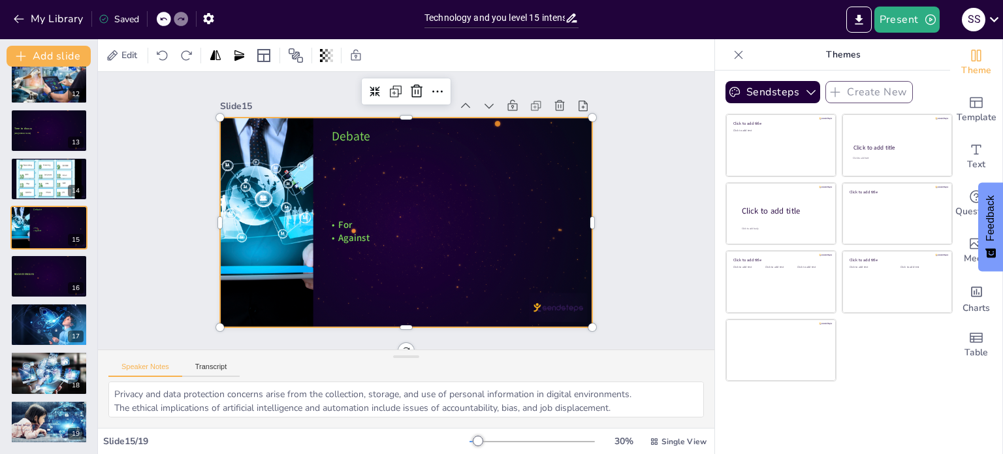
scroll to position [0, 0]
